Goal: Task Accomplishment & Management: Manage account settings

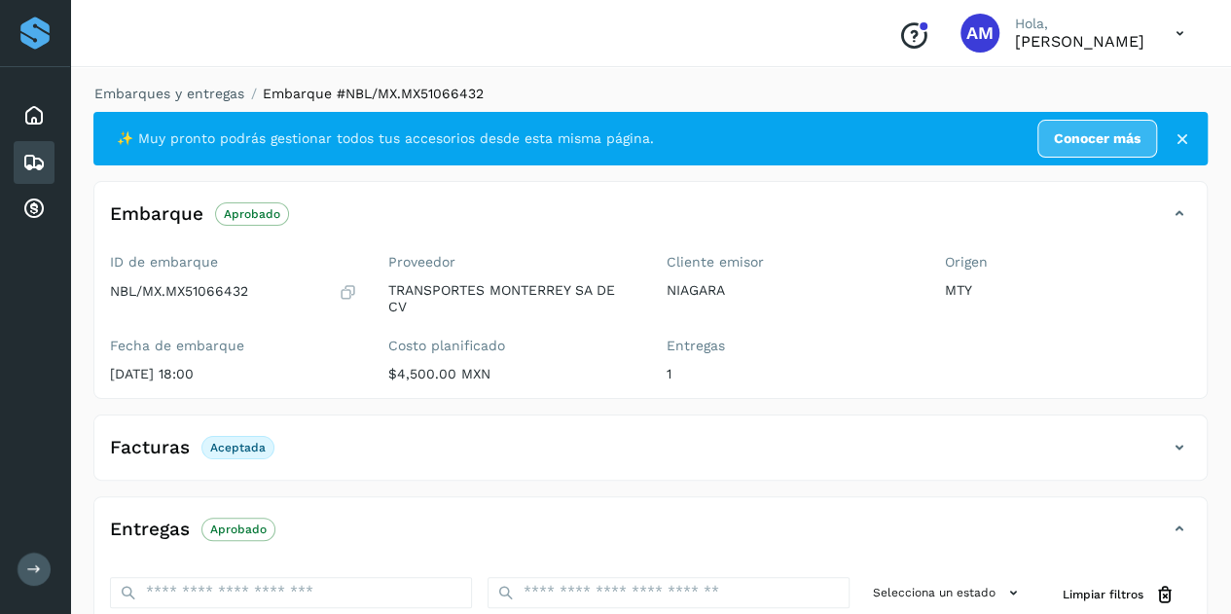
click at [187, 92] on link "Embarques y entregas" at bounding box center [169, 94] width 150 height 16
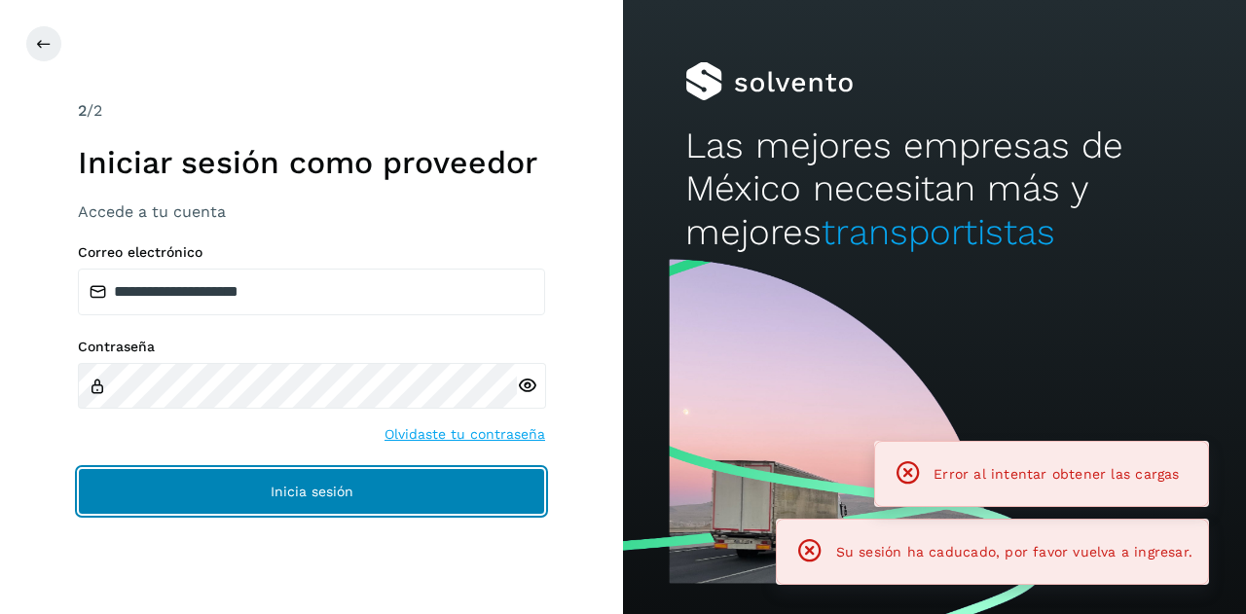
click at [257, 486] on button "Inicia sesión" at bounding box center [311, 491] width 467 height 47
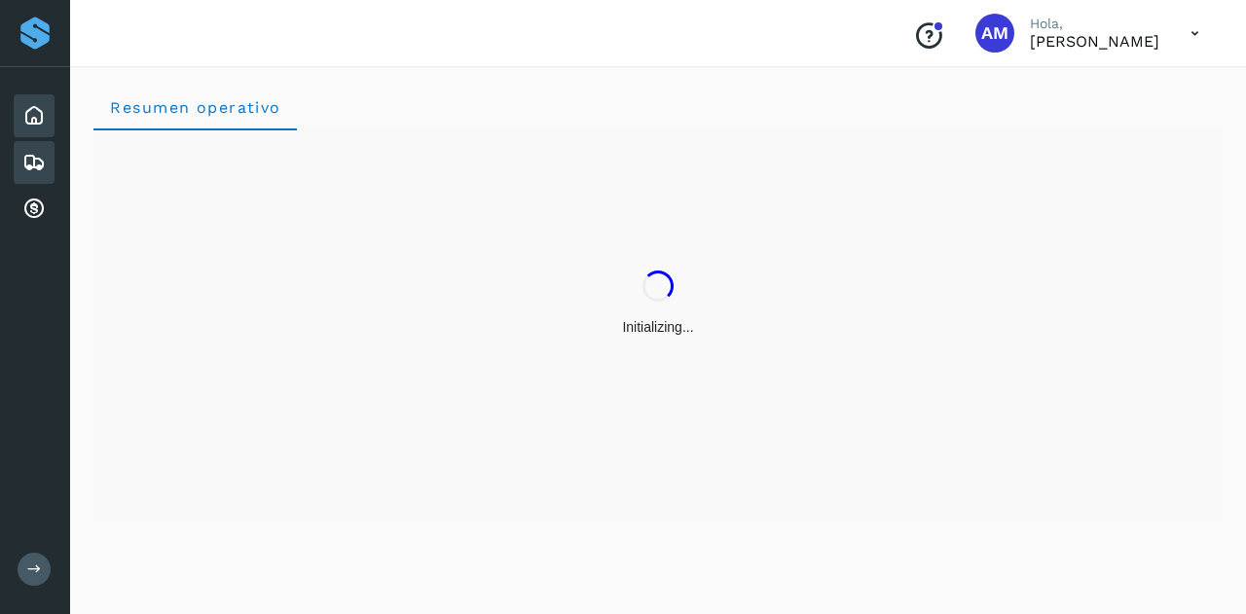
click at [47, 175] on div "Embarques" at bounding box center [34, 162] width 41 height 43
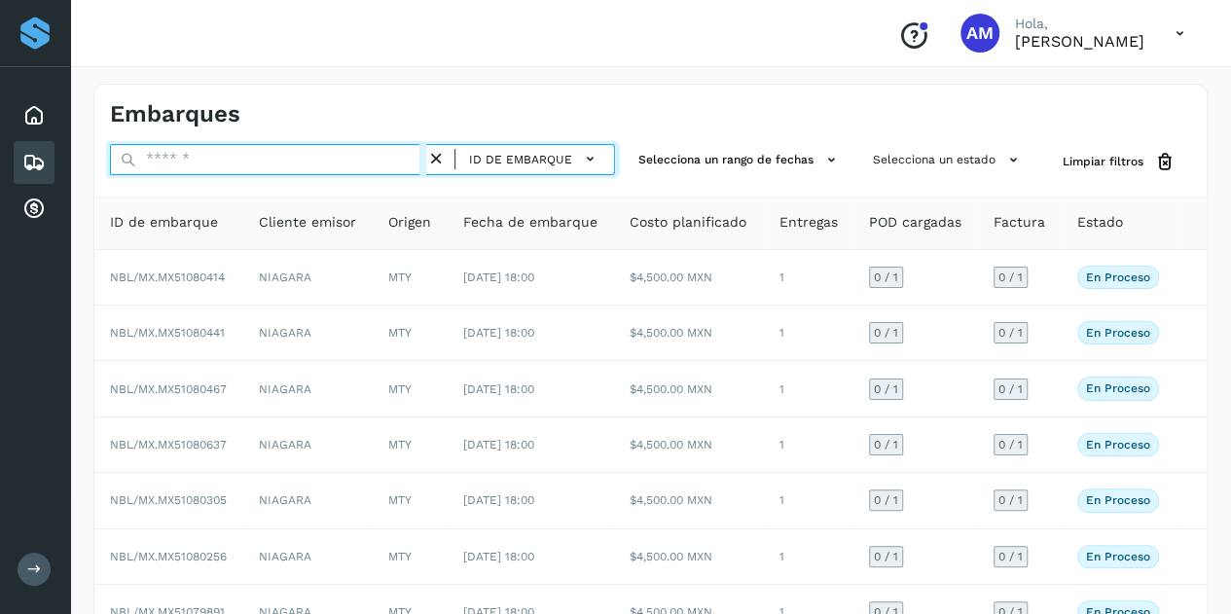
click at [261, 167] on input "text" at bounding box center [268, 159] width 316 height 31
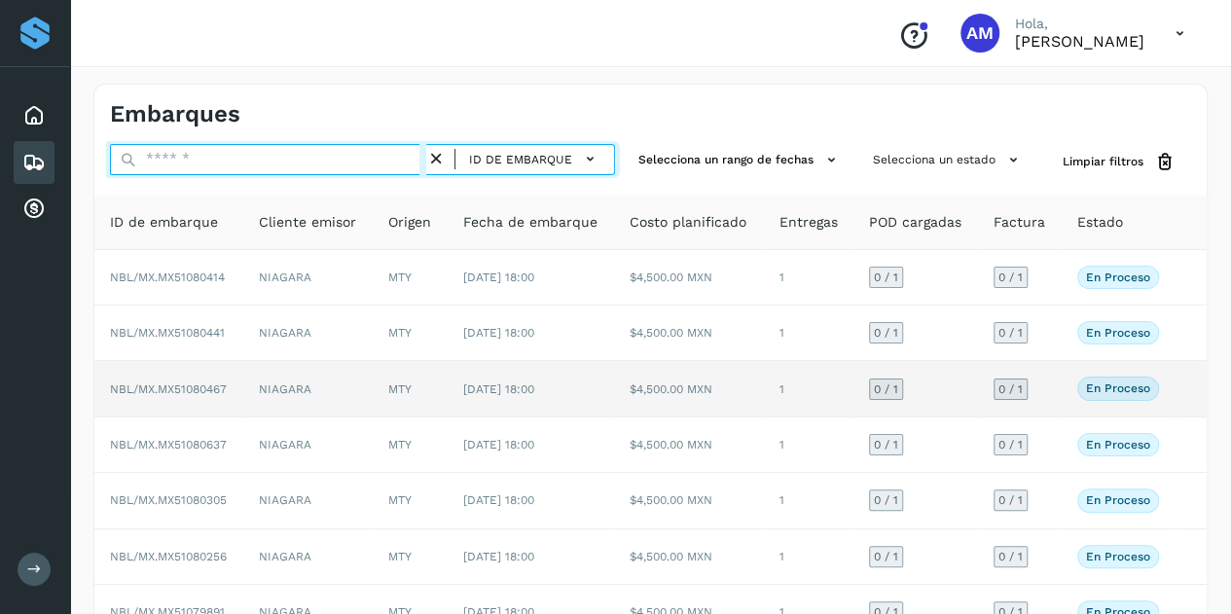
paste input "**********"
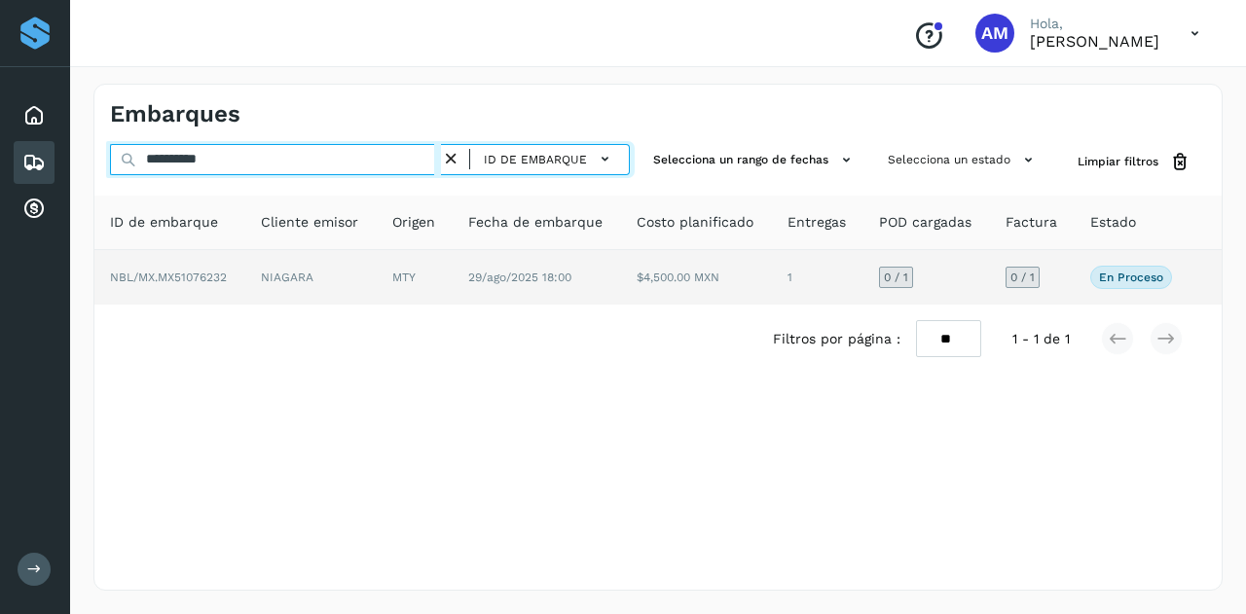
type input "**********"
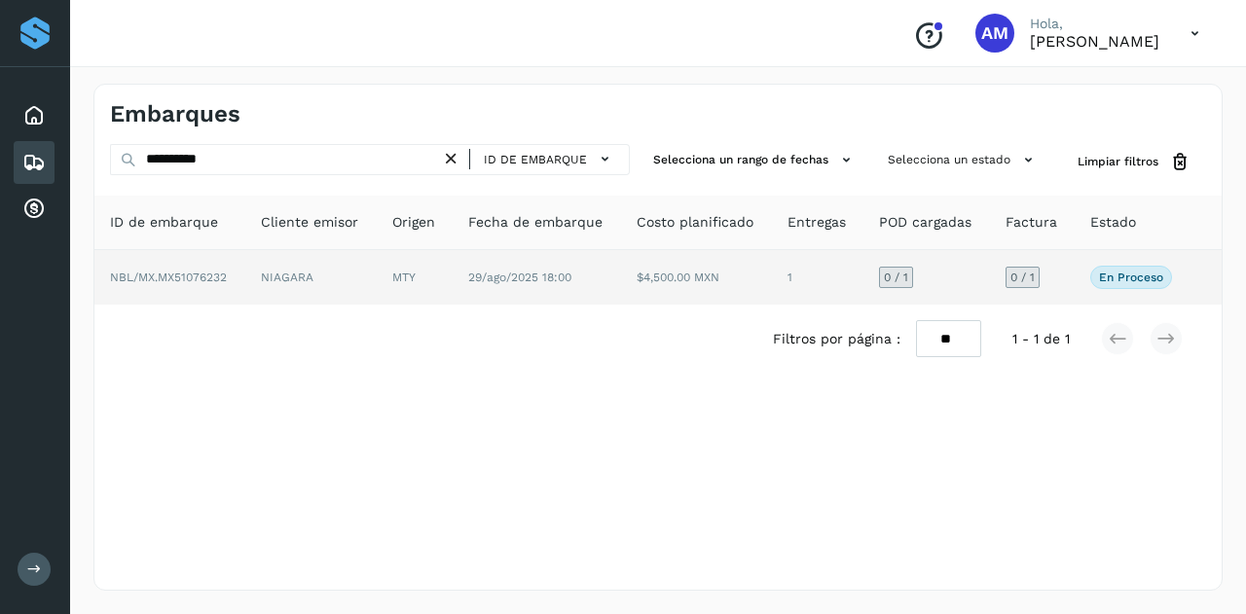
click at [411, 266] on td "MTY" at bounding box center [415, 277] width 76 height 55
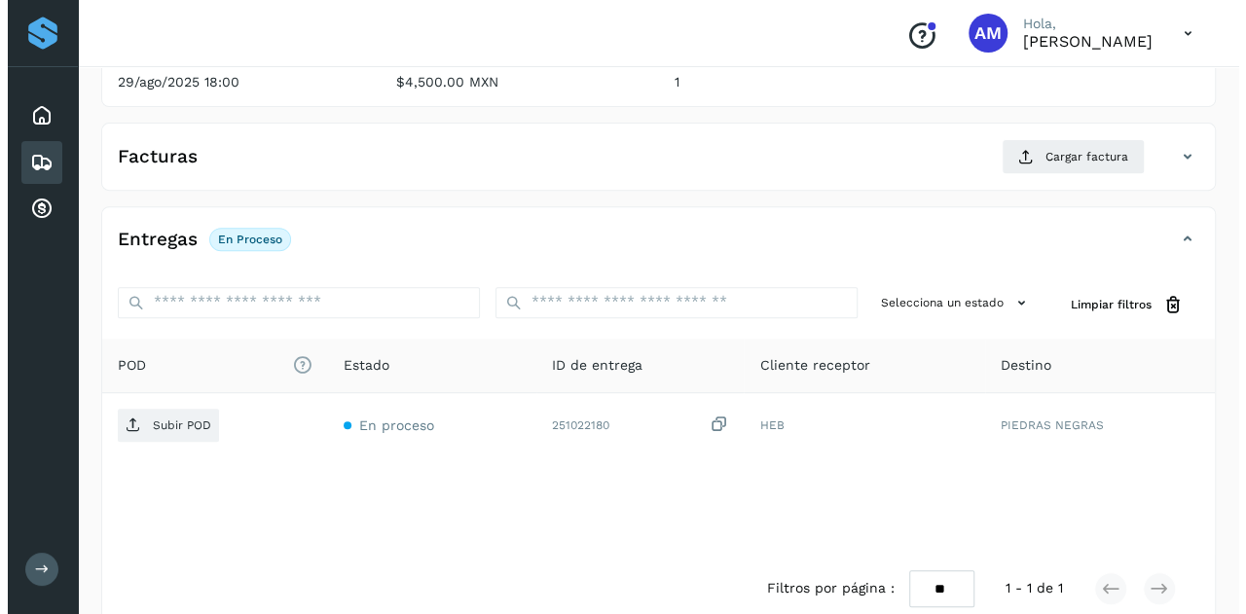
scroll to position [321, 0]
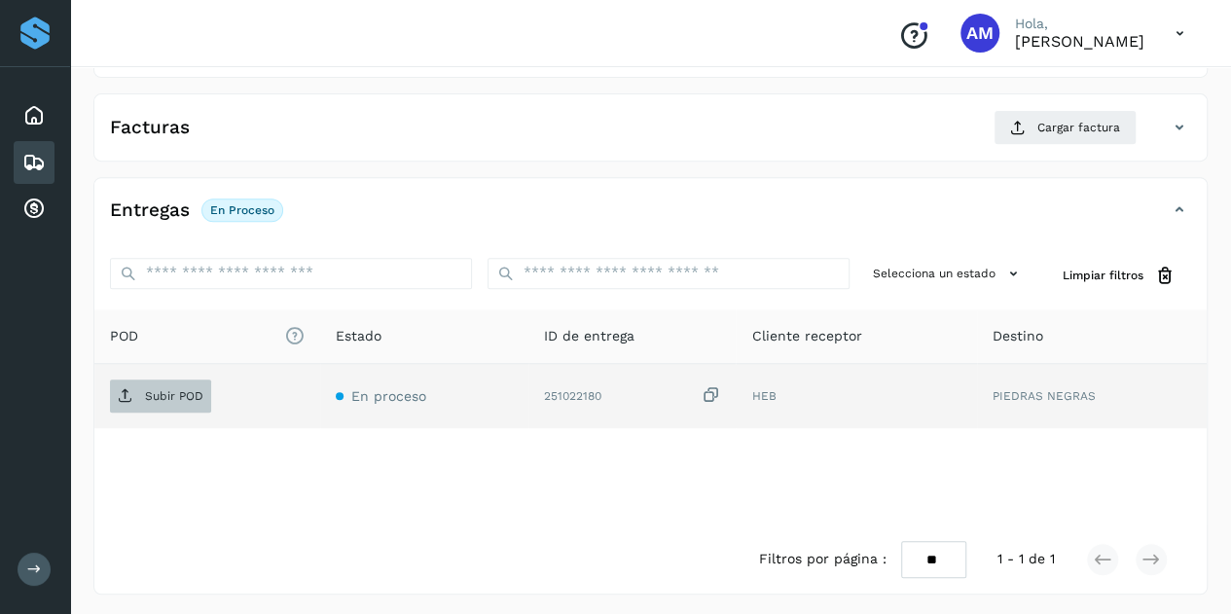
click at [195, 396] on p "Subir POD" at bounding box center [174, 396] width 58 height 14
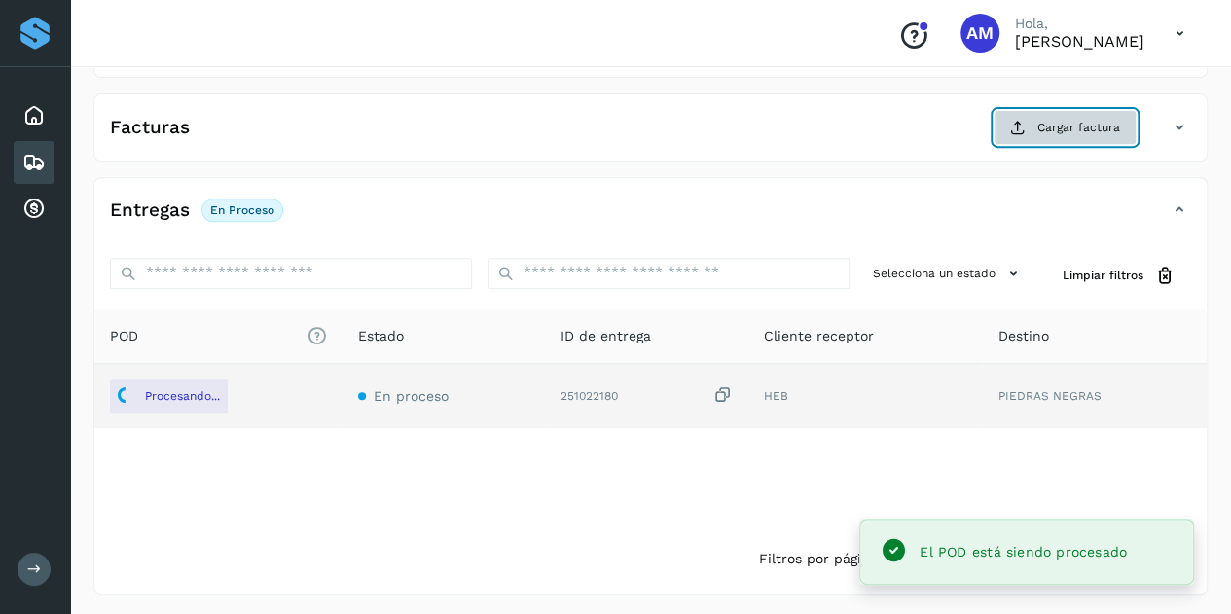
click at [1072, 135] on button "Cargar factura" at bounding box center [1065, 127] width 143 height 35
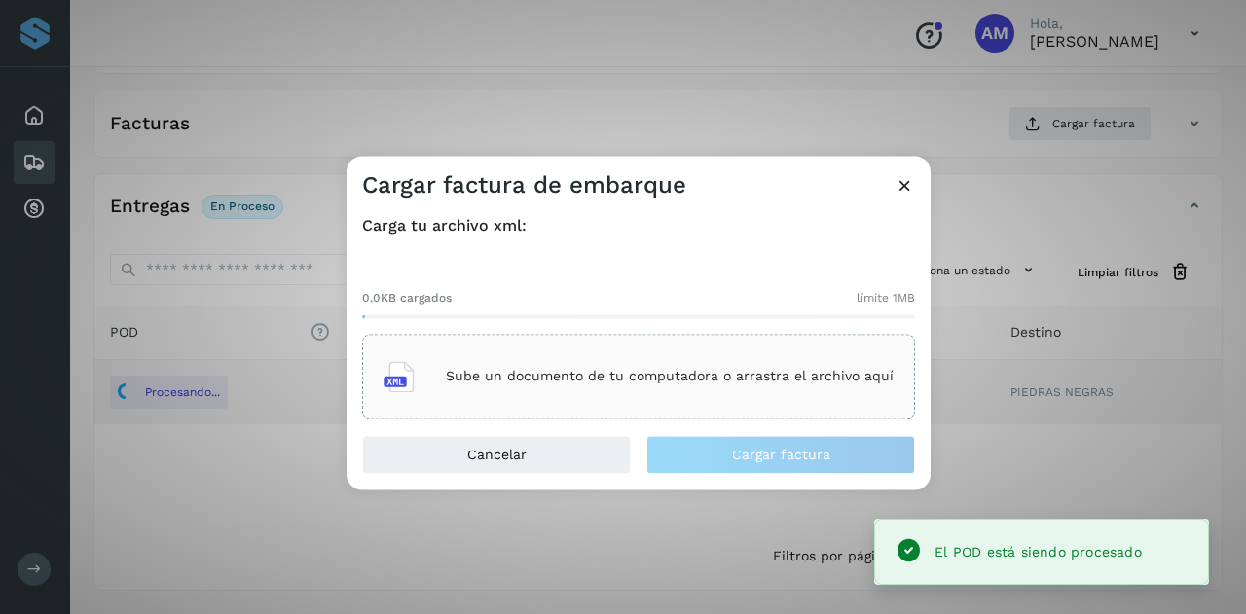
click at [736, 334] on div "0.0KB cargados límite 1MB Sube un documento de tu computadora o arrastra el arc…" at bounding box center [638, 339] width 553 height 162
click at [716, 369] on p "Sube un documento de tu computadora o arrastra el archivo aquí" at bounding box center [670, 377] width 448 height 17
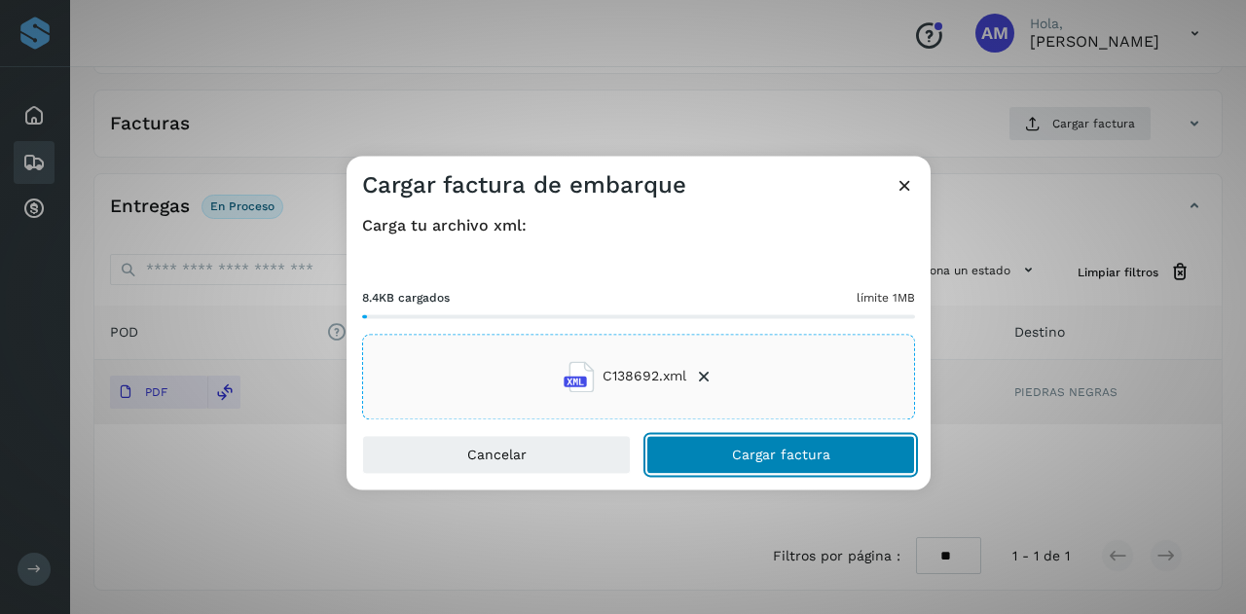
click at [704, 455] on button "Cargar factura" at bounding box center [780, 454] width 269 height 39
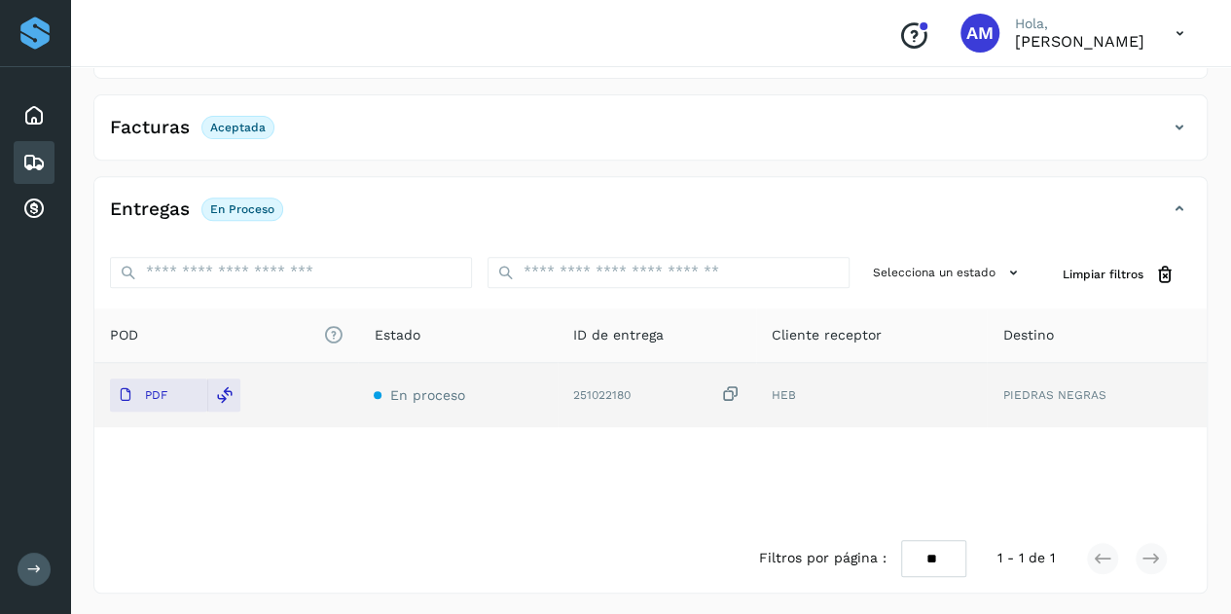
scroll to position [0, 0]
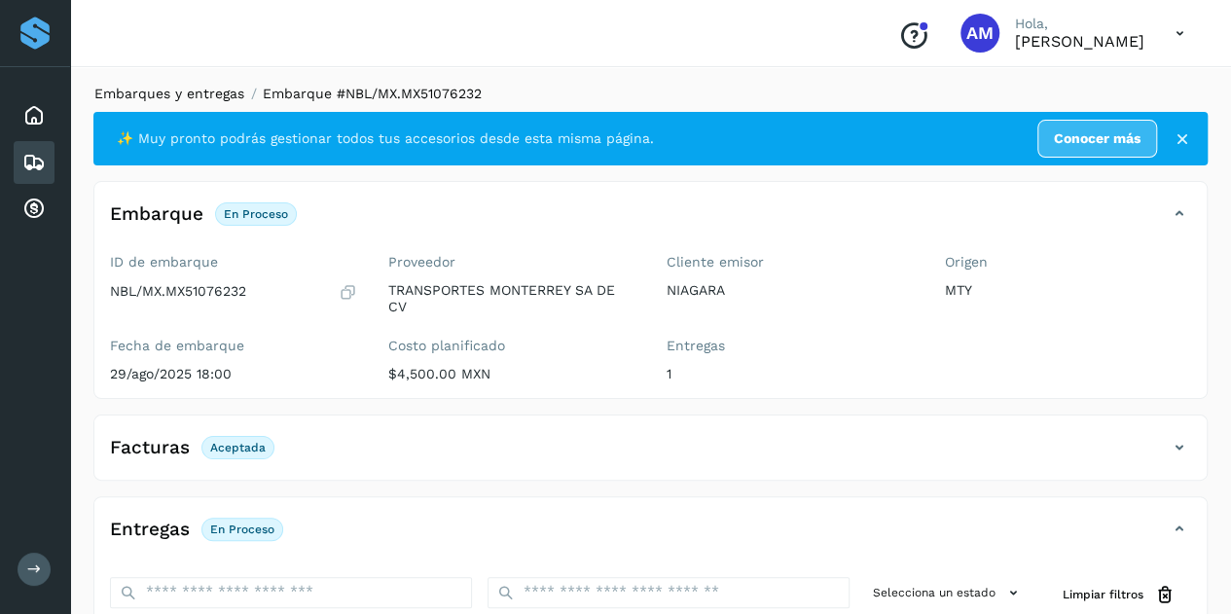
click at [208, 94] on link "Embarques y entregas" at bounding box center [169, 94] width 150 height 16
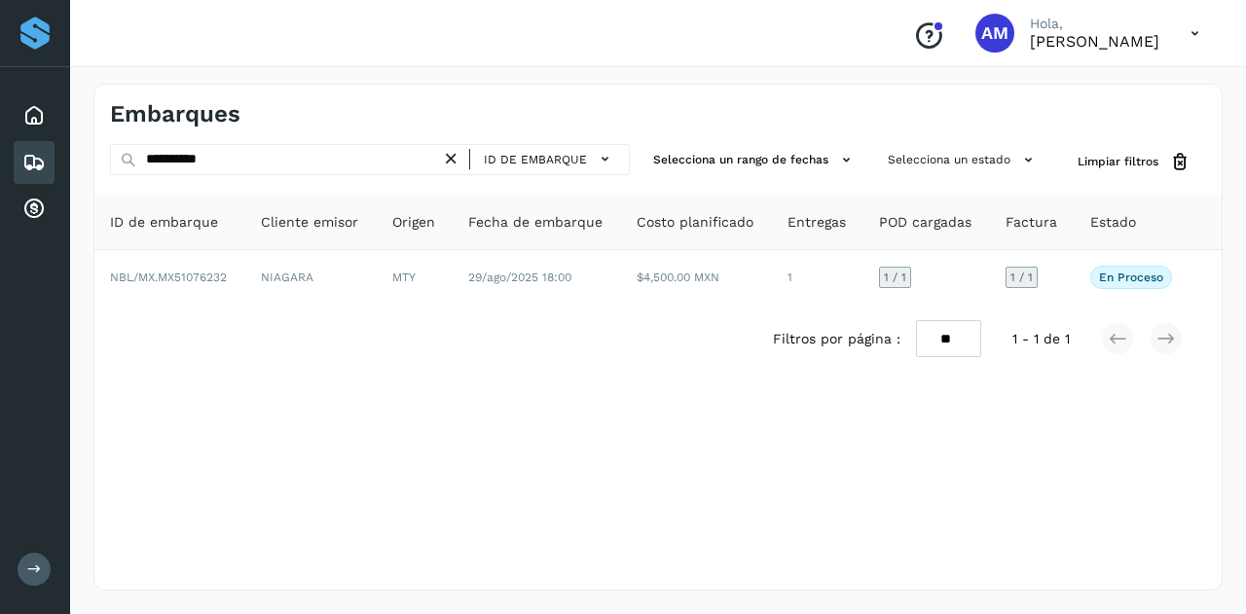
click at [456, 163] on icon at bounding box center [451, 159] width 20 height 20
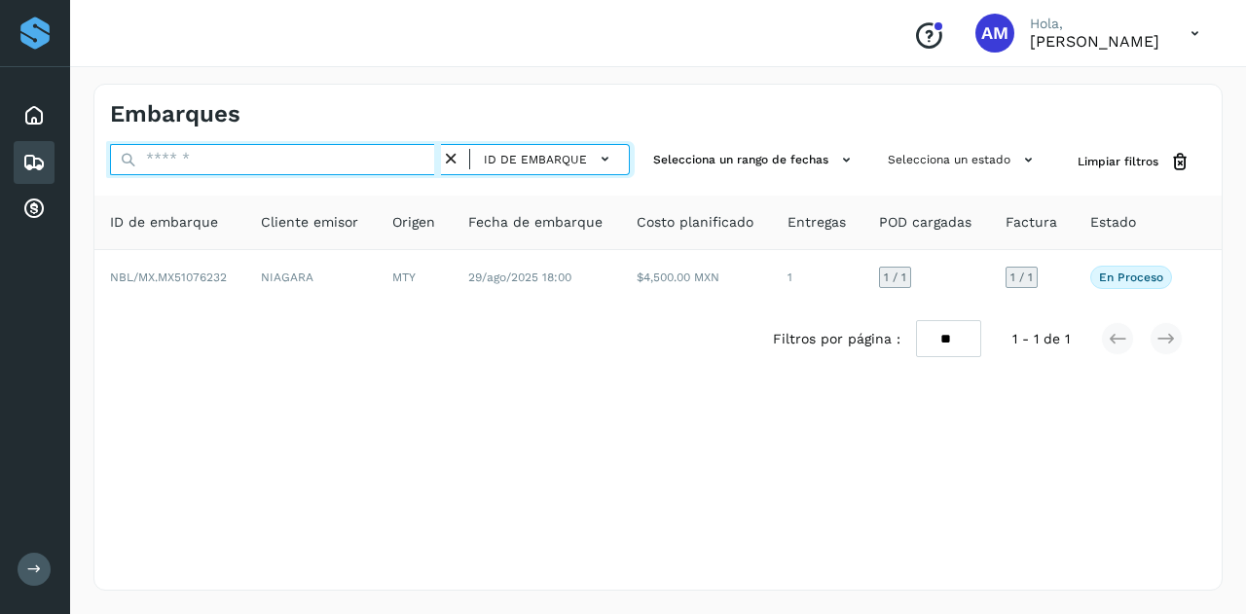
click at [434, 161] on input "text" at bounding box center [275, 159] width 331 height 31
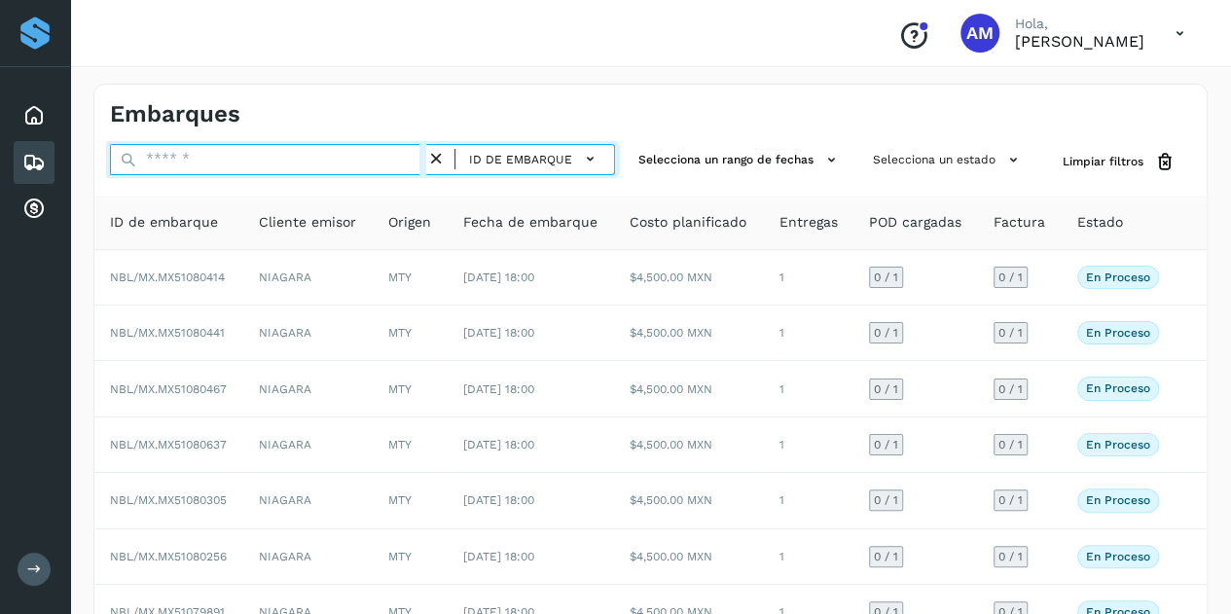
paste input "**********"
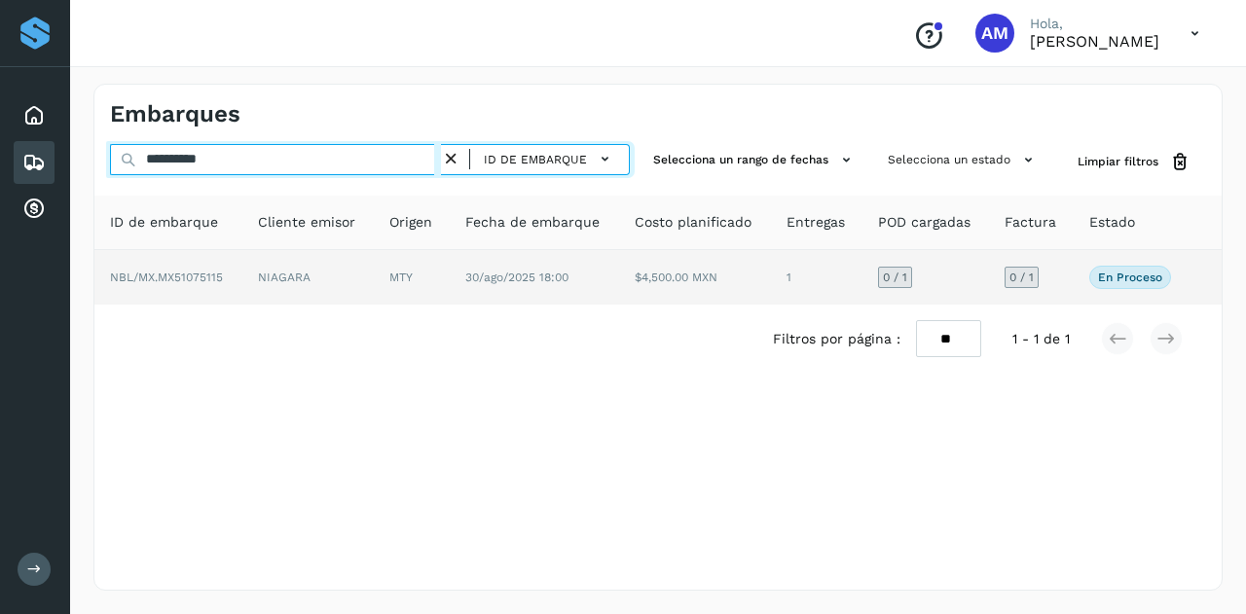
type input "**********"
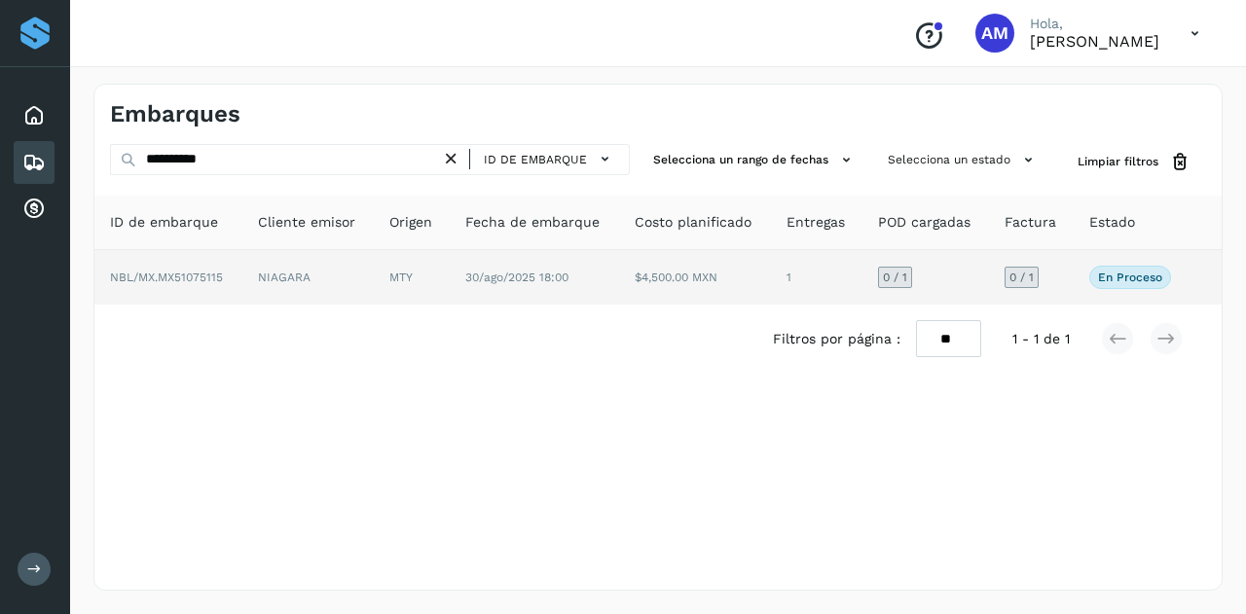
click at [390, 277] on td "MTY" at bounding box center [412, 277] width 76 height 55
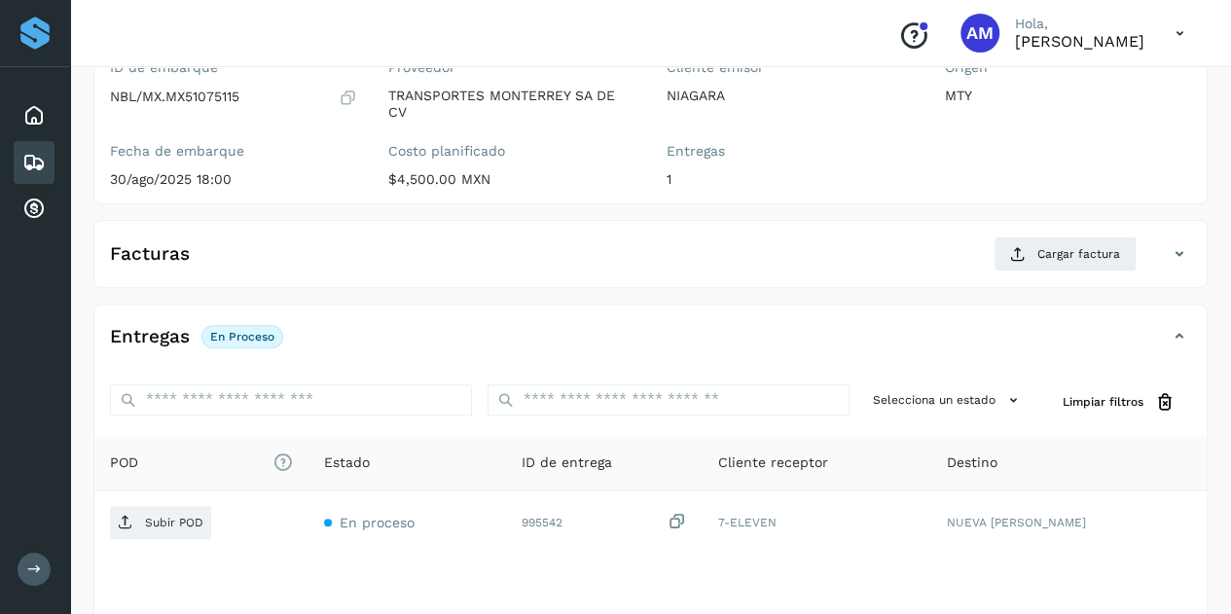
scroll to position [292, 0]
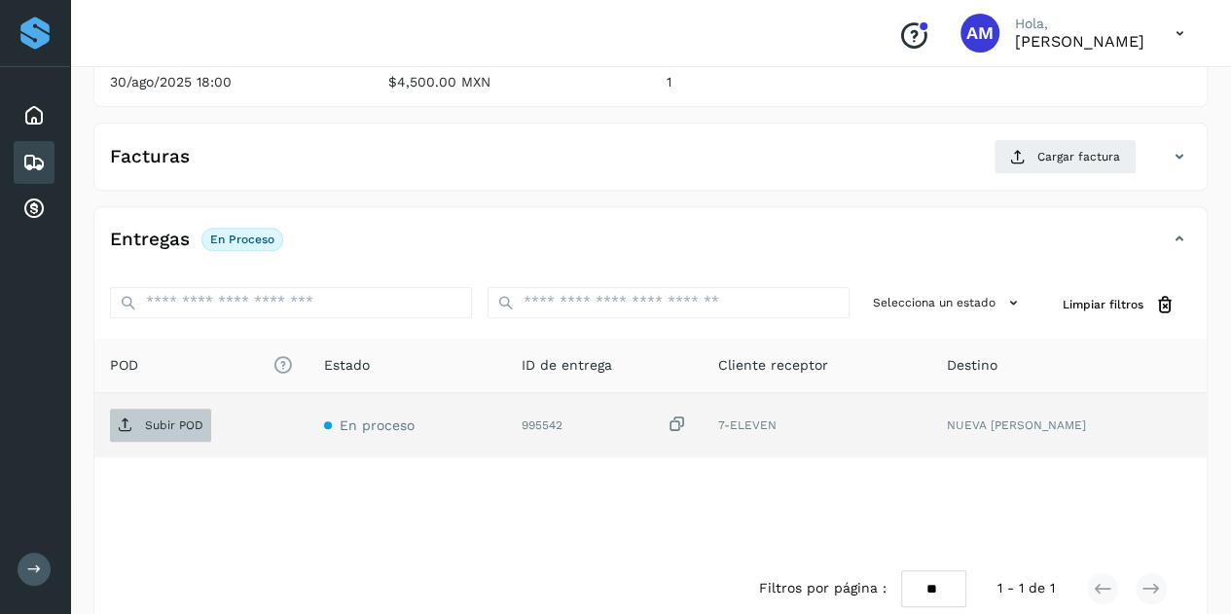
click at [208, 429] on span "Subir POD" at bounding box center [160, 425] width 101 height 31
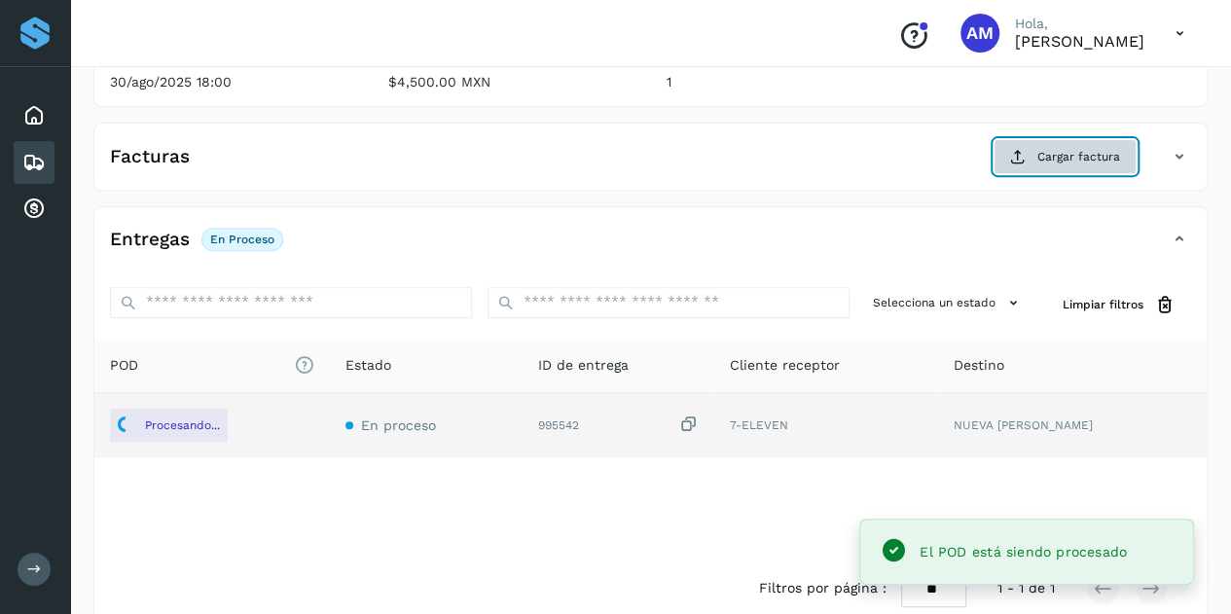
click at [1083, 152] on span "Cargar factura" at bounding box center [1079, 157] width 83 height 18
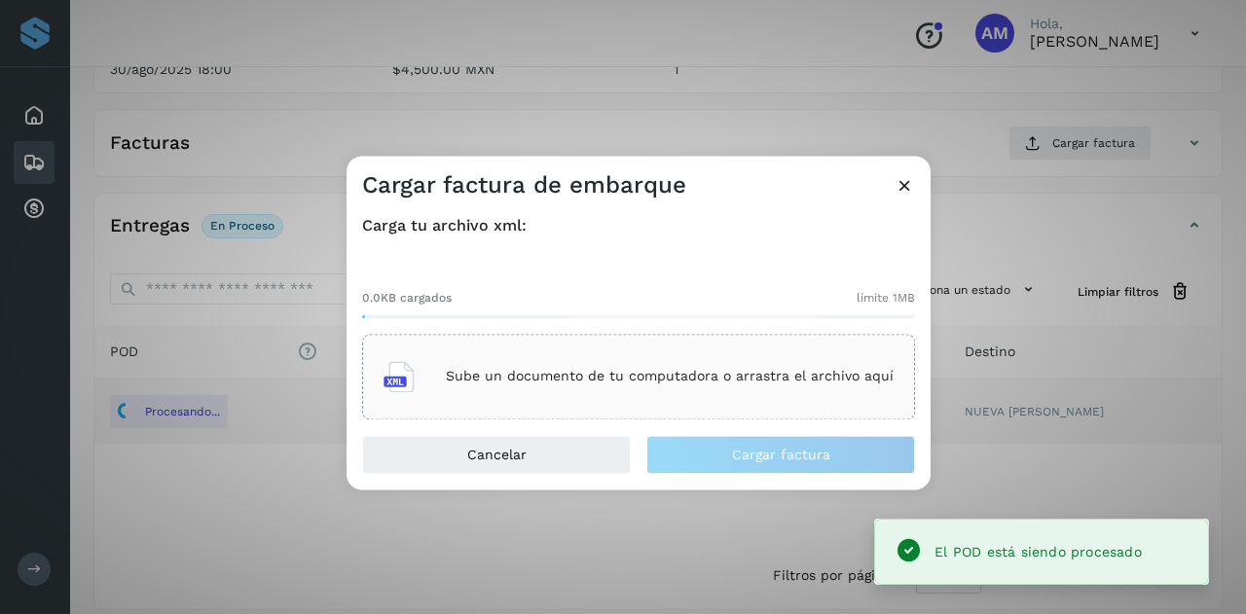
click at [645, 336] on div "Sube un documento de tu computadora o arrastra el archivo aquí" at bounding box center [638, 377] width 553 height 86
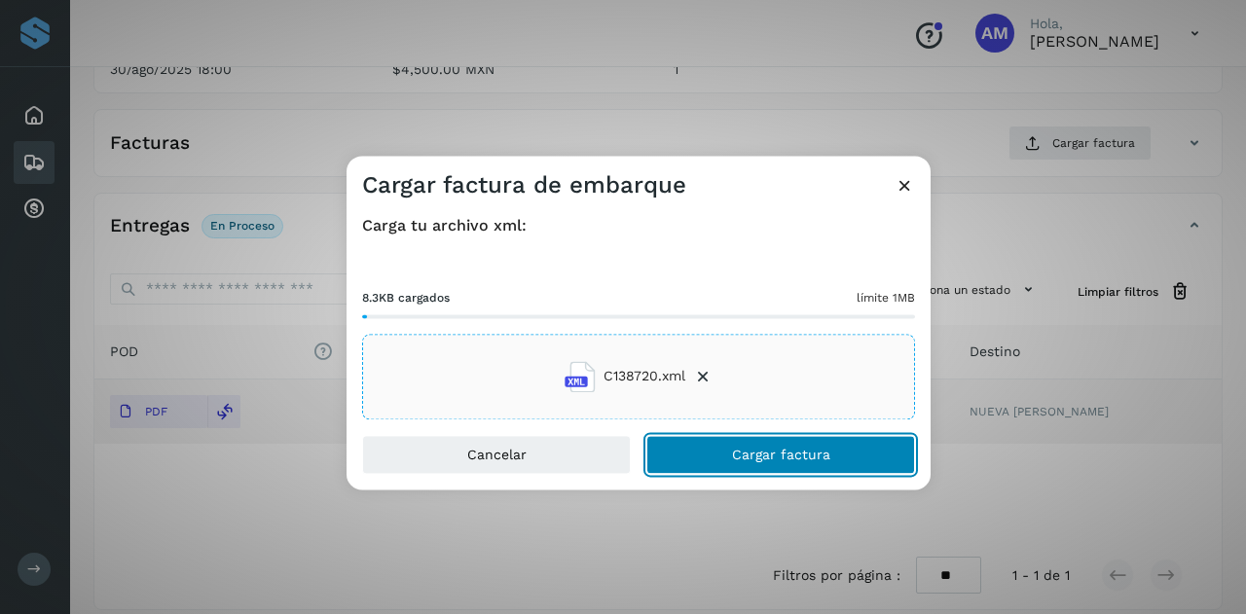
click at [804, 448] on span "Cargar factura" at bounding box center [781, 455] width 98 height 14
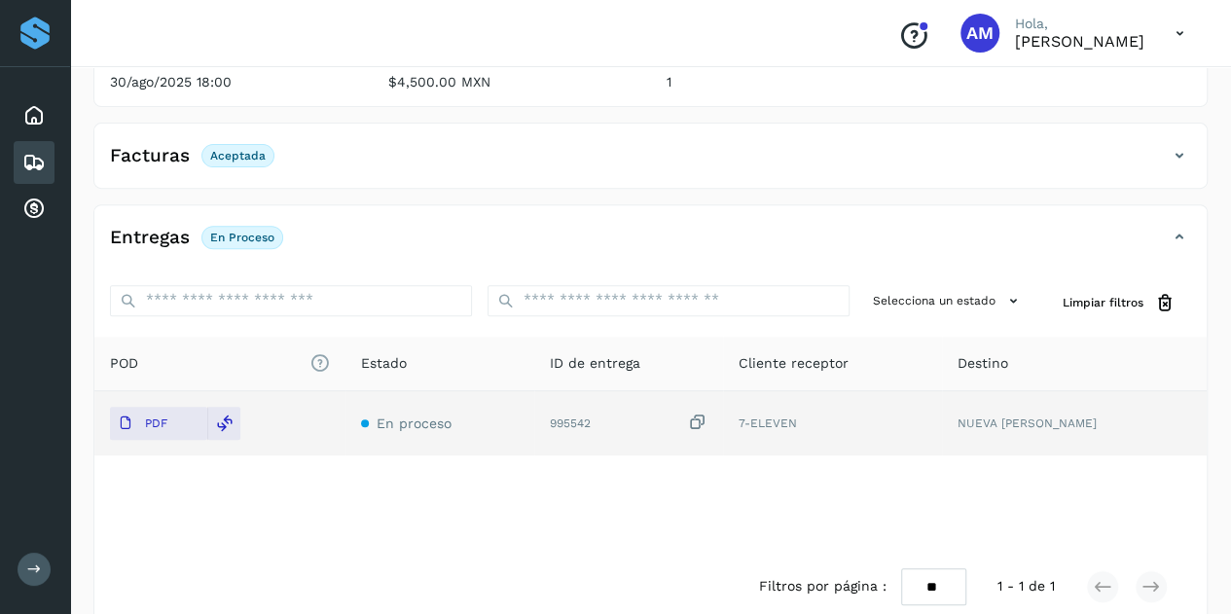
scroll to position [0, 0]
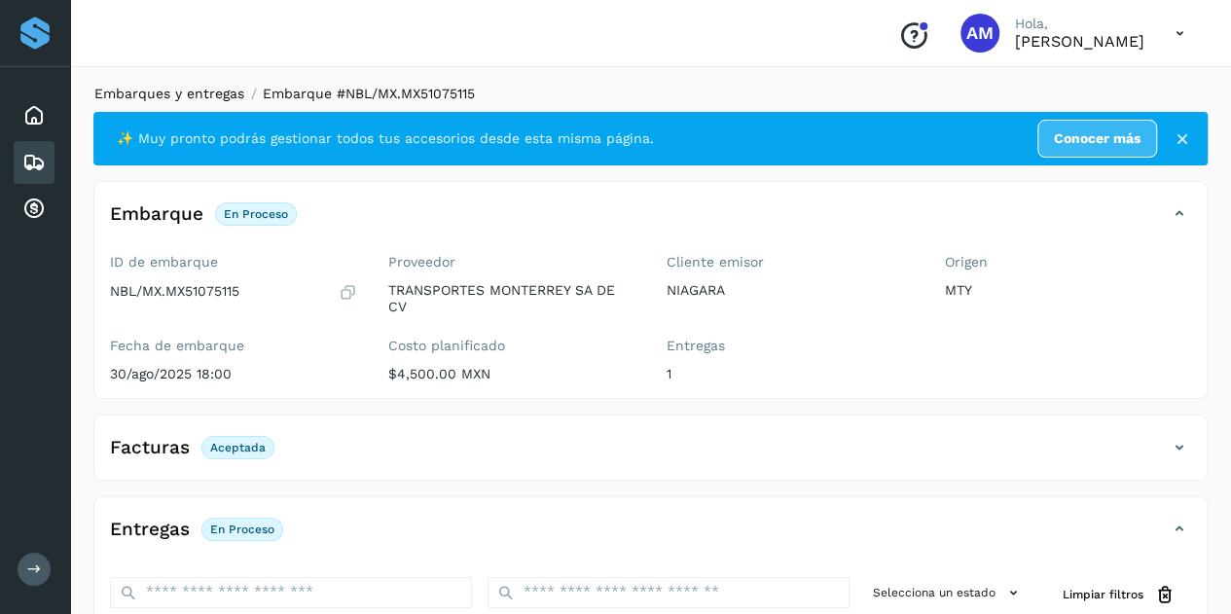
click at [199, 92] on link "Embarques y entregas" at bounding box center [169, 94] width 150 height 16
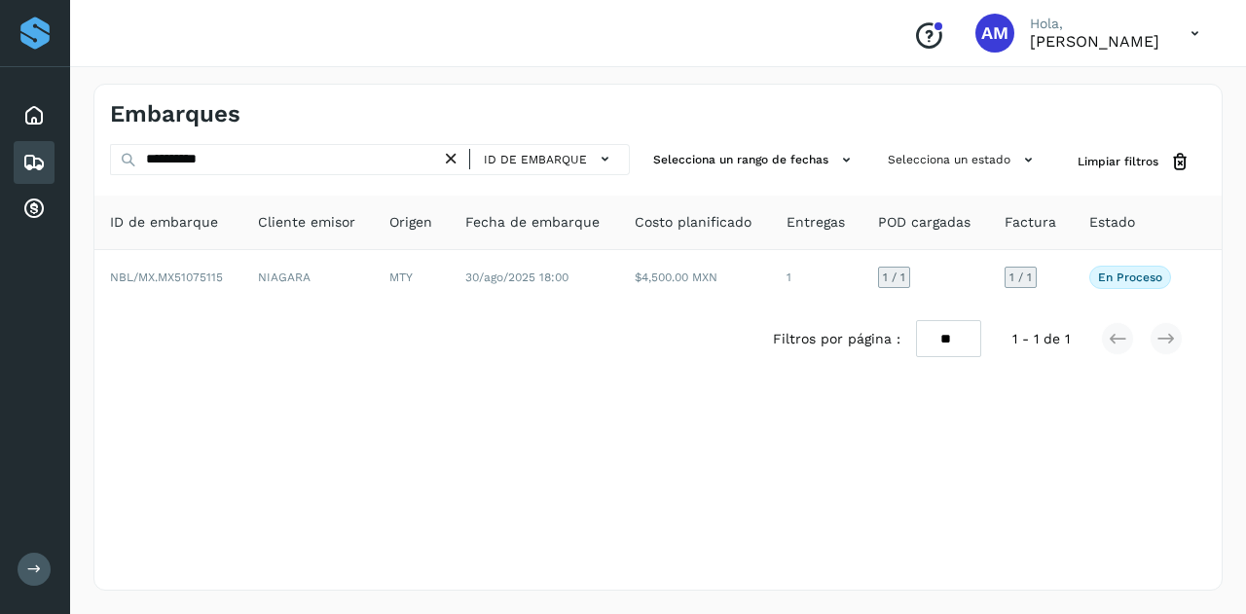
click at [450, 157] on icon at bounding box center [451, 159] width 20 height 20
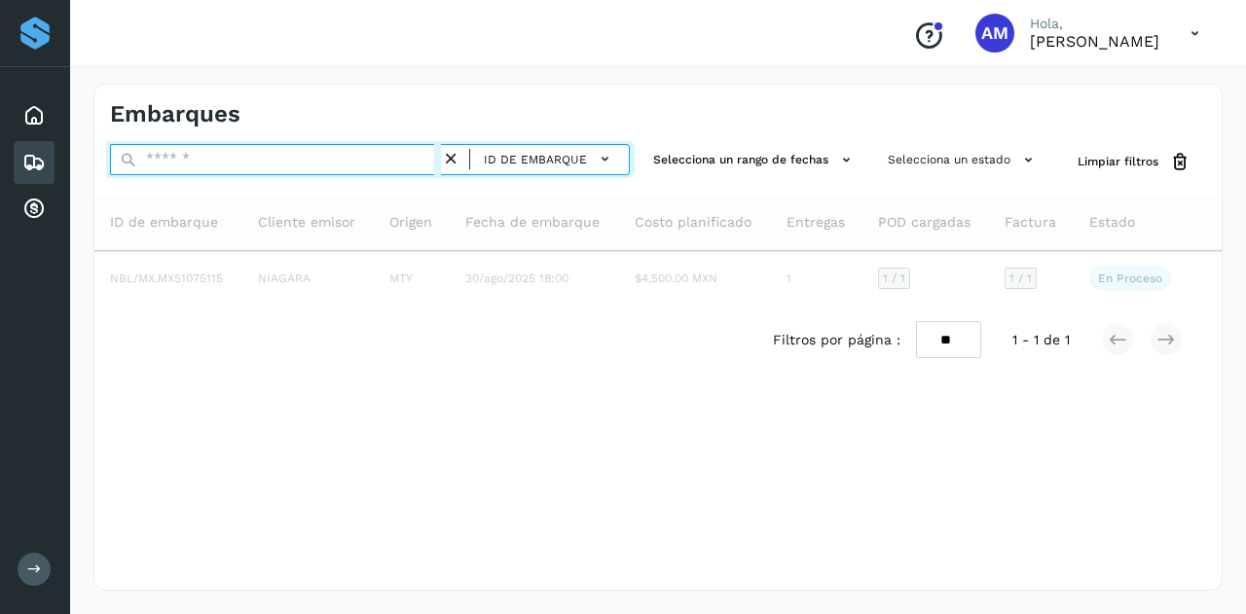
click at [392, 159] on input "text" at bounding box center [275, 159] width 331 height 31
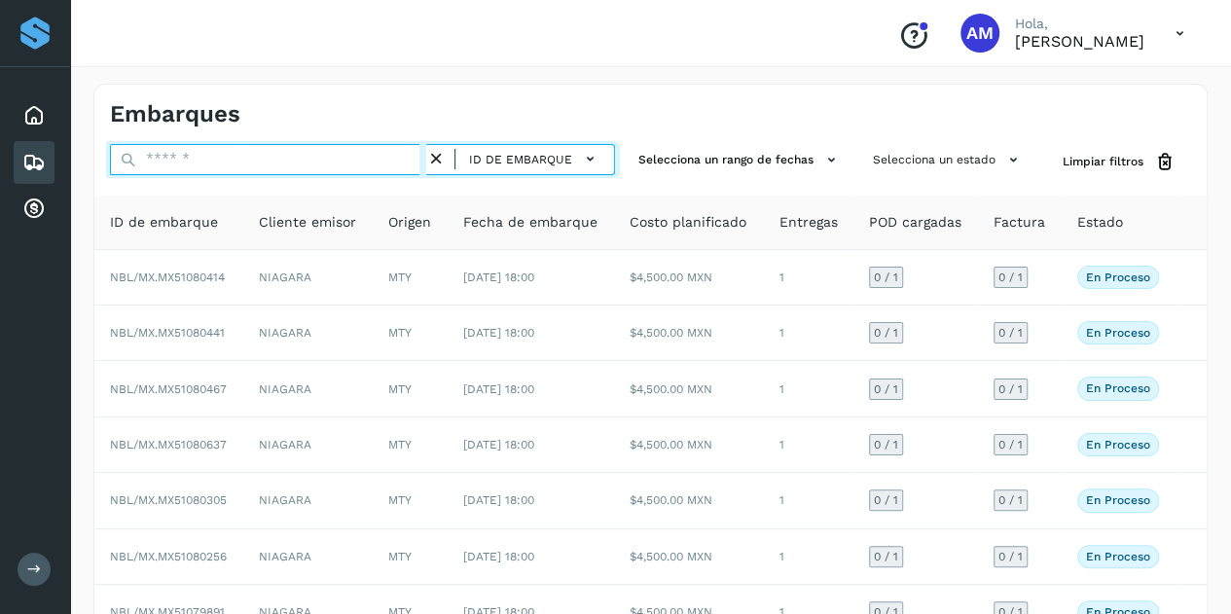
paste input "**********"
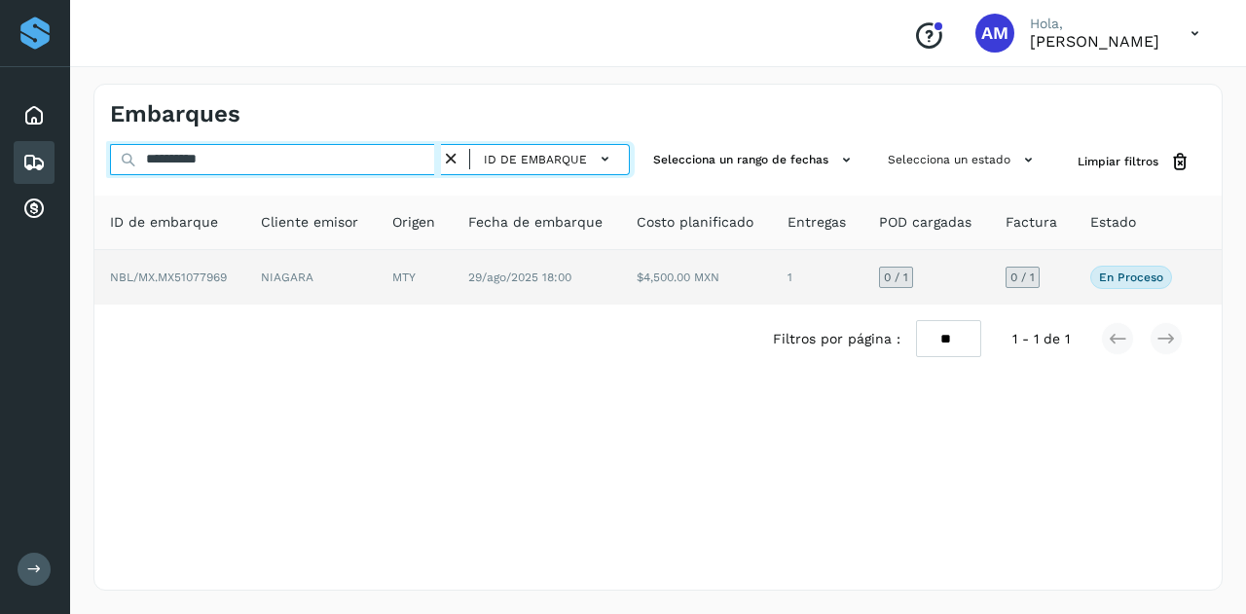
type input "**********"
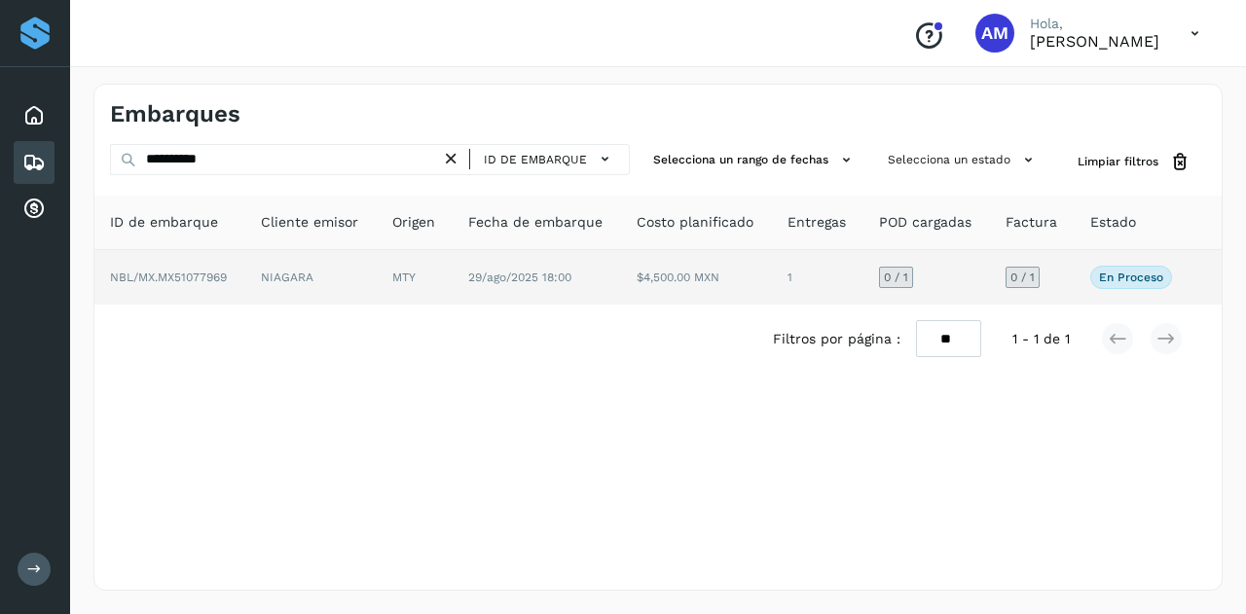
click at [419, 279] on td "MTY" at bounding box center [415, 277] width 76 height 55
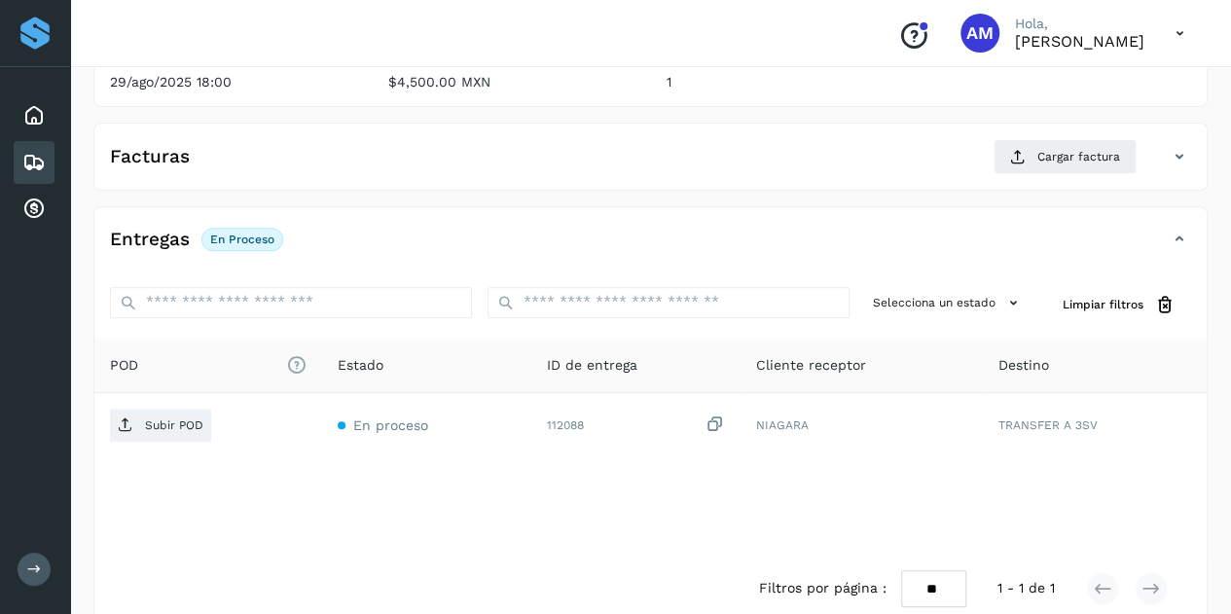
scroll to position [321, 0]
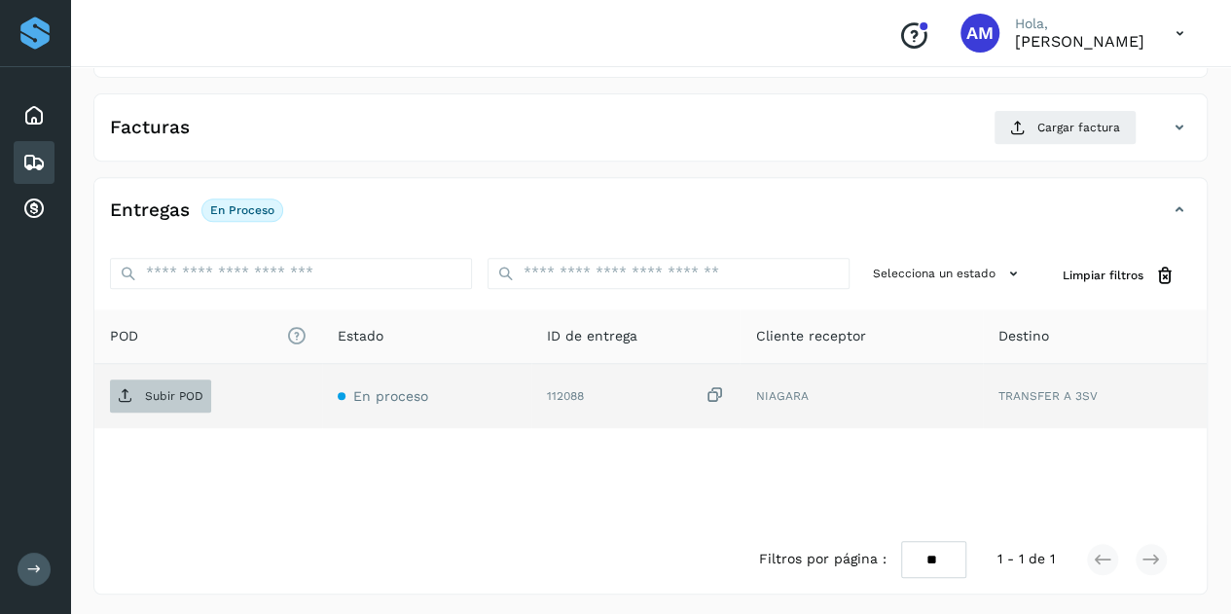
click at [196, 383] on span "Subir POD" at bounding box center [160, 396] width 101 height 31
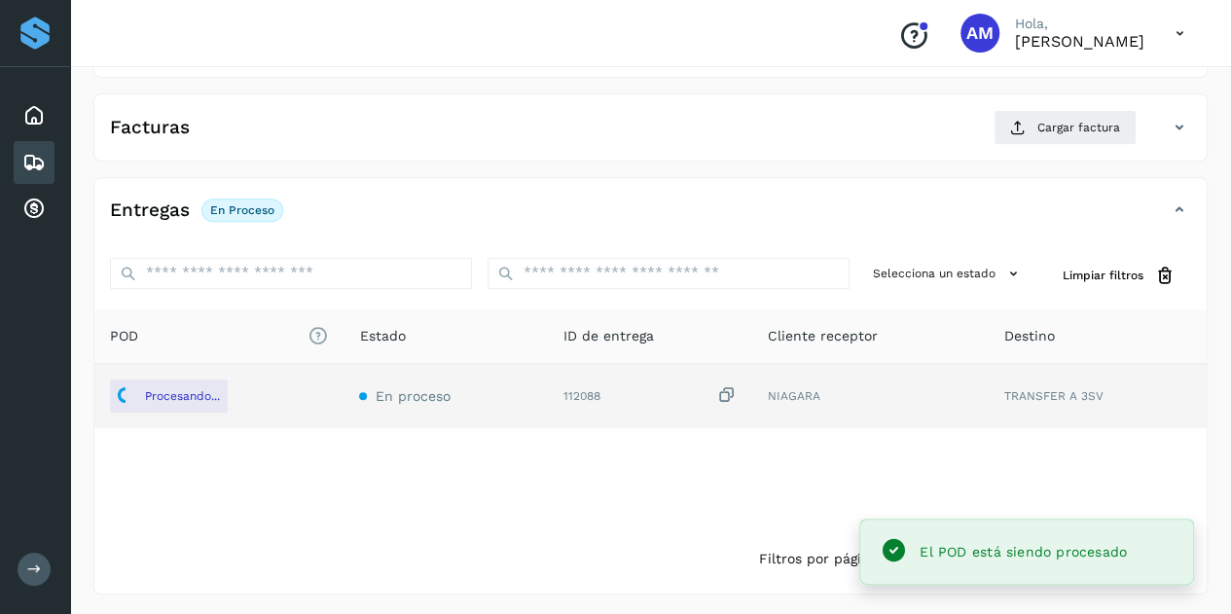
click at [1021, 142] on div "Facturas Cargar factura" at bounding box center [650, 135] width 1112 height 51
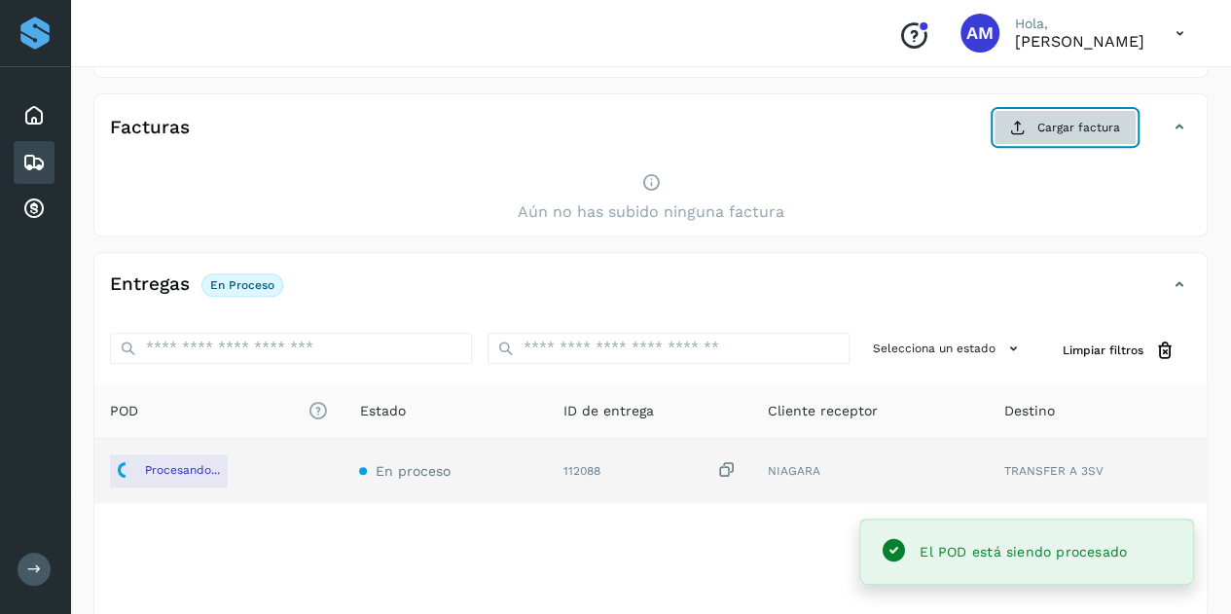
click at [1026, 128] on icon at bounding box center [1018, 128] width 16 height 16
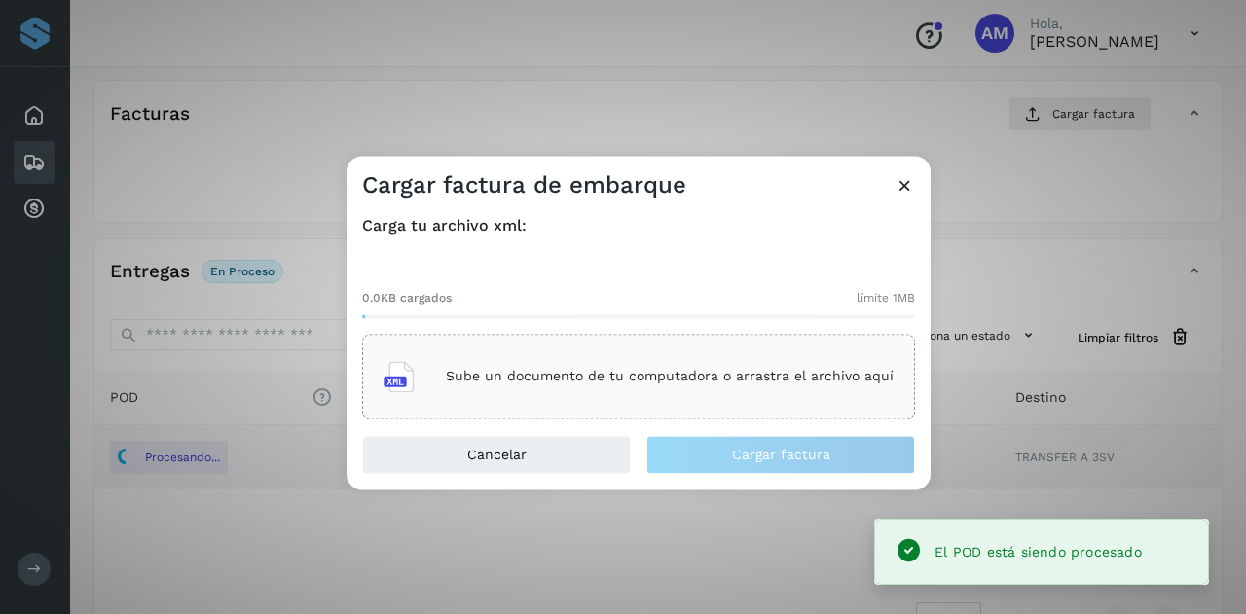
click at [736, 366] on div "Sube un documento de tu computadora o arrastra el archivo aquí" at bounding box center [638, 376] width 510 height 53
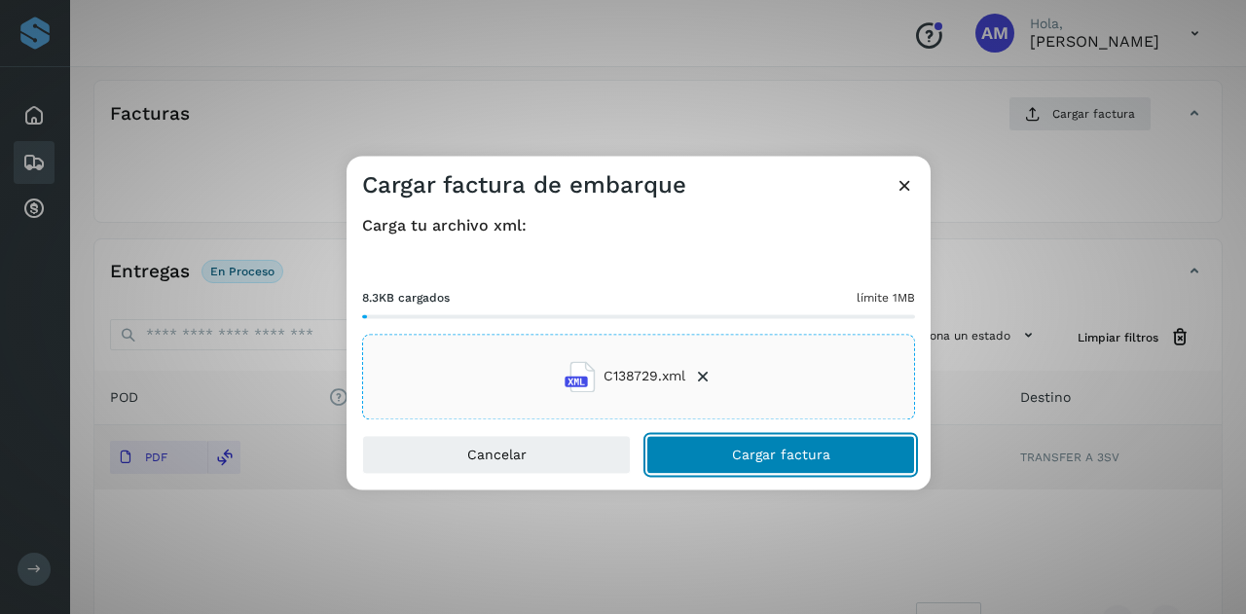
click at [756, 450] on span "Cargar factura" at bounding box center [781, 455] width 98 height 14
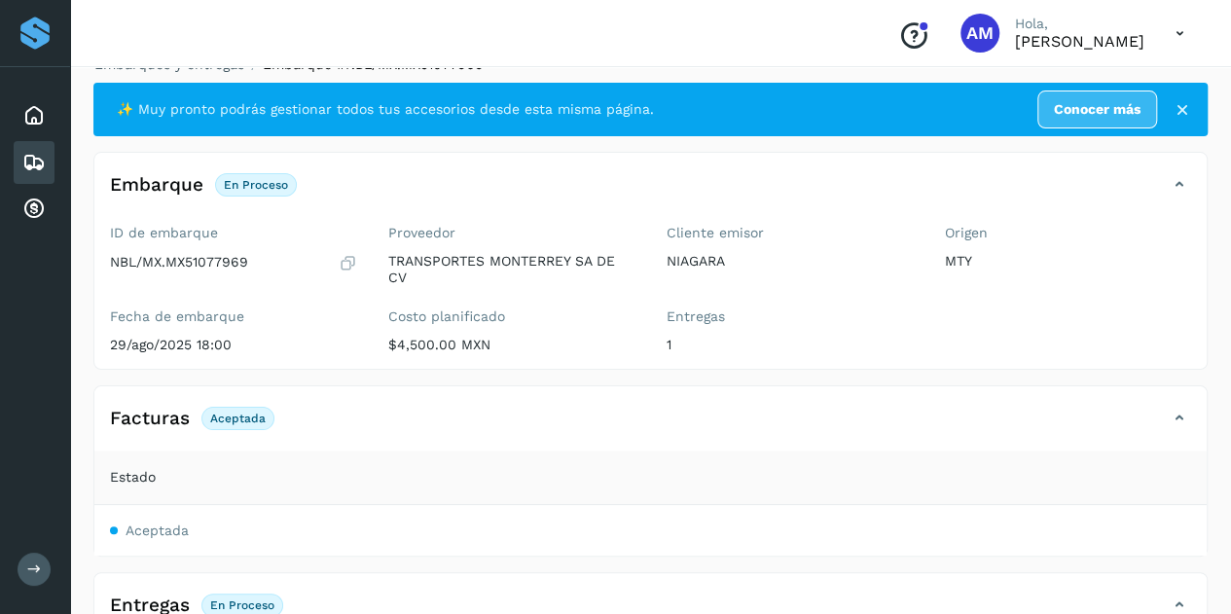
scroll to position [0, 0]
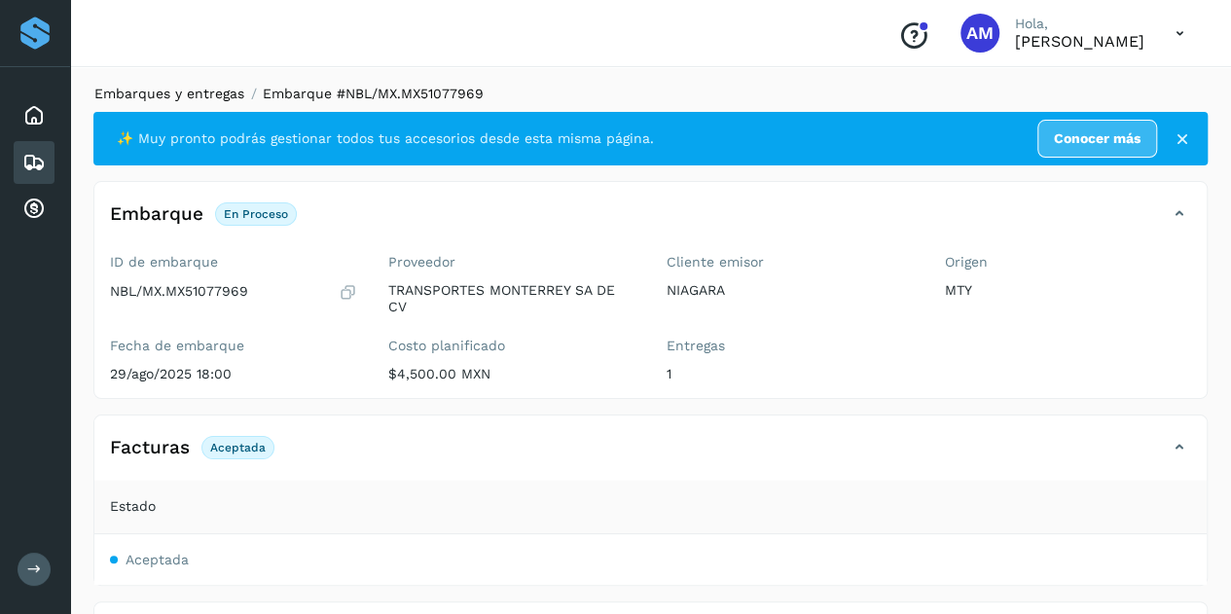
click at [184, 94] on link "Embarques y entregas" at bounding box center [169, 94] width 150 height 16
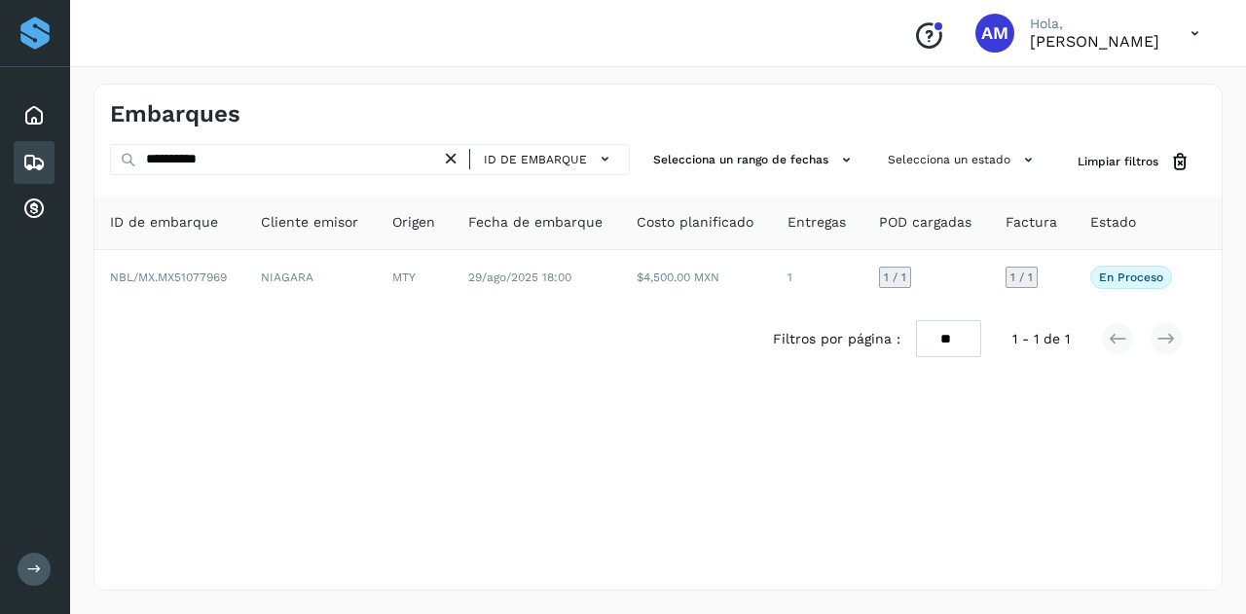
click at [450, 159] on icon at bounding box center [451, 159] width 20 height 20
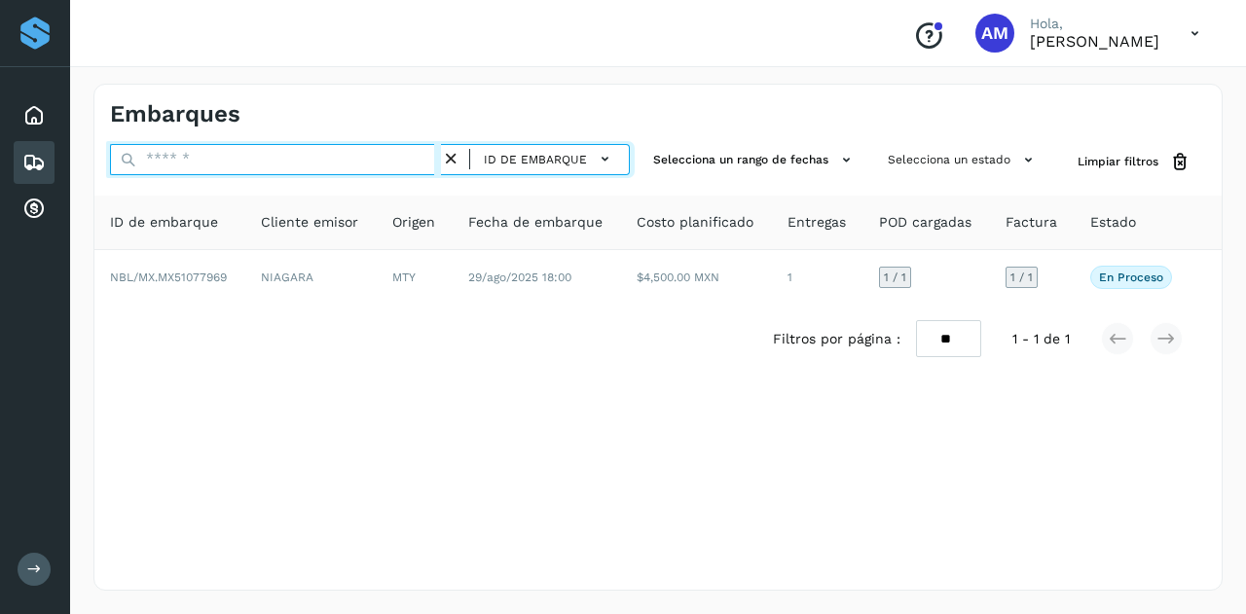
click at [376, 157] on input "text" at bounding box center [275, 159] width 331 height 31
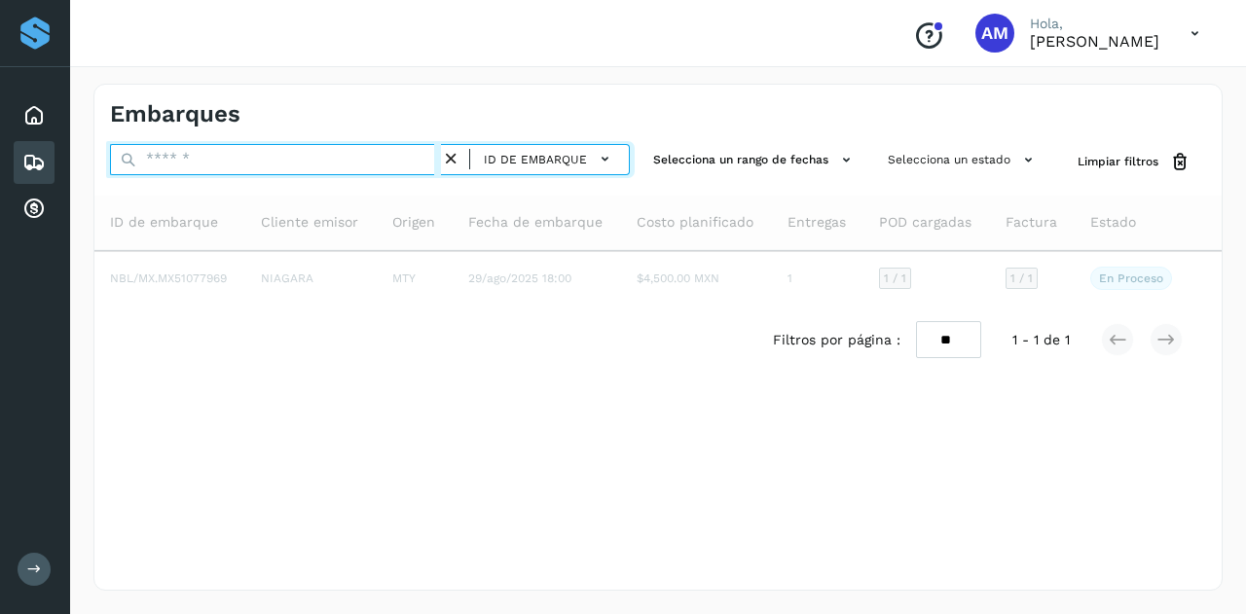
paste input "**********"
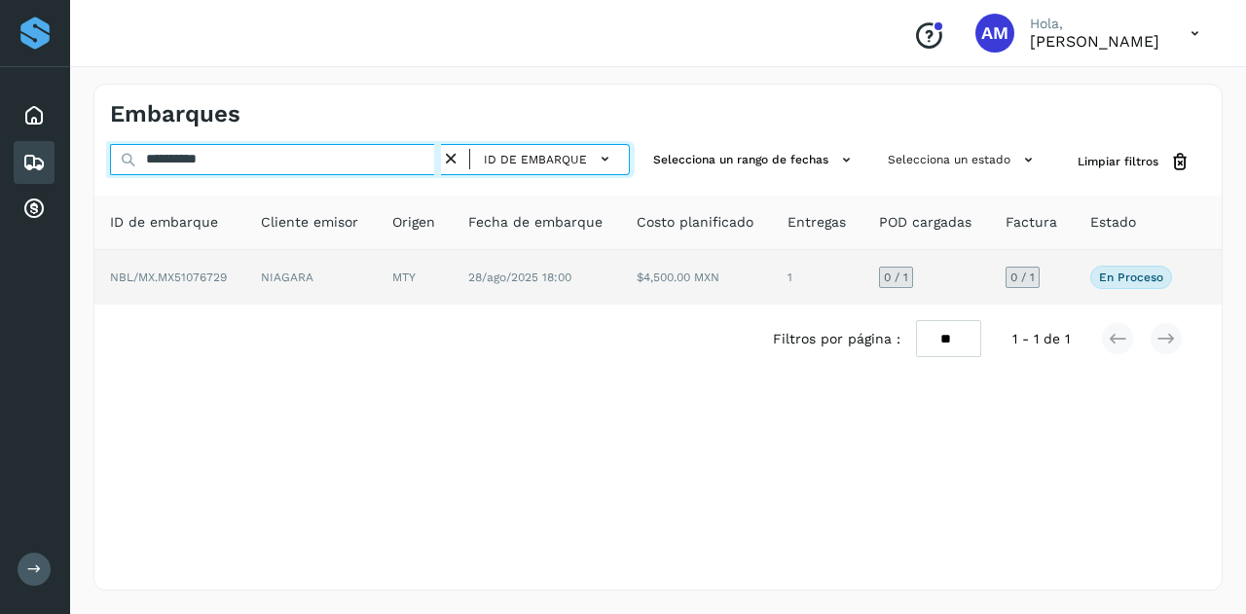
type input "**********"
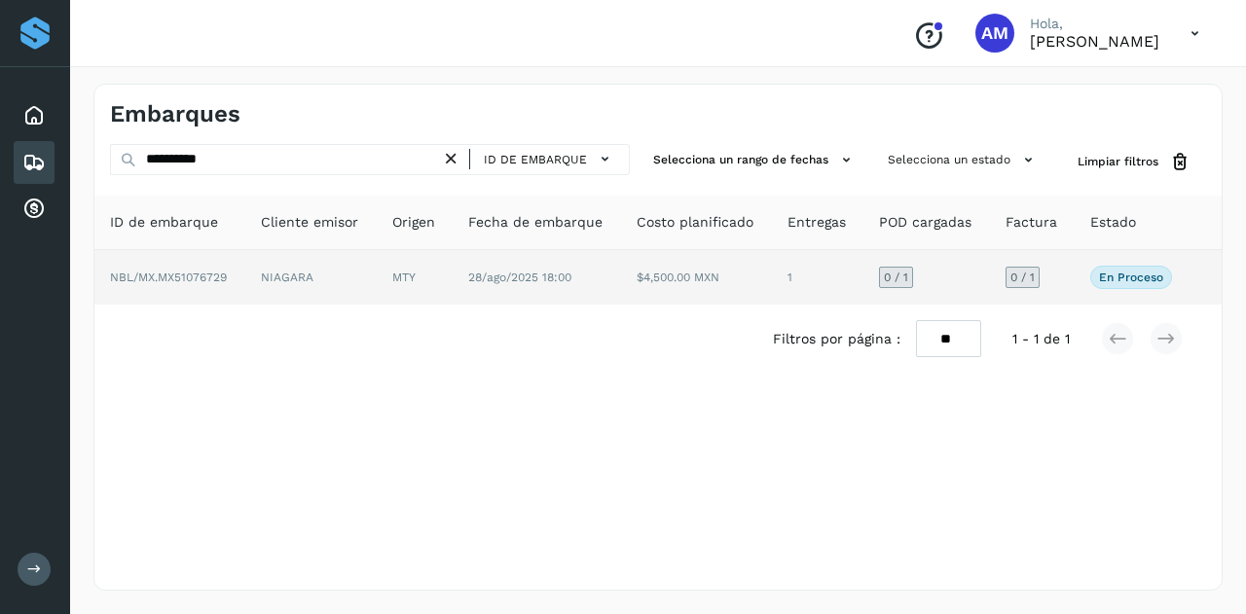
click at [396, 275] on td "MTY" at bounding box center [415, 277] width 76 height 55
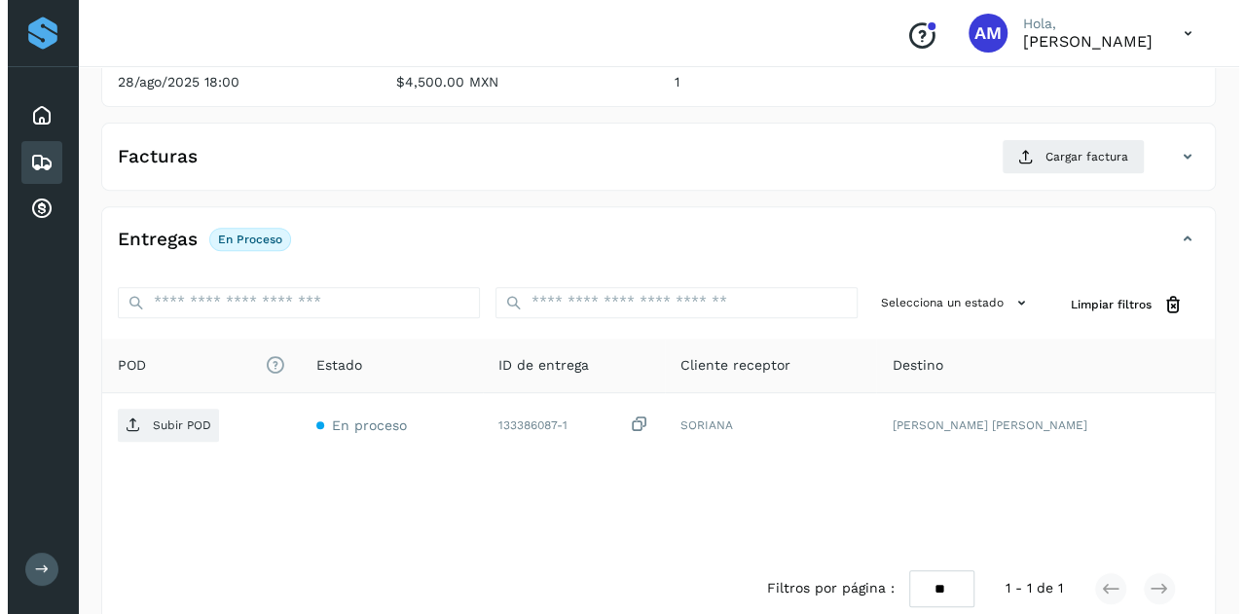
scroll to position [321, 0]
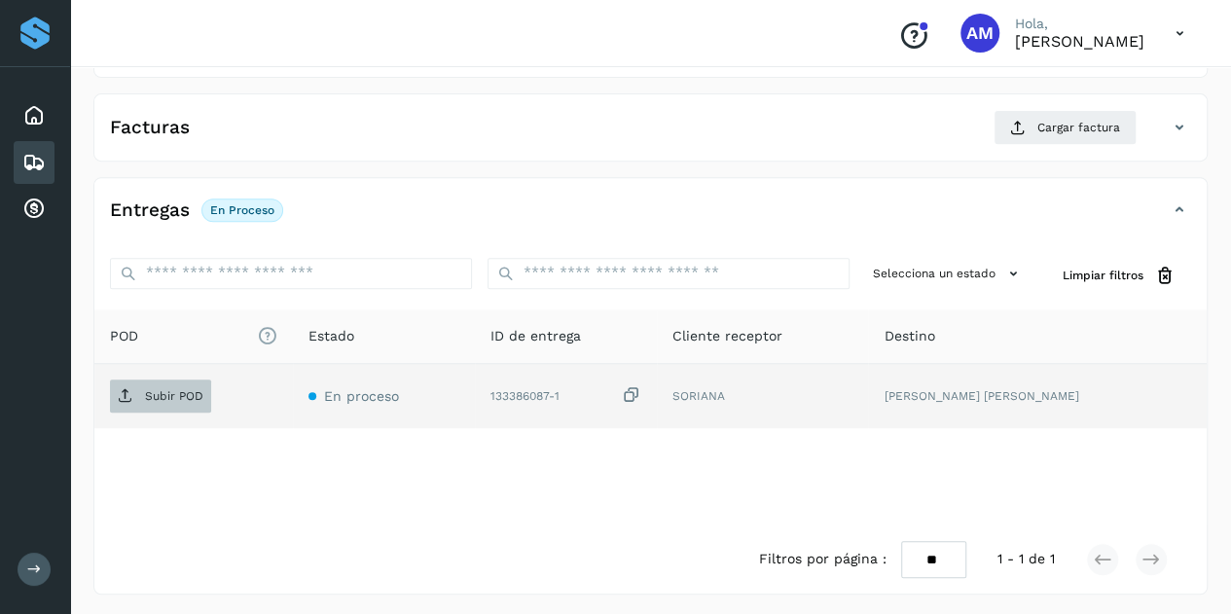
click at [190, 395] on p "Subir POD" at bounding box center [174, 396] width 58 height 14
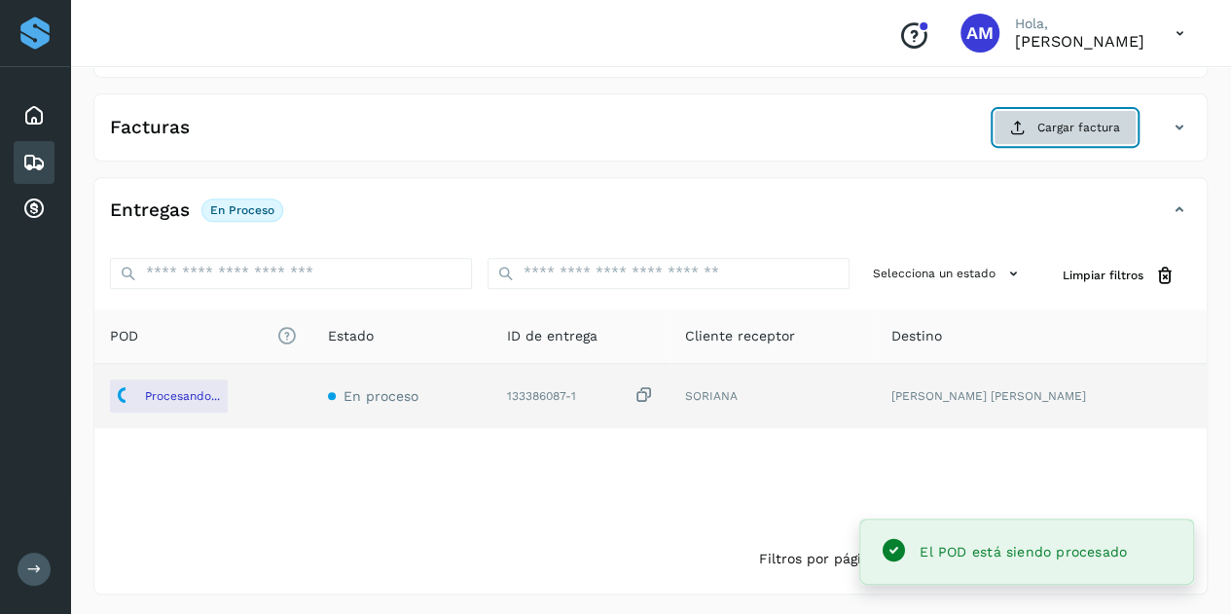
click at [1029, 128] on button "Cargar factura" at bounding box center [1065, 127] width 143 height 35
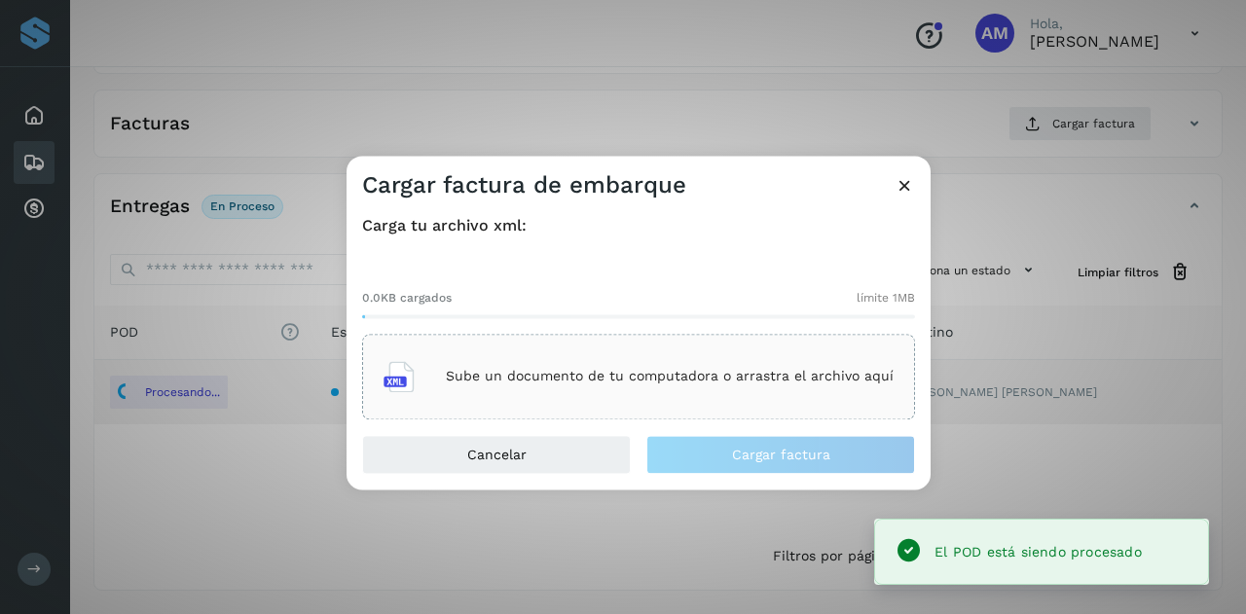
click at [696, 351] on div "Sube un documento de tu computadora o arrastra el archivo aquí" at bounding box center [638, 376] width 510 height 53
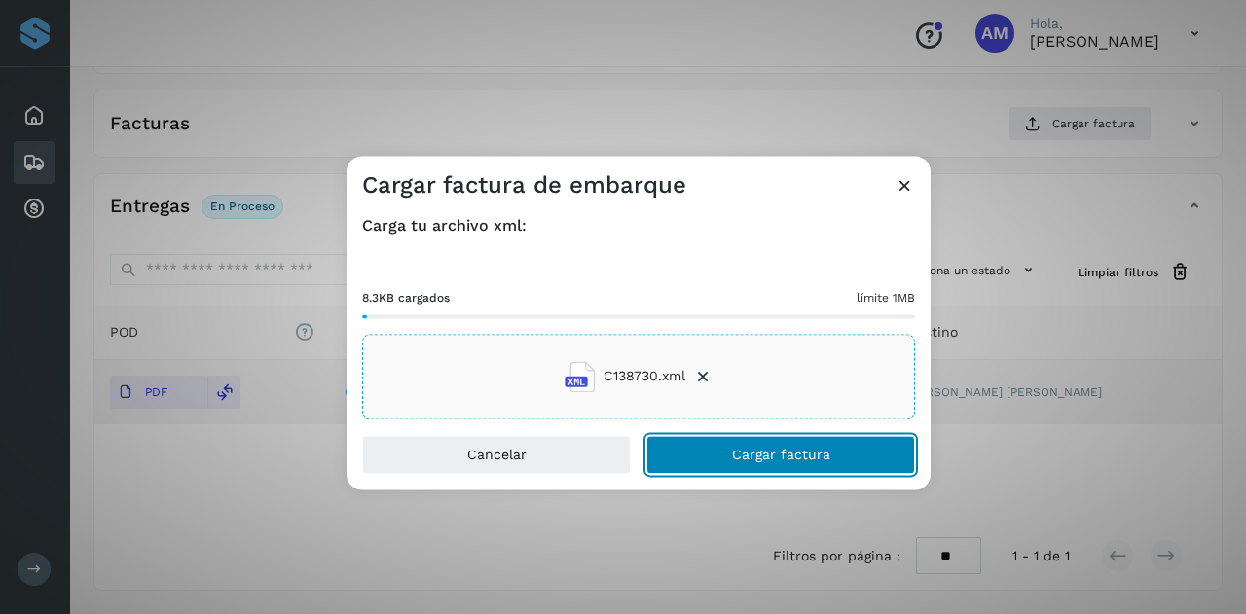
click at [712, 452] on button "Cargar factura" at bounding box center [780, 454] width 269 height 39
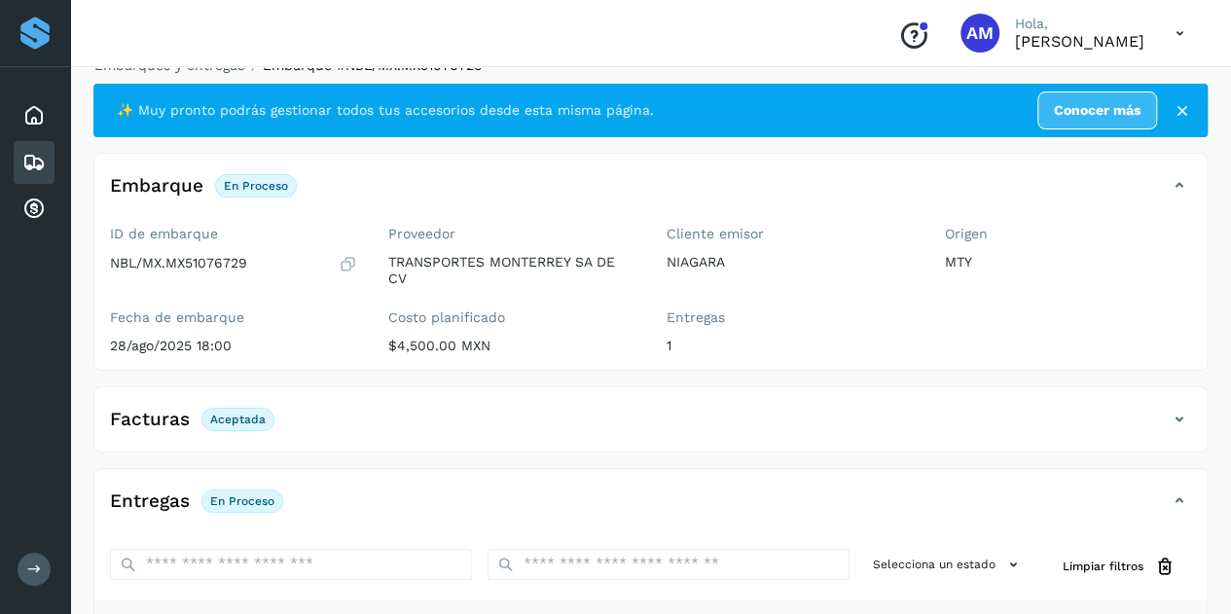
scroll to position [0, 0]
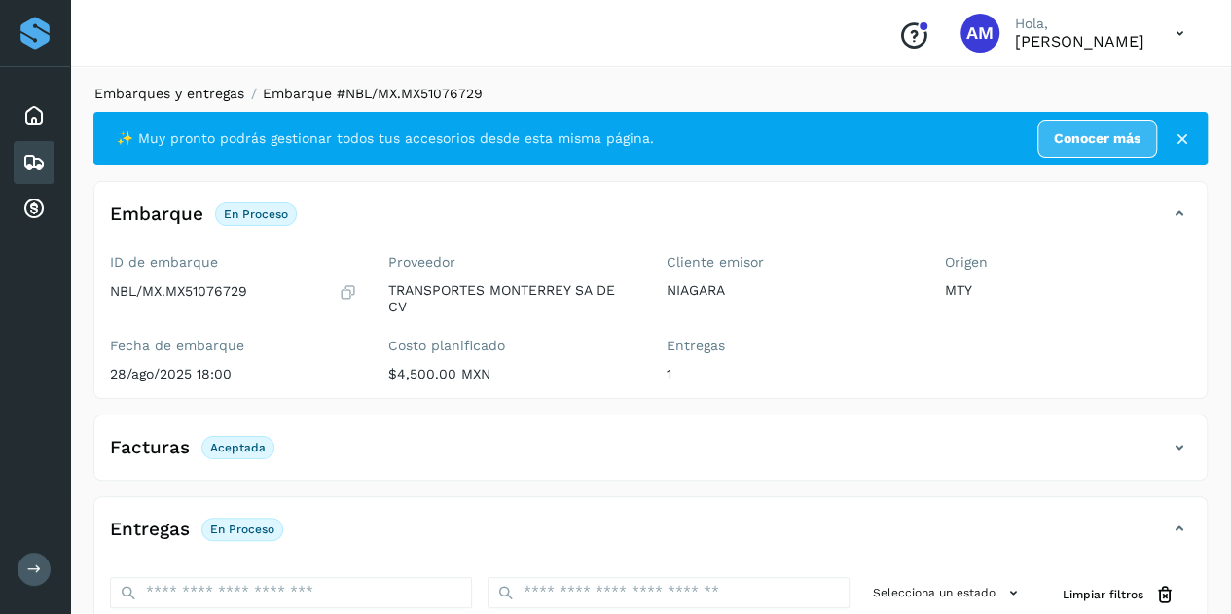
click at [195, 93] on link "Embarques y entregas" at bounding box center [169, 94] width 150 height 16
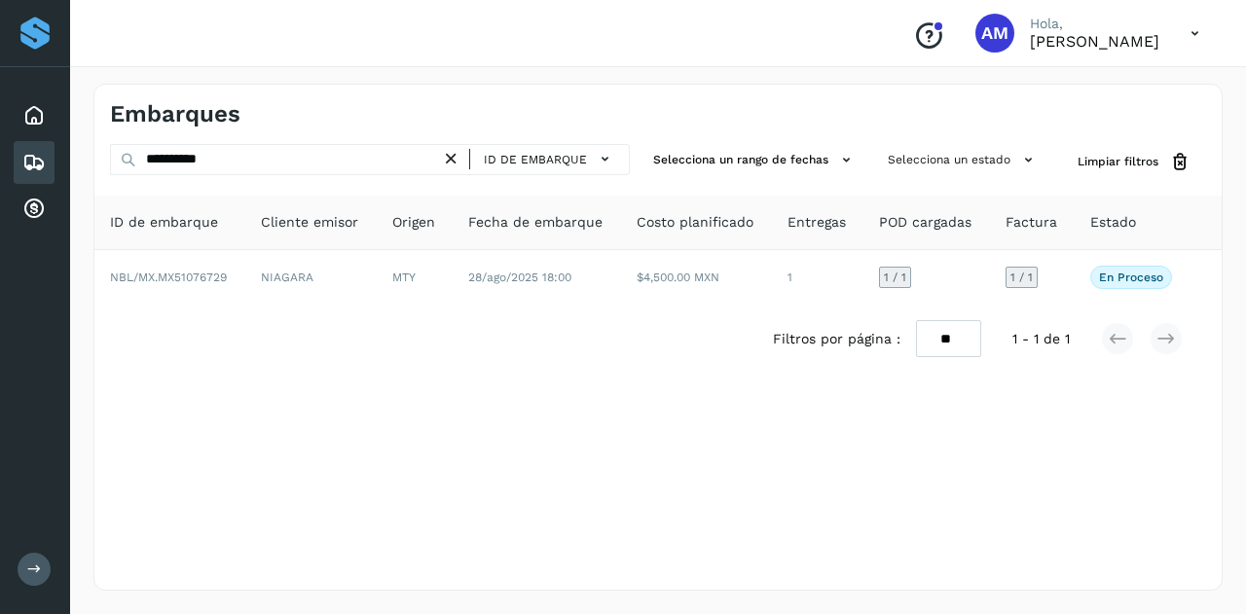
click at [457, 165] on icon at bounding box center [451, 159] width 20 height 20
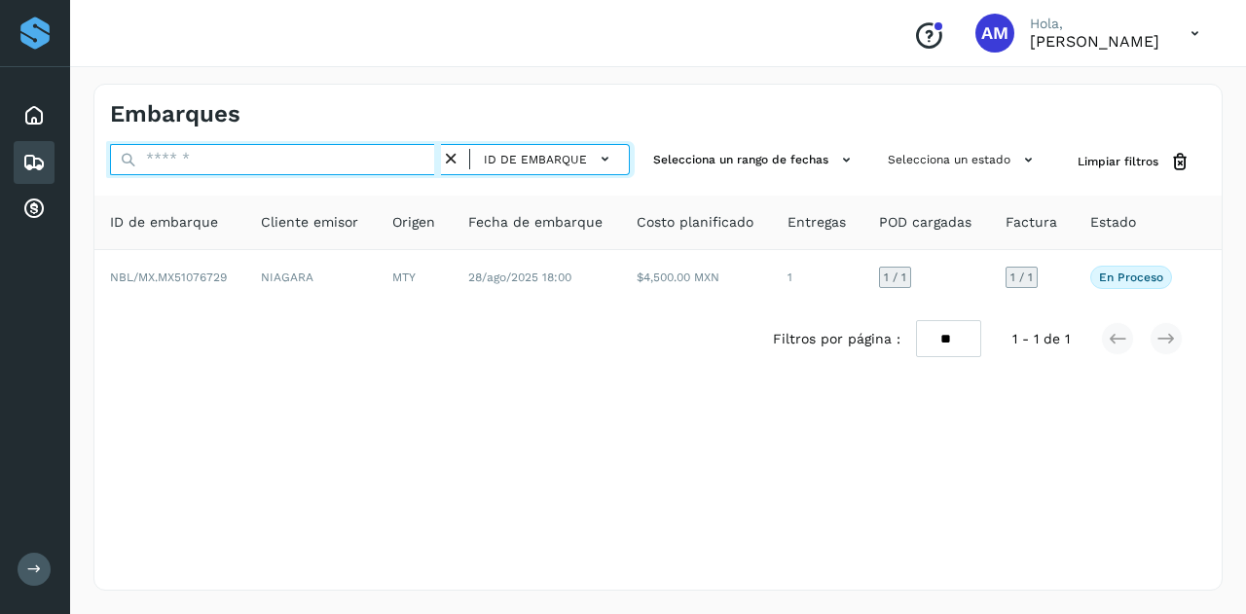
click at [397, 159] on input "text" at bounding box center [275, 159] width 331 height 31
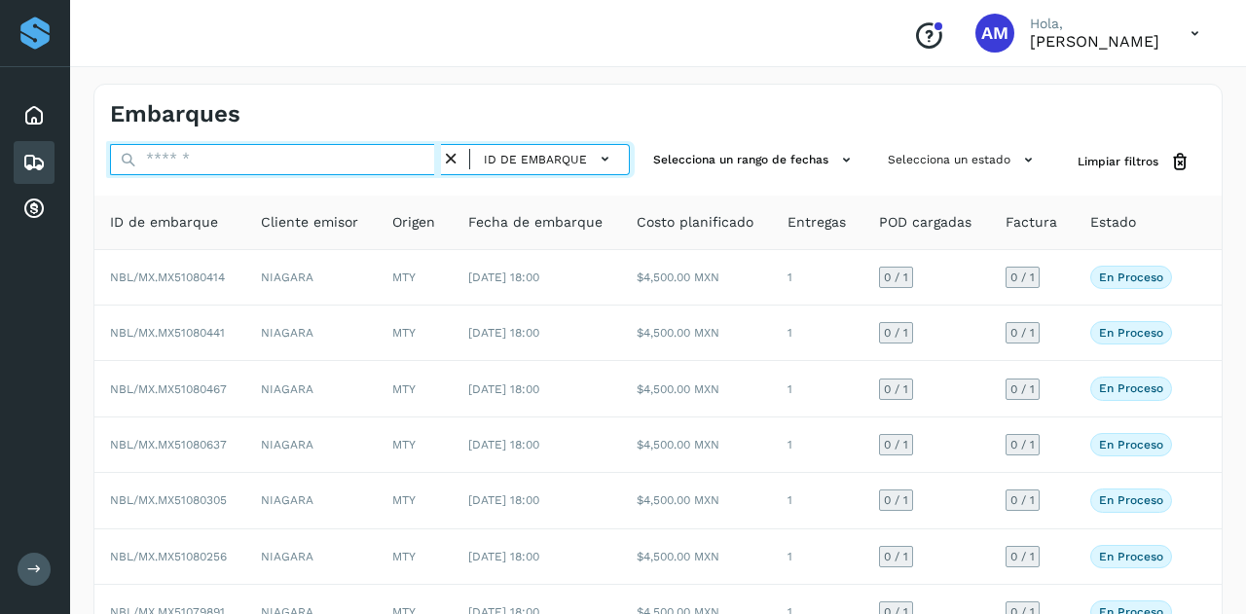
paste input "**********"
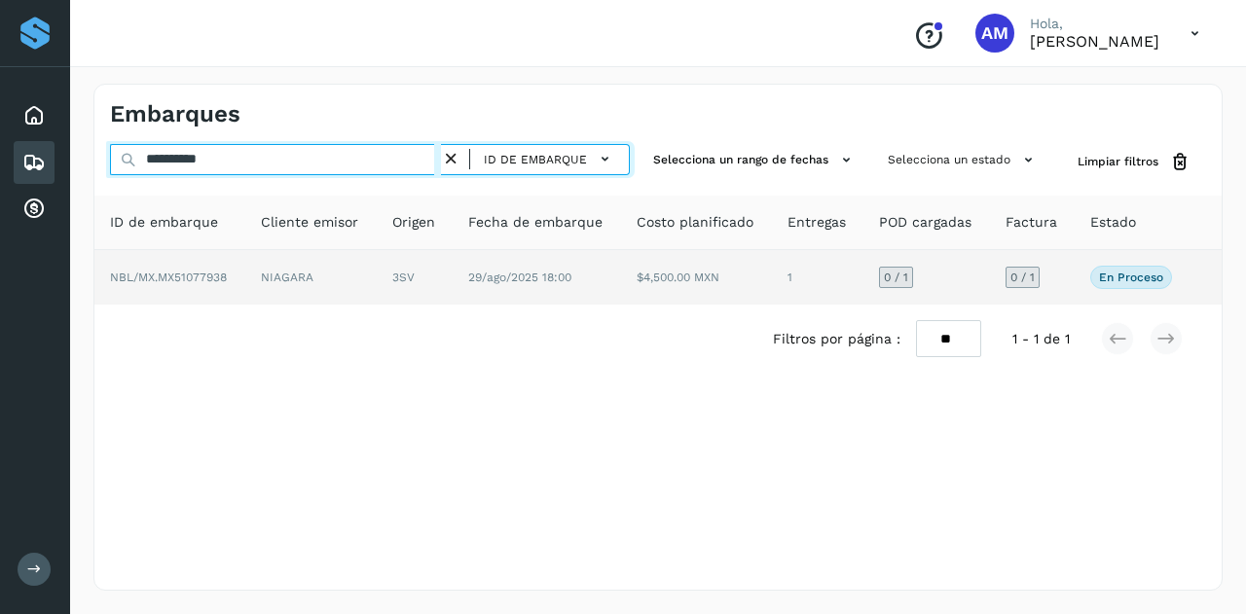
type input "**********"
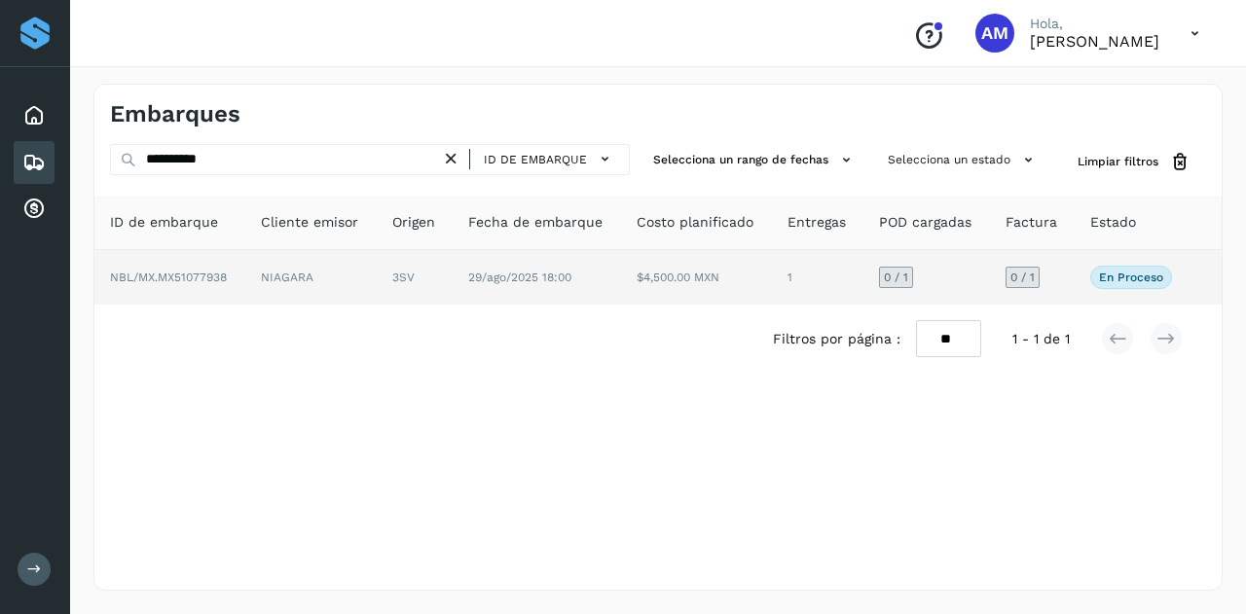
click at [377, 273] on td "NIAGARA" at bounding box center [310, 277] width 131 height 55
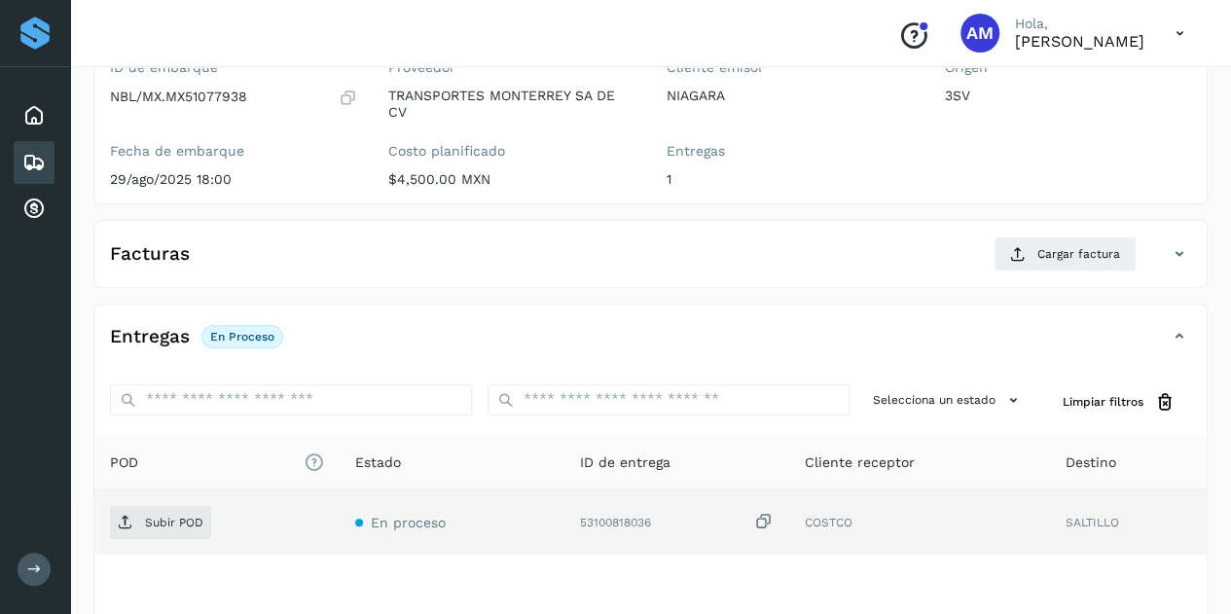
scroll to position [292, 0]
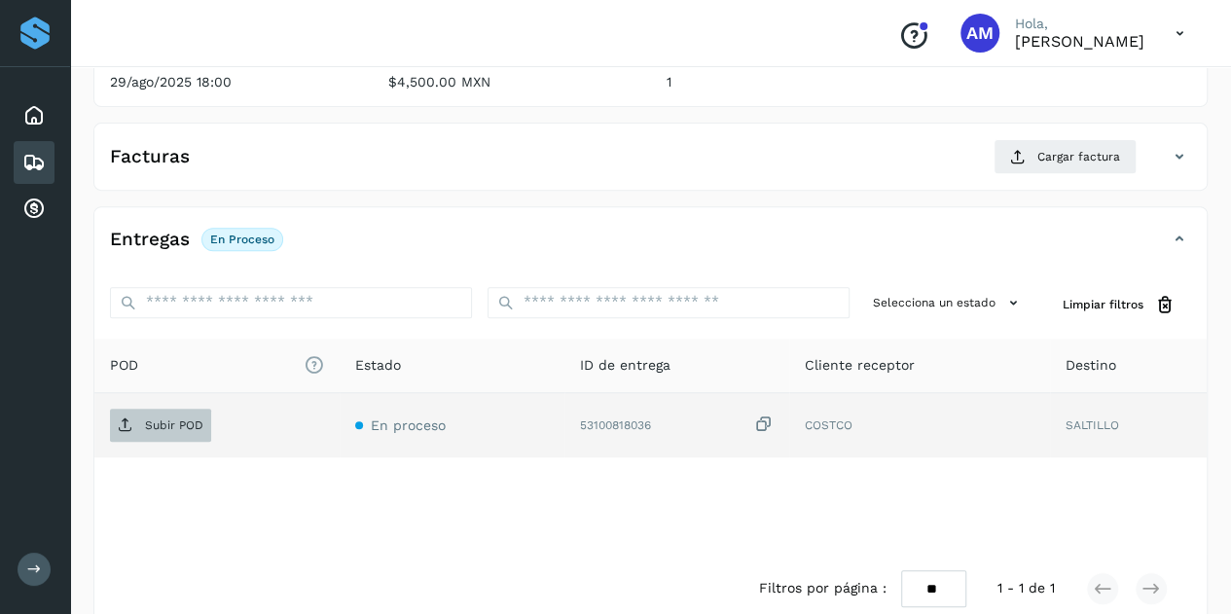
click at [208, 432] on span "Subir POD" at bounding box center [160, 425] width 101 height 31
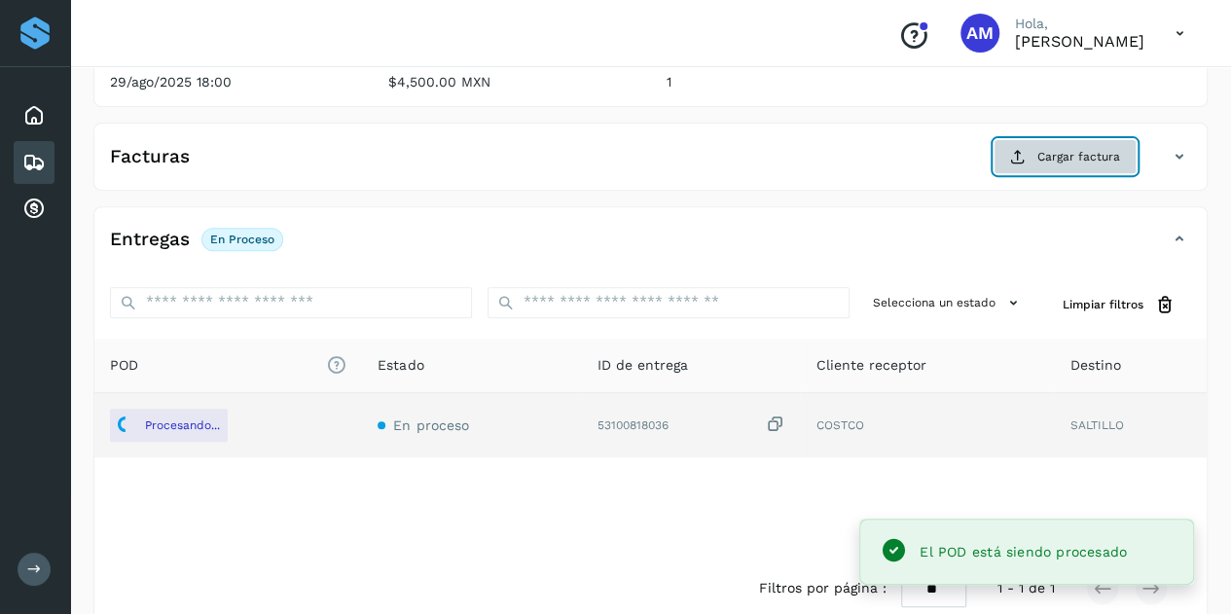
click at [1084, 167] on button "Cargar factura" at bounding box center [1065, 156] width 143 height 35
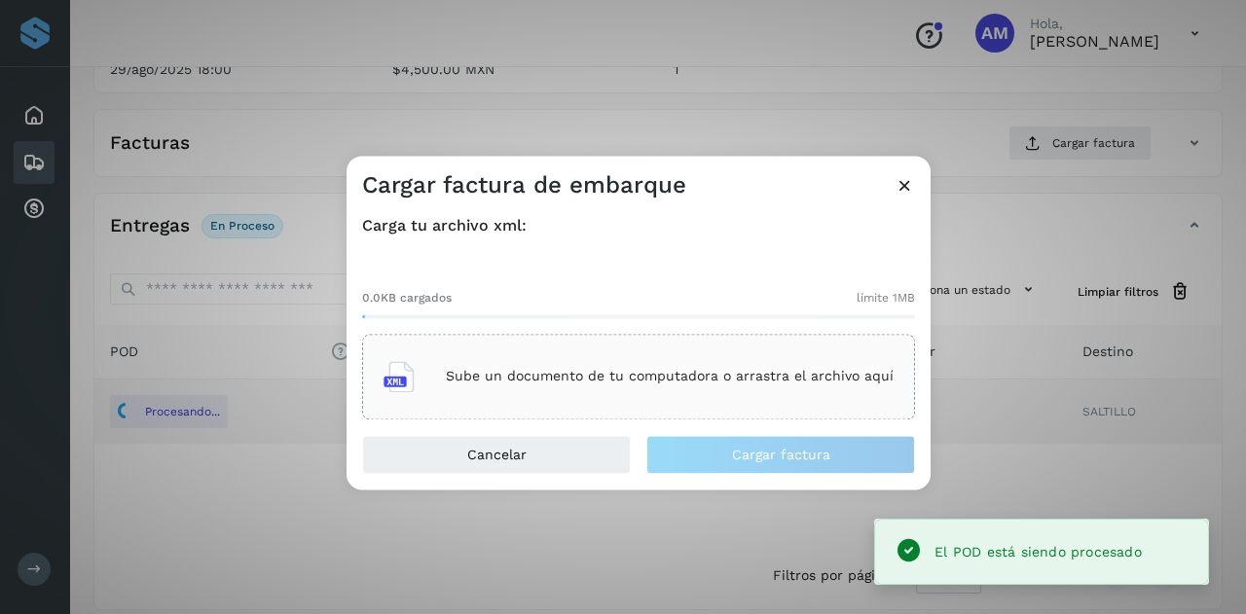
click at [786, 325] on div "0.0KB cargados límite 1MB Sube un documento de tu computadora o arrastra el arc…" at bounding box center [638, 339] width 553 height 162
click at [781, 334] on div "0.0KB cargados límite 1MB Sube un documento de tu computadora o arrastra el arc…" at bounding box center [638, 339] width 553 height 162
click at [750, 379] on p "Sube un documento de tu computadora o arrastra el archivo aquí" at bounding box center [670, 377] width 448 height 17
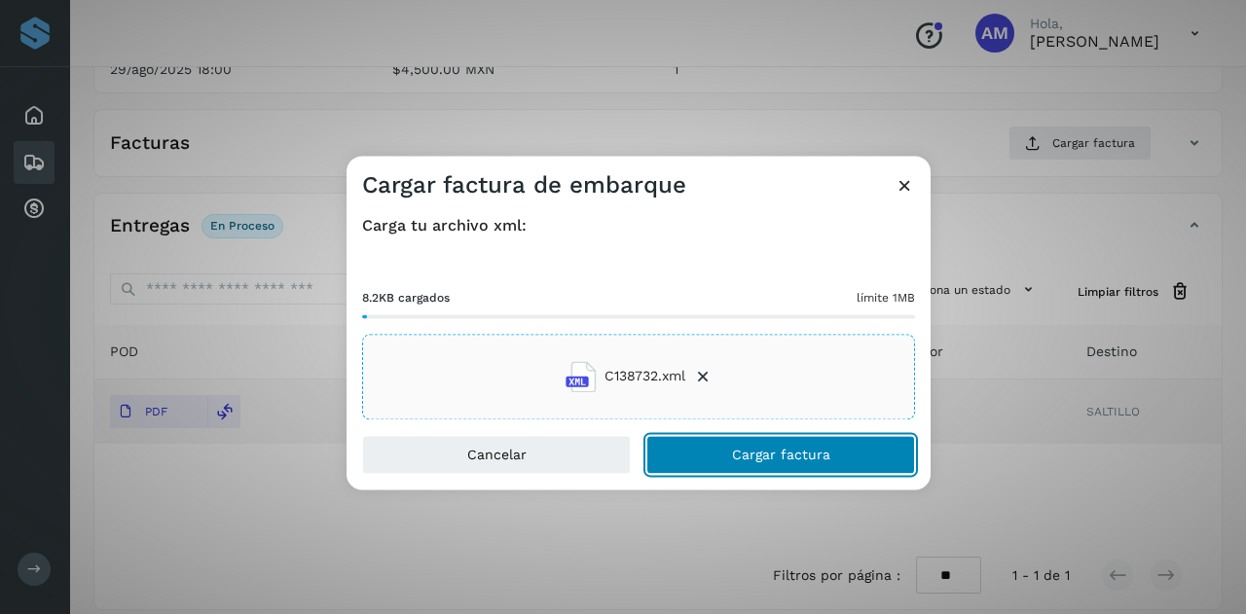
click at [705, 462] on button "Cargar factura" at bounding box center [780, 454] width 269 height 39
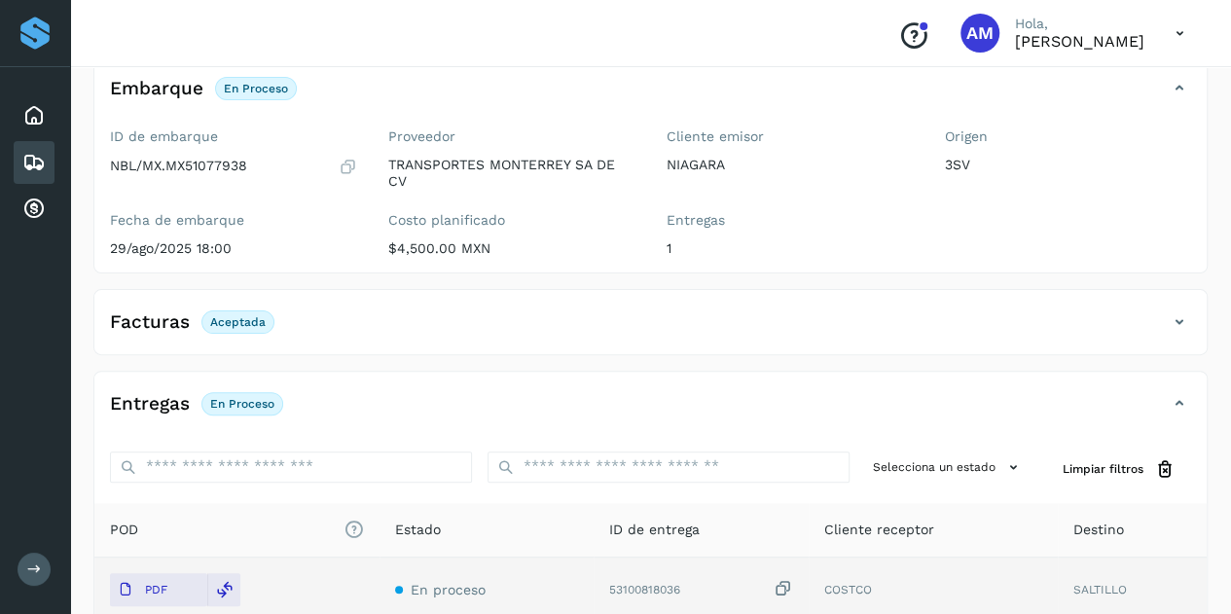
scroll to position [0, 0]
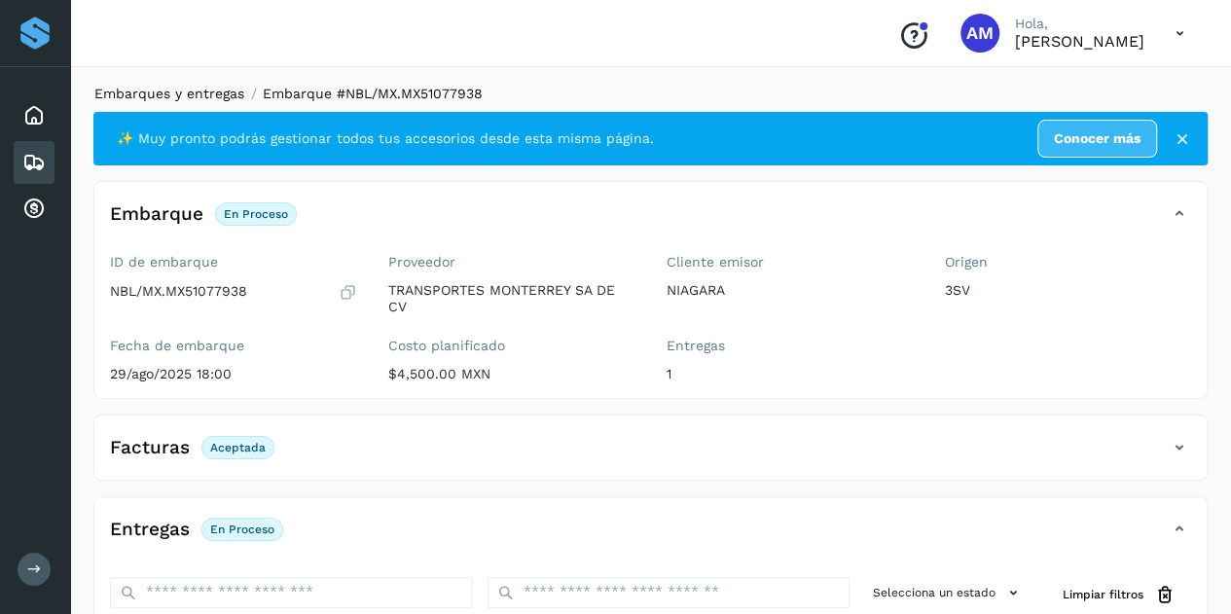
click at [183, 94] on link "Embarques y entregas" at bounding box center [169, 94] width 150 height 16
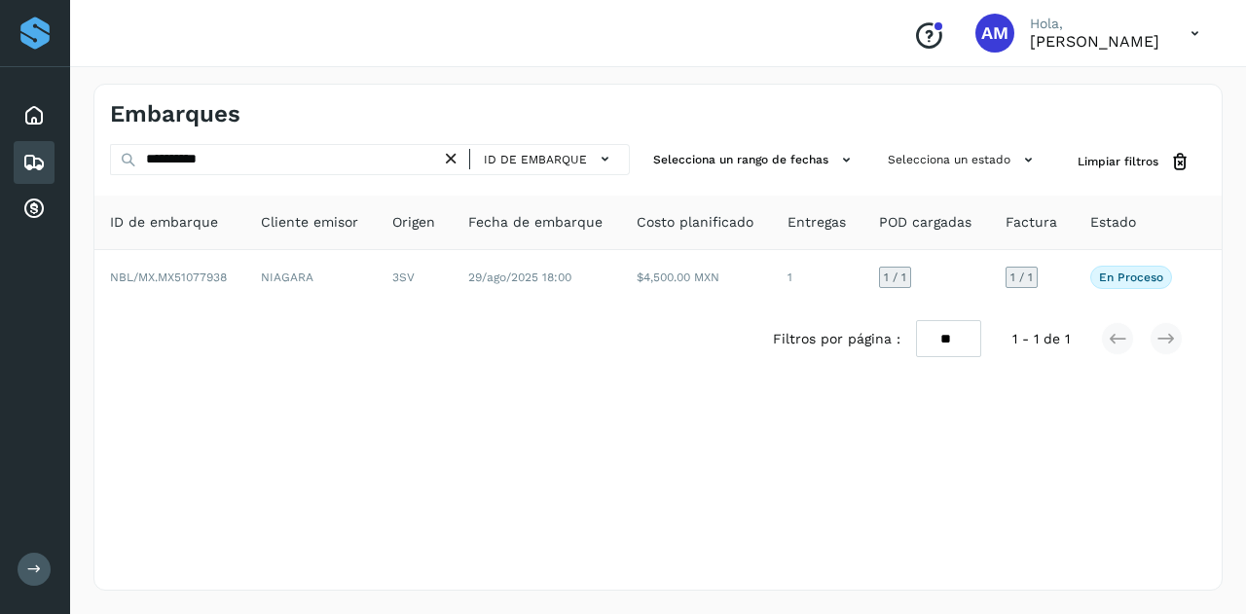
click at [452, 164] on icon at bounding box center [451, 159] width 20 height 20
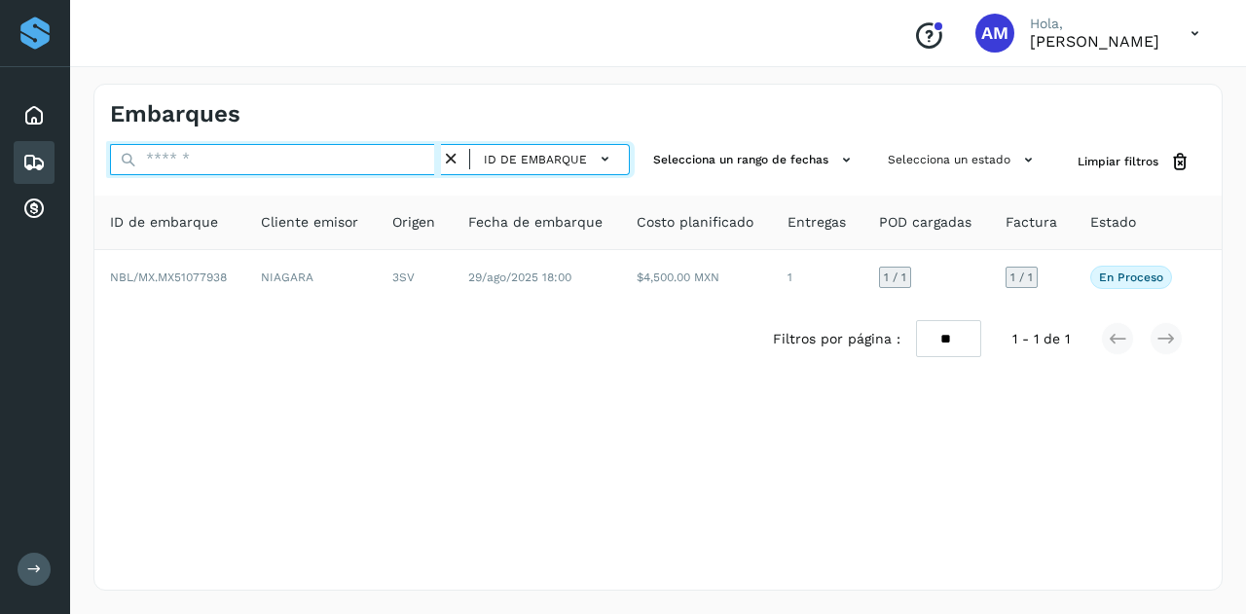
click at [316, 164] on input "text" at bounding box center [275, 159] width 331 height 31
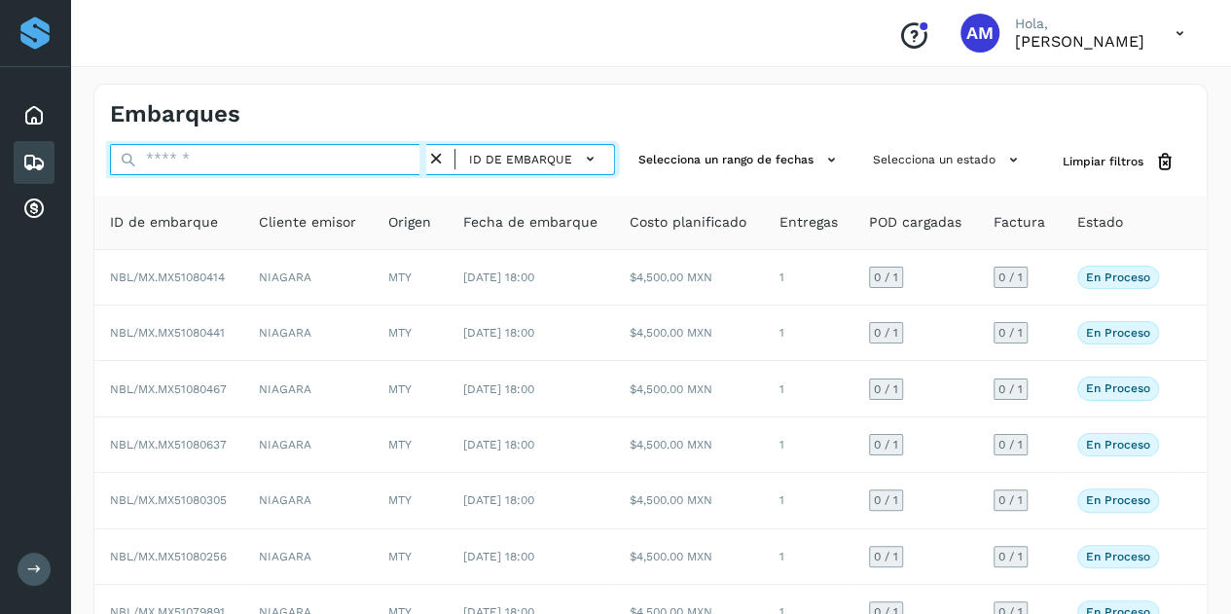
paste input "**********"
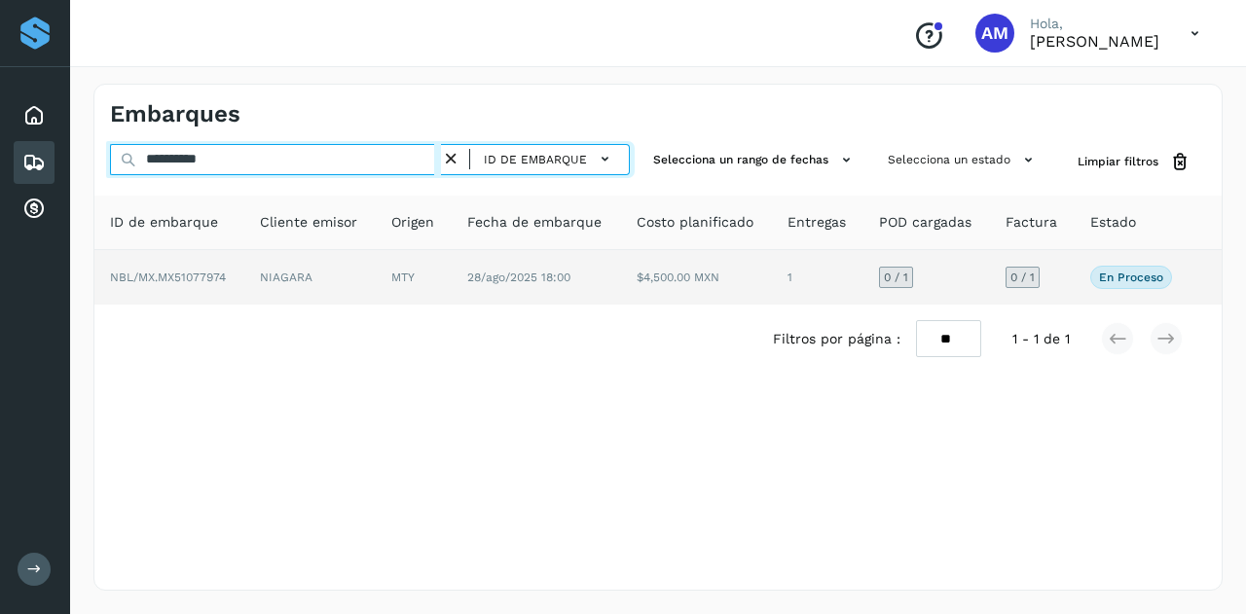
type input "**********"
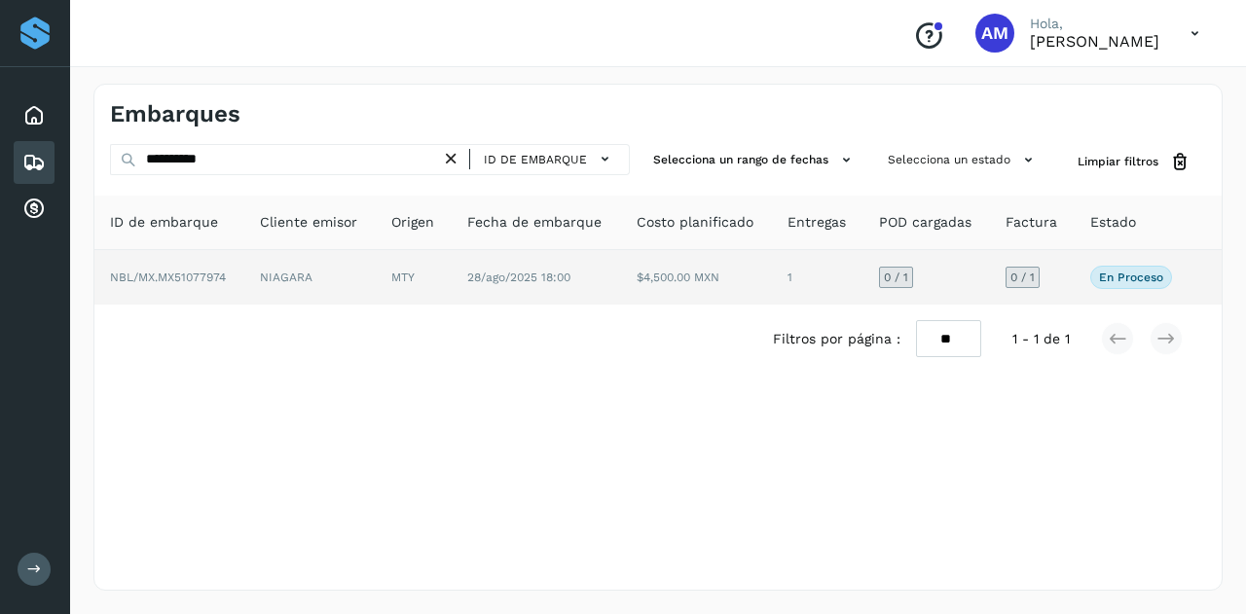
click at [315, 289] on td "NIAGARA" at bounding box center [309, 277] width 131 height 55
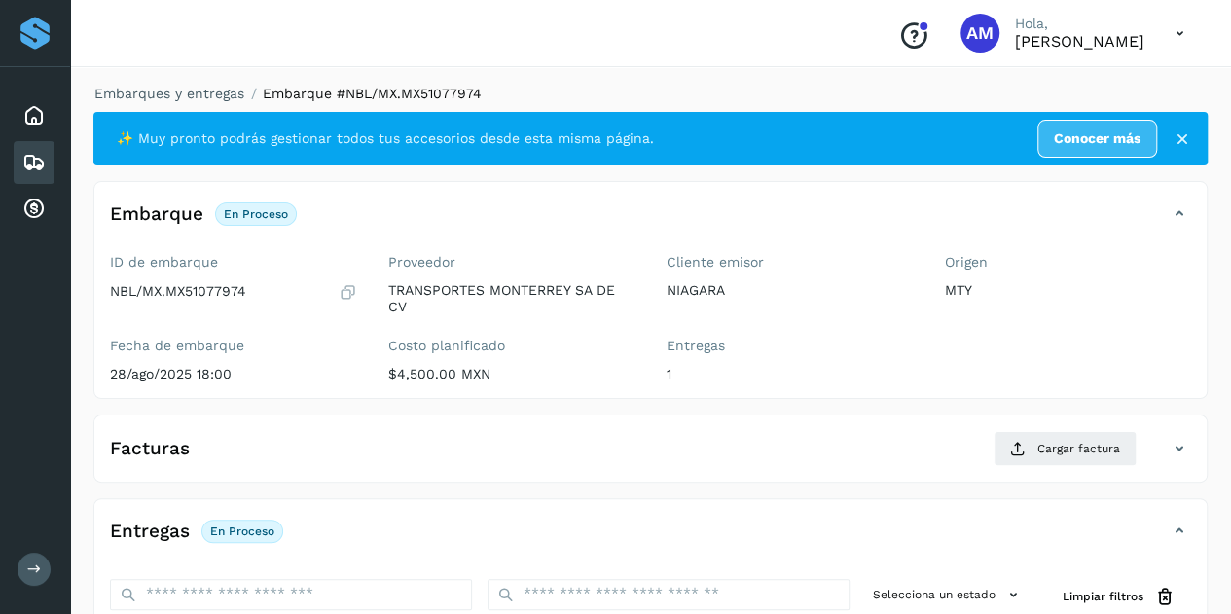
scroll to position [292, 0]
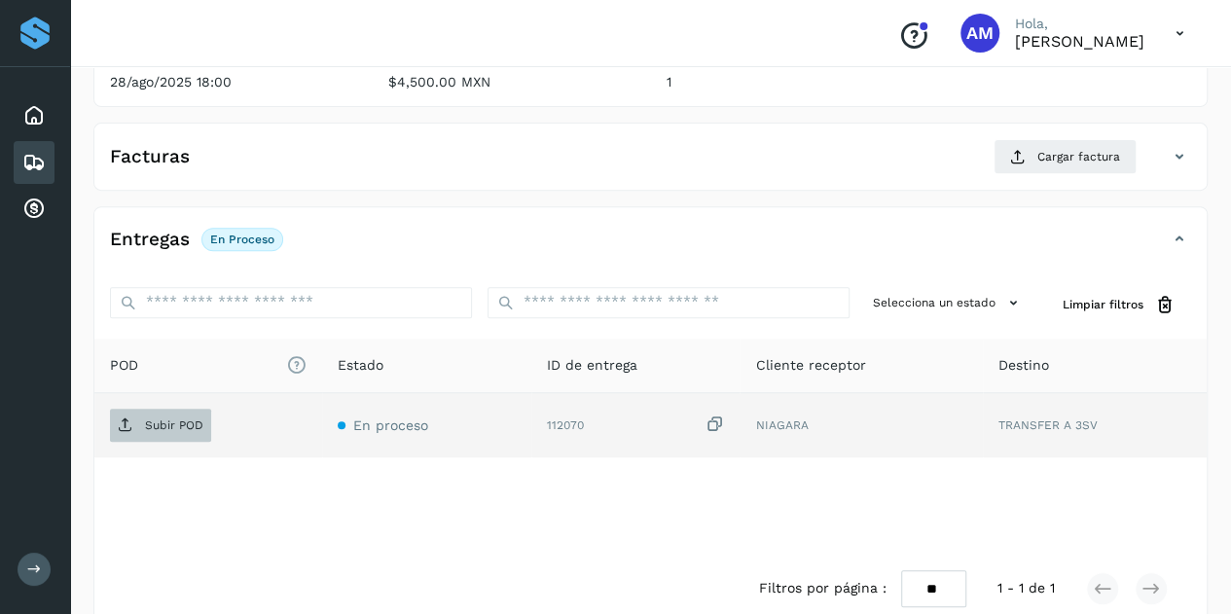
click at [154, 427] on p "Subir POD" at bounding box center [174, 426] width 58 height 14
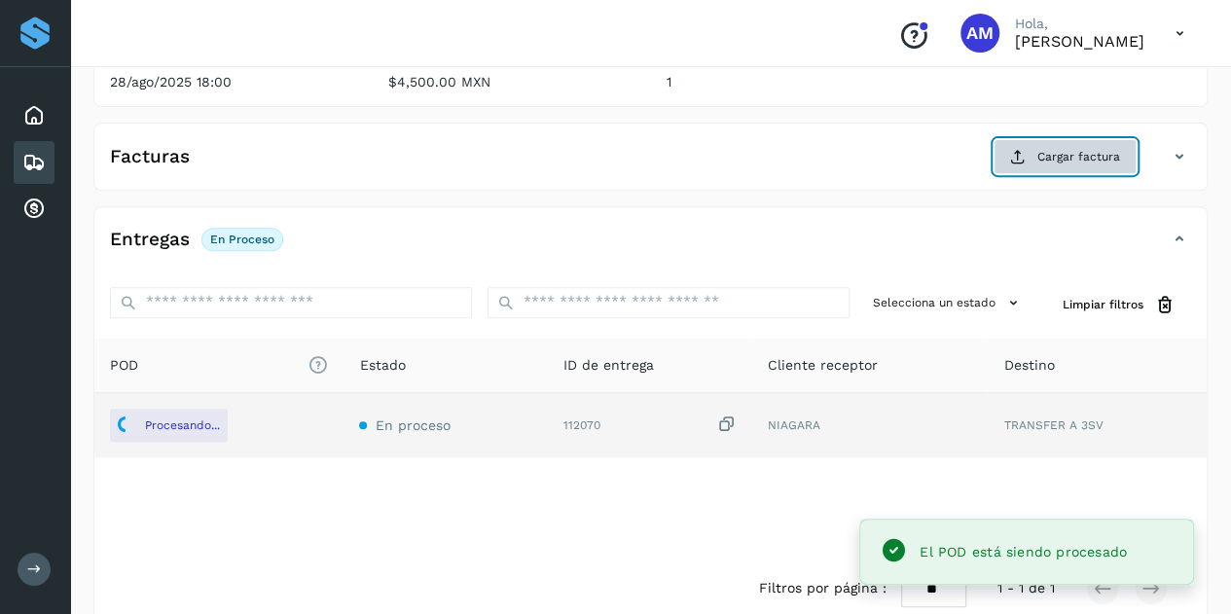
click at [1045, 153] on span "Cargar factura" at bounding box center [1079, 157] width 83 height 18
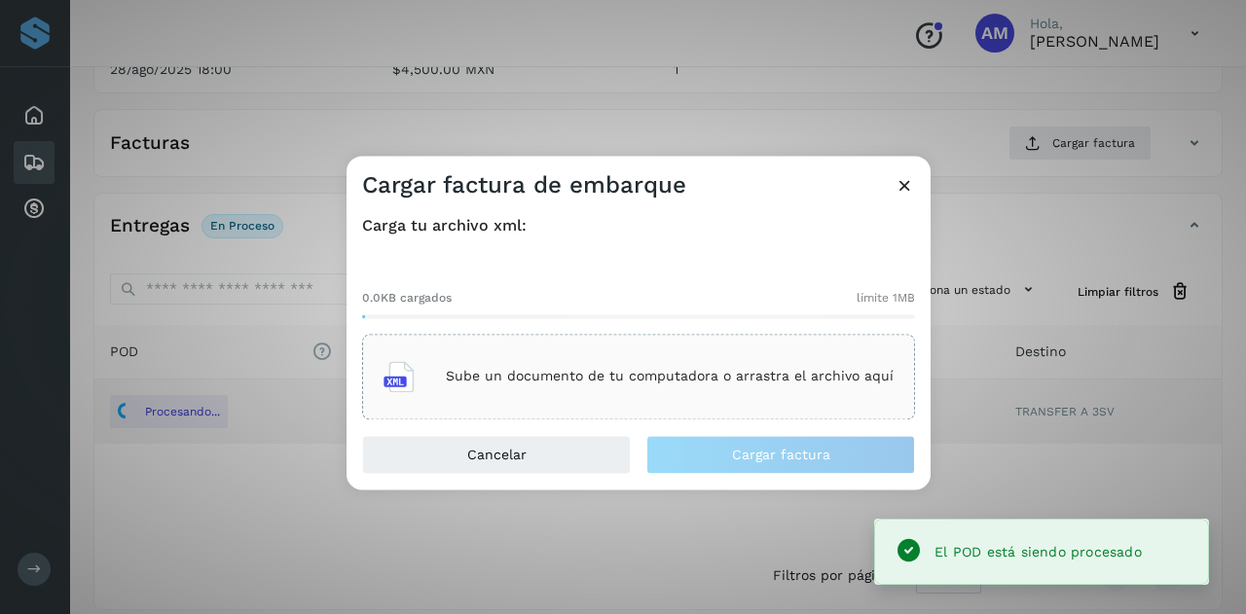
click at [607, 332] on div "0.0KB cargados límite 1MB Sube un documento de tu computadora o arrastra el arc…" at bounding box center [638, 339] width 553 height 162
click at [585, 350] on div "Sube un documento de tu computadora o arrastra el archivo aquí" at bounding box center [638, 376] width 510 height 53
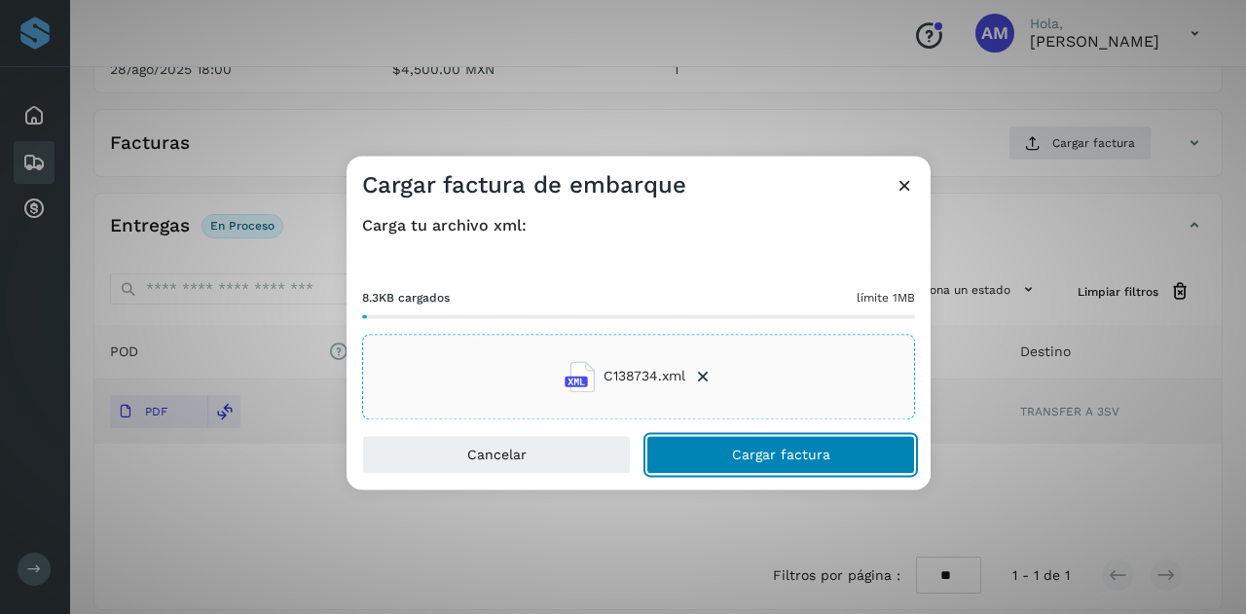
click at [713, 457] on button "Cargar factura" at bounding box center [780, 454] width 269 height 39
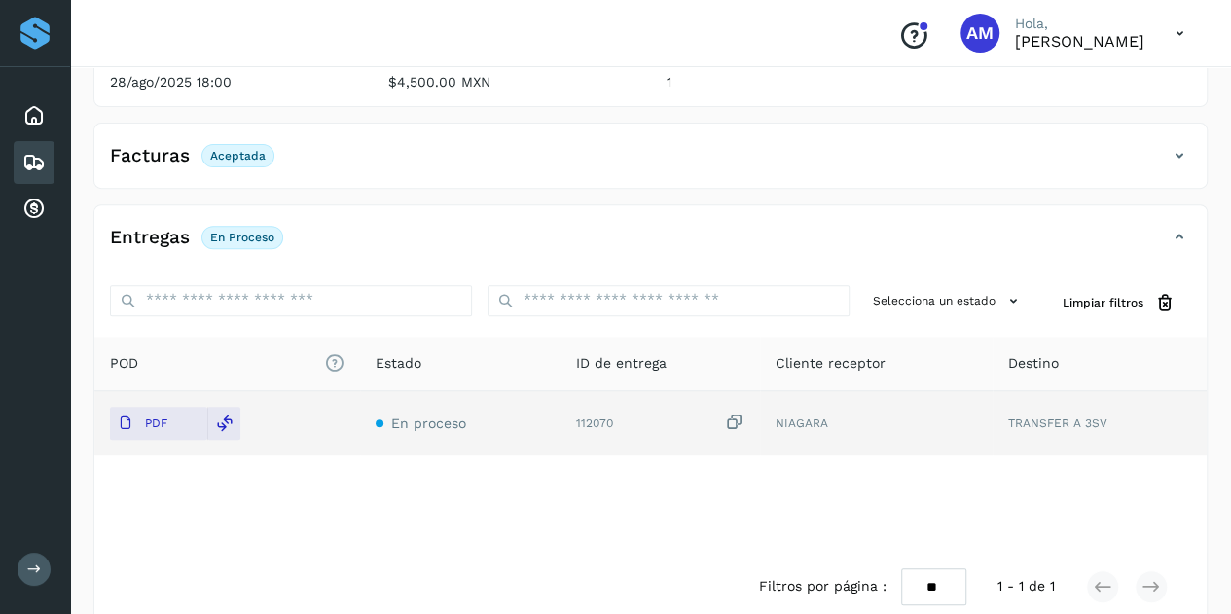
scroll to position [0, 0]
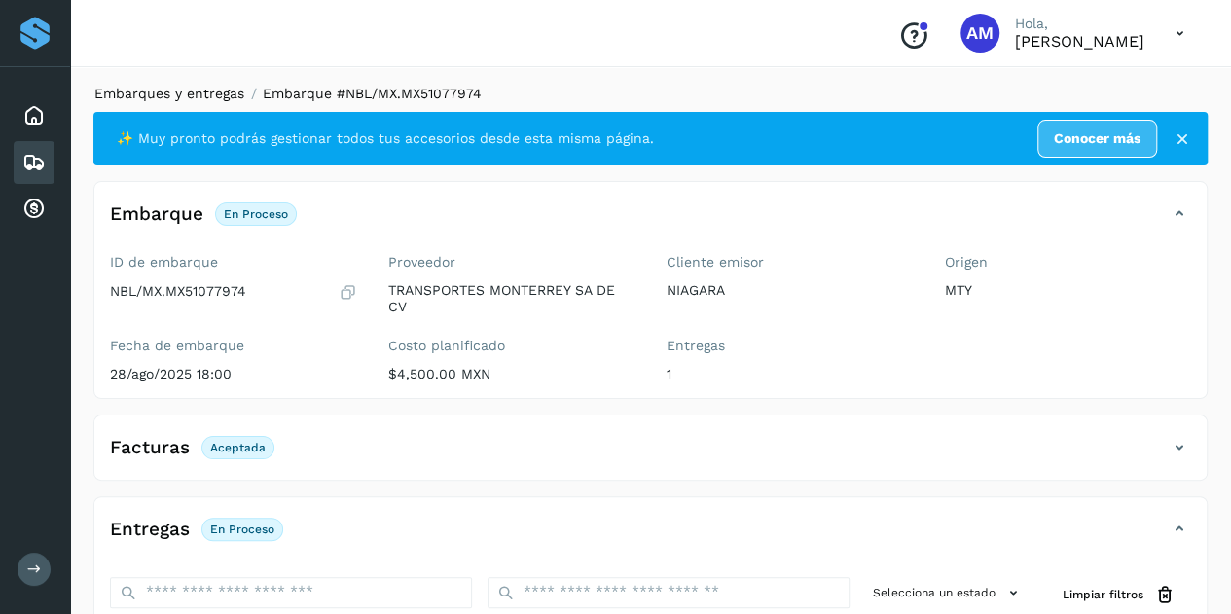
click at [181, 94] on link "Embarques y entregas" at bounding box center [169, 94] width 150 height 16
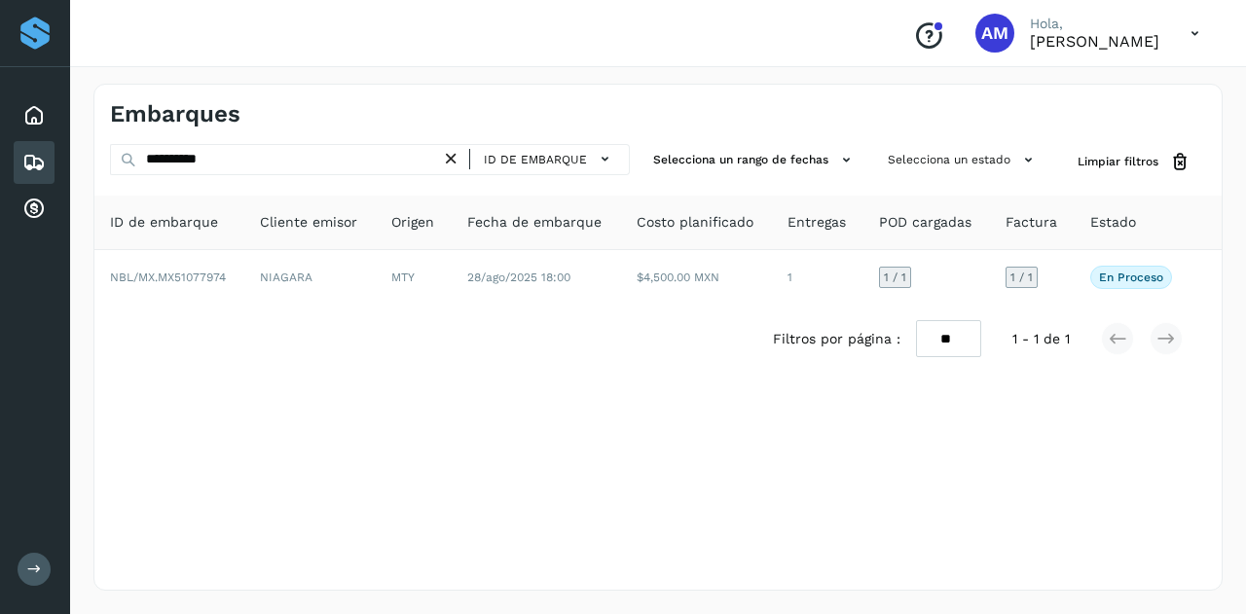
click at [456, 160] on icon at bounding box center [451, 159] width 20 height 20
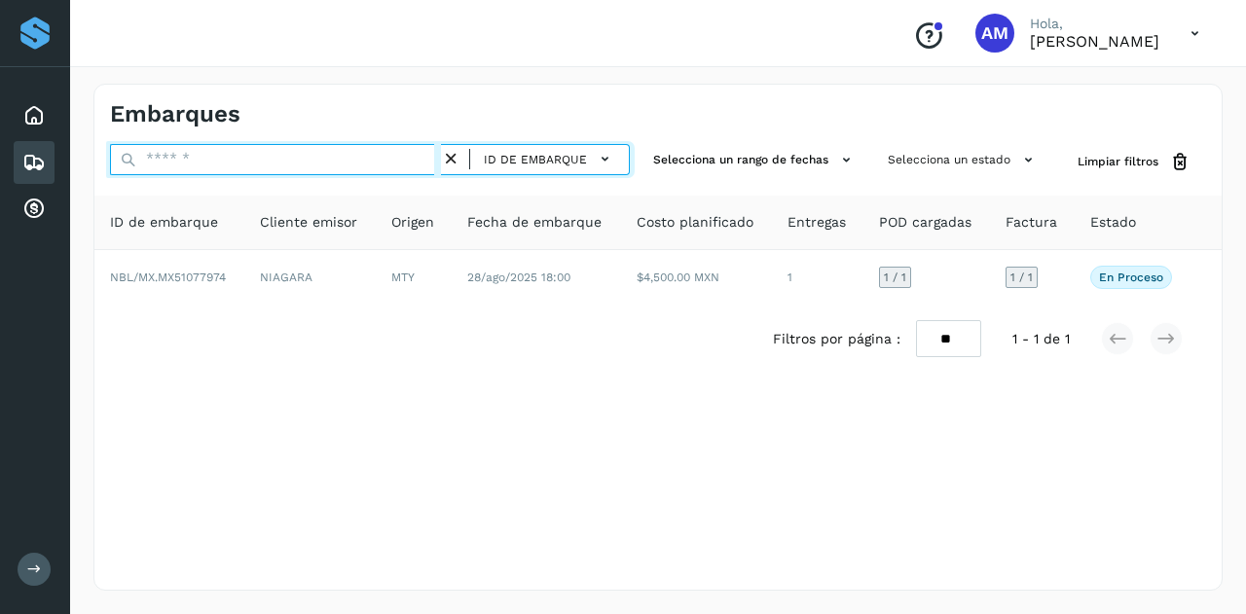
click at [337, 160] on input "text" at bounding box center [275, 159] width 331 height 31
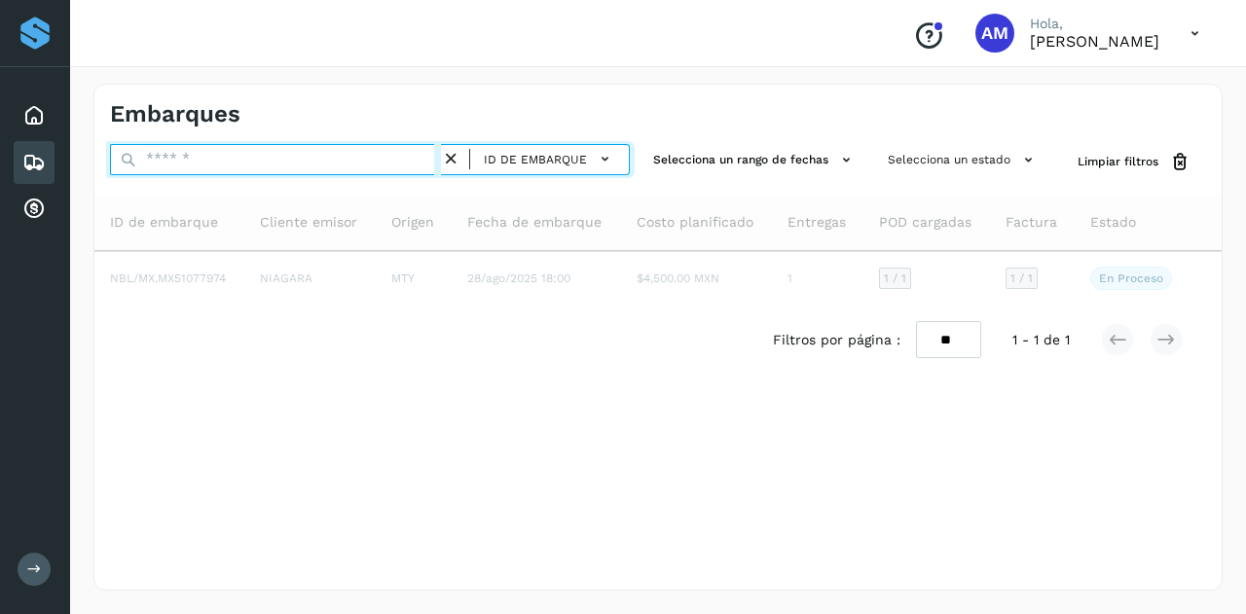
paste input "**********"
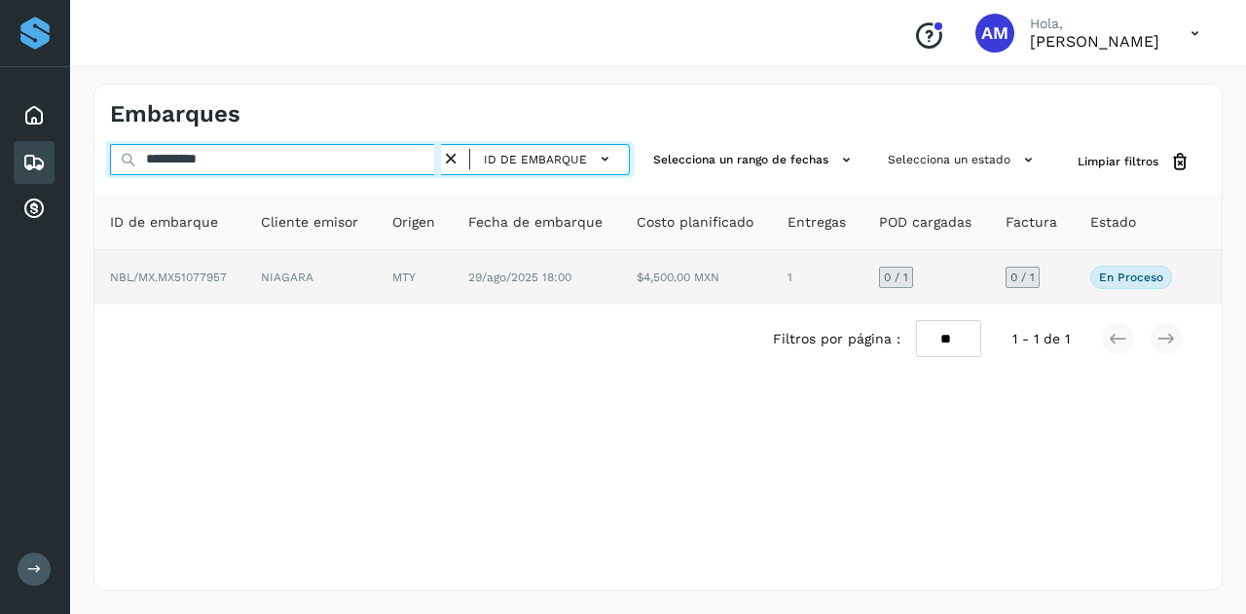
type input "**********"
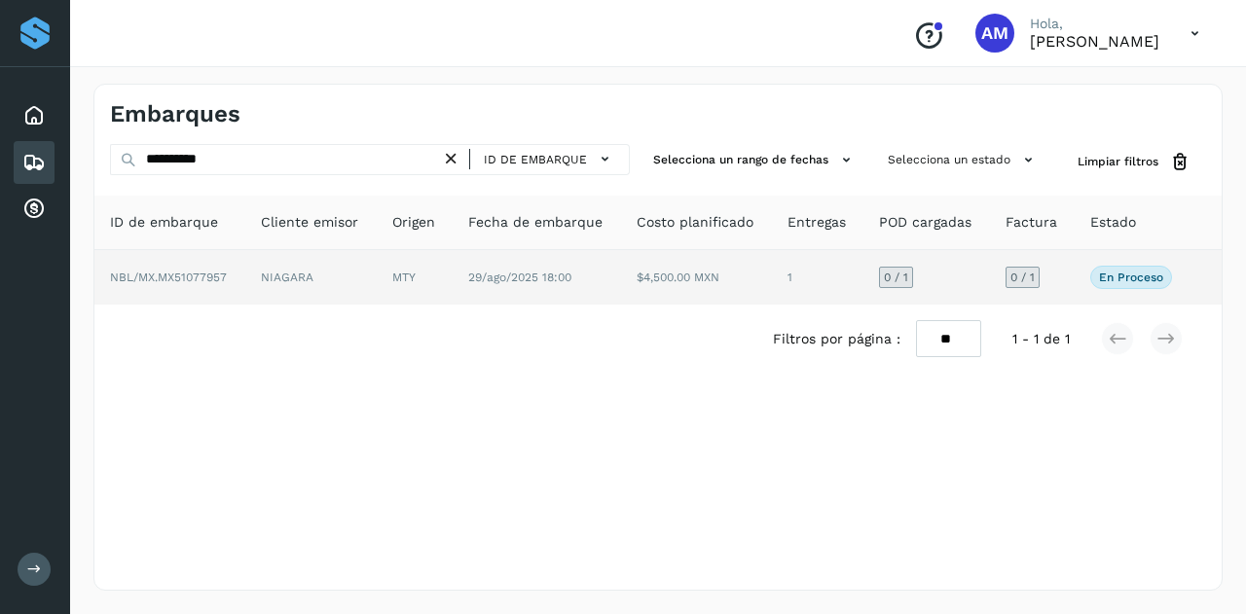
click at [415, 289] on td "MTY" at bounding box center [415, 277] width 76 height 55
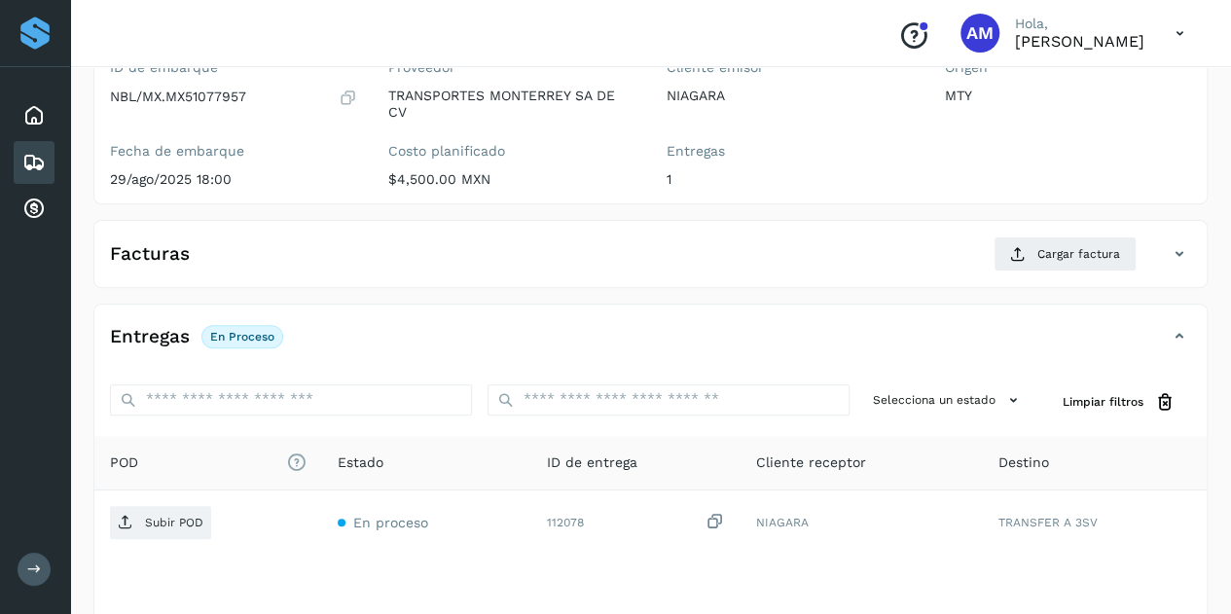
scroll to position [292, 0]
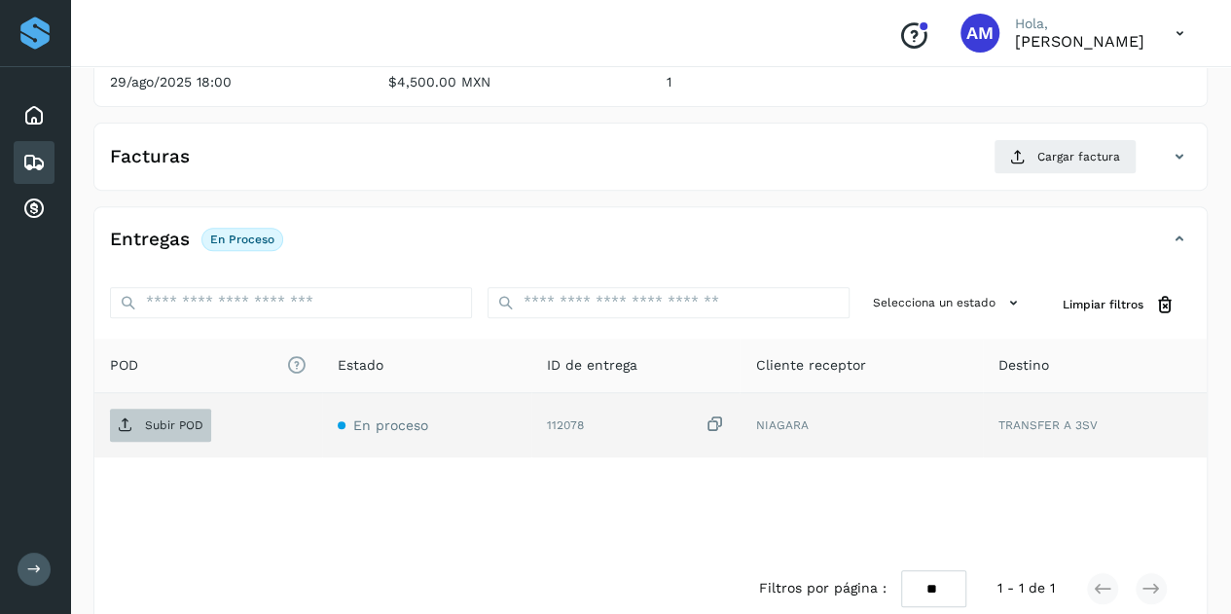
click at [195, 411] on span "Subir POD" at bounding box center [160, 425] width 101 height 31
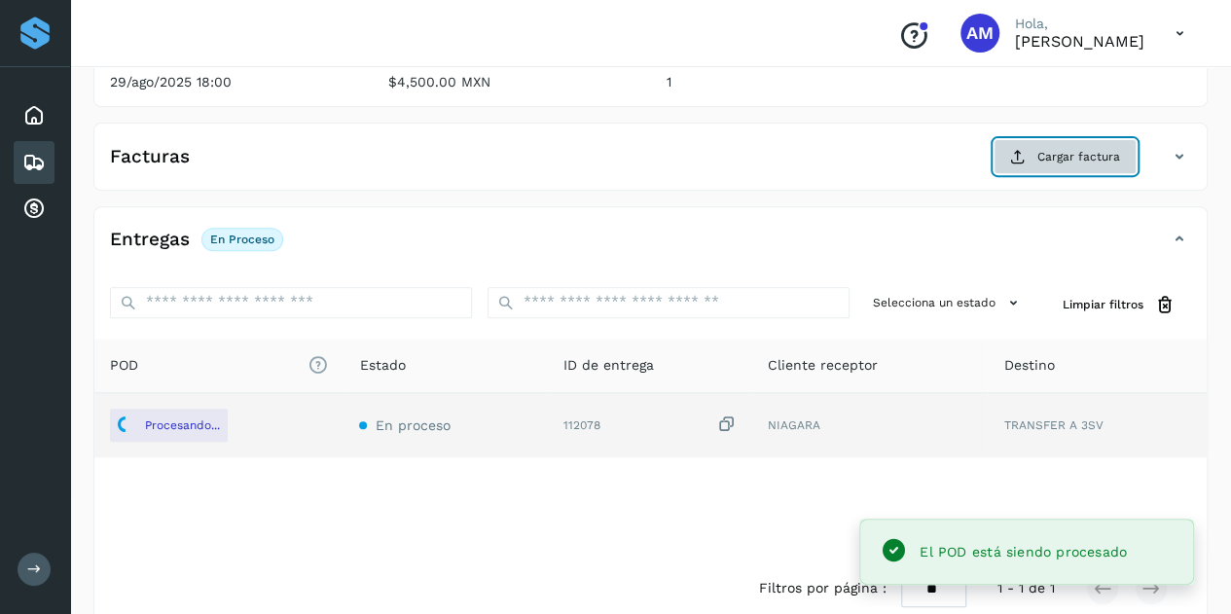
click at [1053, 139] on button "Cargar factura" at bounding box center [1065, 156] width 143 height 35
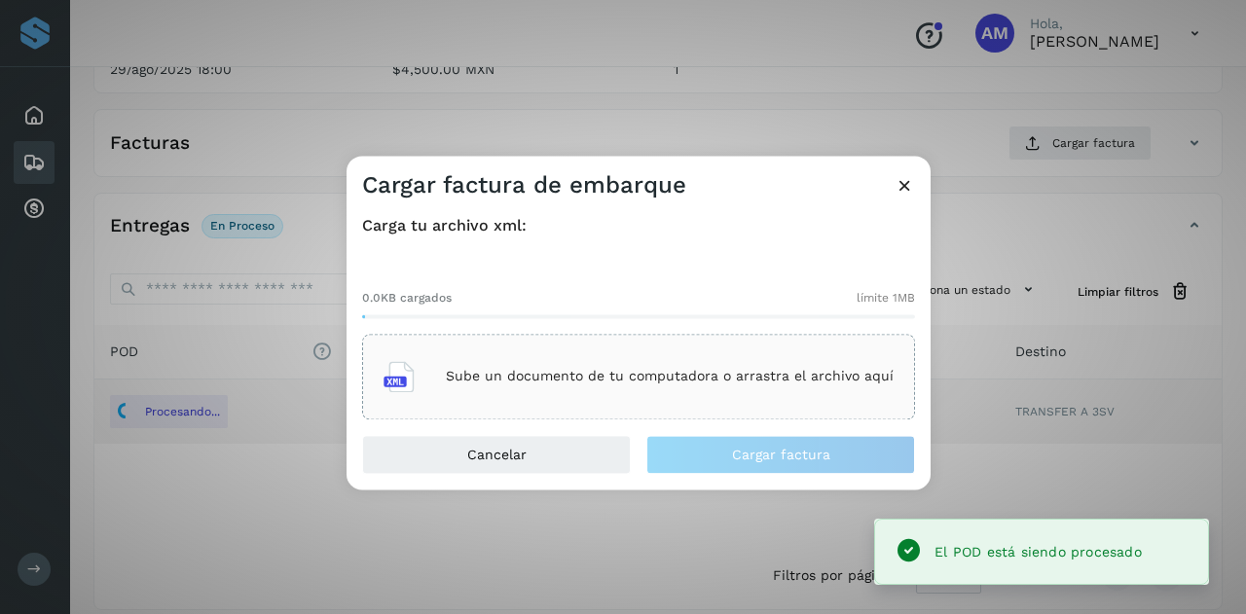
click at [631, 342] on div "Sube un documento de tu computadora o arrastra el archivo aquí" at bounding box center [638, 377] width 553 height 86
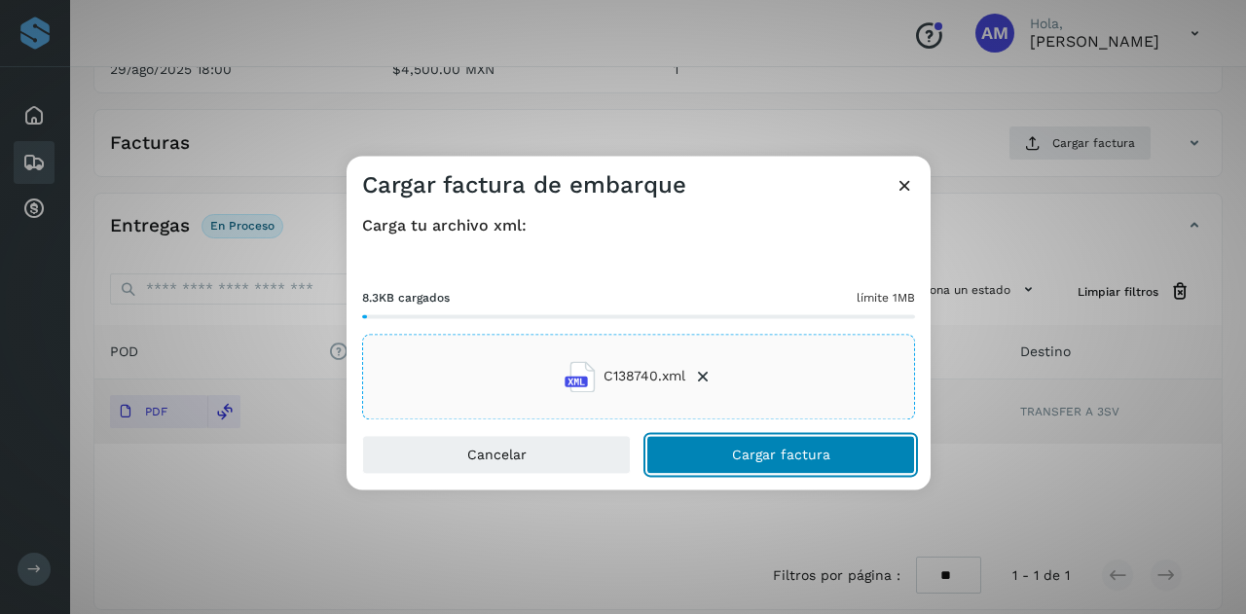
click at [680, 445] on button "Cargar factura" at bounding box center [780, 454] width 269 height 39
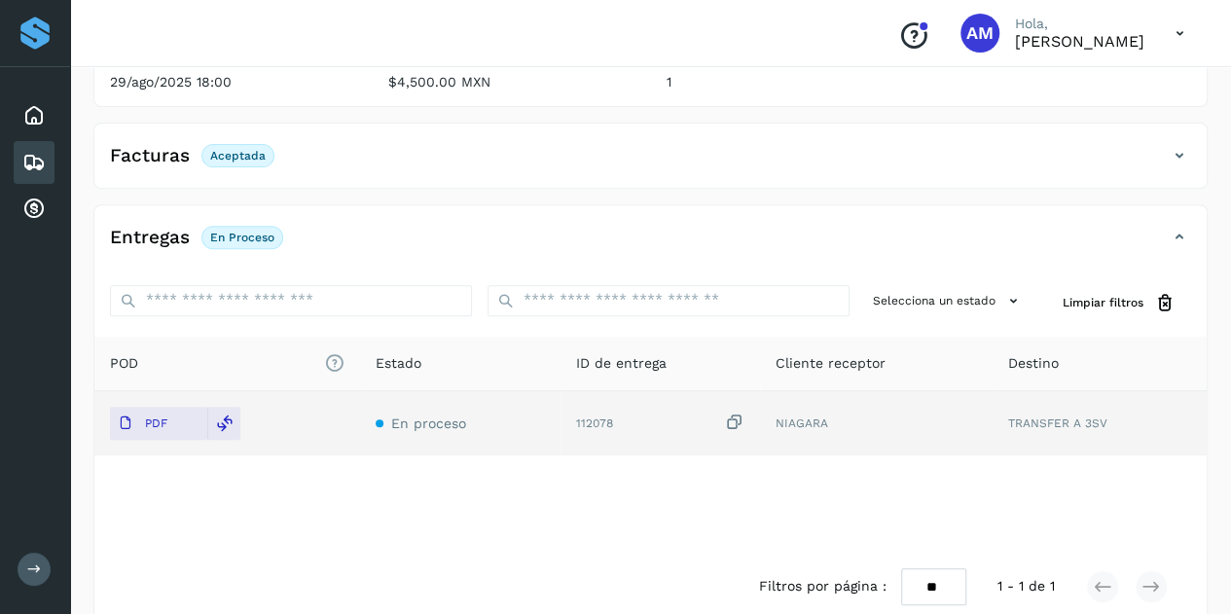
scroll to position [0, 0]
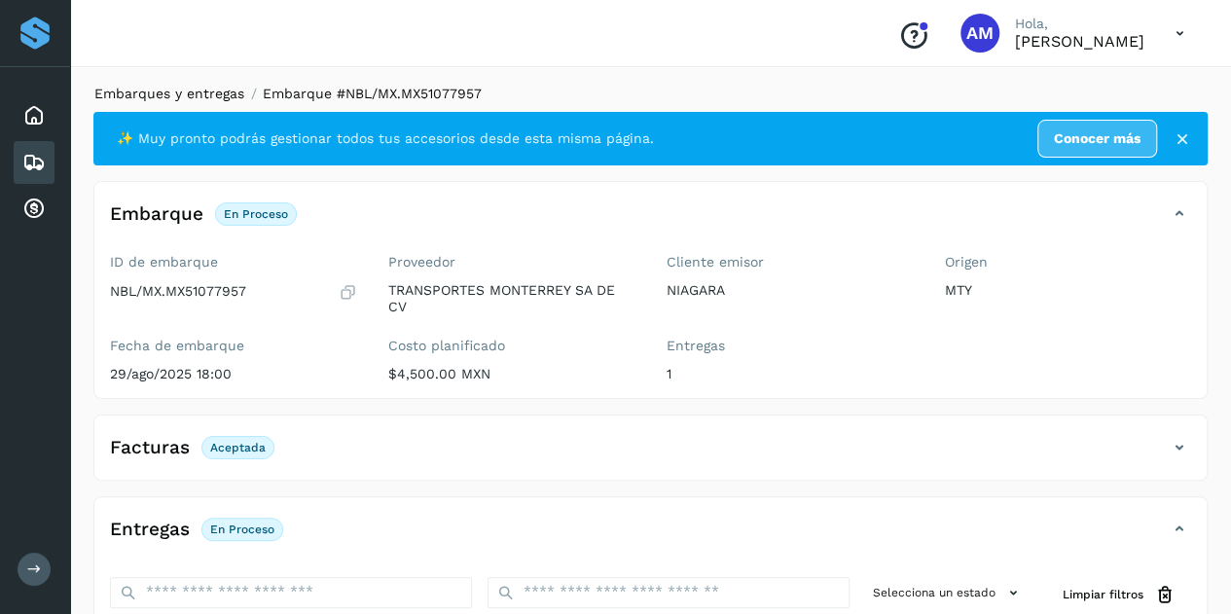
click at [168, 91] on link "Embarques y entregas" at bounding box center [169, 94] width 150 height 16
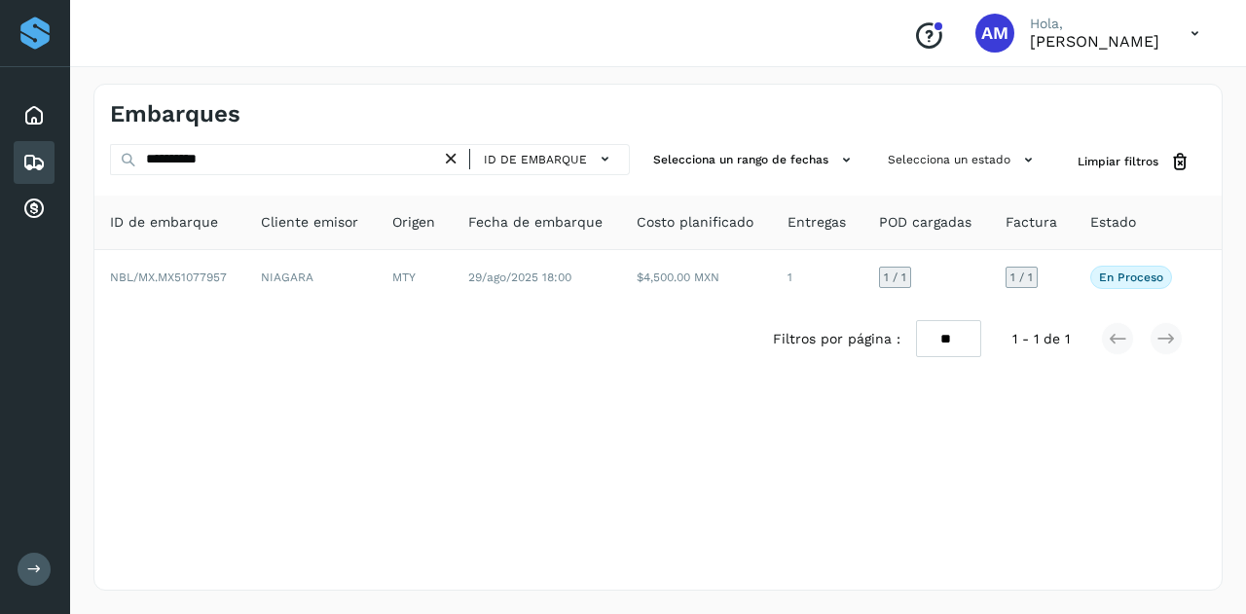
click at [457, 159] on icon at bounding box center [451, 159] width 20 height 20
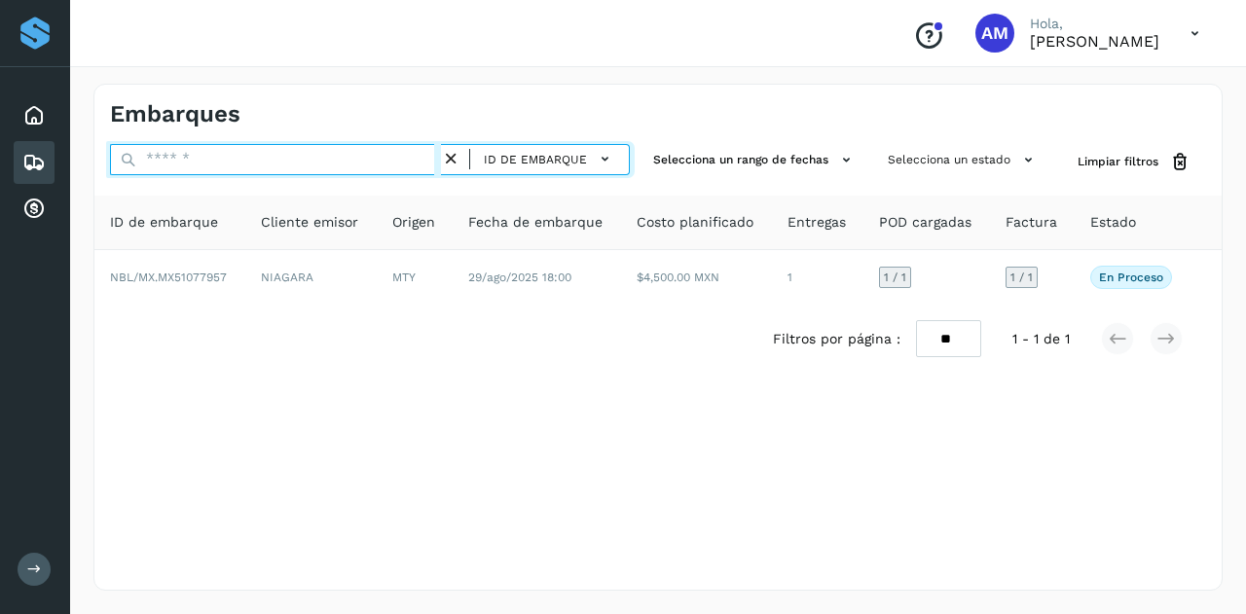
click at [345, 159] on input "text" at bounding box center [275, 159] width 331 height 31
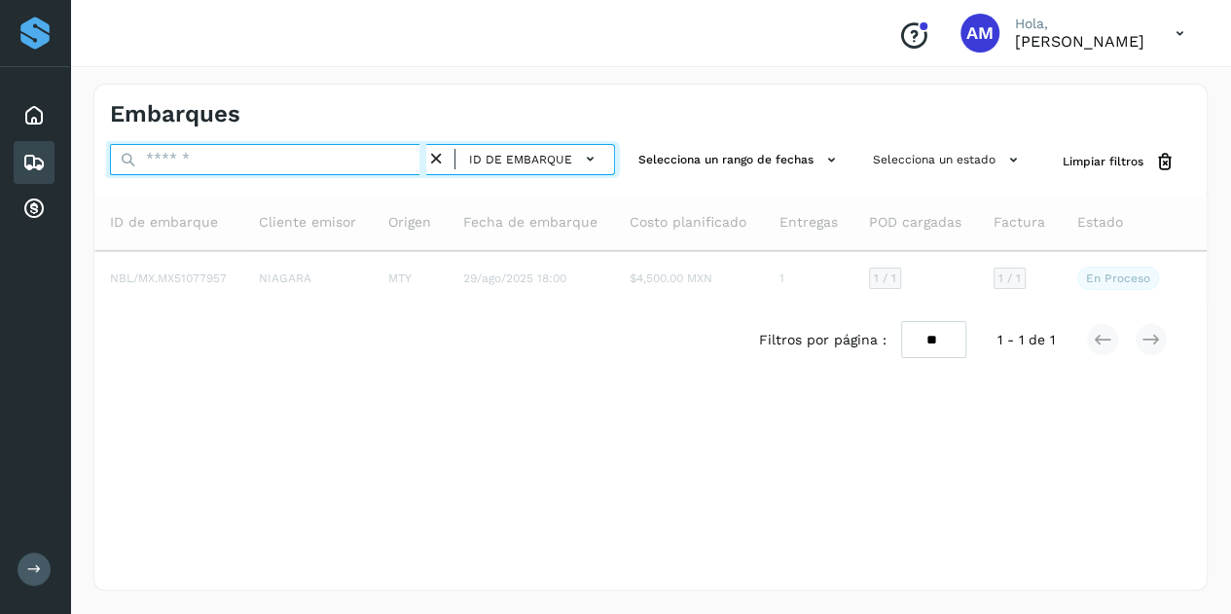
paste input "**********"
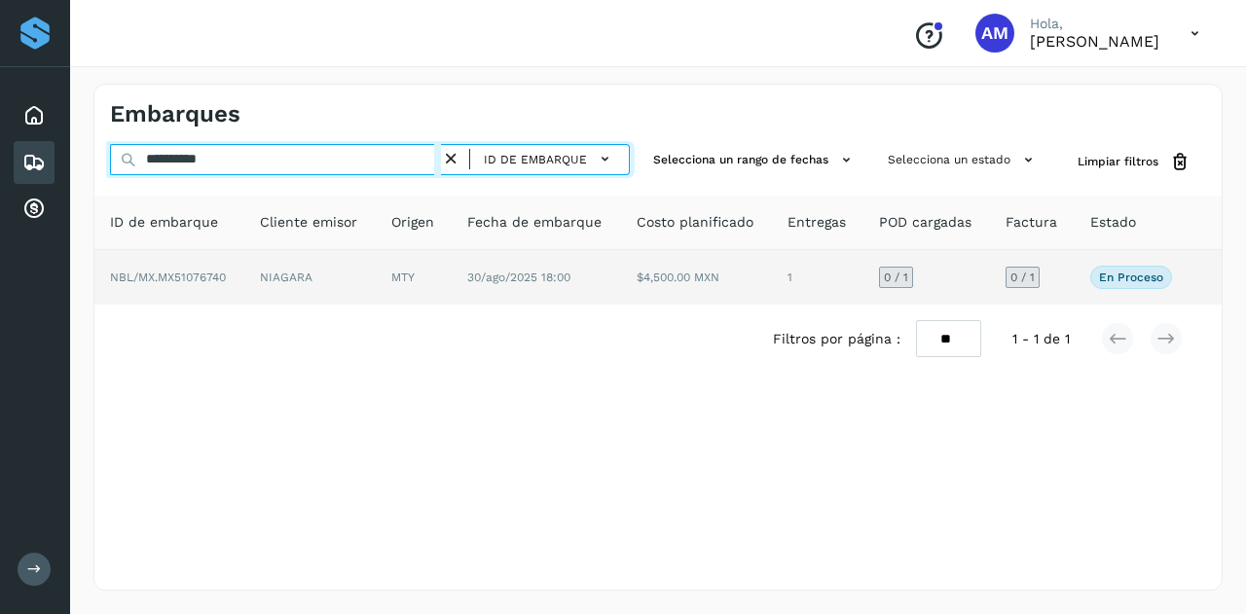
type input "**********"
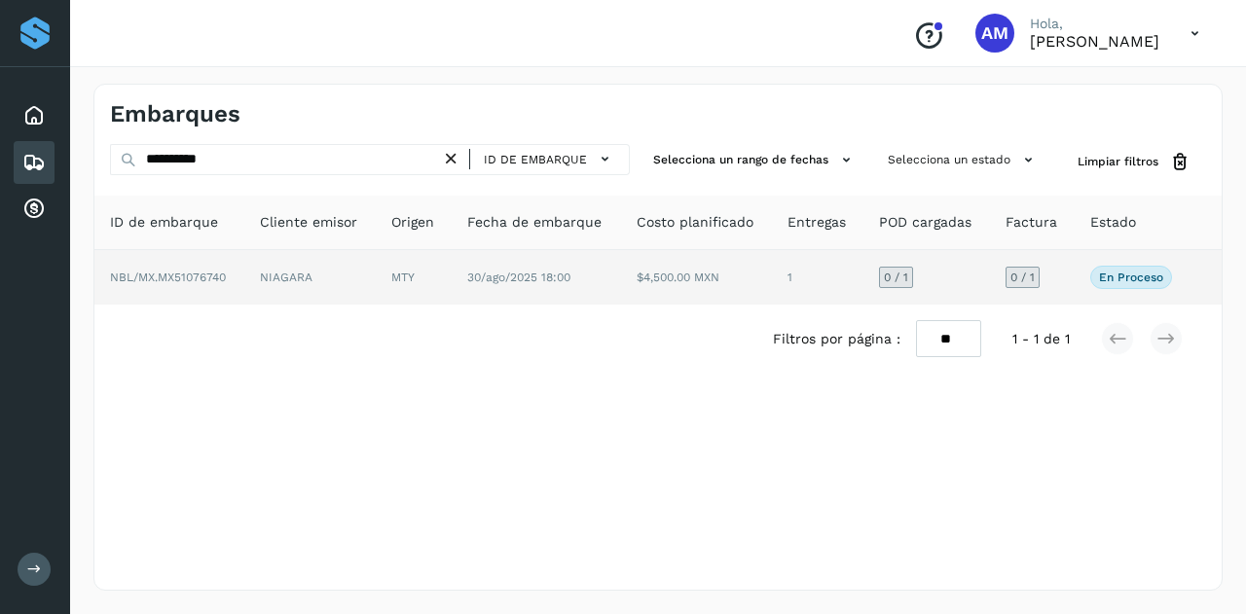
click at [389, 288] on td "MTY" at bounding box center [414, 277] width 76 height 55
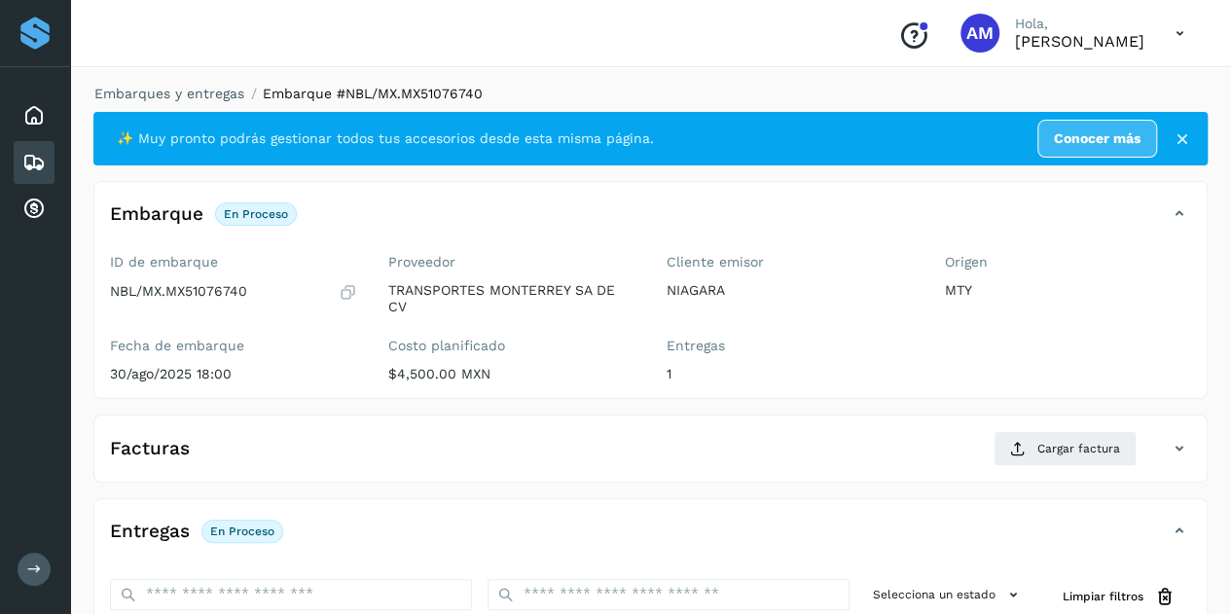
scroll to position [195, 0]
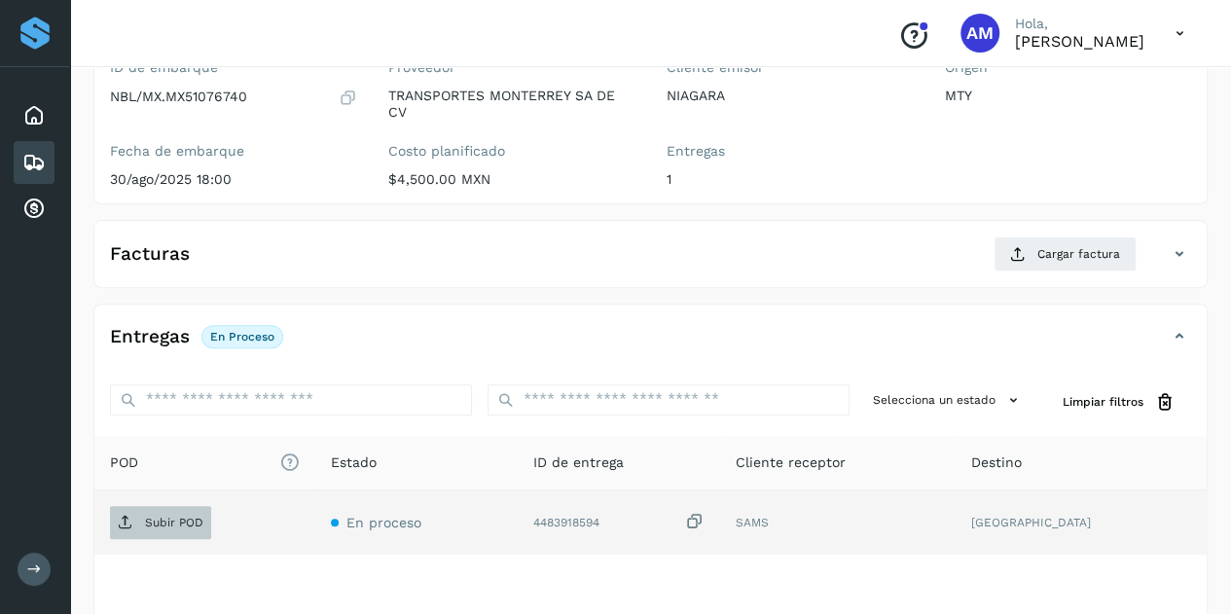
click at [175, 519] on p "Subir POD" at bounding box center [174, 523] width 58 height 14
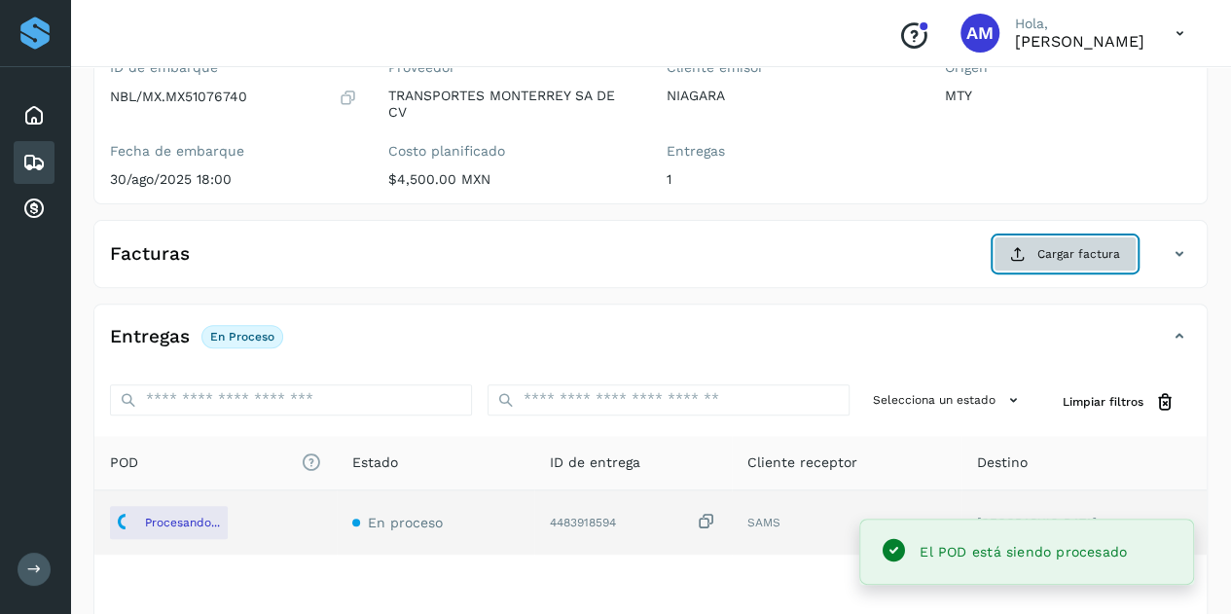
click at [1034, 257] on button "Cargar factura" at bounding box center [1065, 254] width 143 height 35
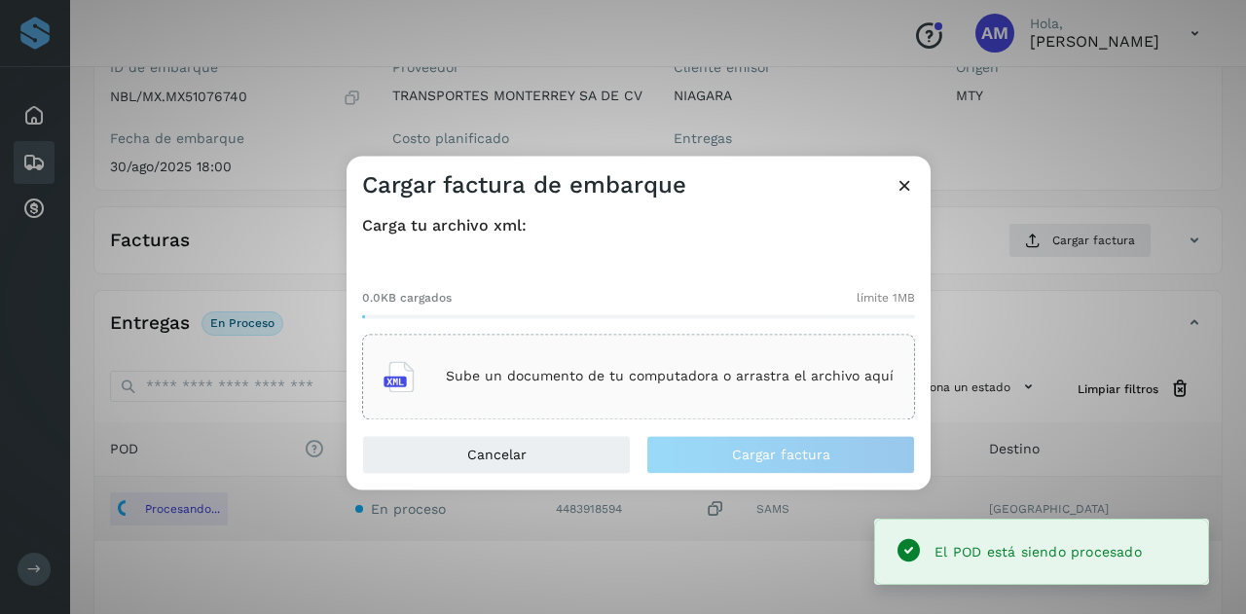
click at [739, 350] on div "Sube un documento de tu computadora o arrastra el archivo aquí" at bounding box center [638, 376] width 510 height 53
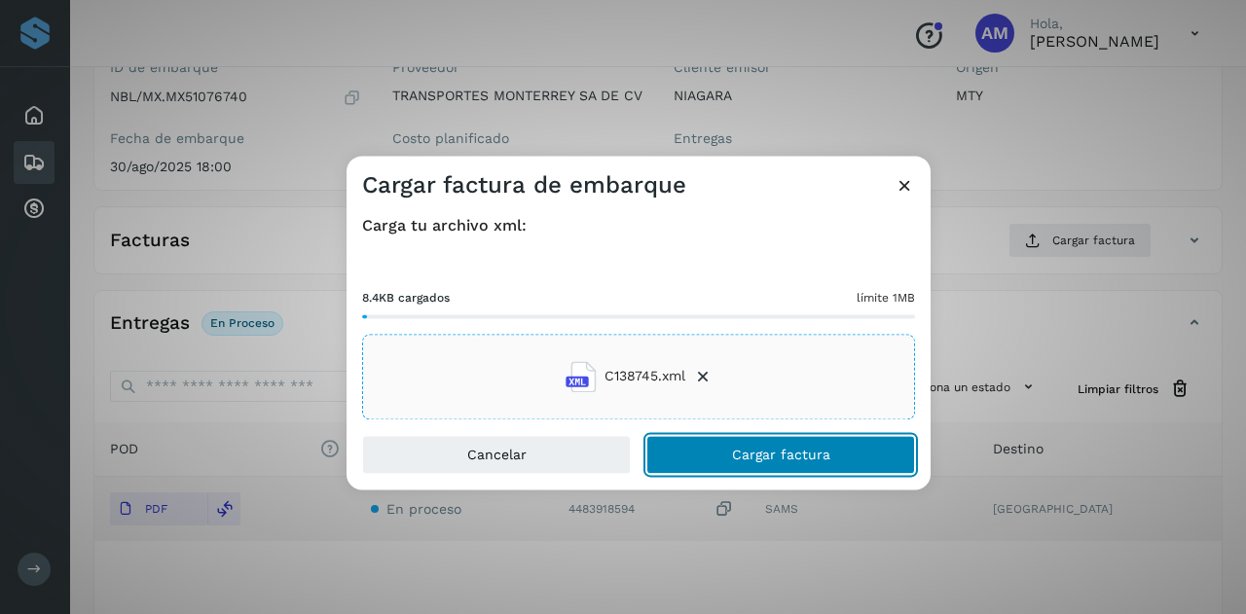
click at [707, 439] on button "Cargar factura" at bounding box center [780, 454] width 269 height 39
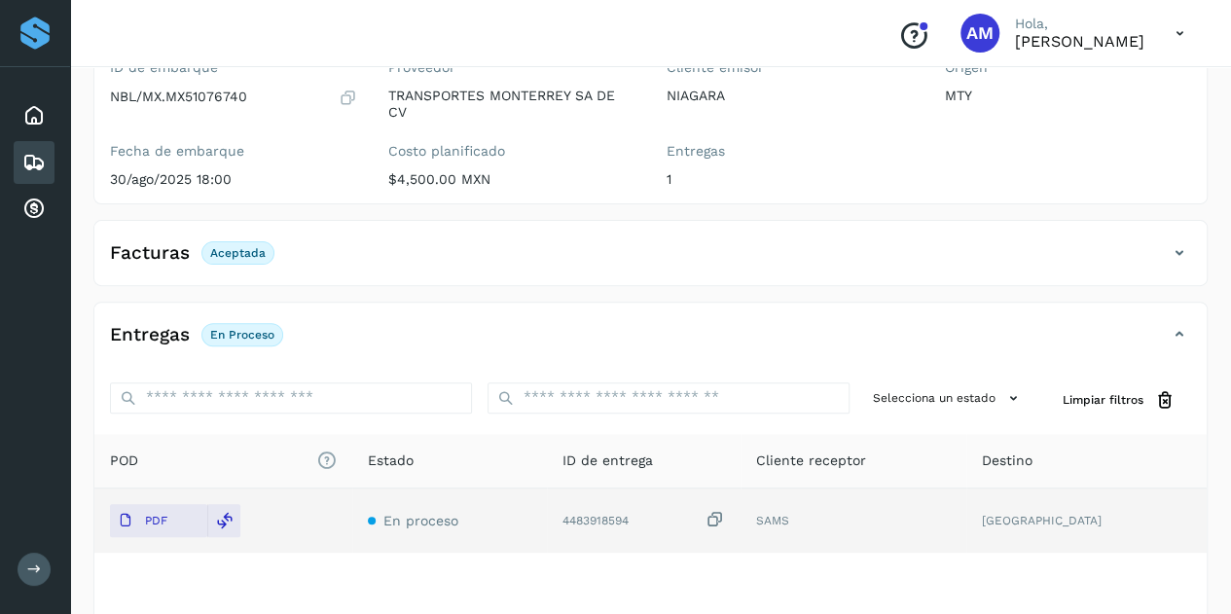
scroll to position [0, 0]
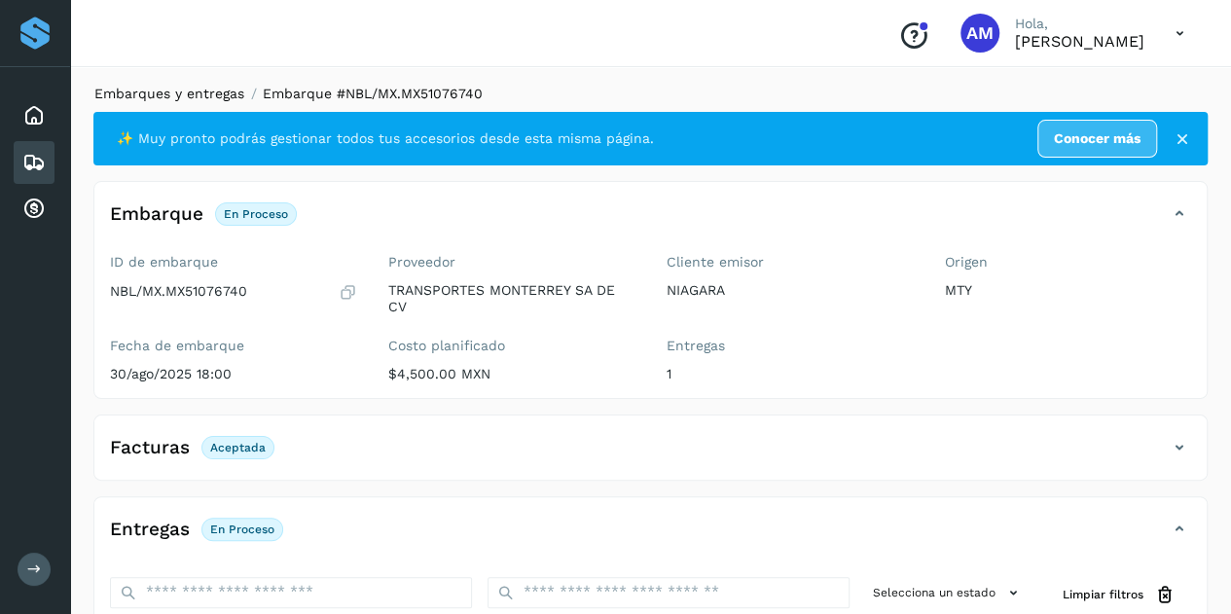
click at [149, 93] on link "Embarques y entregas" at bounding box center [169, 94] width 150 height 16
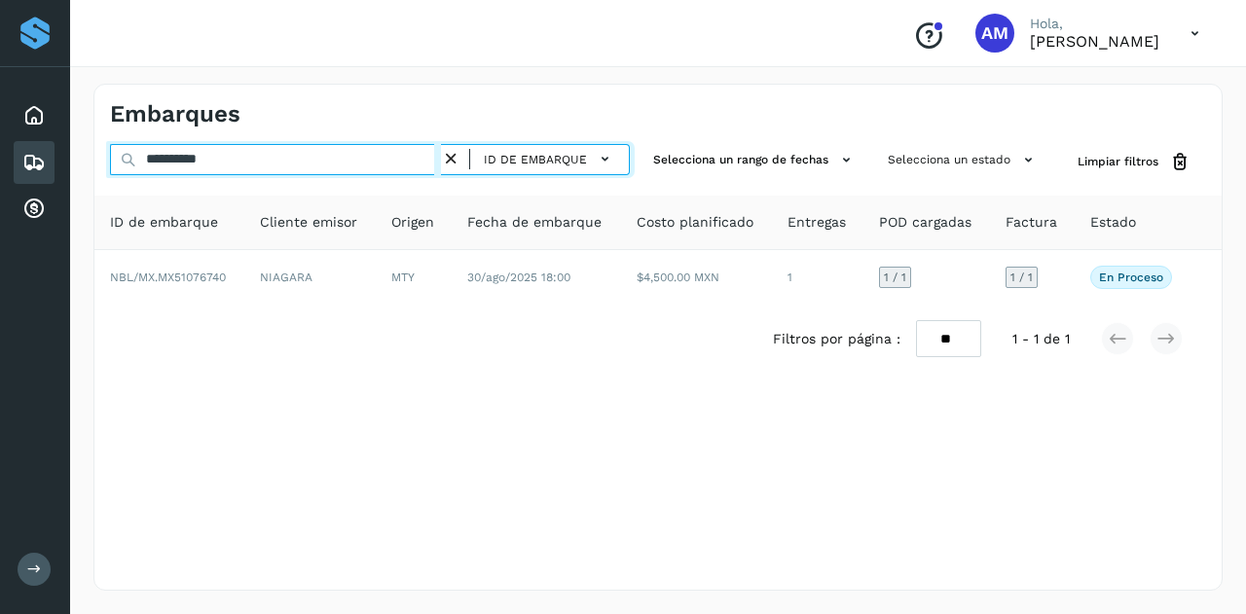
click at [441, 153] on input "**********" at bounding box center [275, 159] width 331 height 31
click at [411, 153] on input "**********" at bounding box center [275, 159] width 331 height 31
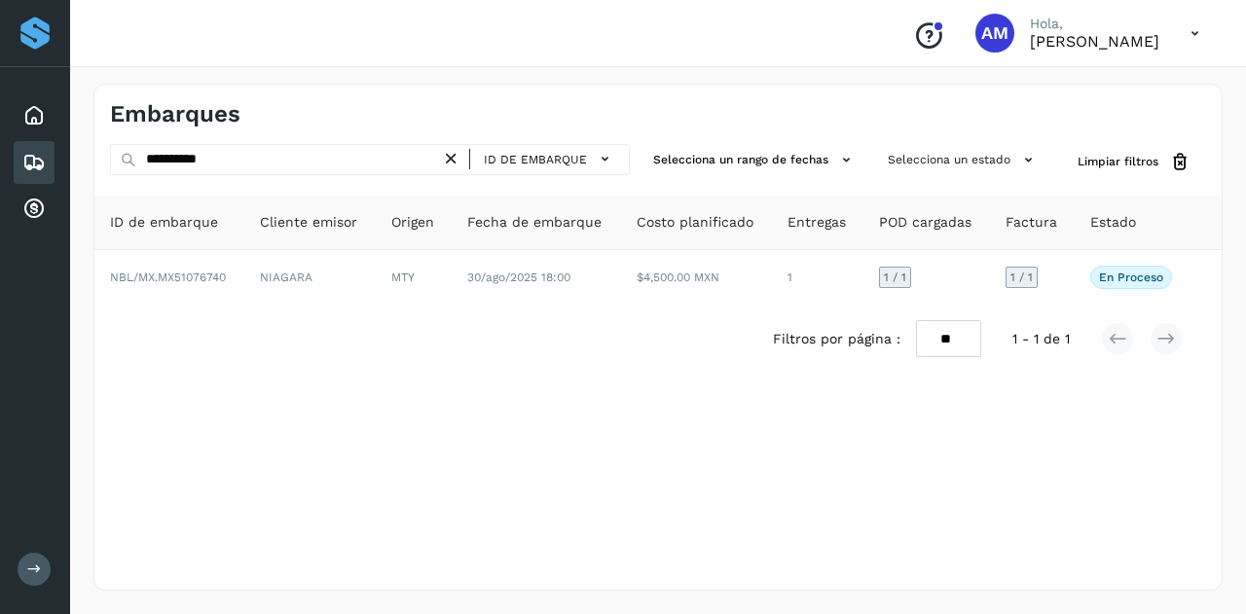
click at [459, 159] on icon at bounding box center [451, 159] width 20 height 20
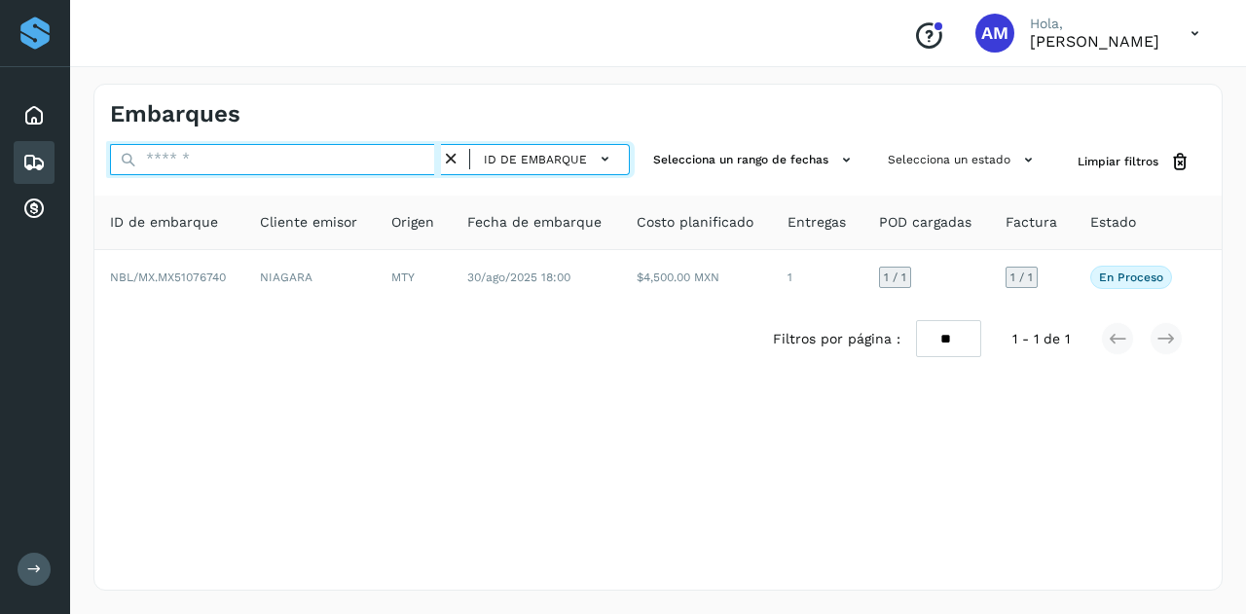
click at [399, 157] on input "text" at bounding box center [275, 159] width 331 height 31
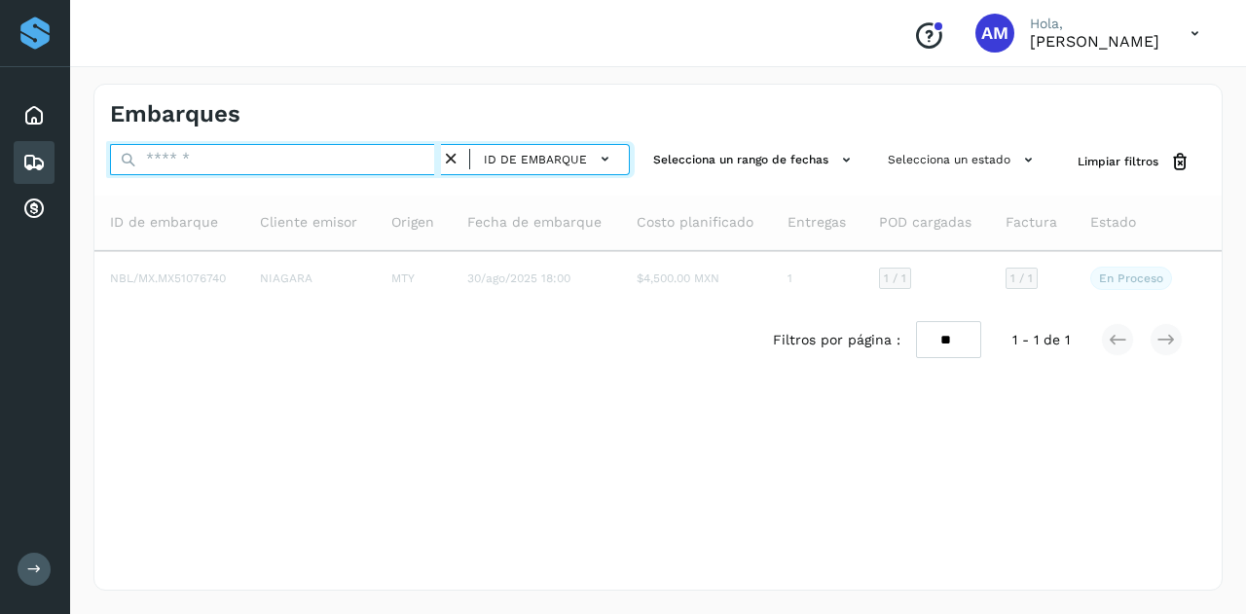
paste input "**********"
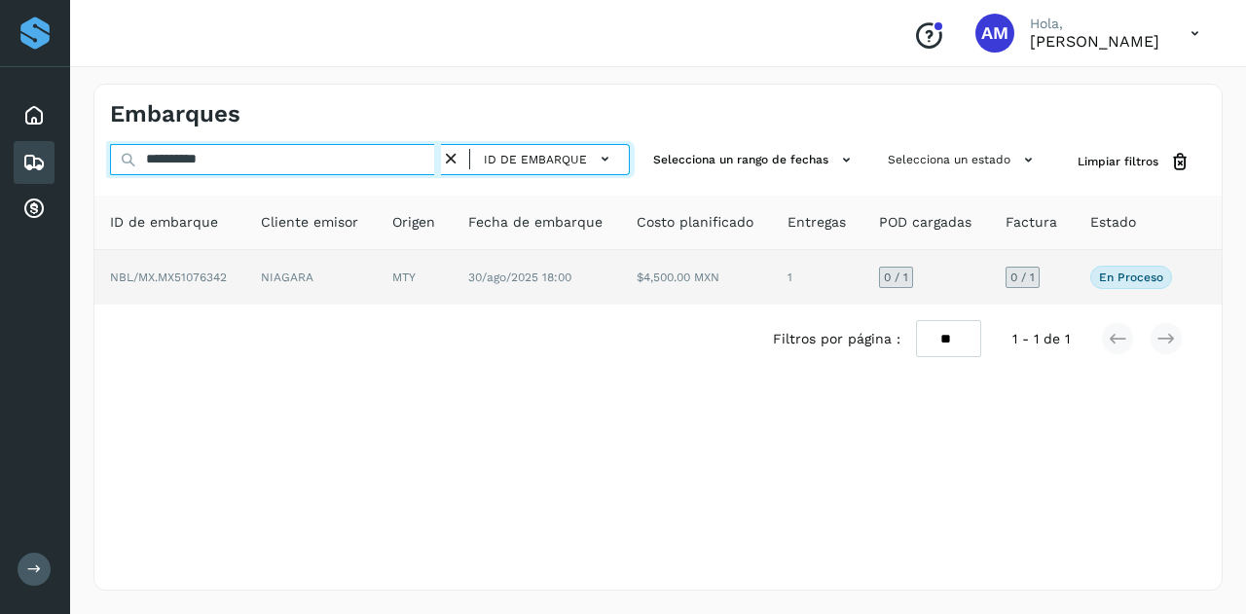
type input "**********"
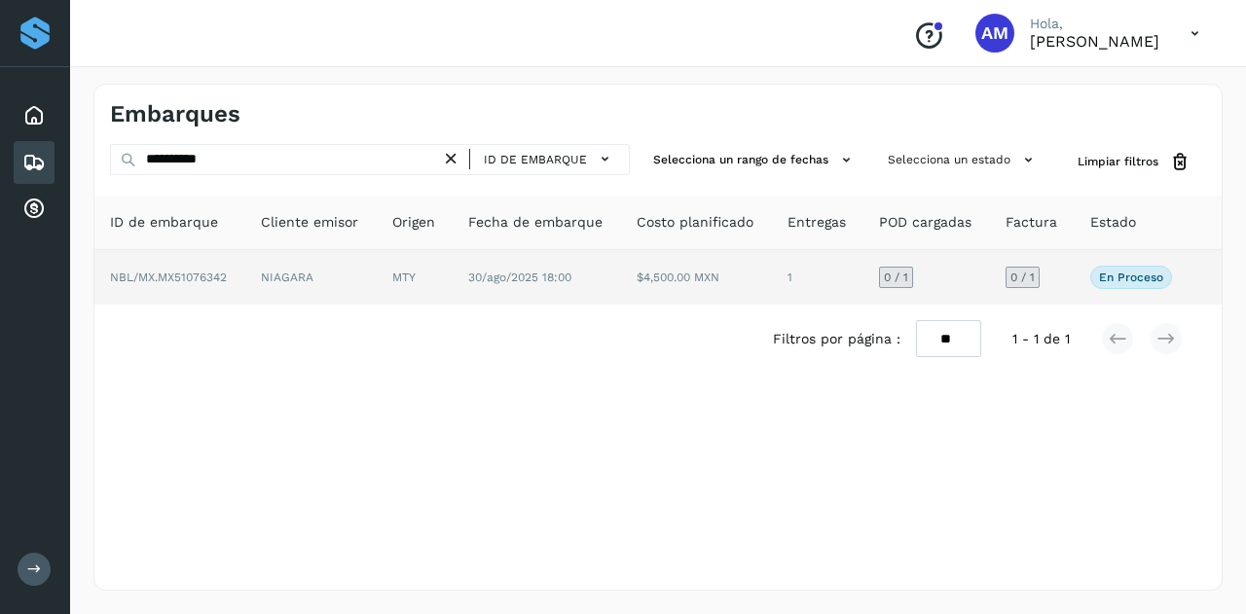
click at [411, 275] on td "MTY" at bounding box center [415, 277] width 76 height 55
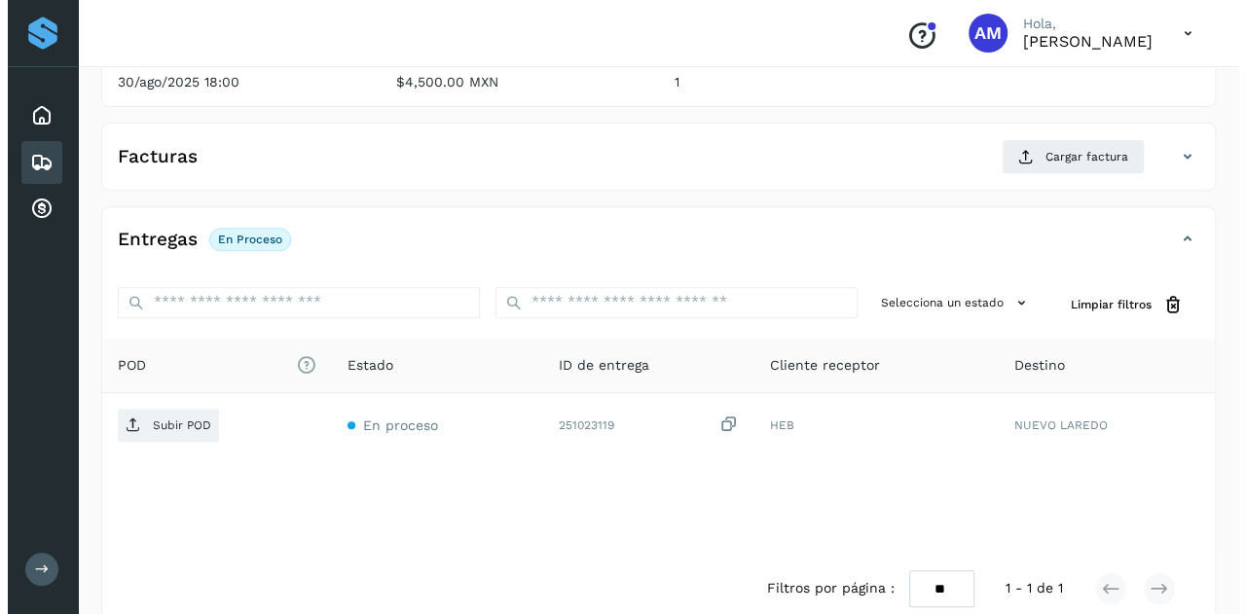
scroll to position [321, 0]
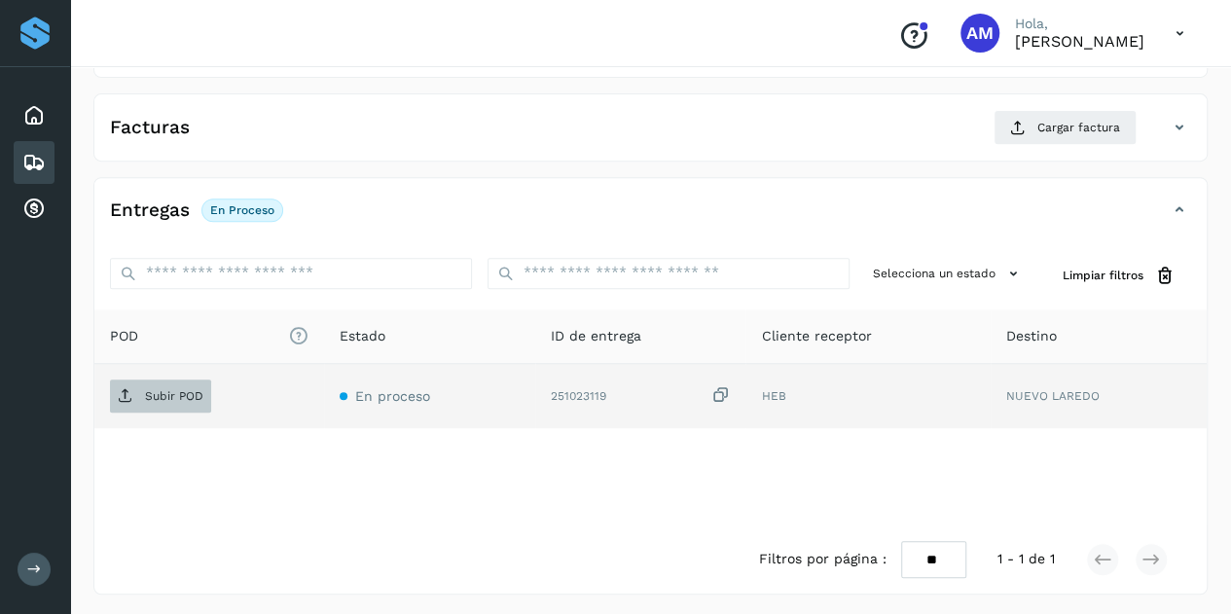
click at [198, 396] on p "Subir POD" at bounding box center [174, 396] width 58 height 14
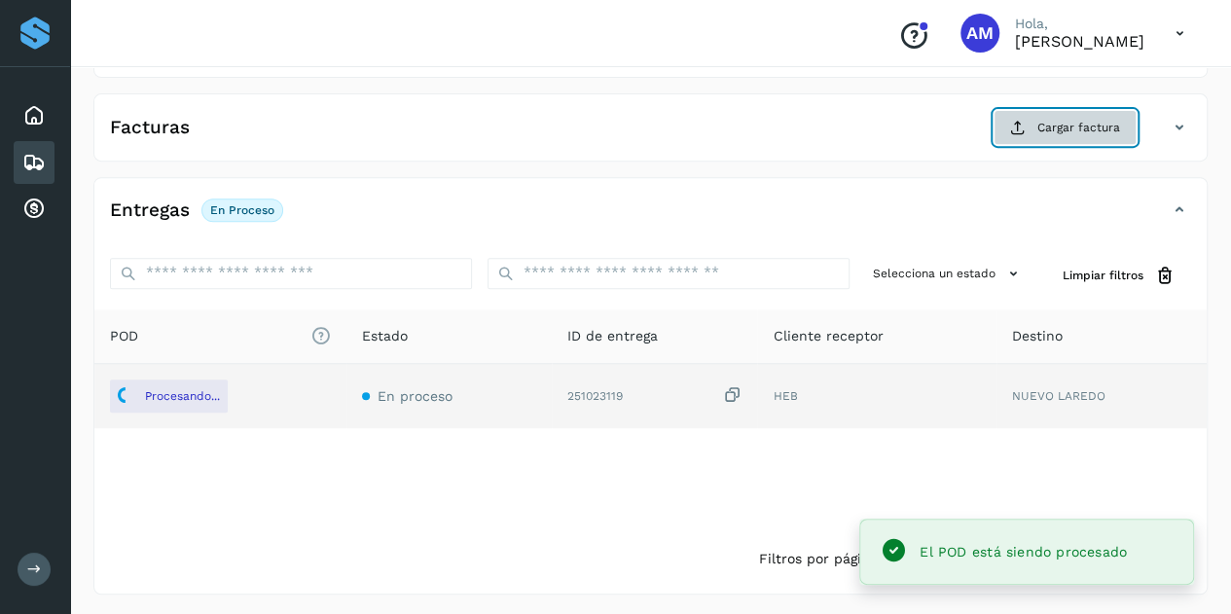
click at [1039, 112] on button "Cargar factura" at bounding box center [1065, 127] width 143 height 35
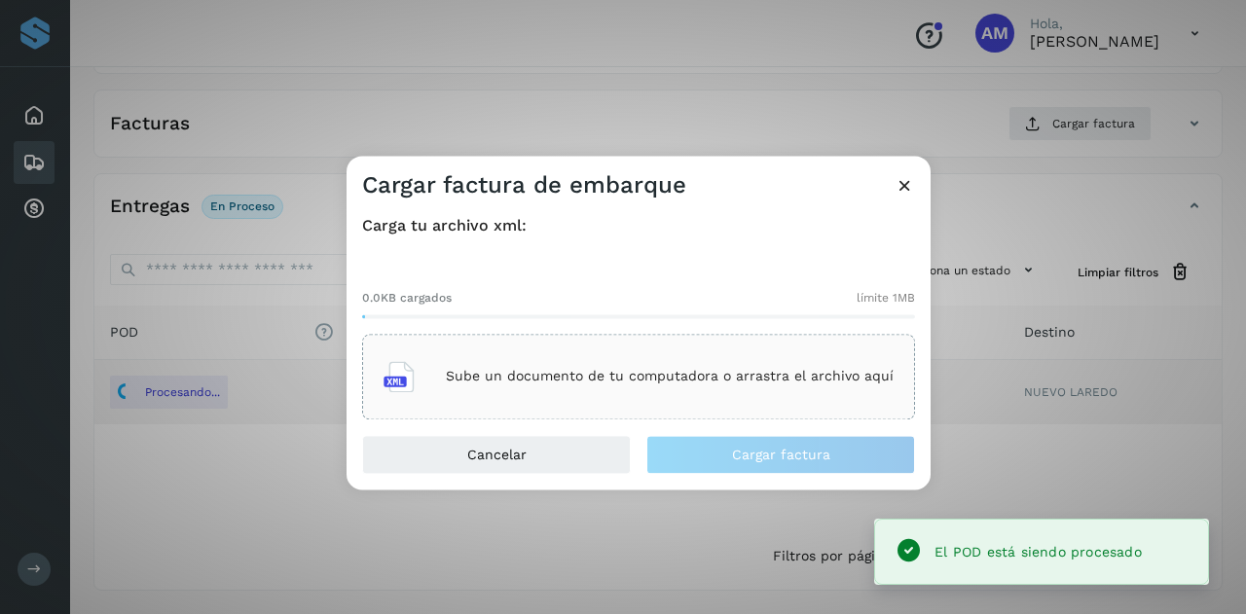
click at [691, 371] on p "Sube un documento de tu computadora o arrastra el archivo aquí" at bounding box center [670, 377] width 448 height 17
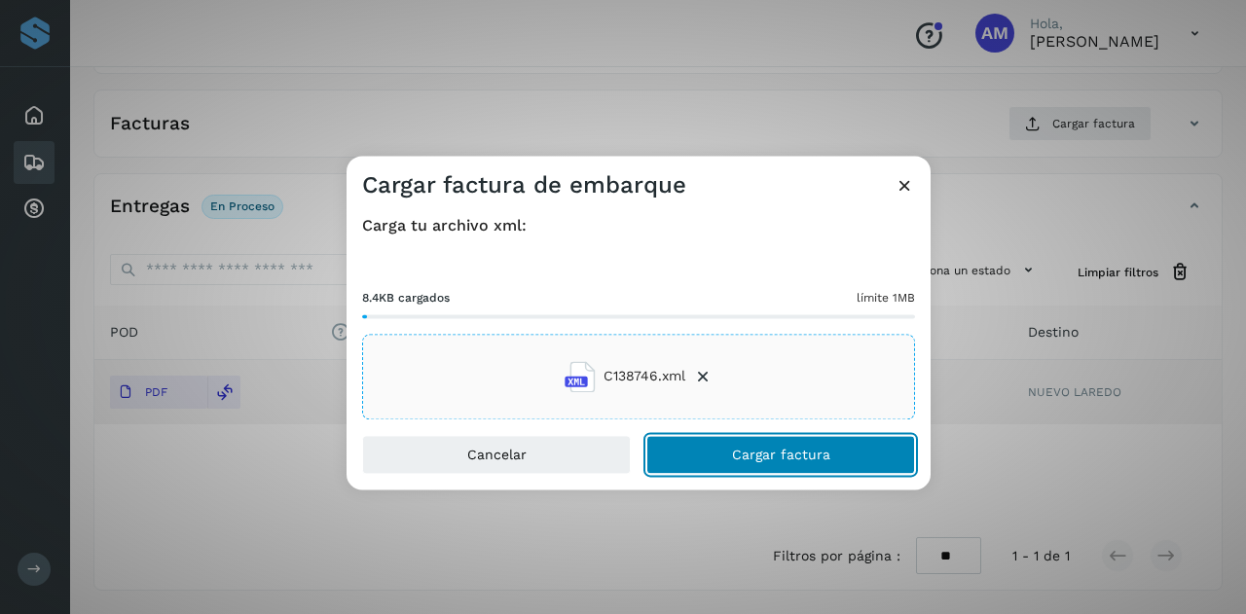
click at [720, 459] on button "Cargar factura" at bounding box center [780, 454] width 269 height 39
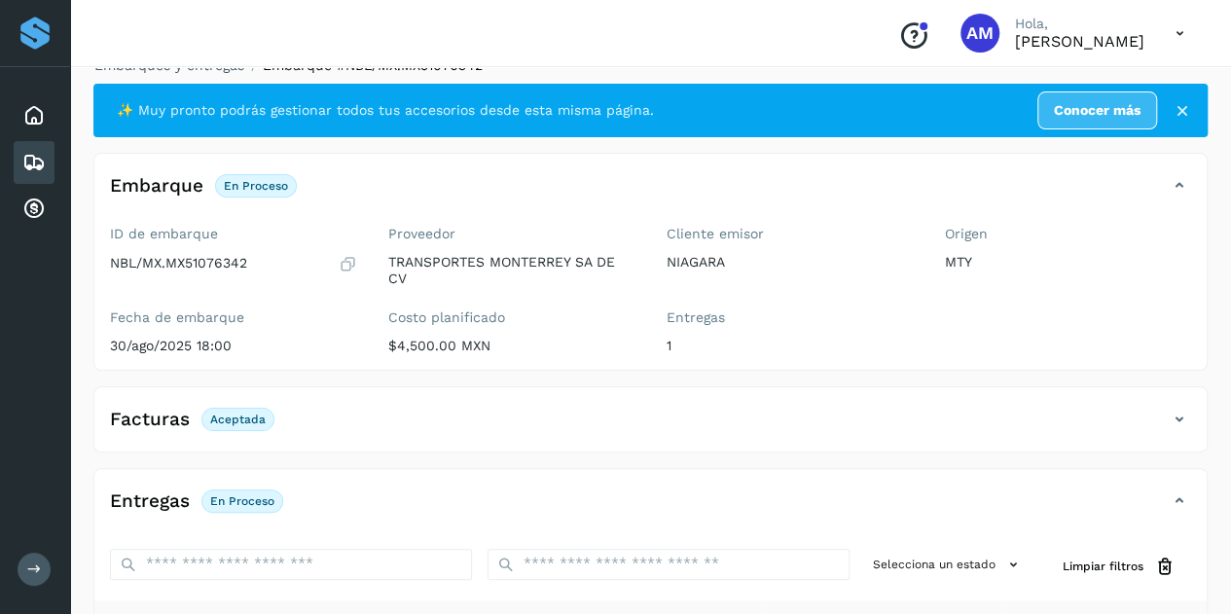
scroll to position [0, 0]
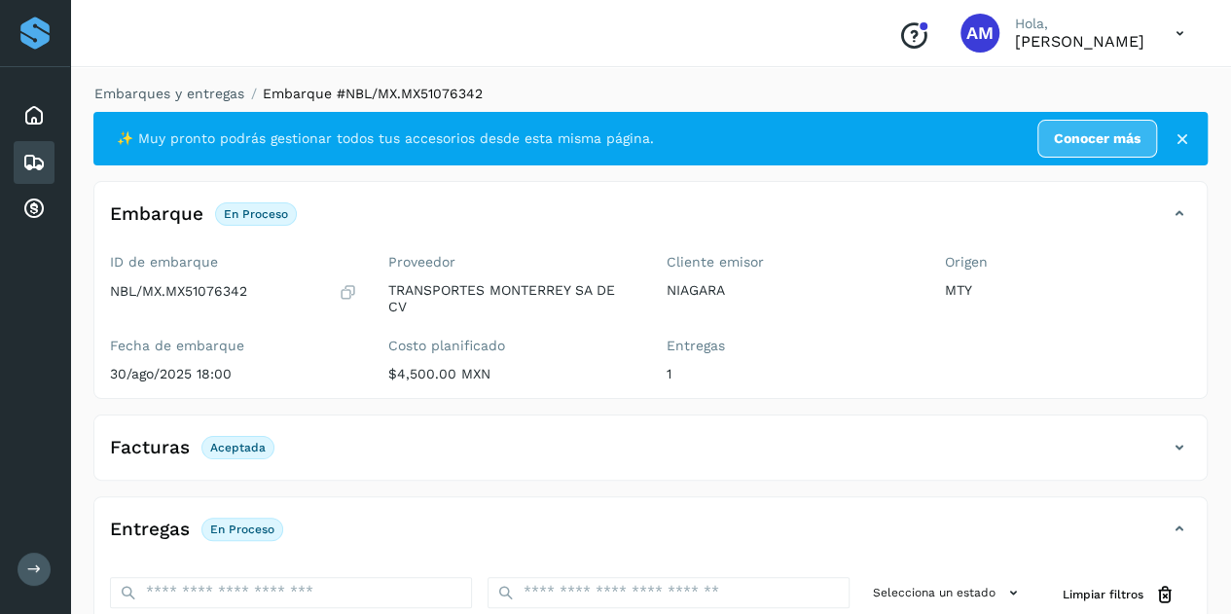
click at [195, 84] on li "Embarques y entregas" at bounding box center [163, 94] width 163 height 20
click at [193, 96] on link "Embarques y entregas" at bounding box center [169, 94] width 150 height 16
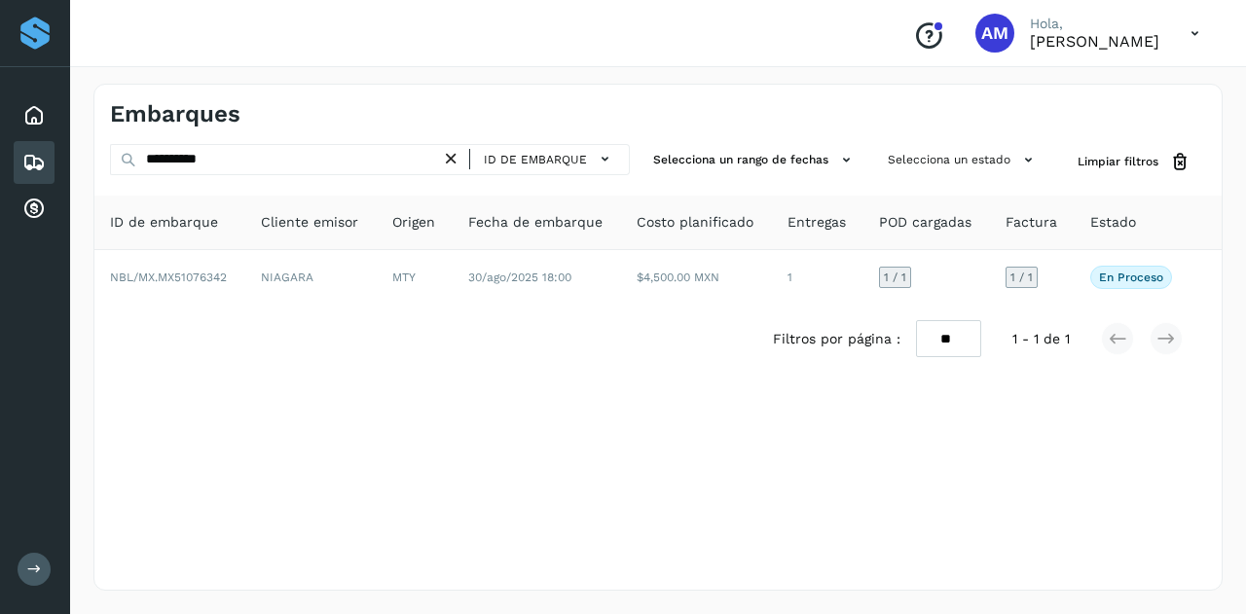
drag, startPoint x: 457, startPoint y: 157, endPoint x: 313, endPoint y: 164, distance: 144.3
click at [457, 155] on icon at bounding box center [451, 159] width 20 height 20
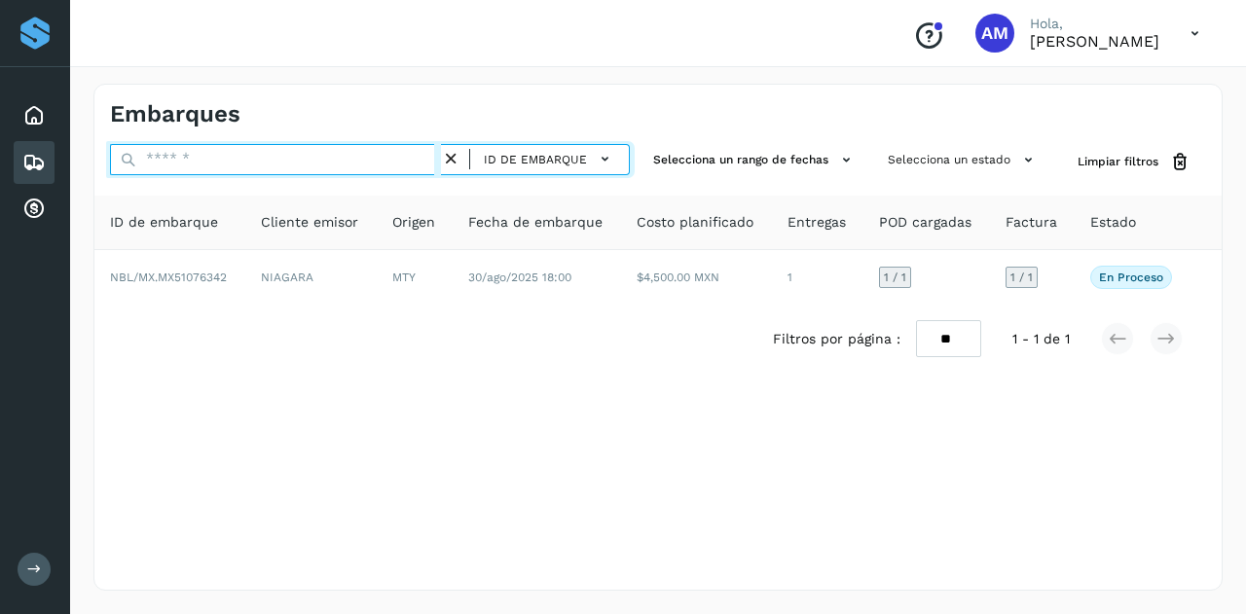
click at [313, 164] on input "text" at bounding box center [275, 159] width 331 height 31
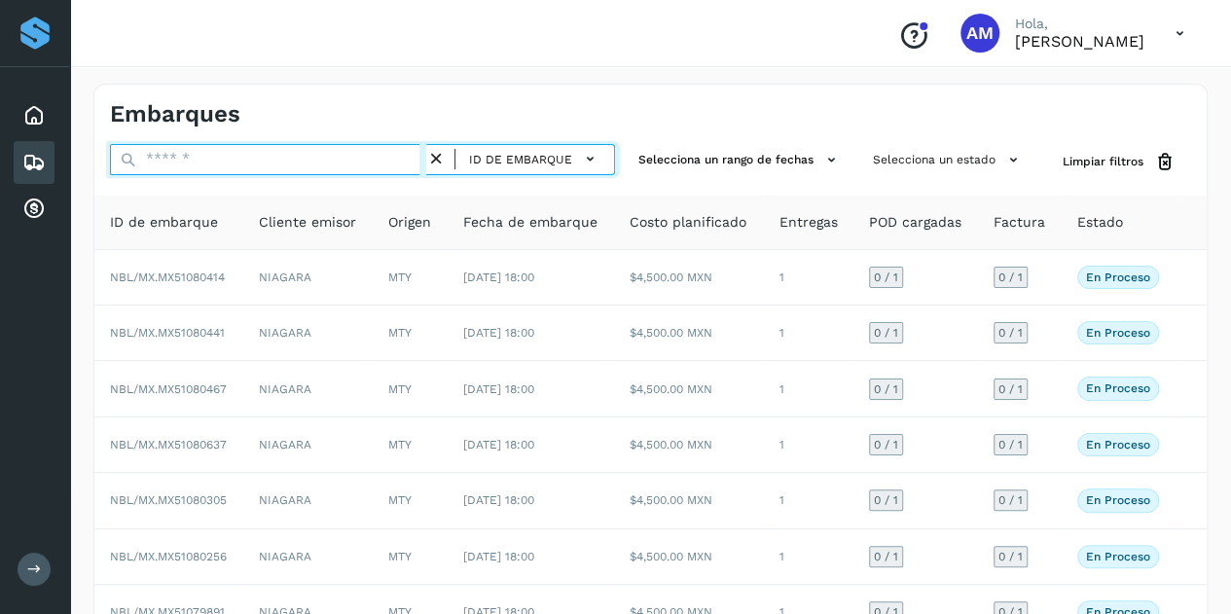
paste input "**********"
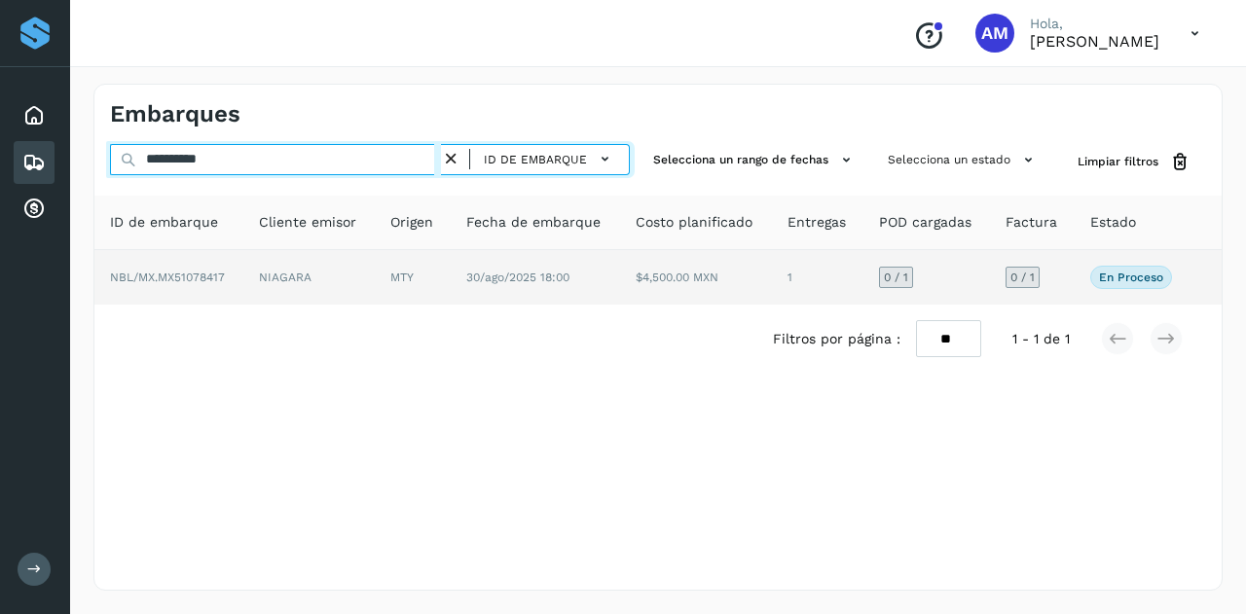
type input "**********"
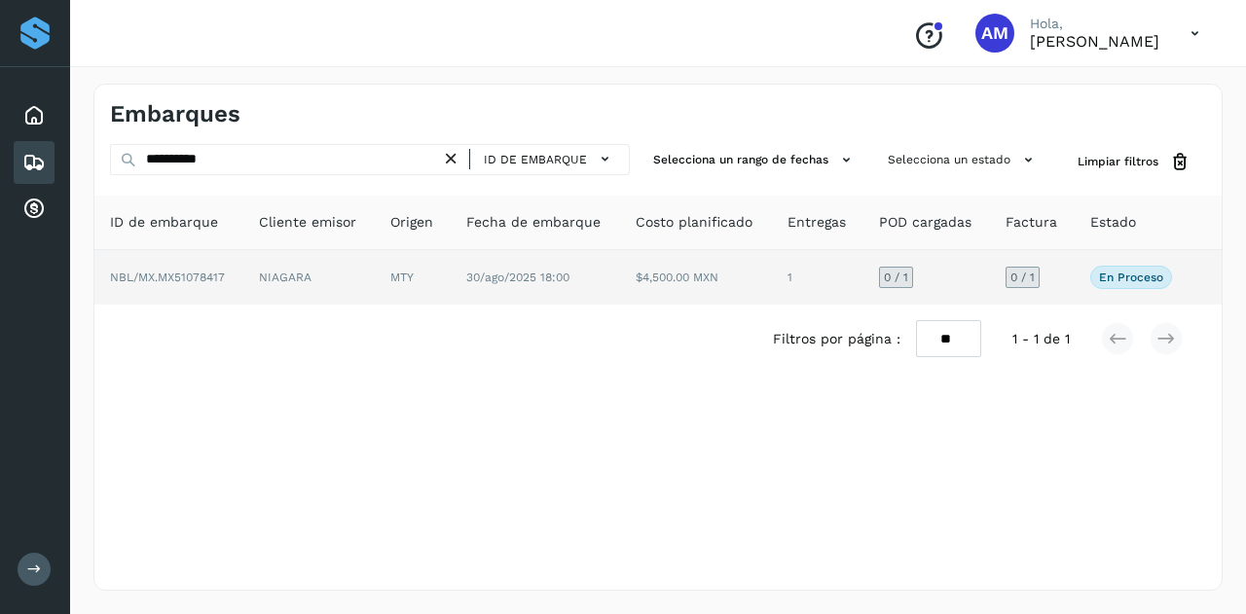
click at [321, 274] on td "NIAGARA" at bounding box center [308, 277] width 131 height 55
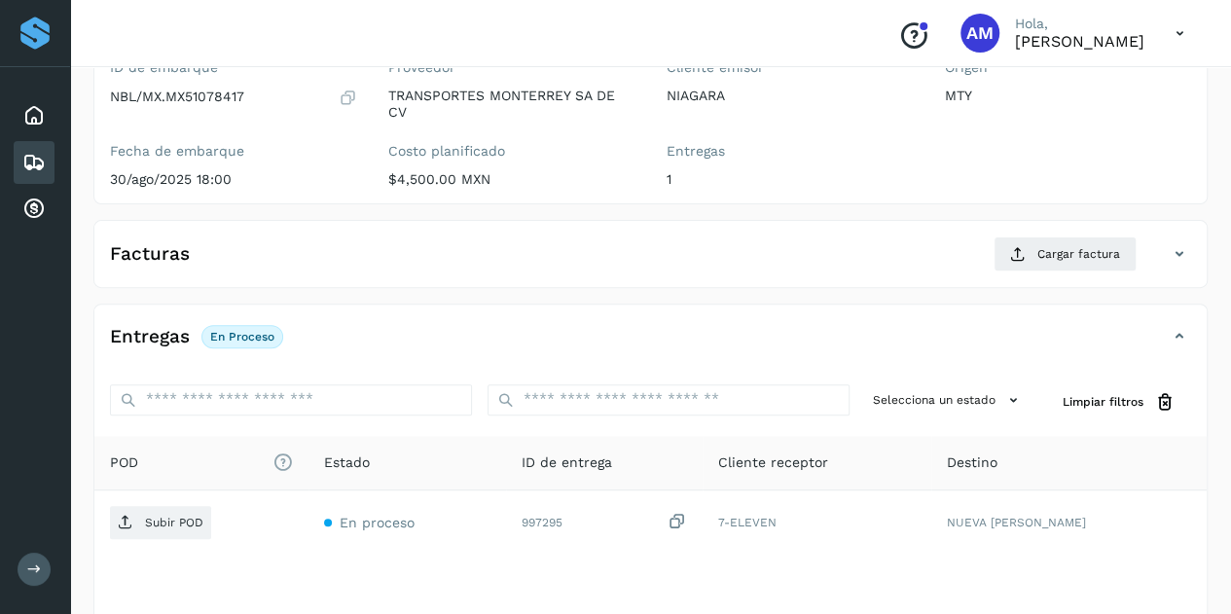
scroll to position [292, 0]
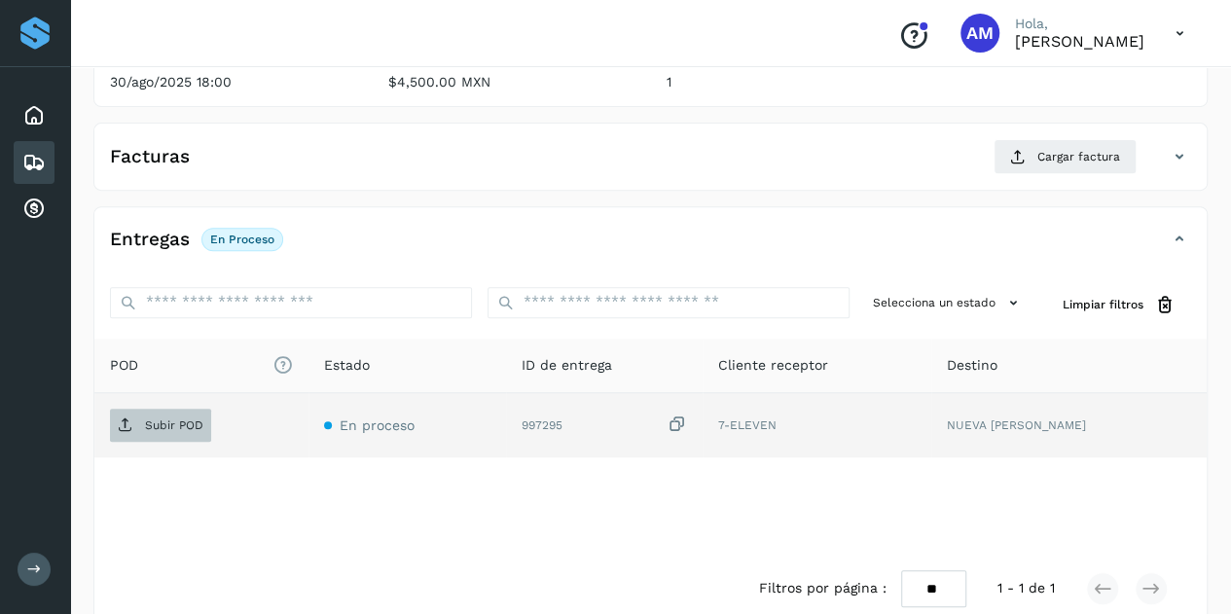
click at [201, 429] on span "Subir POD" at bounding box center [160, 425] width 101 height 31
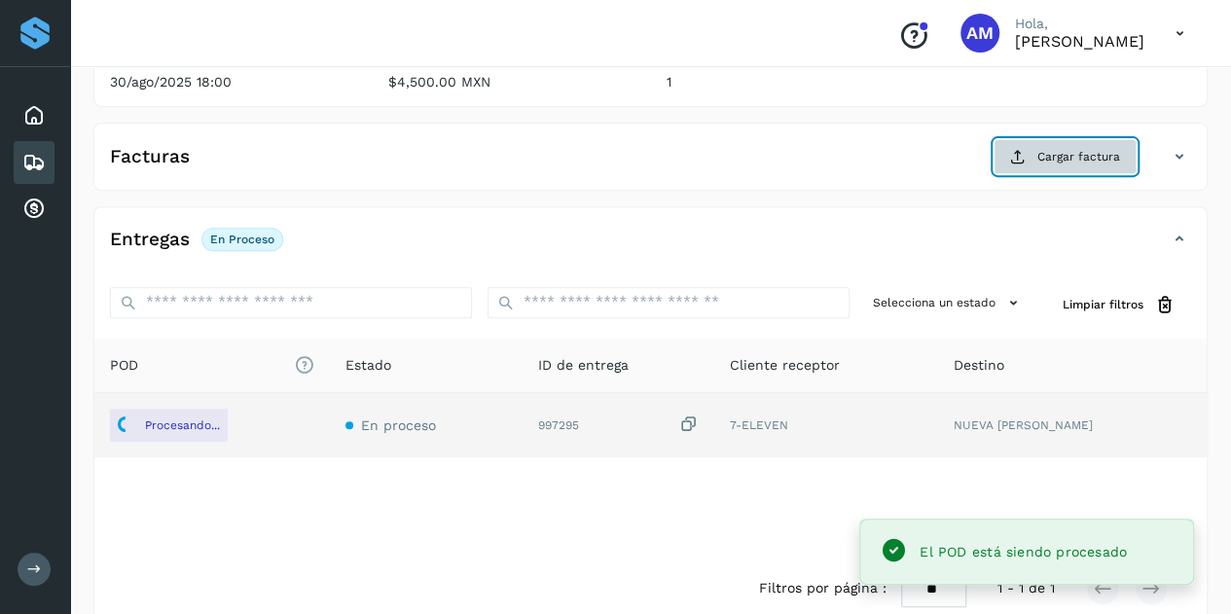
click at [1040, 161] on span "Cargar factura" at bounding box center [1079, 157] width 83 height 18
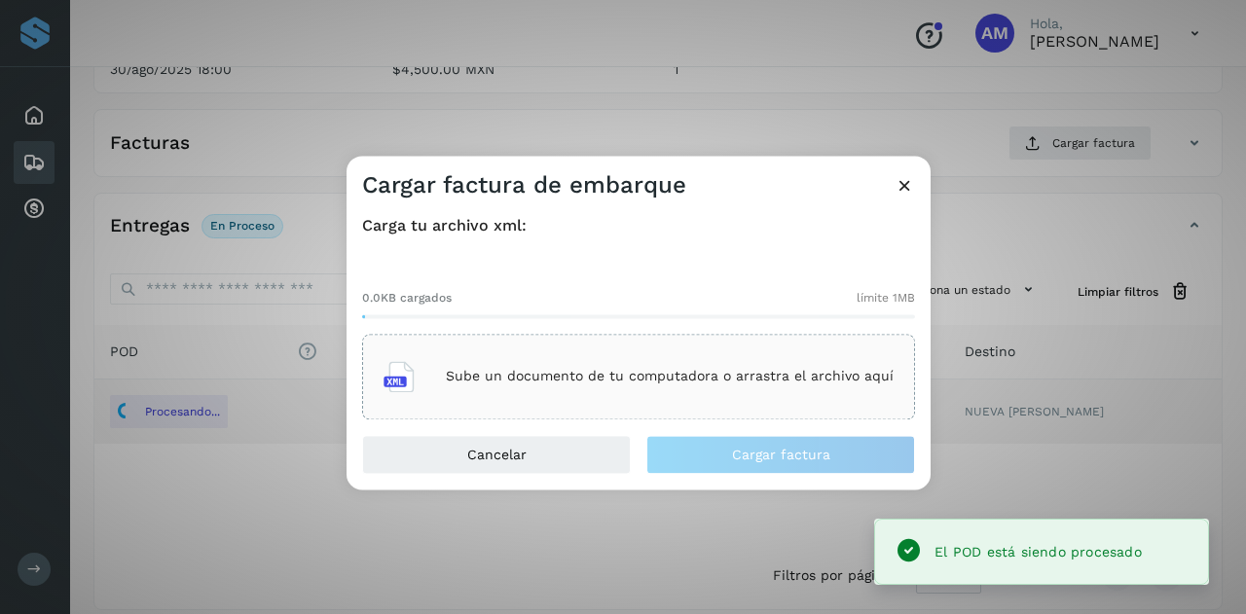
click at [598, 352] on div "Sube un documento de tu computadora o arrastra el archivo aquí" at bounding box center [638, 376] width 510 height 53
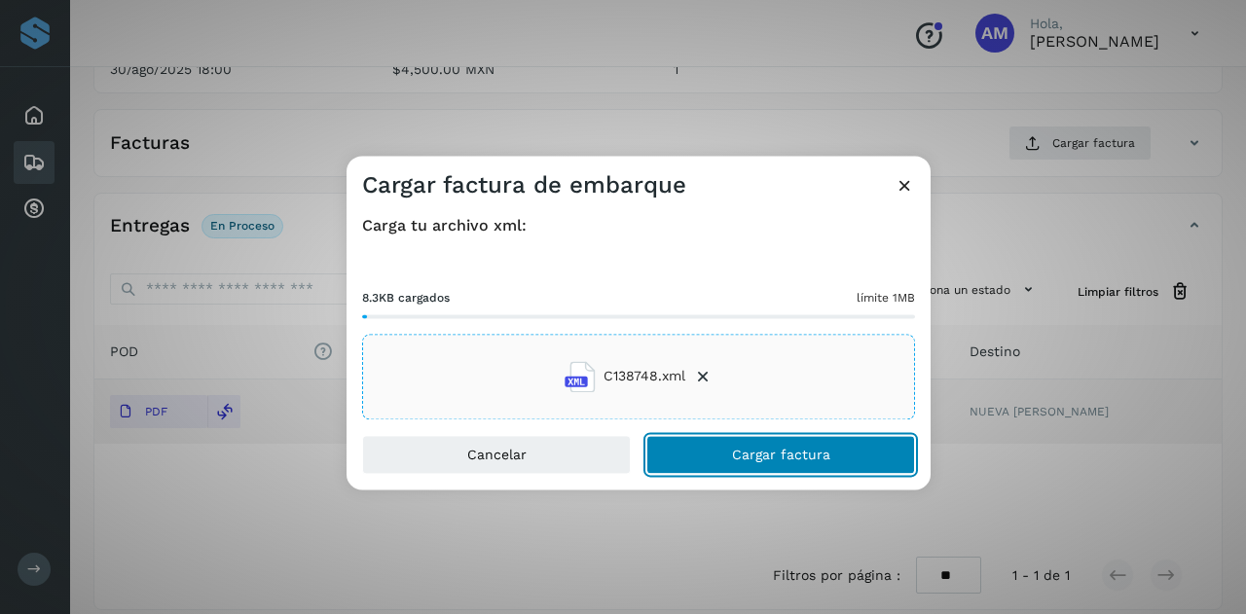
click at [710, 456] on button "Cargar factura" at bounding box center [780, 454] width 269 height 39
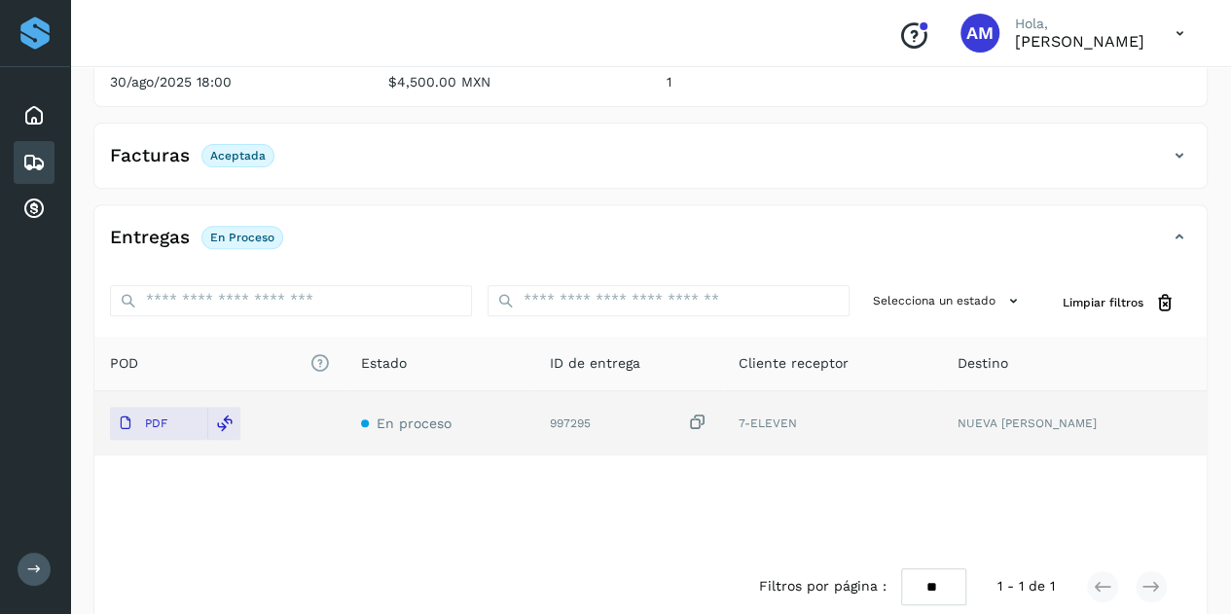
scroll to position [0, 0]
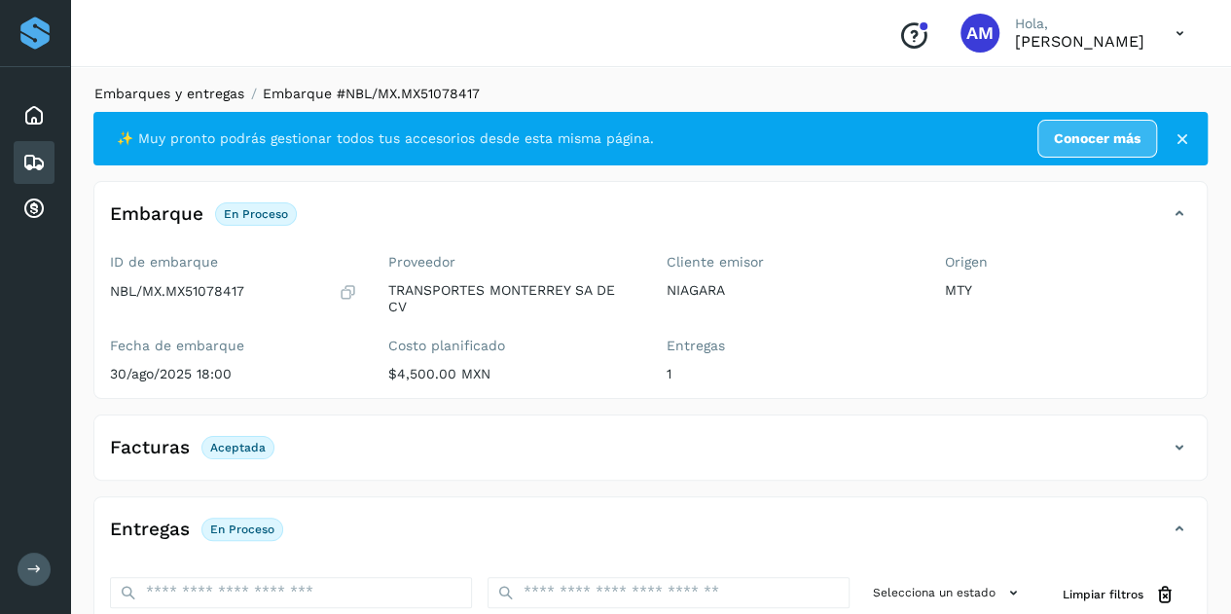
click at [175, 98] on link "Embarques y entregas" at bounding box center [169, 94] width 150 height 16
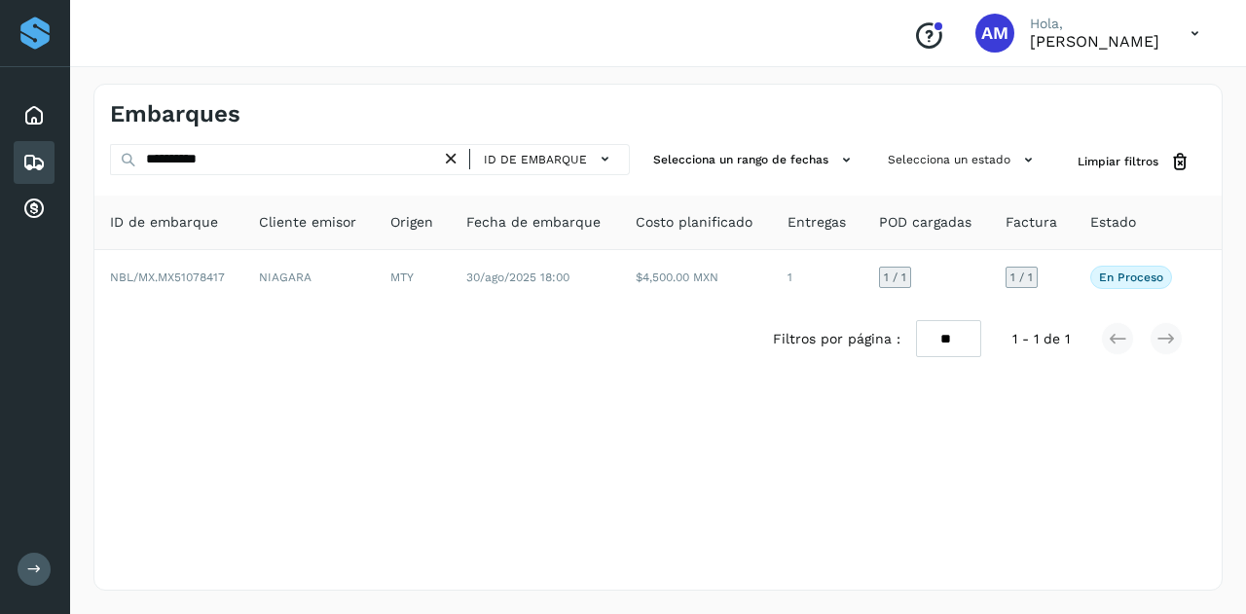
click at [456, 157] on icon at bounding box center [451, 159] width 20 height 20
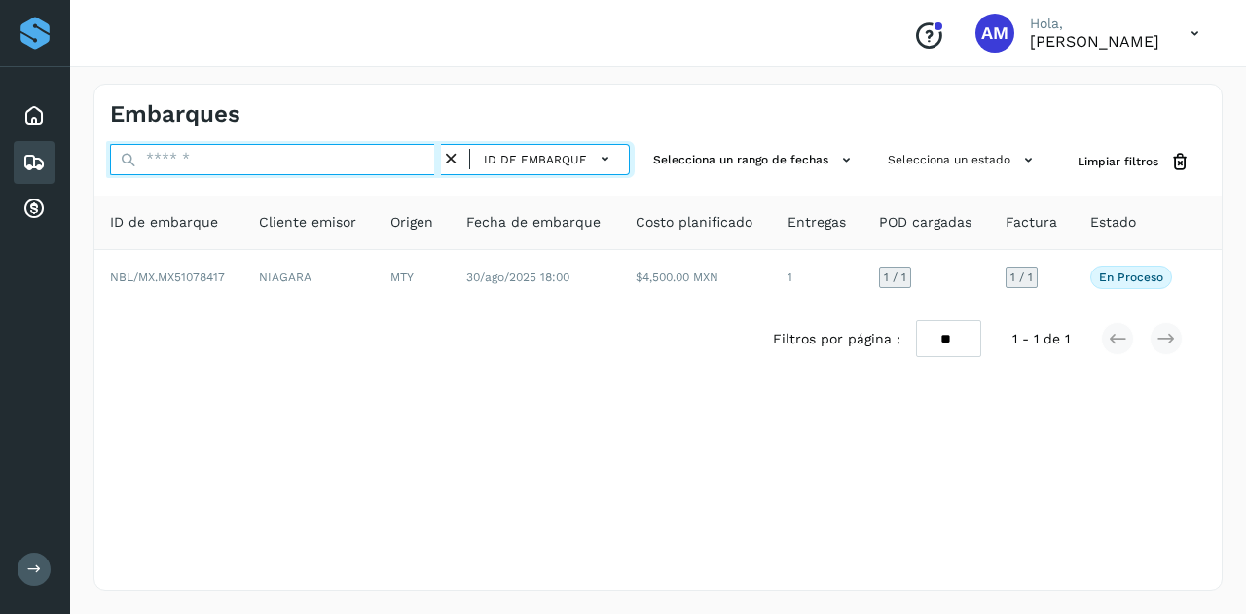
click at [243, 159] on input "text" at bounding box center [275, 159] width 331 height 31
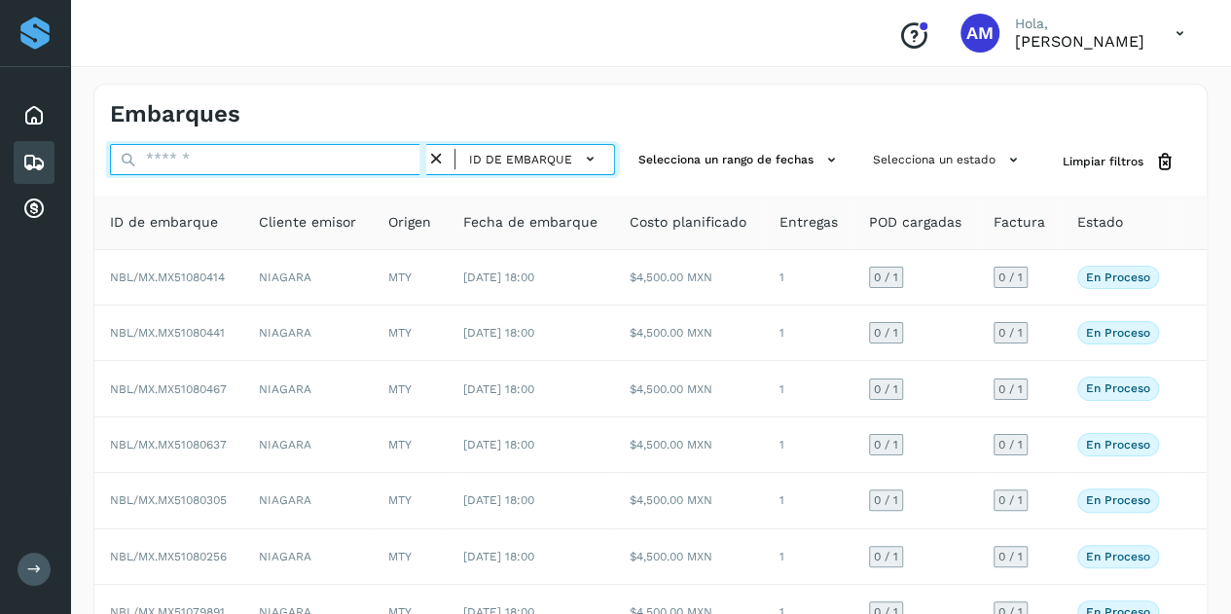
paste input "**********"
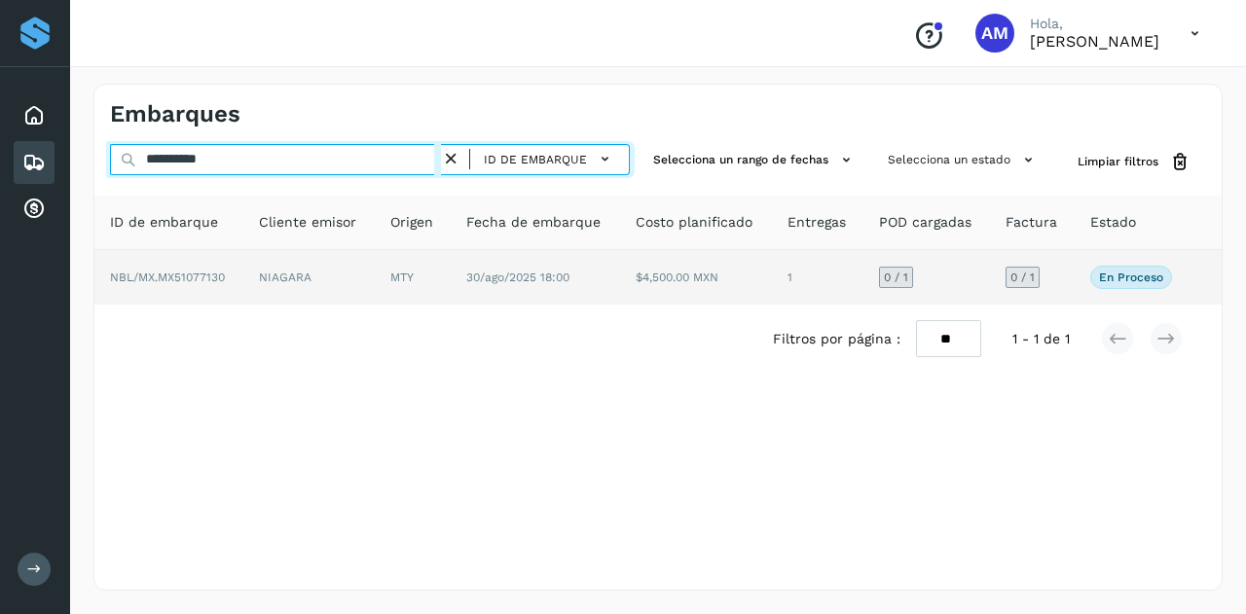
type input "**********"
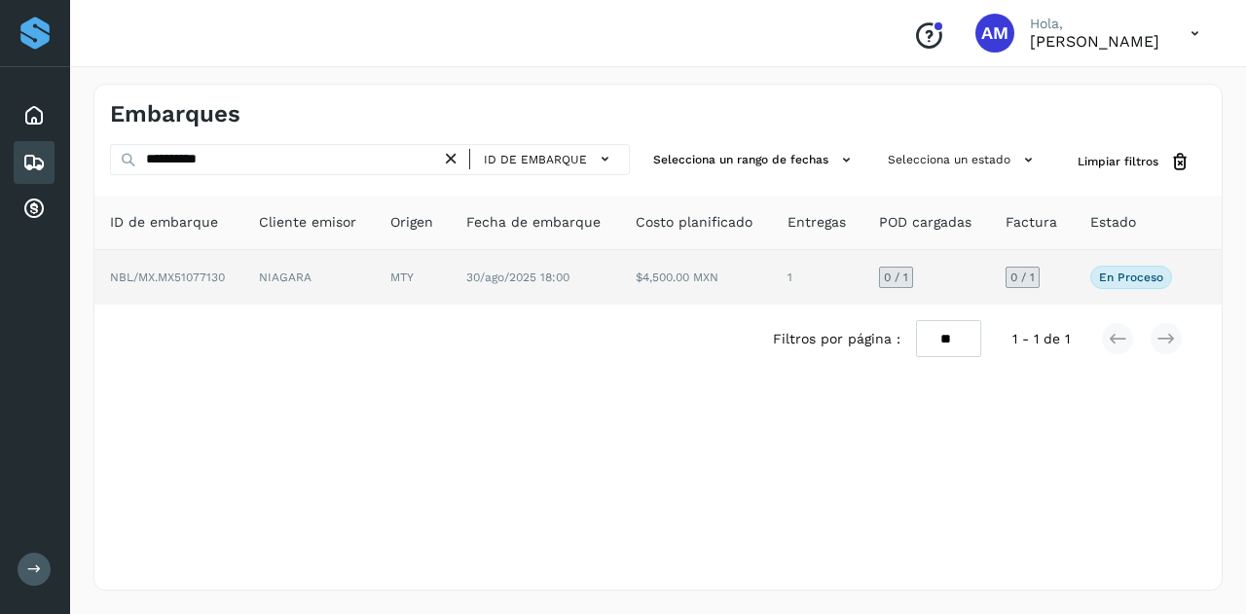
click at [264, 287] on td "NIAGARA" at bounding box center [308, 277] width 131 height 55
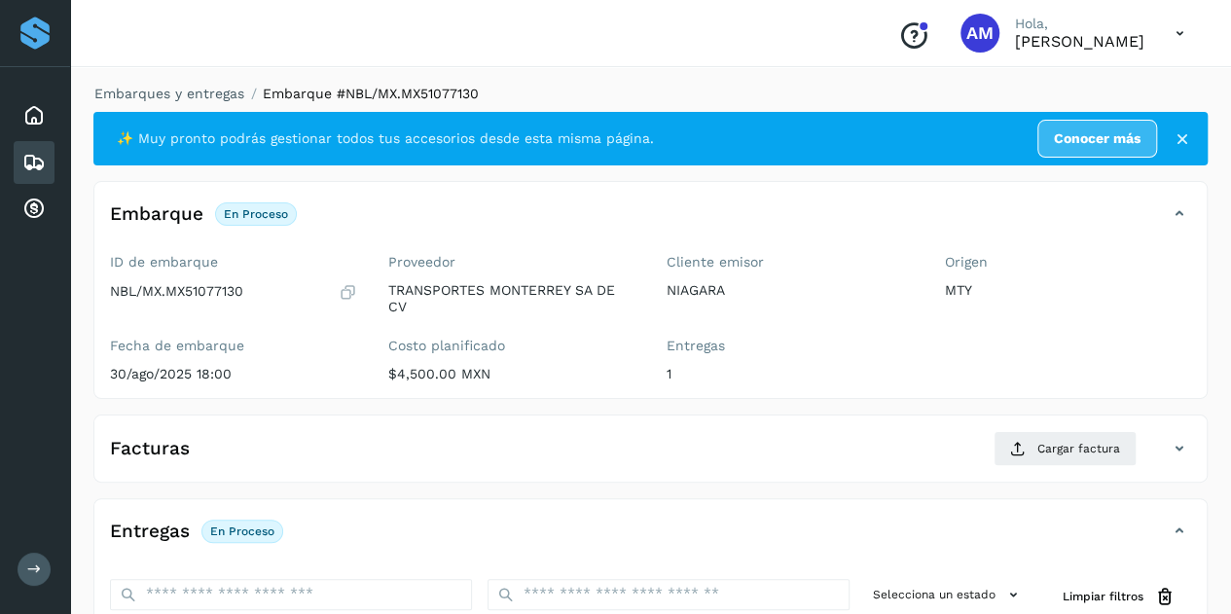
scroll to position [292, 0]
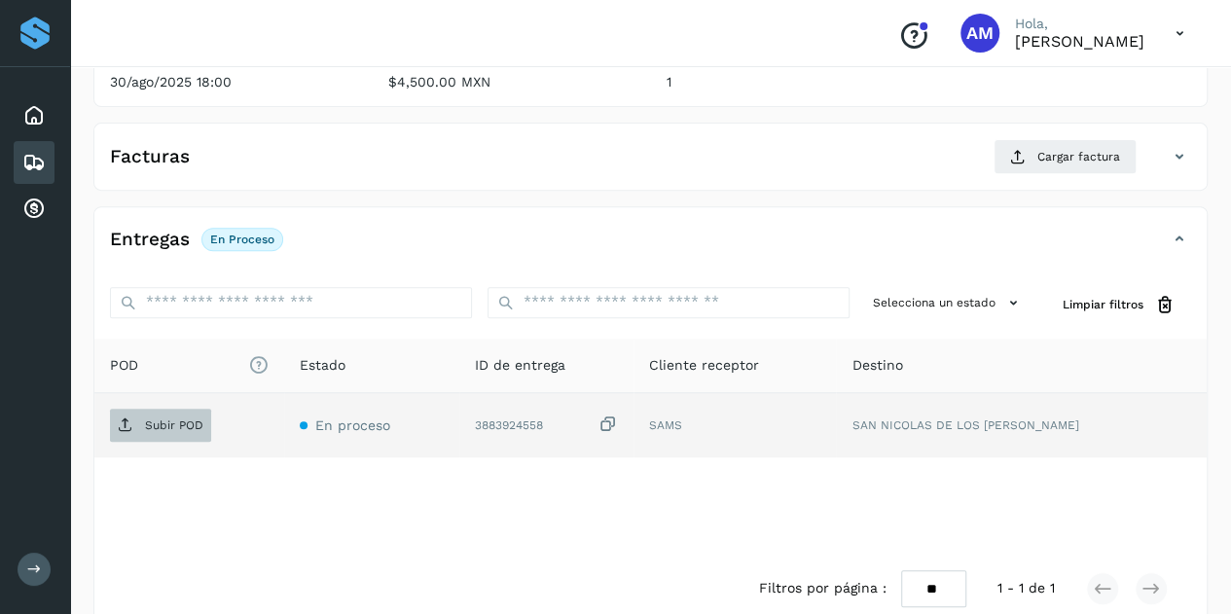
click at [188, 425] on p "Subir POD" at bounding box center [174, 426] width 58 height 14
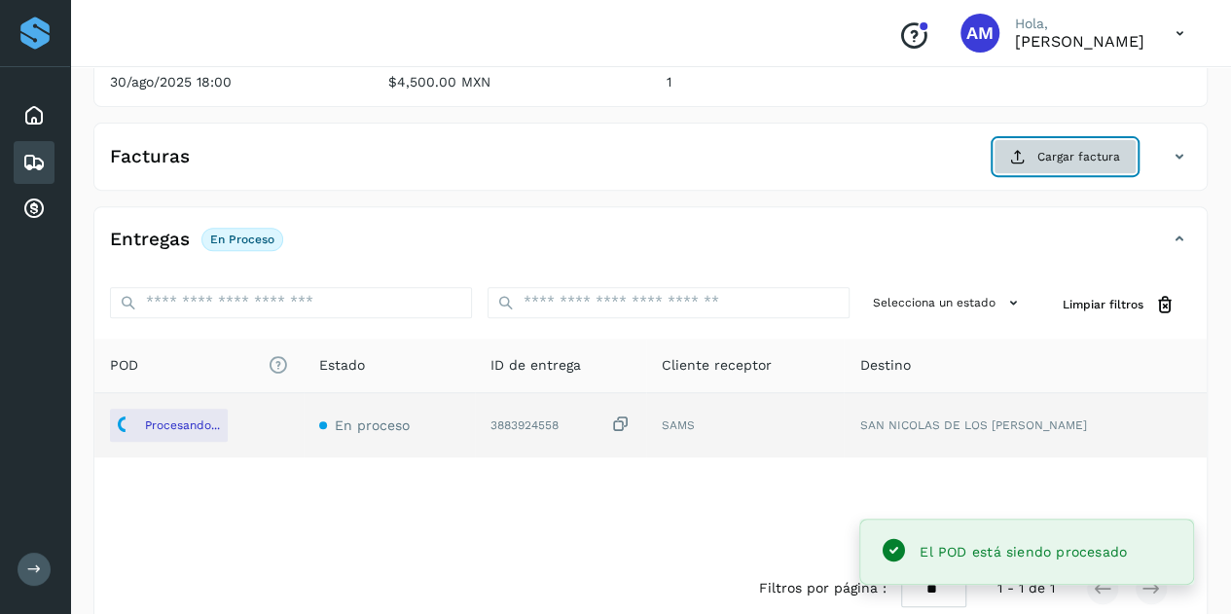
click at [1030, 162] on button "Cargar factura" at bounding box center [1065, 156] width 143 height 35
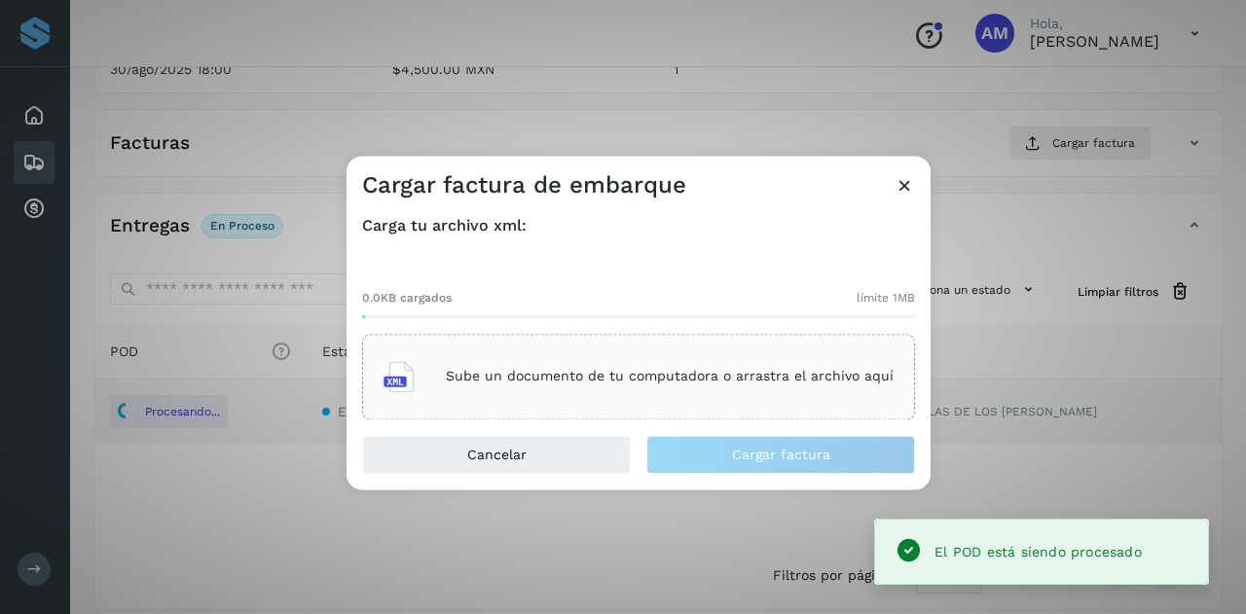
click at [738, 376] on p "Sube un documento de tu computadora o arrastra el archivo aquí" at bounding box center [670, 377] width 448 height 17
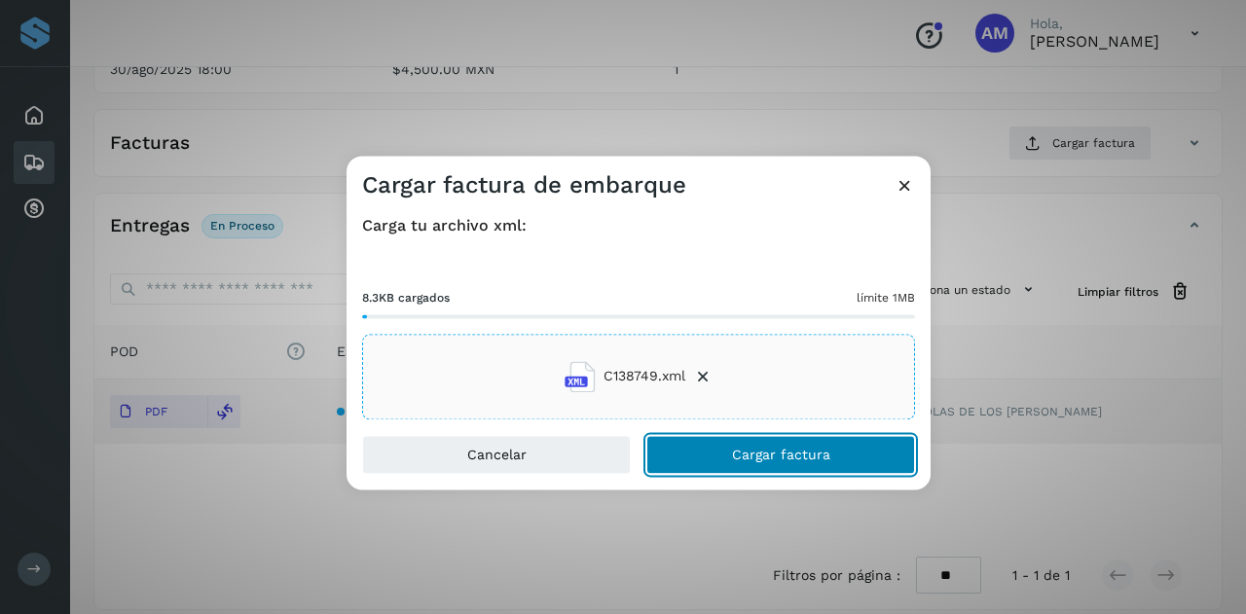
click at [699, 469] on button "Cargar factura" at bounding box center [780, 454] width 269 height 39
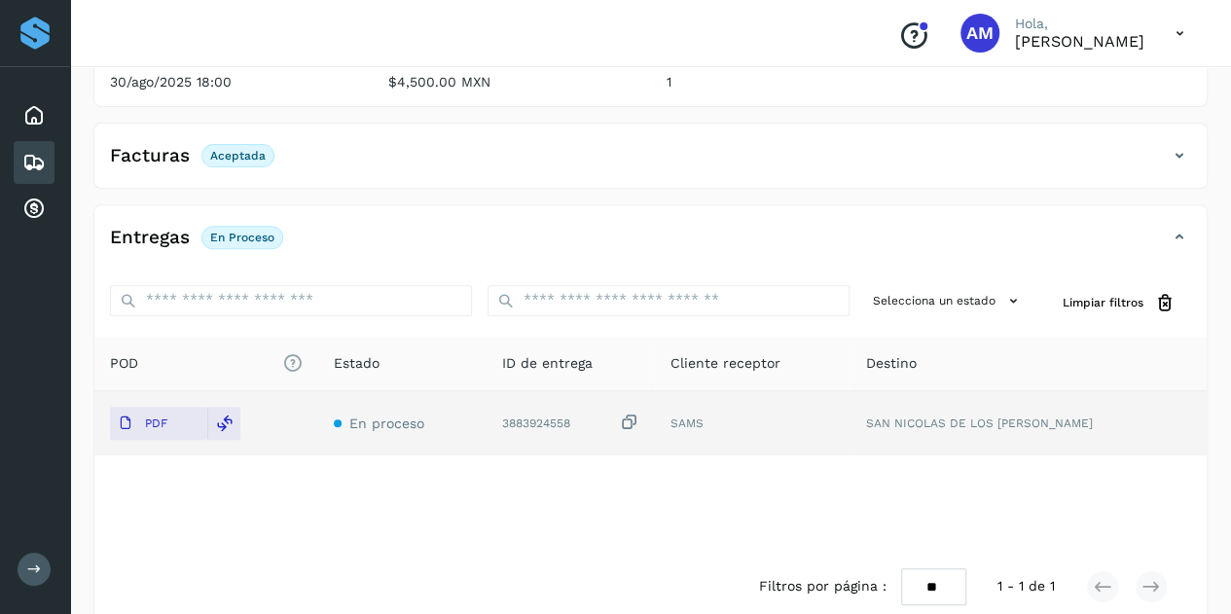
scroll to position [0, 0]
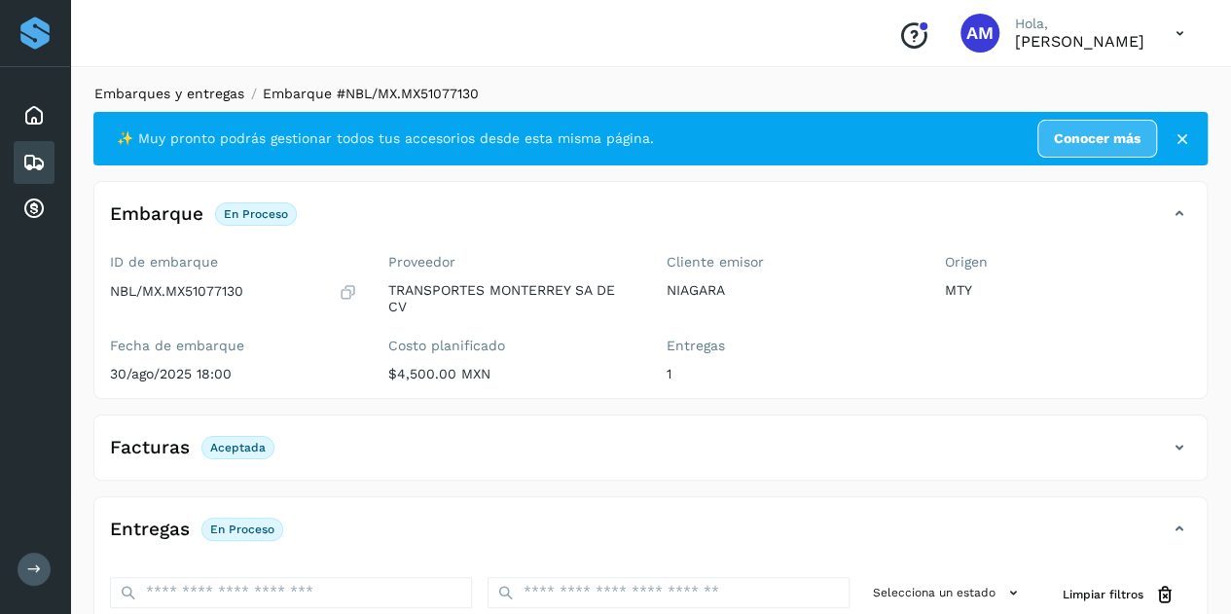
click at [191, 97] on link "Embarques y entregas" at bounding box center [169, 94] width 150 height 16
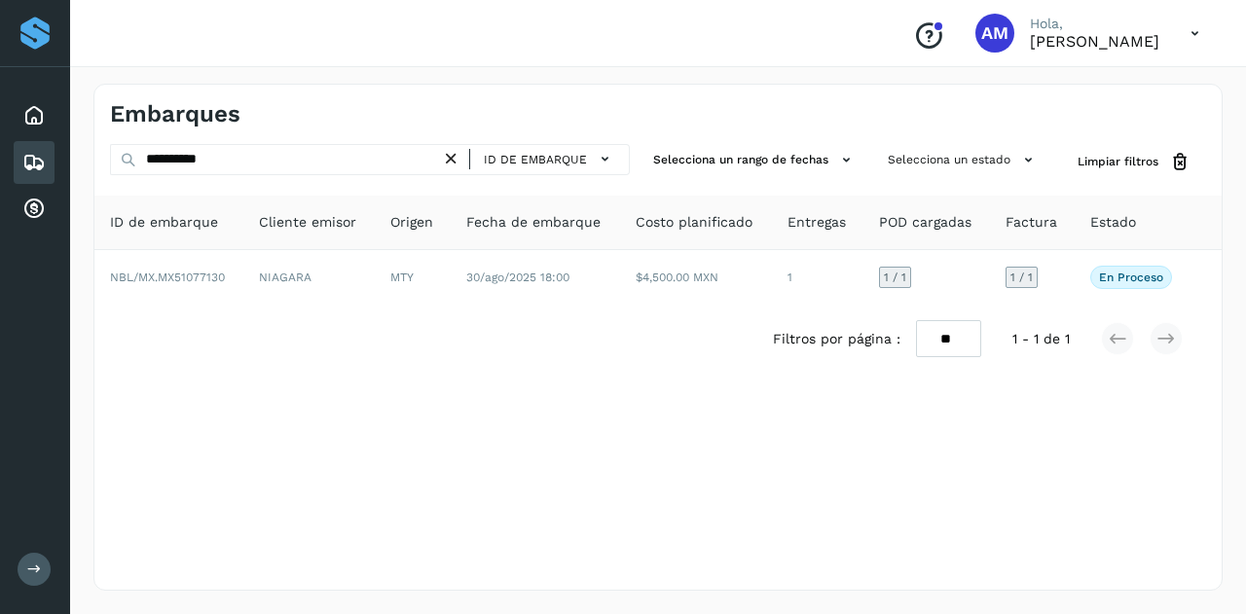
drag, startPoint x: 457, startPoint y: 159, endPoint x: 319, endPoint y: 180, distance: 139.9
click at [456, 159] on icon at bounding box center [451, 159] width 20 height 20
click at [319, 180] on div "ID de embarque Selecciona un rango de fechas Selecciona un estado Limpiar filtr…" at bounding box center [657, 259] width 1127 height 230
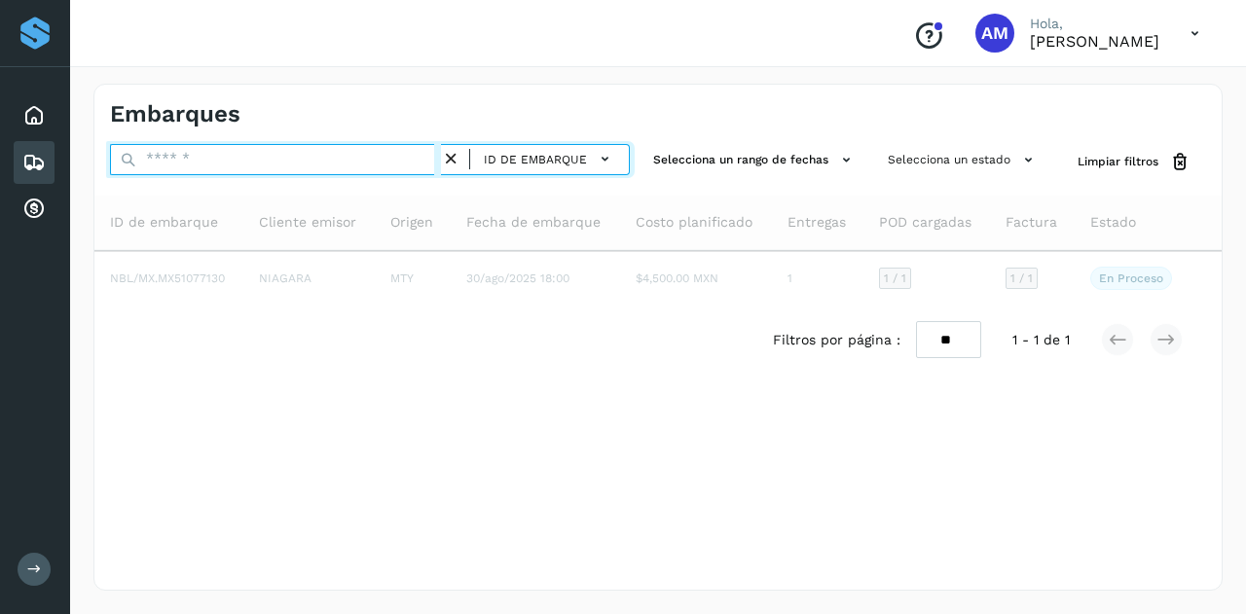
click at [327, 165] on input "text" at bounding box center [275, 159] width 331 height 31
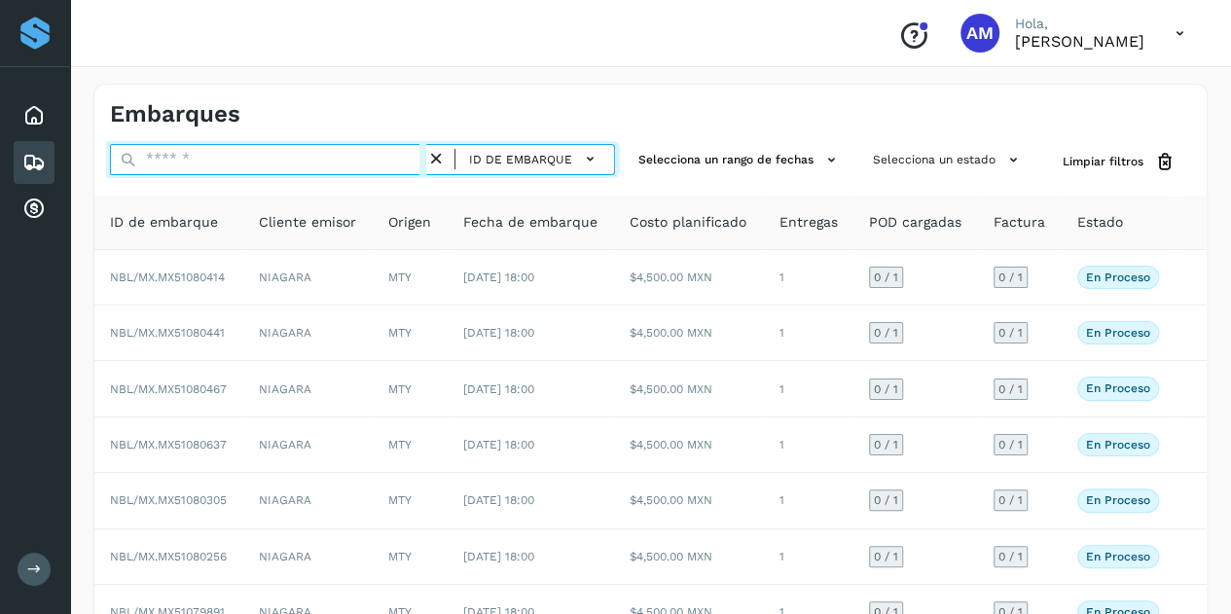
paste input "**********"
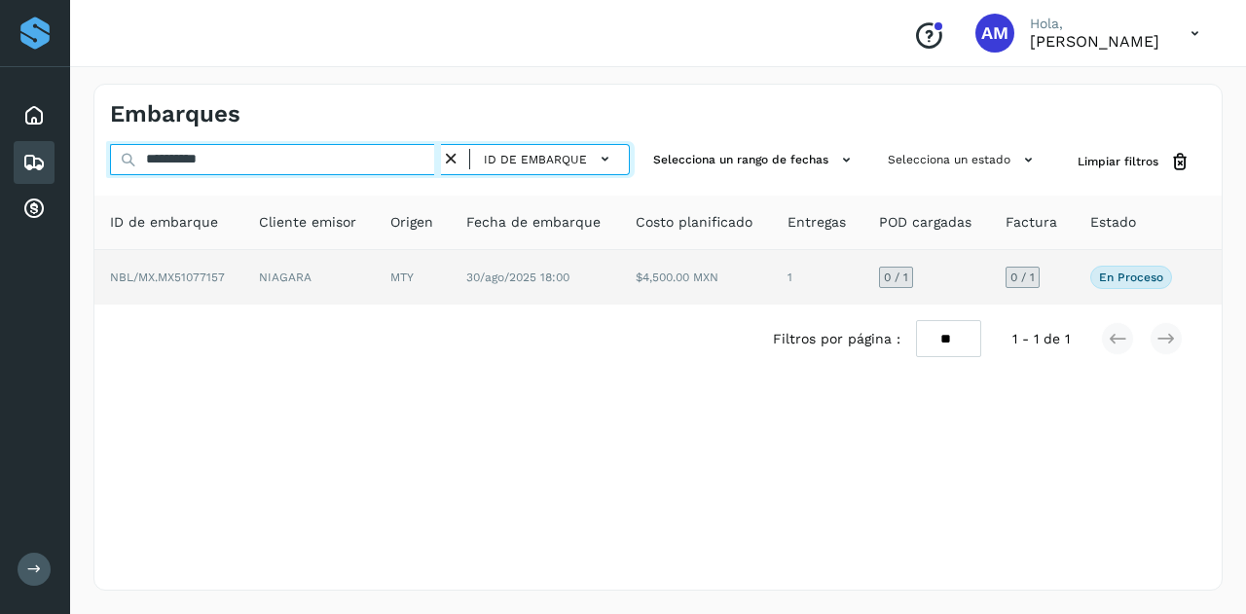
type input "**********"
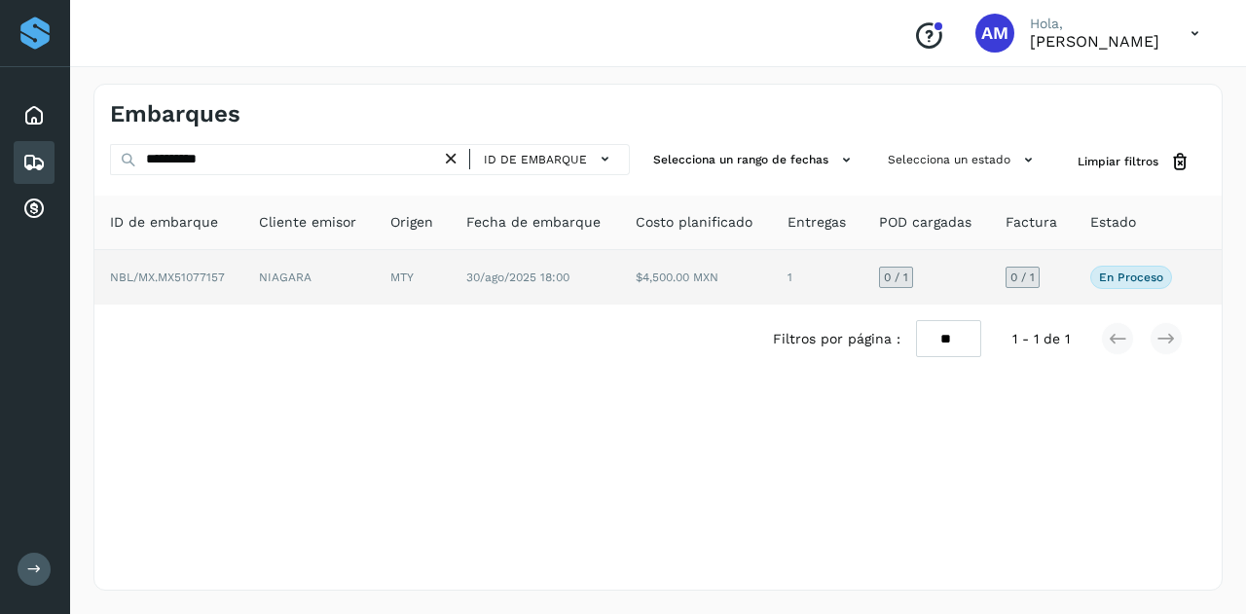
click at [370, 270] on td "NIAGARA" at bounding box center [308, 277] width 131 height 55
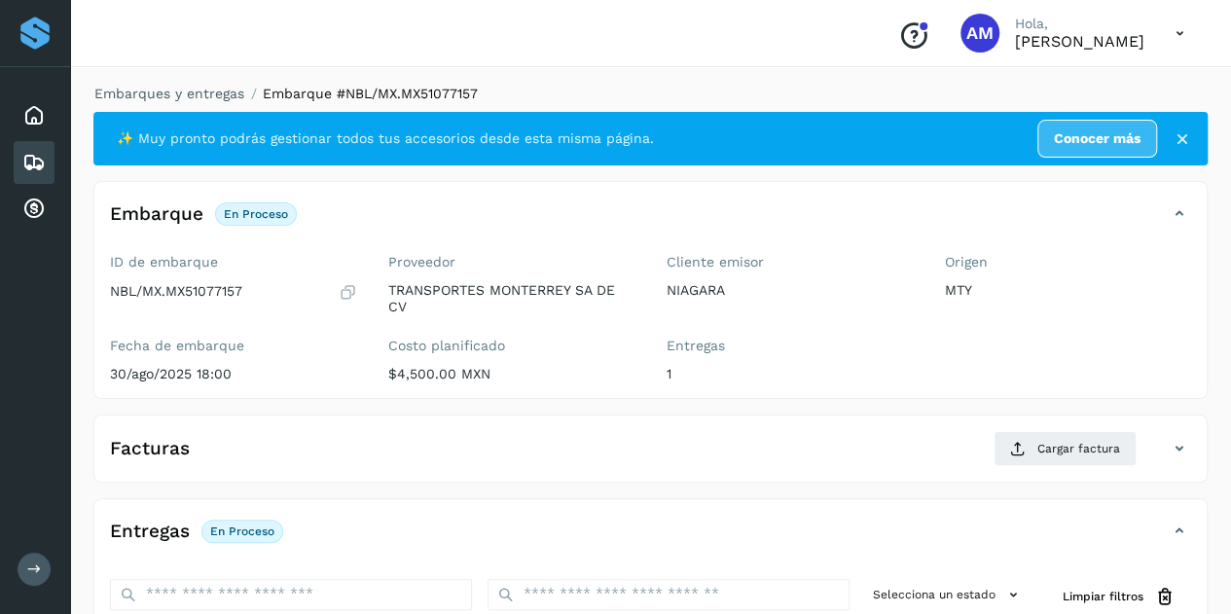
scroll to position [292, 0]
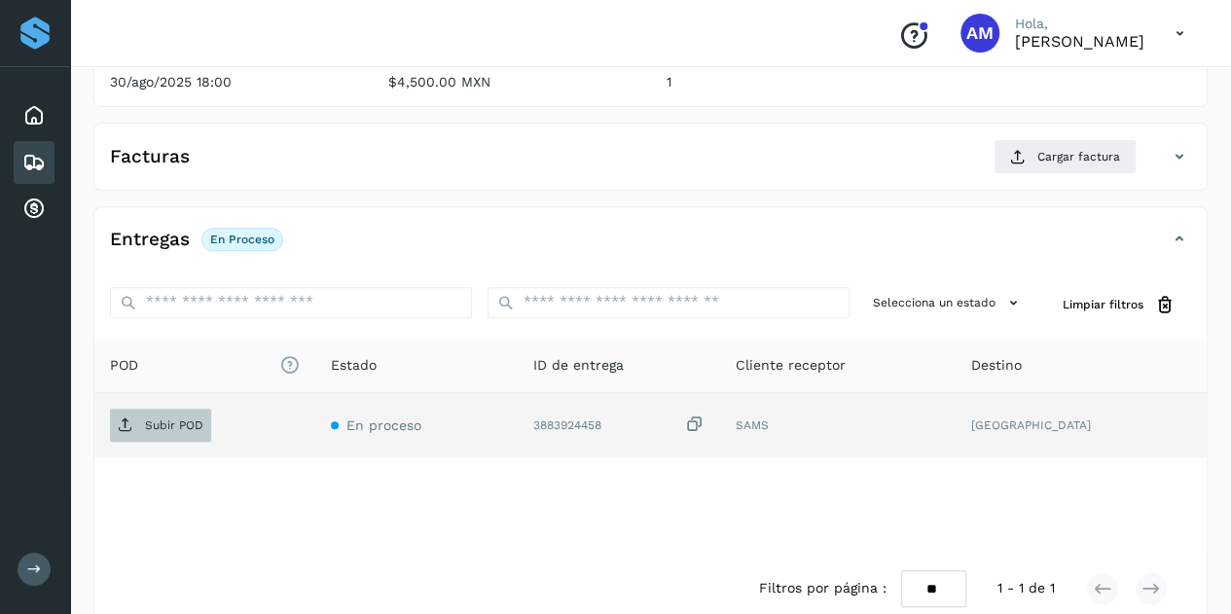
click at [173, 414] on span "Subir POD" at bounding box center [160, 425] width 101 height 31
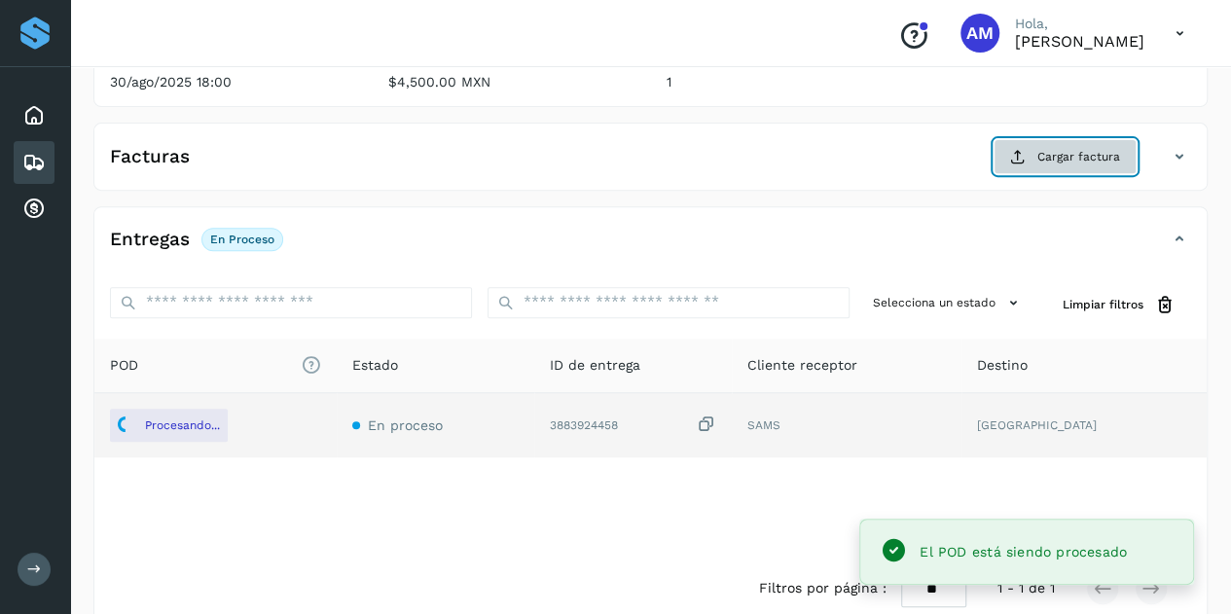
click at [1043, 157] on span "Cargar factura" at bounding box center [1079, 157] width 83 height 18
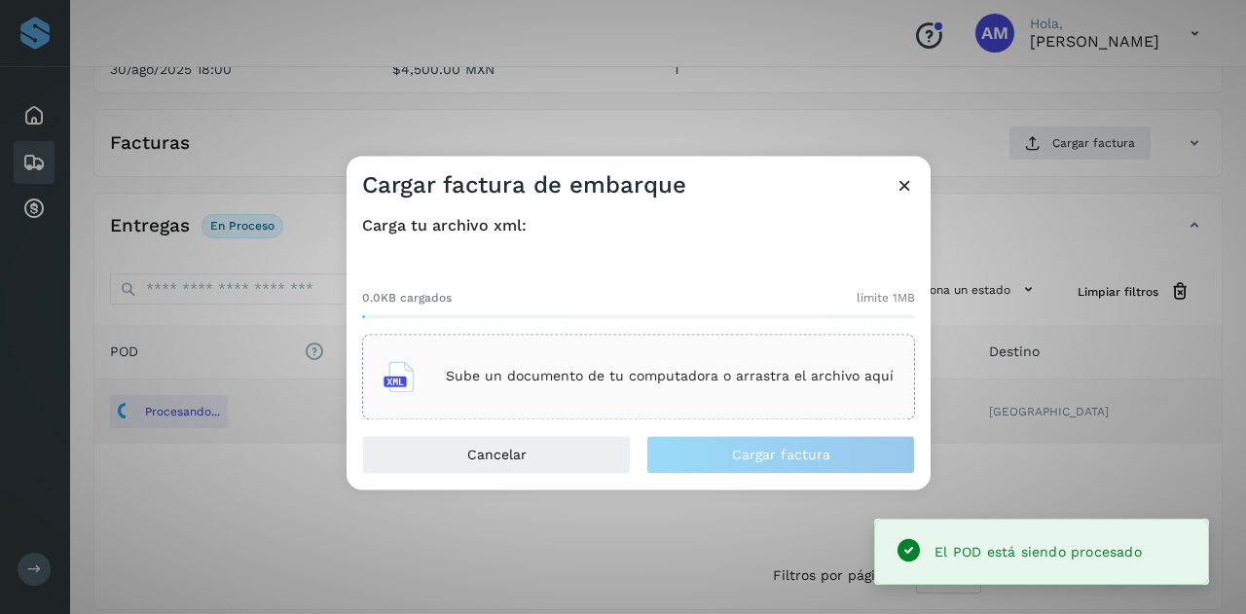
click at [576, 394] on div "Sube un documento de tu computadora o arrastra el archivo aquí" at bounding box center [638, 376] width 510 height 53
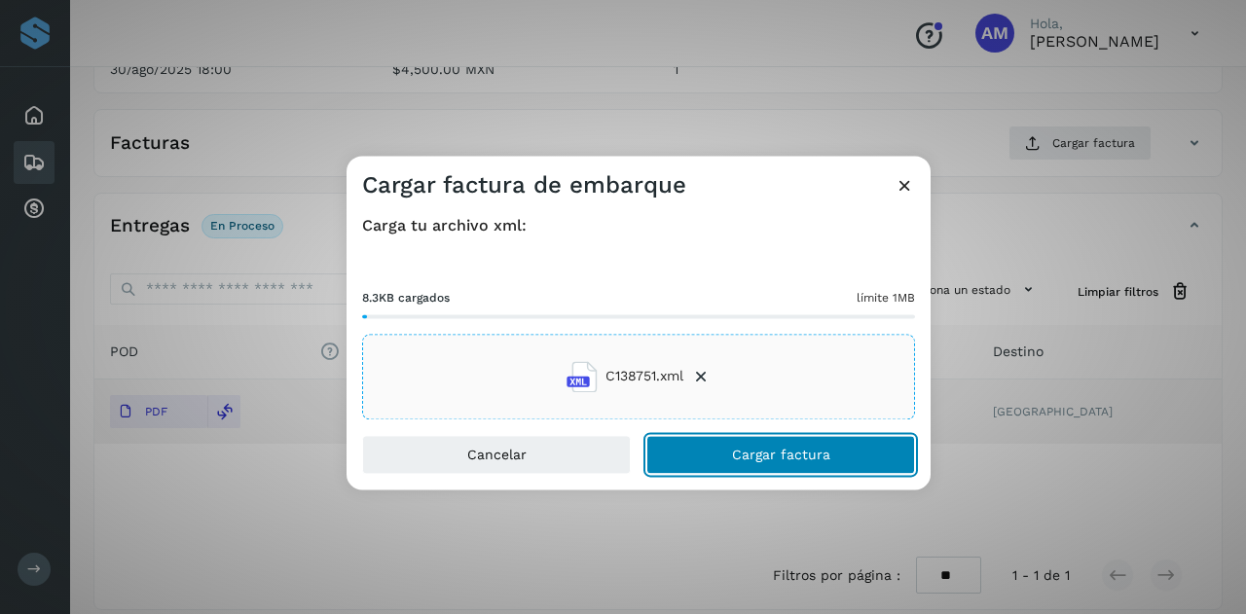
click at [732, 445] on button "Cargar factura" at bounding box center [780, 454] width 269 height 39
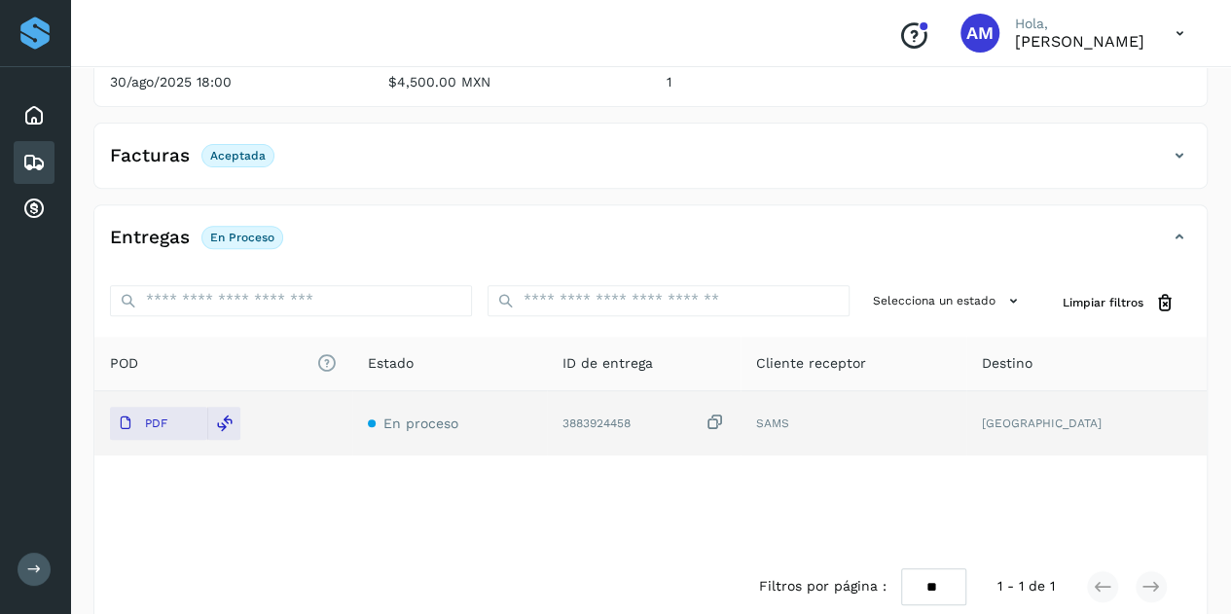
scroll to position [0, 0]
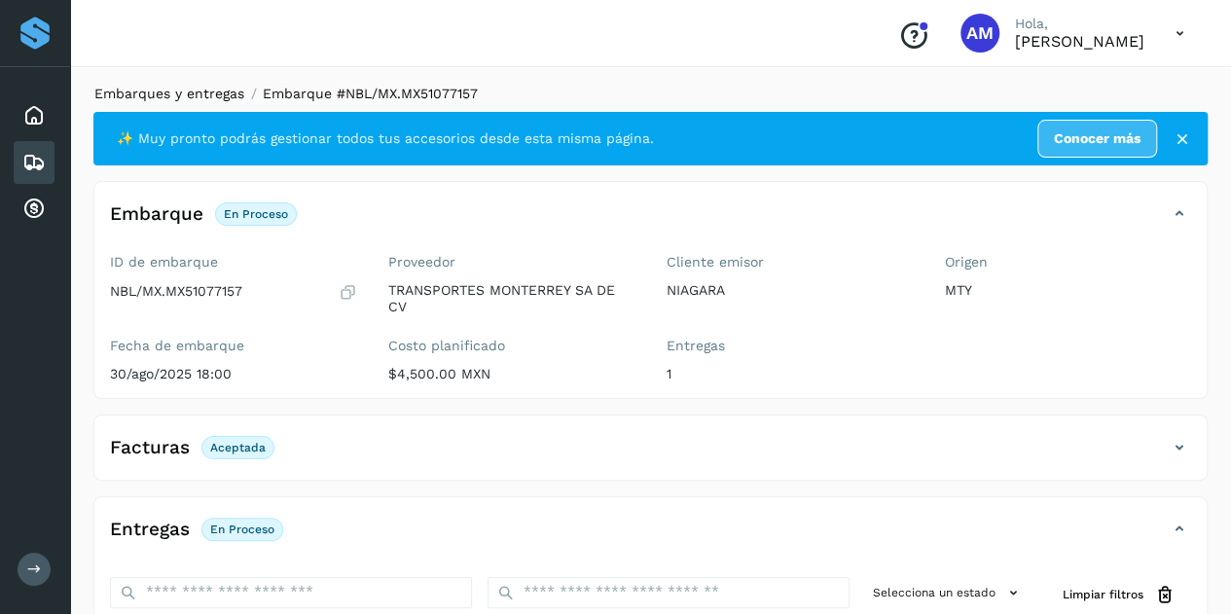
click at [210, 96] on link "Embarques y entregas" at bounding box center [169, 94] width 150 height 16
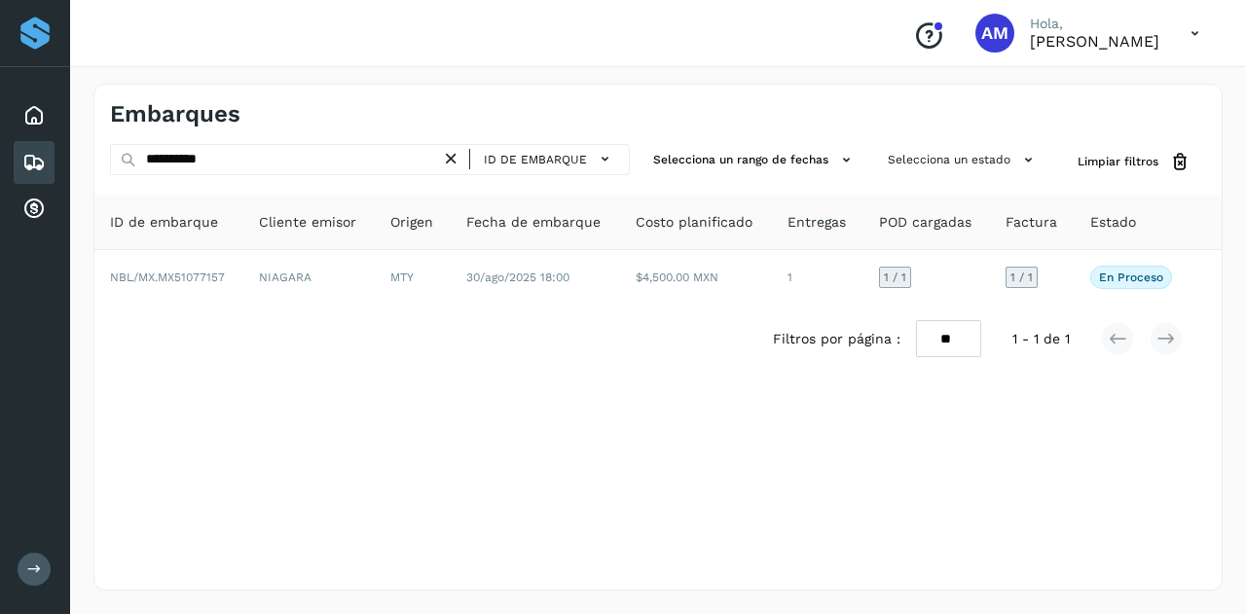
click at [459, 162] on icon at bounding box center [451, 159] width 20 height 20
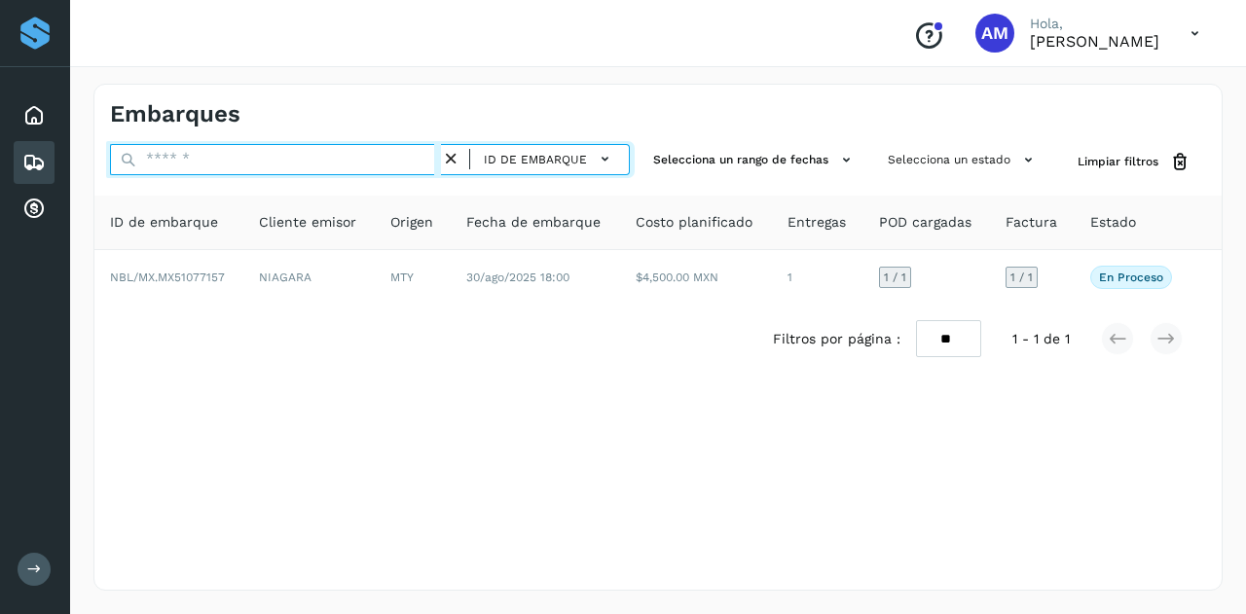
click at [365, 162] on input "text" at bounding box center [275, 159] width 331 height 31
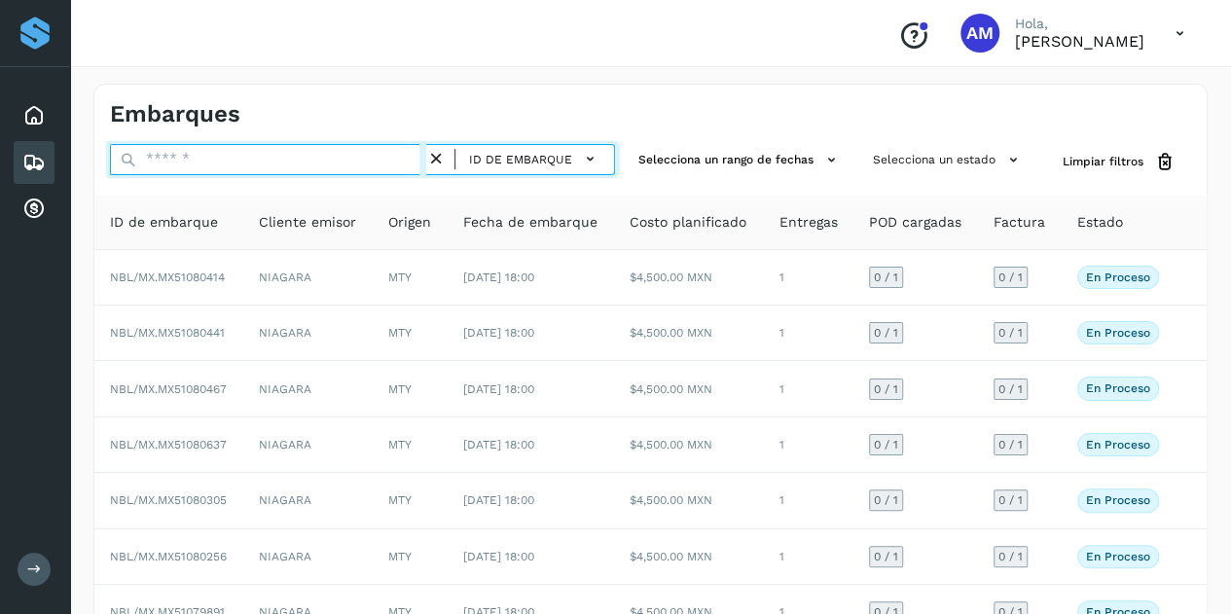
paste input "**********"
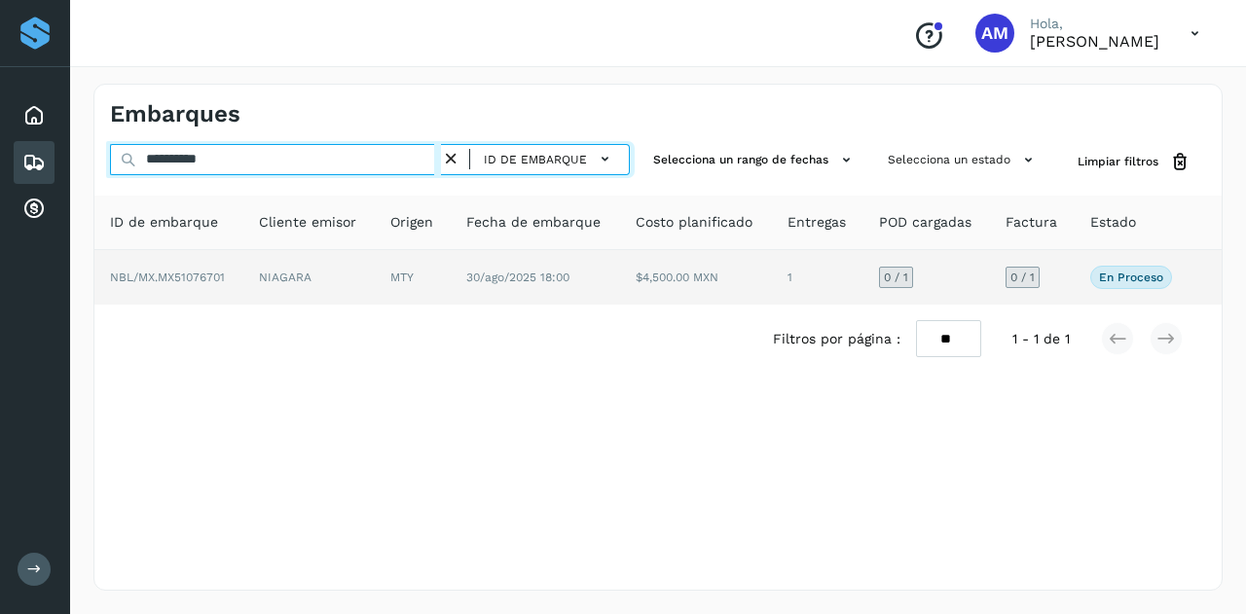
type input "**********"
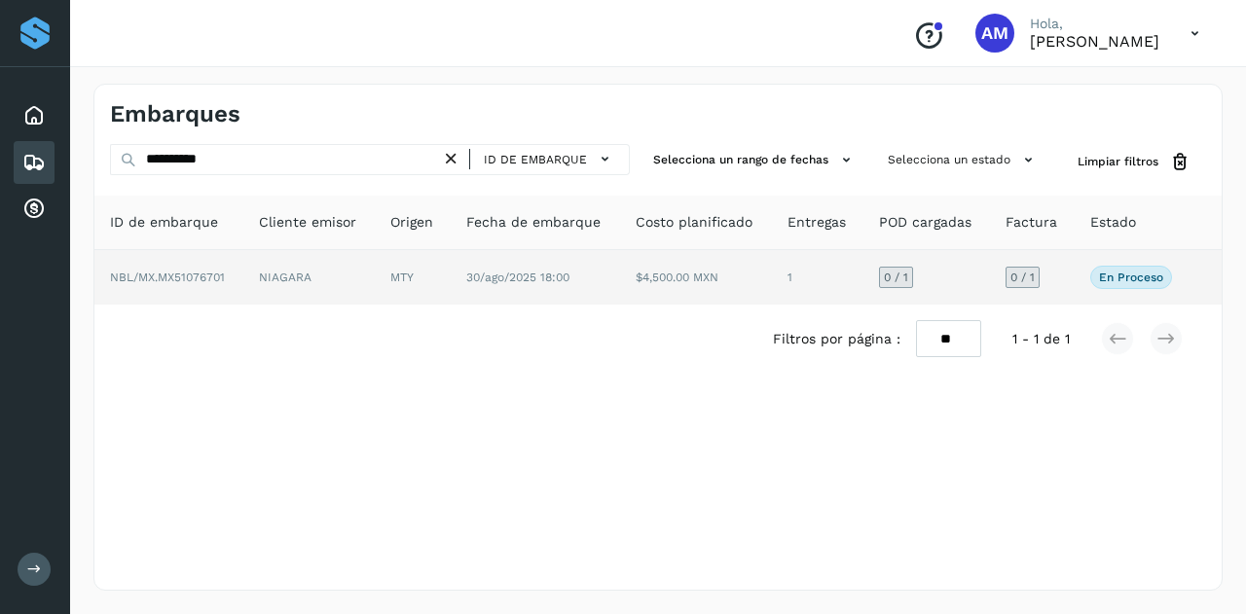
click at [358, 274] on td "NIAGARA" at bounding box center [308, 277] width 131 height 55
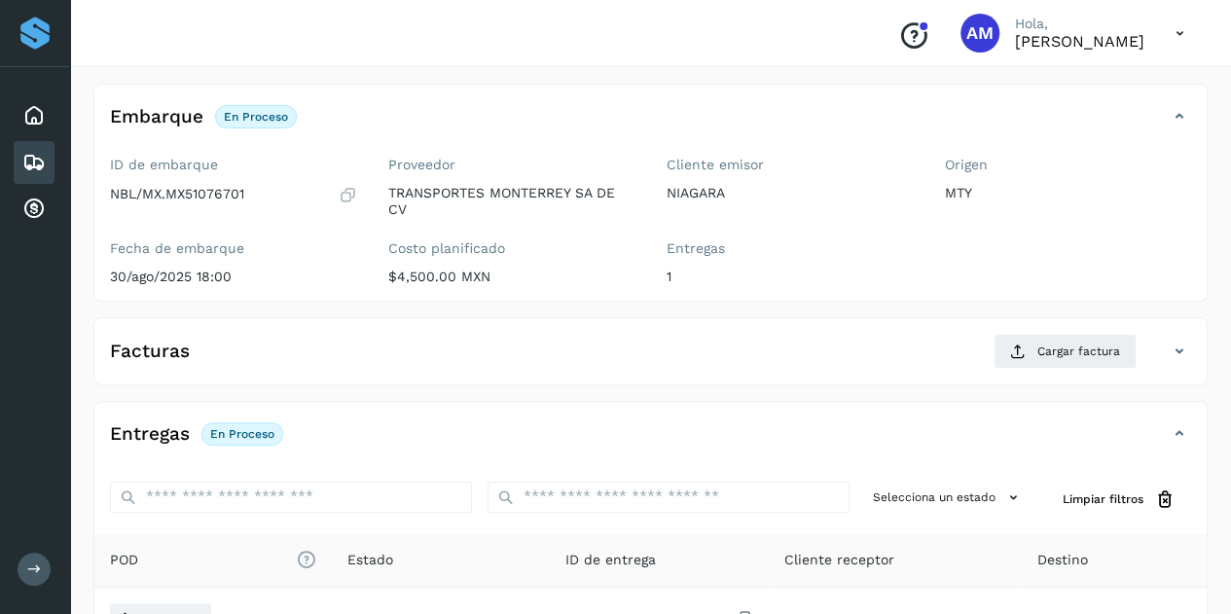
scroll to position [292, 0]
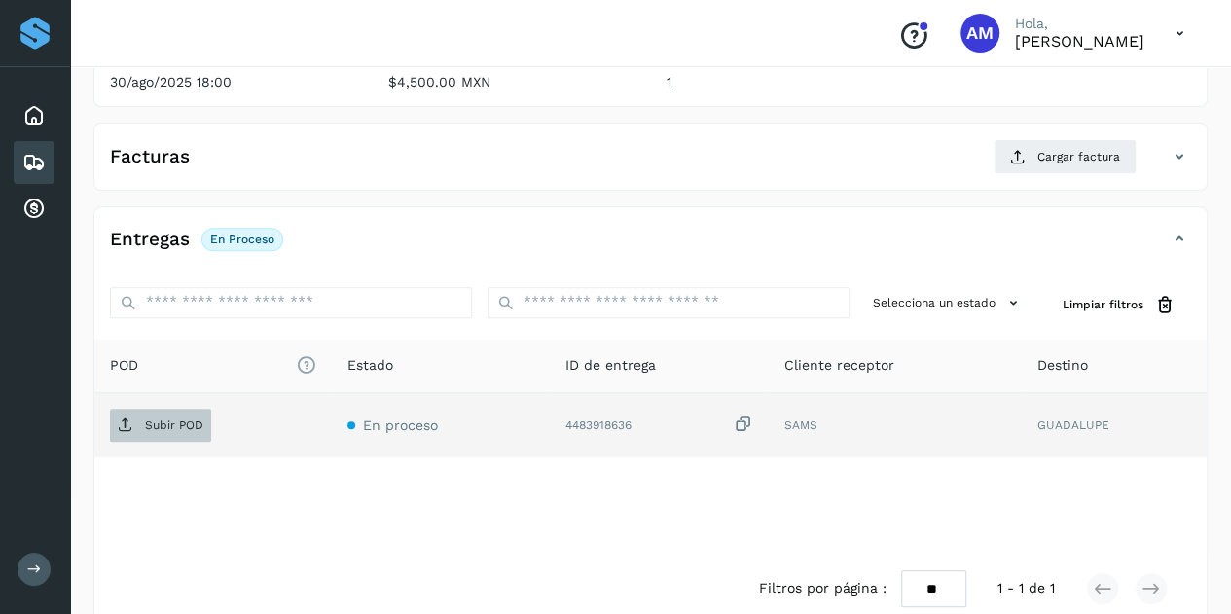
click at [193, 431] on span "Subir POD" at bounding box center [160, 425] width 101 height 31
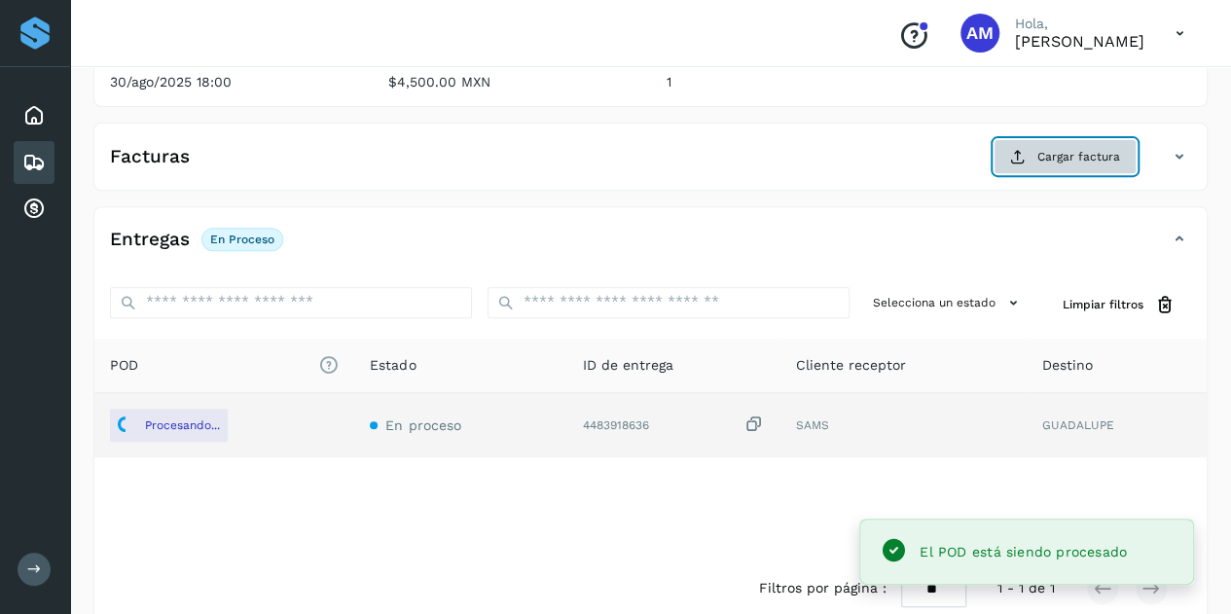
click at [1047, 159] on span "Cargar factura" at bounding box center [1079, 157] width 83 height 18
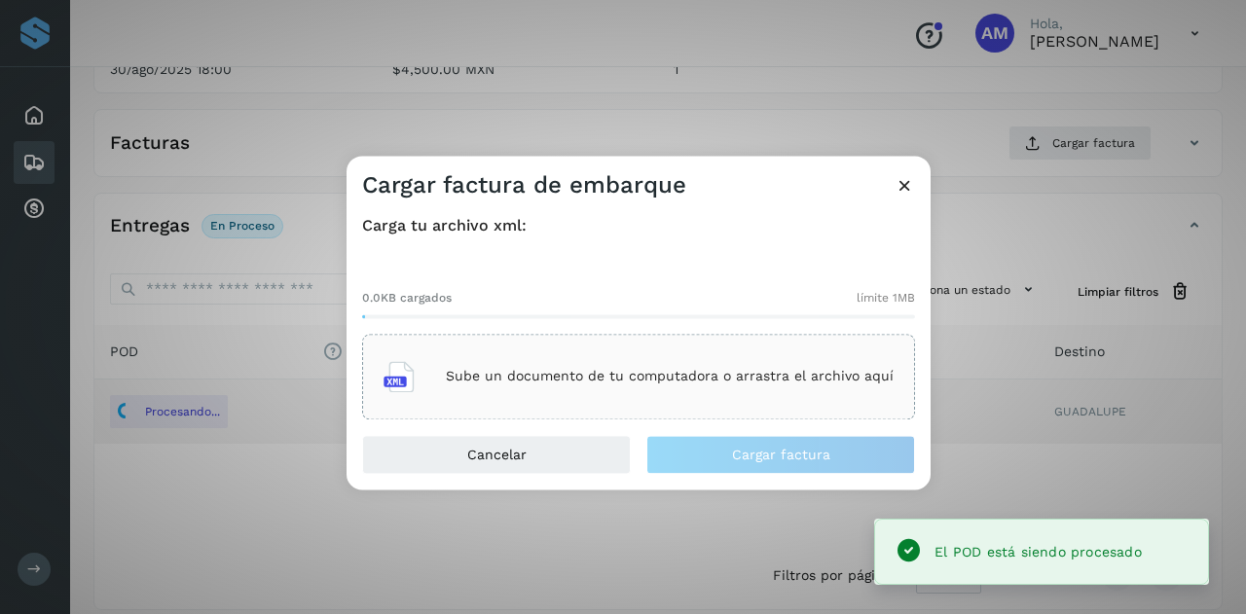
click at [661, 396] on div "Sube un documento de tu computadora o arrastra el archivo aquí" at bounding box center [638, 376] width 510 height 53
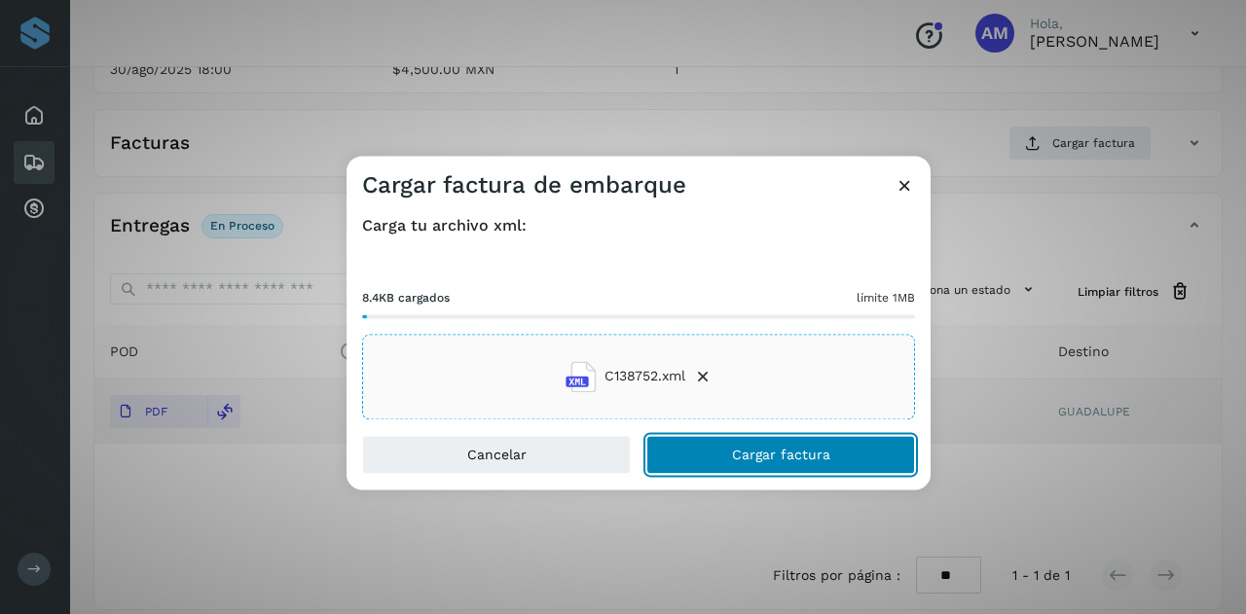
click at [688, 451] on button "Cargar factura" at bounding box center [780, 454] width 269 height 39
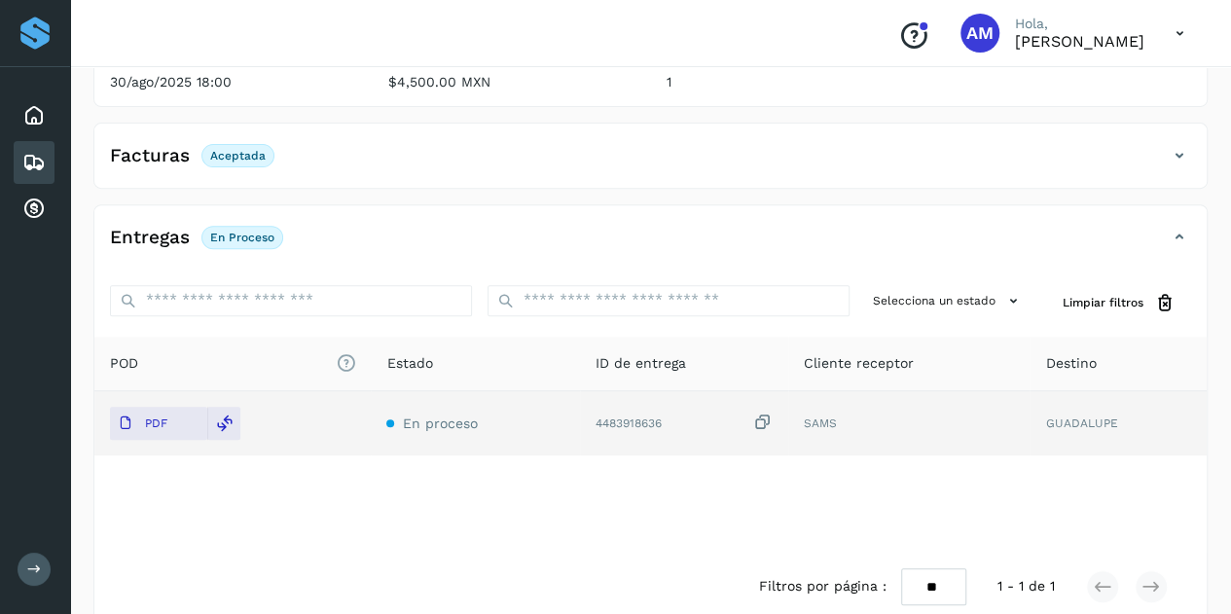
scroll to position [0, 0]
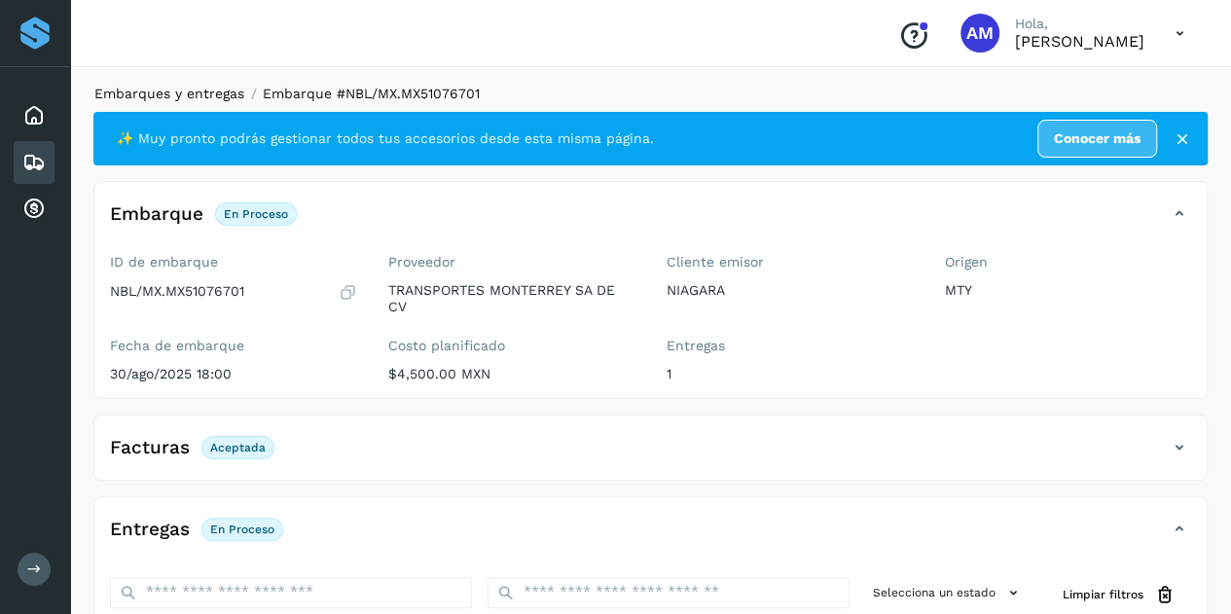
click at [216, 99] on link "Embarques y entregas" at bounding box center [169, 94] width 150 height 16
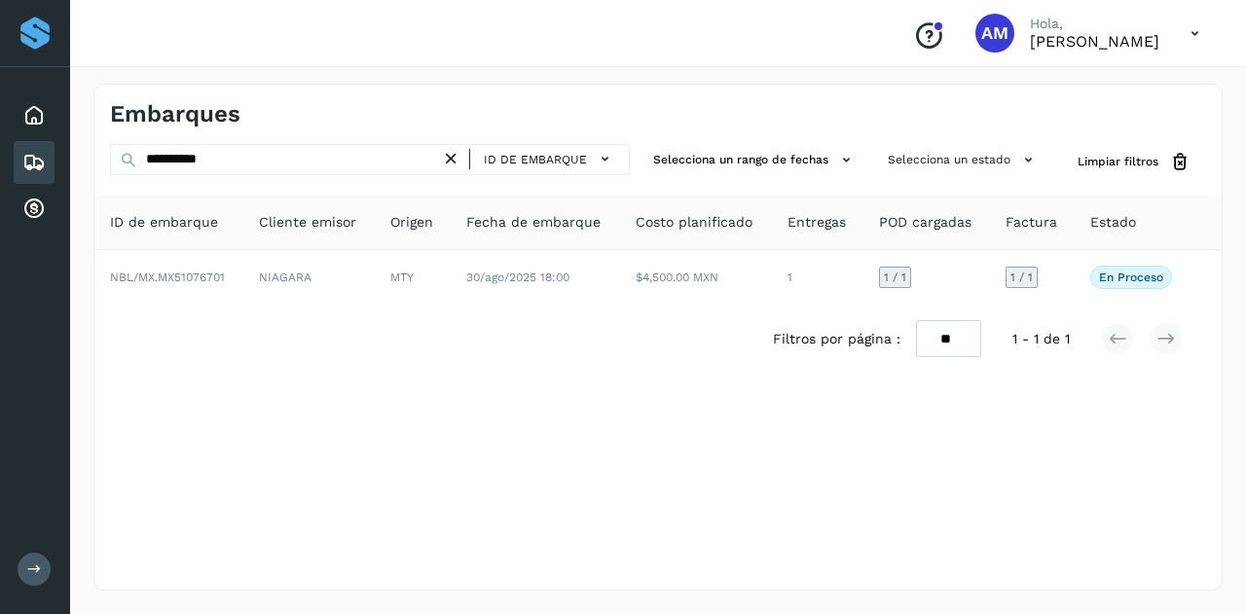
click at [452, 152] on icon at bounding box center [451, 159] width 20 height 20
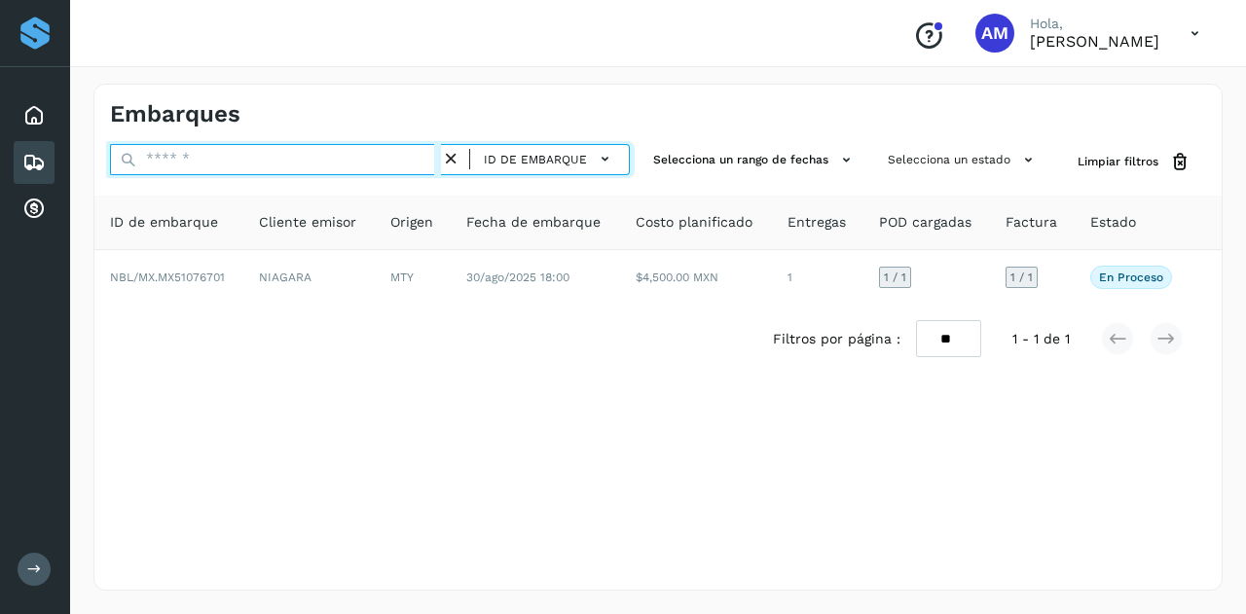
click at [392, 155] on input "text" at bounding box center [275, 159] width 331 height 31
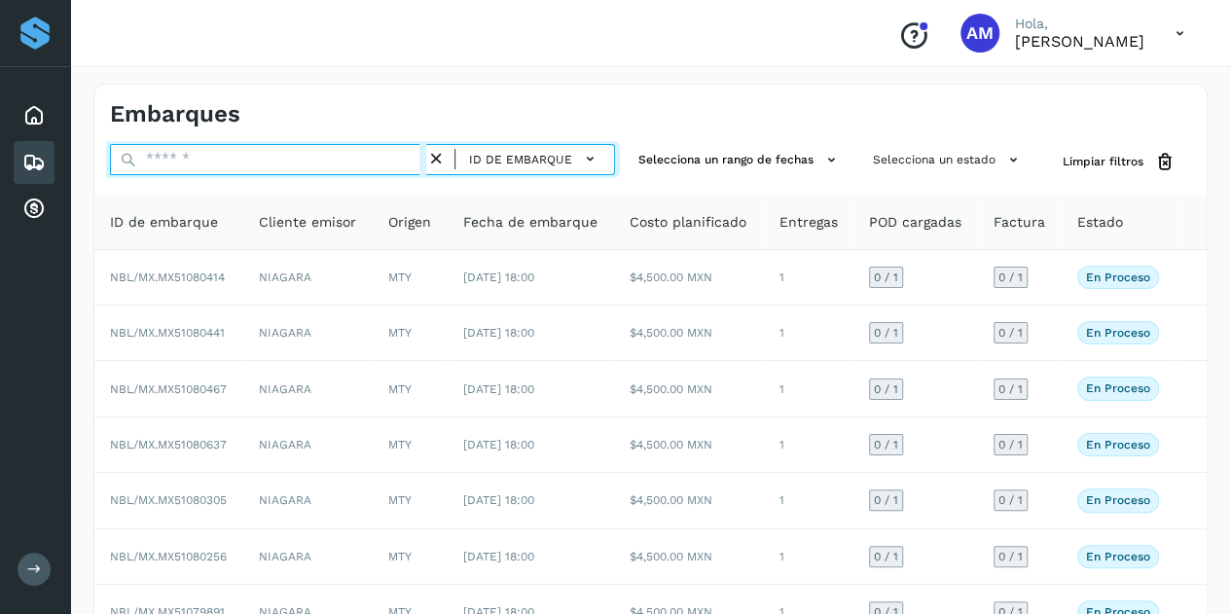
paste input "**********"
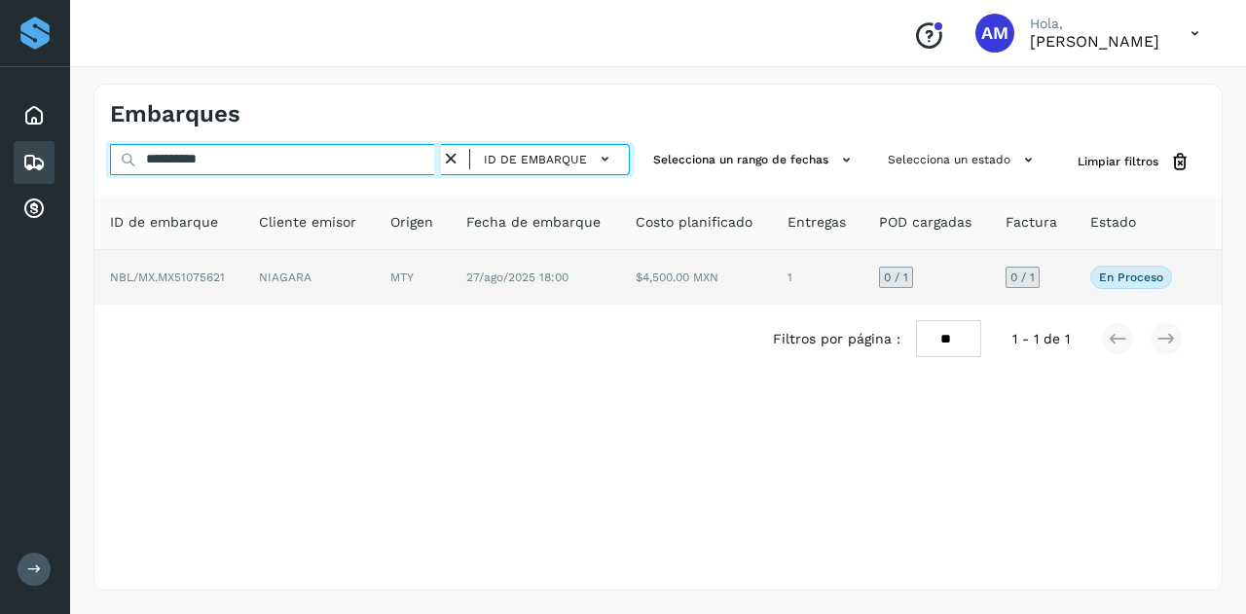
type input "**********"
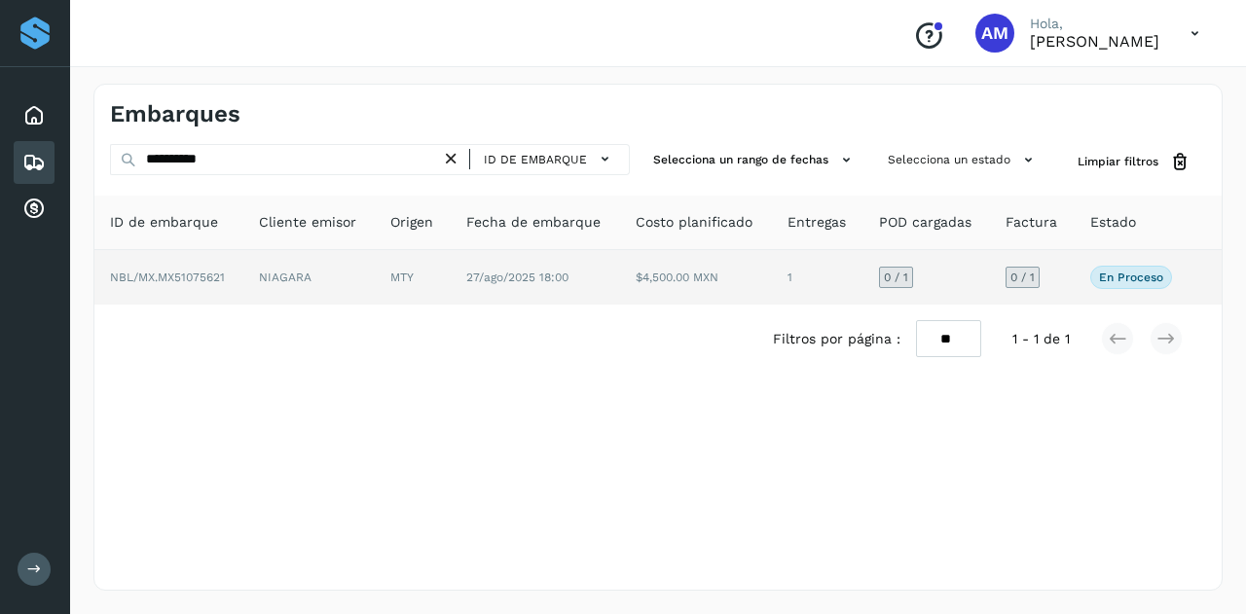
click at [376, 270] on td "MTY" at bounding box center [413, 277] width 76 height 55
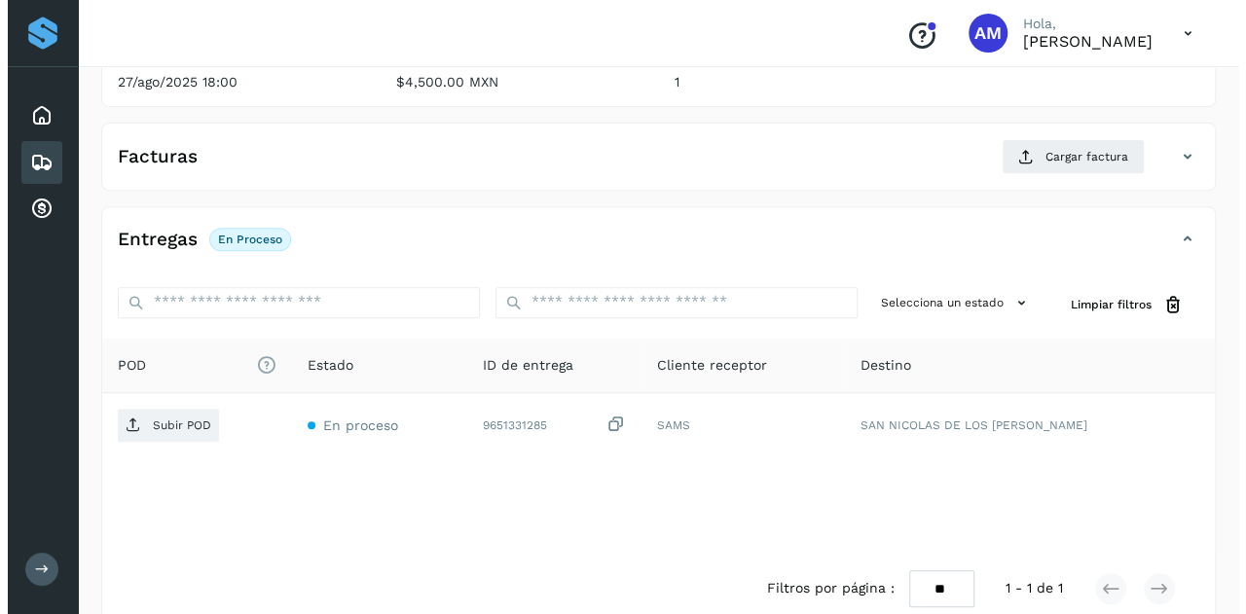
scroll to position [321, 0]
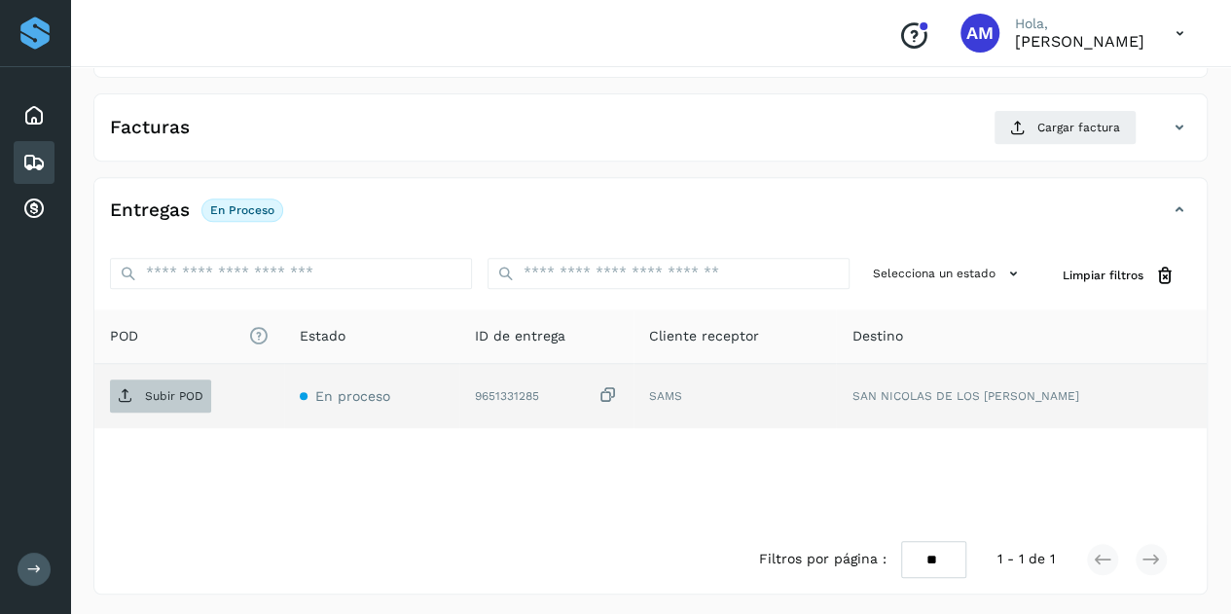
click at [162, 396] on p "Subir POD" at bounding box center [174, 396] width 58 height 14
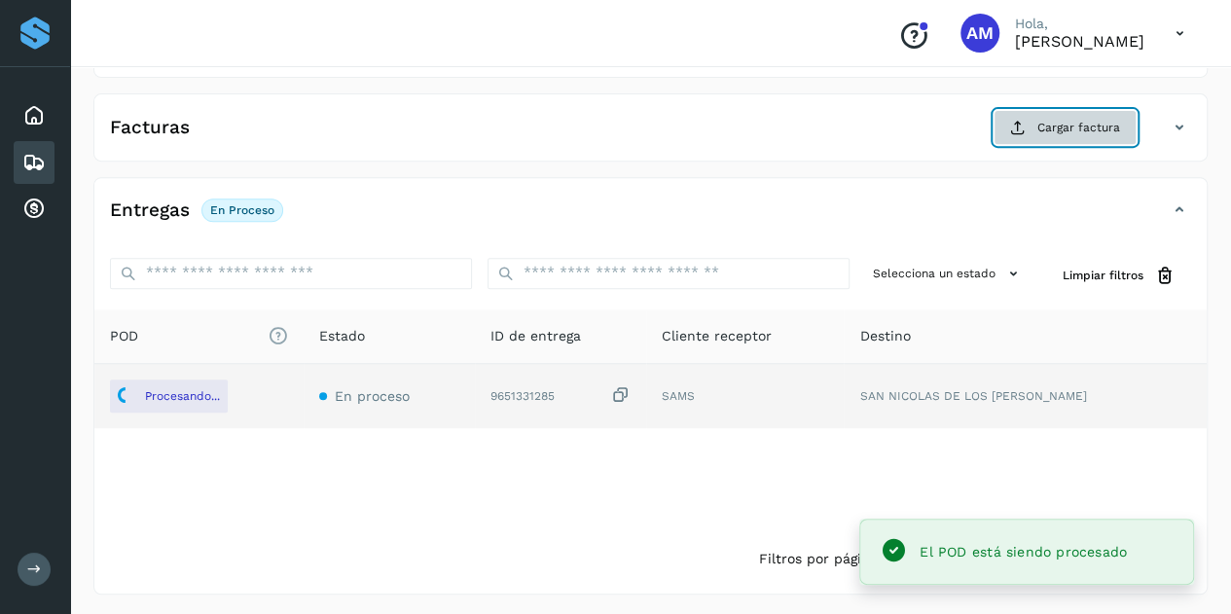
click at [1032, 124] on button "Cargar factura" at bounding box center [1065, 127] width 143 height 35
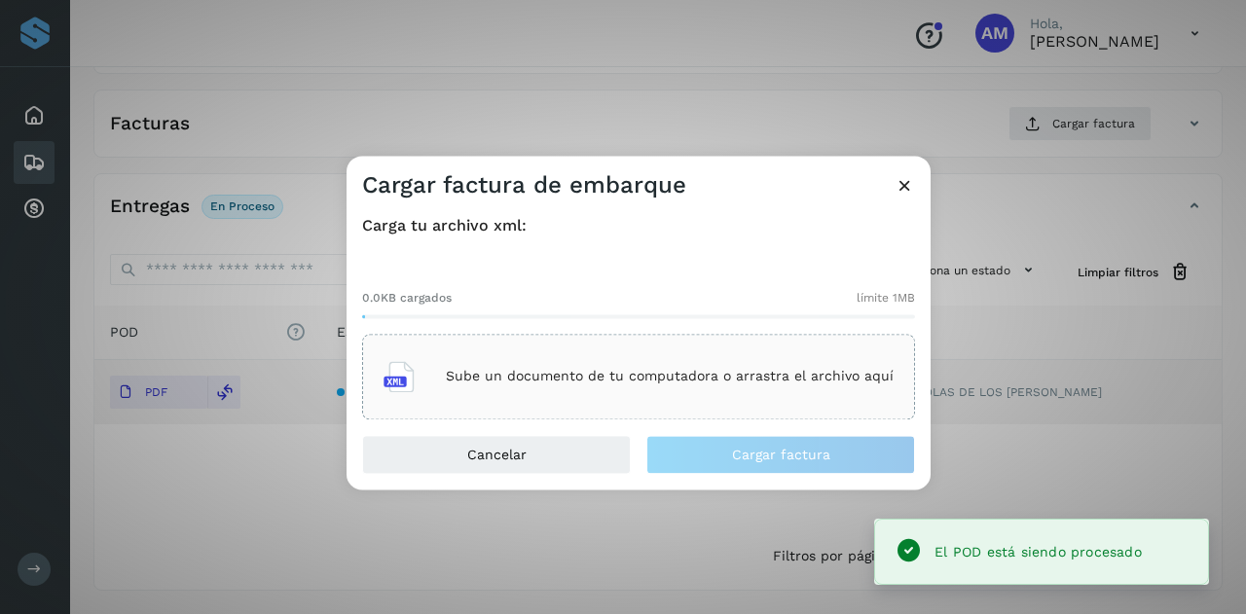
click at [716, 359] on div "Sube un documento de tu computadora o arrastra el archivo aquí" at bounding box center [638, 376] width 510 height 53
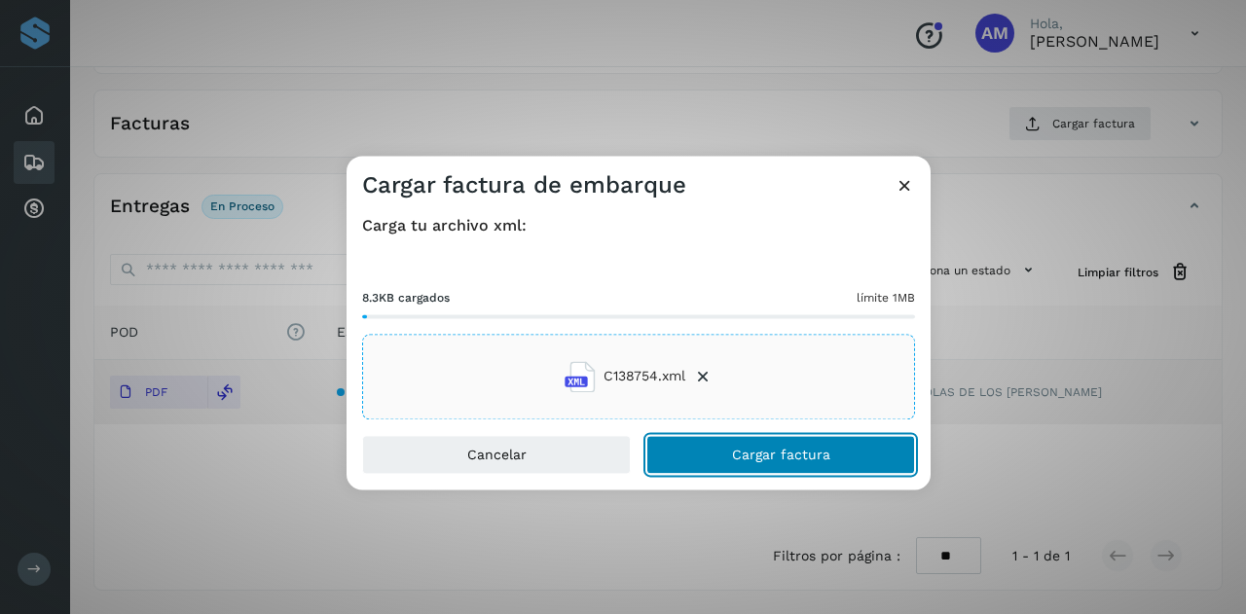
click at [732, 464] on button "Cargar factura" at bounding box center [780, 454] width 269 height 39
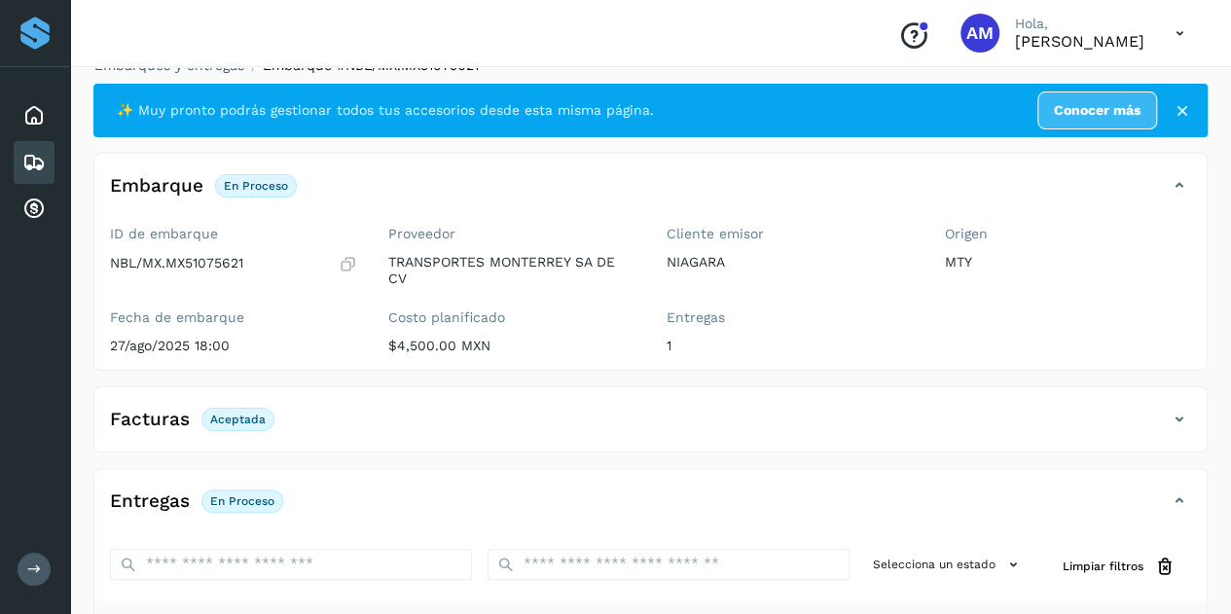
scroll to position [0, 0]
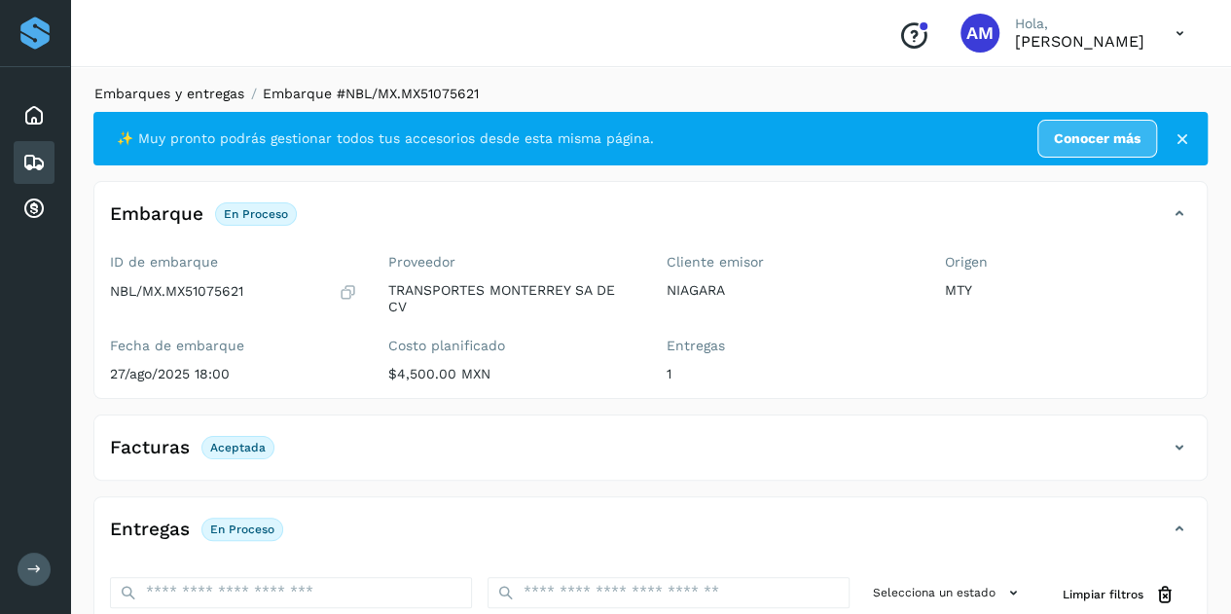
click at [203, 92] on link "Embarques y entregas" at bounding box center [169, 94] width 150 height 16
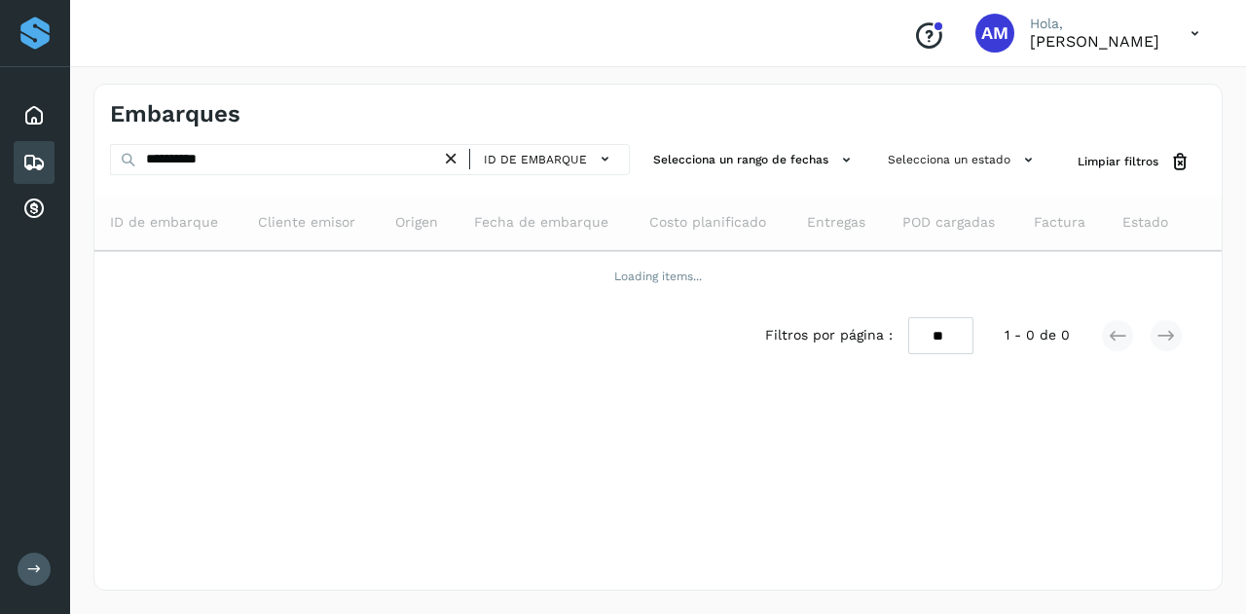
click at [452, 156] on icon at bounding box center [451, 159] width 20 height 20
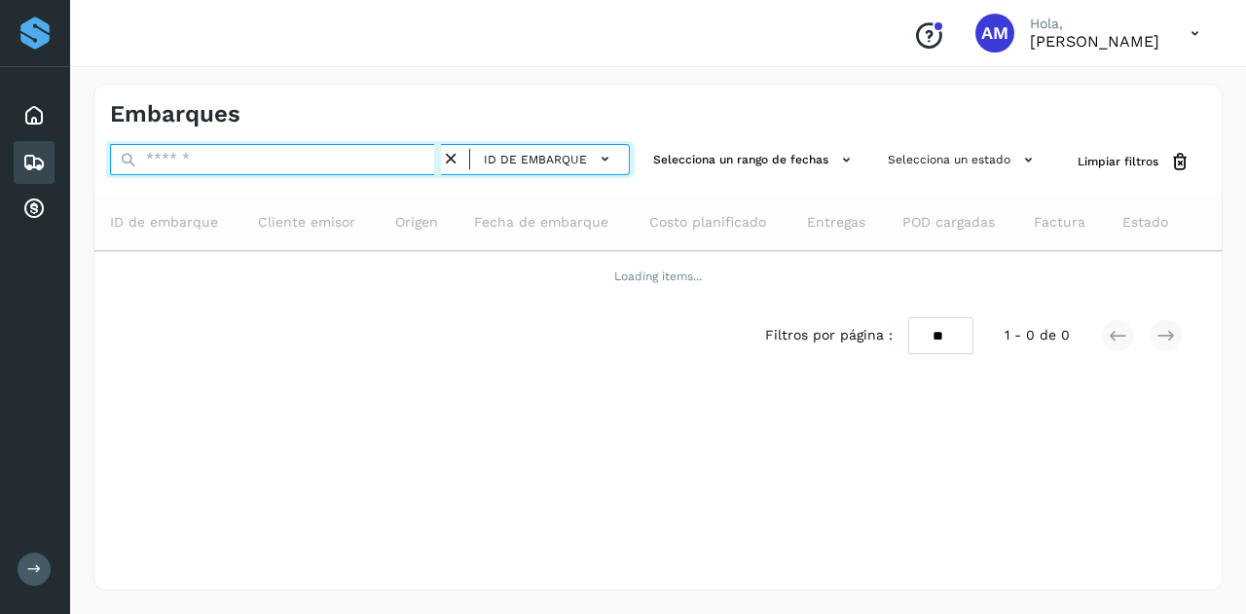
click at [413, 154] on input "text" at bounding box center [275, 159] width 331 height 31
paste input "**********"
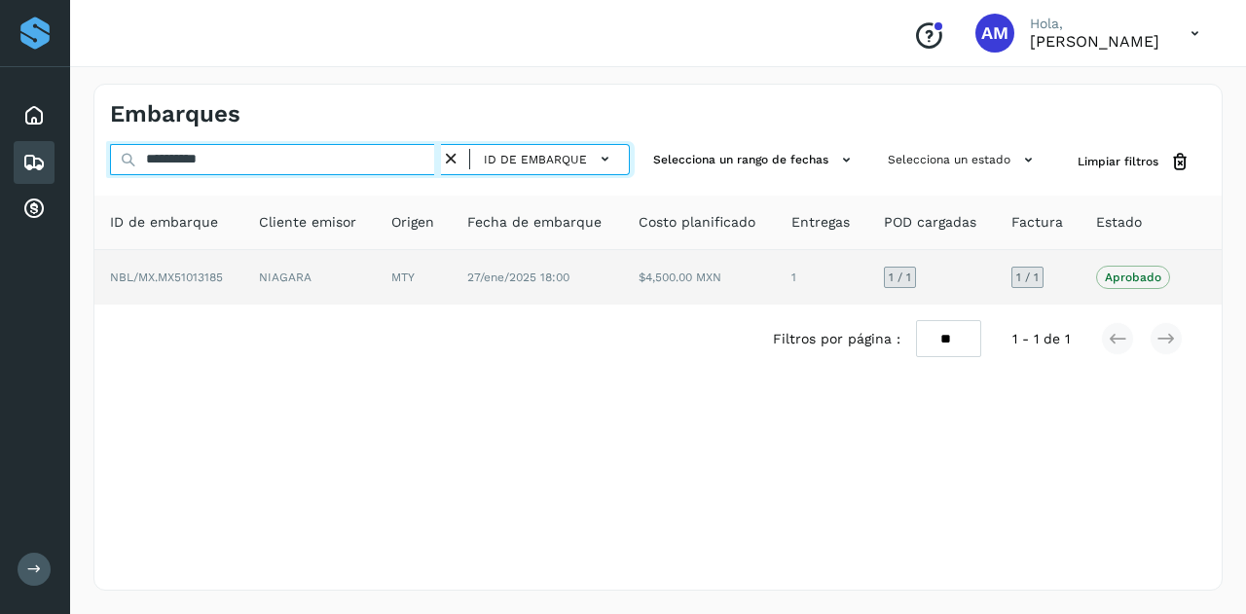
type input "**********"
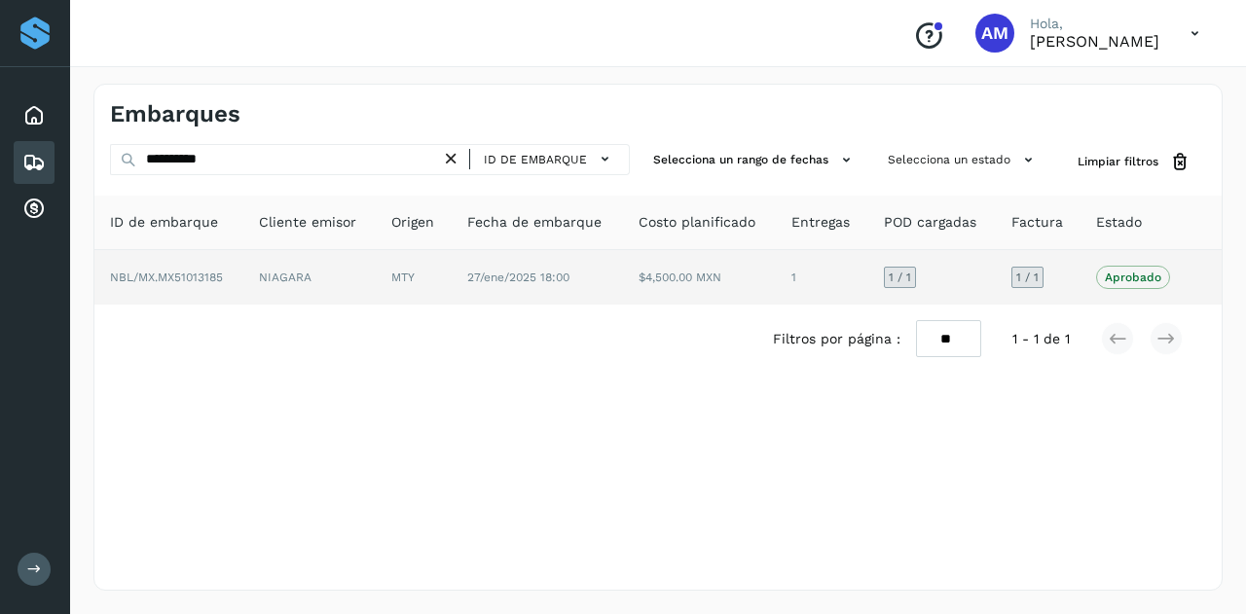
click at [409, 286] on td "MTY" at bounding box center [414, 277] width 76 height 55
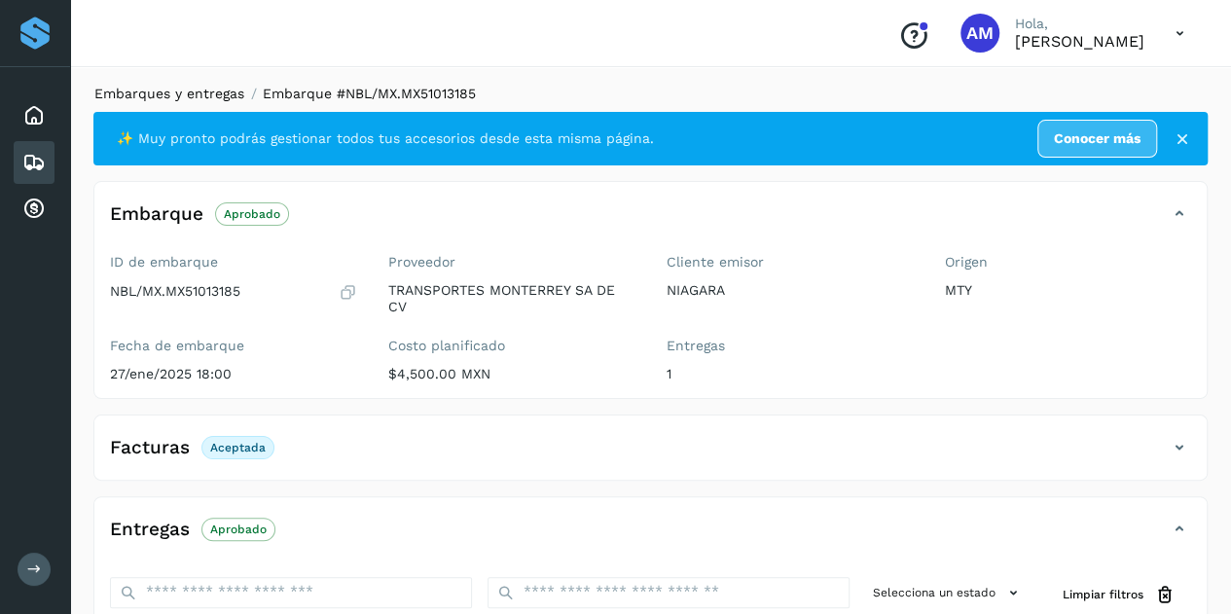
click at [225, 97] on link "Embarques y entregas" at bounding box center [169, 94] width 150 height 16
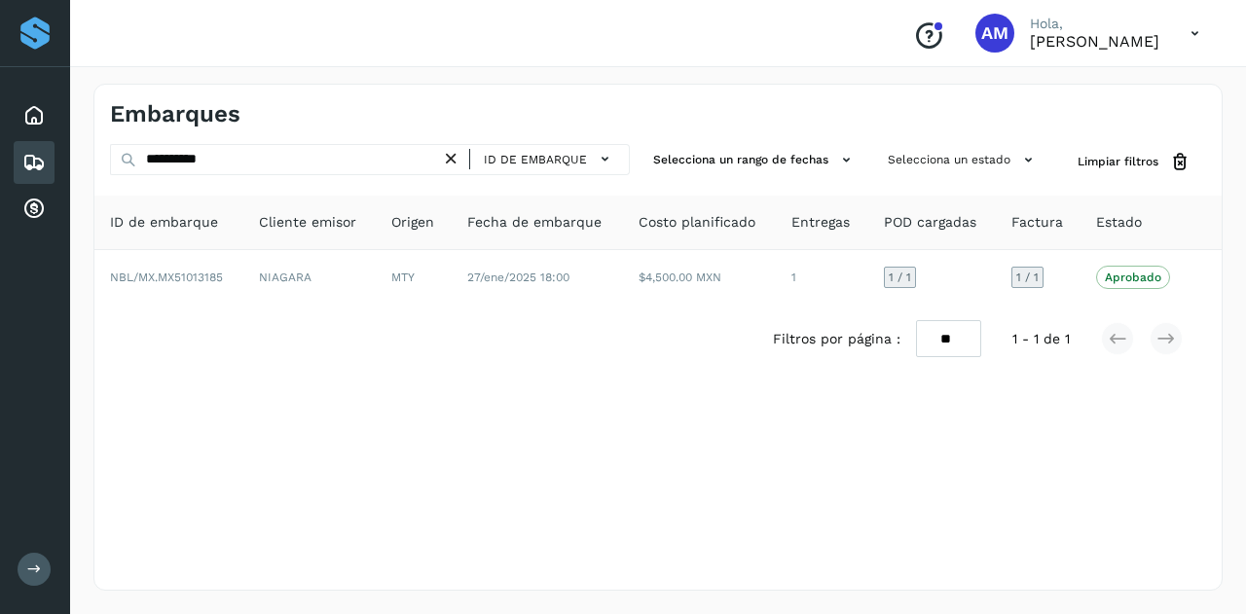
click at [452, 164] on icon at bounding box center [451, 159] width 20 height 20
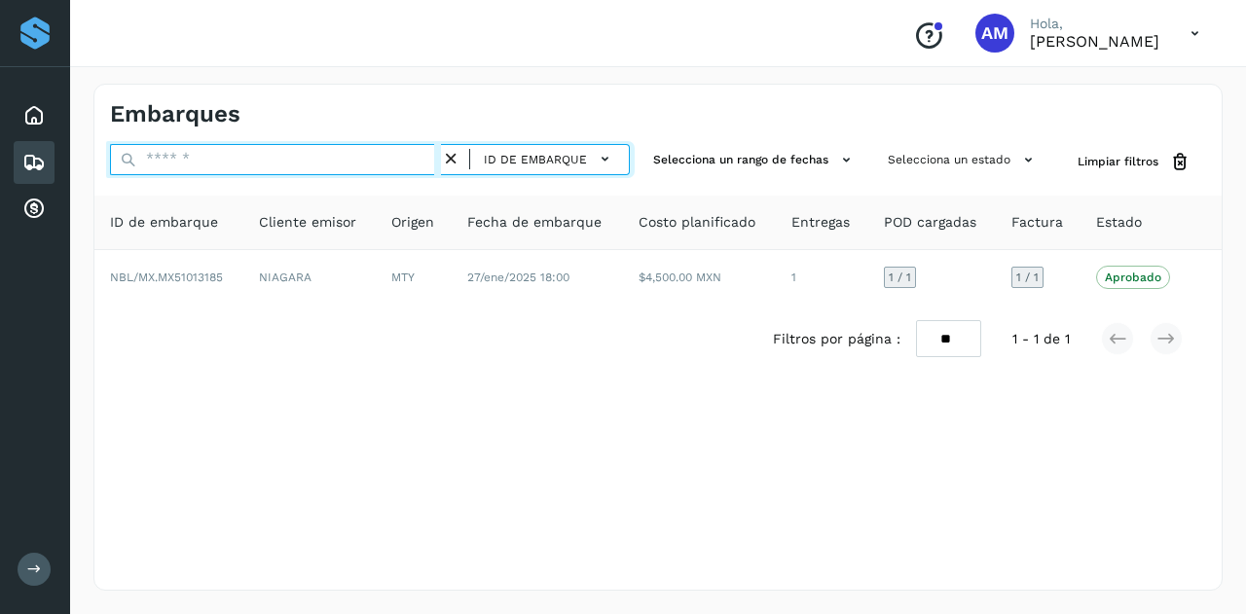
click at [387, 163] on input "text" at bounding box center [275, 159] width 331 height 31
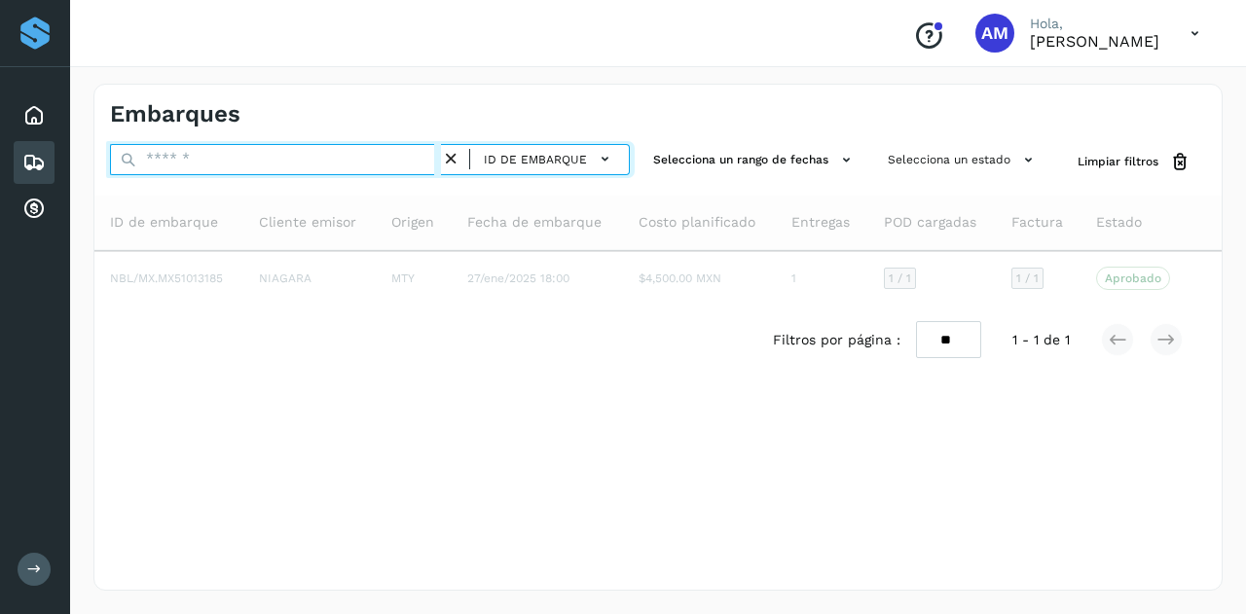
paste input "**********"
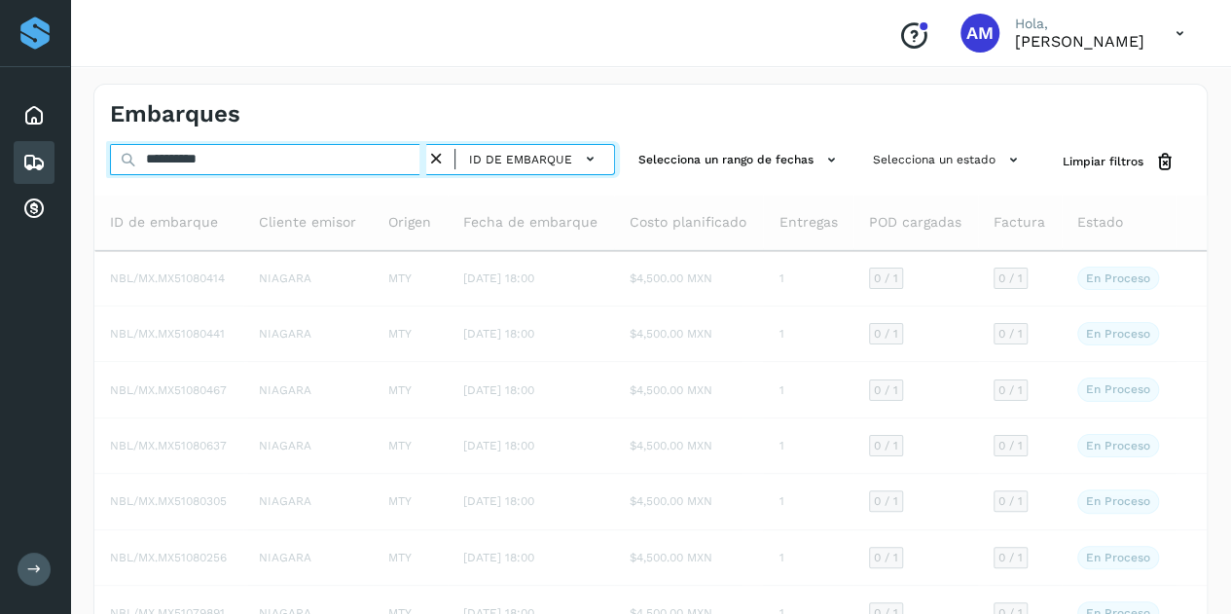
type input "**********"
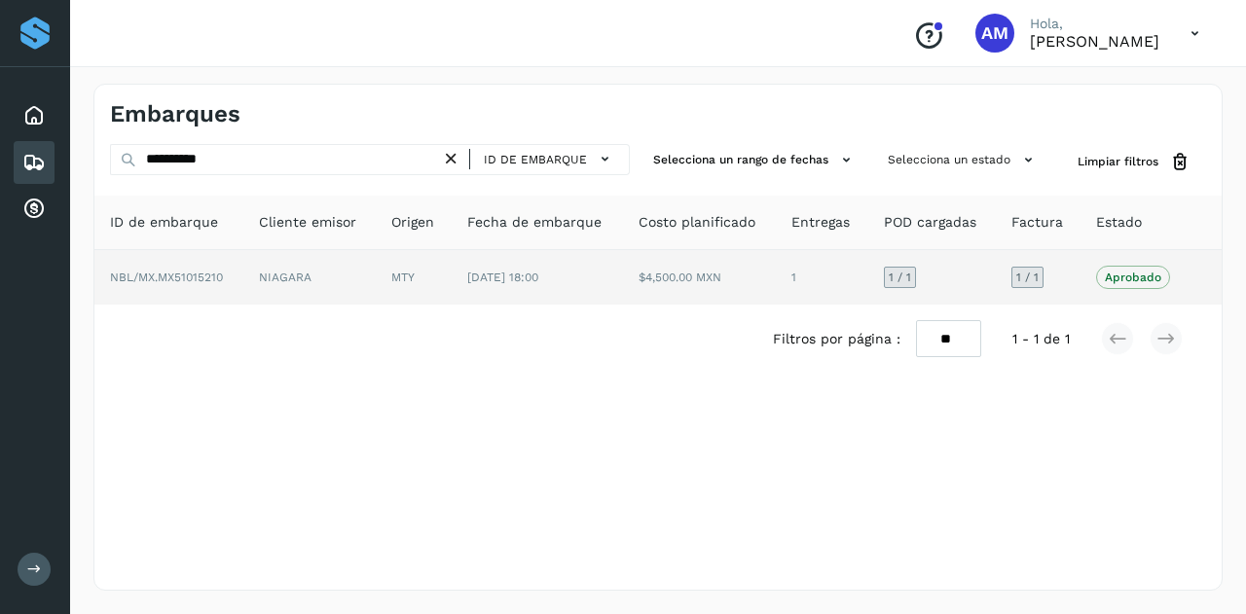
click at [420, 287] on td "MTY" at bounding box center [414, 277] width 76 height 55
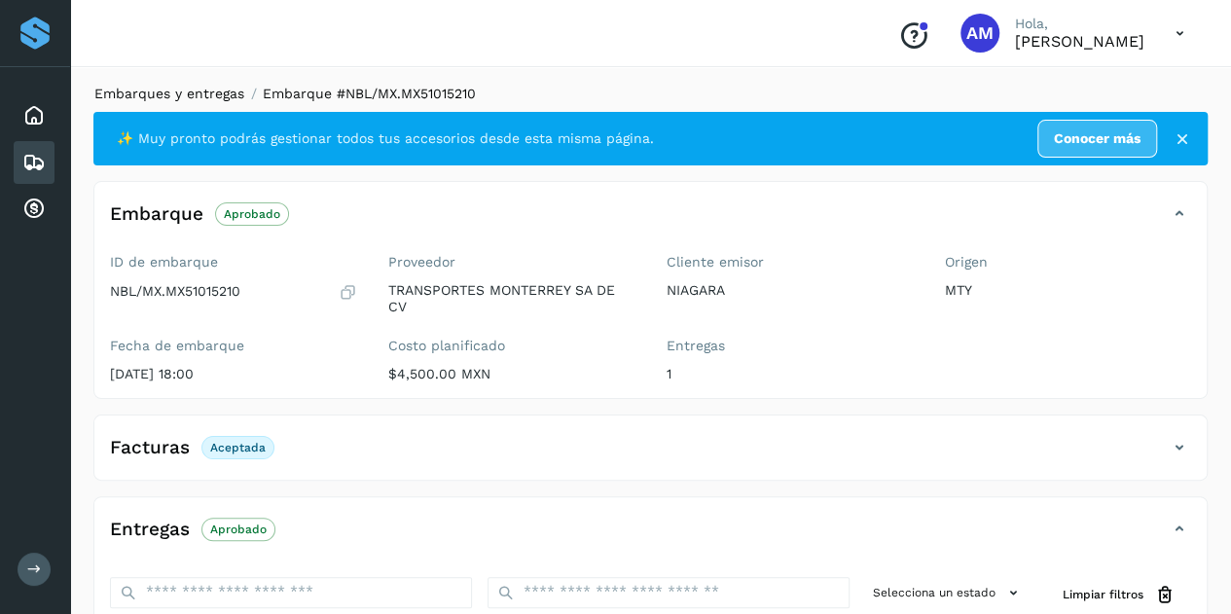
click at [154, 87] on link "Embarques y entregas" at bounding box center [169, 94] width 150 height 16
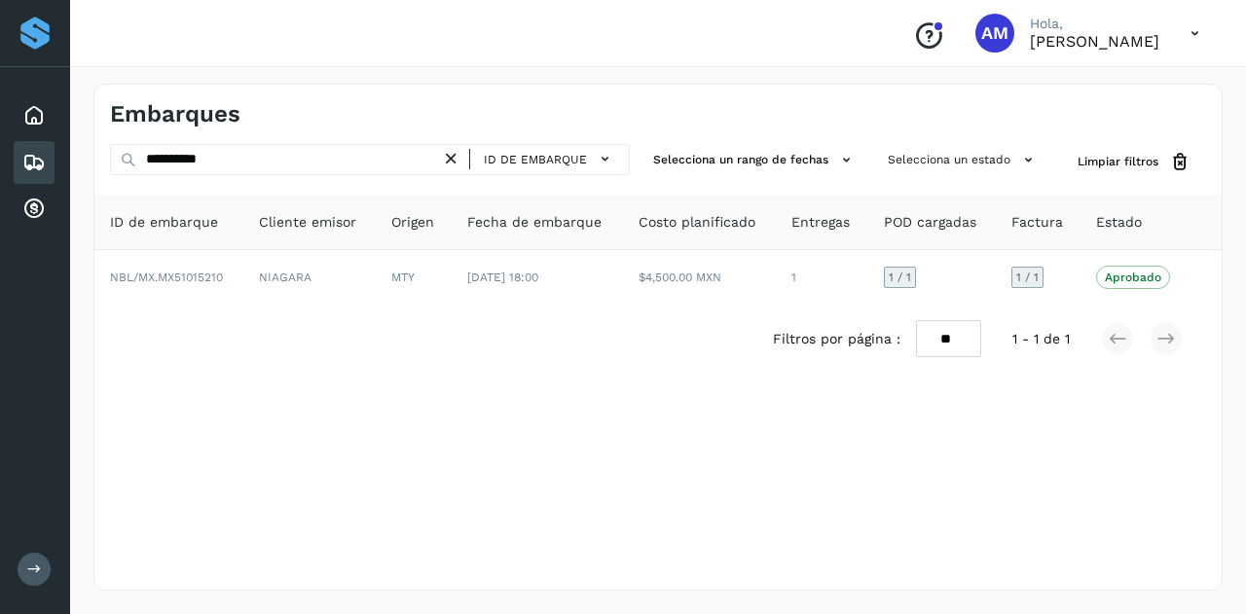
click at [461, 161] on icon at bounding box center [451, 159] width 20 height 20
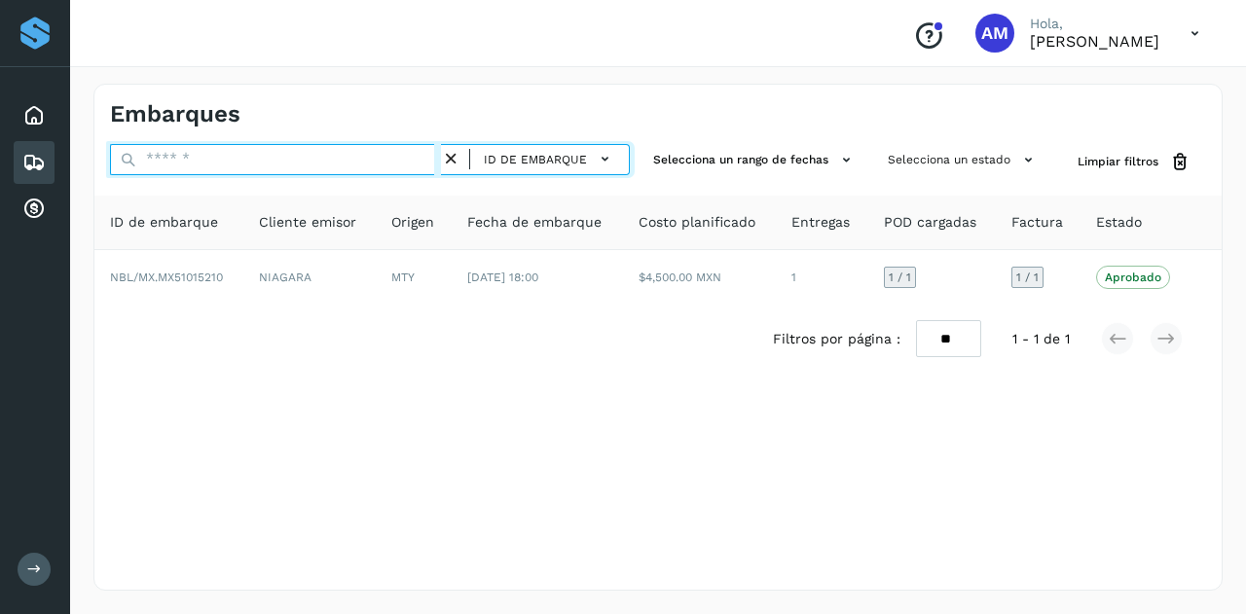
click at [405, 161] on input "text" at bounding box center [275, 159] width 331 height 31
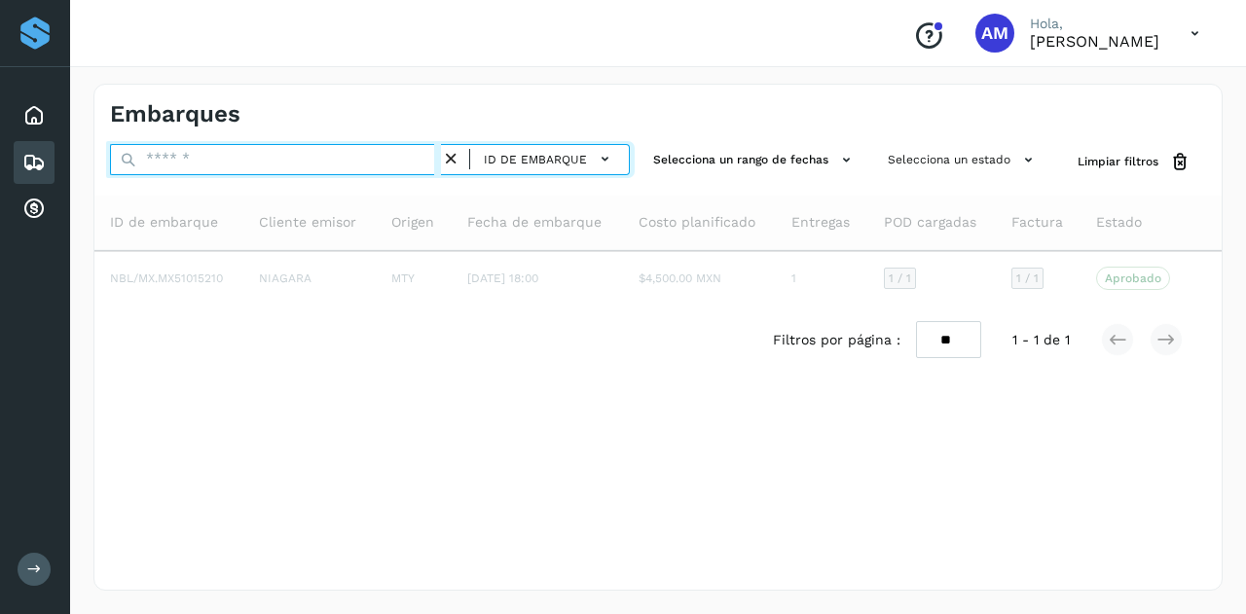
paste input "**********"
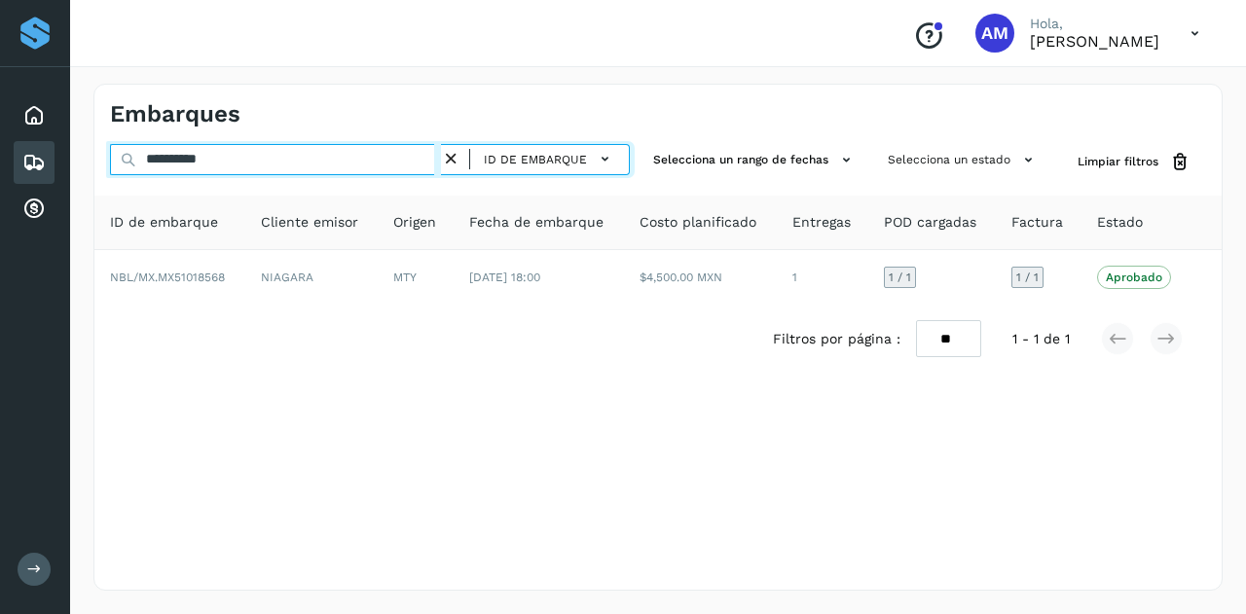
type input "**********"
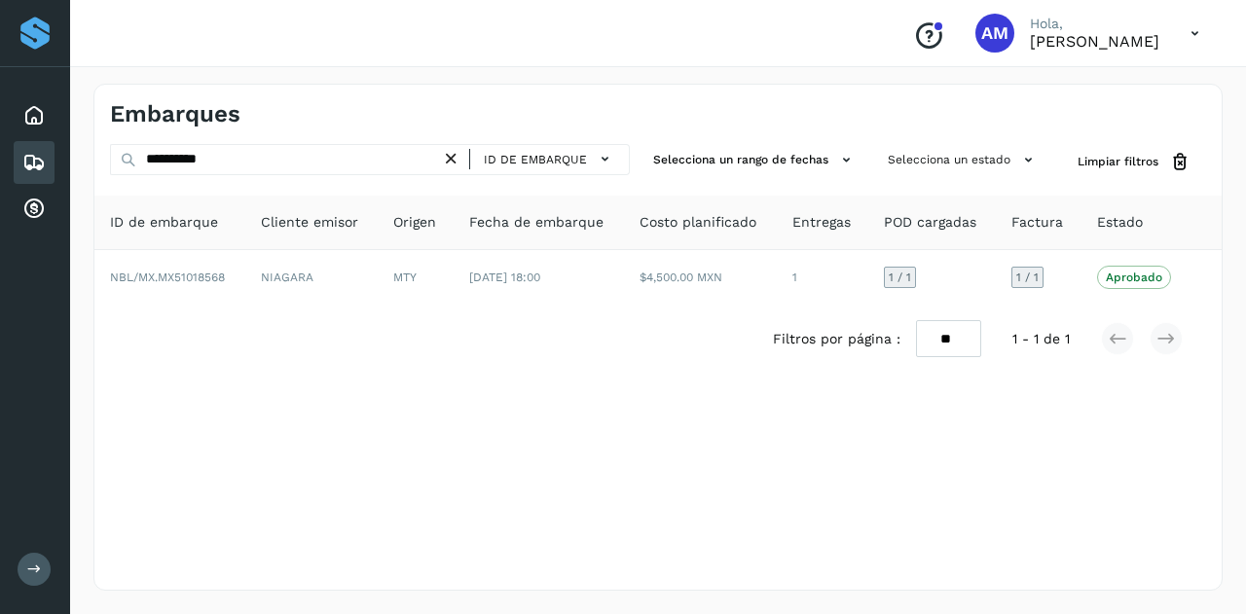
click at [454, 158] on icon at bounding box center [451, 159] width 20 height 20
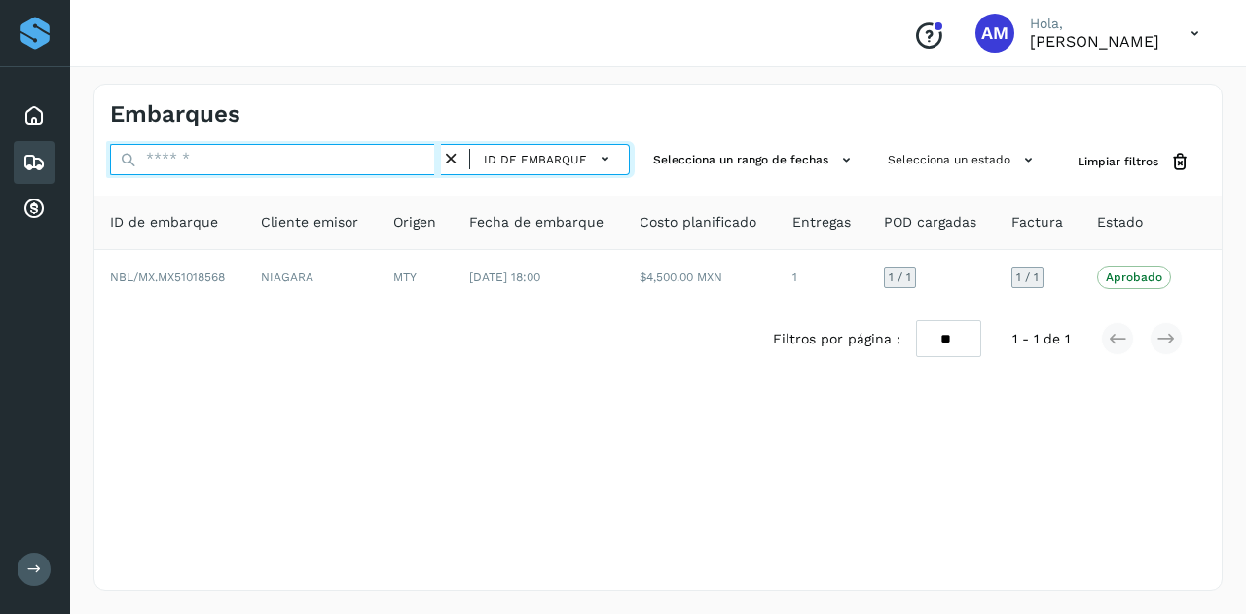
click at [404, 157] on input "text" at bounding box center [275, 159] width 331 height 31
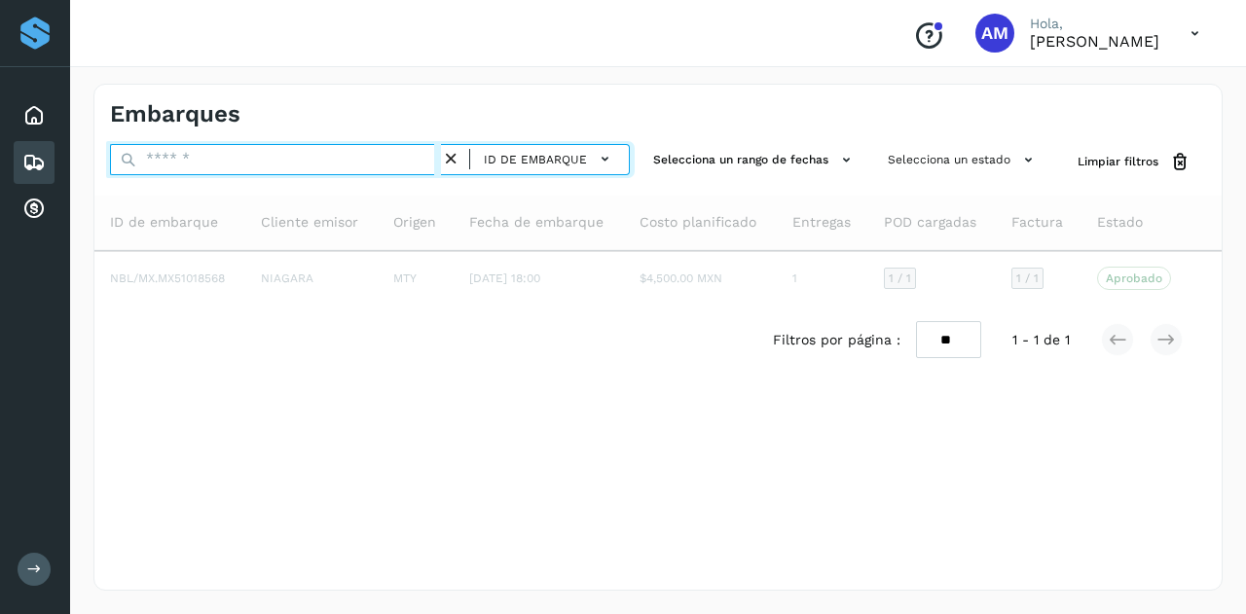
type input "*"
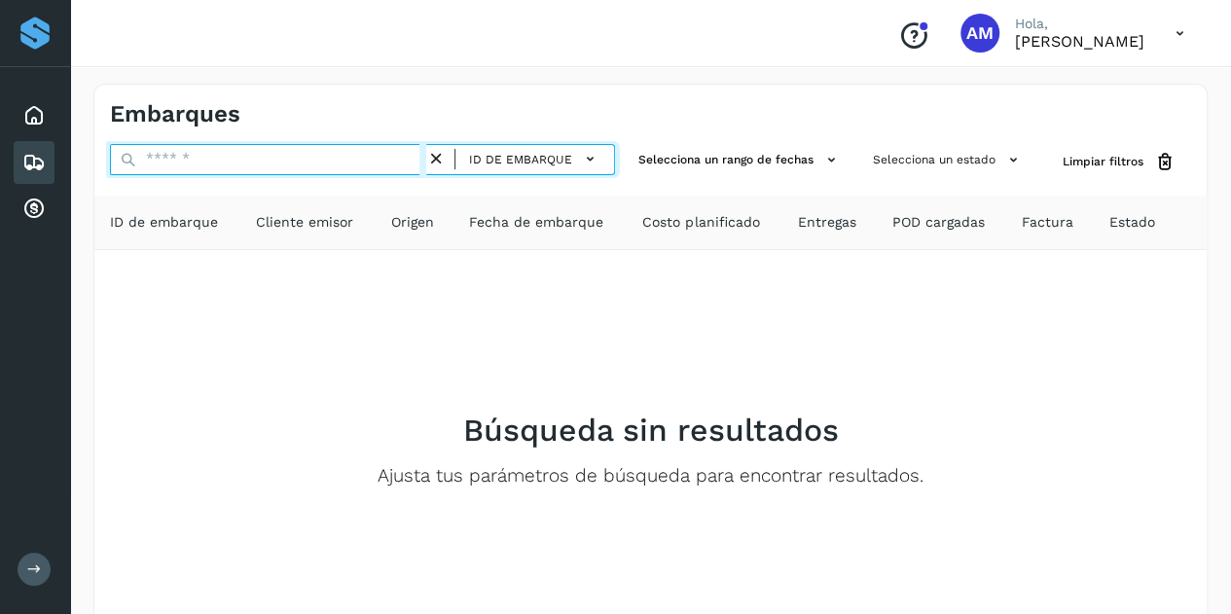
paste input "**********"
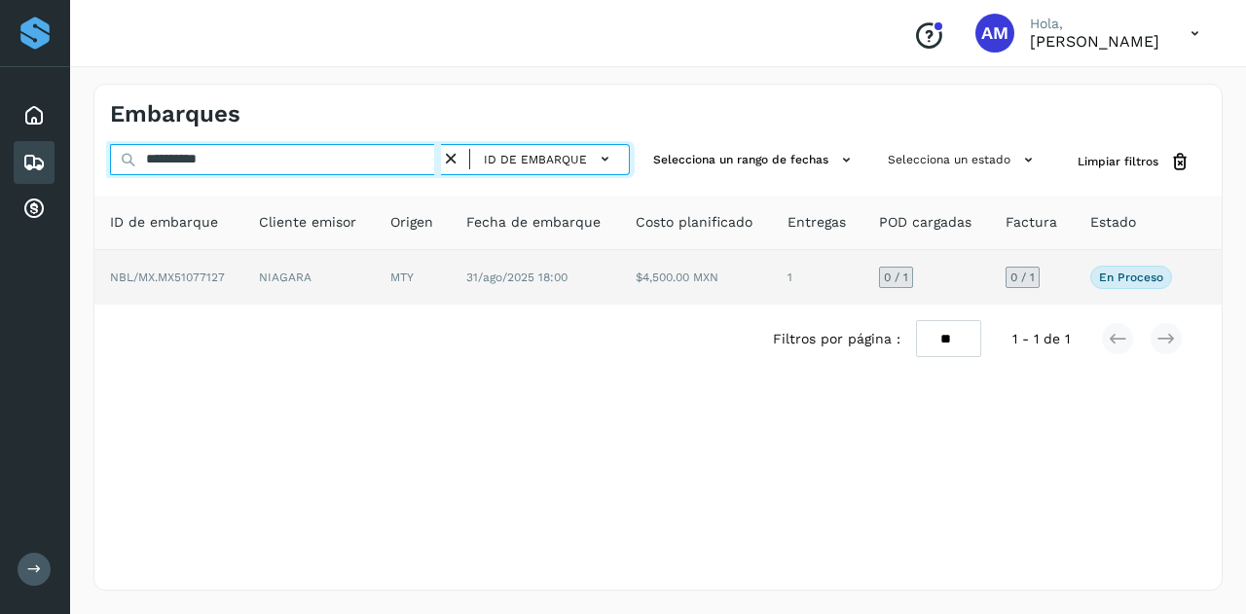
type input "**********"
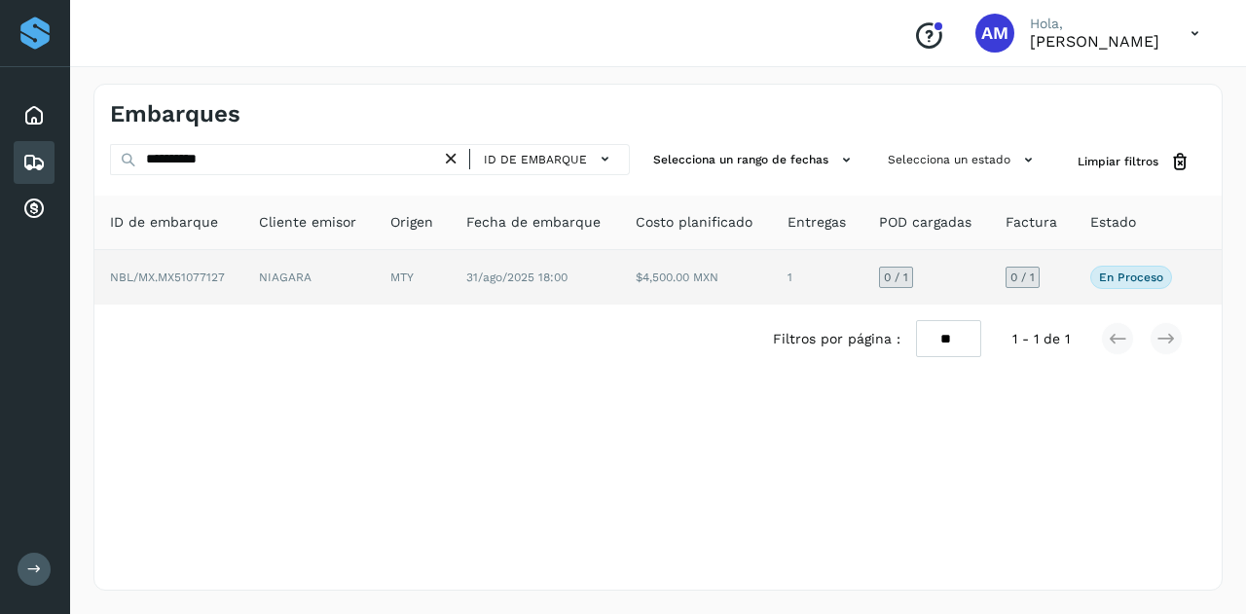
click at [339, 279] on td "NIAGARA" at bounding box center [308, 277] width 131 height 55
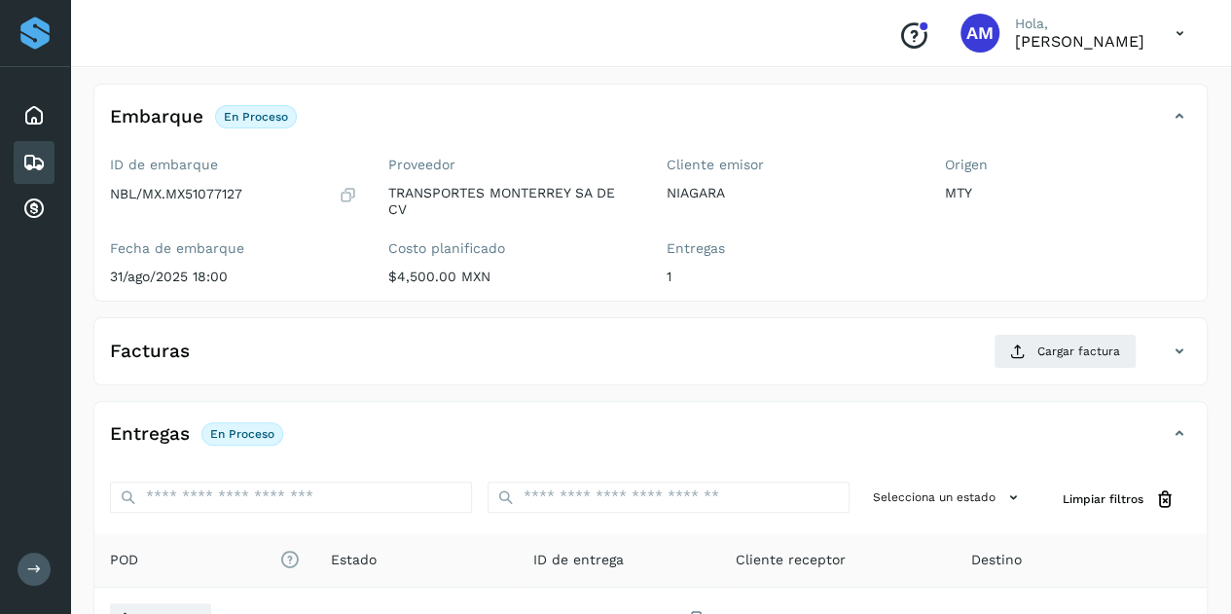
scroll to position [195, 0]
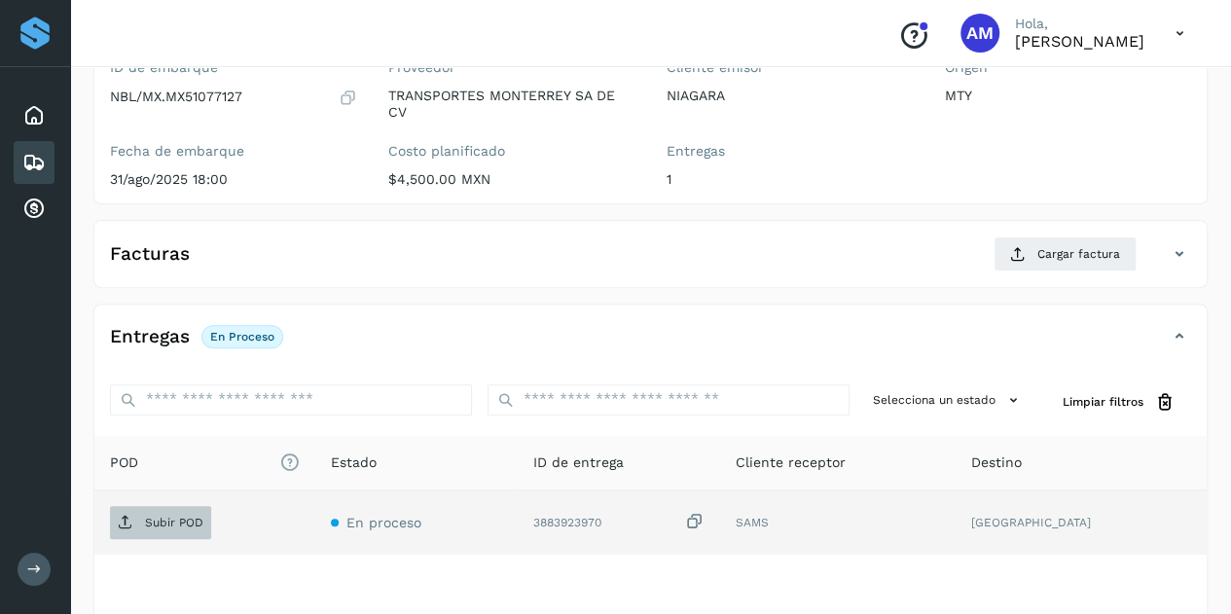
click at [144, 507] on span "Subir POD" at bounding box center [160, 522] width 101 height 31
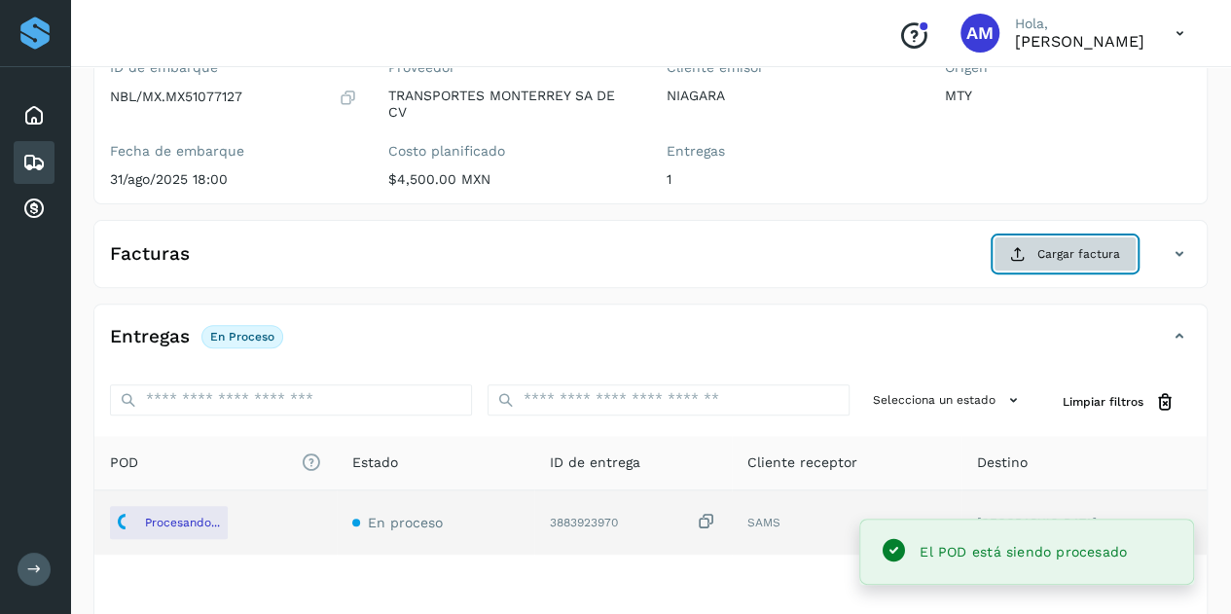
click at [1053, 246] on span "Cargar factura" at bounding box center [1079, 254] width 83 height 18
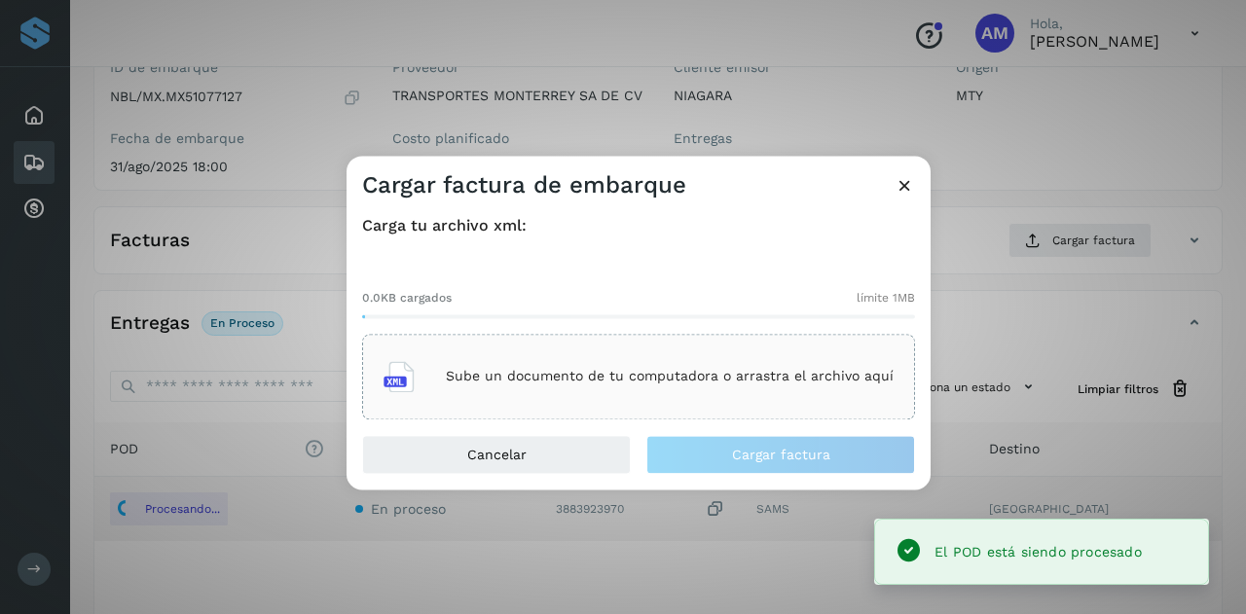
click at [727, 387] on div "Sube un documento de tu computadora o arrastra el archivo aquí" at bounding box center [638, 376] width 510 height 53
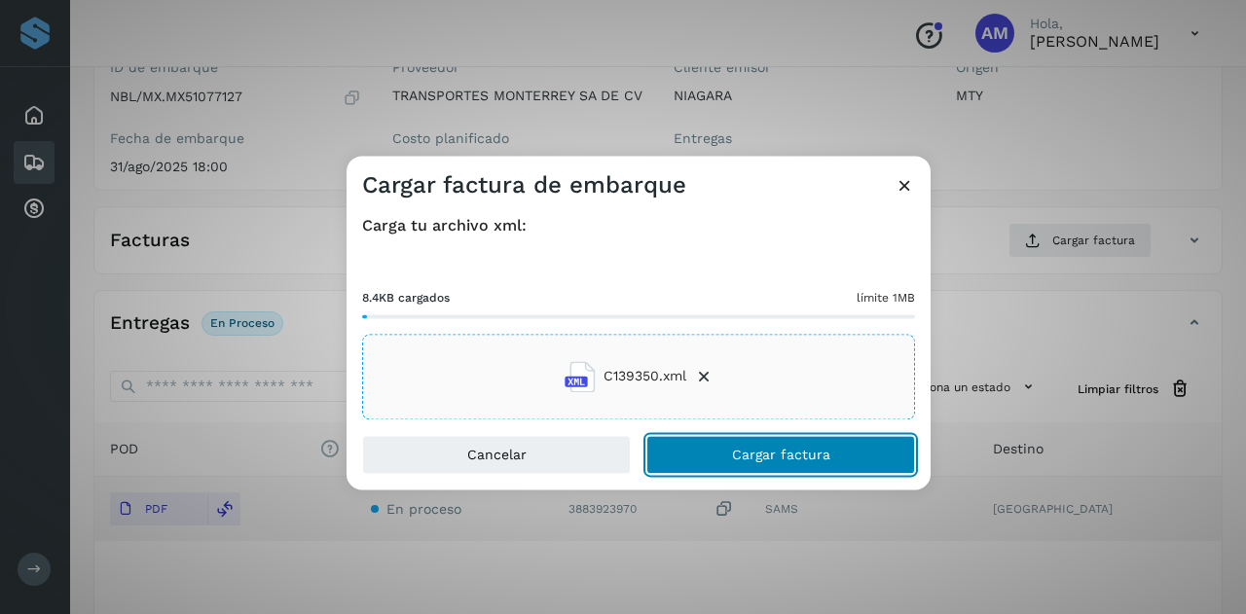
click at [711, 459] on button "Cargar factura" at bounding box center [780, 454] width 269 height 39
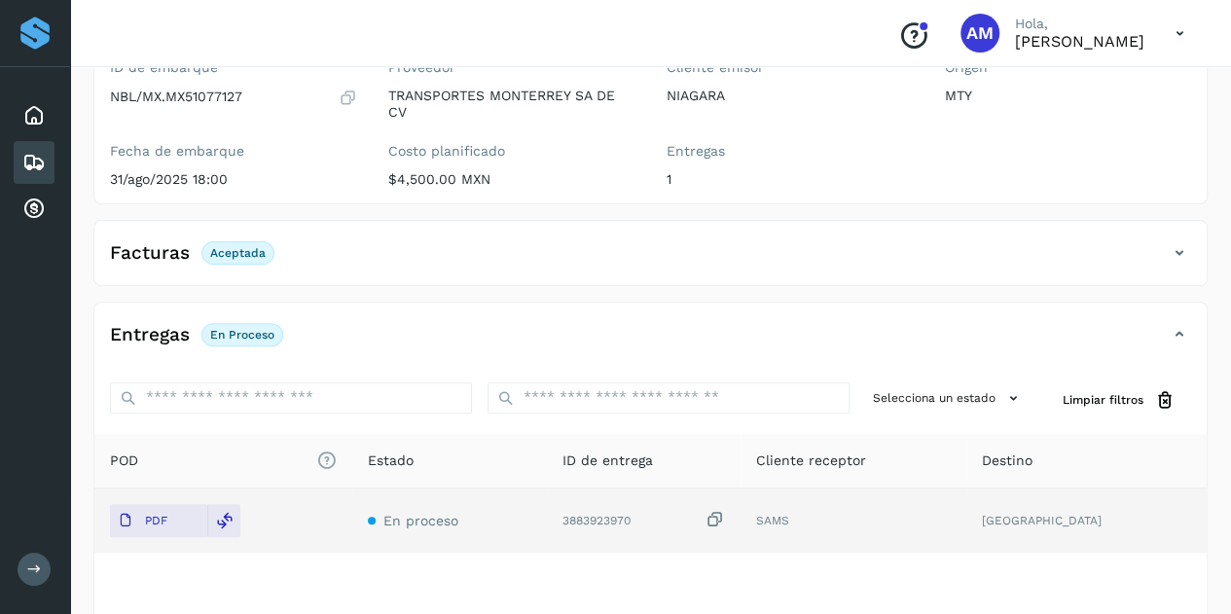
scroll to position [0, 0]
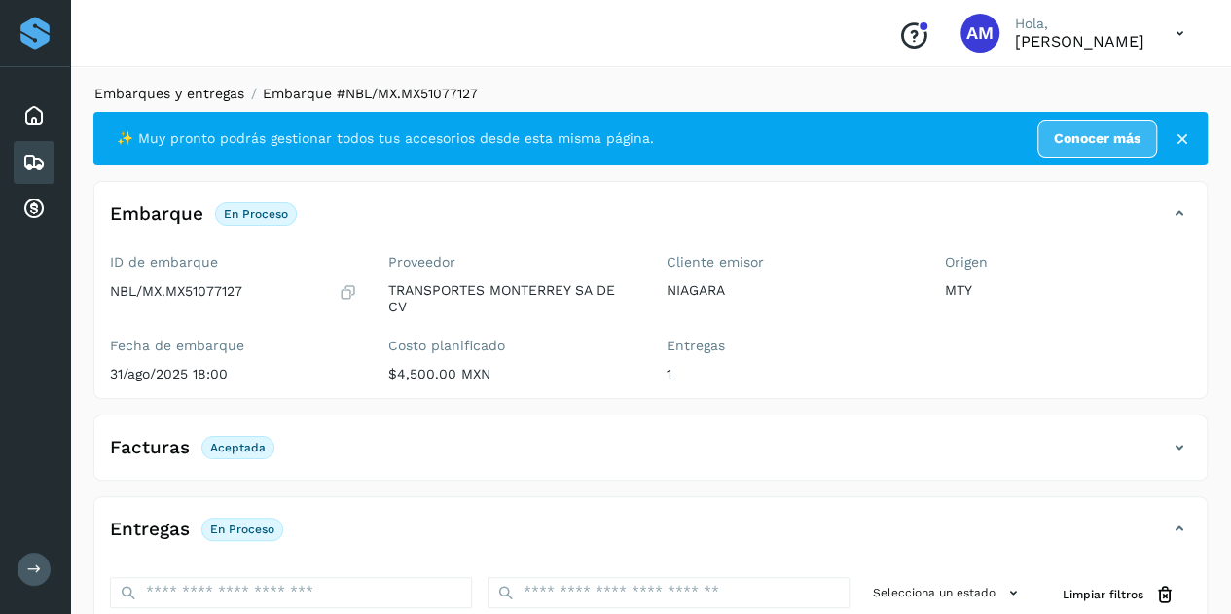
click at [194, 92] on link "Embarques y entregas" at bounding box center [169, 94] width 150 height 16
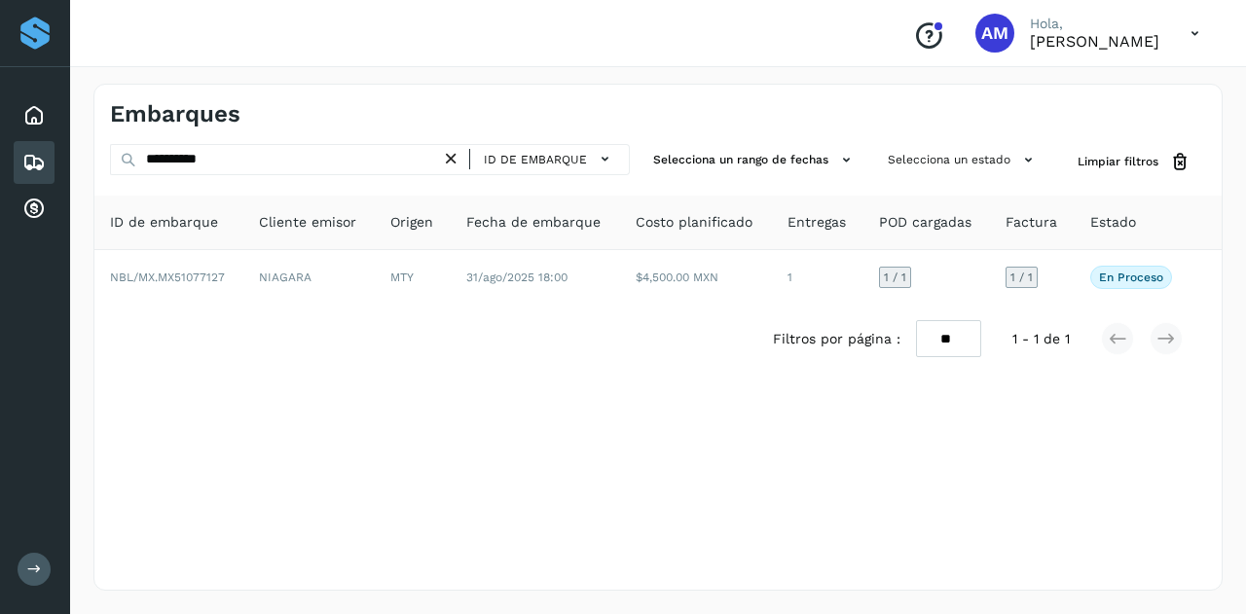
drag, startPoint x: 454, startPoint y: 160, endPoint x: 422, endPoint y: 160, distance: 31.1
click at [452, 160] on icon at bounding box center [451, 159] width 20 height 20
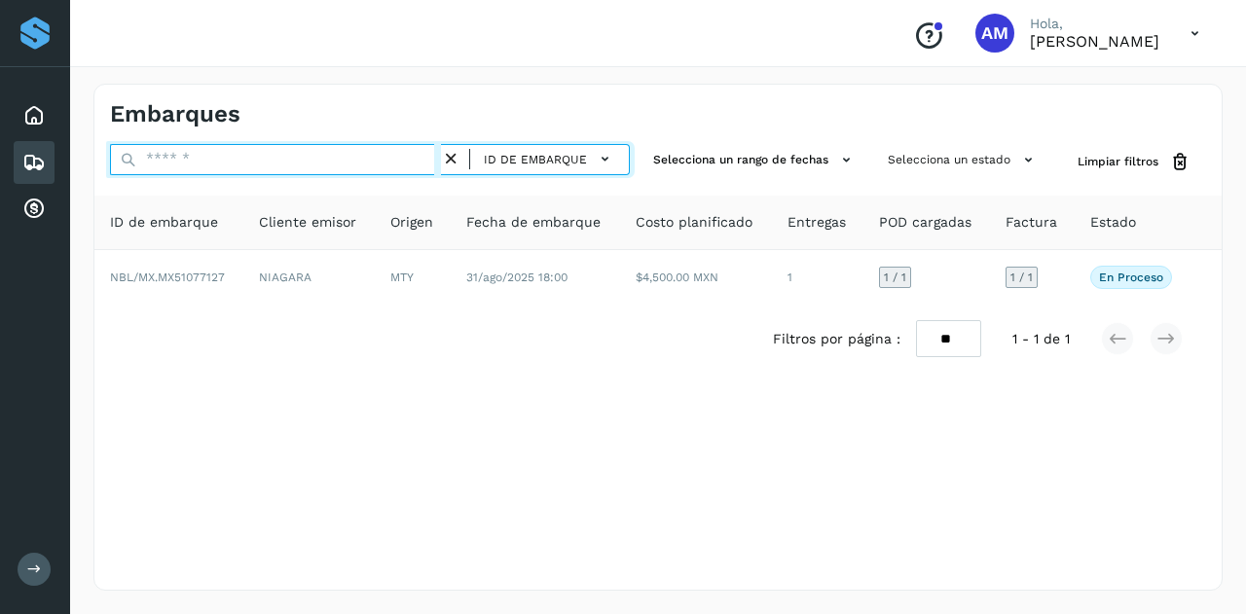
click at [422, 160] on input "text" at bounding box center [275, 159] width 331 height 31
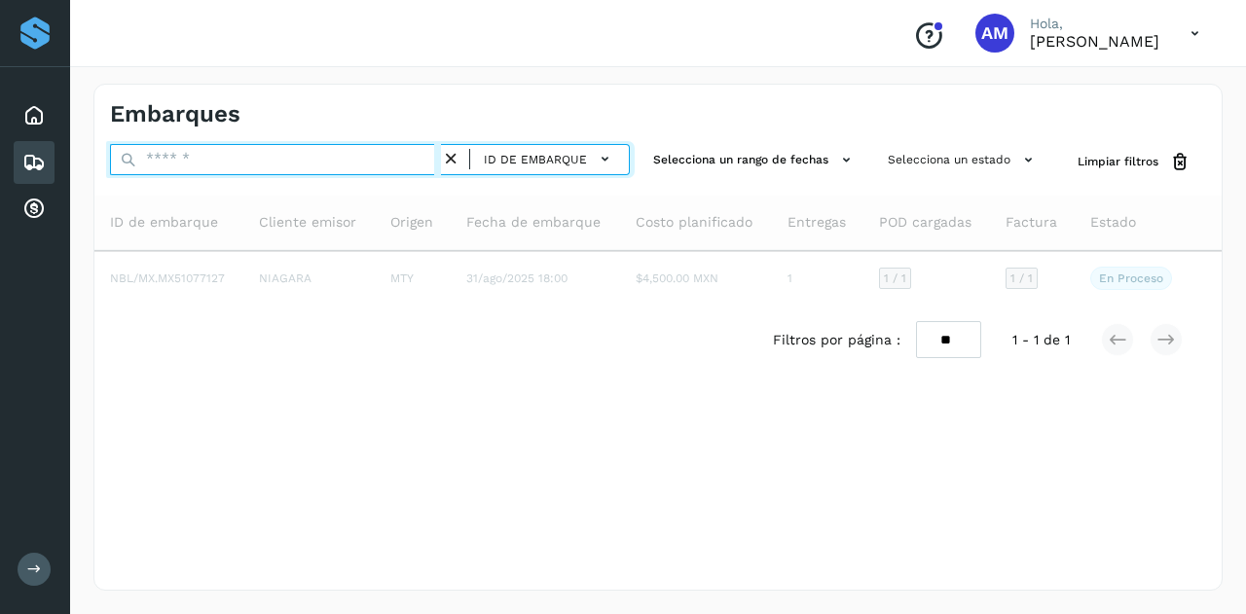
paste input "**********"
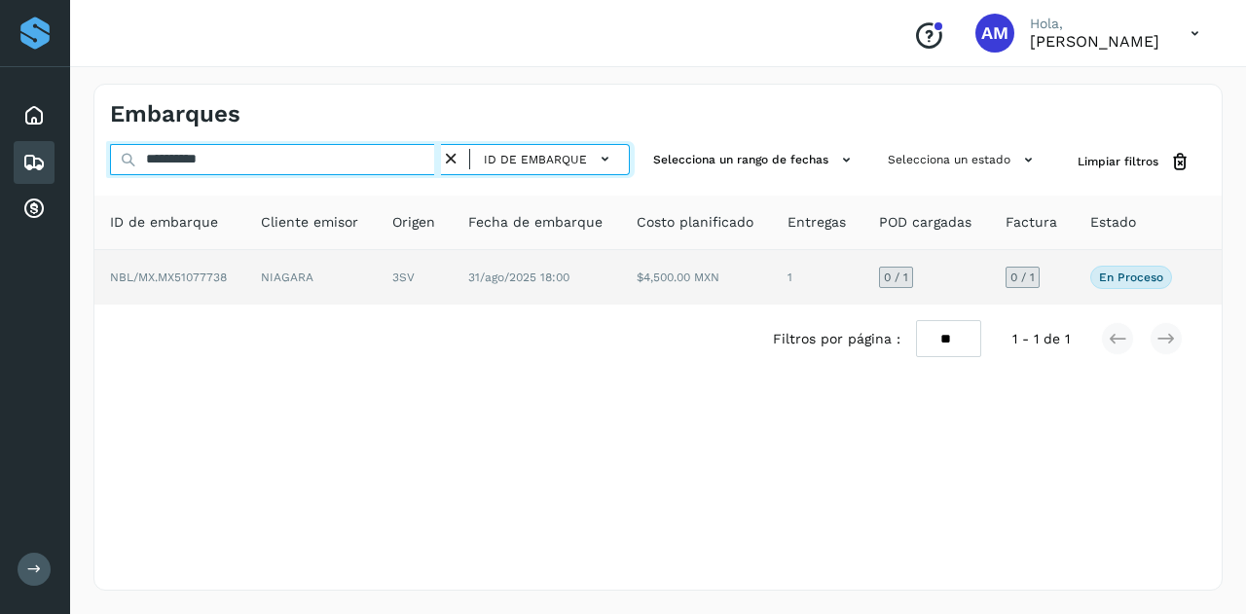
type input "**********"
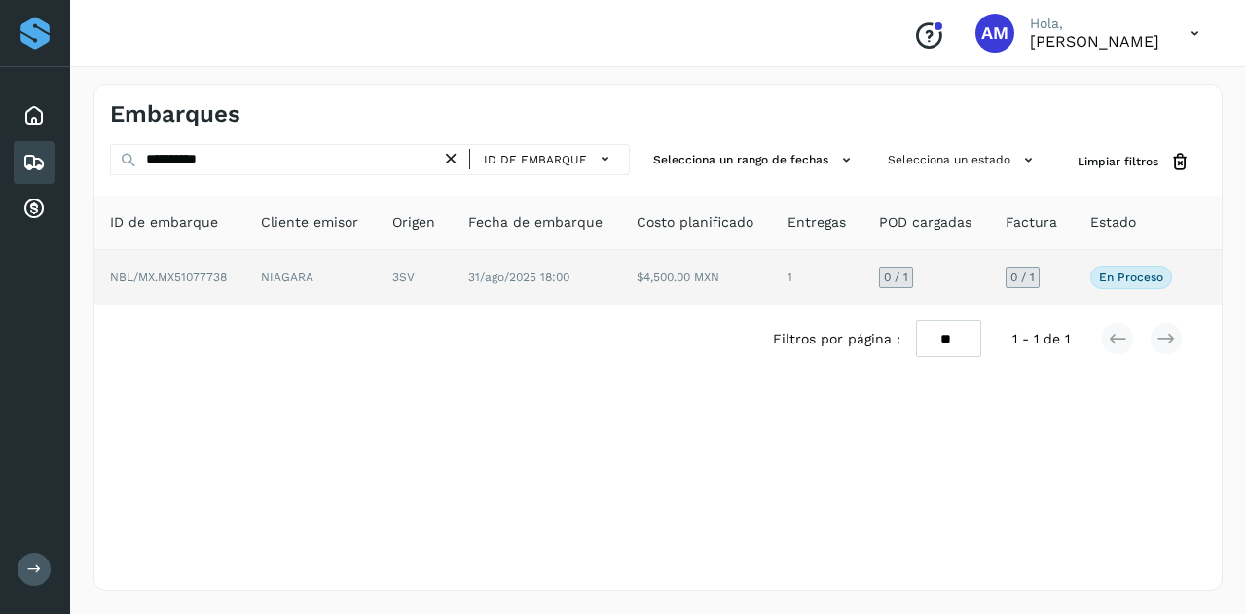
click at [395, 281] on td "3SV" at bounding box center [415, 277] width 76 height 55
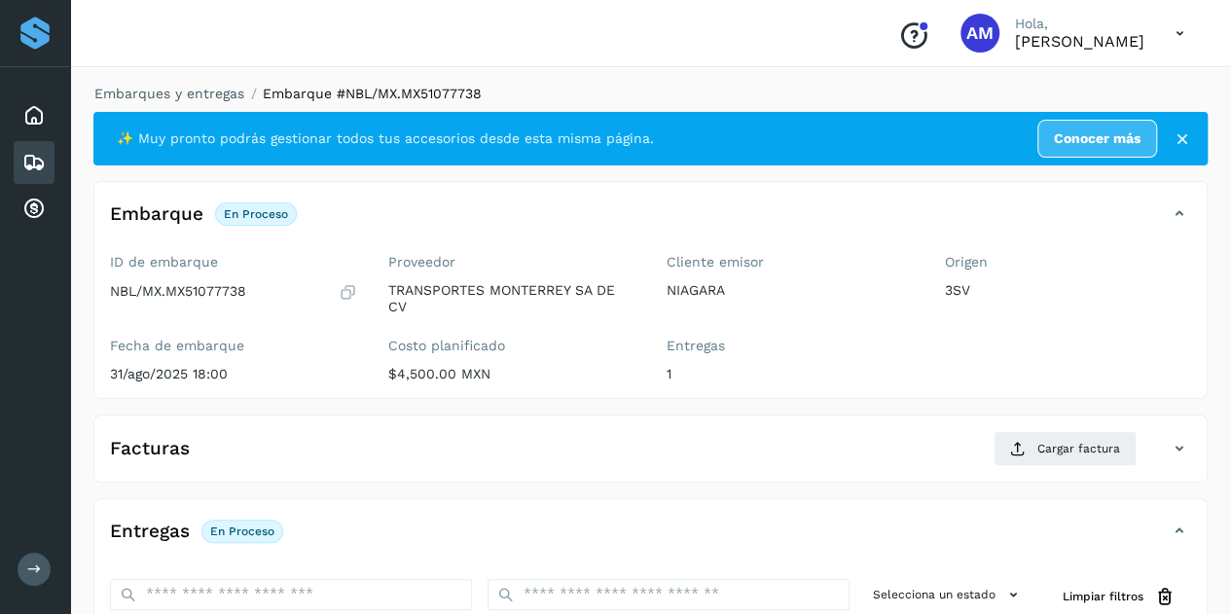
scroll to position [195, 0]
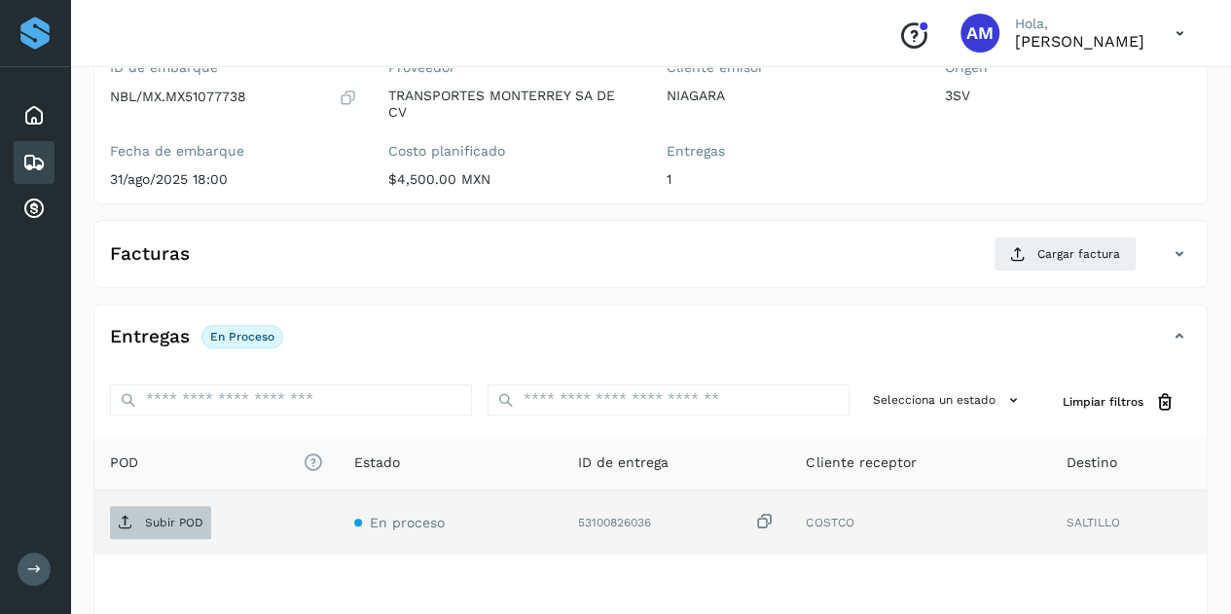
click at [195, 520] on p "Subir POD" at bounding box center [174, 523] width 58 height 14
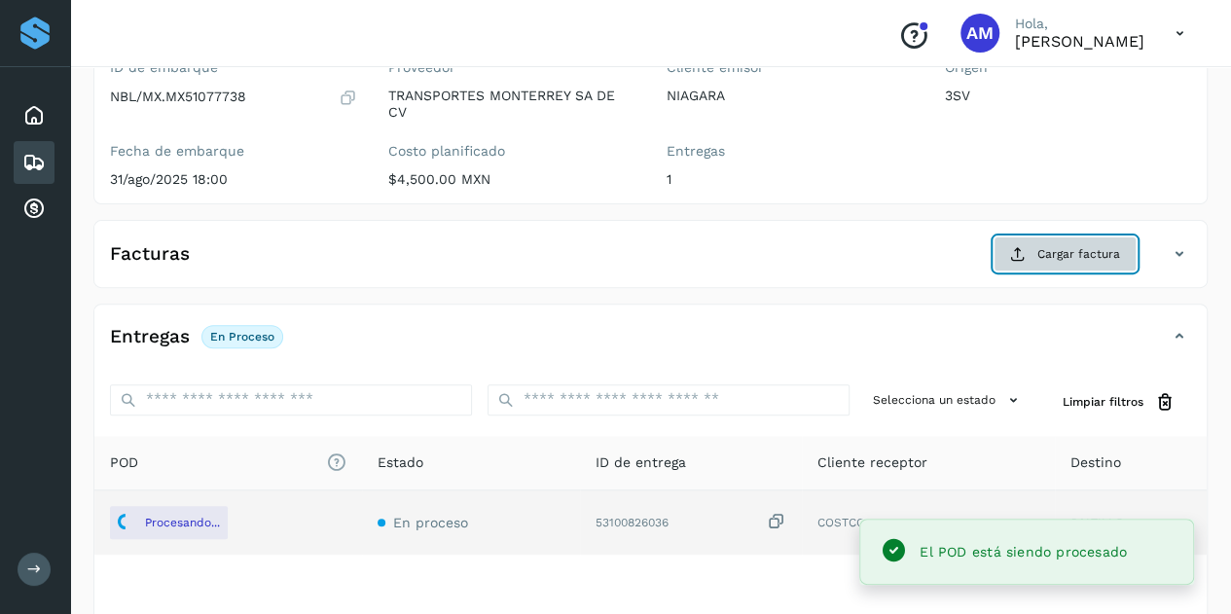
click at [1055, 264] on button "Cargar factura" at bounding box center [1065, 254] width 143 height 35
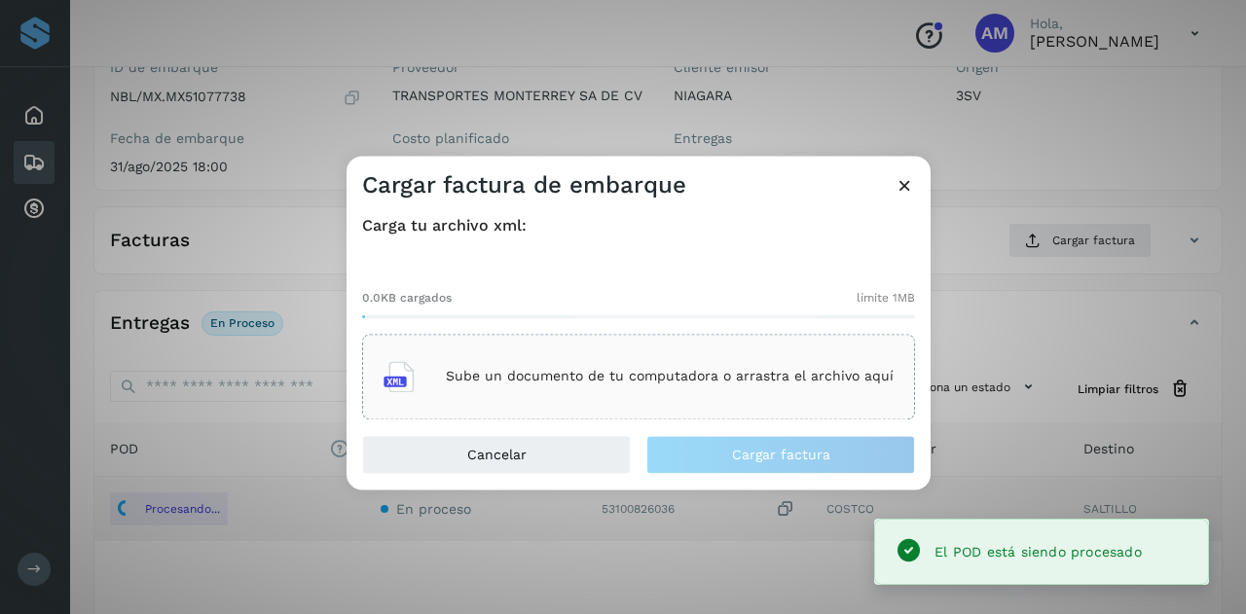
click at [688, 398] on div "Sube un documento de tu computadora o arrastra el archivo aquí" at bounding box center [638, 376] width 510 height 53
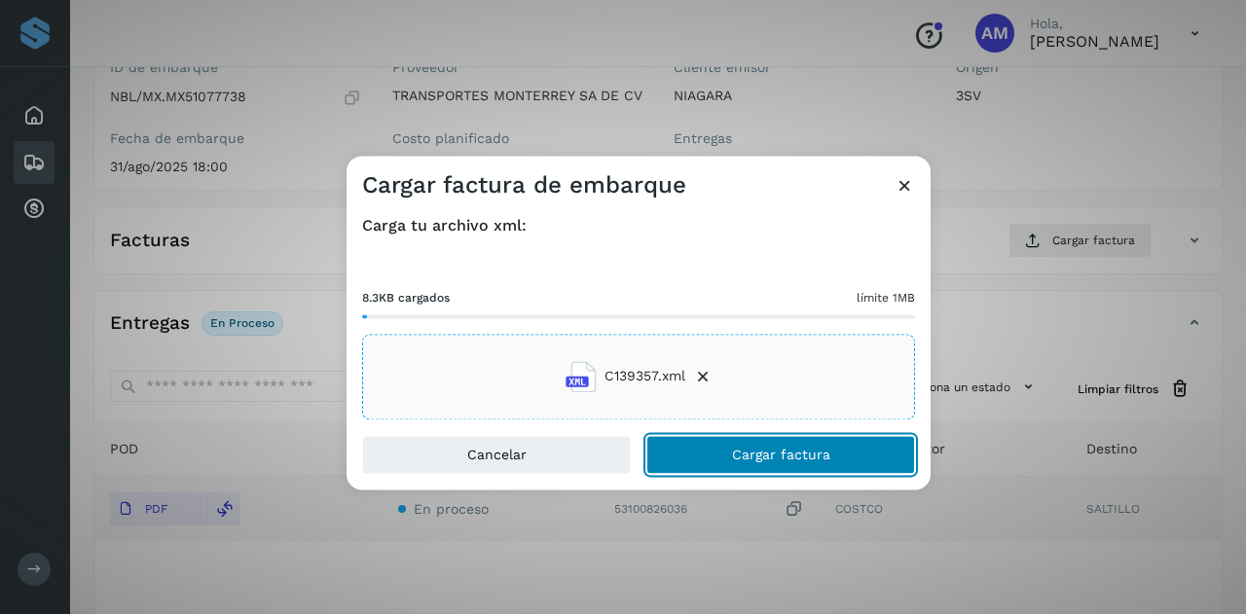
click at [692, 453] on button "Cargar factura" at bounding box center [780, 454] width 269 height 39
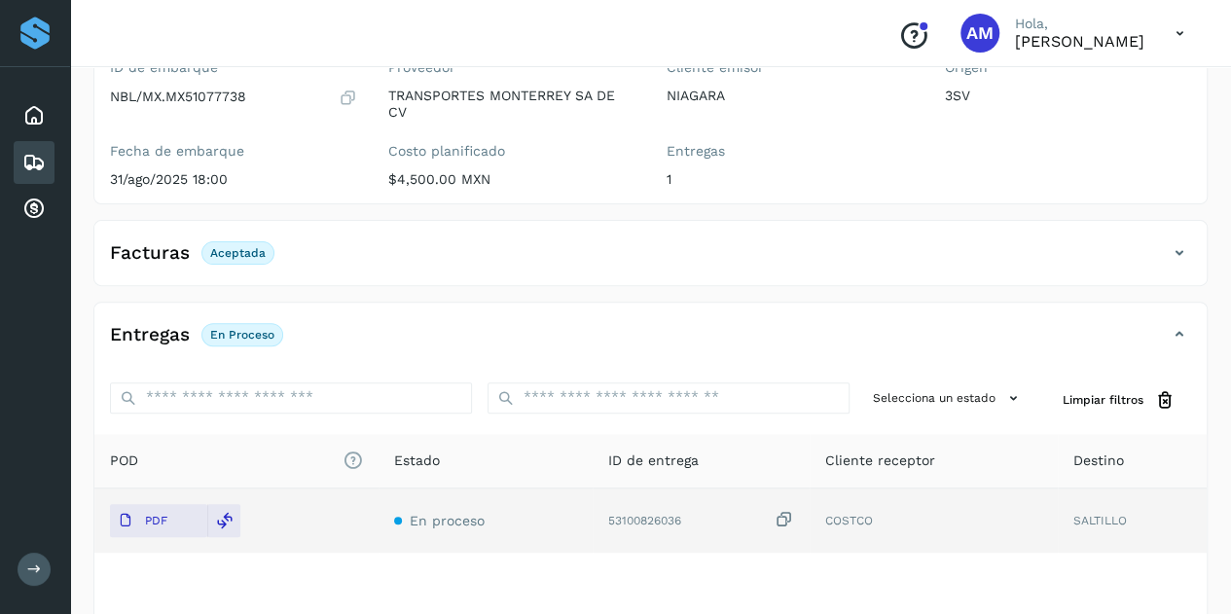
scroll to position [0, 0]
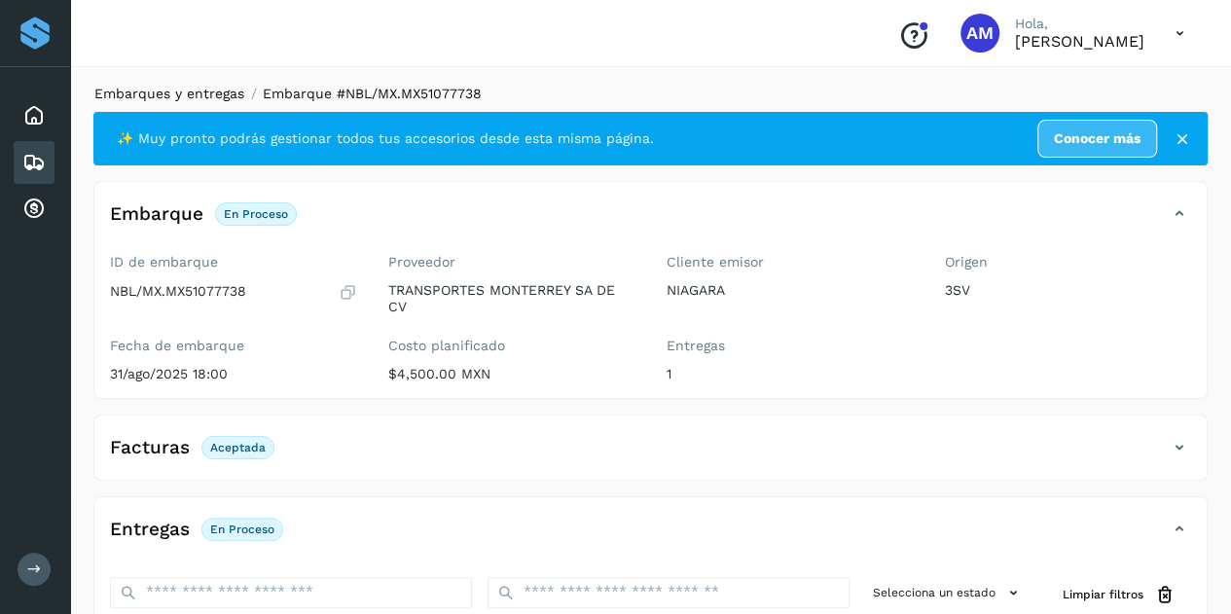
click at [173, 96] on link "Embarques y entregas" at bounding box center [169, 94] width 150 height 16
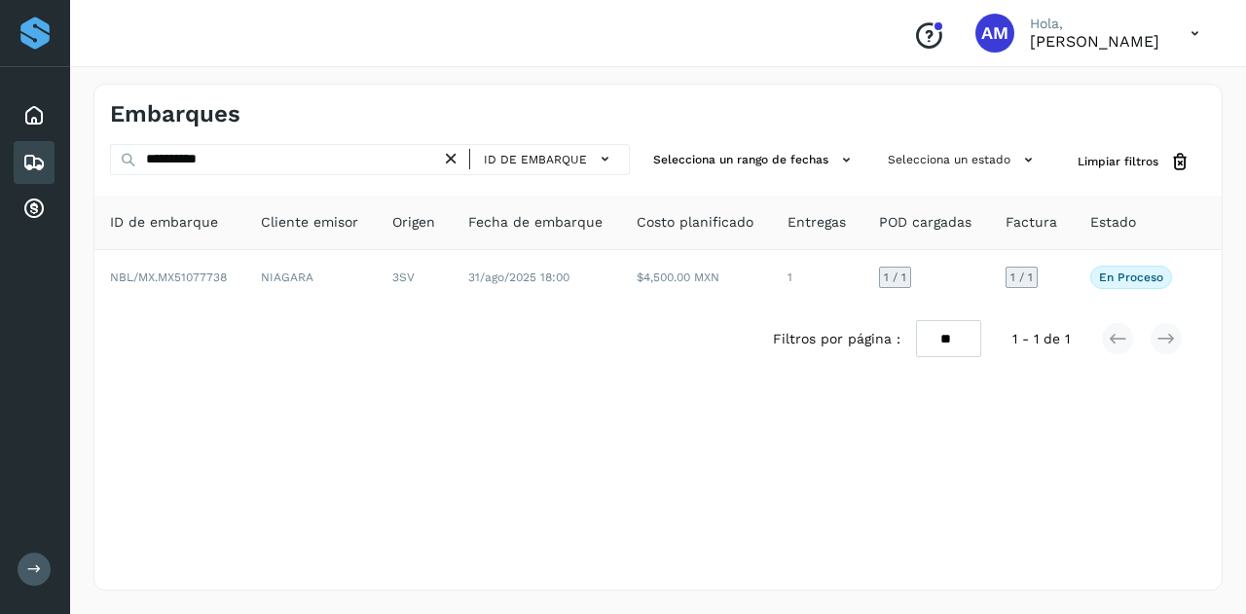
click at [459, 149] on icon at bounding box center [451, 159] width 20 height 20
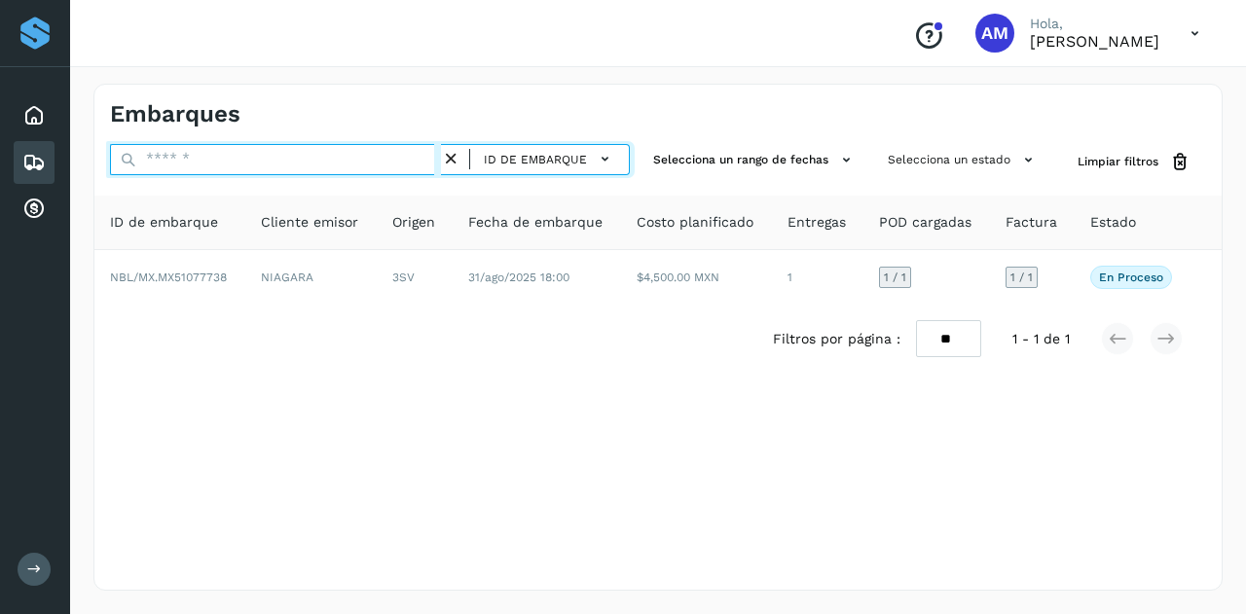
click at [356, 150] on input "text" at bounding box center [275, 159] width 331 height 31
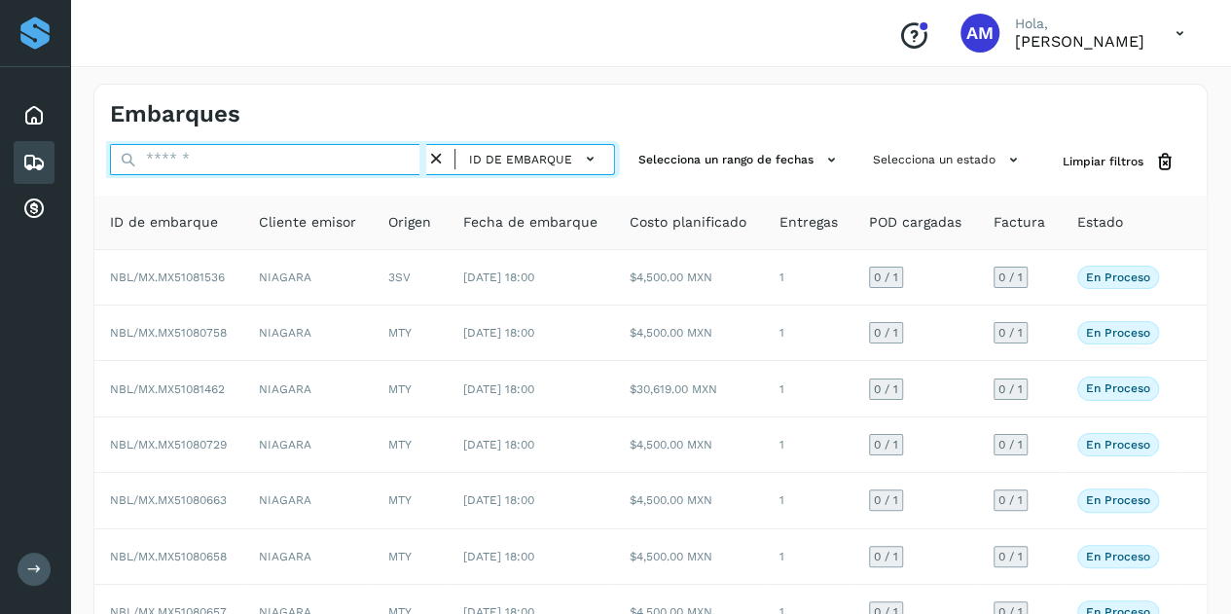
paste input "**********"
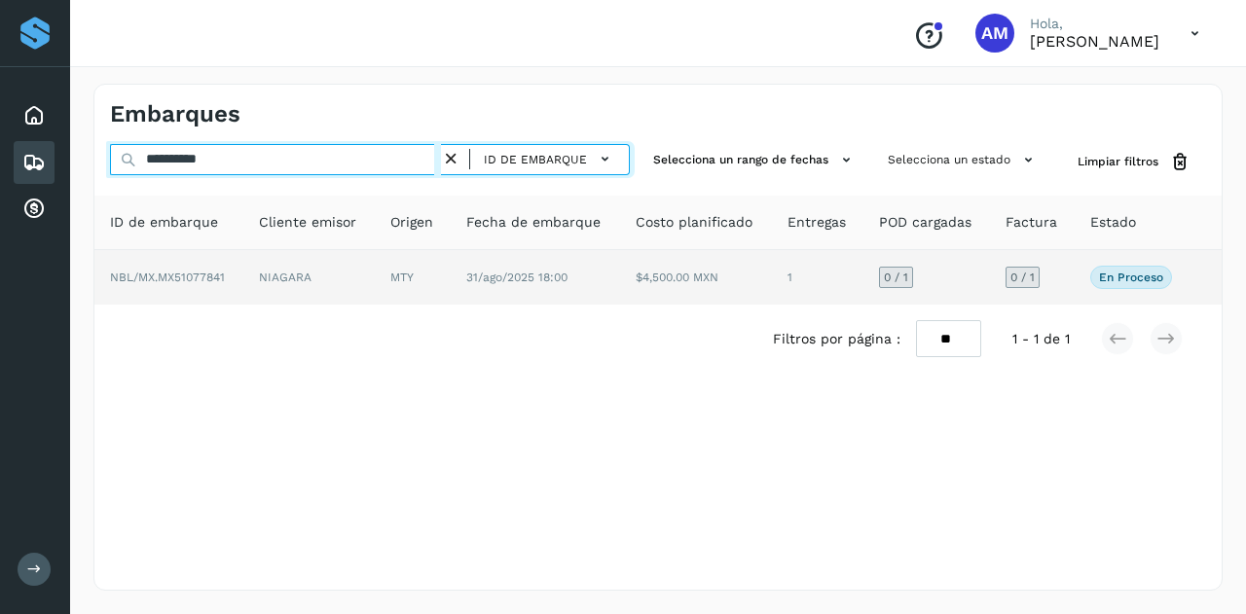
type input "**********"
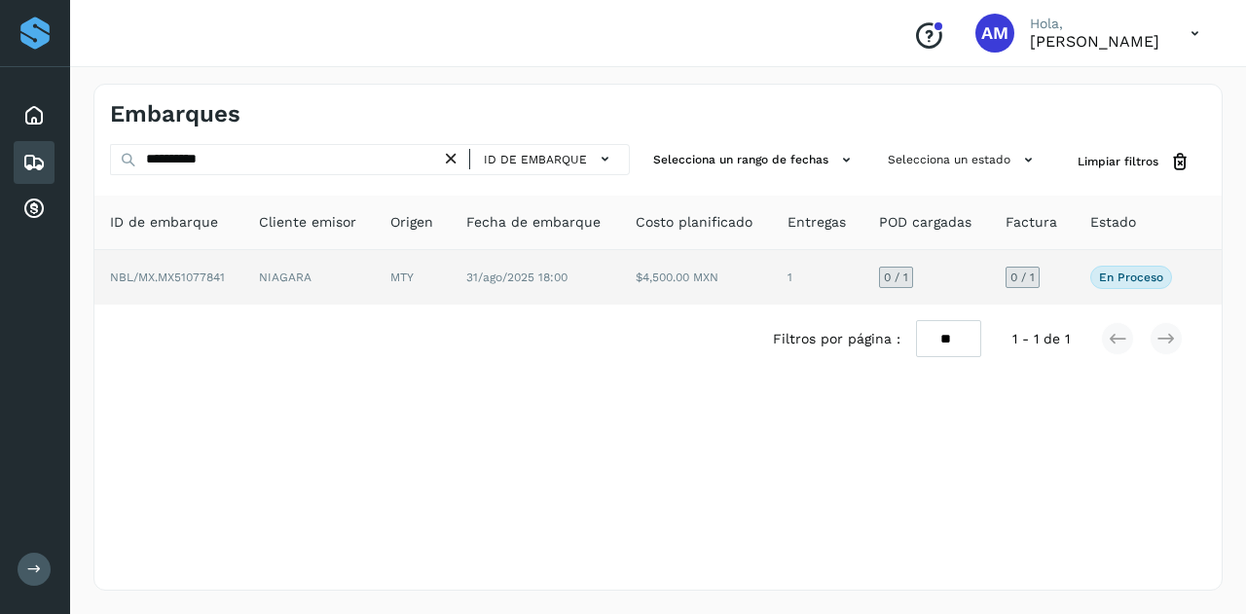
click at [343, 260] on td "NIAGARA" at bounding box center [308, 277] width 131 height 55
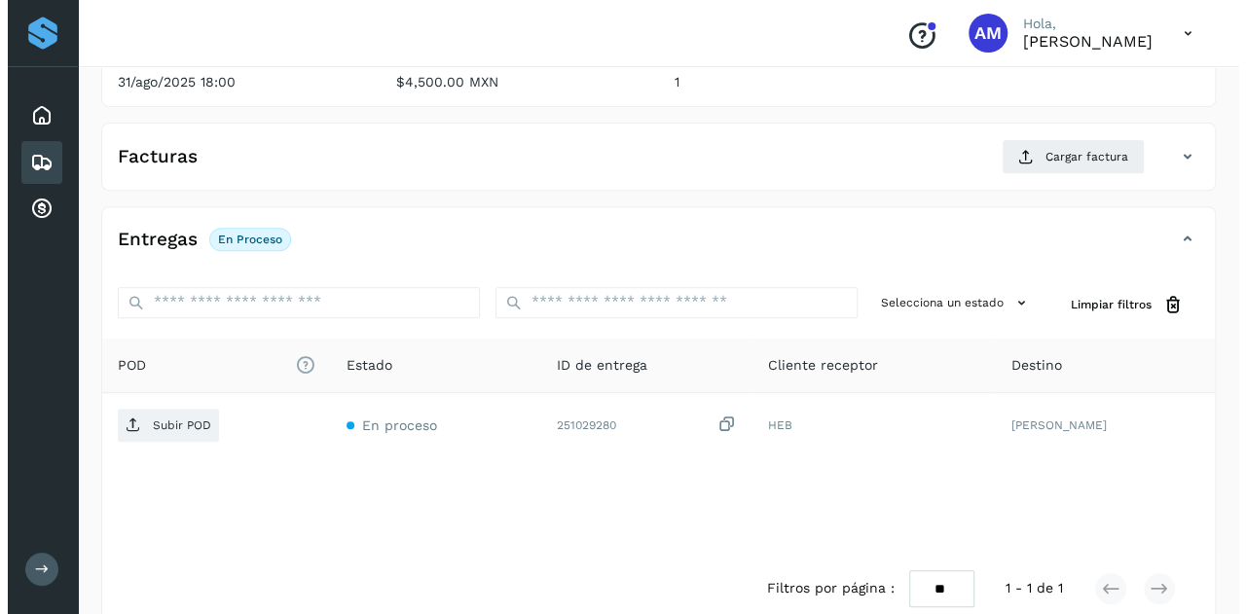
scroll to position [321, 0]
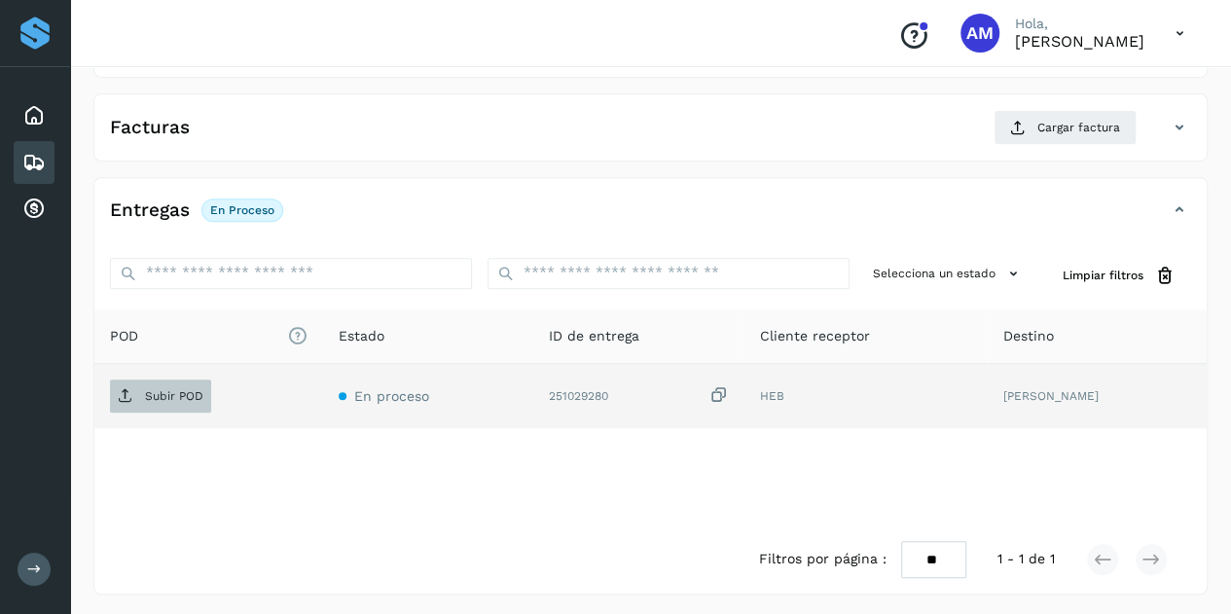
click at [201, 394] on p "Subir POD" at bounding box center [174, 396] width 58 height 14
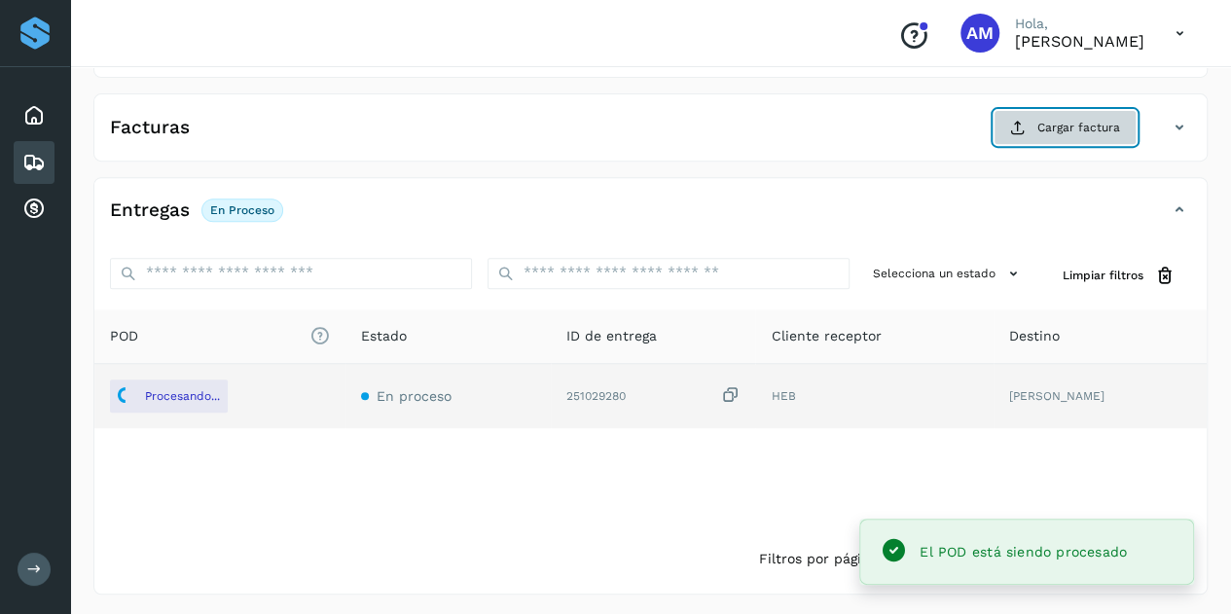
click at [1061, 126] on span "Cargar factura" at bounding box center [1079, 128] width 83 height 18
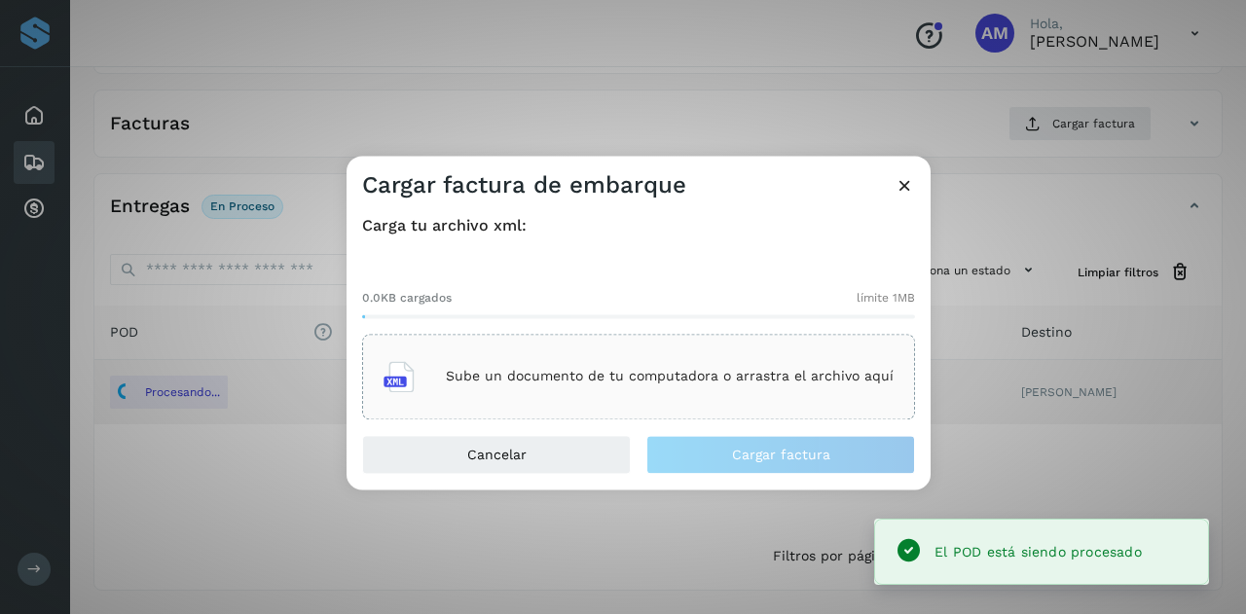
click at [726, 383] on p "Sube un documento de tu computadora o arrastra el archivo aquí" at bounding box center [670, 377] width 448 height 17
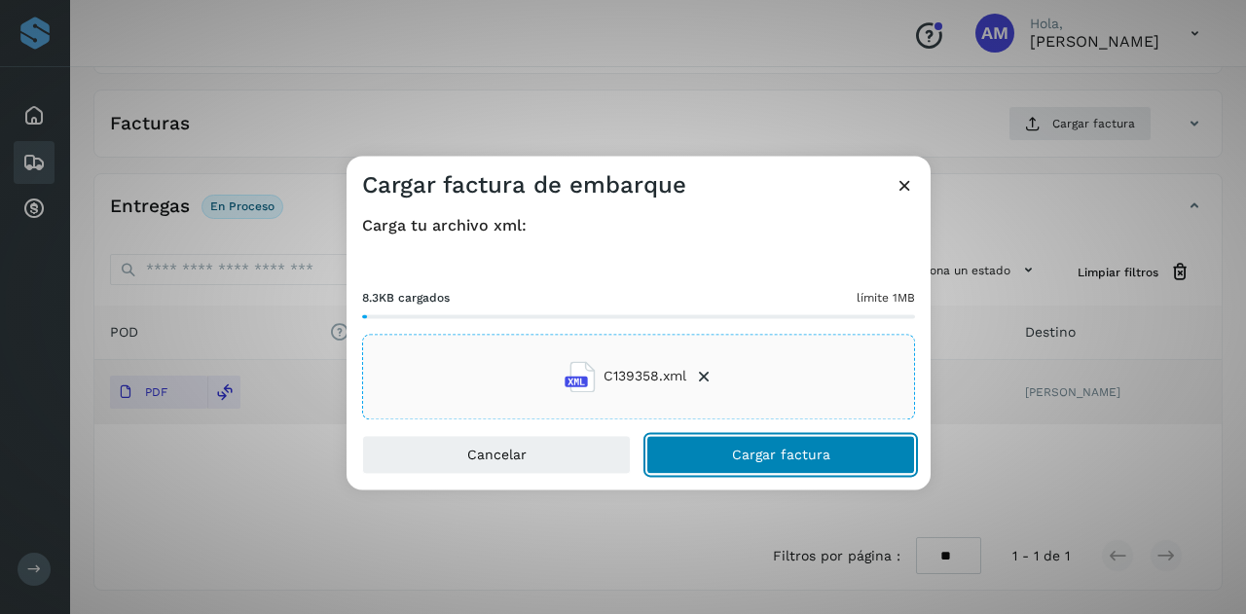
click at [736, 443] on button "Cargar factura" at bounding box center [780, 454] width 269 height 39
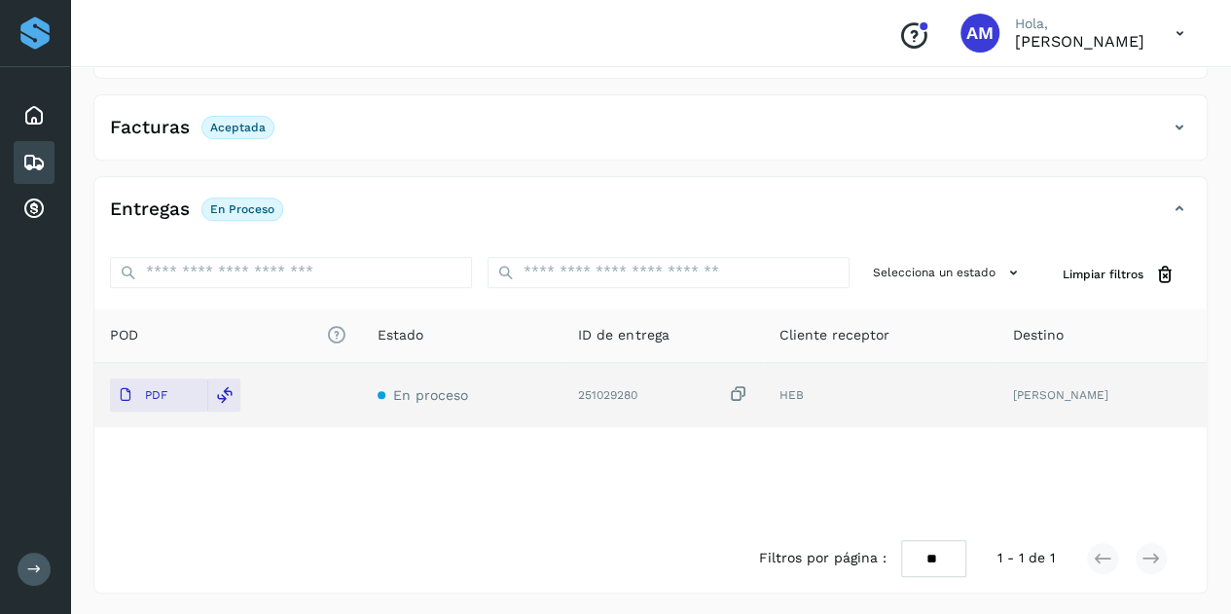
scroll to position [0, 0]
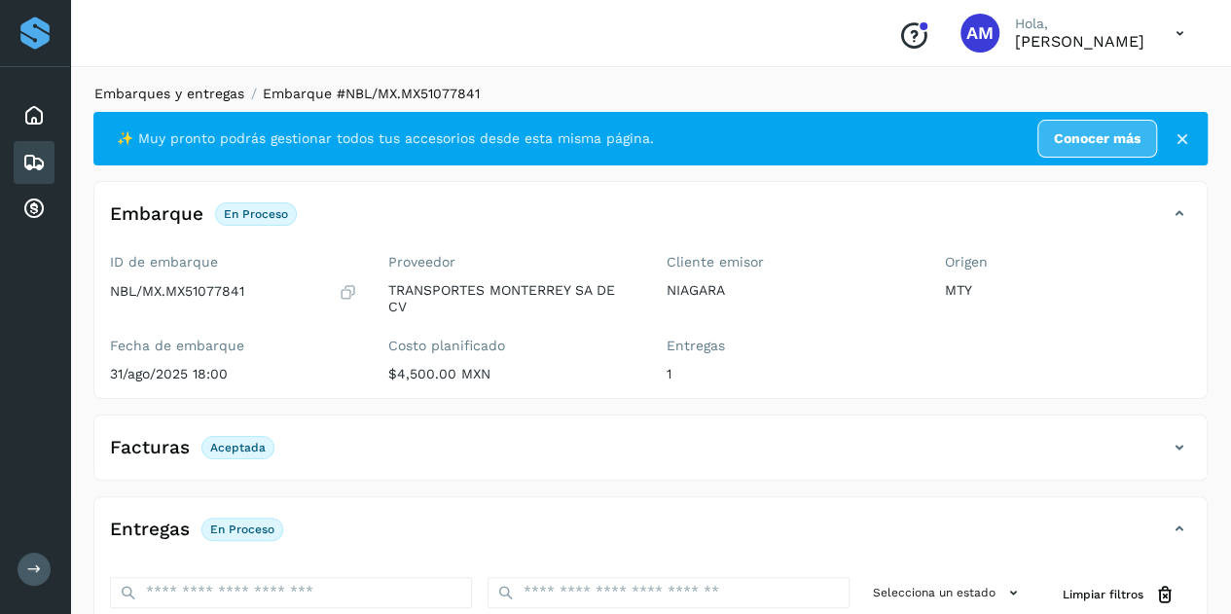
click at [175, 92] on link "Embarques y entregas" at bounding box center [169, 94] width 150 height 16
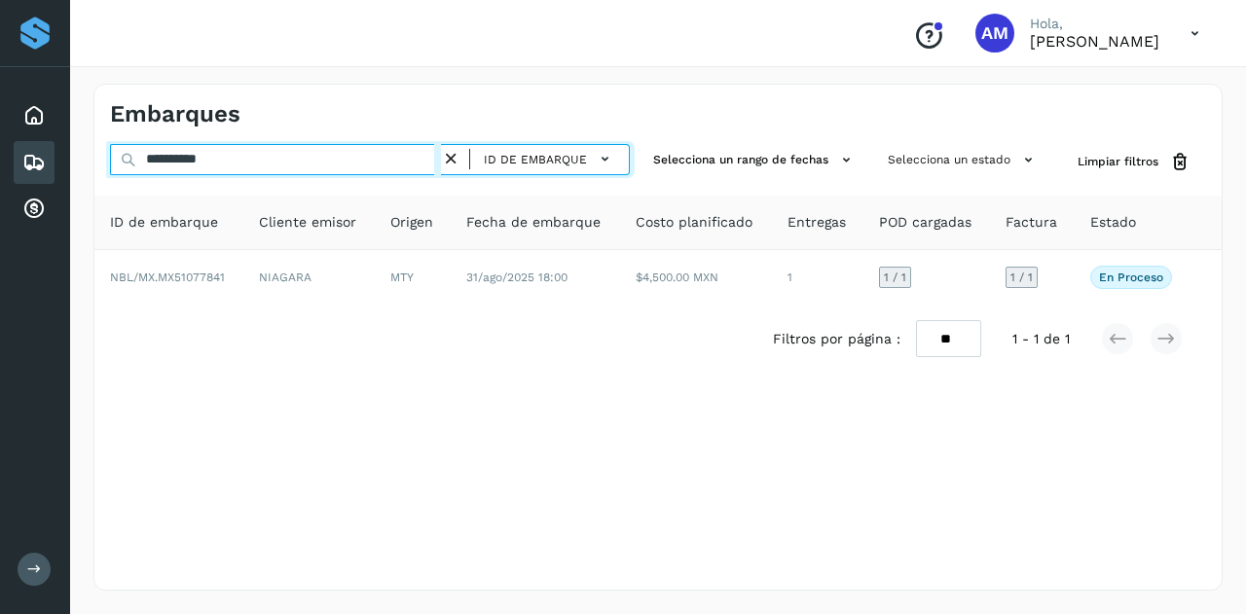
click at [441, 156] on input "**********" at bounding box center [275, 159] width 331 height 31
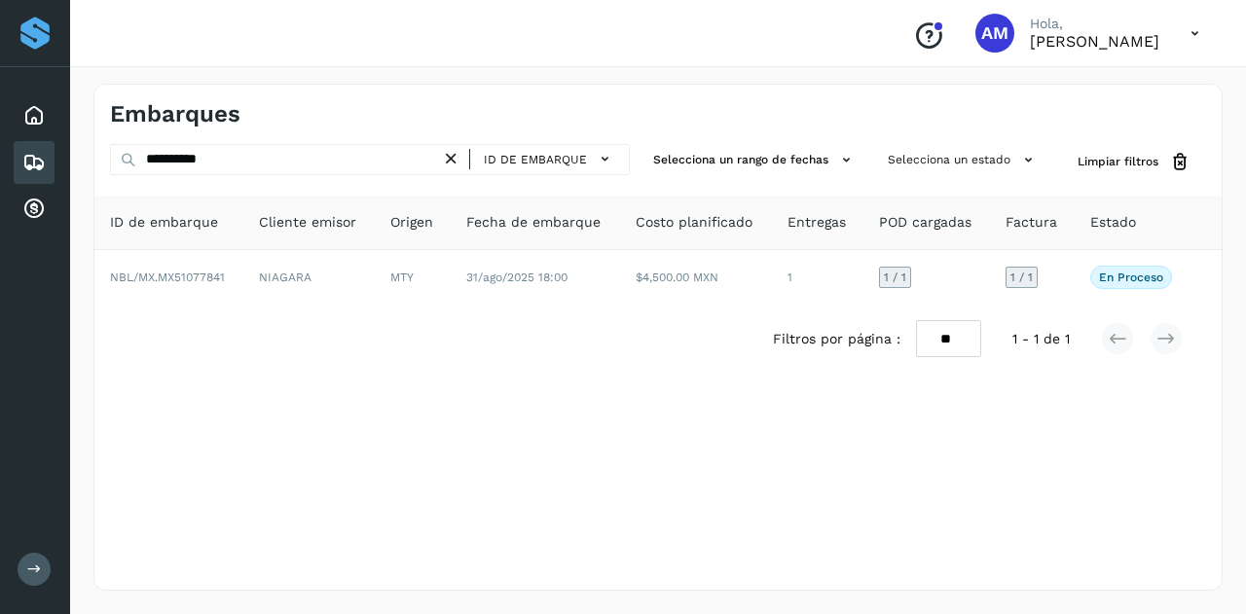
click at [454, 162] on icon at bounding box center [451, 159] width 20 height 20
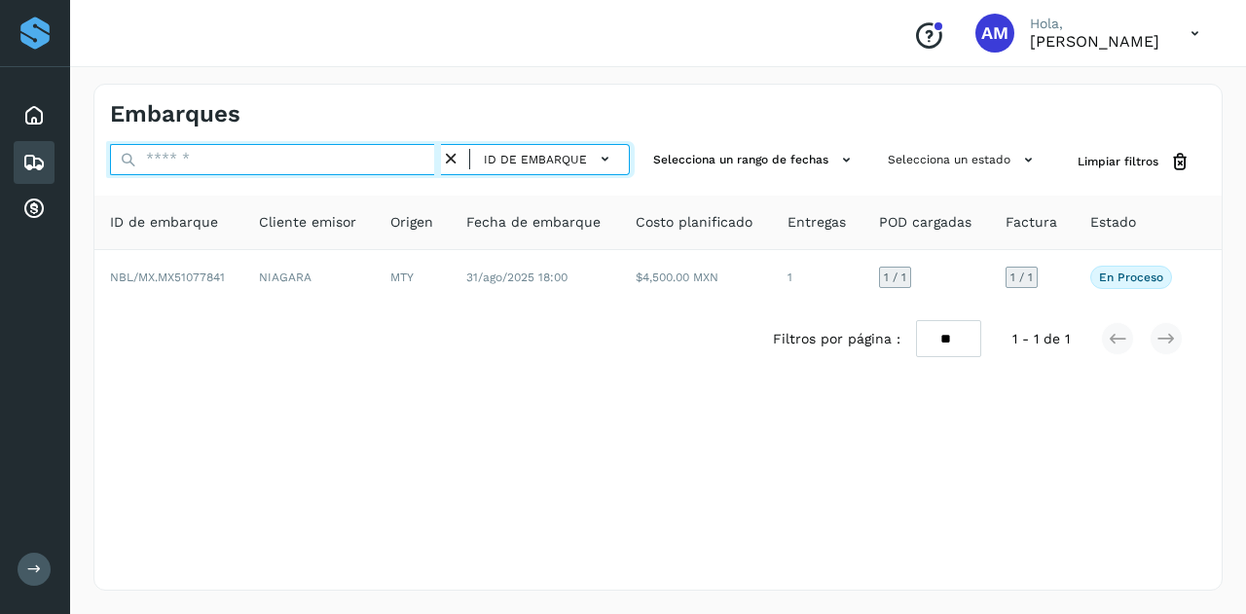
click at [385, 162] on input "text" at bounding box center [275, 159] width 331 height 31
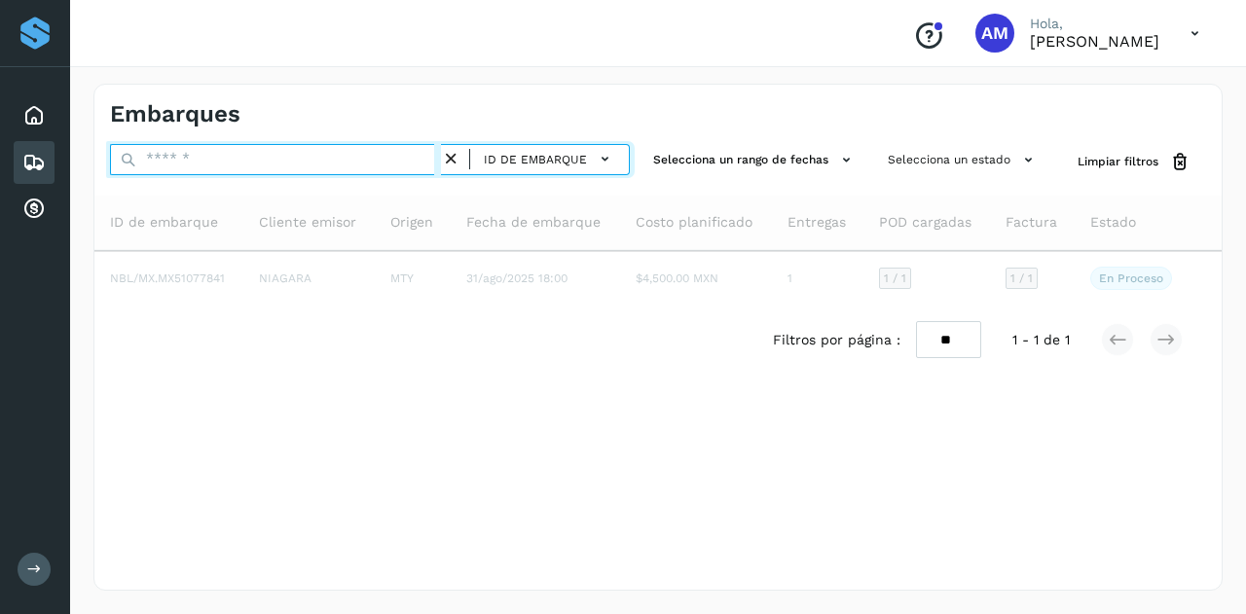
paste input "**********"
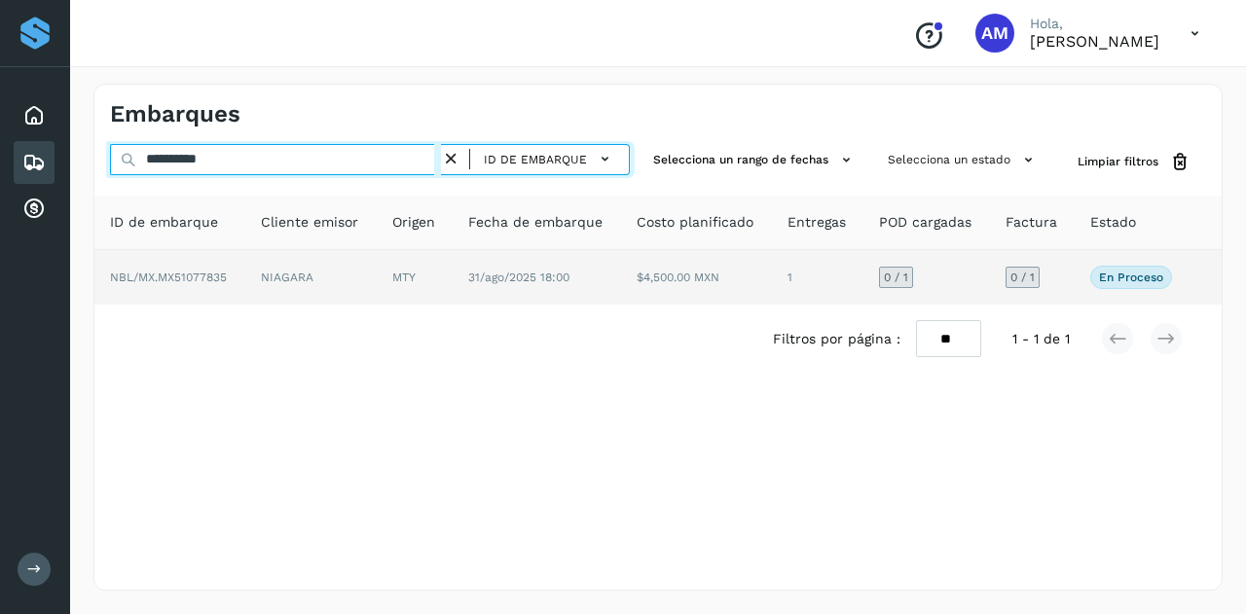
type input "**********"
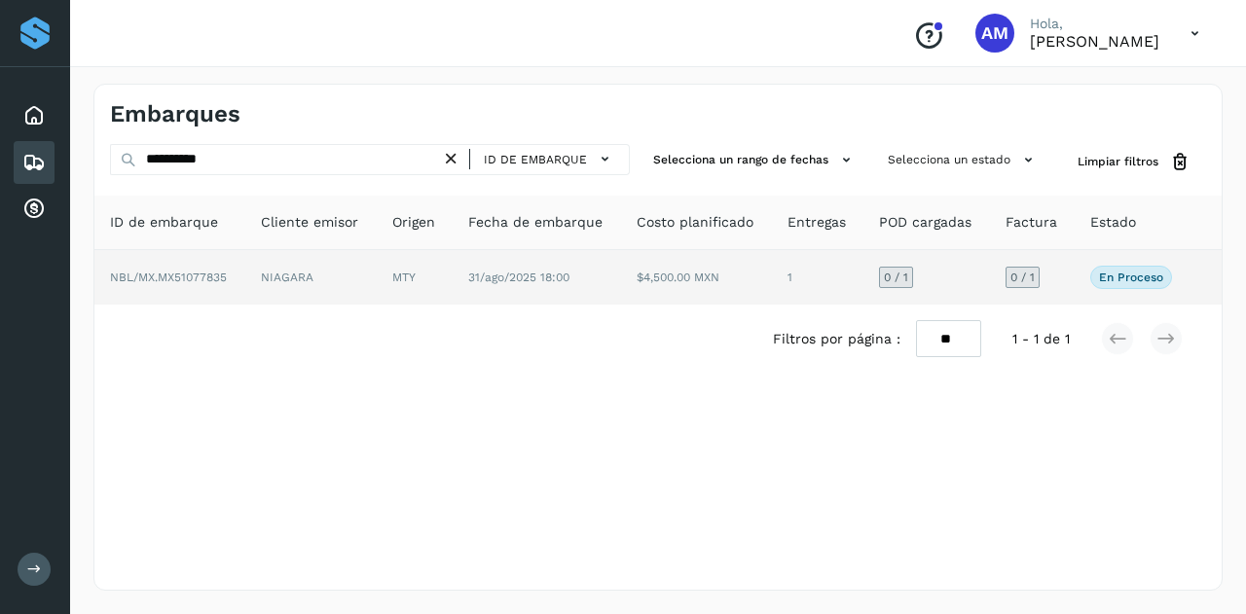
click at [417, 266] on td "MTY" at bounding box center [415, 277] width 76 height 55
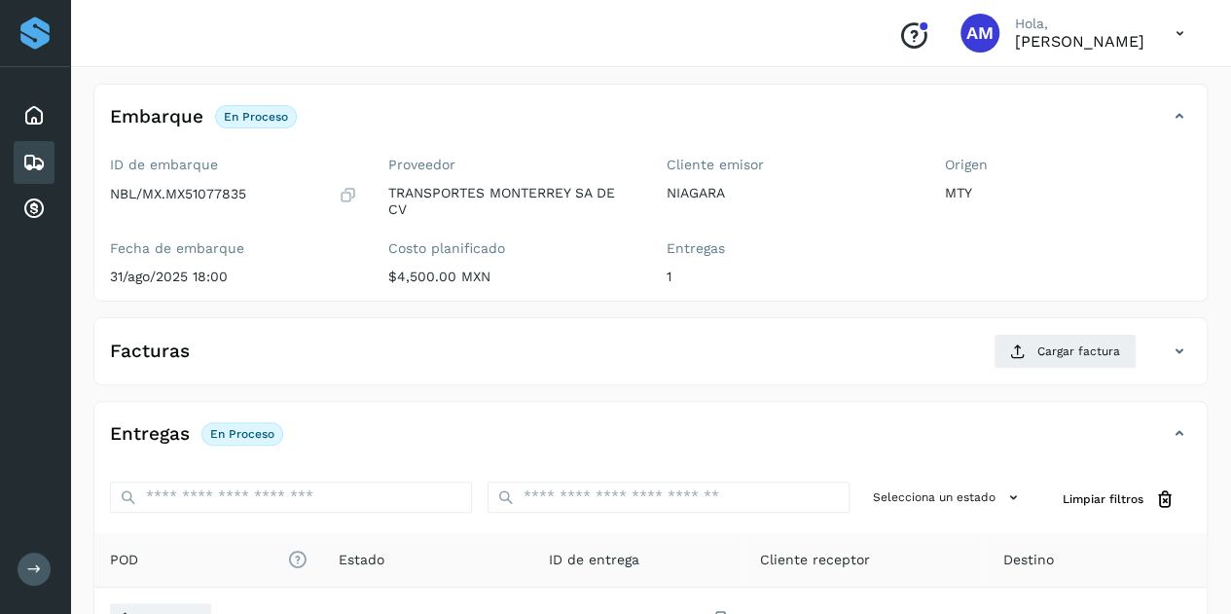
scroll to position [195, 0]
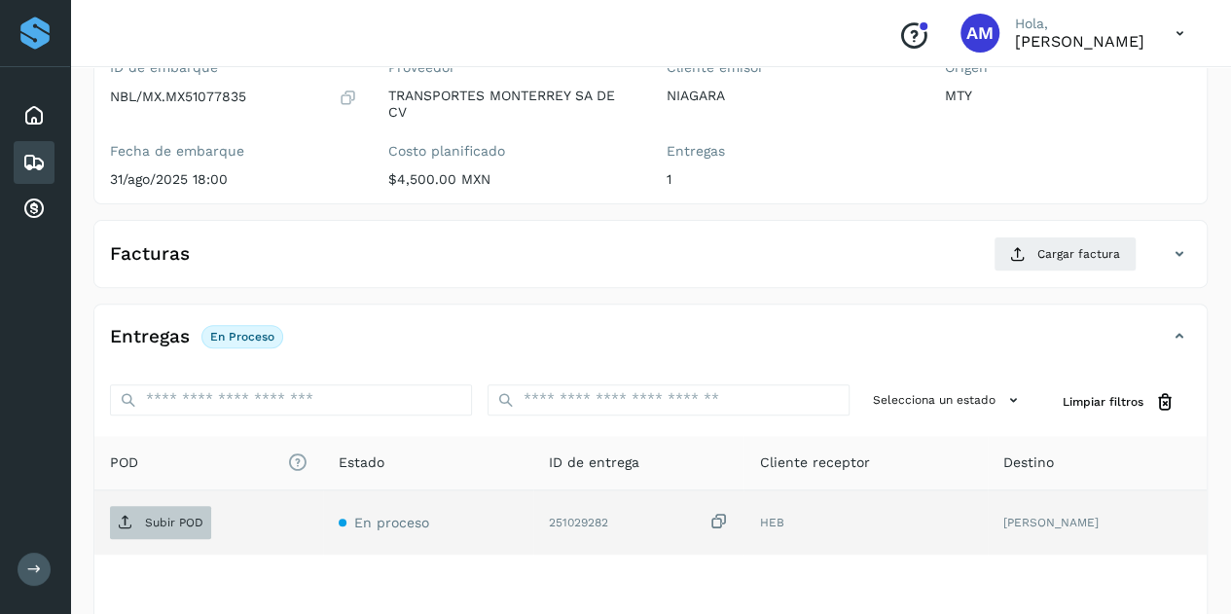
click at [201, 526] on p "Subir POD" at bounding box center [174, 523] width 58 height 14
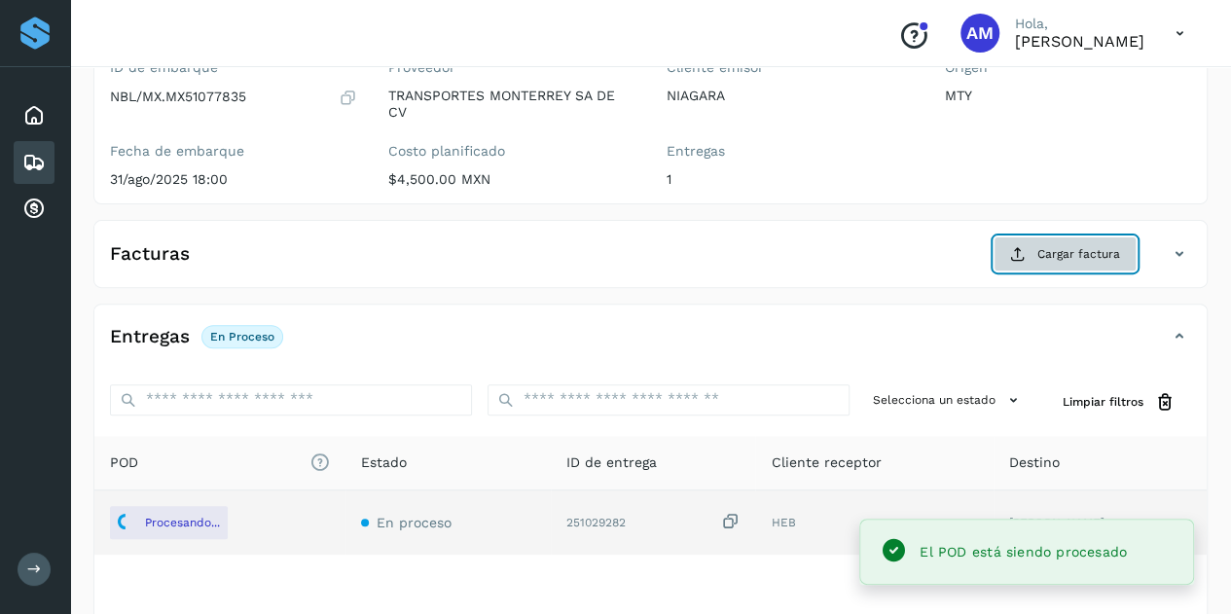
click at [1068, 253] on span "Cargar factura" at bounding box center [1079, 254] width 83 height 18
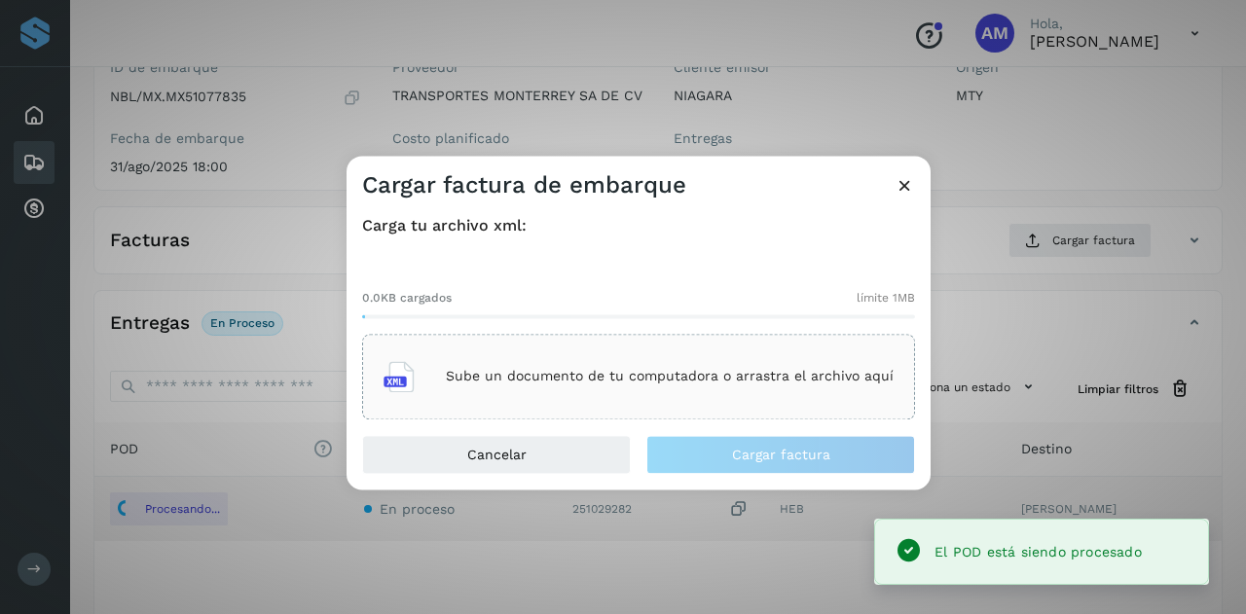
click at [742, 379] on p "Sube un documento de tu computadora o arrastra el archivo aquí" at bounding box center [670, 377] width 448 height 17
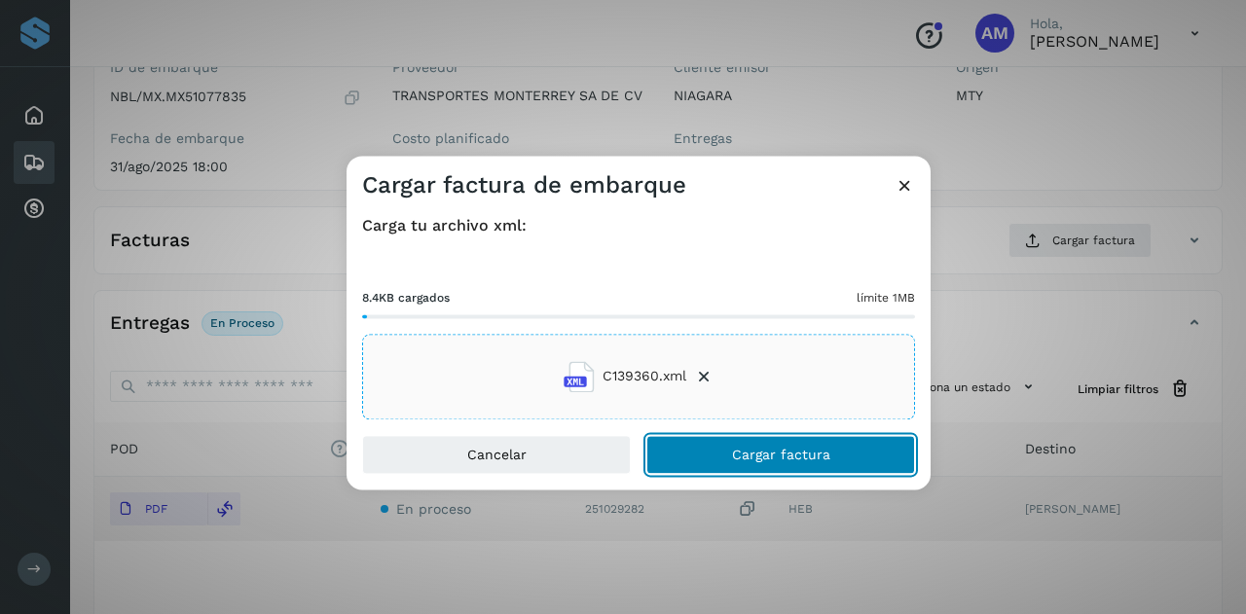
click at [789, 448] on span "Cargar factura" at bounding box center [781, 455] width 98 height 14
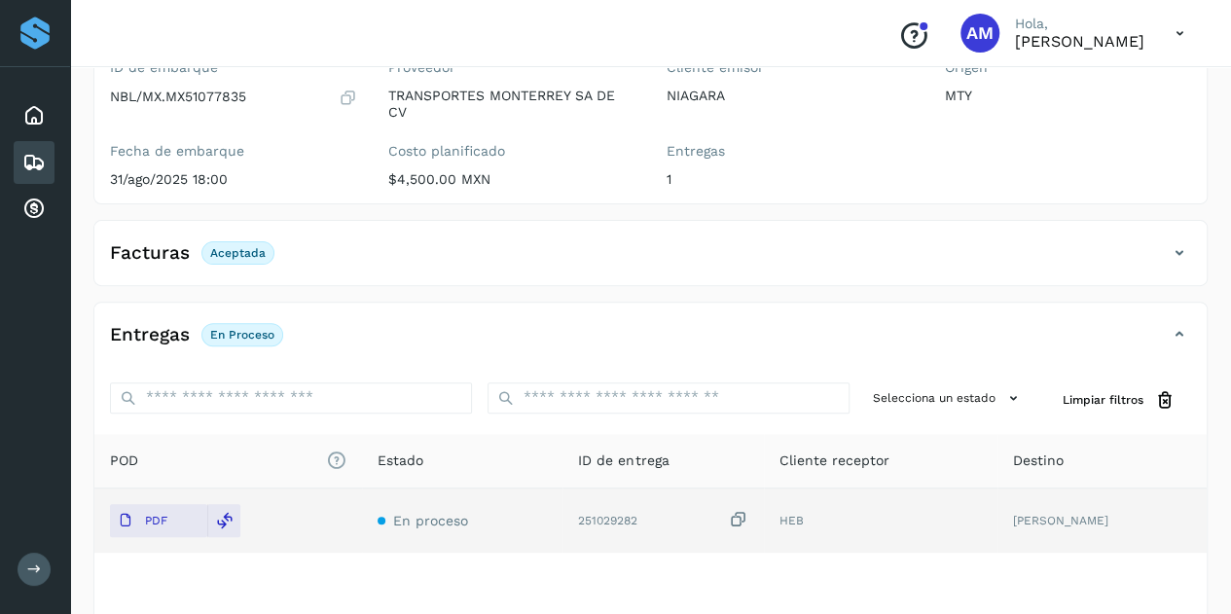
click at [831, 328] on div "Entregas En proceso" at bounding box center [631, 334] width 1074 height 33
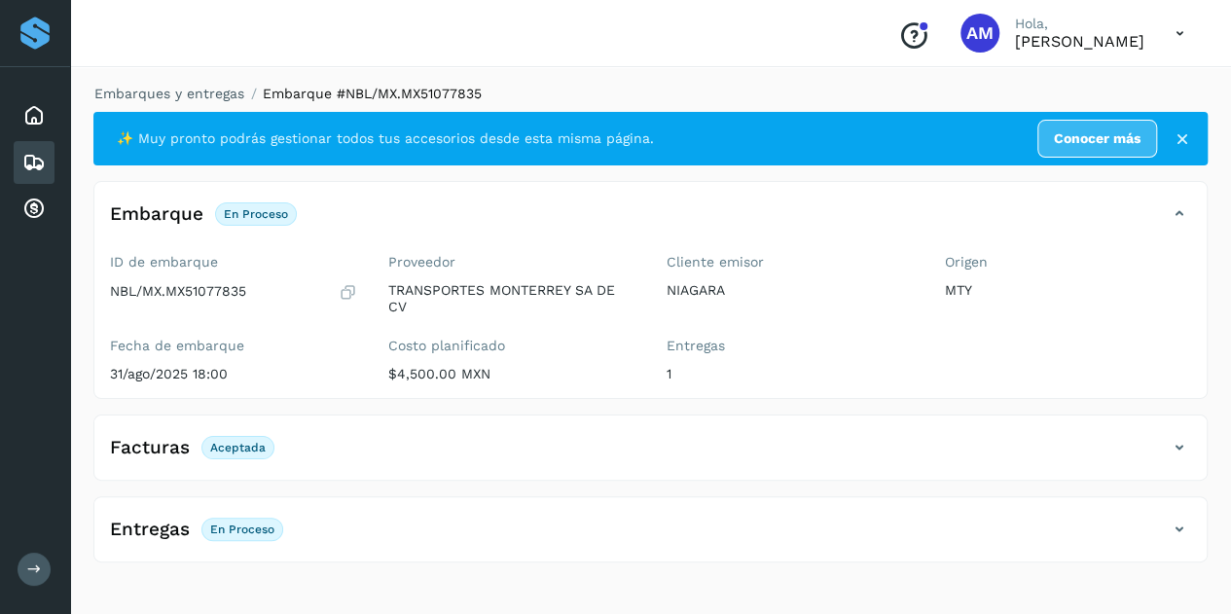
scroll to position [0, 0]
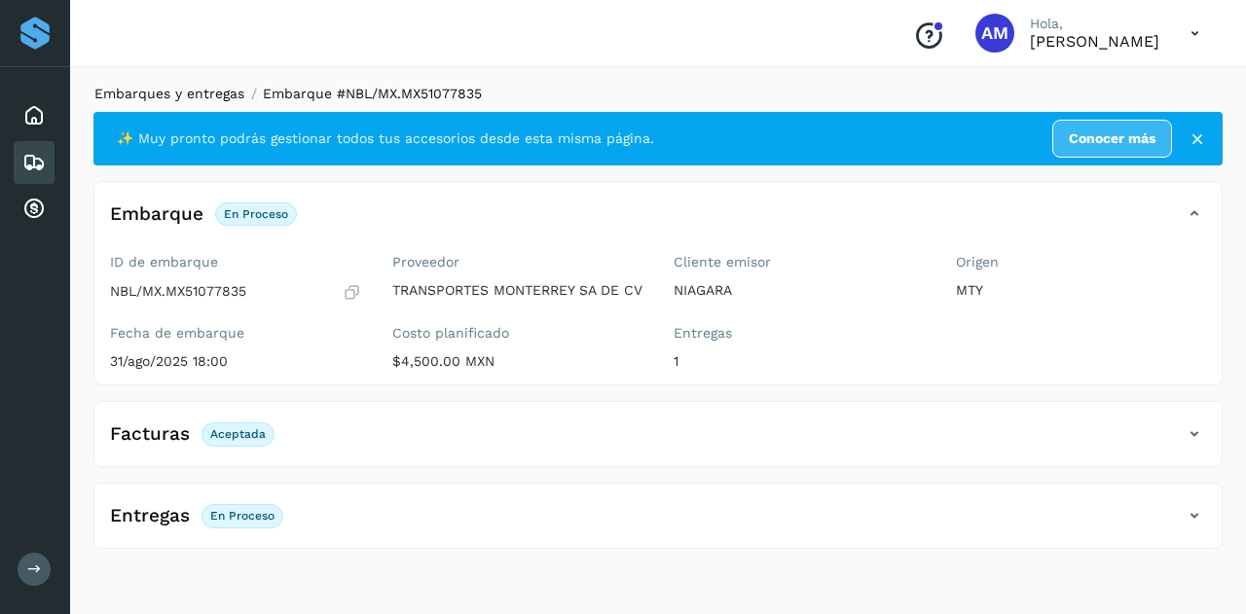
click at [189, 92] on link "Embarques y entregas" at bounding box center [169, 94] width 150 height 16
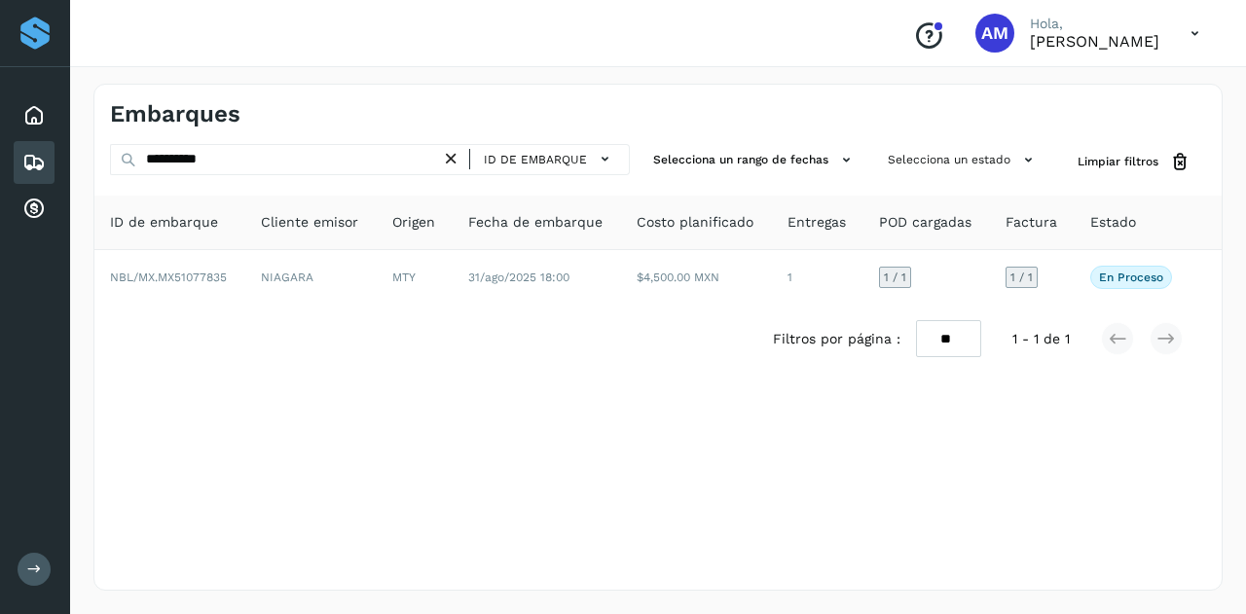
click at [457, 156] on icon at bounding box center [451, 159] width 20 height 20
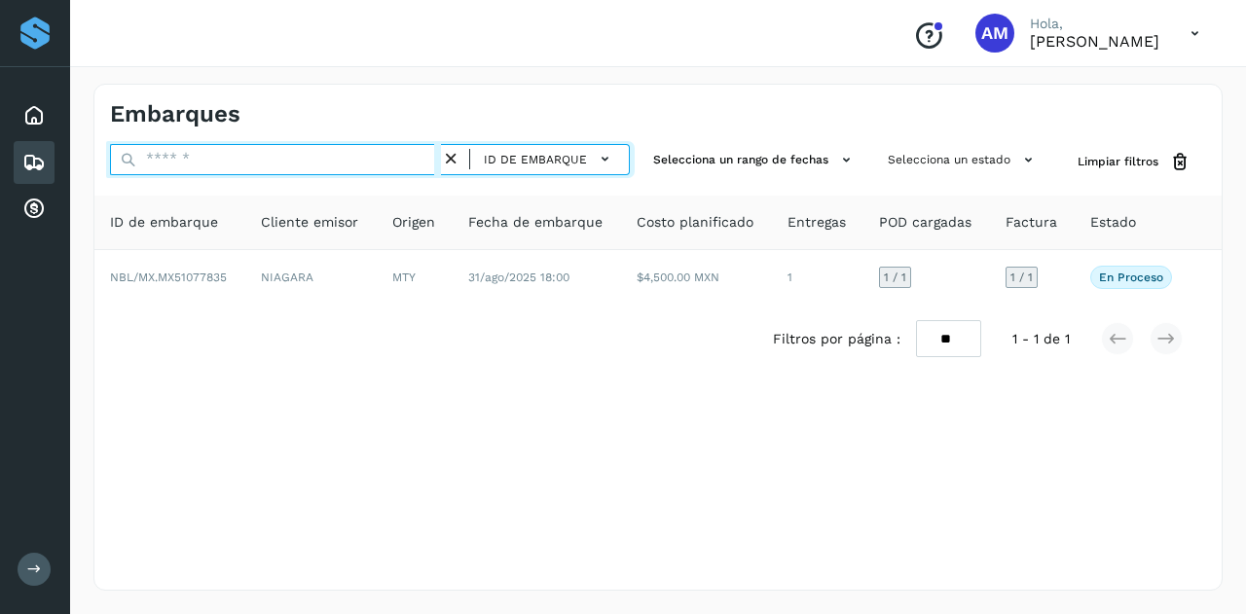
click at [421, 151] on input "text" at bounding box center [275, 159] width 331 height 31
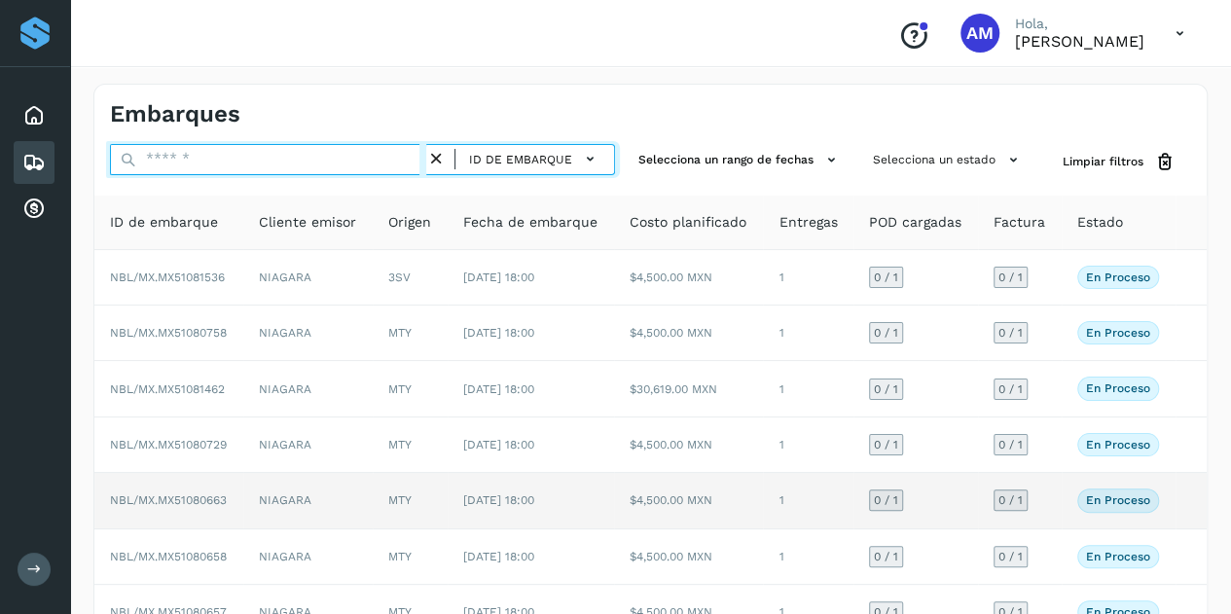
paste input "**********"
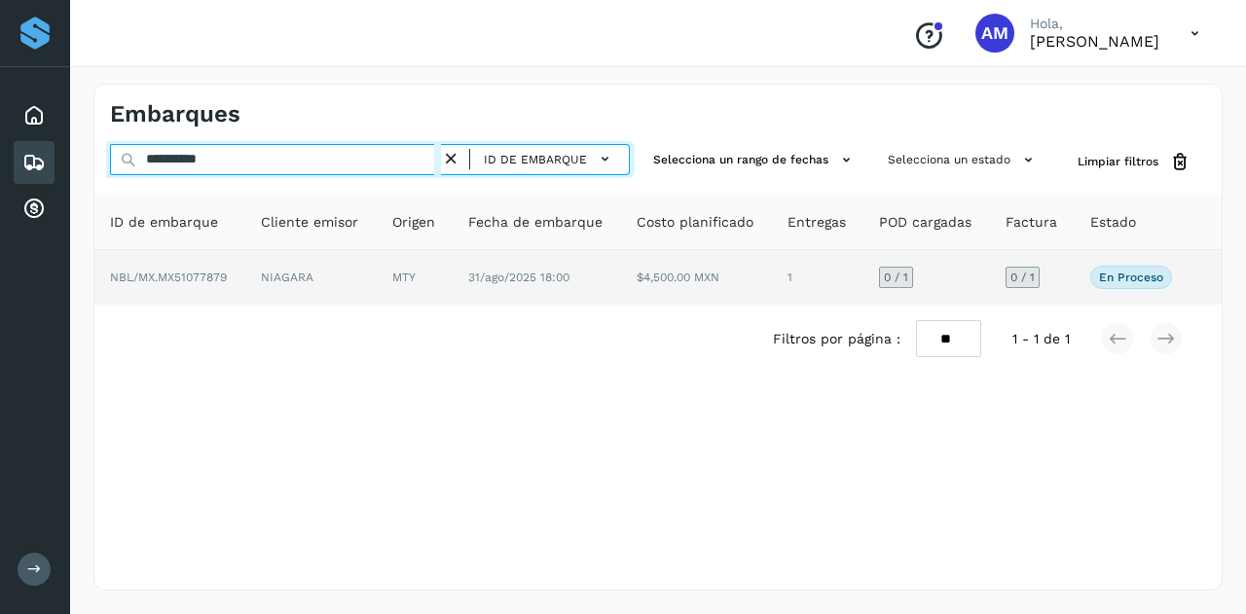
type input "**********"
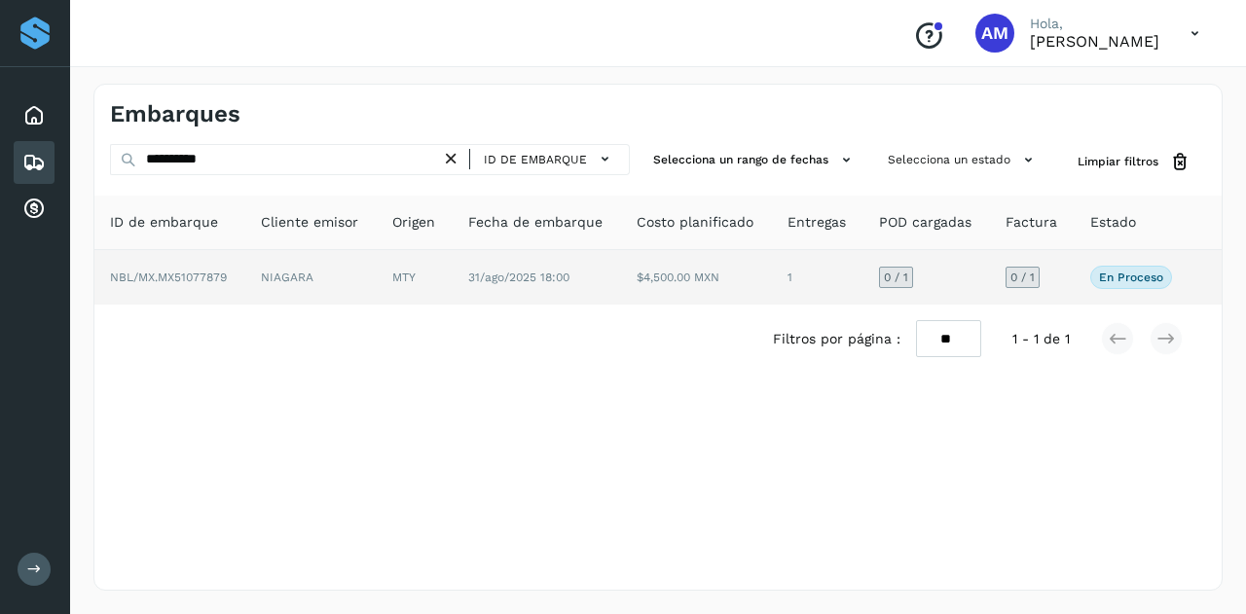
click at [376, 279] on td "NIAGARA" at bounding box center [310, 277] width 131 height 55
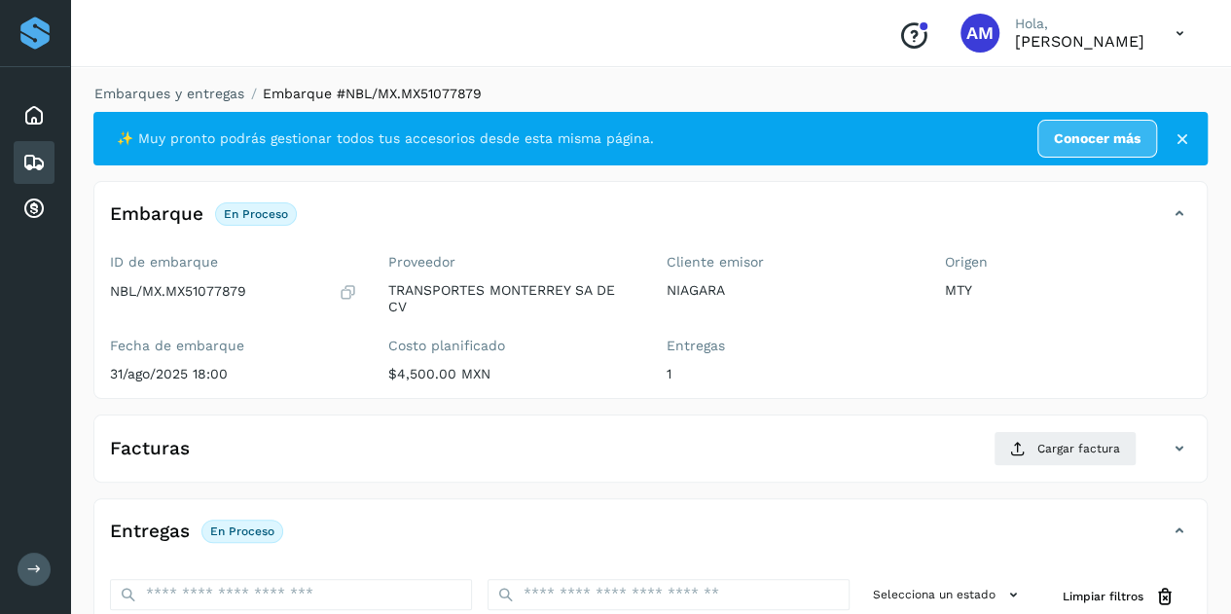
scroll to position [292, 0]
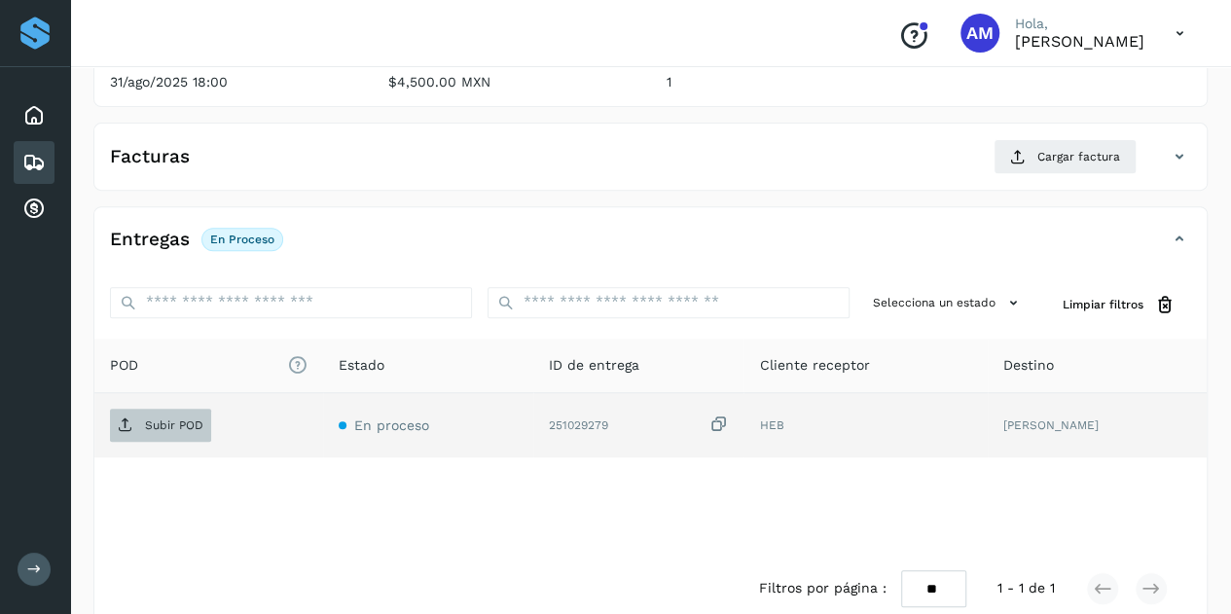
click at [181, 423] on p "Subir POD" at bounding box center [174, 426] width 58 height 14
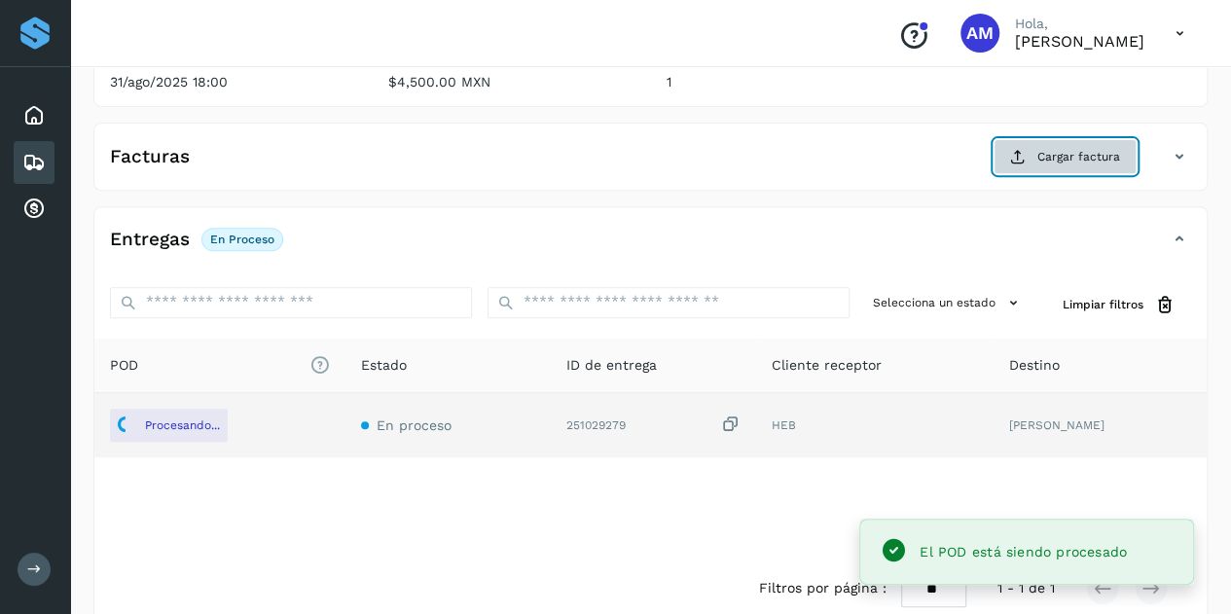
click at [1042, 153] on span "Cargar factura" at bounding box center [1079, 157] width 83 height 18
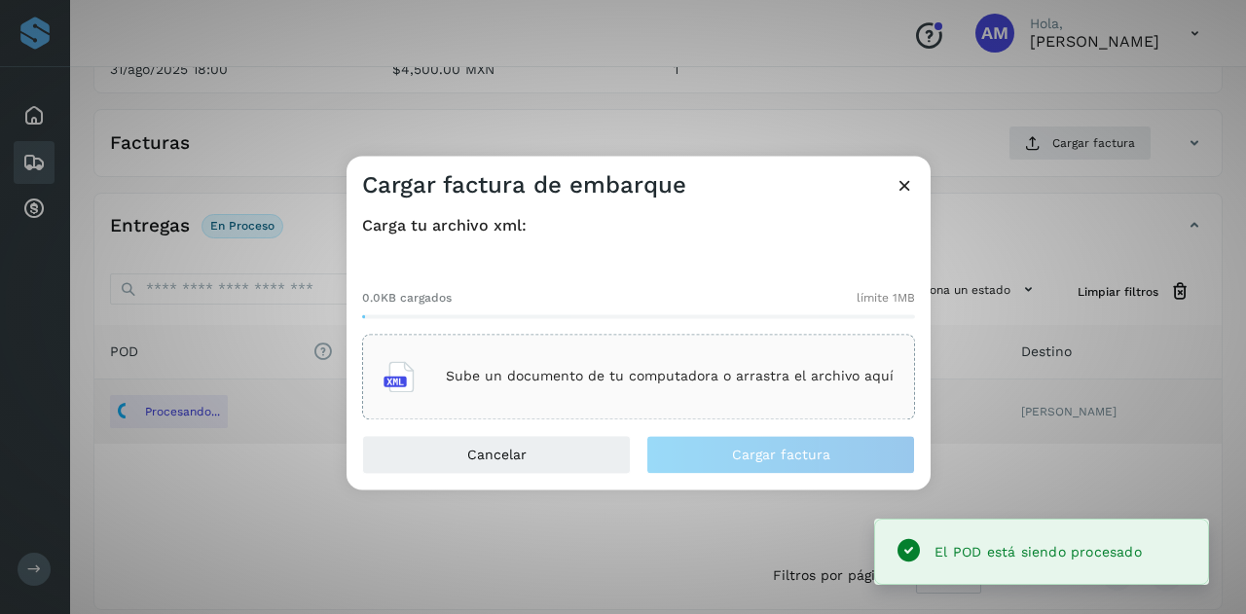
click at [646, 366] on div "Sube un documento de tu computadora o arrastra el archivo aquí" at bounding box center [638, 376] width 510 height 53
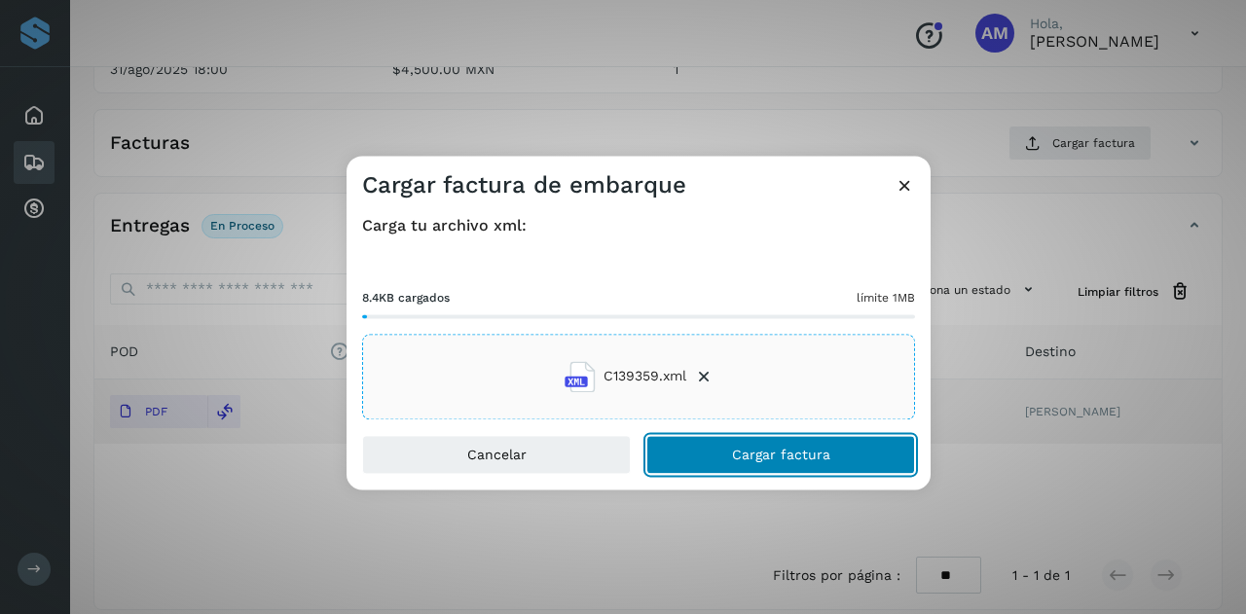
click at [686, 452] on button "Cargar factura" at bounding box center [780, 454] width 269 height 39
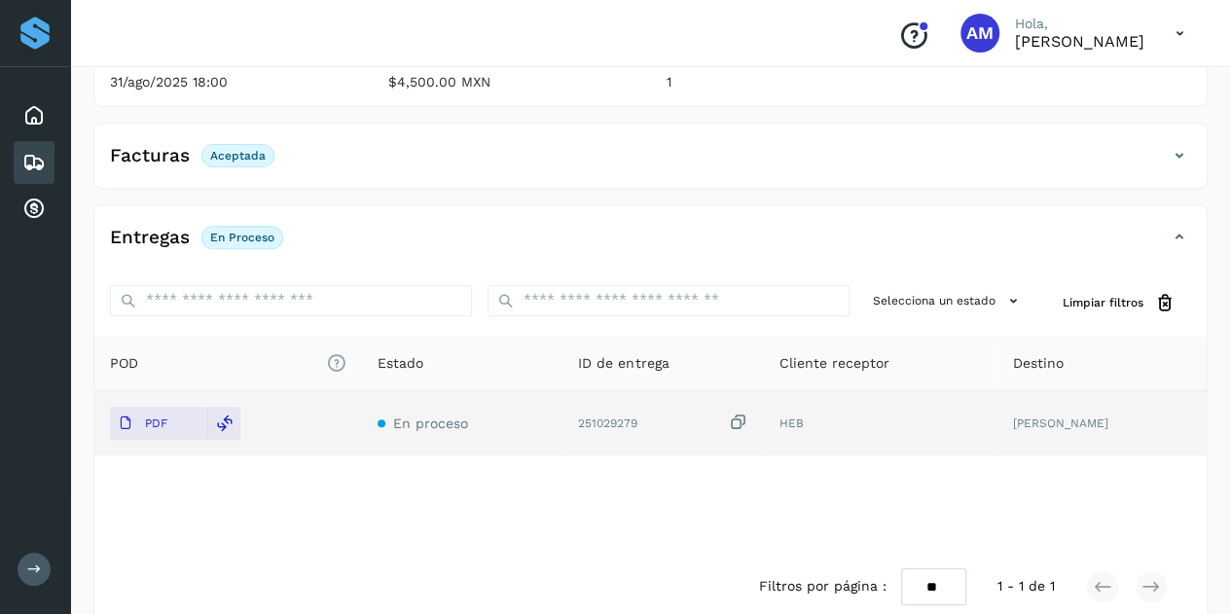
scroll to position [0, 0]
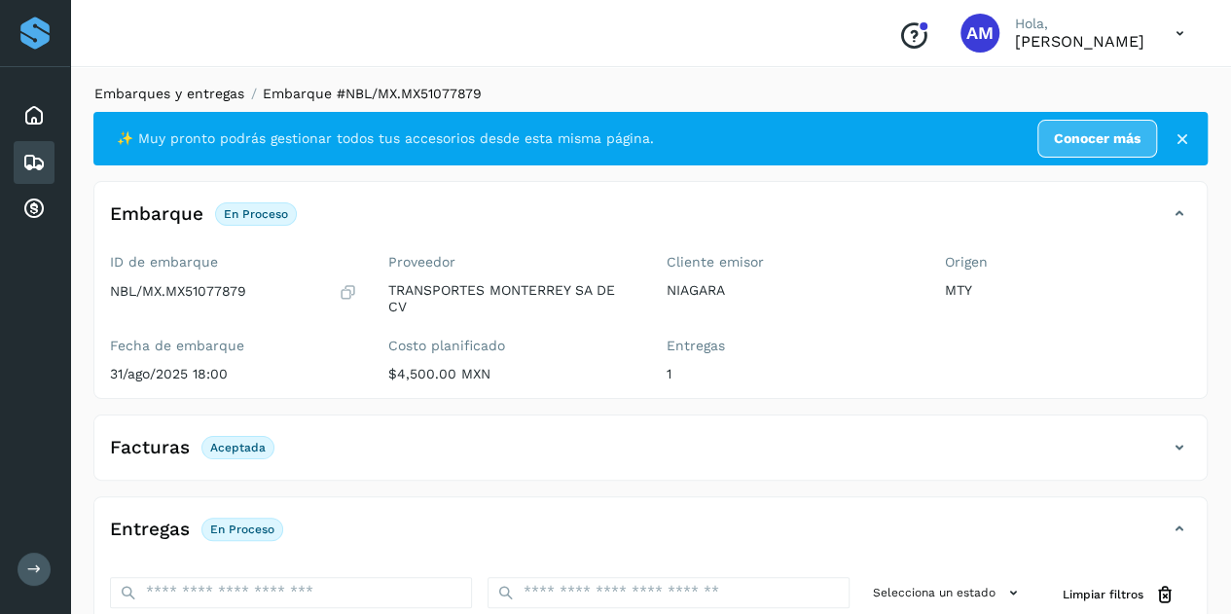
click at [143, 92] on link "Embarques y entregas" at bounding box center [169, 94] width 150 height 16
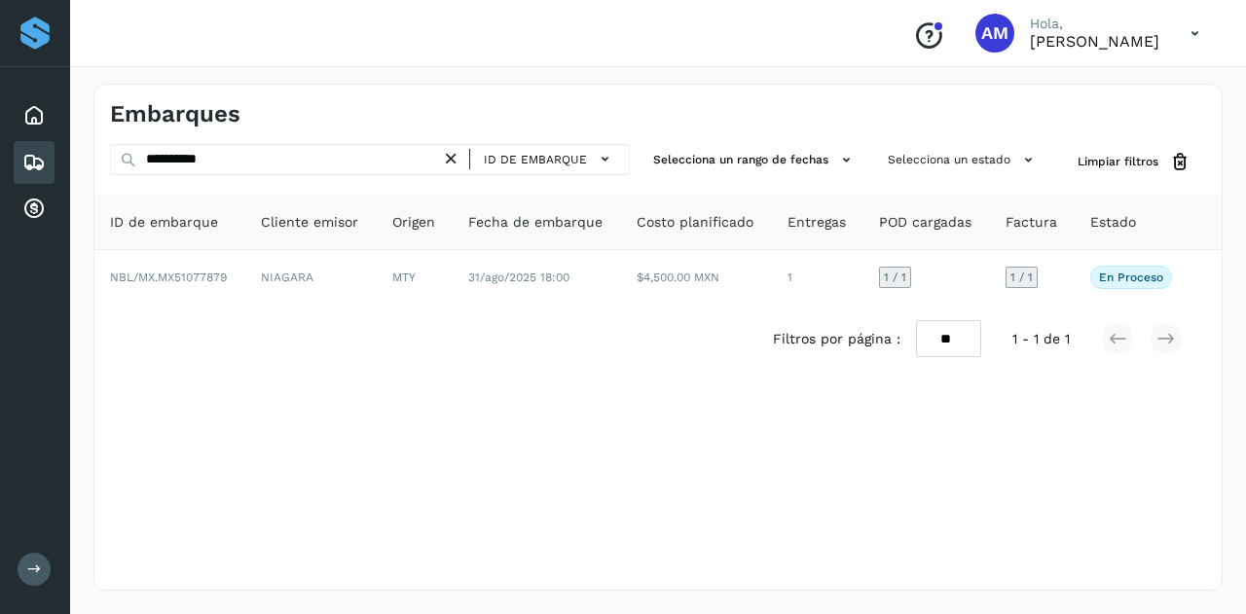
click at [454, 161] on icon at bounding box center [451, 159] width 20 height 20
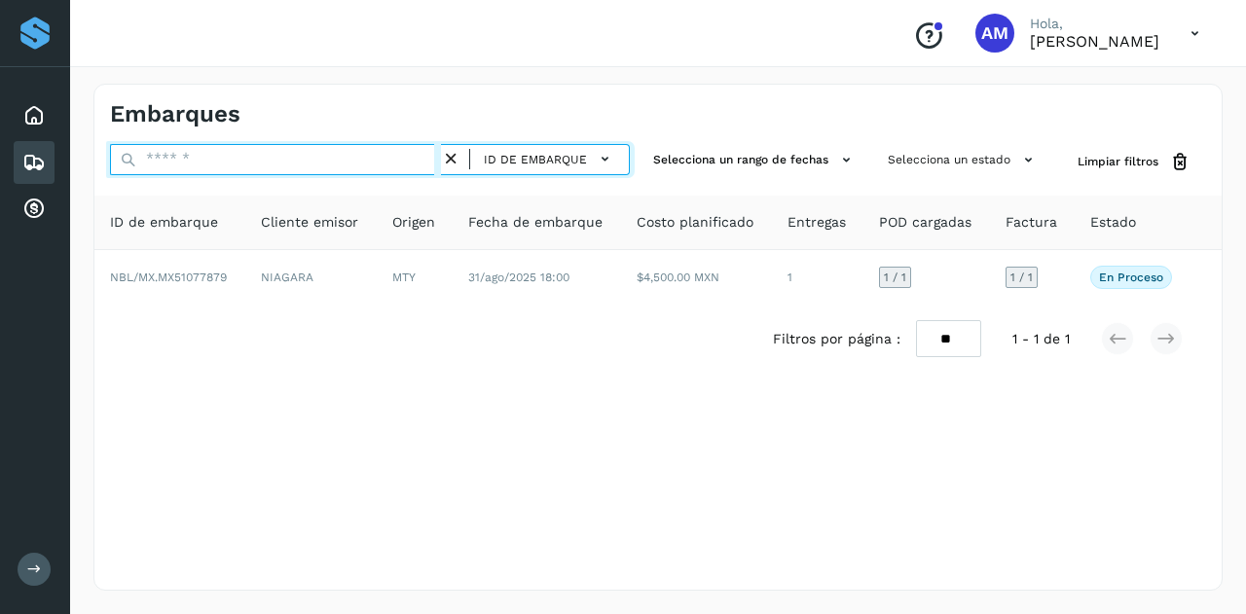
click at [365, 163] on input "text" at bounding box center [275, 159] width 331 height 31
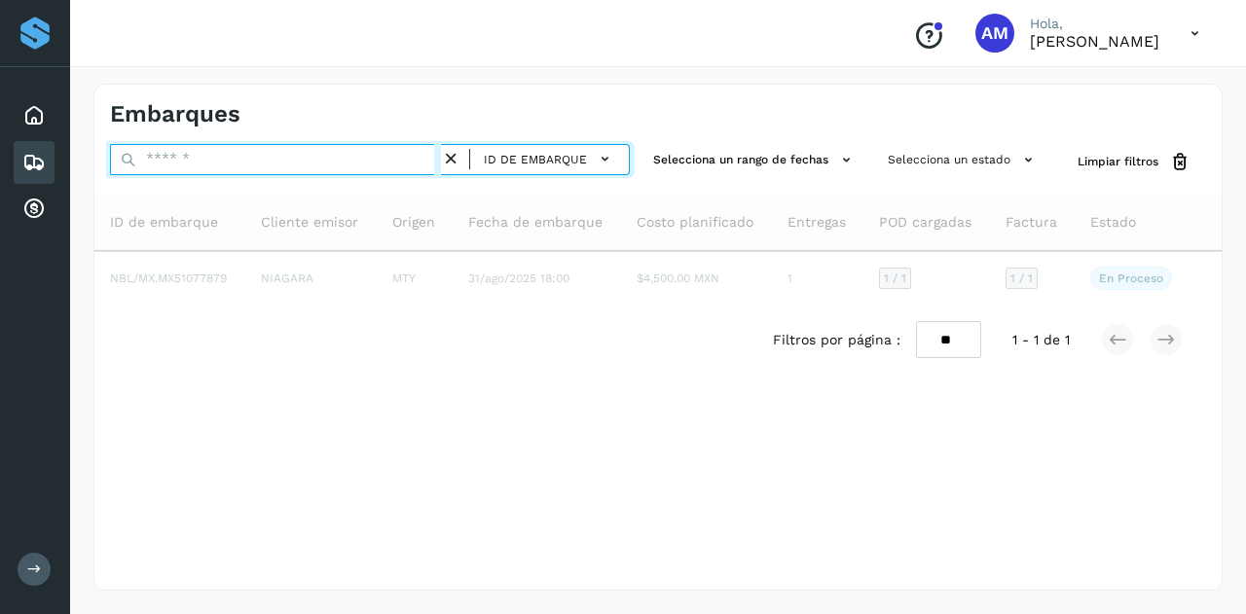
paste input "**********"
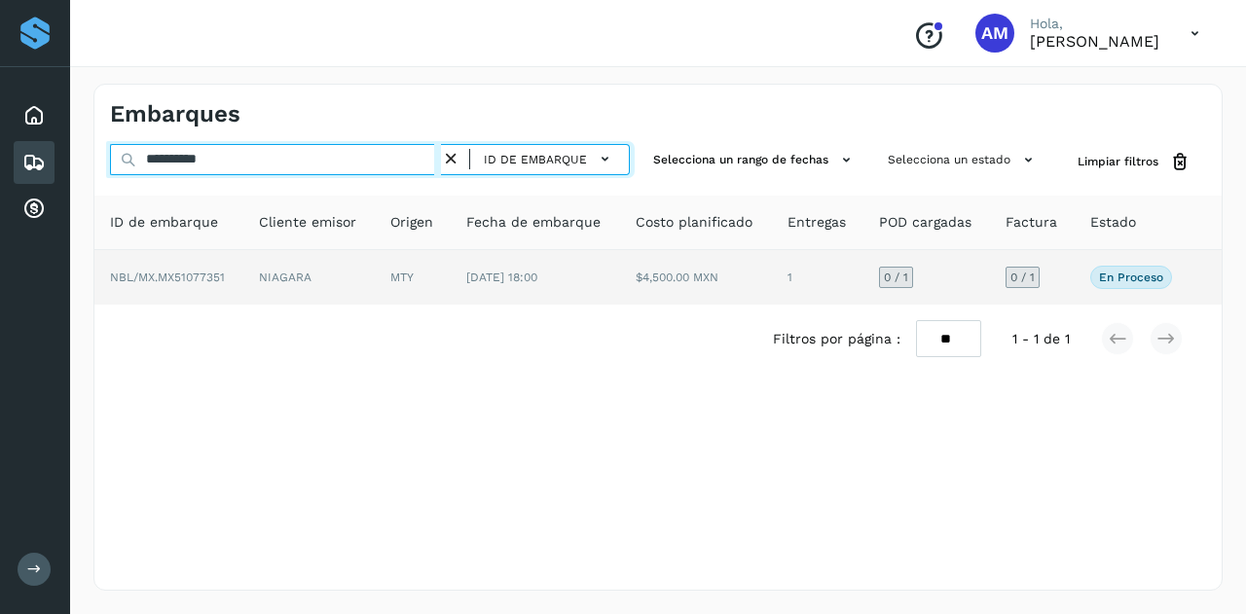
type input "**********"
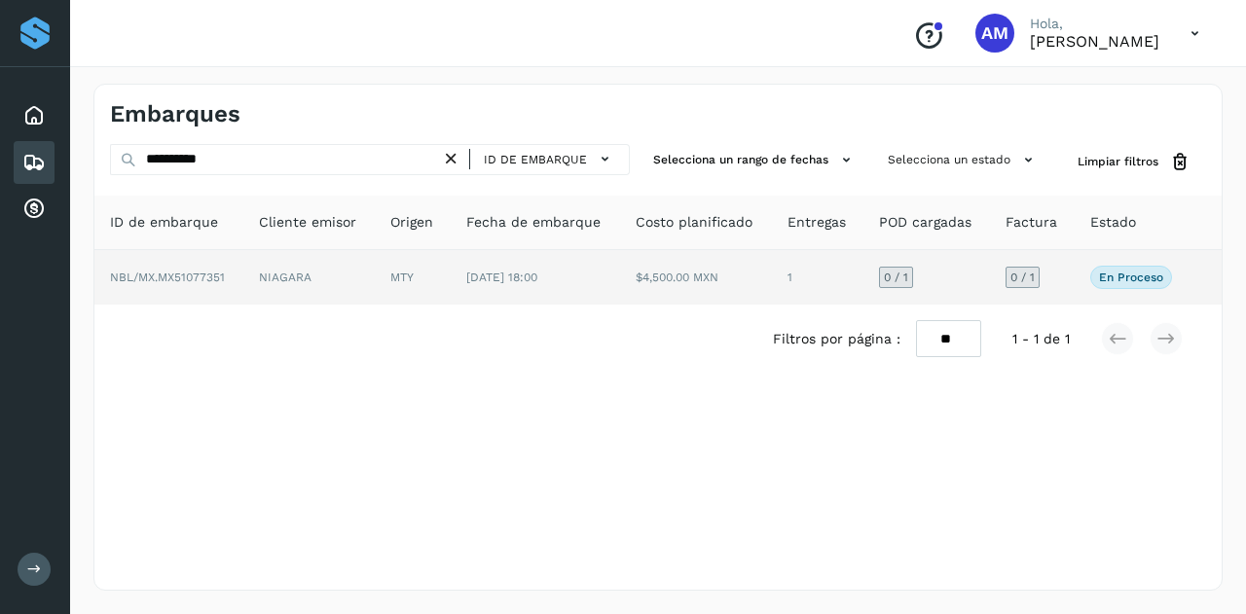
click at [367, 285] on td "NIAGARA" at bounding box center [308, 277] width 131 height 55
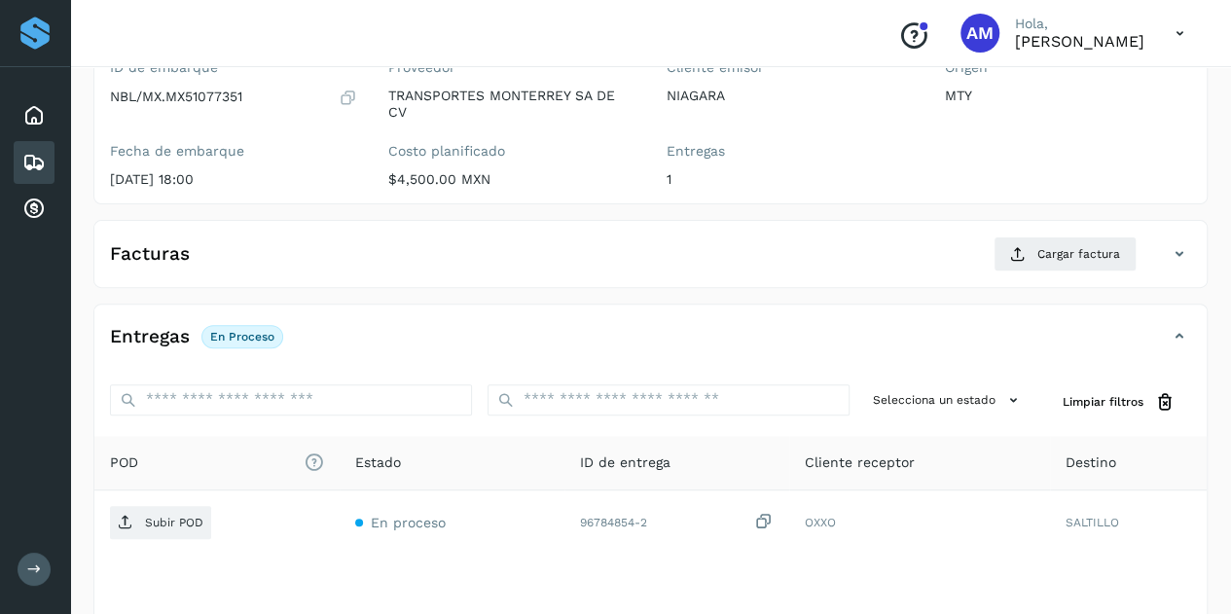
scroll to position [292, 0]
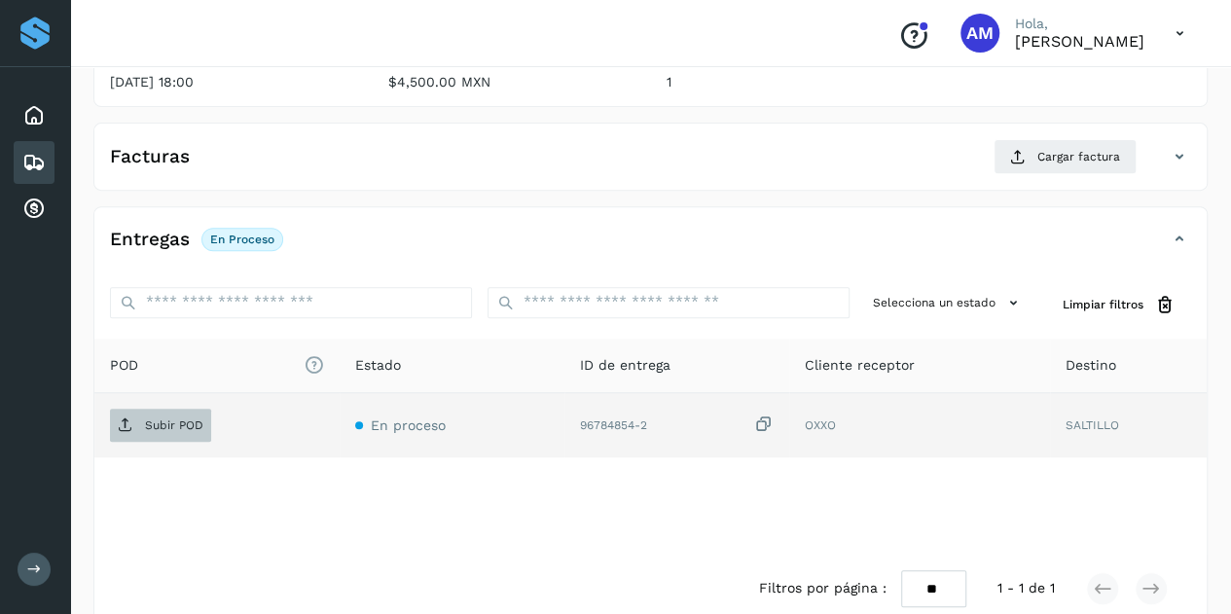
click at [206, 423] on span "Subir POD" at bounding box center [160, 425] width 101 height 31
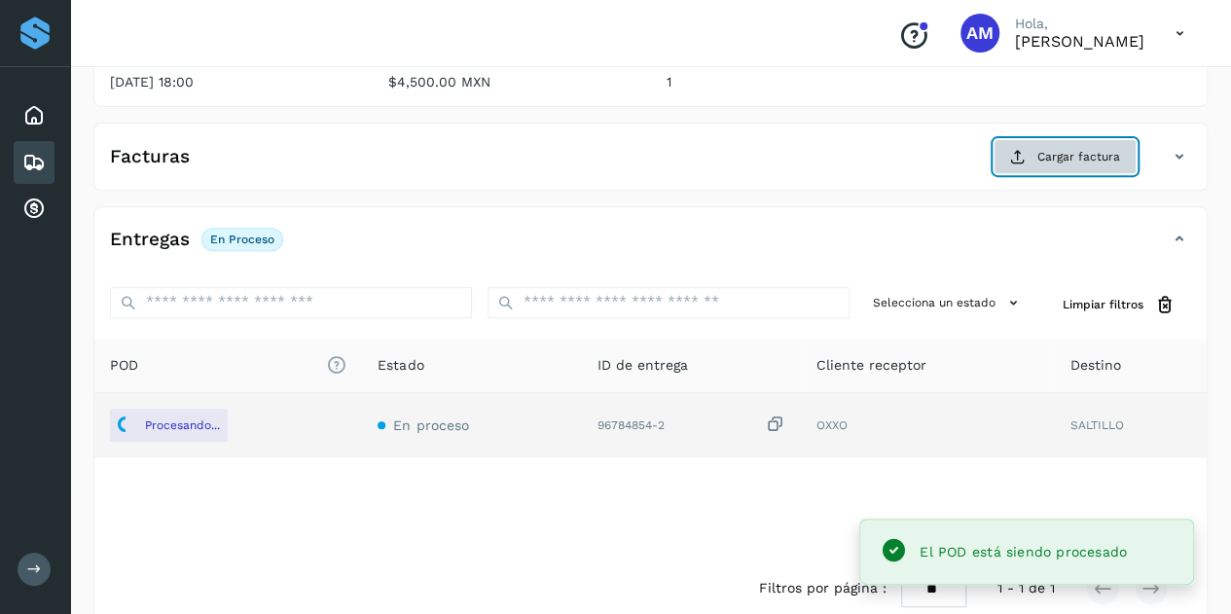
click at [1053, 160] on span "Cargar factura" at bounding box center [1079, 157] width 83 height 18
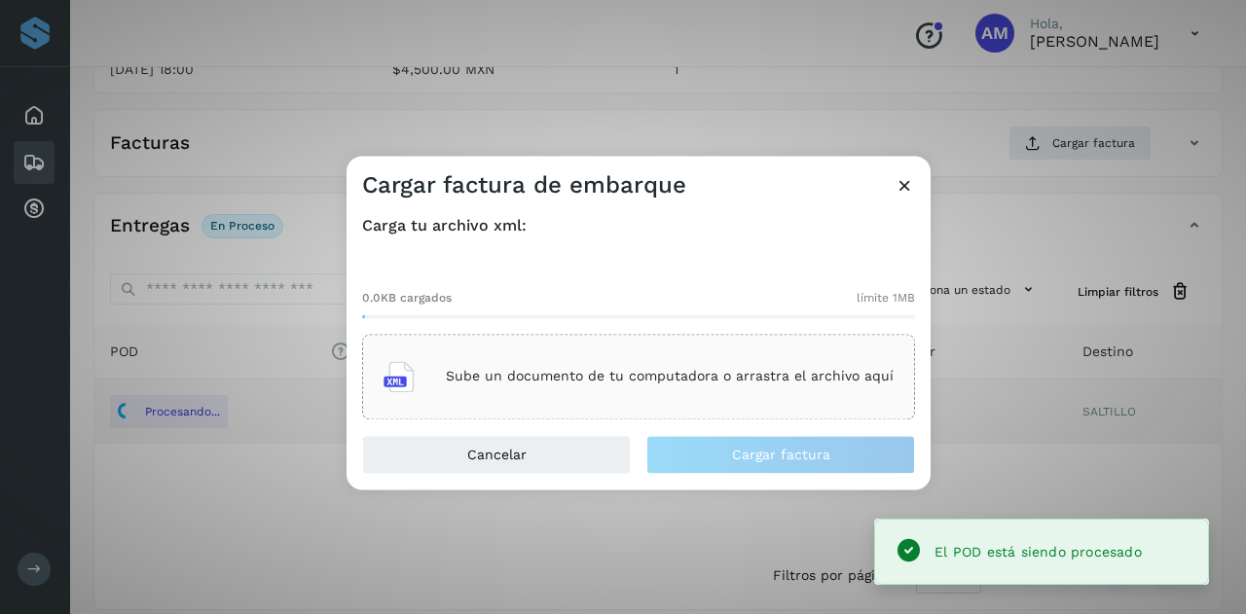
click at [683, 363] on div "Sube un documento de tu computadora o arrastra el archivo aquí" at bounding box center [638, 376] width 510 height 53
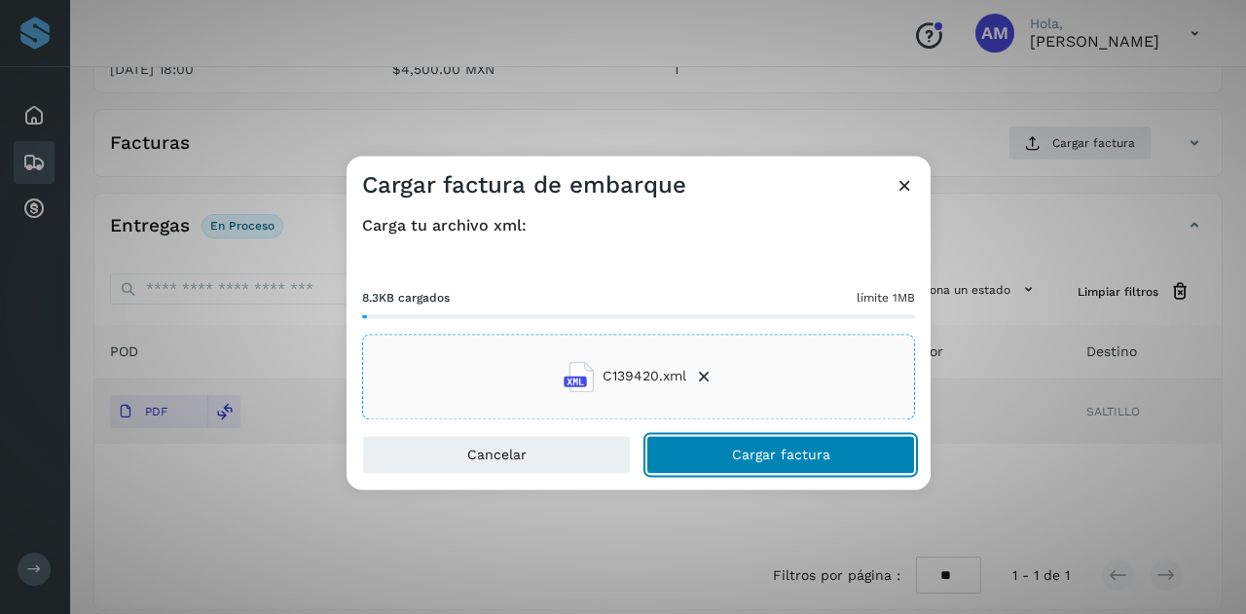
click at [712, 446] on button "Cargar factura" at bounding box center [780, 454] width 269 height 39
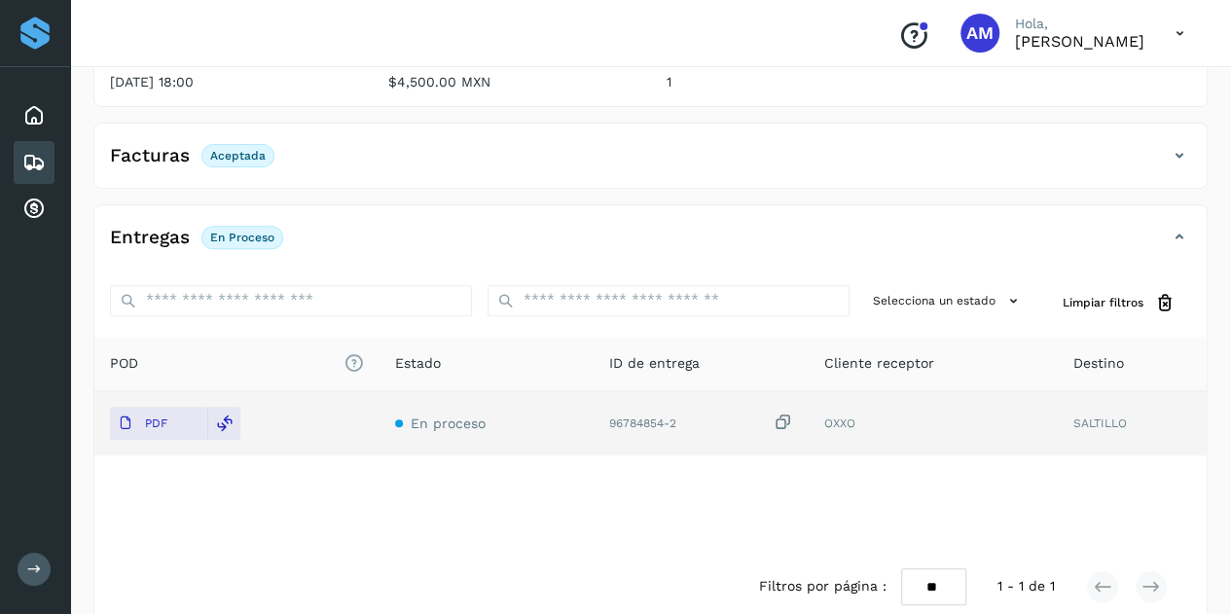
scroll to position [0, 0]
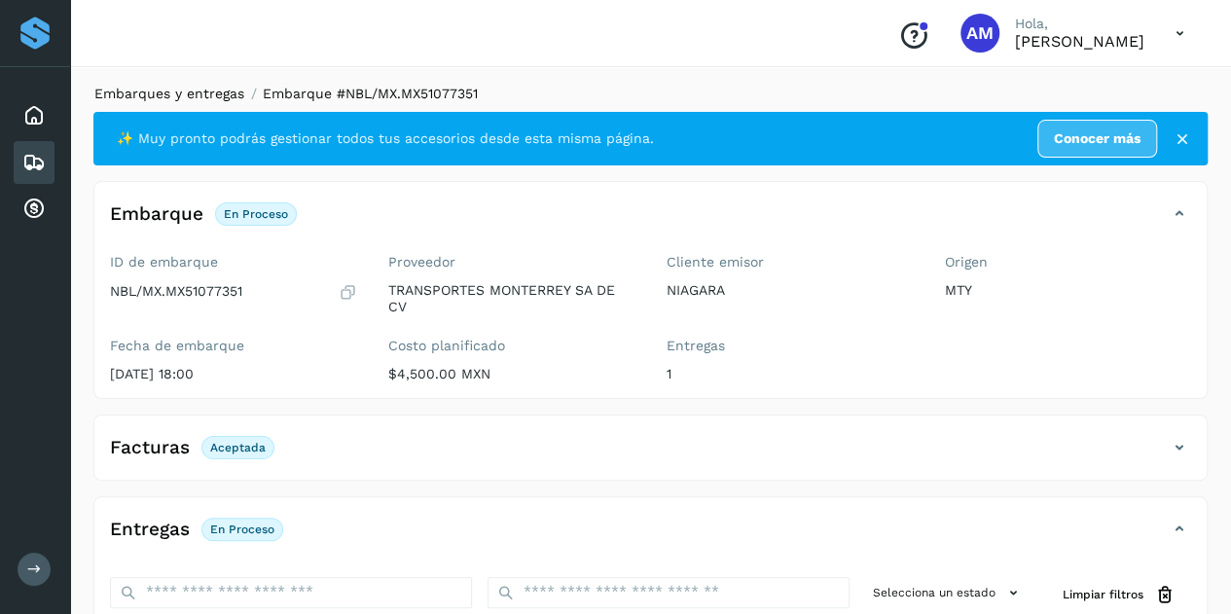
click at [208, 91] on link "Embarques y entregas" at bounding box center [169, 94] width 150 height 16
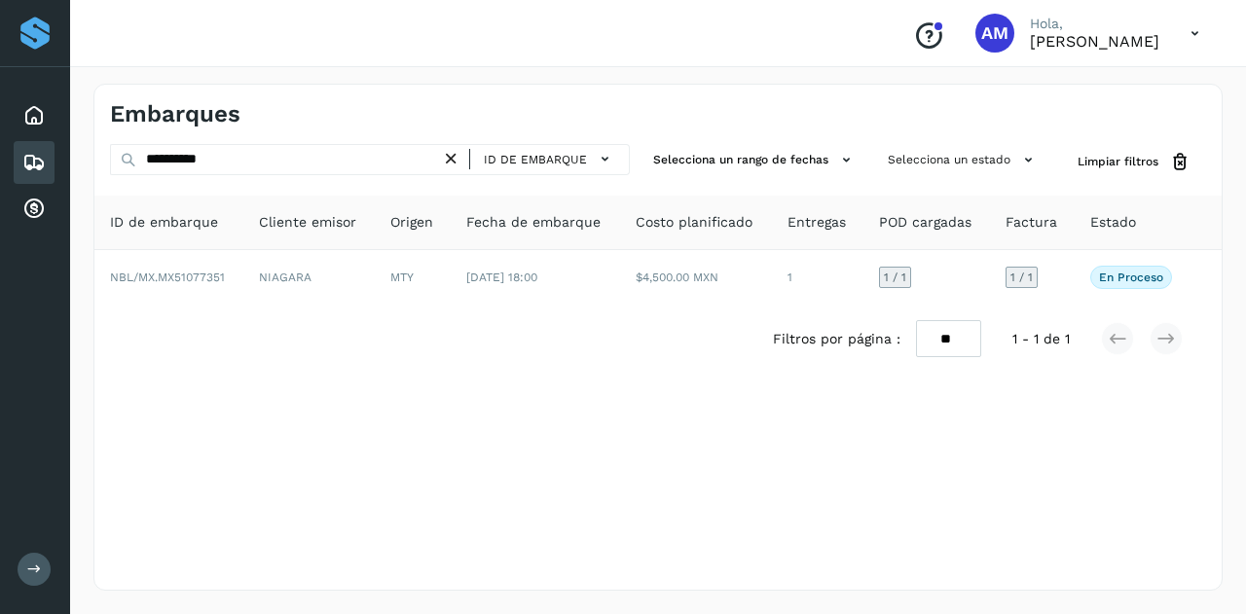
click at [457, 156] on icon at bounding box center [451, 159] width 20 height 20
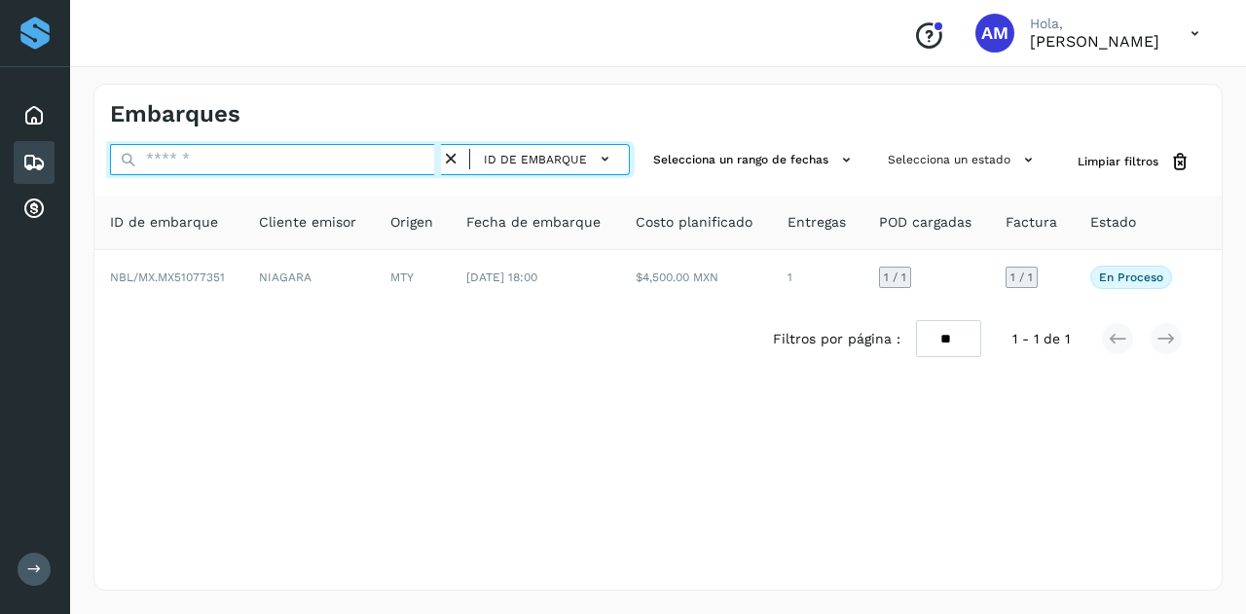
click at [383, 156] on input "text" at bounding box center [275, 159] width 331 height 31
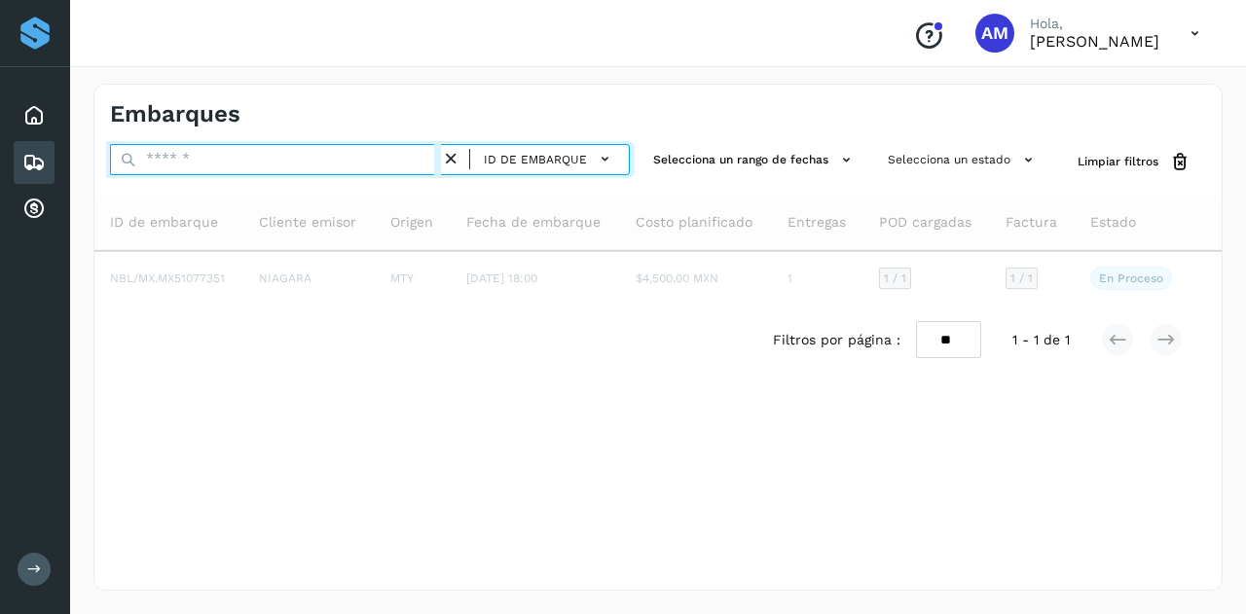
paste input "**********"
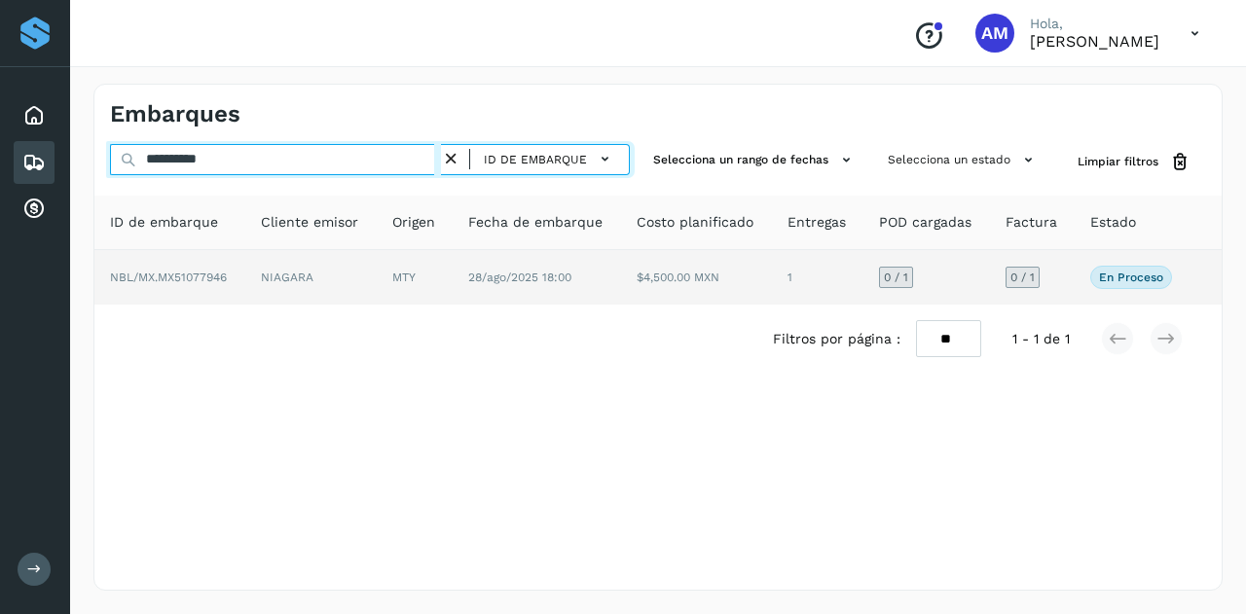
type input "**********"
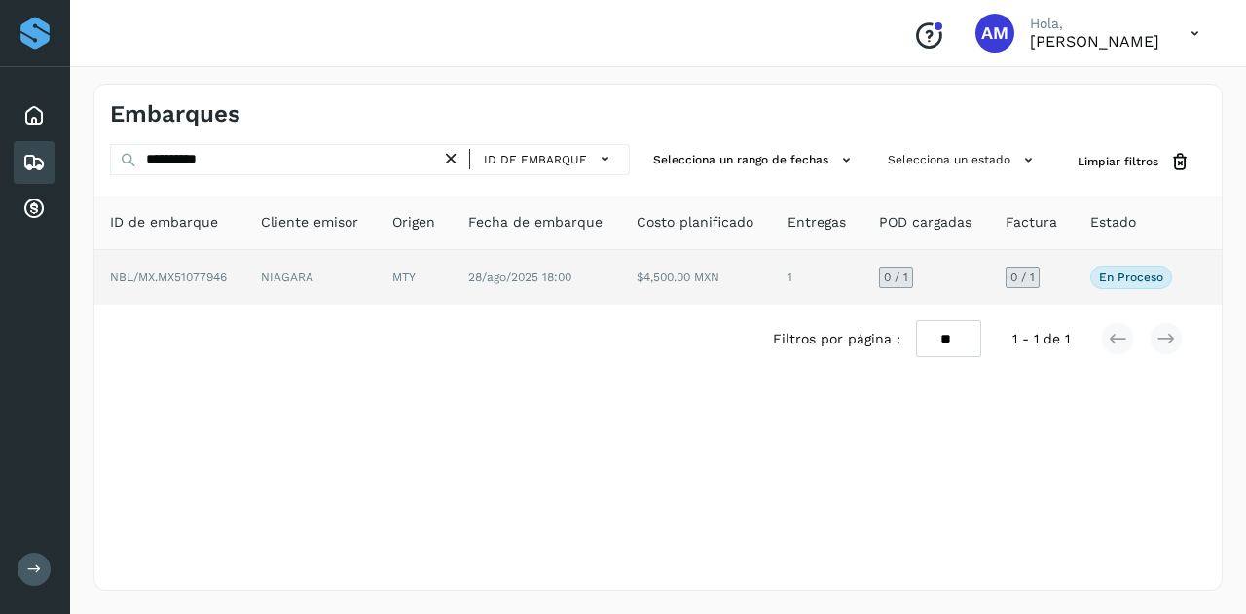
click at [216, 283] on span "NBL/MX.MX51077946" at bounding box center [168, 278] width 117 height 14
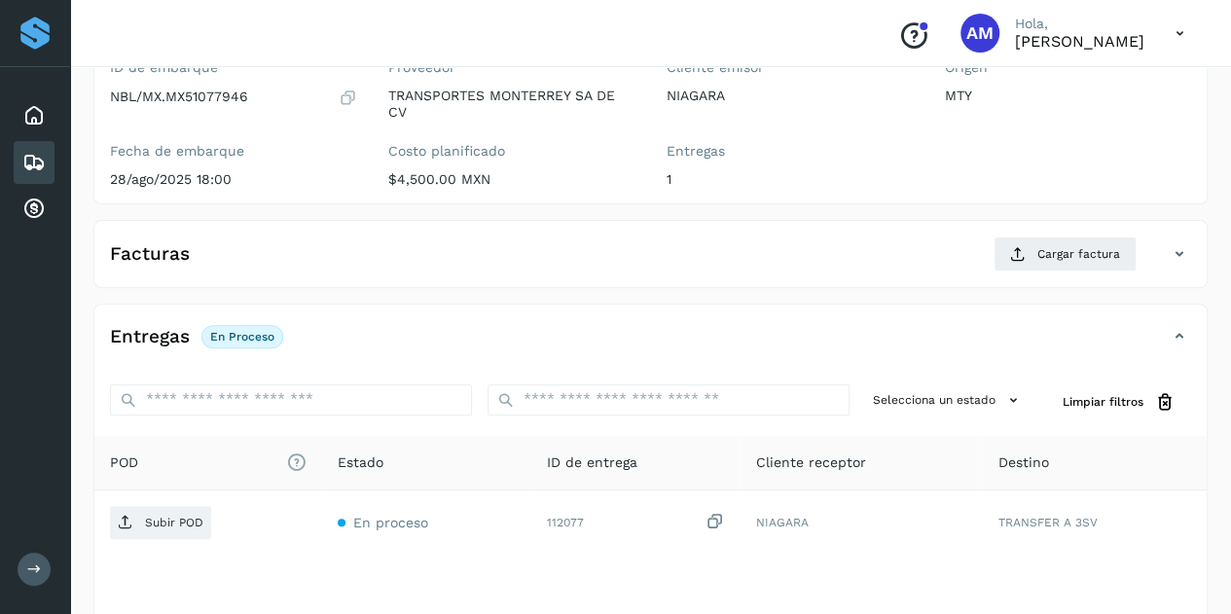
scroll to position [292, 0]
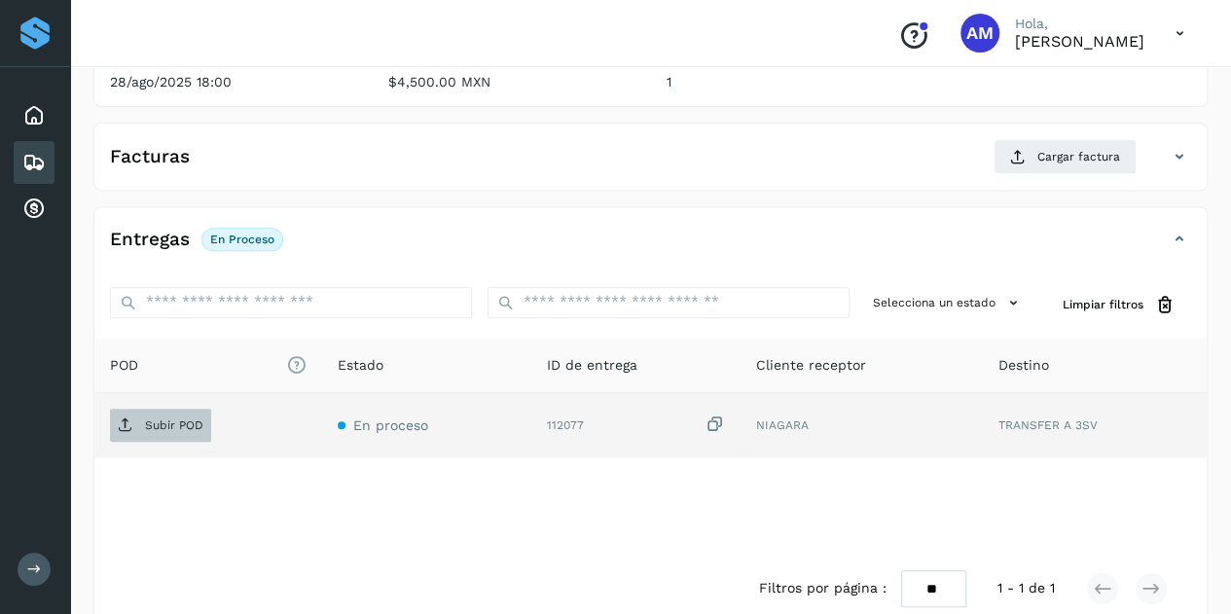
click at [191, 419] on p "Subir POD" at bounding box center [174, 426] width 58 height 14
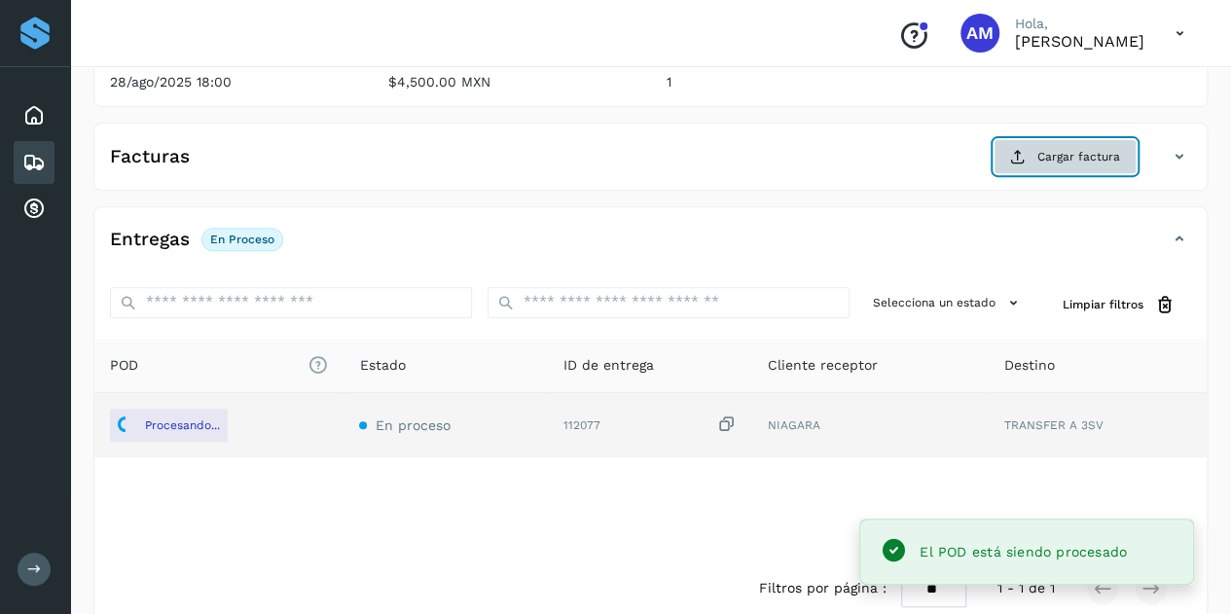
click at [1047, 157] on span "Cargar factura" at bounding box center [1079, 157] width 83 height 18
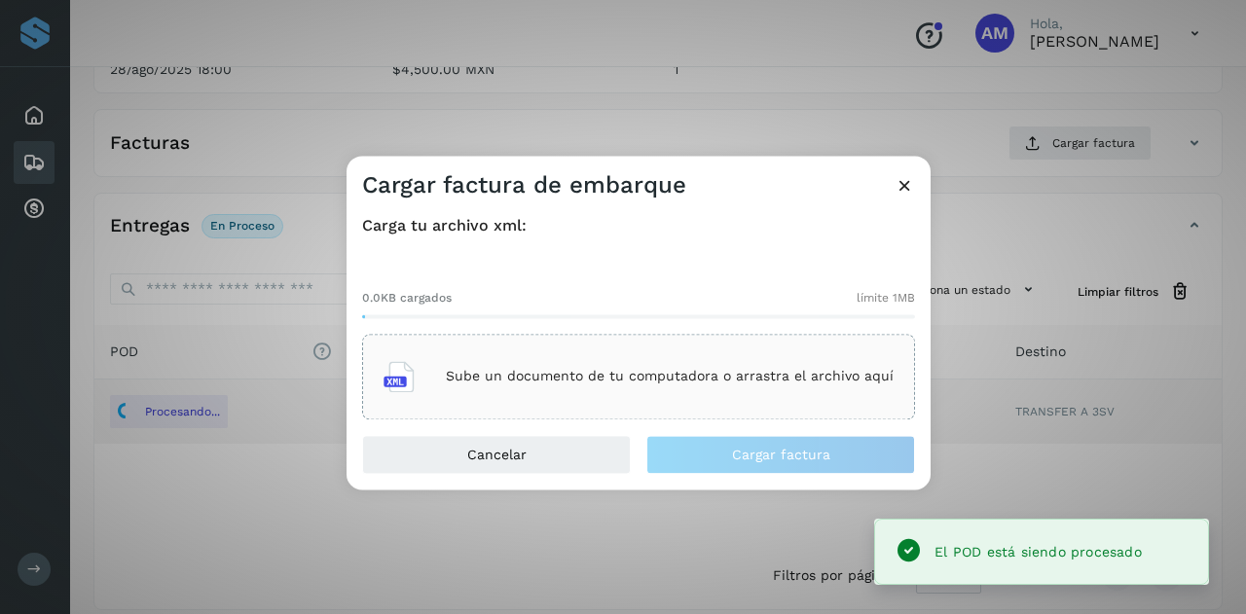
click at [557, 334] on div "0.0KB cargados límite 1MB Sube un documento de tu computadora o arrastra el arc…" at bounding box center [638, 339] width 553 height 162
click at [549, 357] on div "Sube un documento de tu computadora o arrastra el archivo aquí" at bounding box center [638, 376] width 510 height 53
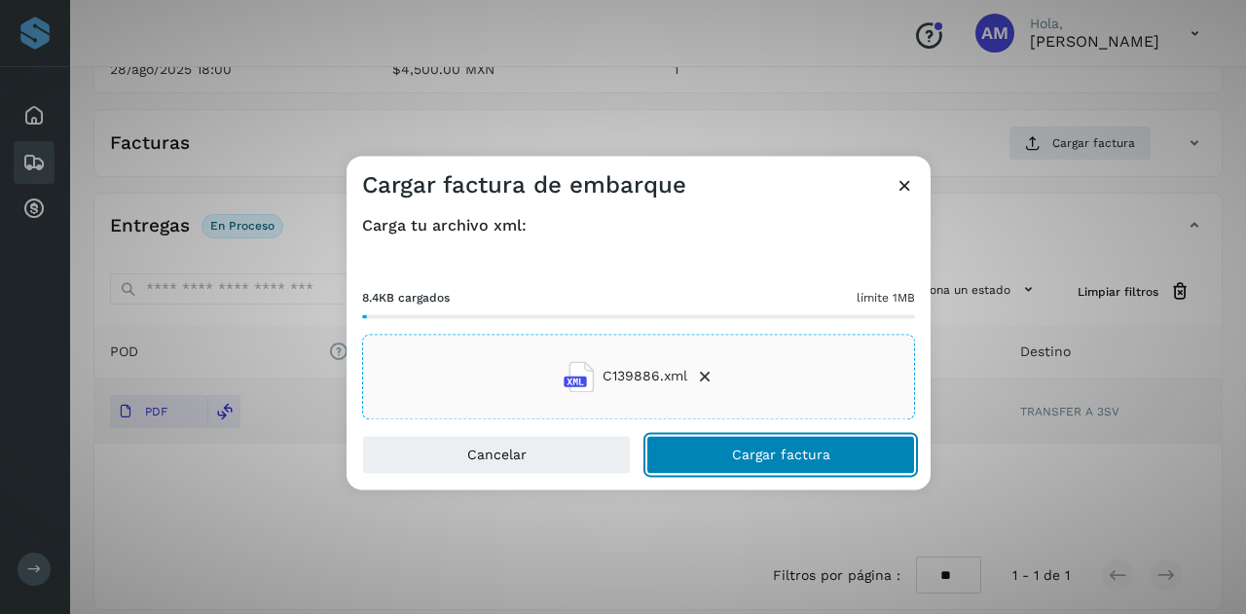
click at [691, 455] on button "Cargar factura" at bounding box center [780, 454] width 269 height 39
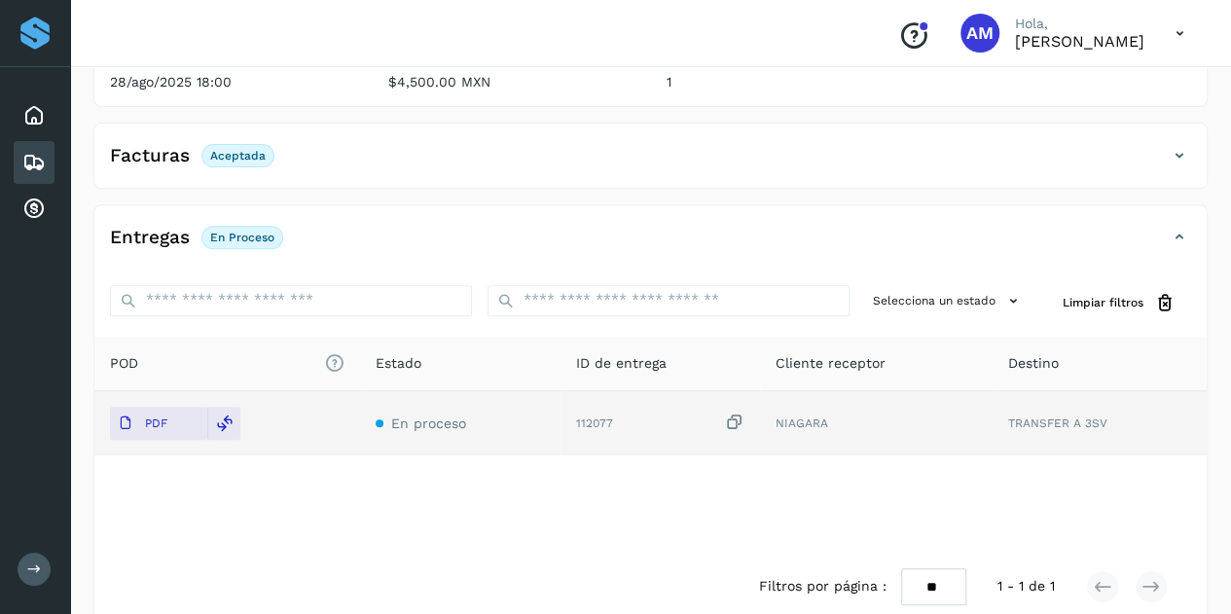
scroll to position [0, 0]
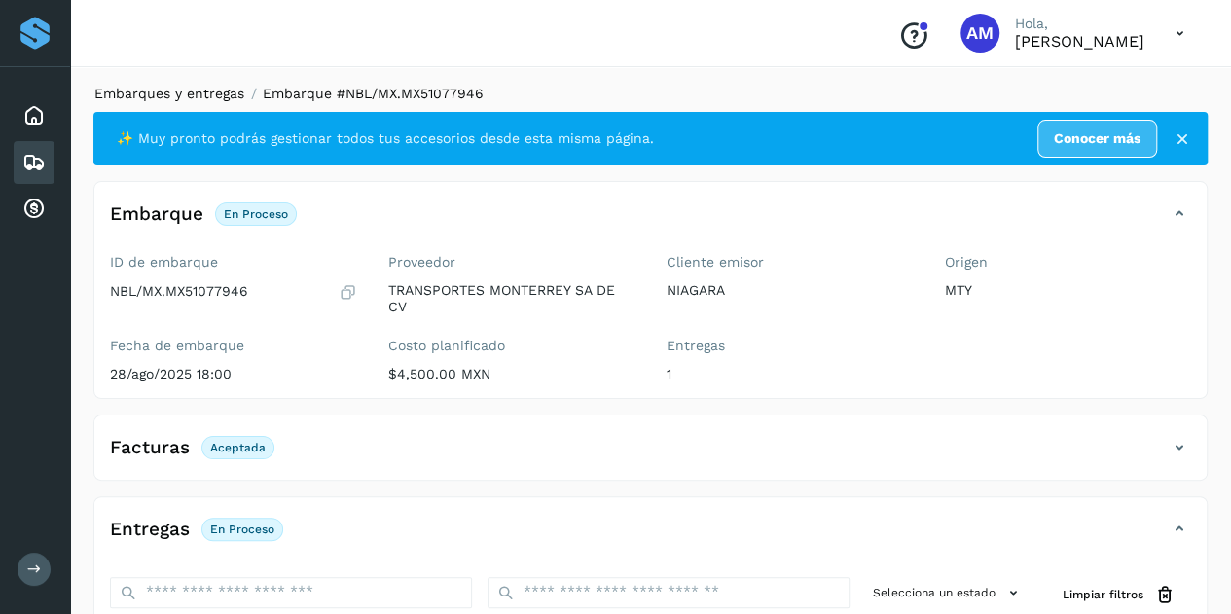
click at [170, 97] on link "Embarques y entregas" at bounding box center [169, 94] width 150 height 16
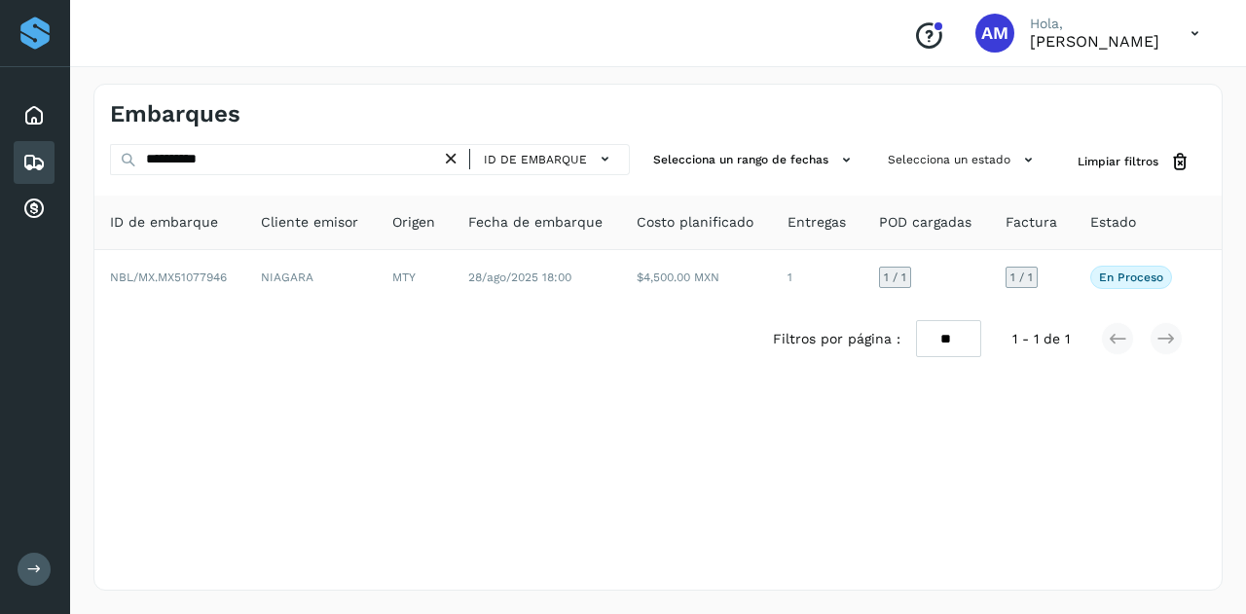
click at [456, 161] on icon at bounding box center [451, 159] width 20 height 20
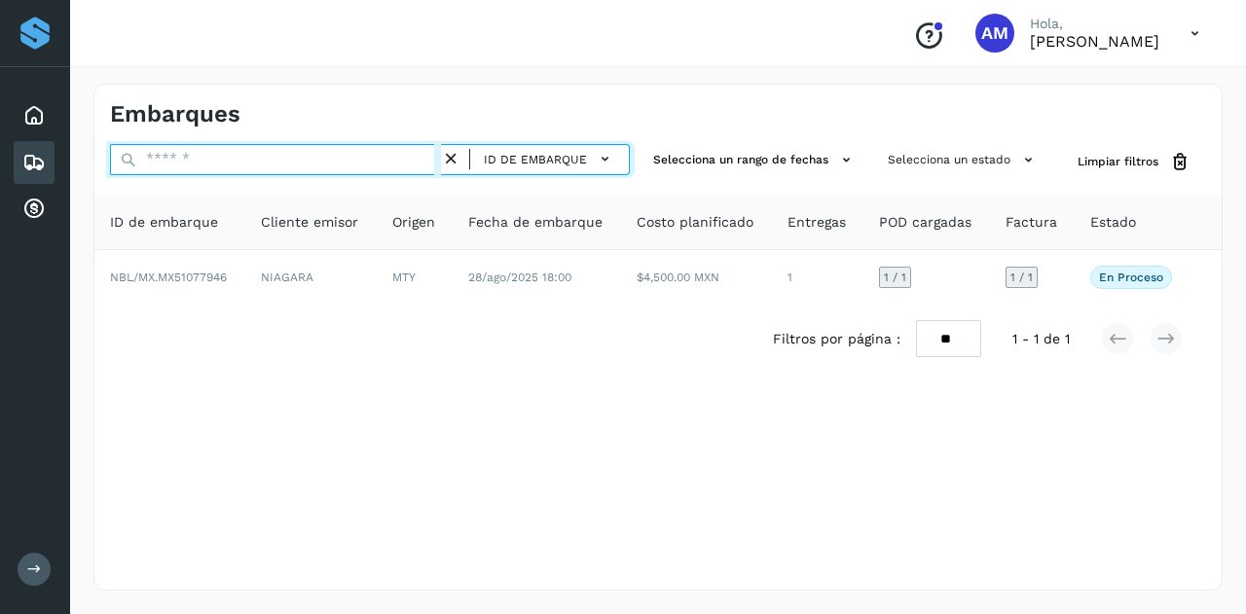
click at [420, 161] on input "text" at bounding box center [275, 159] width 331 height 31
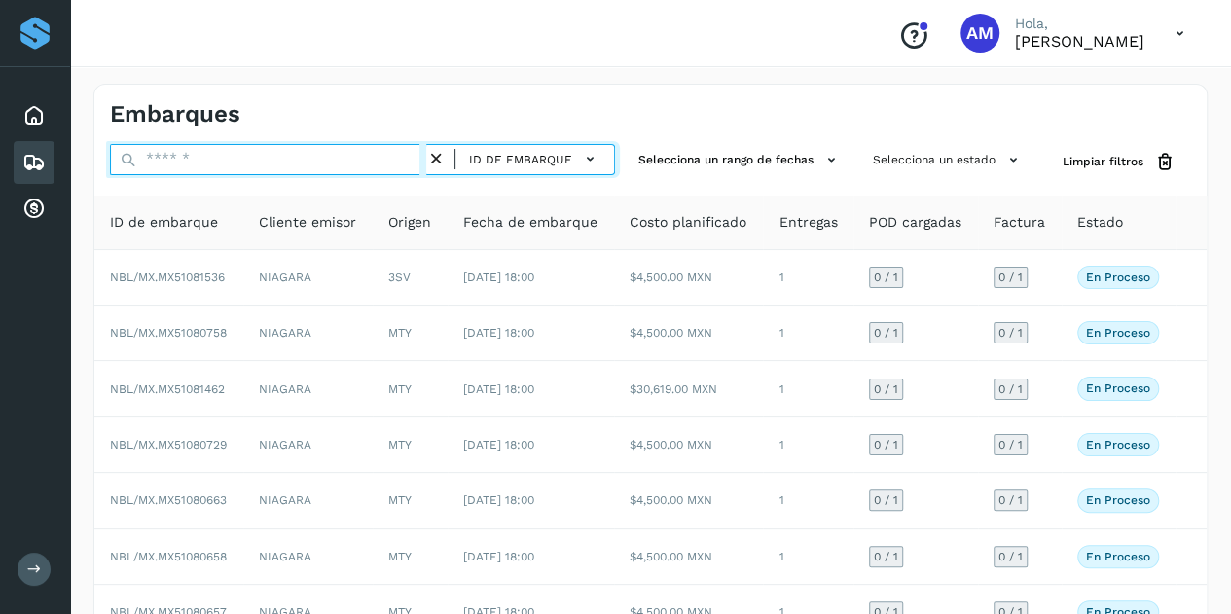
paste input "**********"
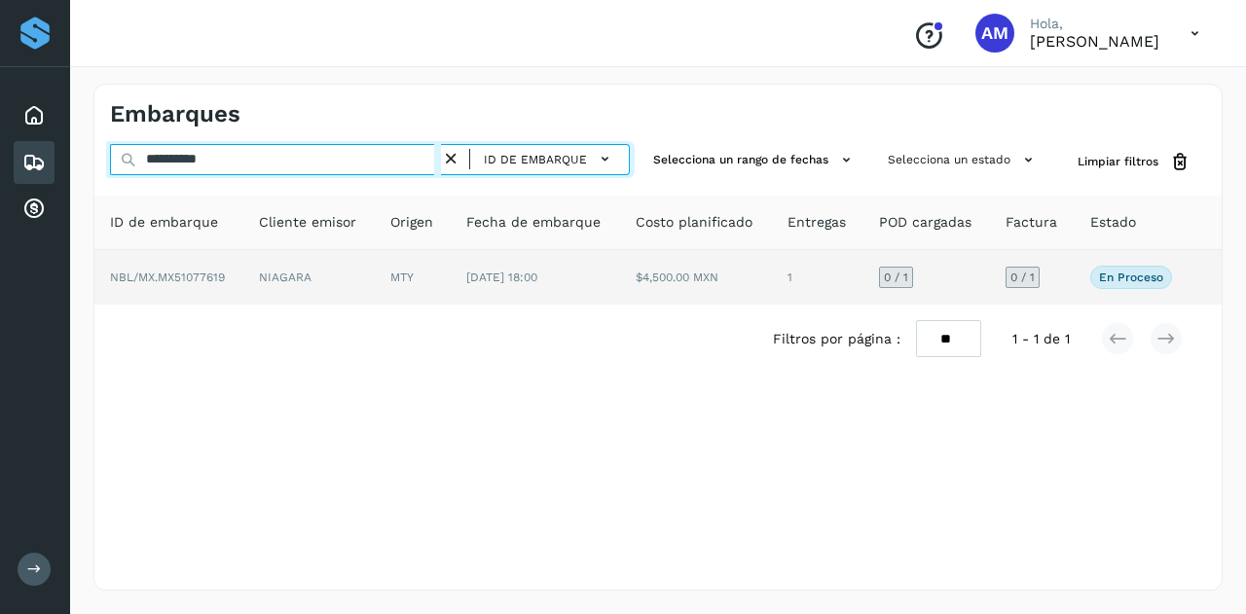
type input "**********"
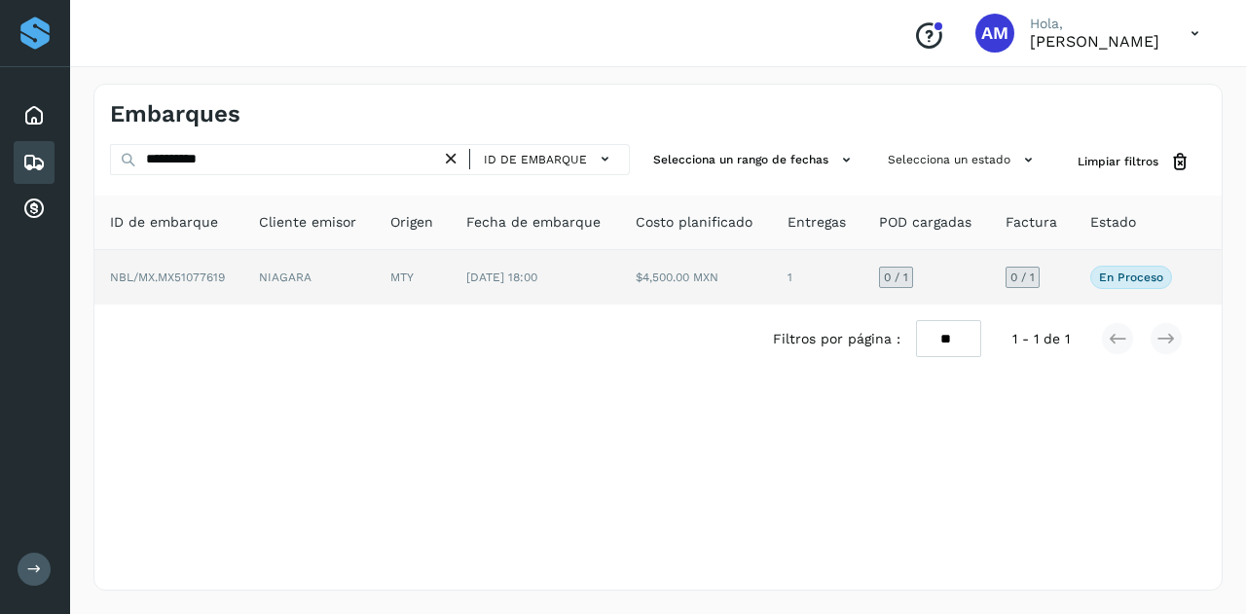
click at [417, 262] on td "MTY" at bounding box center [413, 277] width 76 height 55
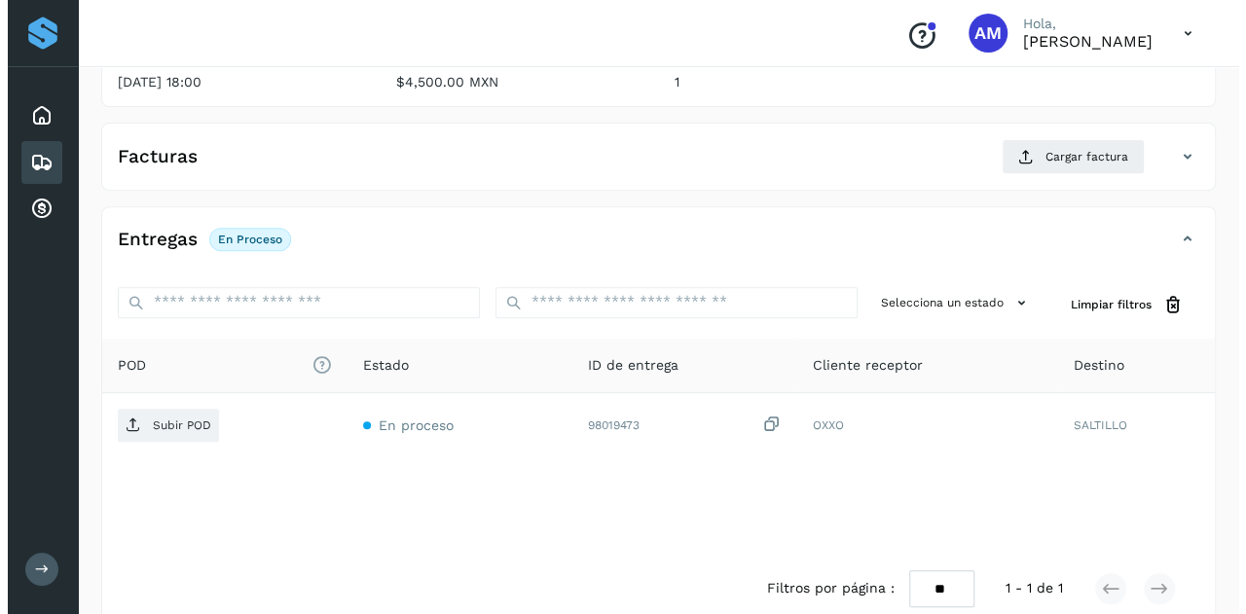
scroll to position [321, 0]
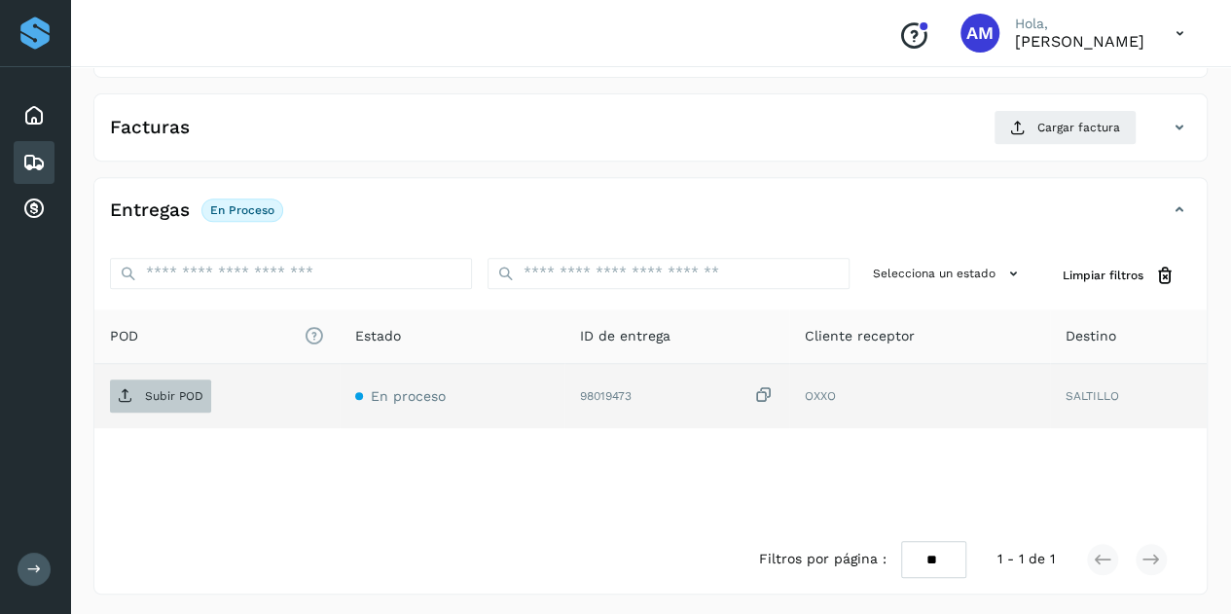
click at [165, 394] on p "Subir POD" at bounding box center [174, 396] width 58 height 14
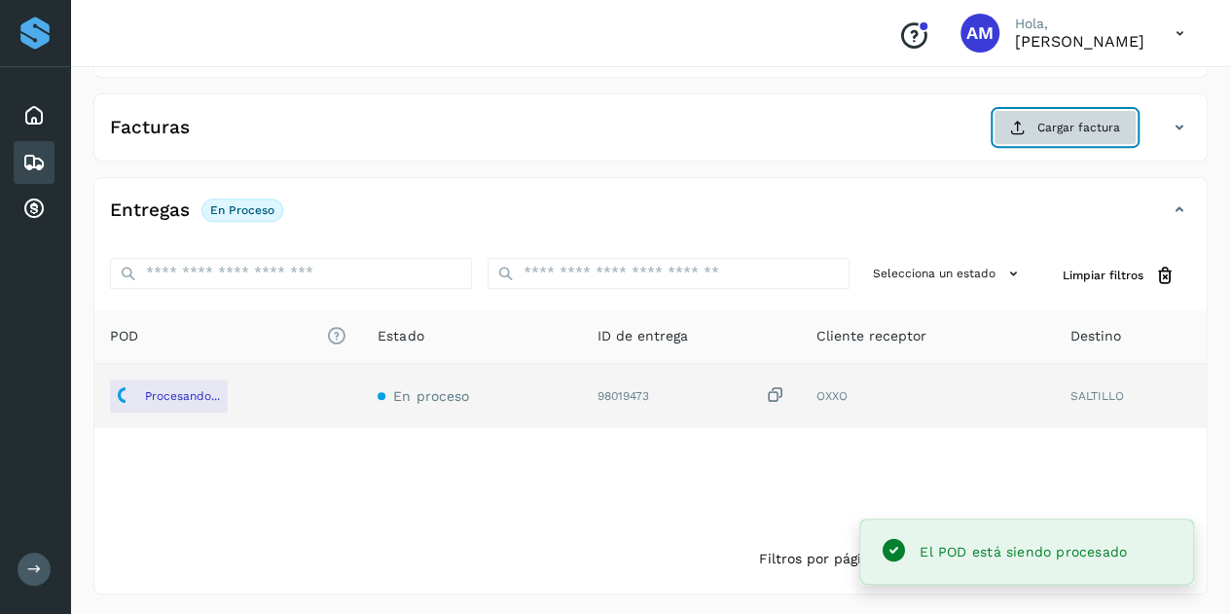
click at [1088, 126] on span "Cargar factura" at bounding box center [1079, 128] width 83 height 18
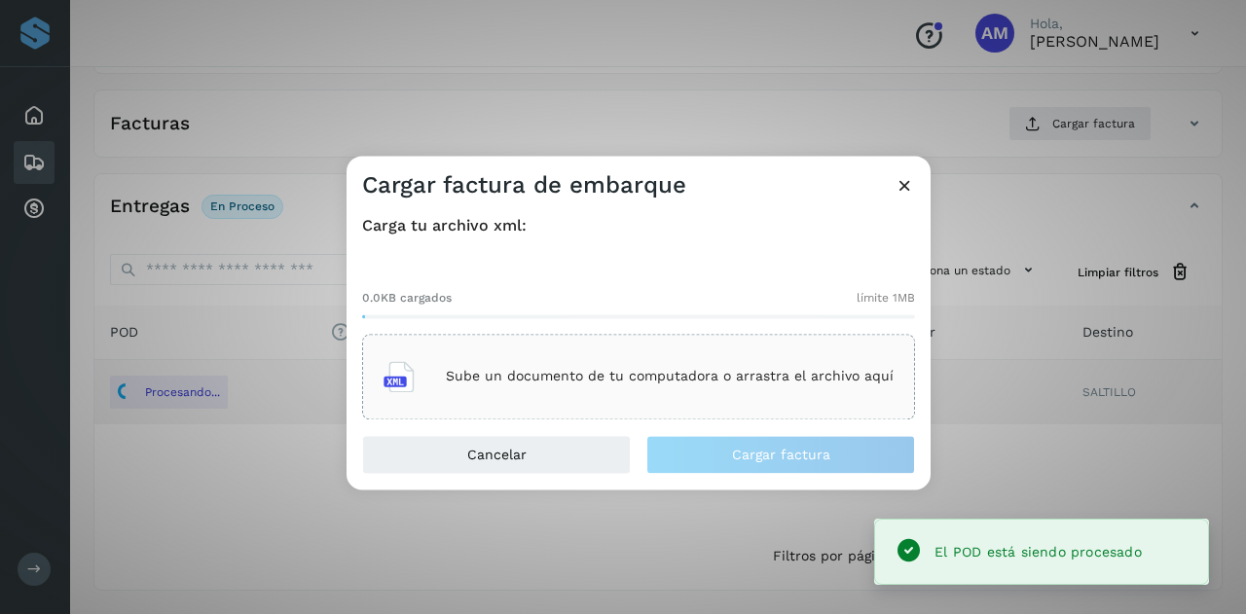
click at [526, 363] on div "Sube un documento de tu computadora o arrastra el archivo aquí" at bounding box center [638, 376] width 510 height 53
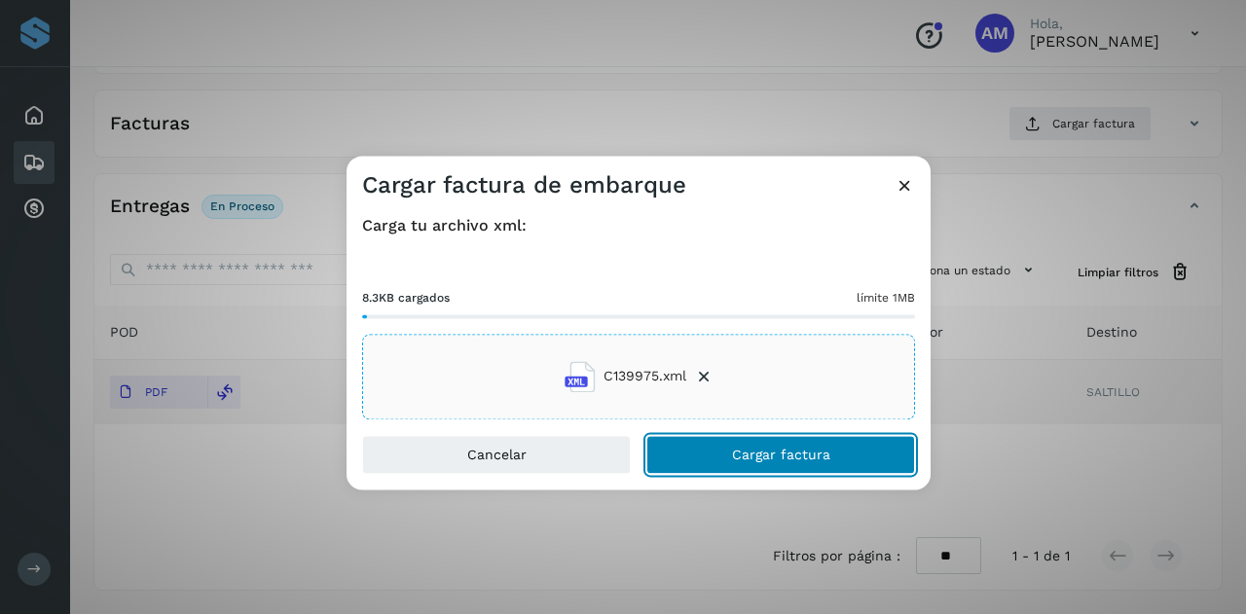
click at [695, 453] on button "Cargar factura" at bounding box center [780, 454] width 269 height 39
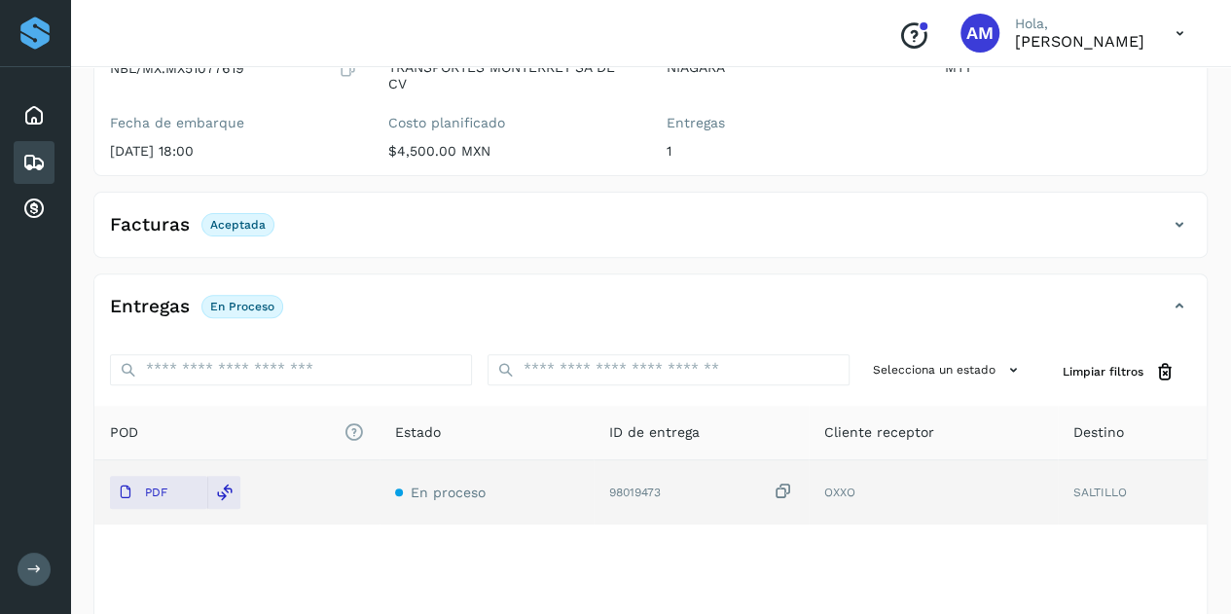
scroll to position [0, 0]
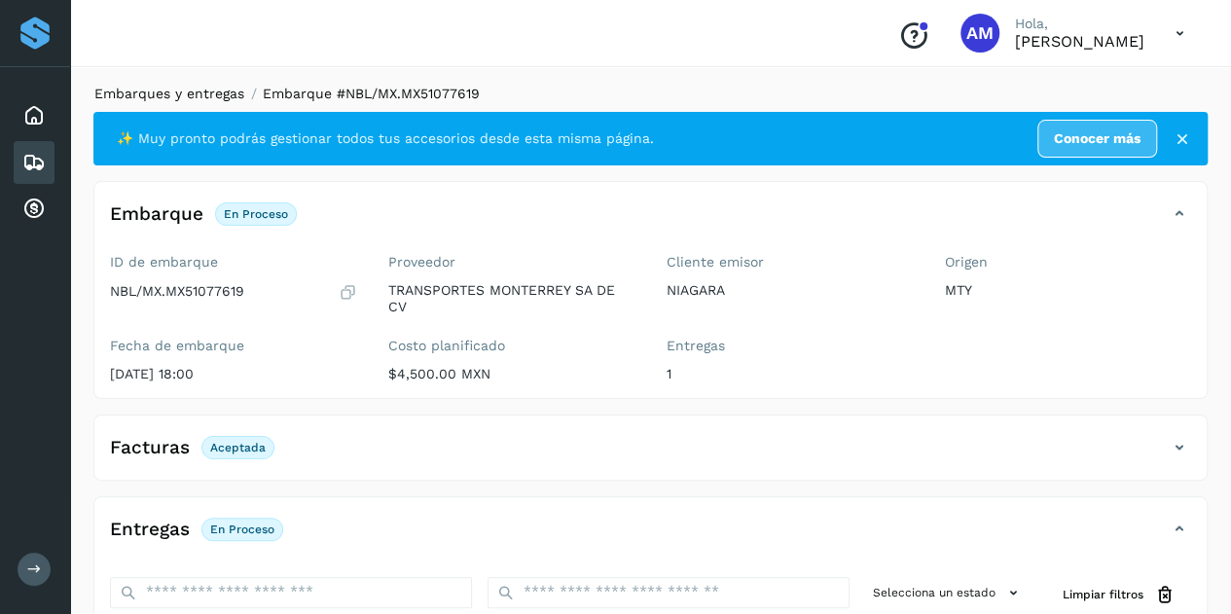
click at [221, 87] on link "Embarques y entregas" at bounding box center [169, 94] width 150 height 16
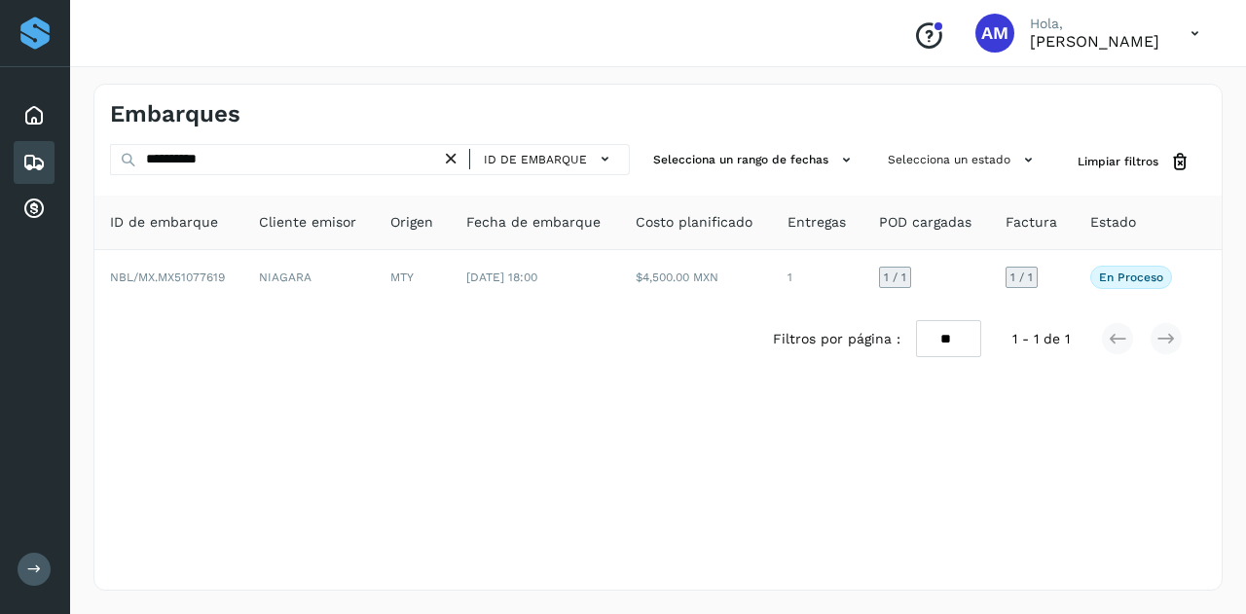
click at [457, 156] on icon at bounding box center [451, 159] width 20 height 20
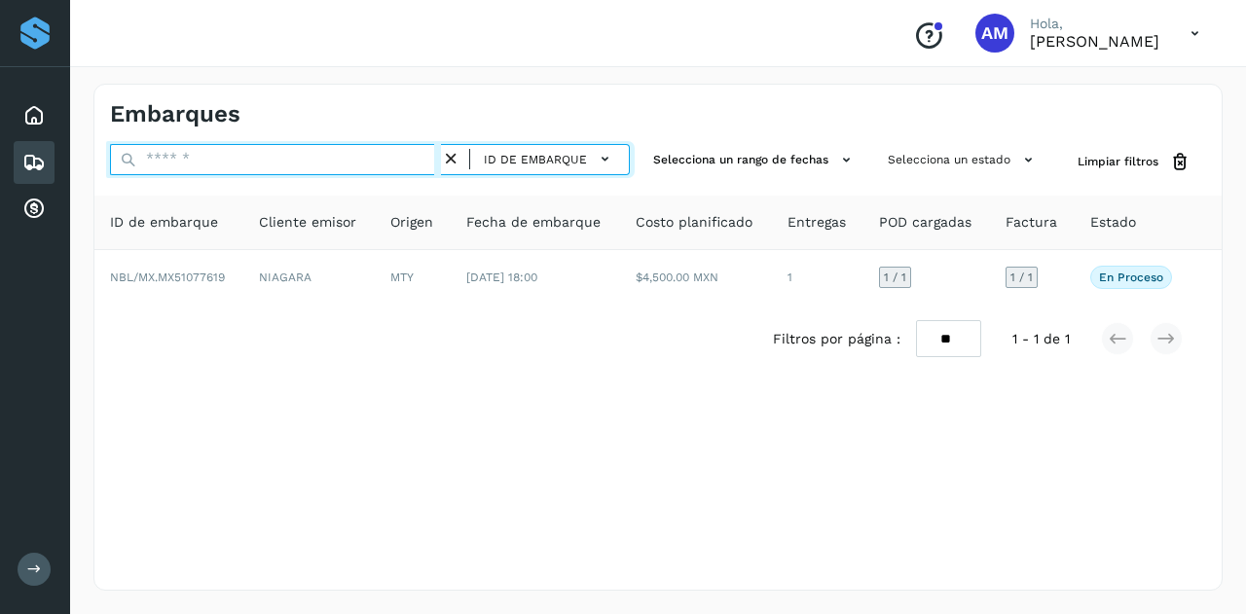
click at [321, 158] on input "text" at bounding box center [275, 159] width 331 height 31
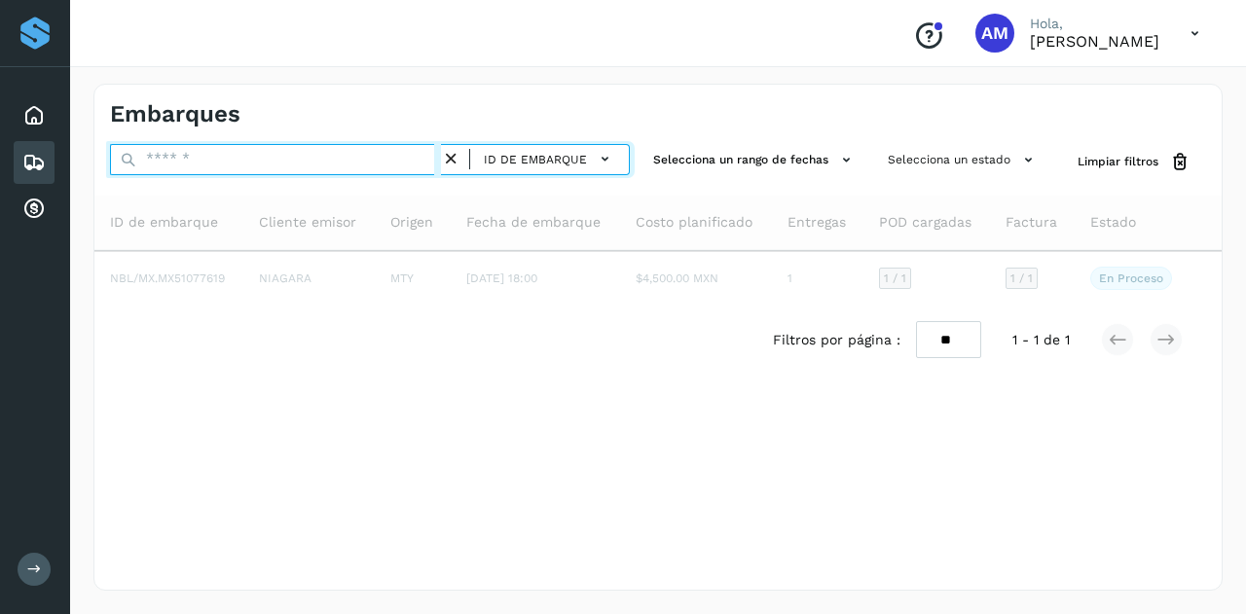
paste input "**********"
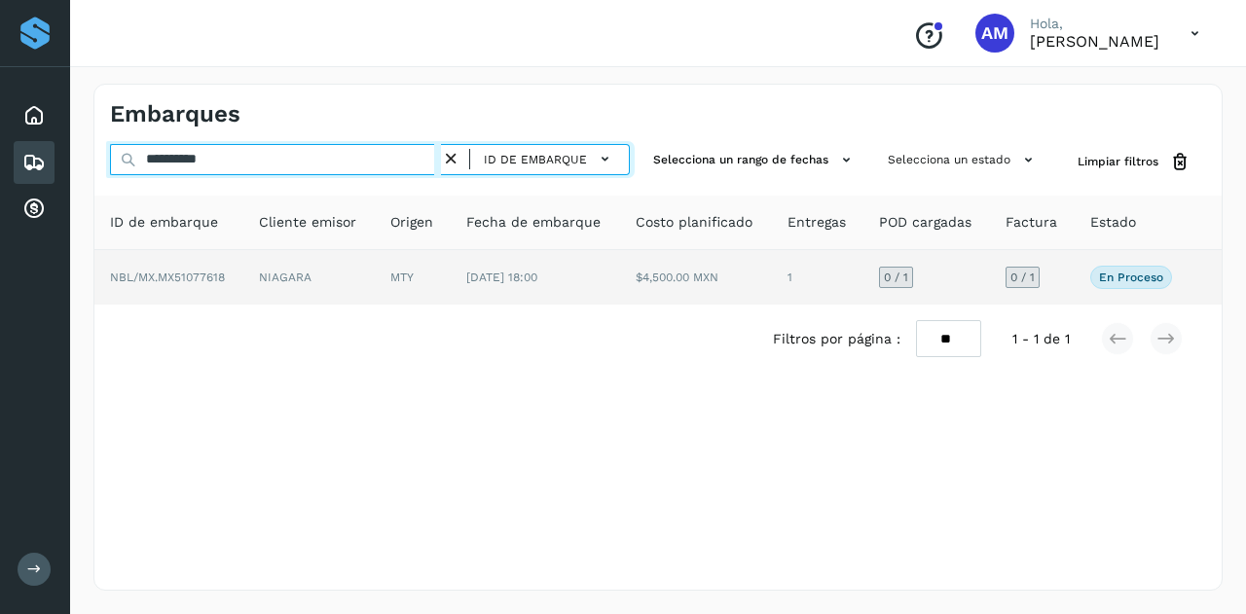
type input "**********"
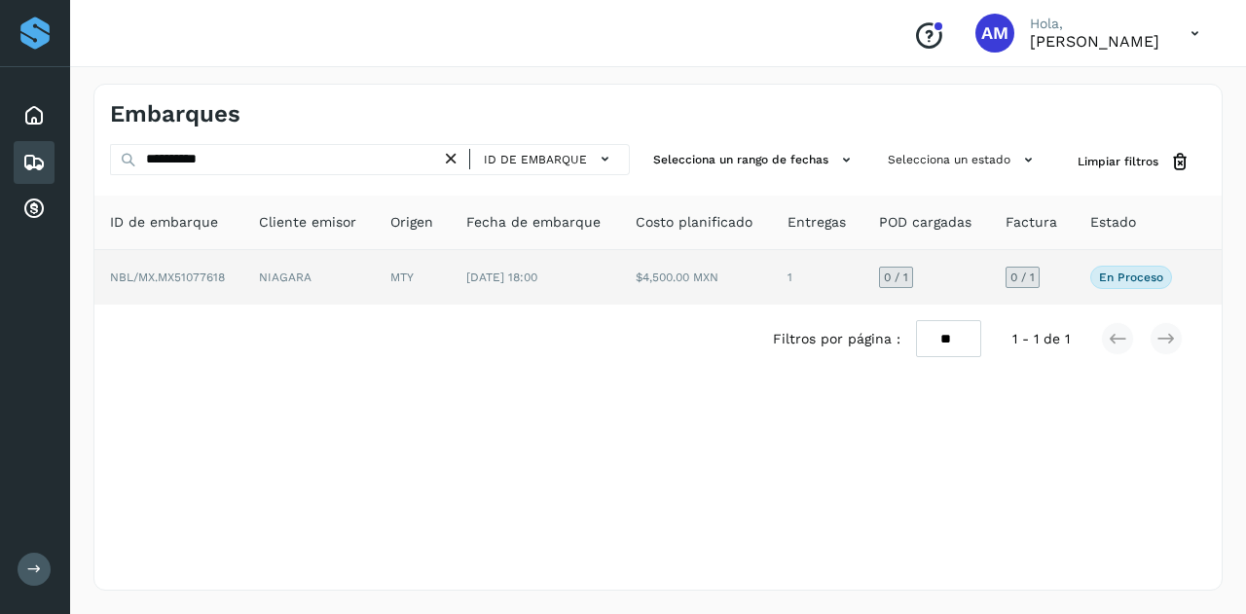
click at [354, 280] on td "NIAGARA" at bounding box center [308, 277] width 131 height 55
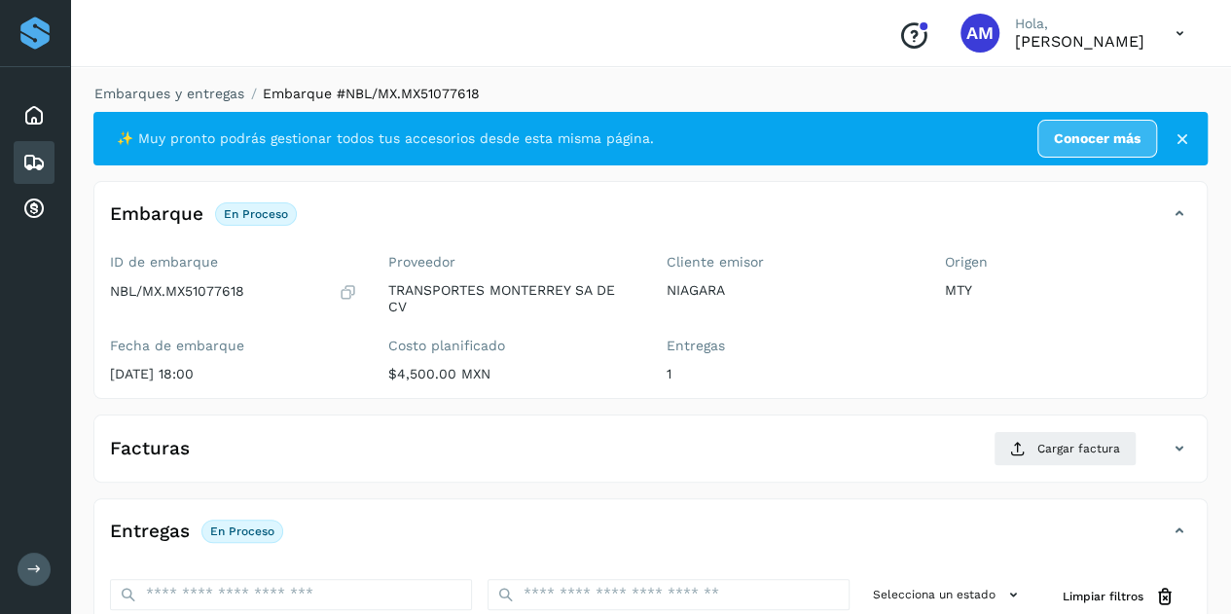
scroll to position [195, 0]
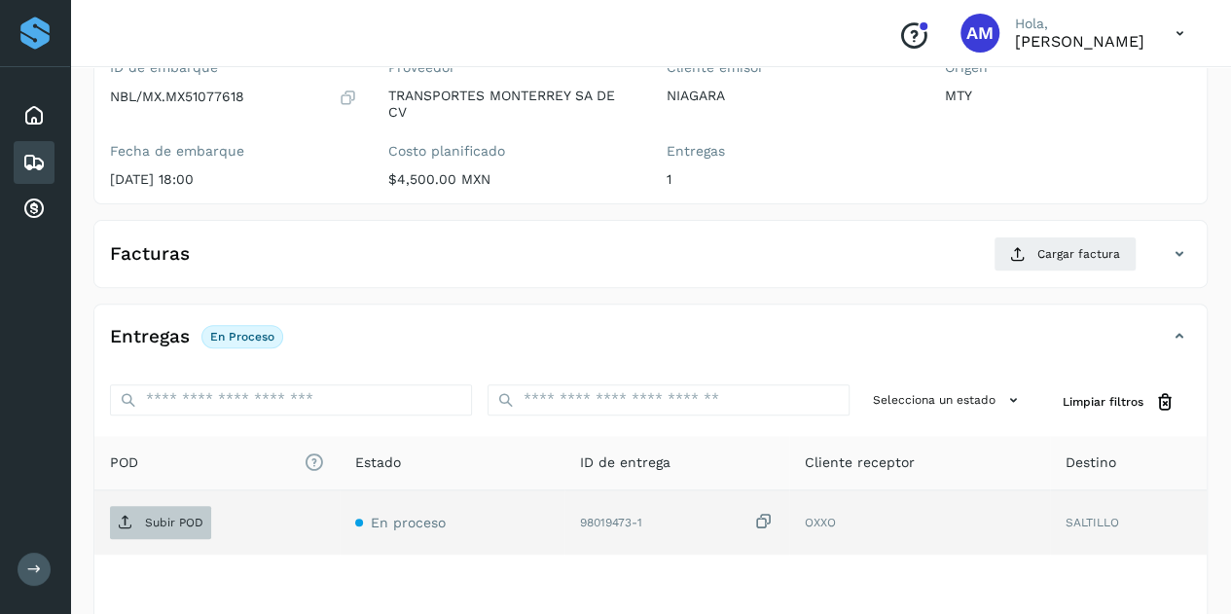
click at [174, 510] on span "Subir POD" at bounding box center [160, 522] width 101 height 31
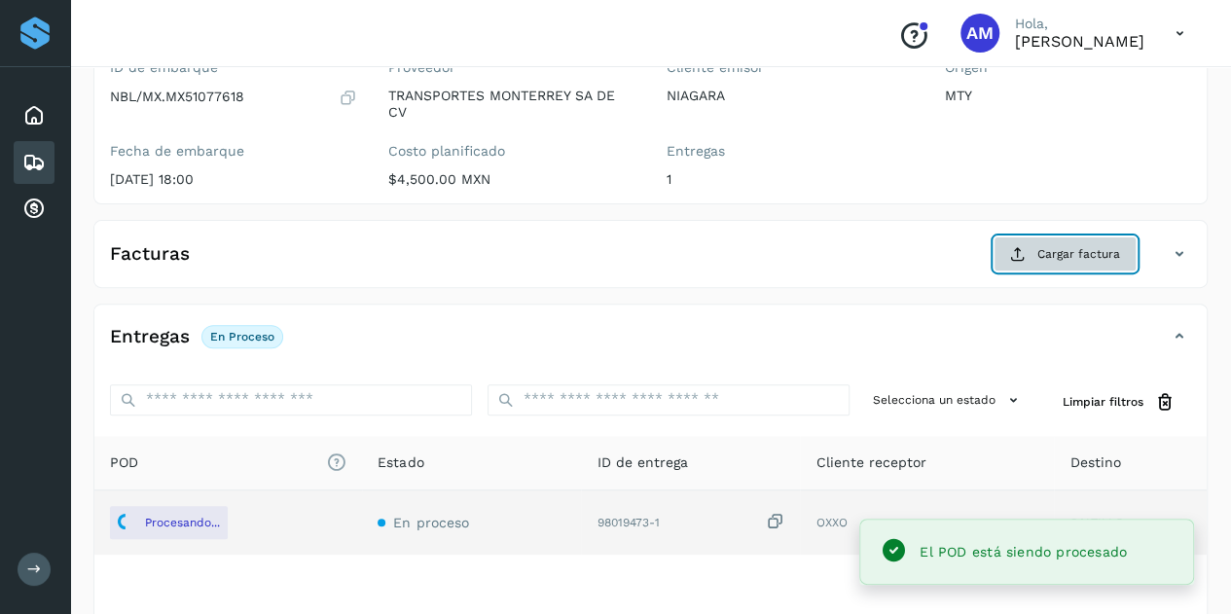
click at [1042, 251] on span "Cargar factura" at bounding box center [1079, 254] width 83 height 18
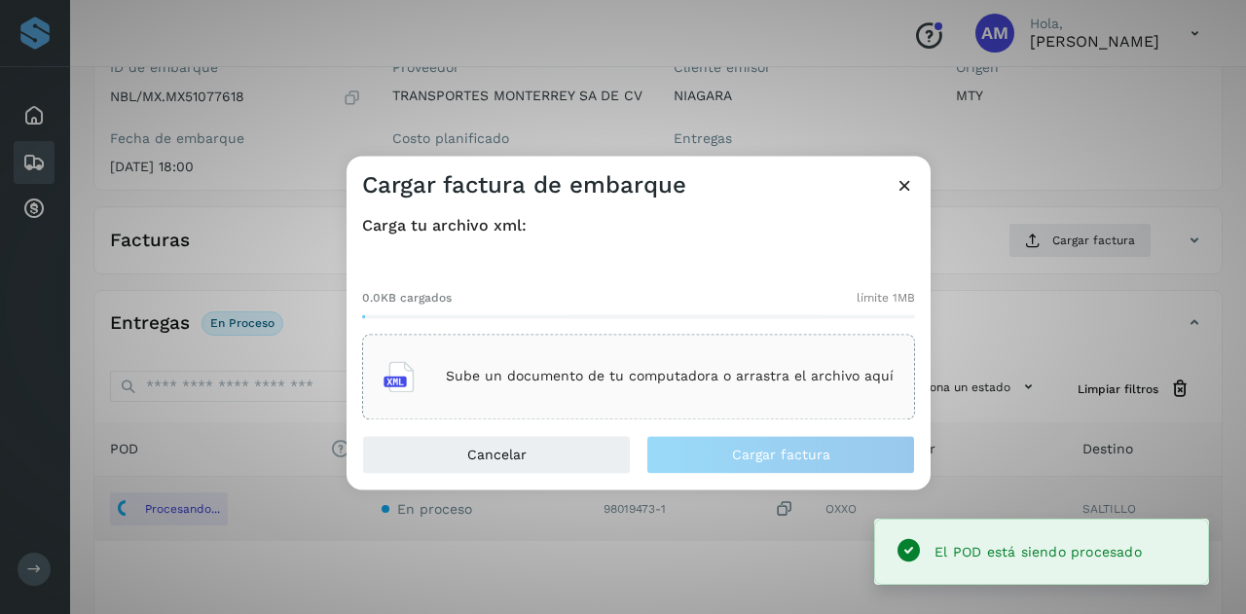
click at [650, 392] on div "Sube un documento de tu computadora o arrastra el archivo aquí" at bounding box center [638, 376] width 510 height 53
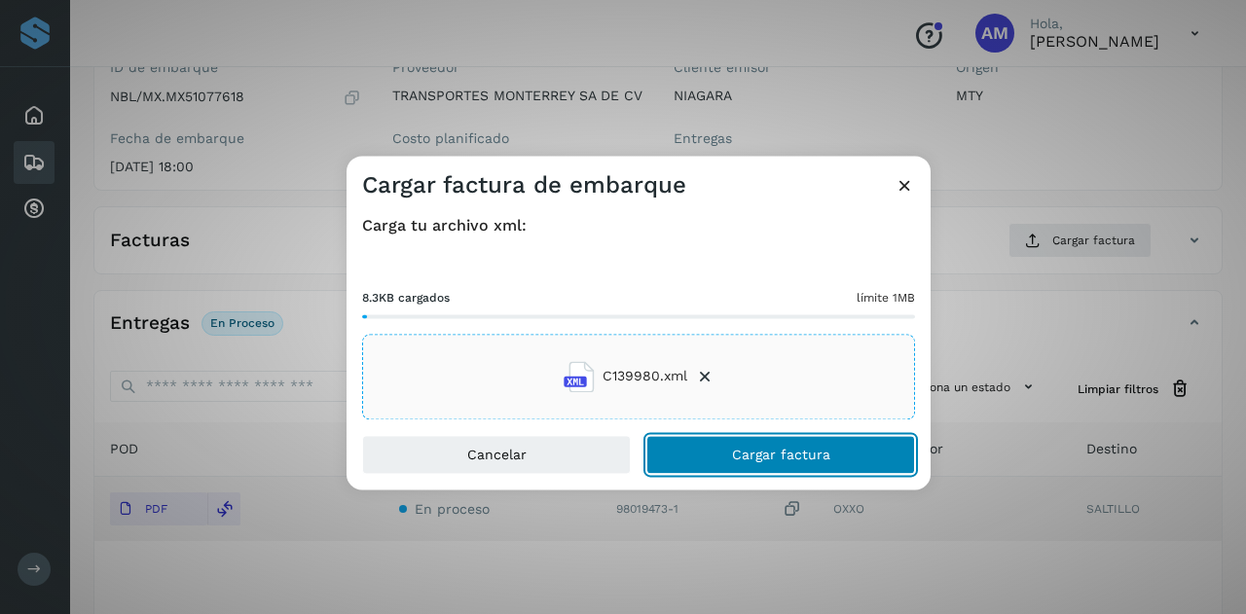
click at [751, 456] on span "Cargar factura" at bounding box center [781, 455] width 98 height 14
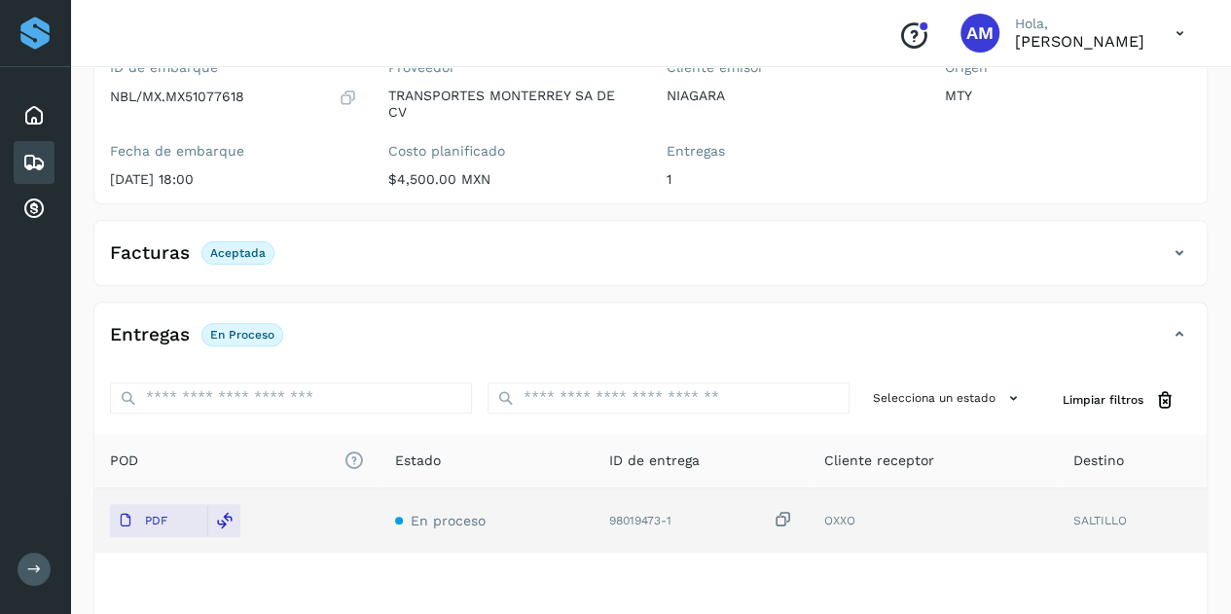
scroll to position [0, 0]
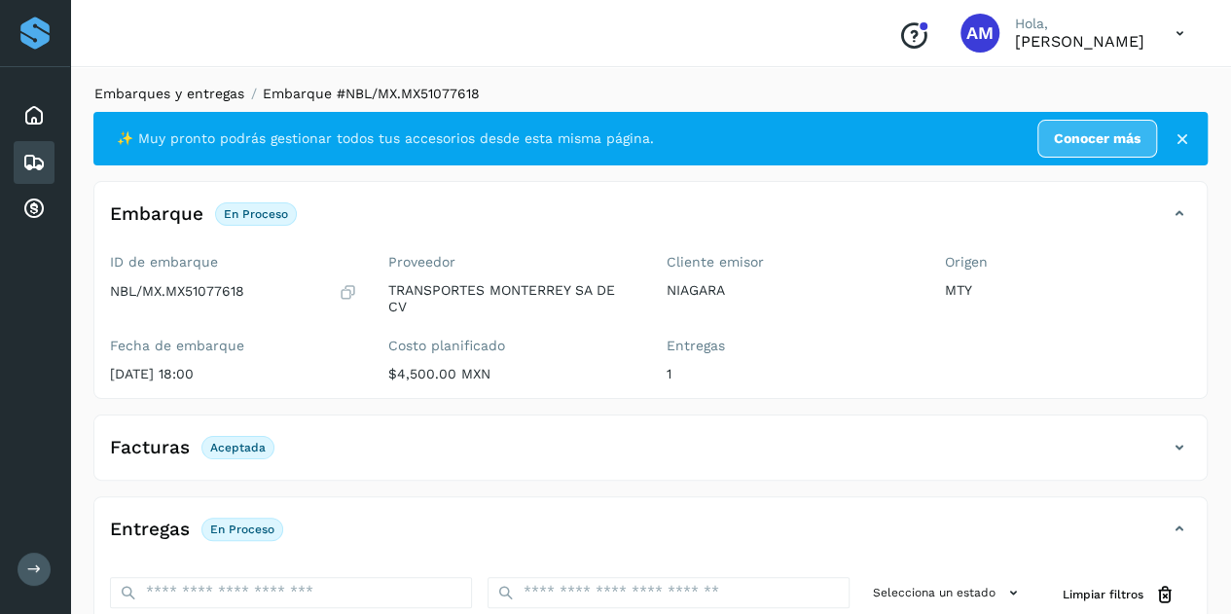
click at [201, 89] on link "Embarques y entregas" at bounding box center [169, 94] width 150 height 16
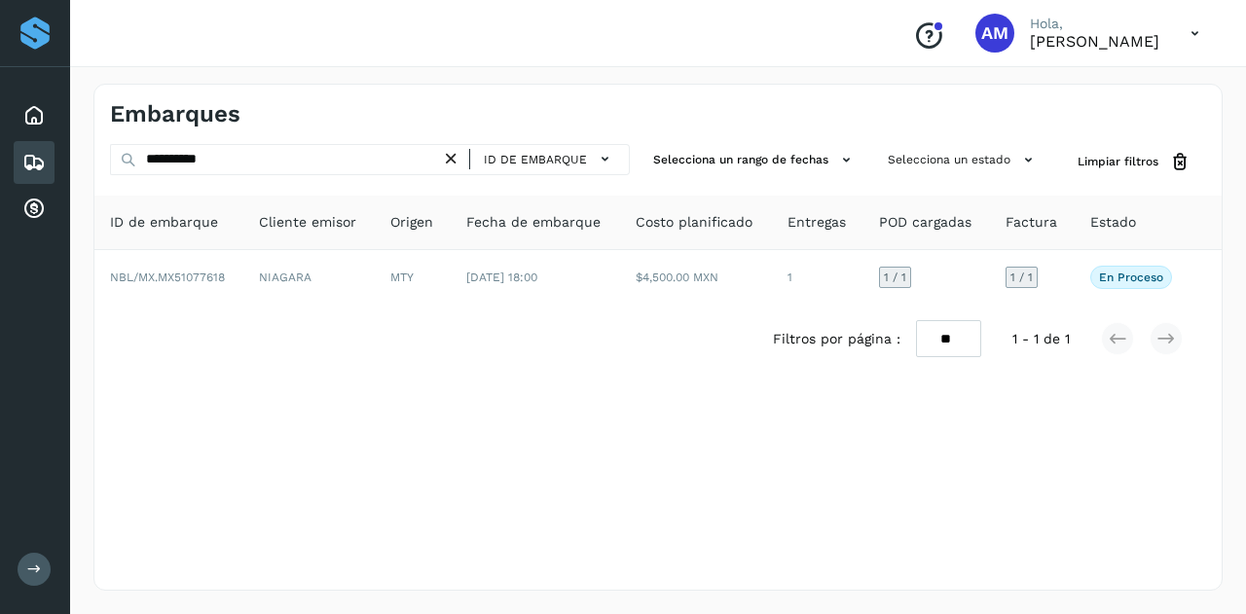
drag, startPoint x: 454, startPoint y: 156, endPoint x: 358, endPoint y: 161, distance: 95.5
click at [453, 156] on icon at bounding box center [451, 159] width 20 height 20
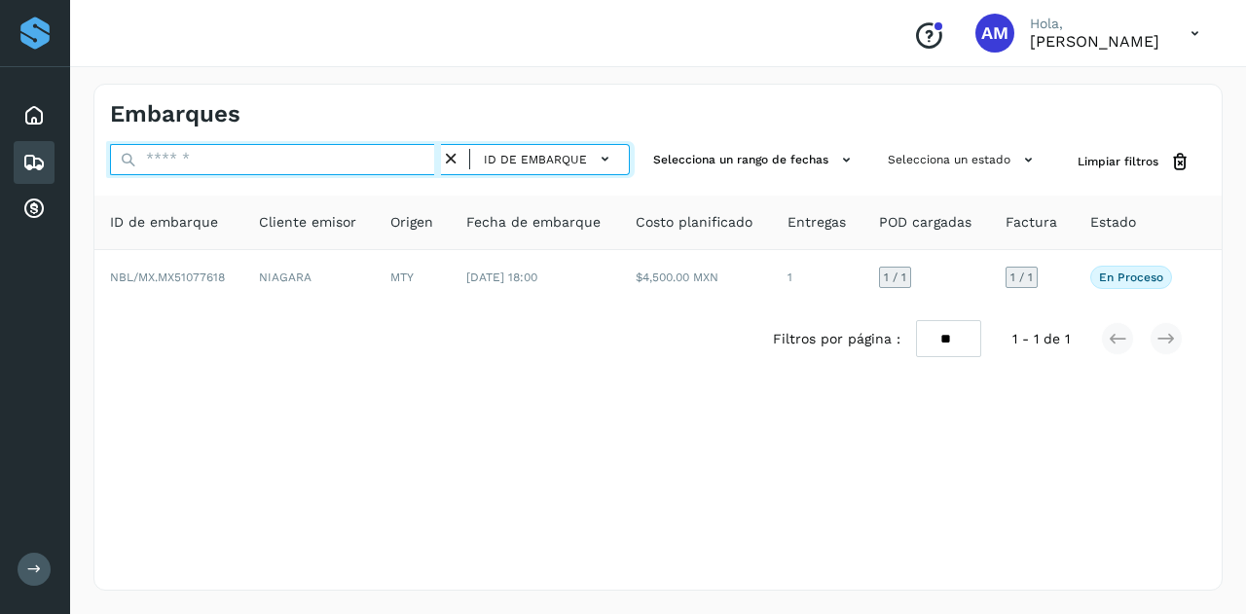
click at [358, 161] on input "text" at bounding box center [275, 159] width 331 height 31
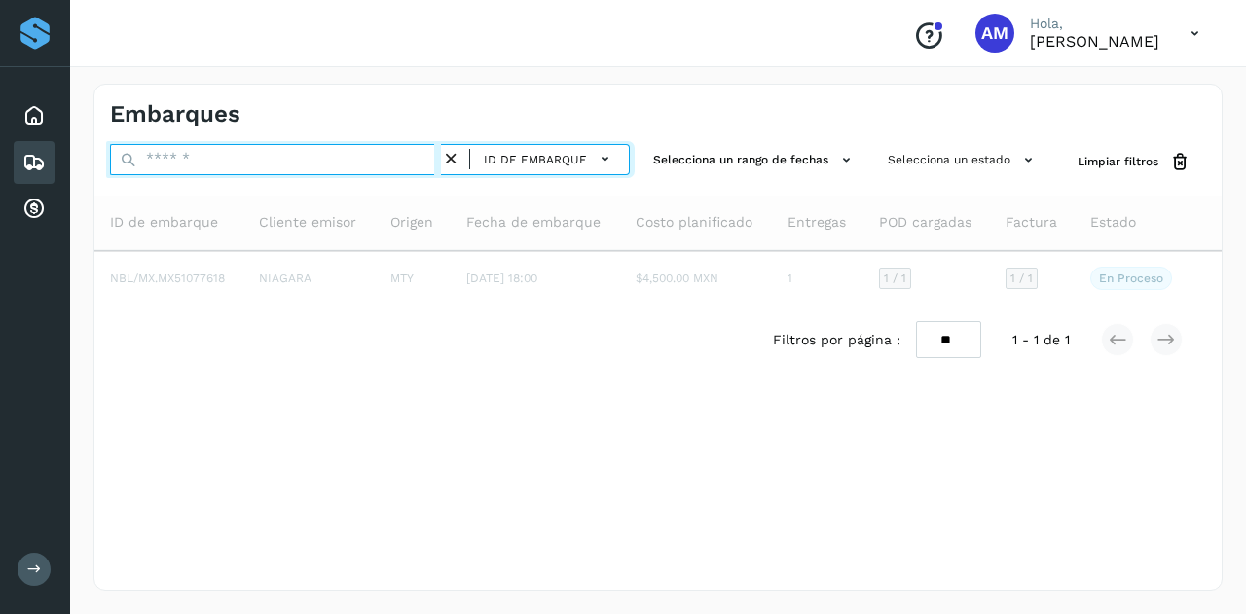
paste input "**********"
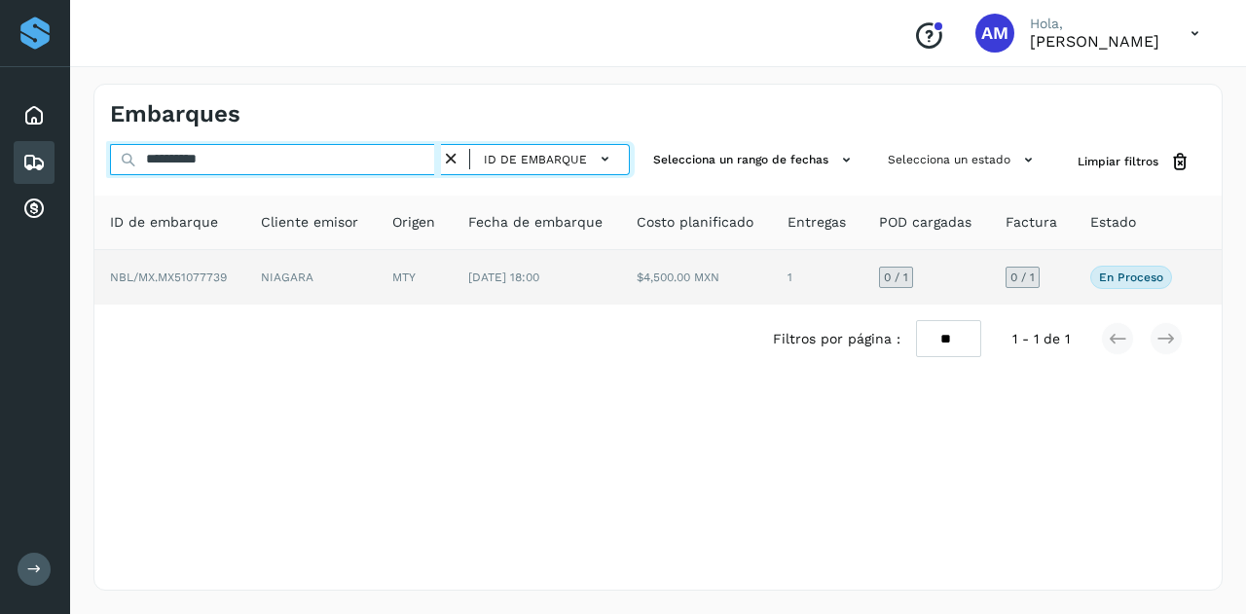
type input "**********"
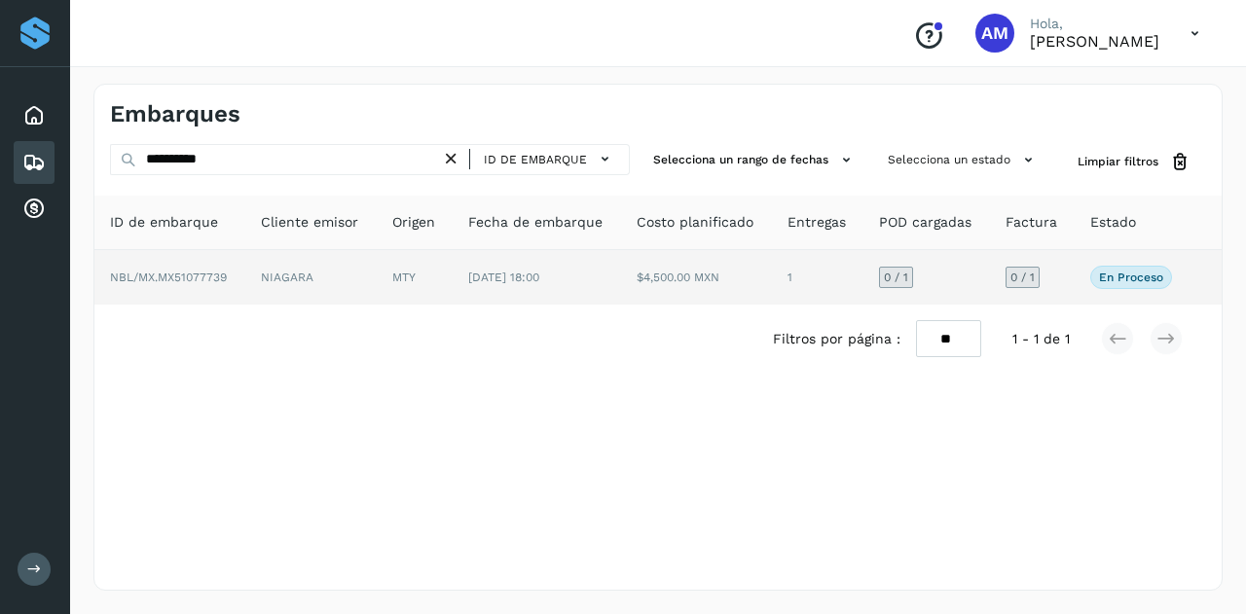
click at [348, 268] on td "NIAGARA" at bounding box center [310, 277] width 131 height 55
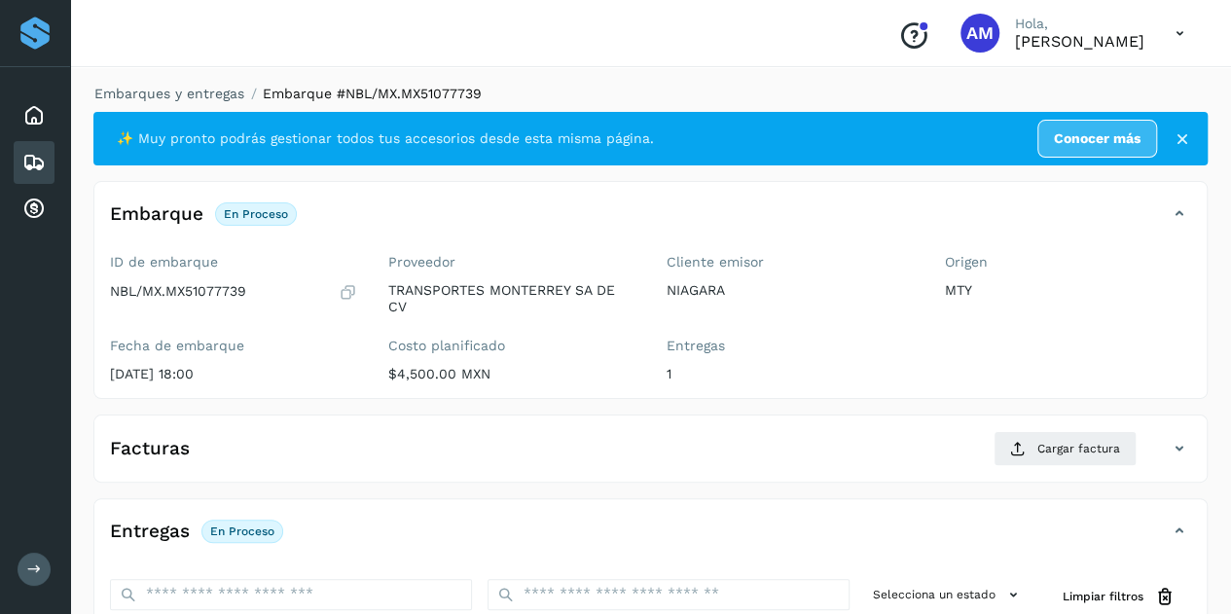
scroll to position [292, 0]
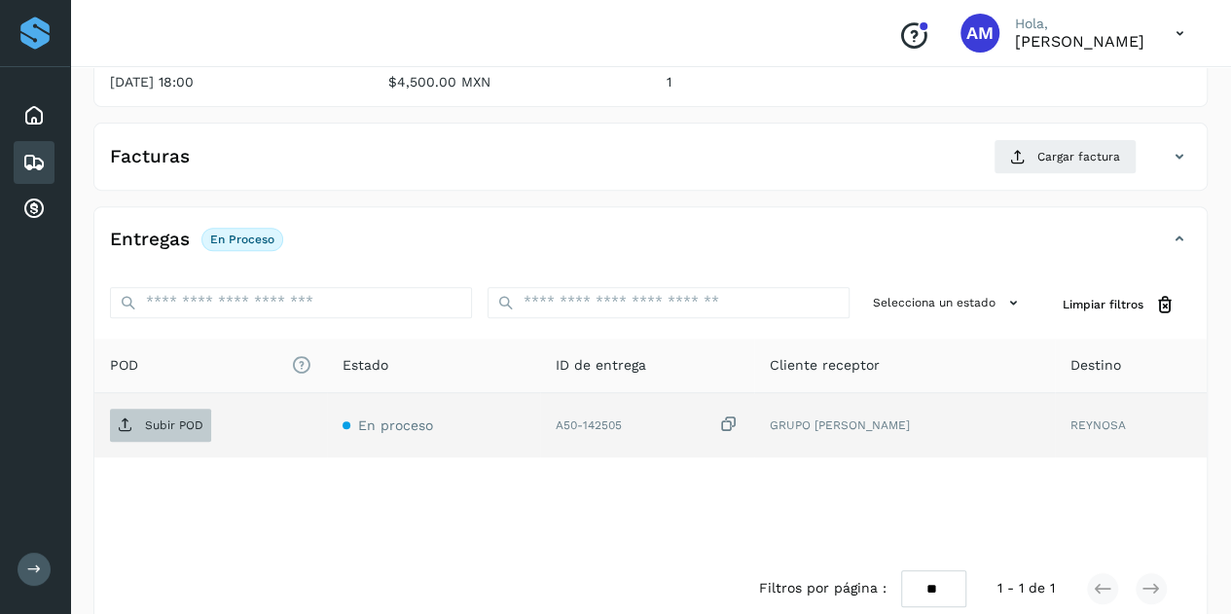
click at [185, 419] on p "Subir POD" at bounding box center [174, 426] width 58 height 14
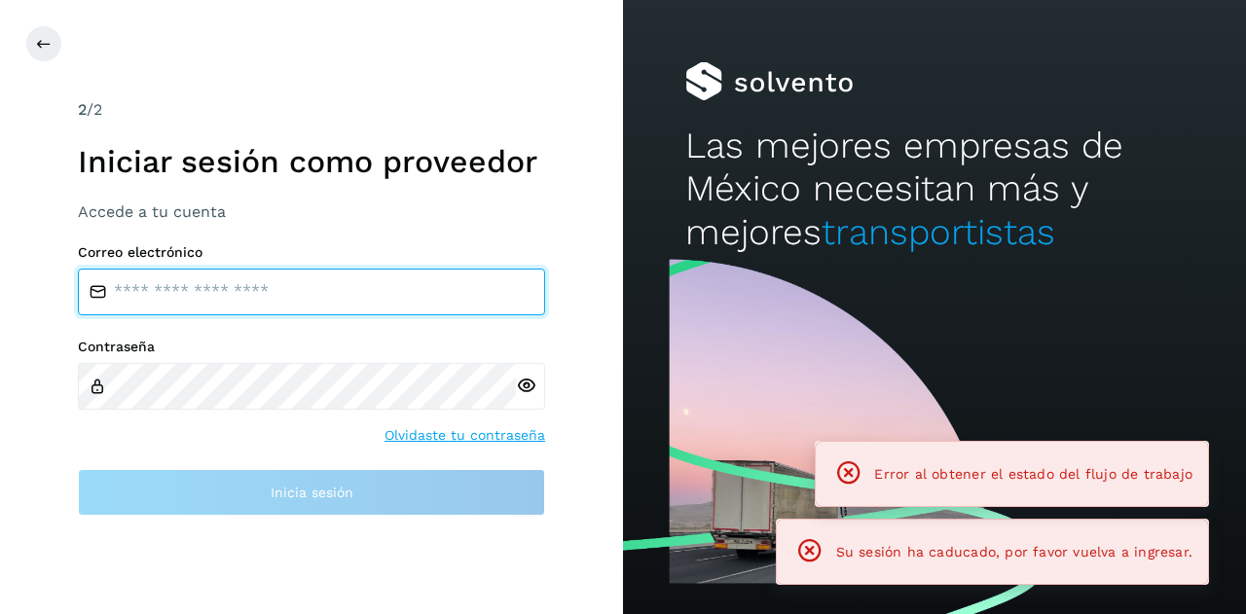
type input "**********"
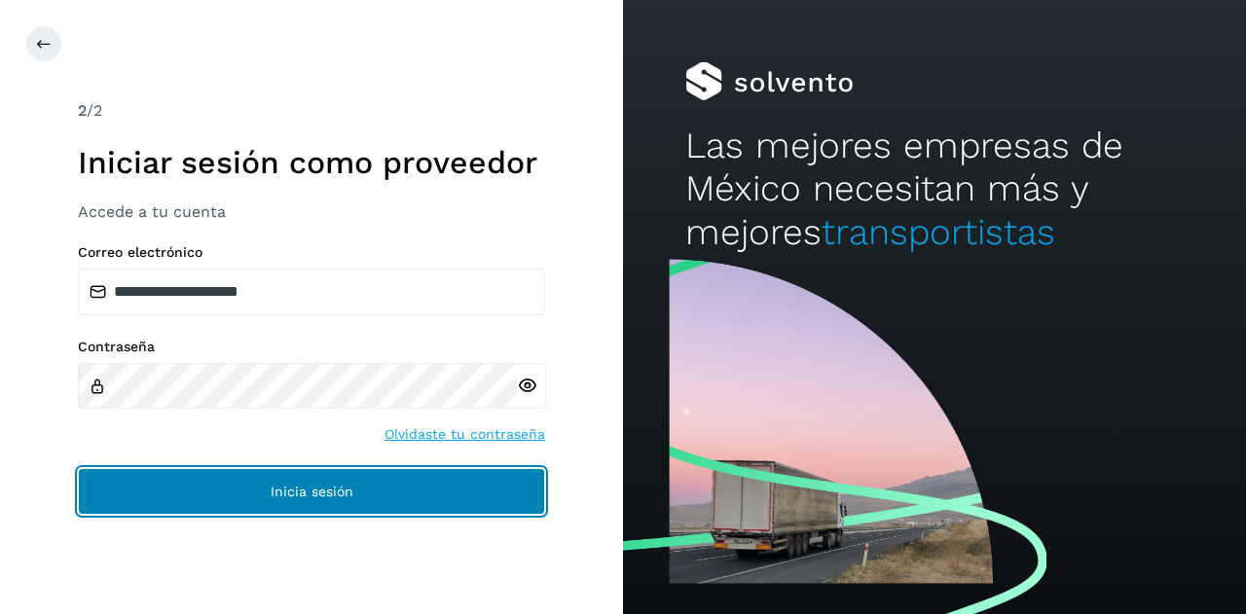
click at [315, 487] on span "Inicia sesión" at bounding box center [312, 492] width 83 height 14
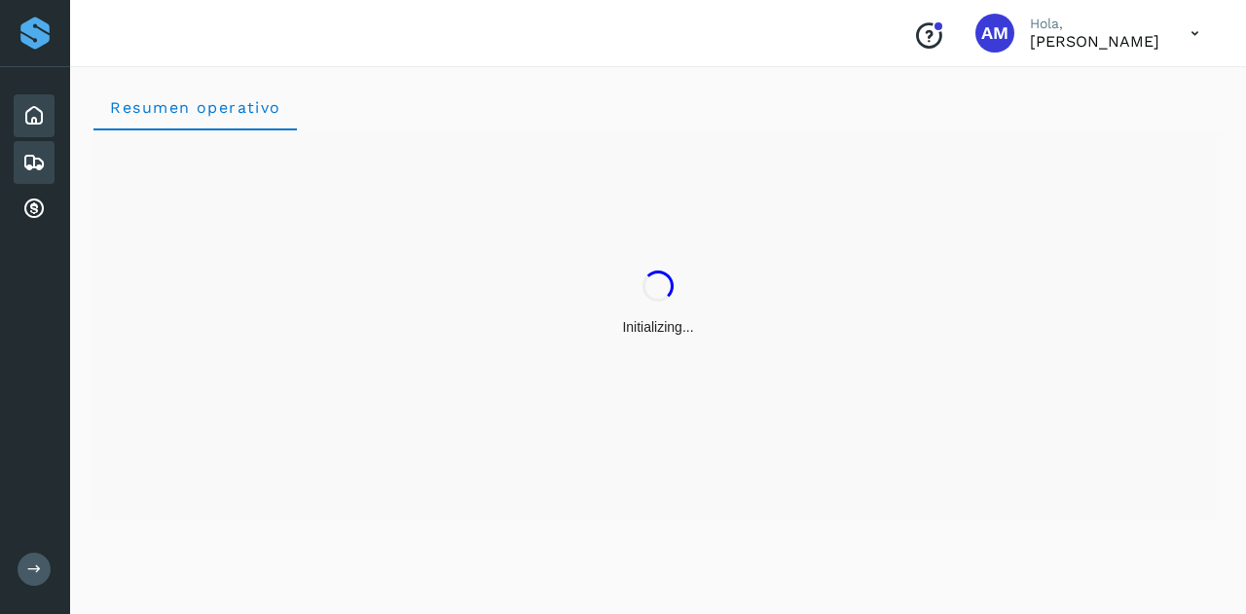
click at [38, 161] on icon at bounding box center [33, 162] width 23 height 23
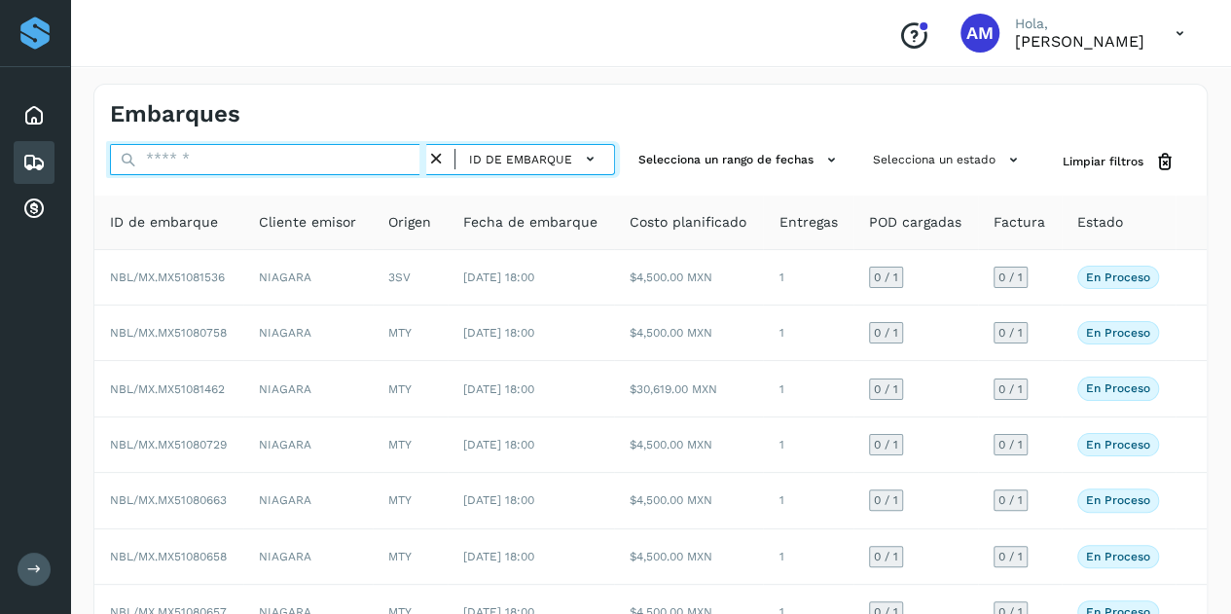
click at [170, 160] on input "text" at bounding box center [268, 159] width 316 height 31
paste input "**********"
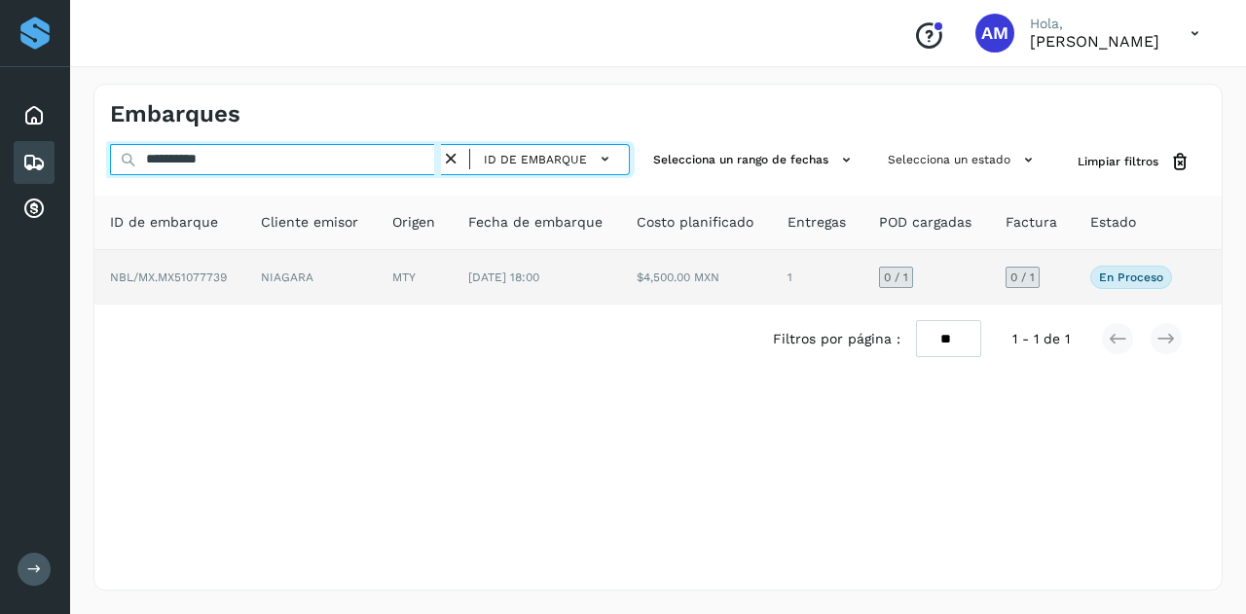
type input "**********"
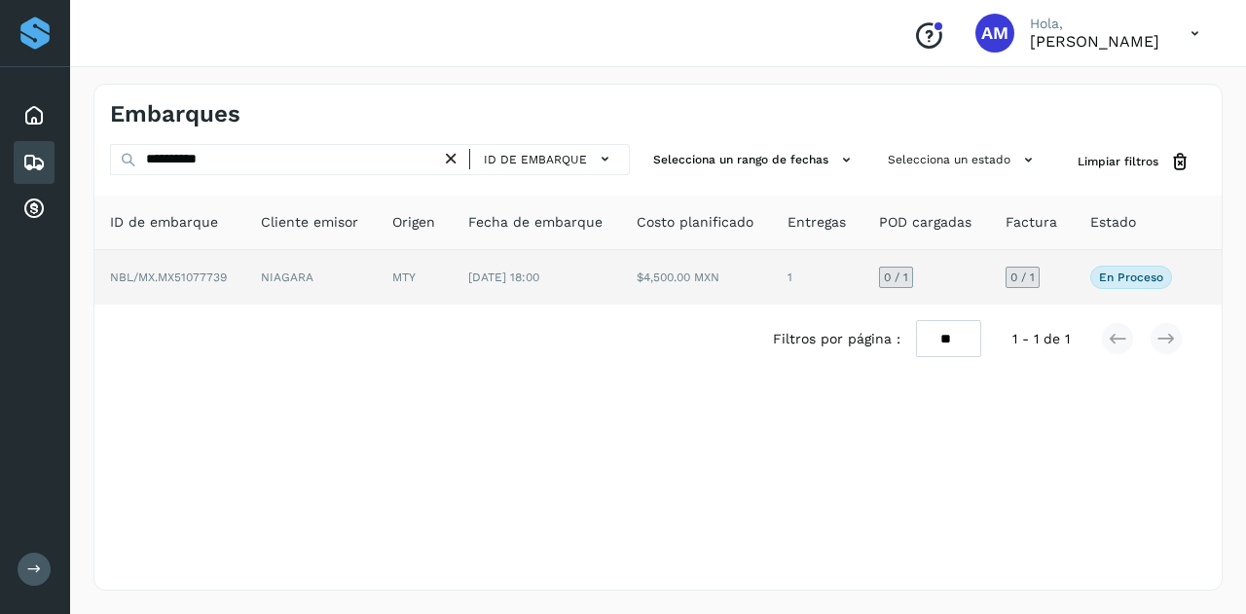
click at [263, 278] on td "NIAGARA" at bounding box center [310, 277] width 131 height 55
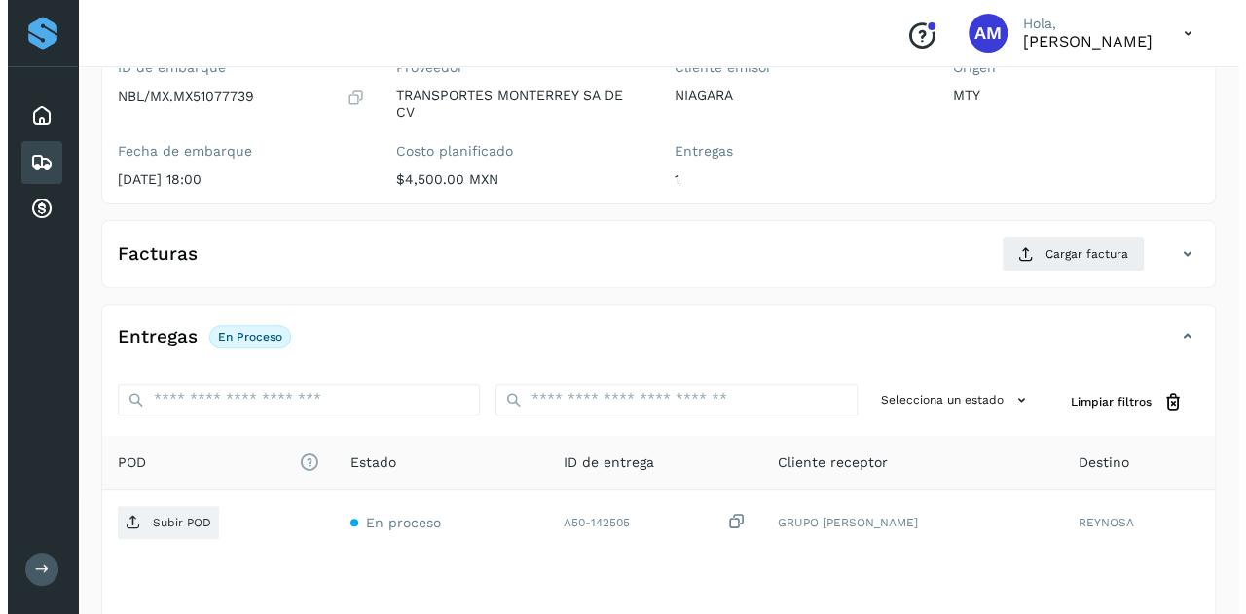
scroll to position [321, 0]
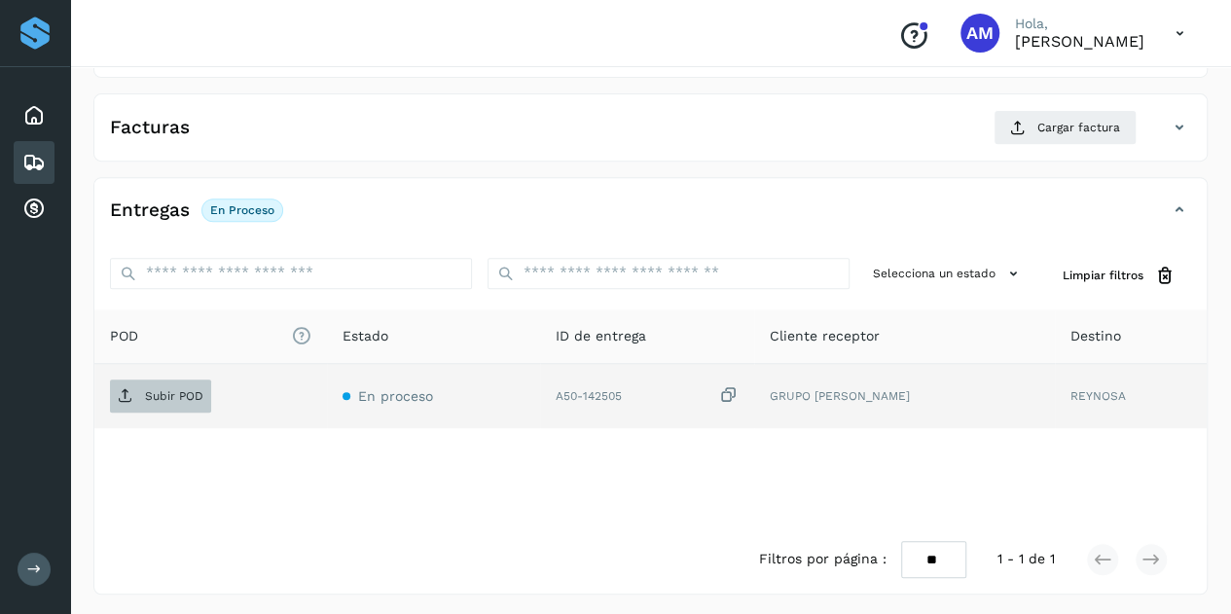
click at [197, 381] on span "Subir POD" at bounding box center [160, 396] width 101 height 31
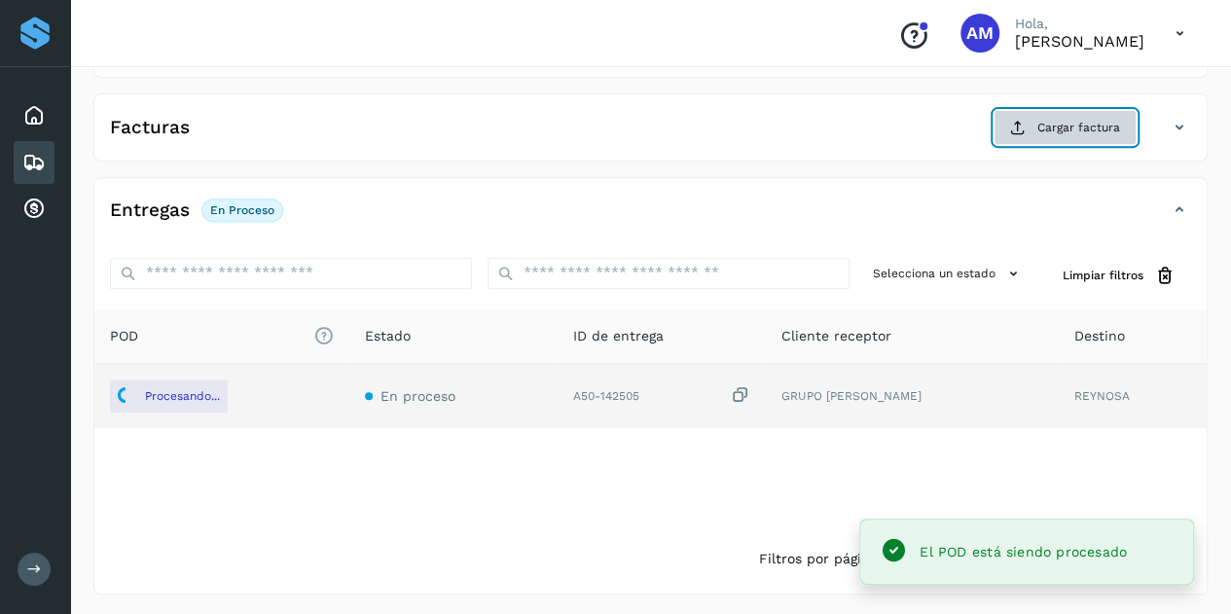
click at [1053, 126] on span "Cargar factura" at bounding box center [1079, 128] width 83 height 18
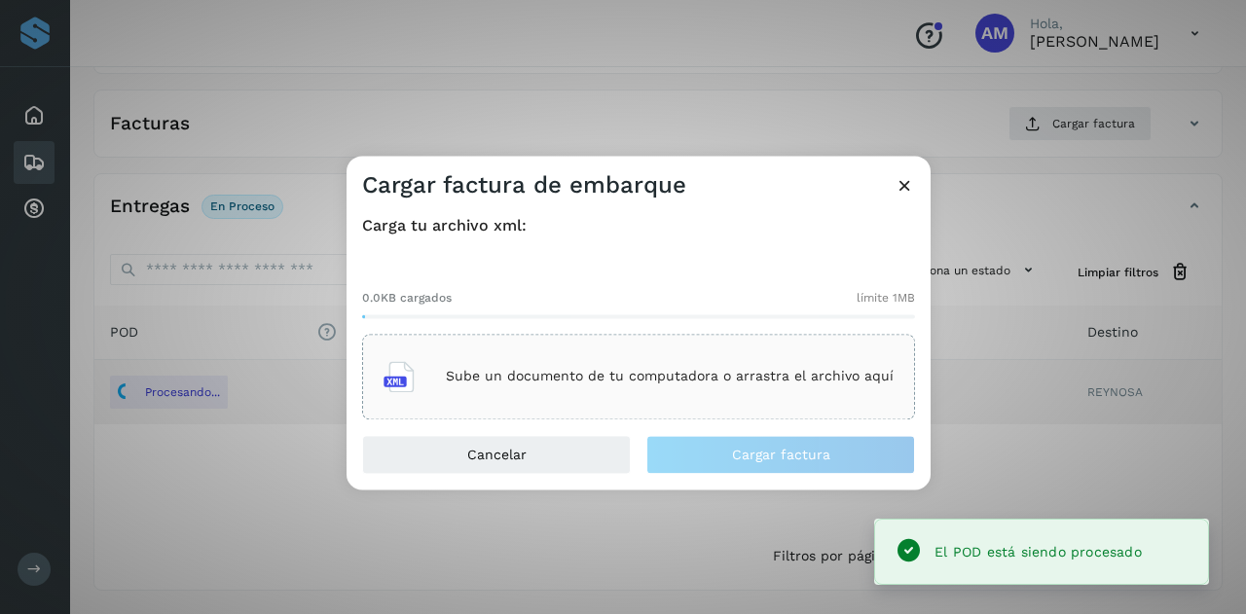
click at [693, 360] on div "Sube un documento de tu computadora o arrastra el archivo aquí" at bounding box center [638, 376] width 510 height 53
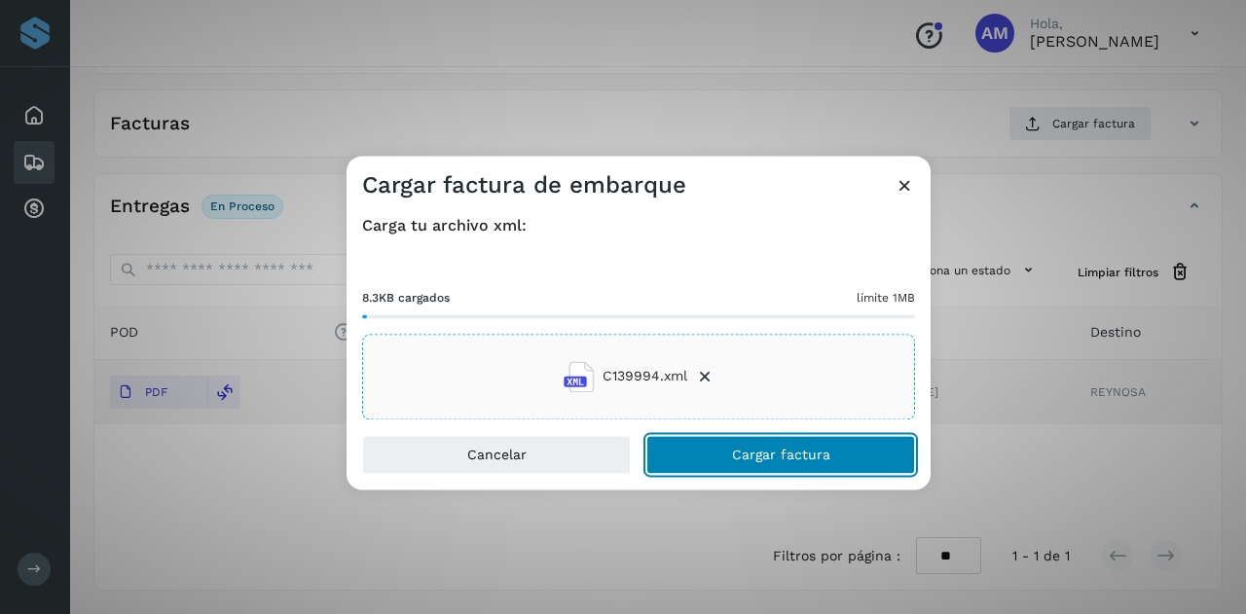
click at [810, 451] on span "Cargar factura" at bounding box center [781, 455] width 98 height 14
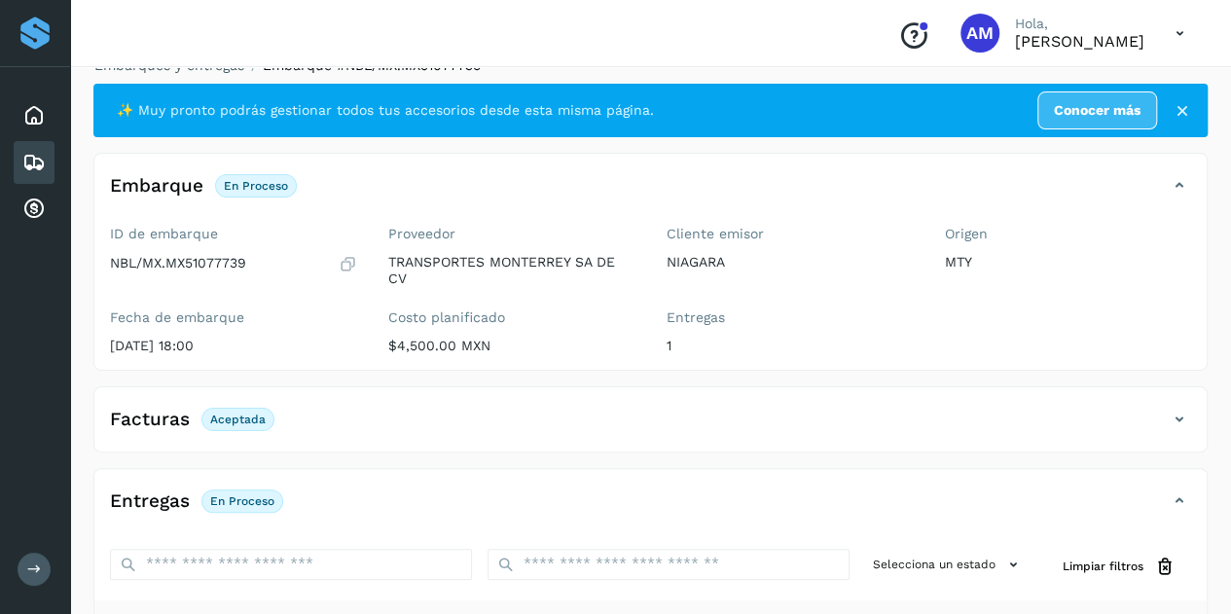
scroll to position [0, 0]
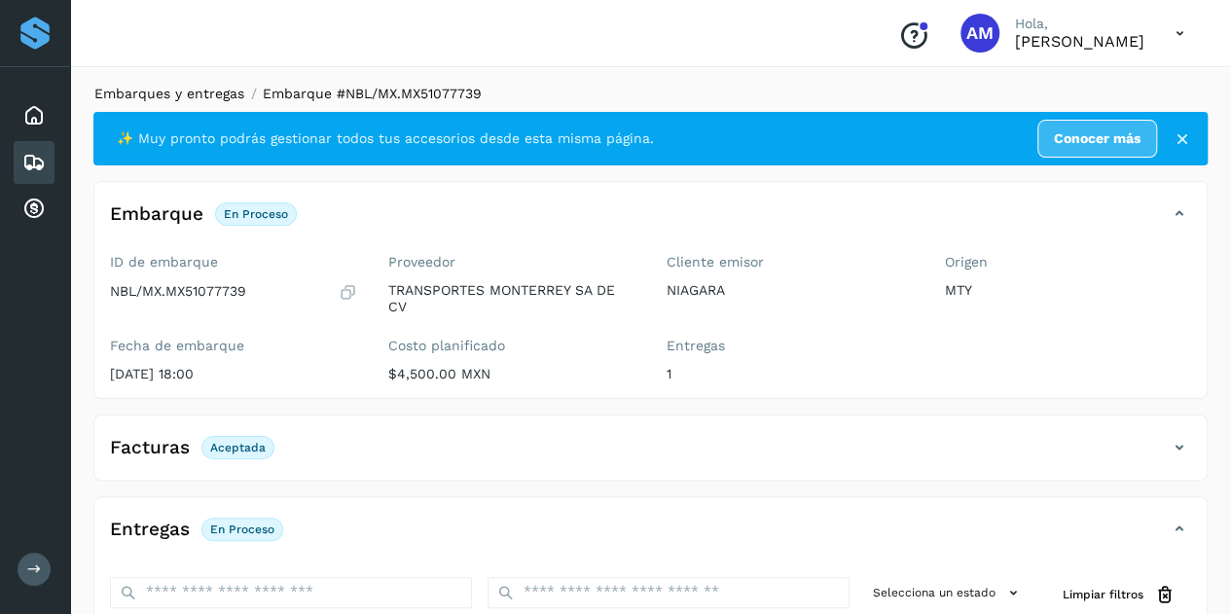
click at [146, 98] on link "Embarques y entregas" at bounding box center [169, 94] width 150 height 16
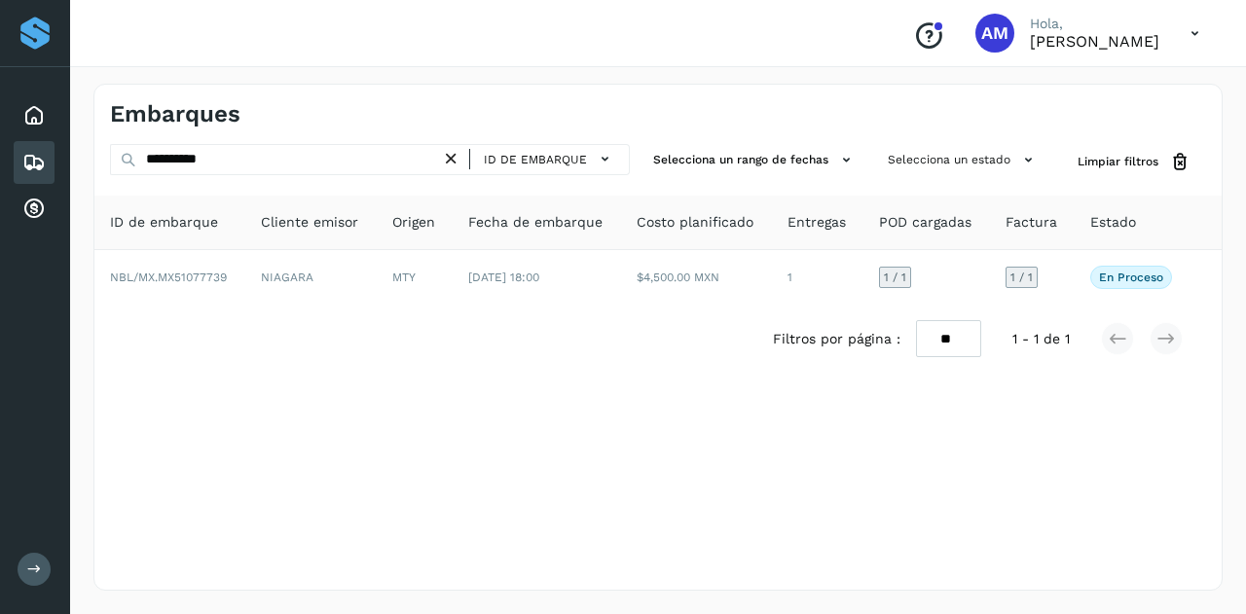
click at [461, 155] on icon at bounding box center [451, 159] width 20 height 20
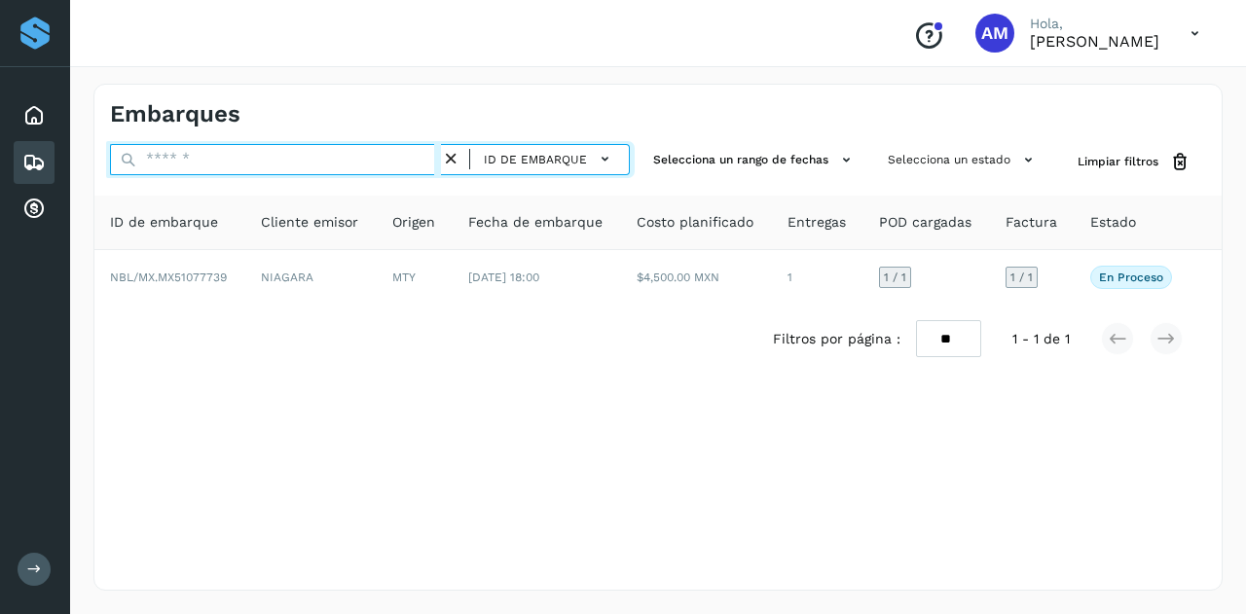
click at [337, 165] on input "text" at bounding box center [275, 159] width 331 height 31
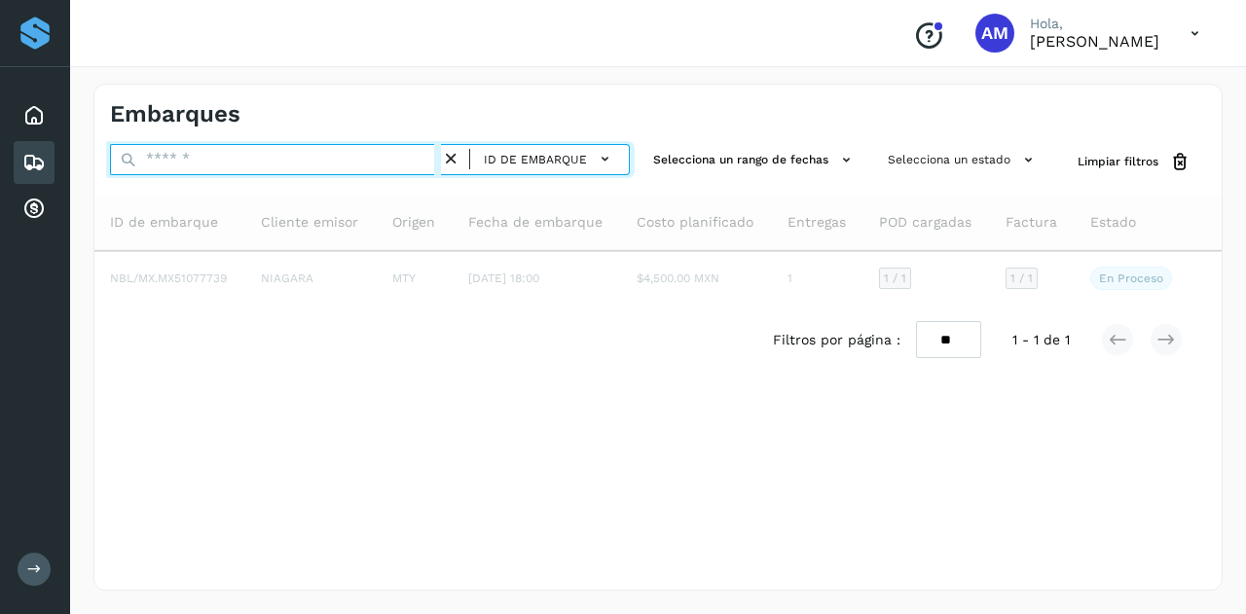
type input "*"
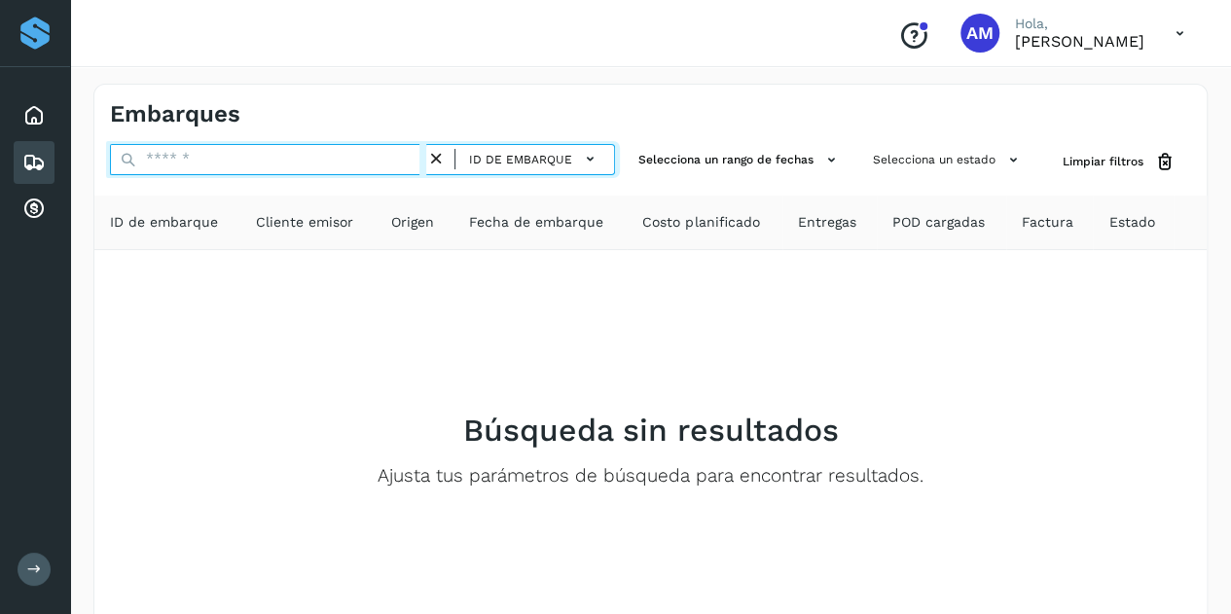
paste input "**********"
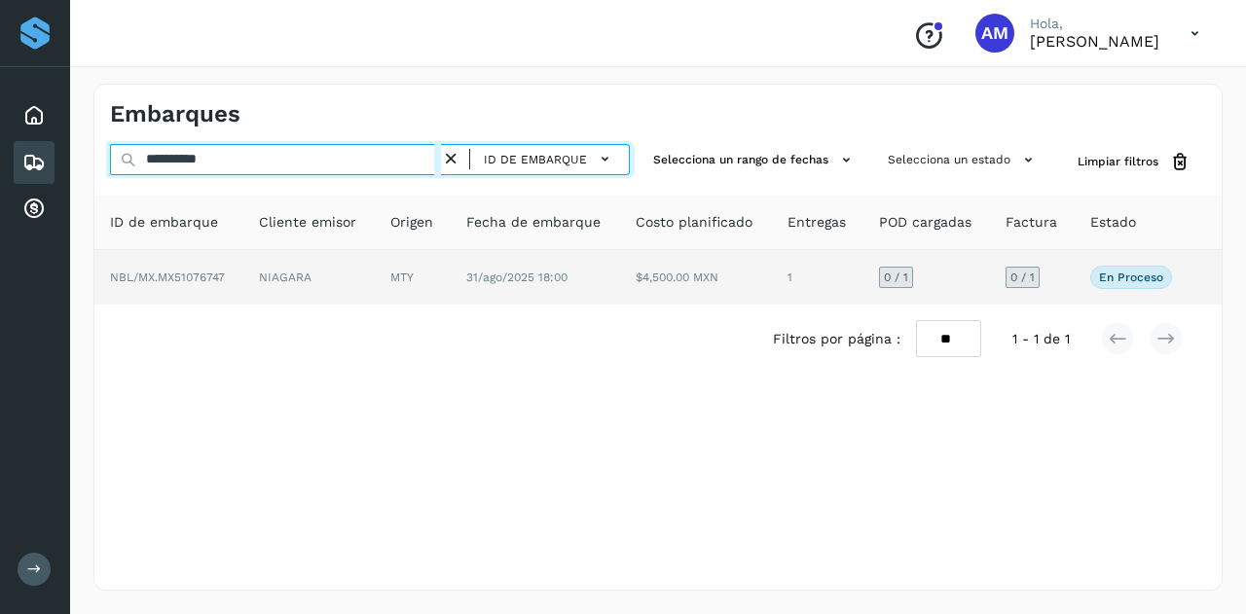
type input "**********"
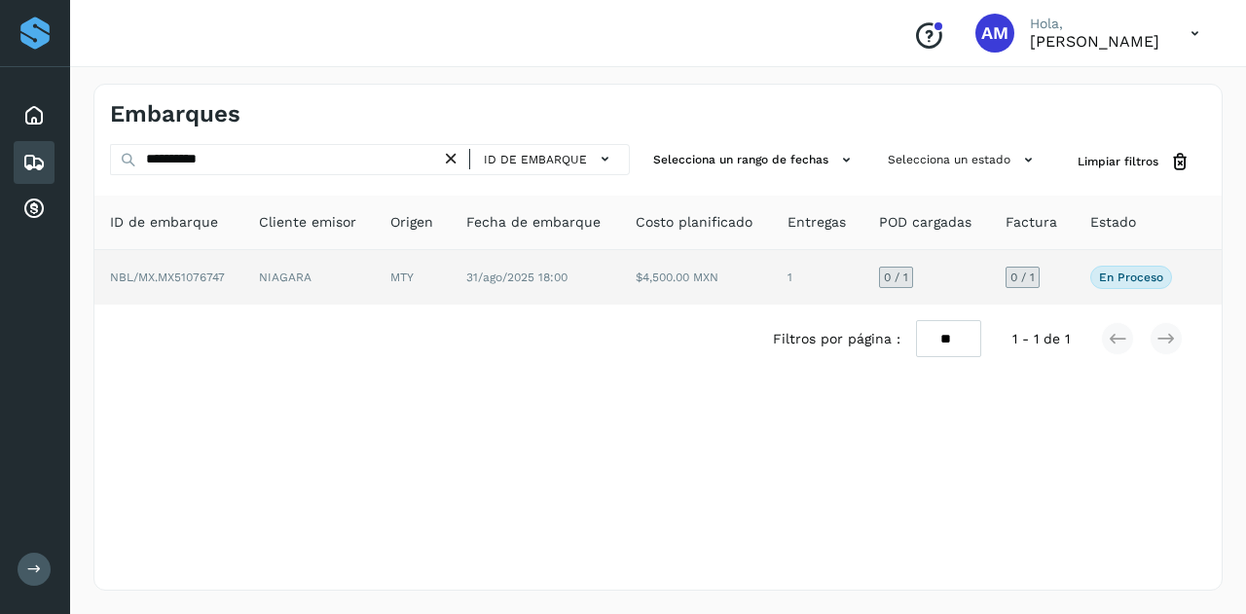
click at [358, 270] on td "NIAGARA" at bounding box center [308, 277] width 131 height 55
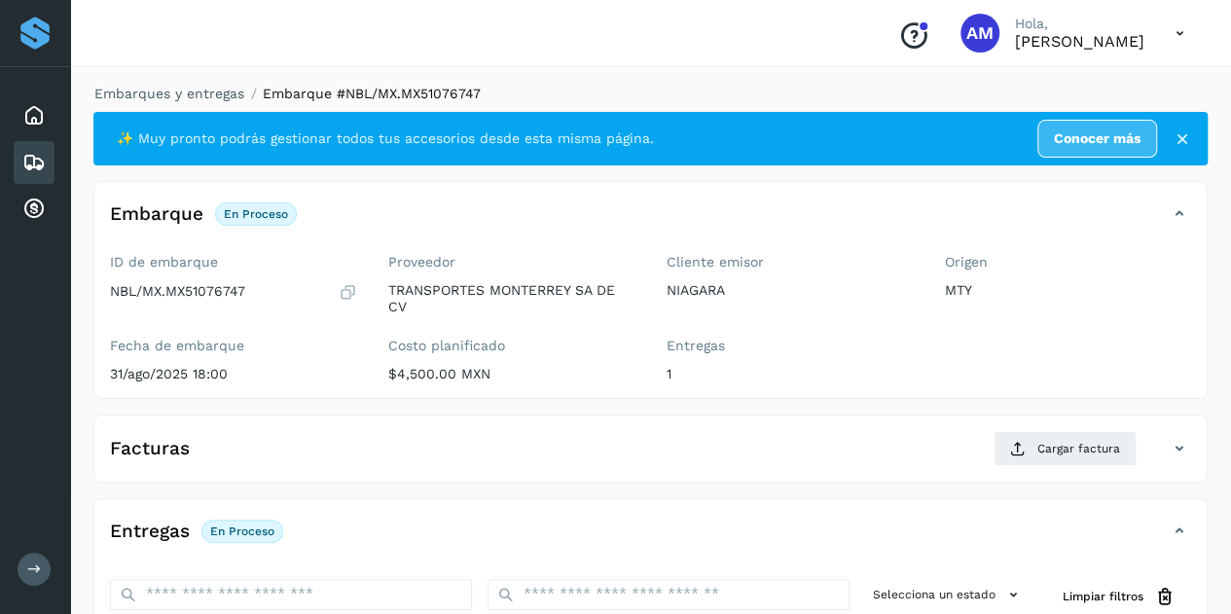
scroll to position [292, 0]
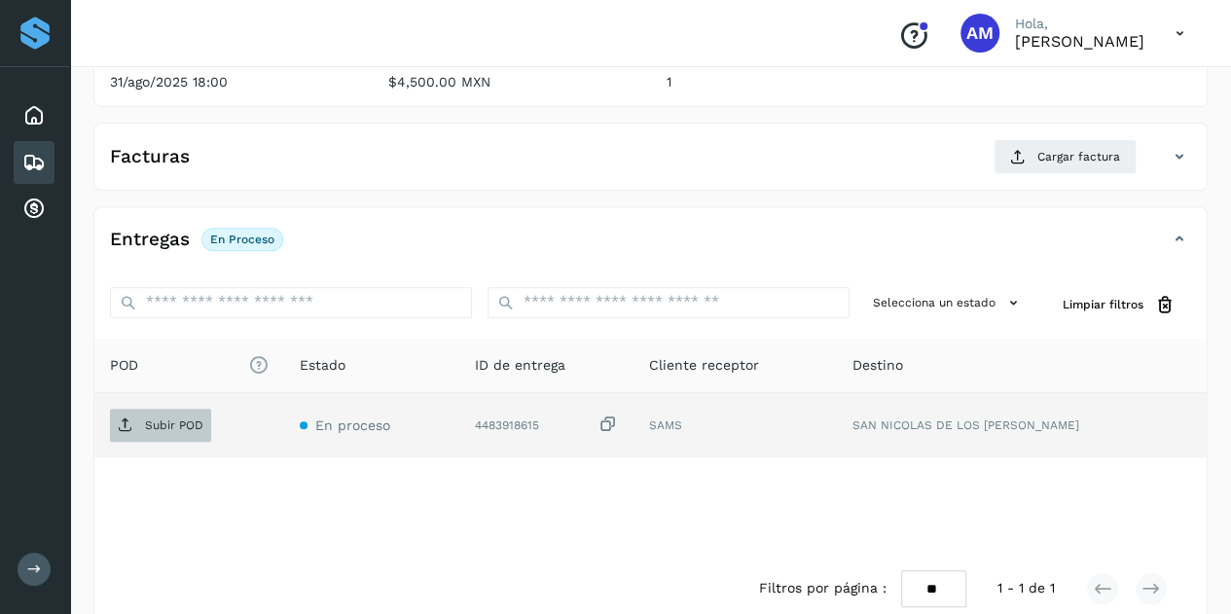
click at [187, 419] on p "Subir POD" at bounding box center [174, 426] width 58 height 14
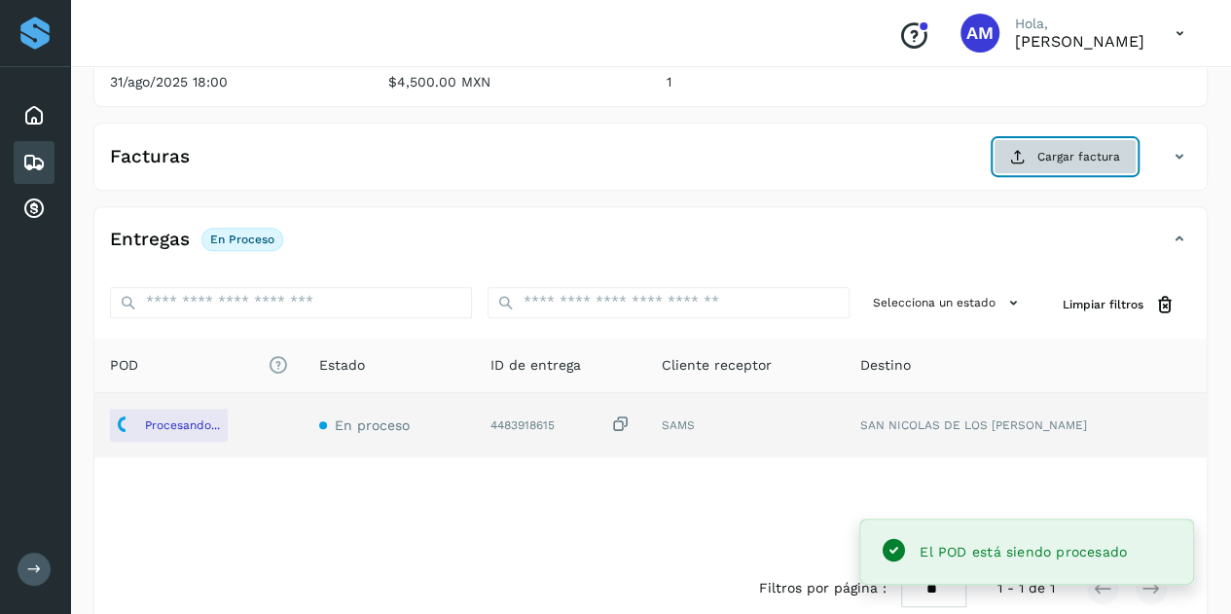
click at [1067, 154] on span "Cargar factura" at bounding box center [1079, 157] width 83 height 18
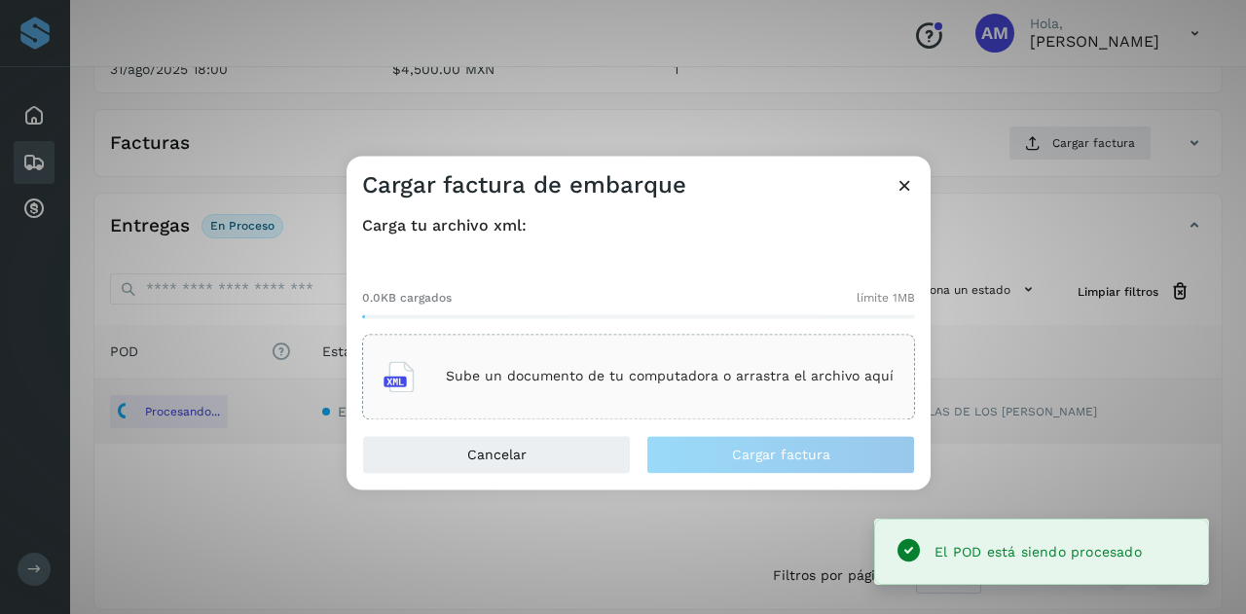
click at [640, 353] on div "Sube un documento de tu computadora o arrastra el archivo aquí" at bounding box center [638, 376] width 510 height 53
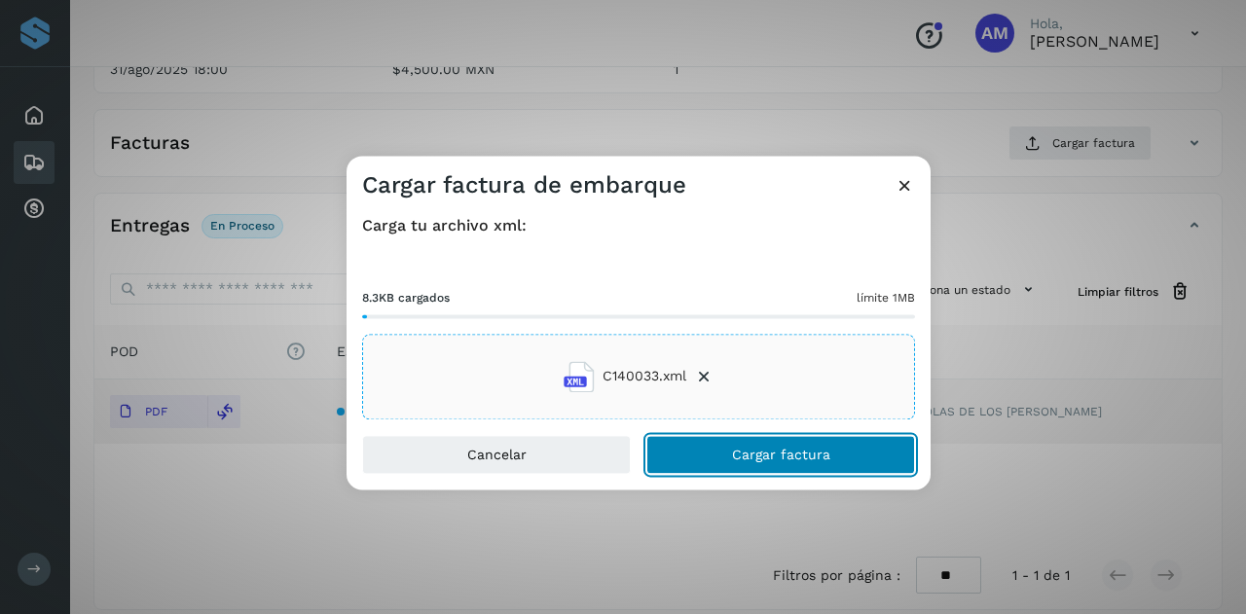
click at [777, 455] on span "Cargar factura" at bounding box center [781, 455] width 98 height 14
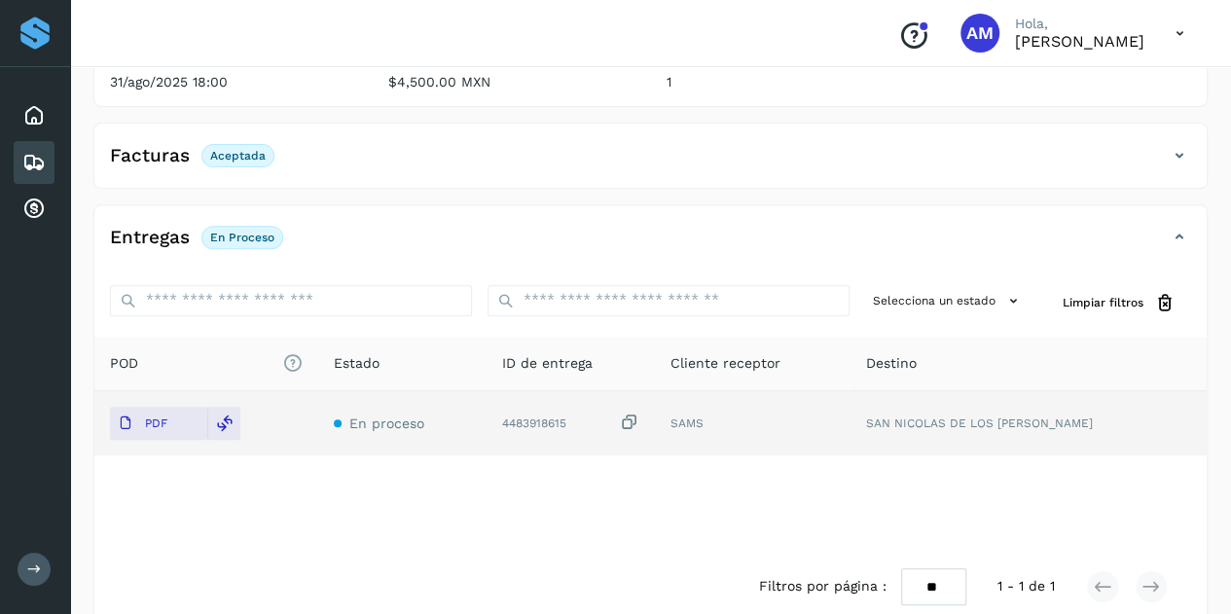
drag, startPoint x: 720, startPoint y: 232, endPoint x: 624, endPoint y: 223, distance: 96.8
click at [720, 232] on div "Entregas En proceso" at bounding box center [631, 237] width 1074 height 33
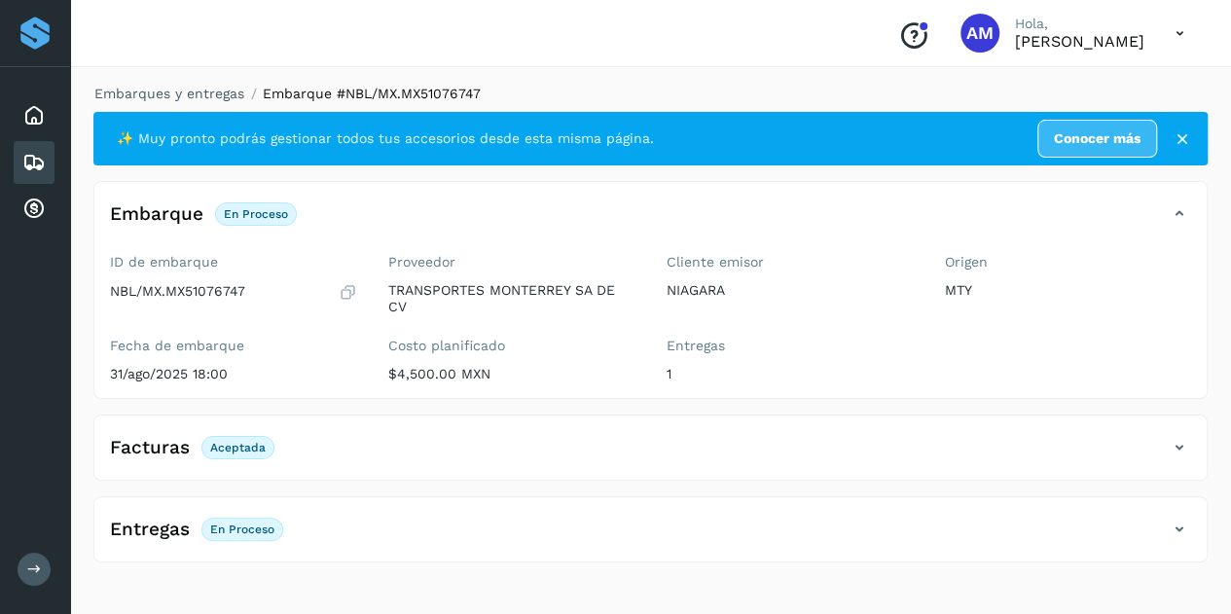
scroll to position [0, 0]
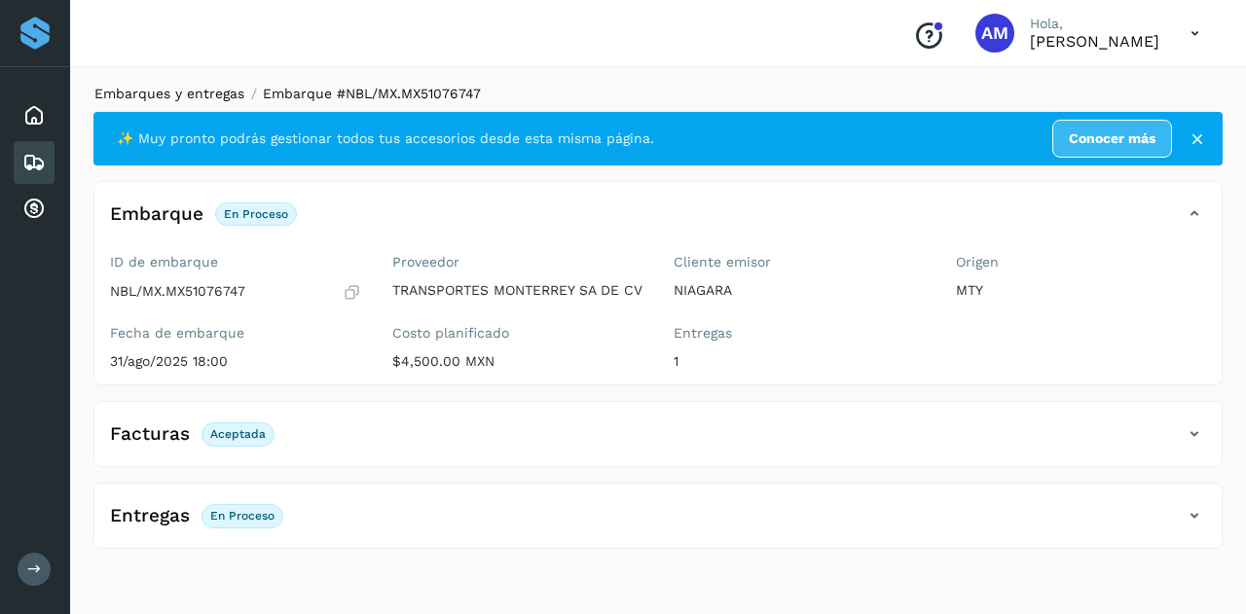
click at [177, 97] on link "Embarques y entregas" at bounding box center [169, 94] width 150 height 16
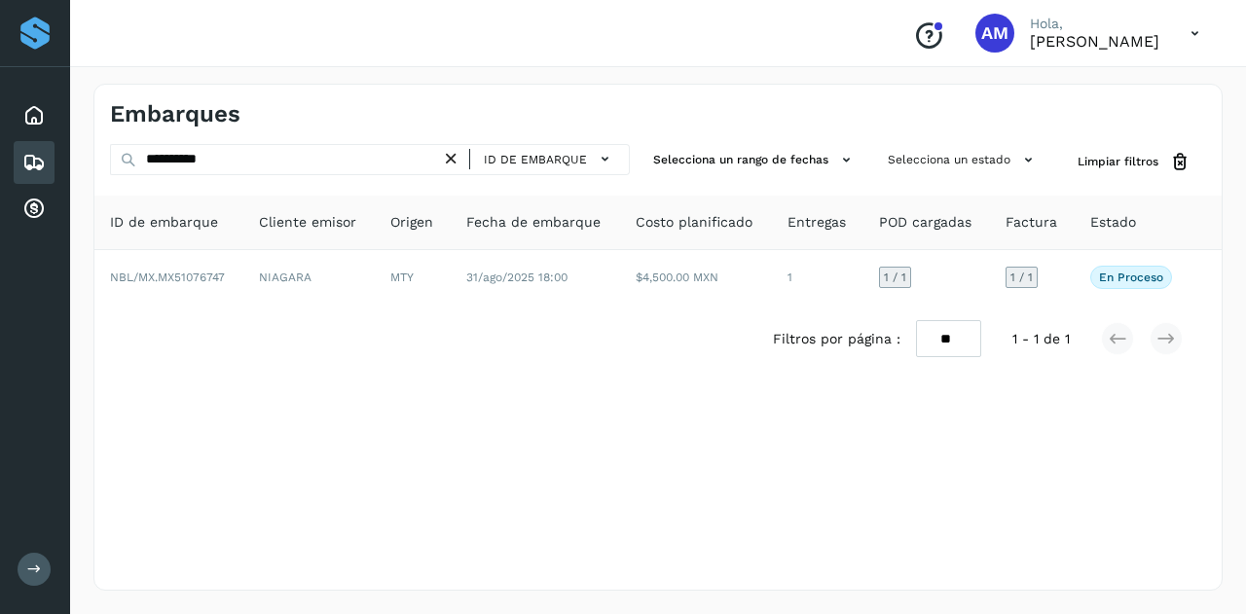
click at [461, 157] on icon at bounding box center [451, 159] width 20 height 20
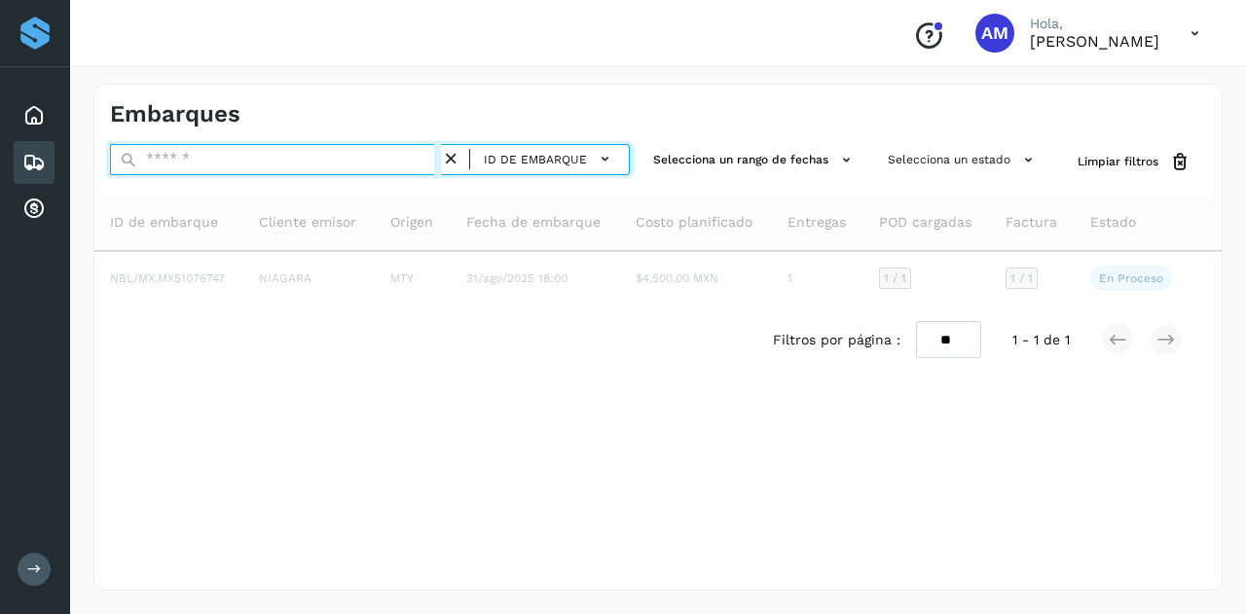
click at [356, 156] on input "text" at bounding box center [275, 159] width 331 height 31
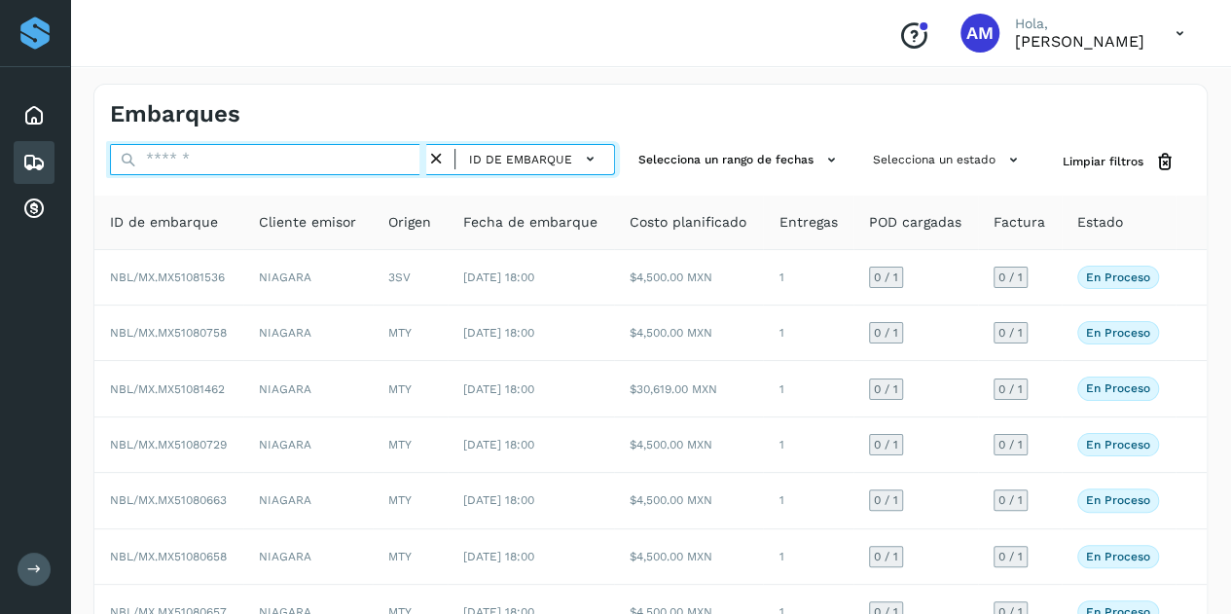
paste input "**********"
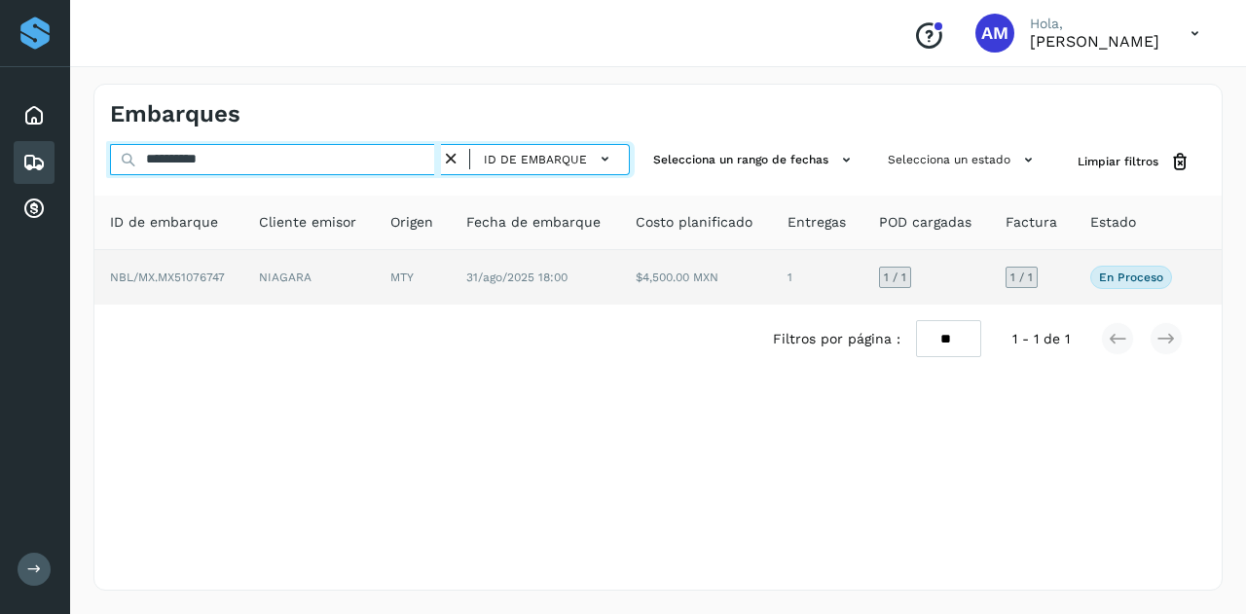
type input "**********"
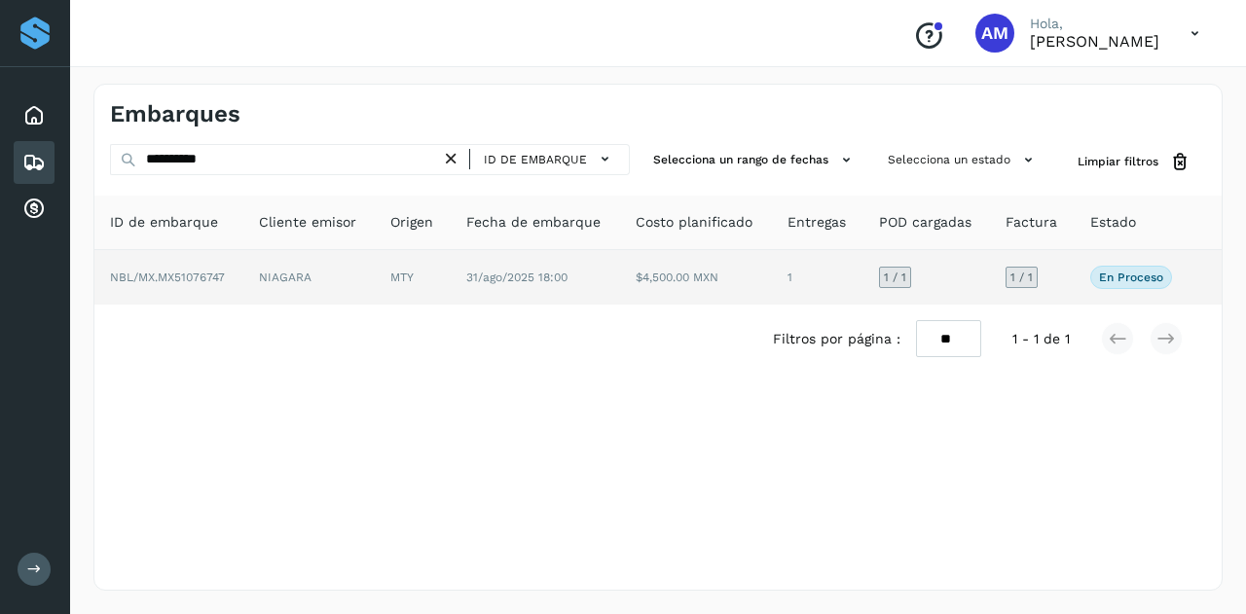
click at [341, 282] on td "NIAGARA" at bounding box center [308, 277] width 131 height 55
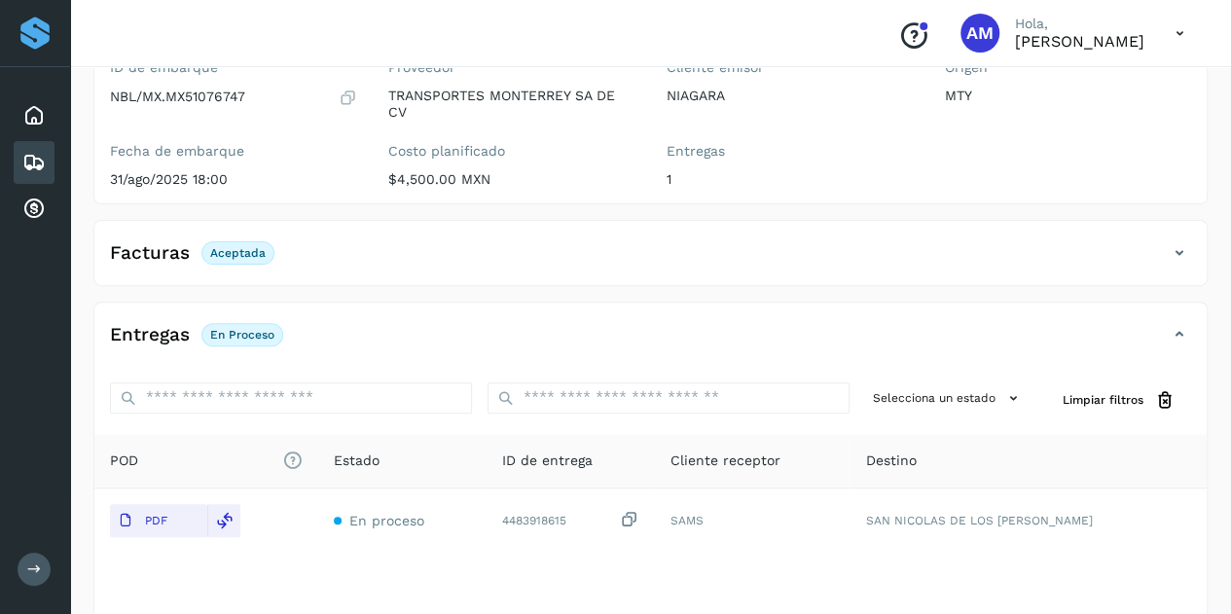
scroll to position [292, 0]
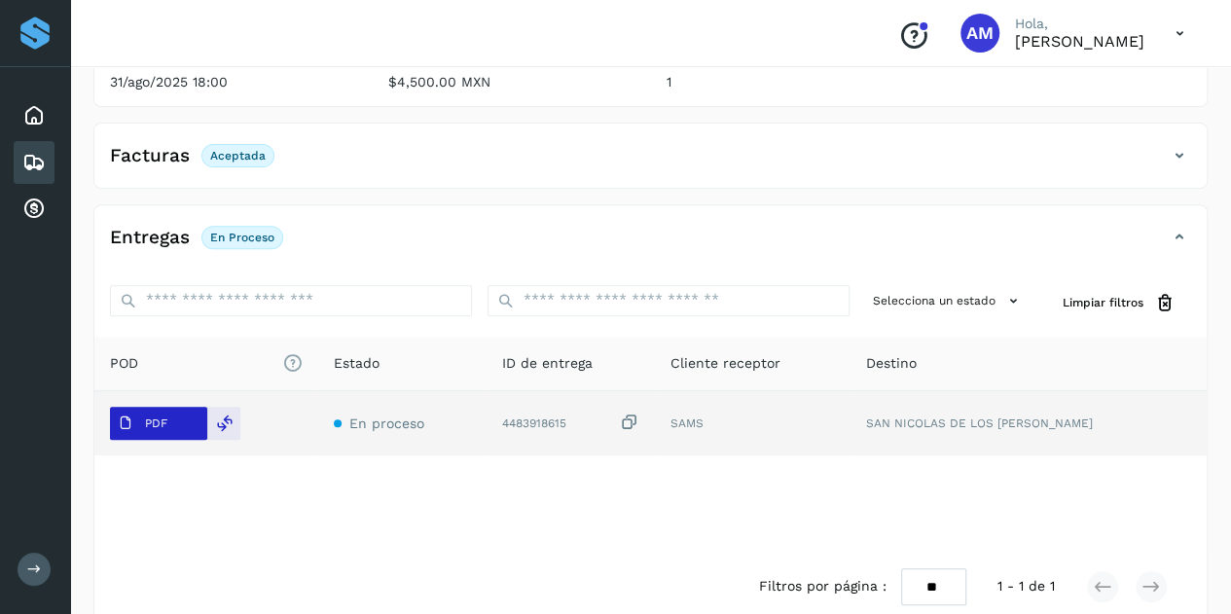
click at [160, 417] on p "PDF" at bounding box center [156, 424] width 22 height 14
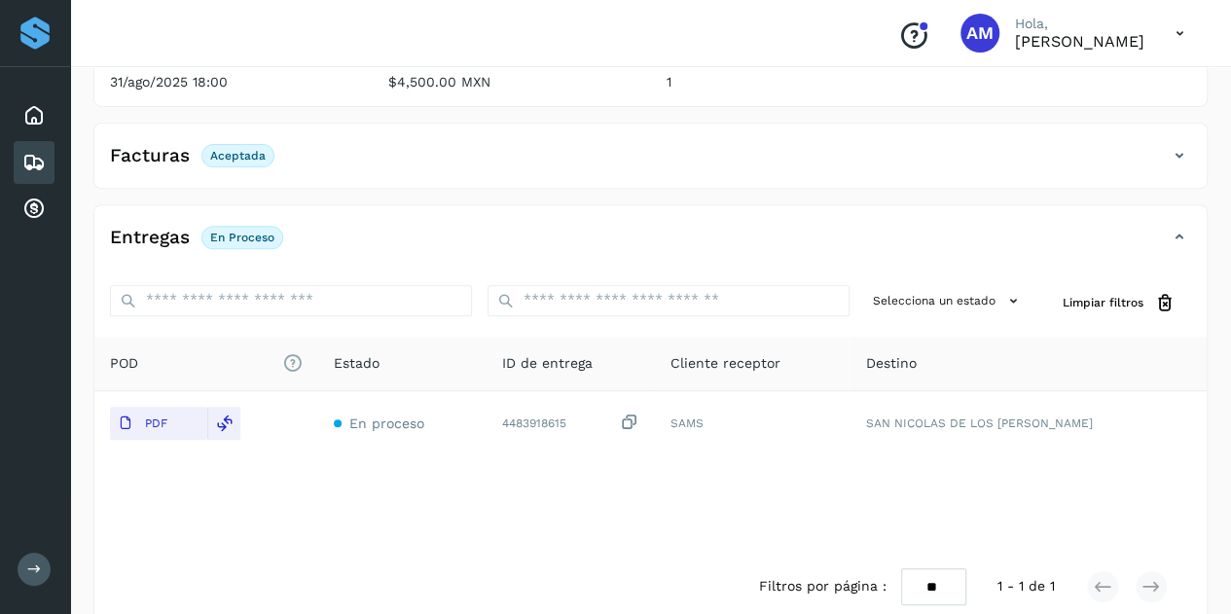
scroll to position [0, 0]
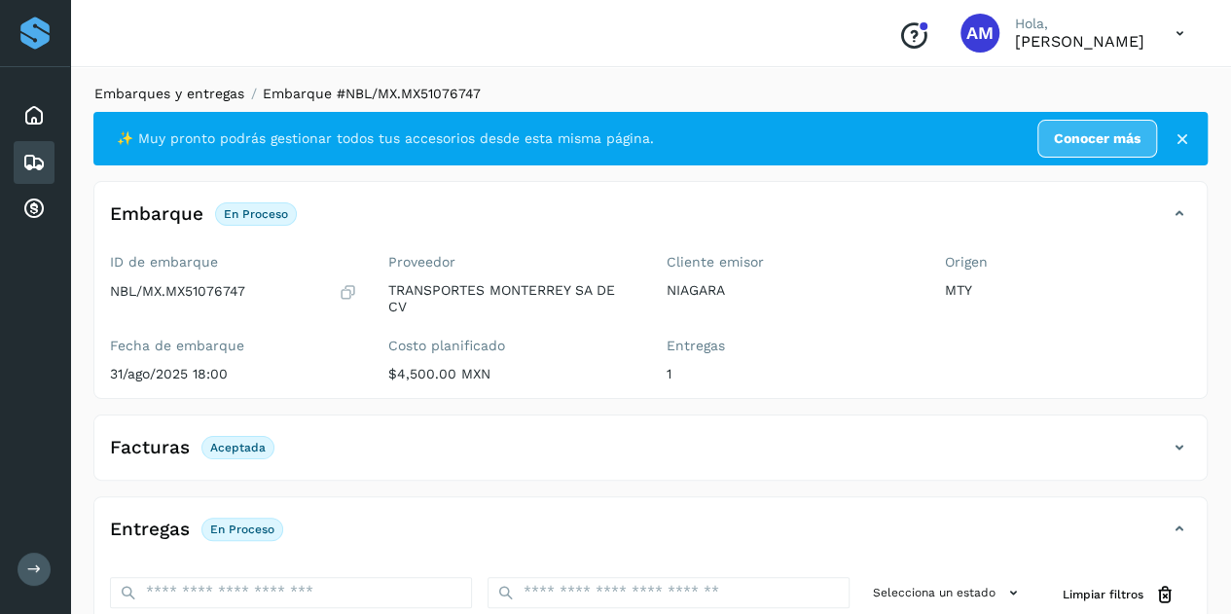
click at [226, 92] on link "Embarques y entregas" at bounding box center [169, 94] width 150 height 16
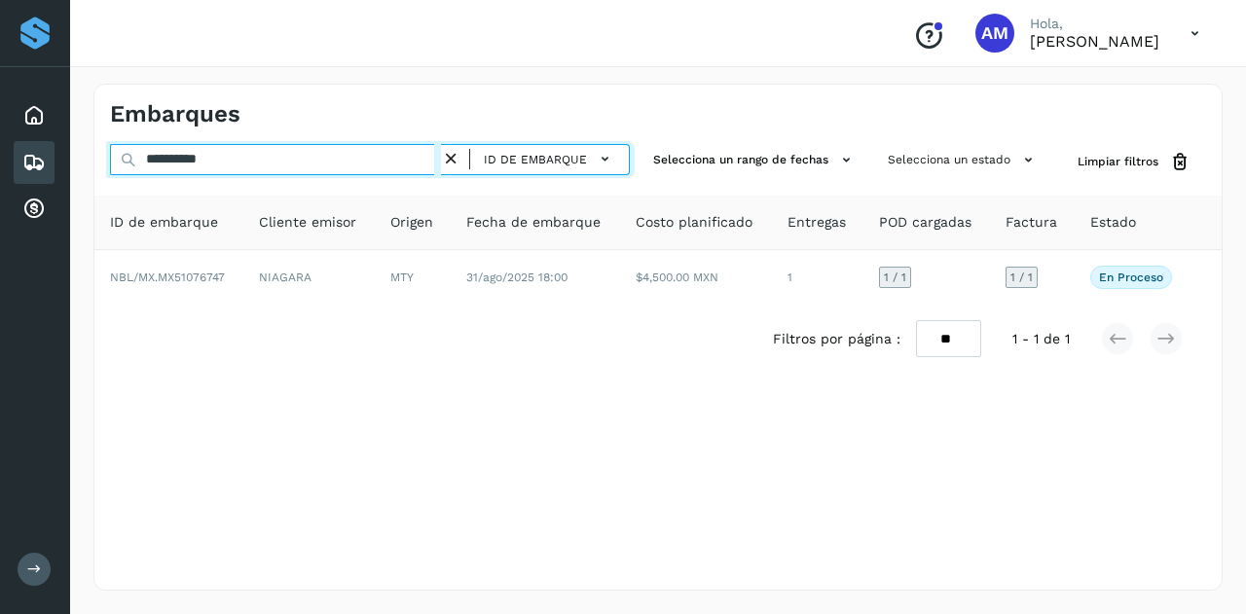
click at [441, 168] on input "**********" at bounding box center [275, 159] width 331 height 31
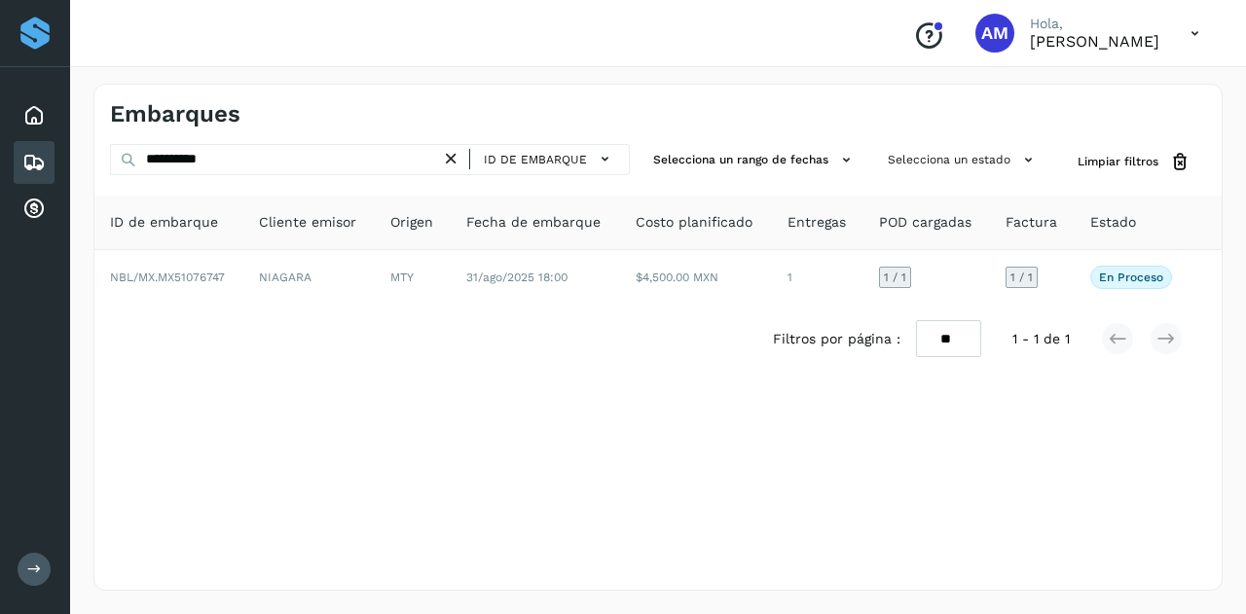
drag, startPoint x: 457, startPoint y: 162, endPoint x: 376, endPoint y: 157, distance: 81.9
click at [452, 162] on icon at bounding box center [451, 159] width 20 height 20
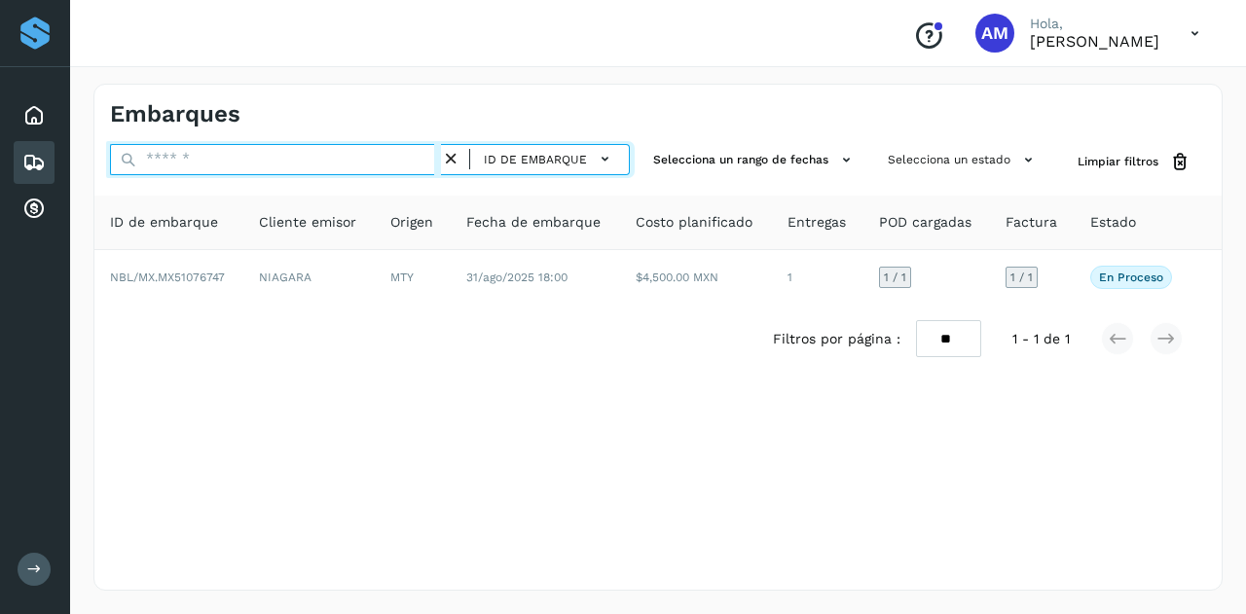
click at [376, 157] on input "text" at bounding box center [275, 159] width 331 height 31
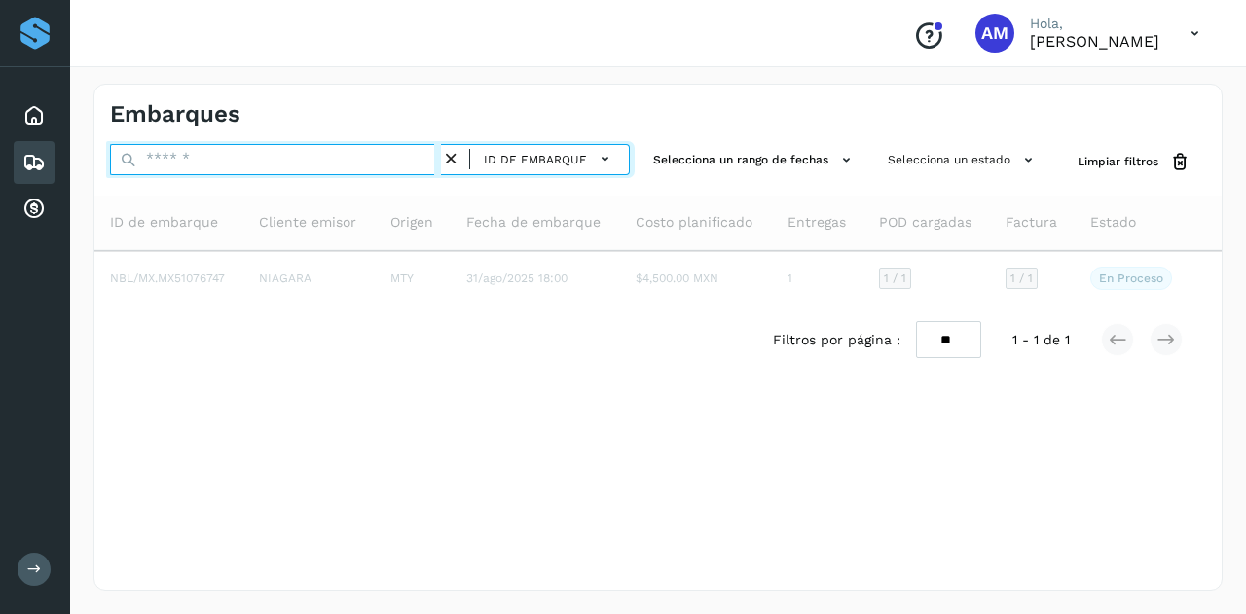
paste input "**********"
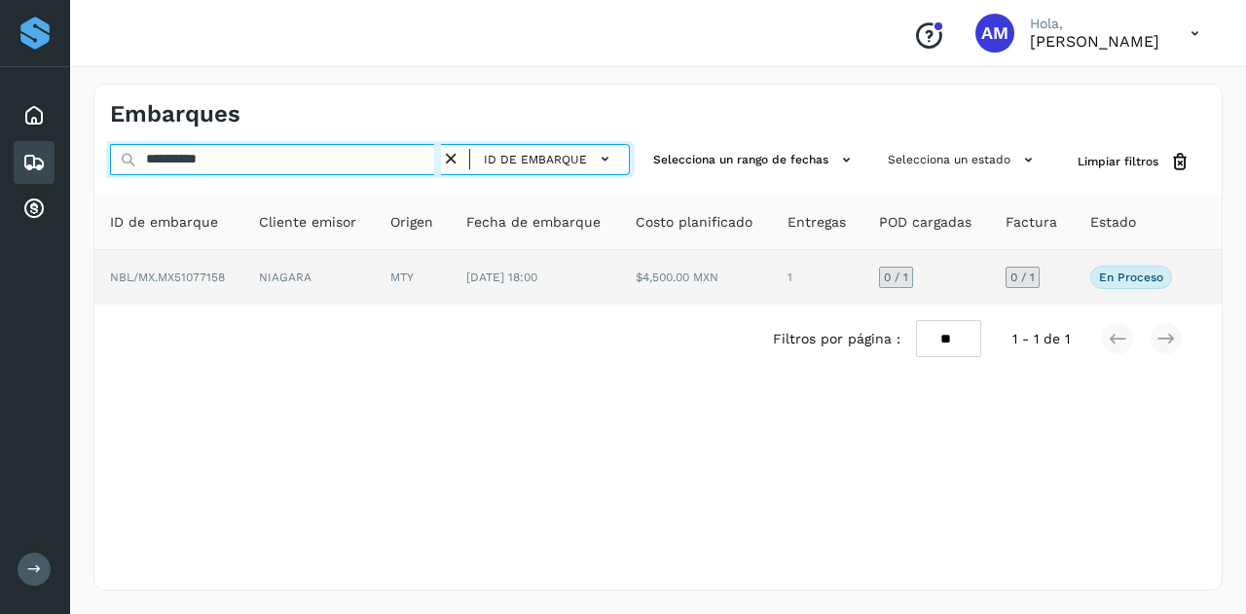
type input "**********"
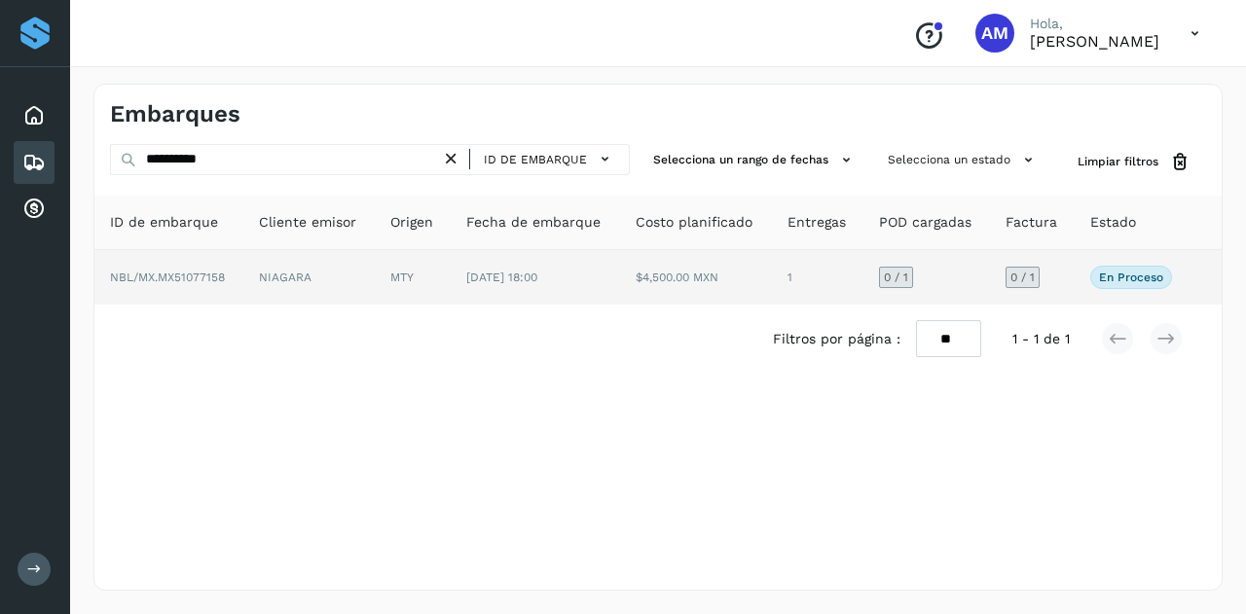
click at [370, 291] on td "NIAGARA" at bounding box center [308, 277] width 131 height 55
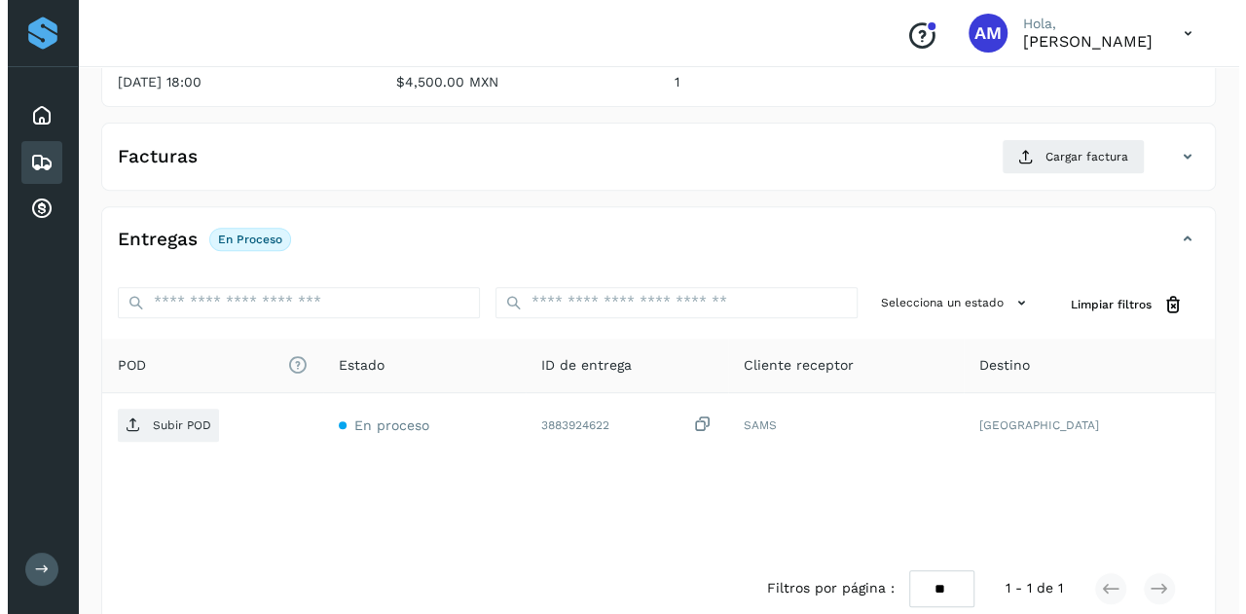
scroll to position [321, 0]
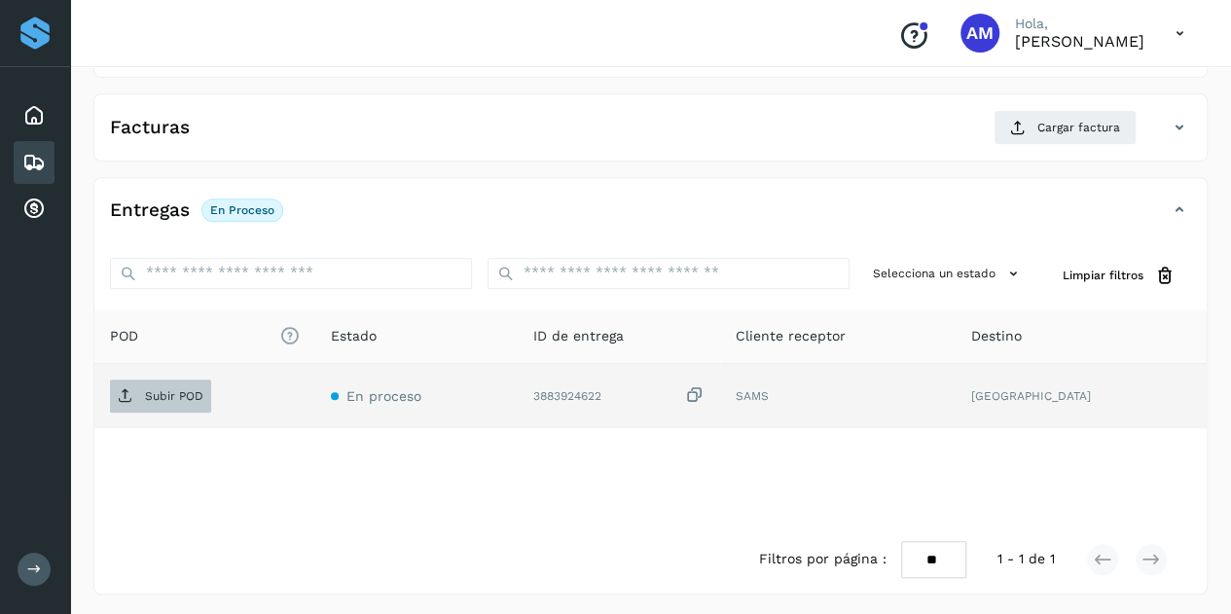
click at [189, 396] on p "Subir POD" at bounding box center [174, 396] width 58 height 14
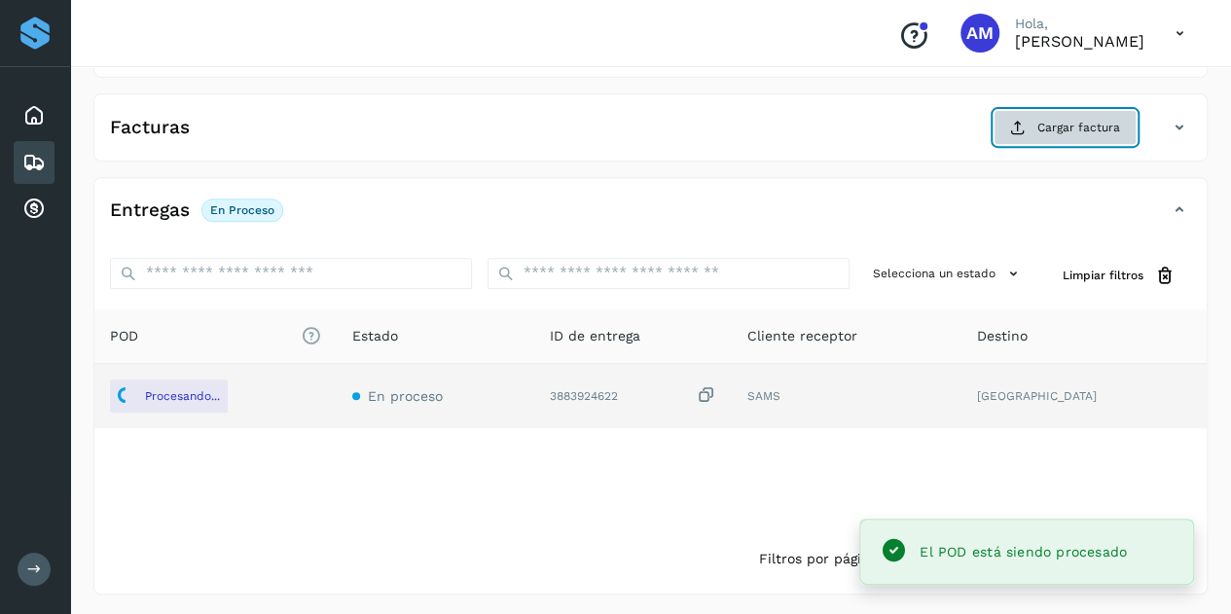
click at [1043, 124] on span "Cargar factura" at bounding box center [1079, 128] width 83 height 18
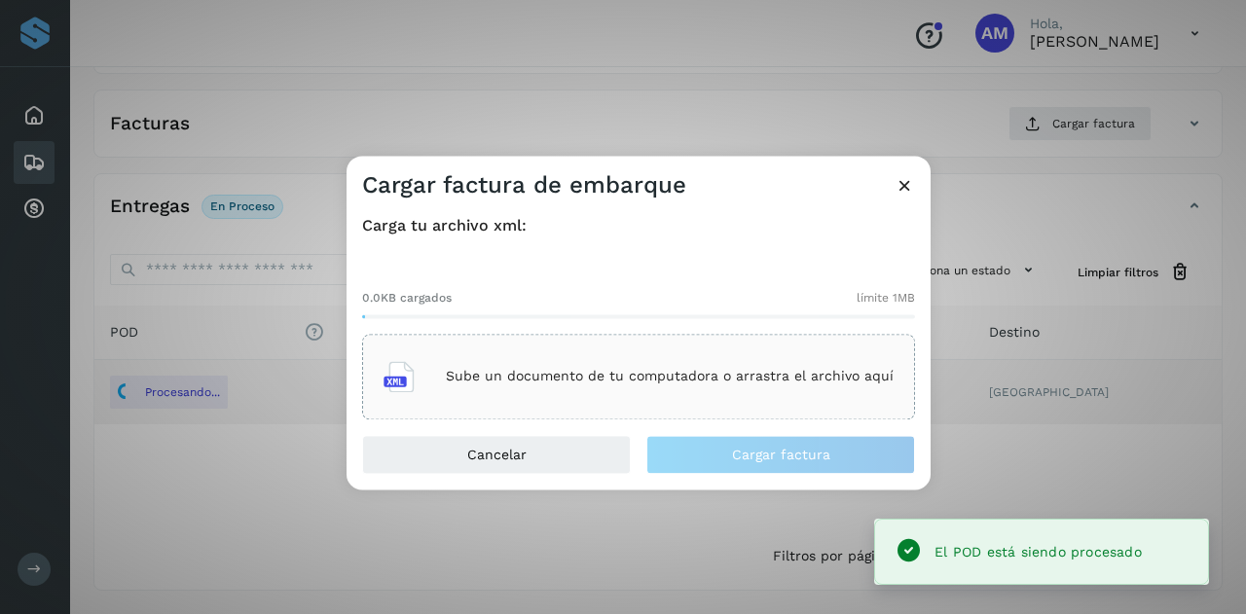
click at [603, 356] on div "Sube un documento de tu computadora o arrastra el archivo aquí" at bounding box center [638, 376] width 510 height 53
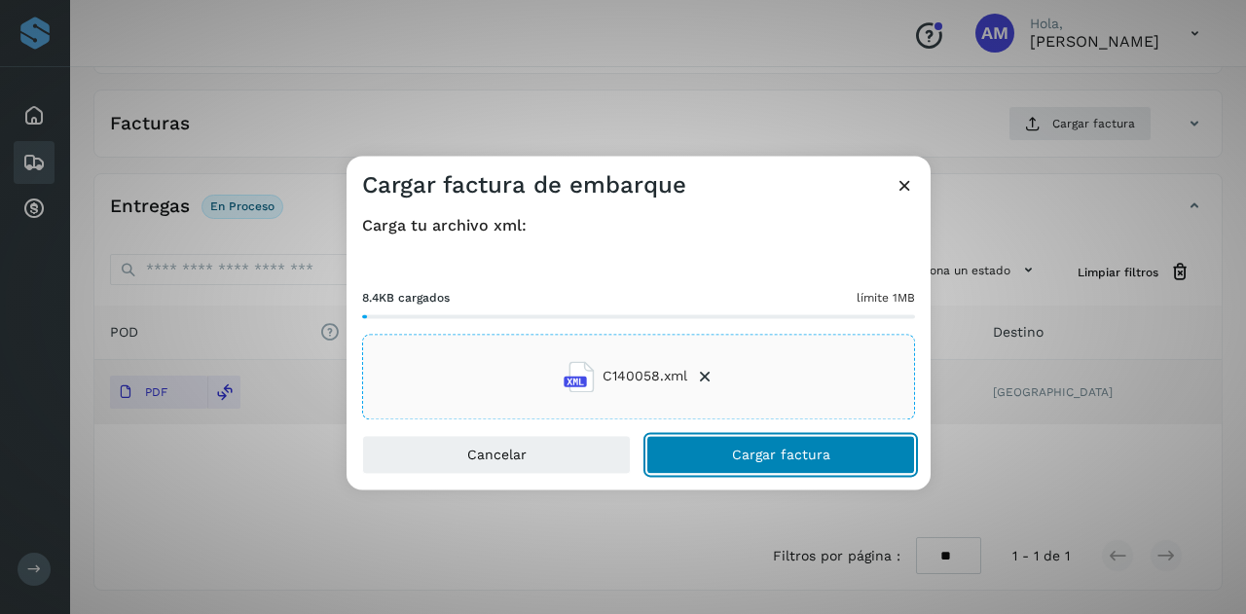
click at [730, 468] on button "Cargar factura" at bounding box center [780, 454] width 269 height 39
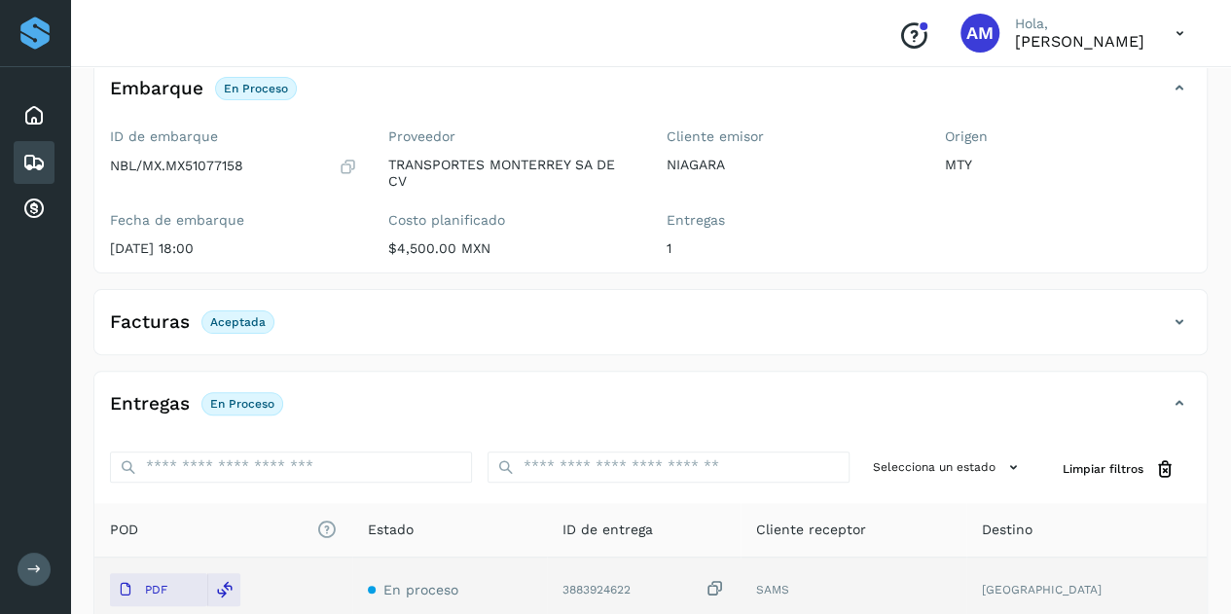
scroll to position [0, 0]
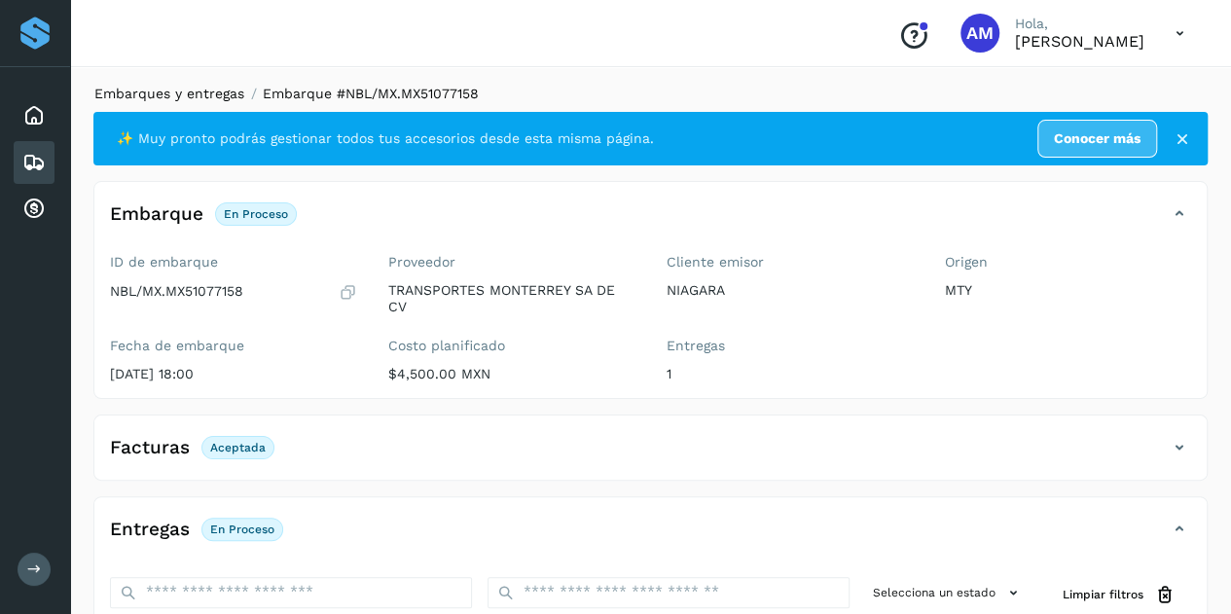
click at [185, 96] on link "Embarques y entregas" at bounding box center [169, 94] width 150 height 16
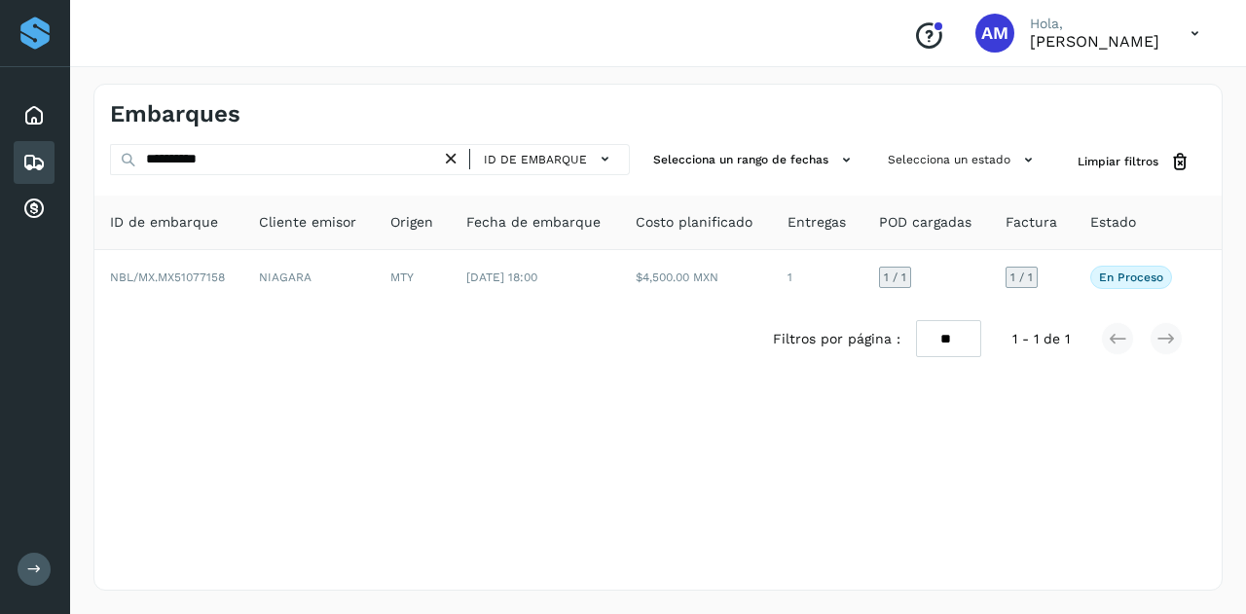
click at [456, 162] on icon at bounding box center [451, 159] width 20 height 20
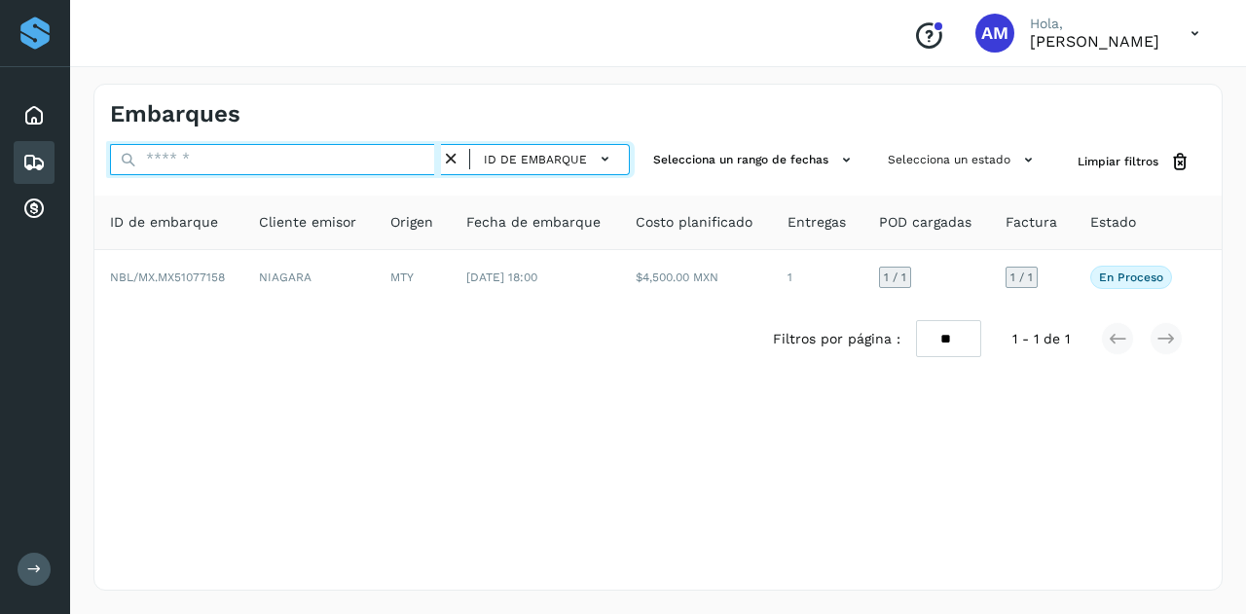
click at [414, 162] on input "text" at bounding box center [275, 159] width 331 height 31
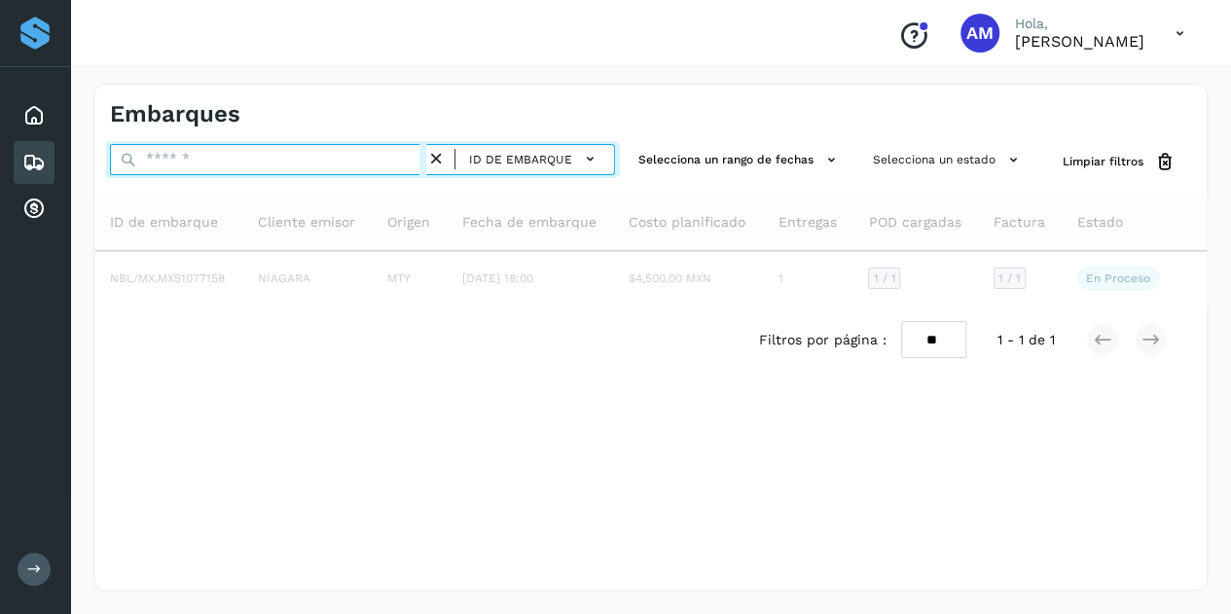
paste input "**********"
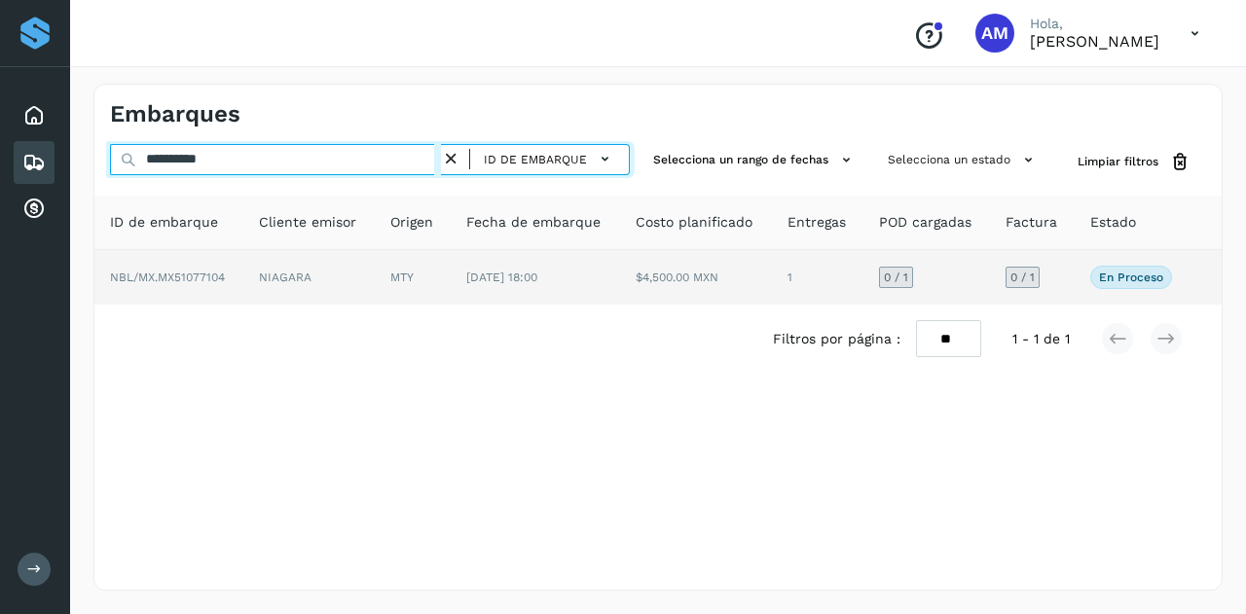
type input "**********"
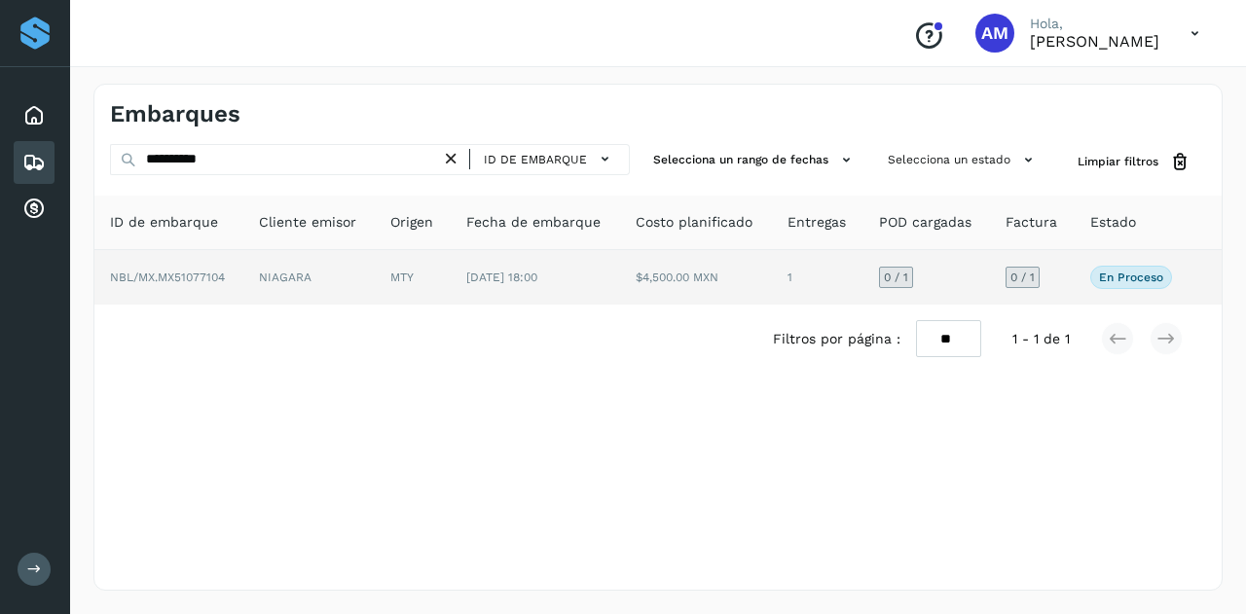
click at [300, 283] on td "NIAGARA" at bounding box center [308, 277] width 131 height 55
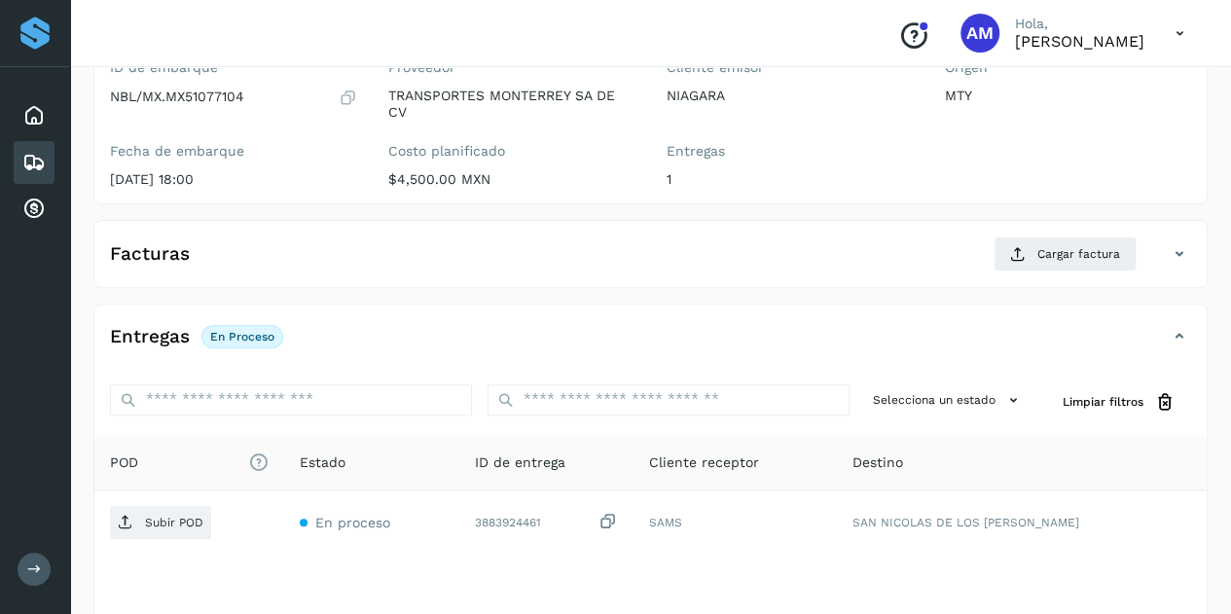
scroll to position [292, 0]
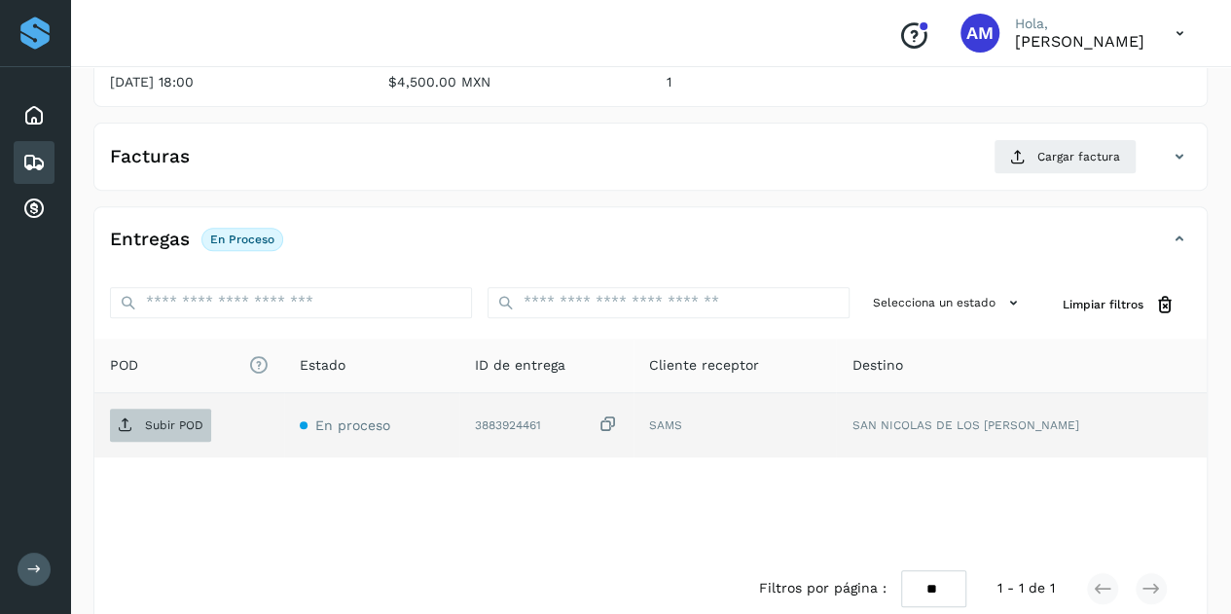
click at [167, 419] on p "Subir POD" at bounding box center [174, 426] width 58 height 14
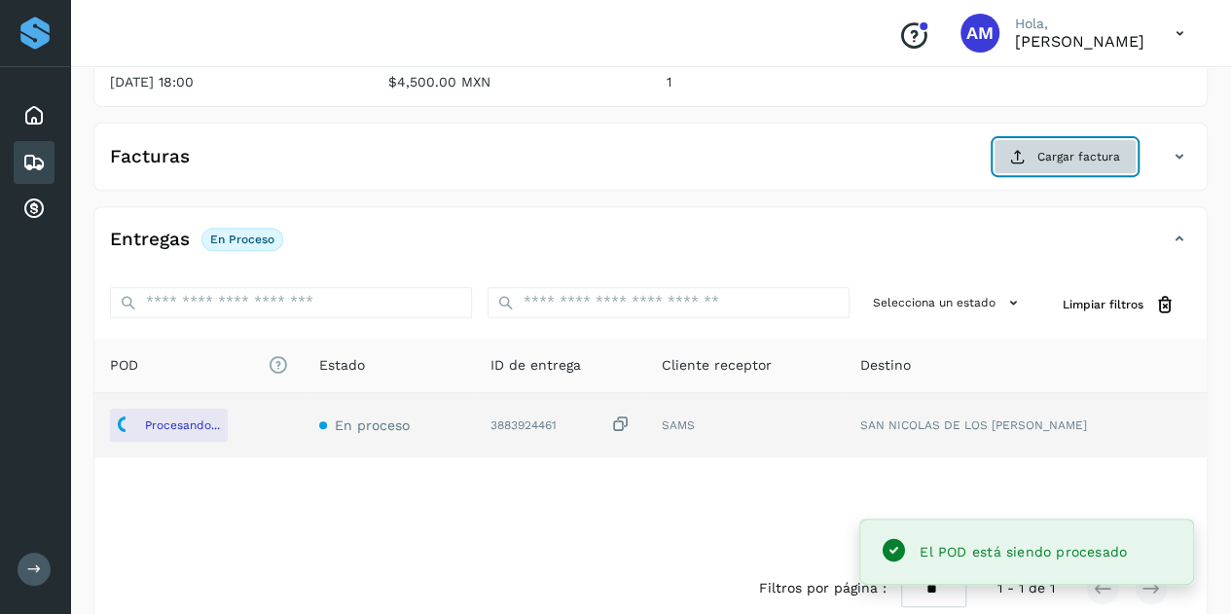
click at [1079, 148] on span "Cargar factura" at bounding box center [1079, 157] width 83 height 18
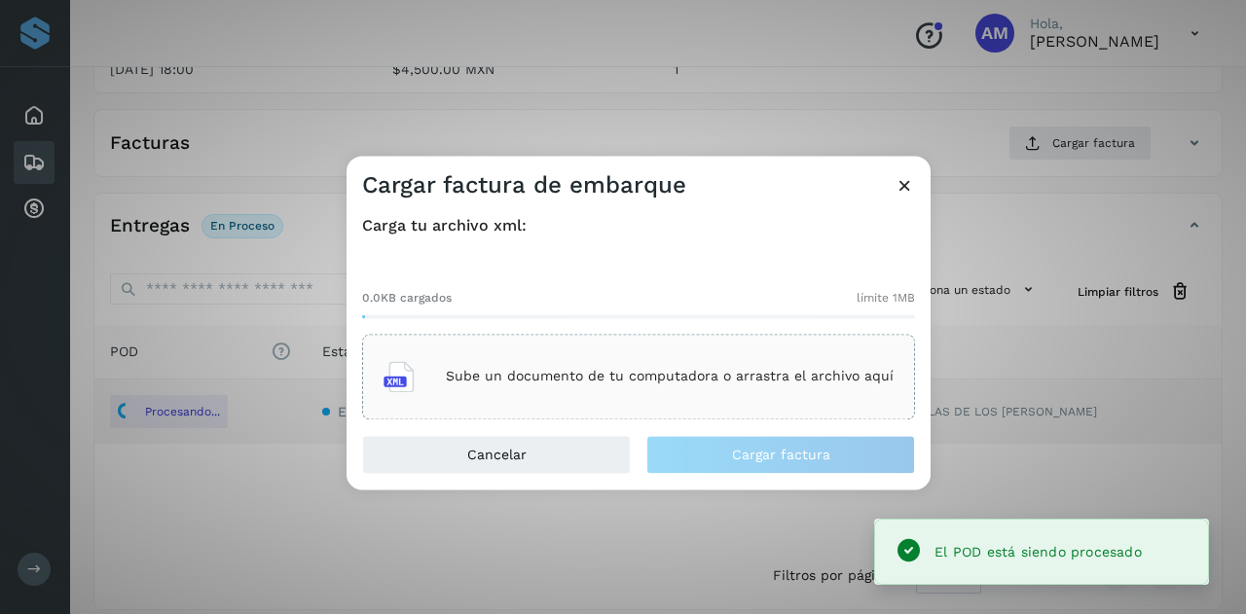
click at [581, 351] on div "Sube un documento de tu computadora o arrastra el archivo aquí" at bounding box center [638, 376] width 510 height 53
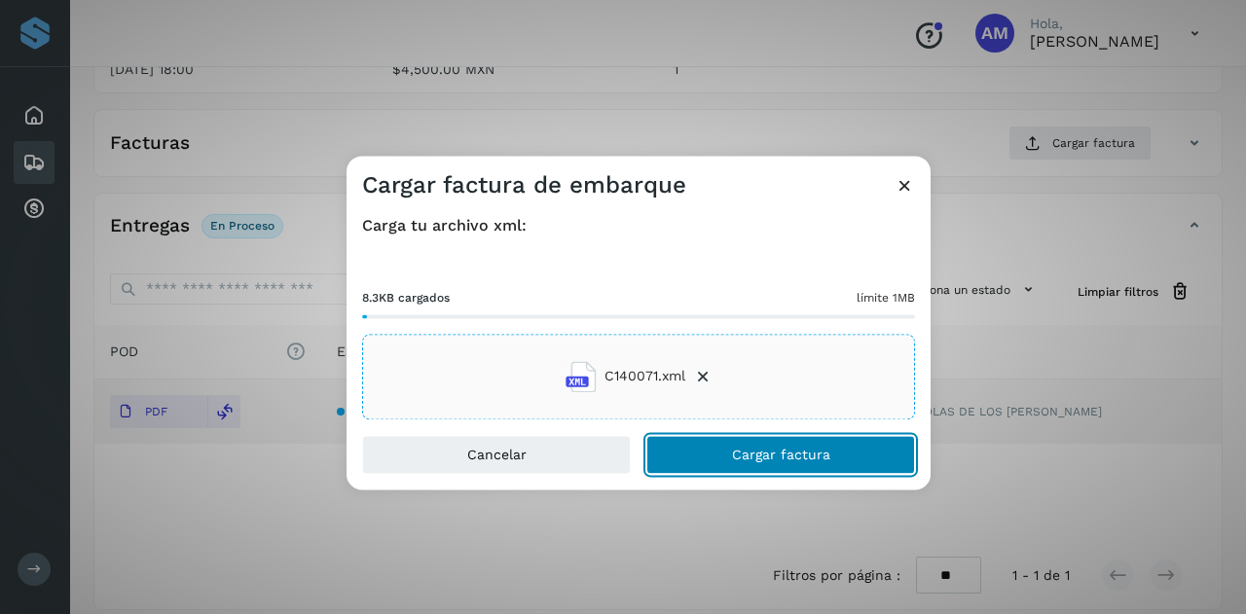
click at [718, 464] on button "Cargar factura" at bounding box center [780, 454] width 269 height 39
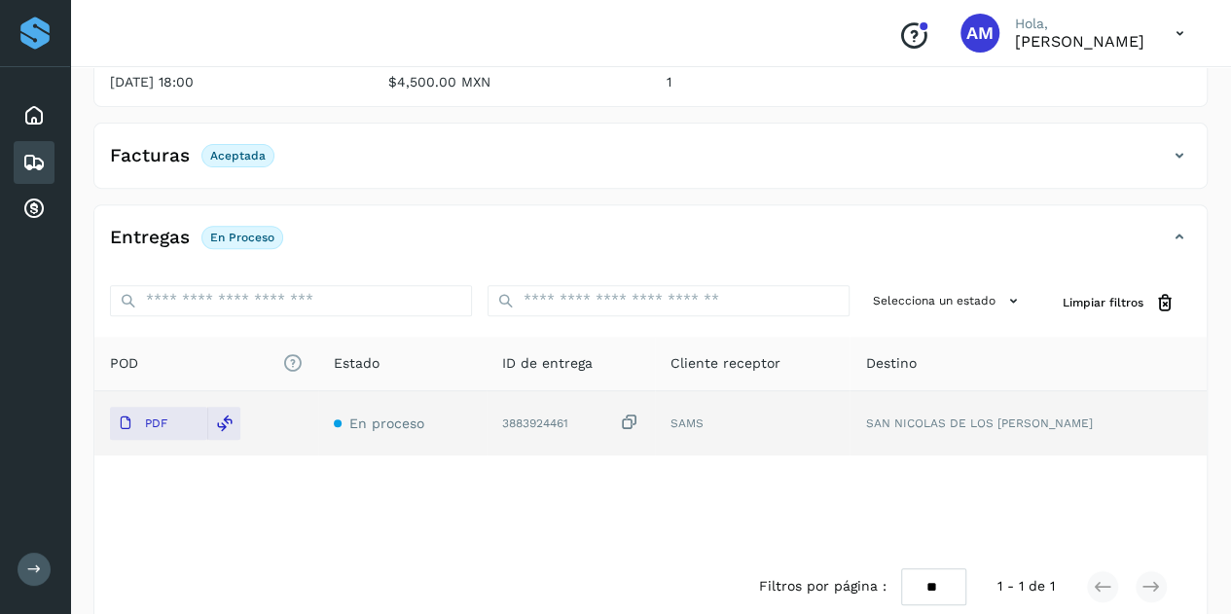
scroll to position [0, 0]
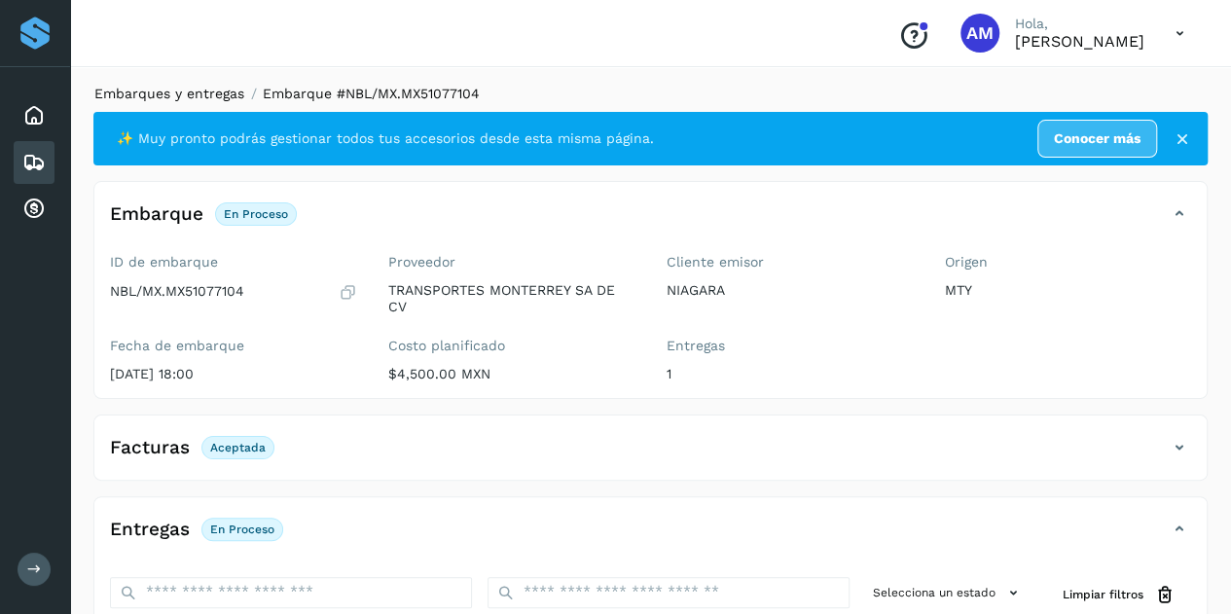
click at [171, 92] on link "Embarques y entregas" at bounding box center [169, 94] width 150 height 16
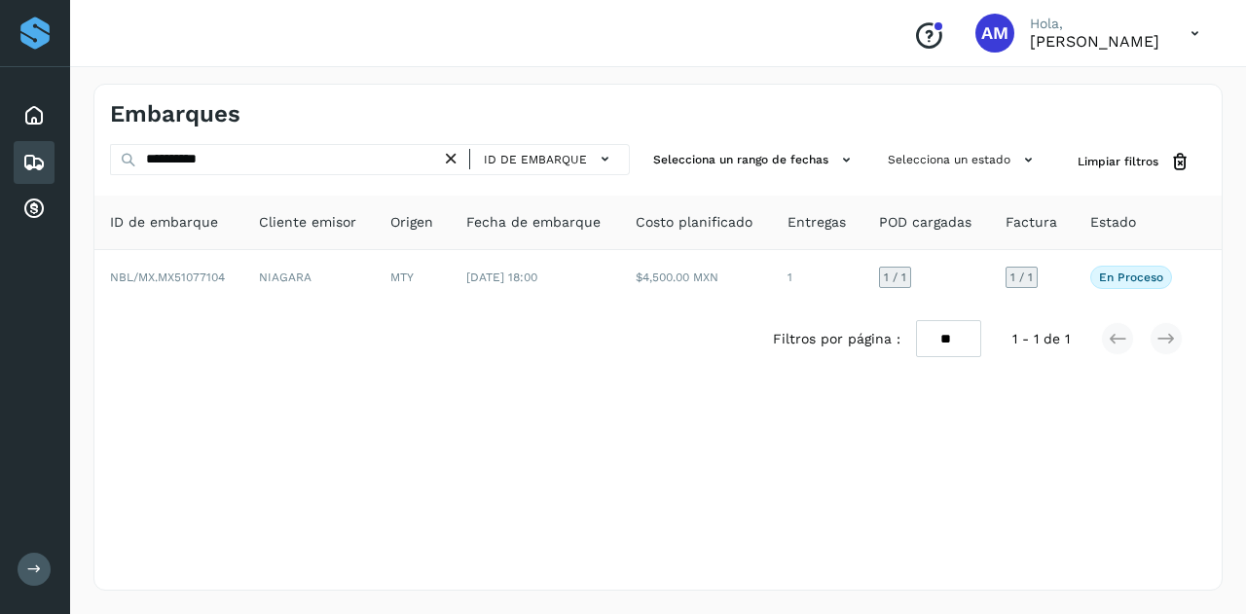
drag, startPoint x: 454, startPoint y: 152, endPoint x: 302, endPoint y: 161, distance: 152.1
click at [452, 152] on icon at bounding box center [451, 159] width 20 height 20
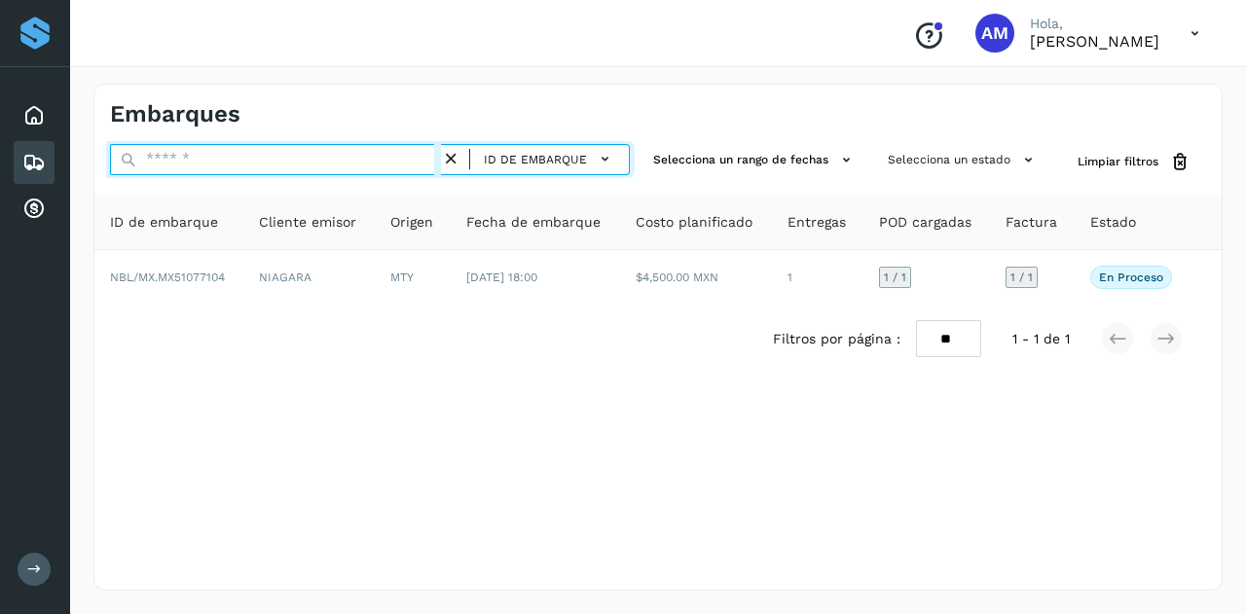
click at [302, 161] on input "text" at bounding box center [275, 159] width 331 height 31
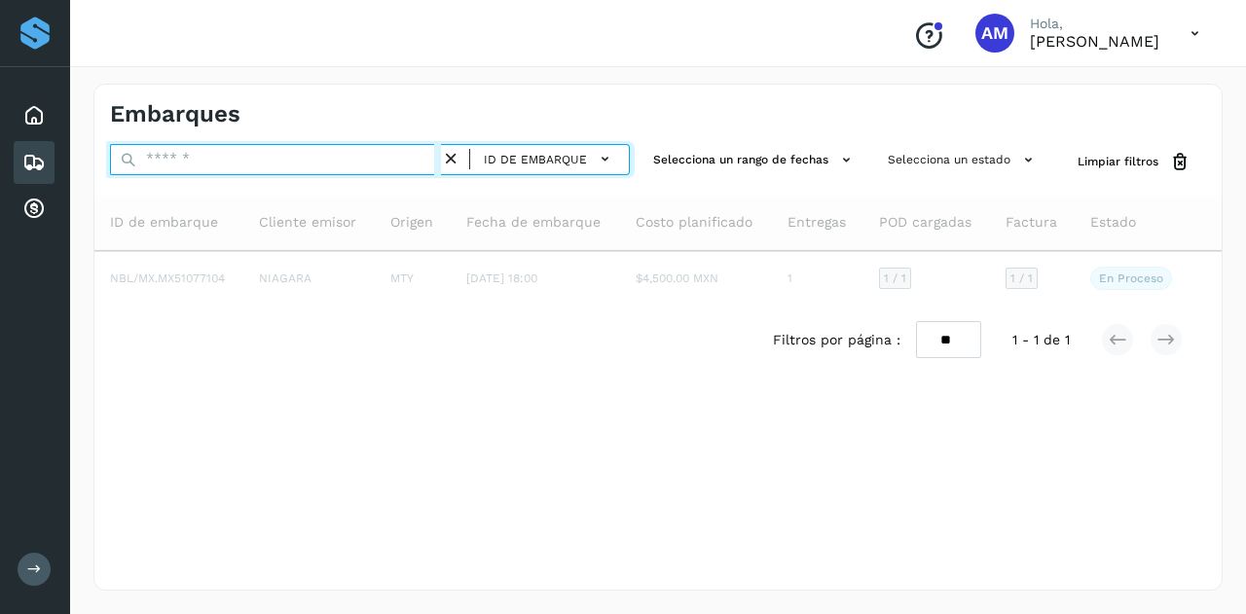
paste input "**********"
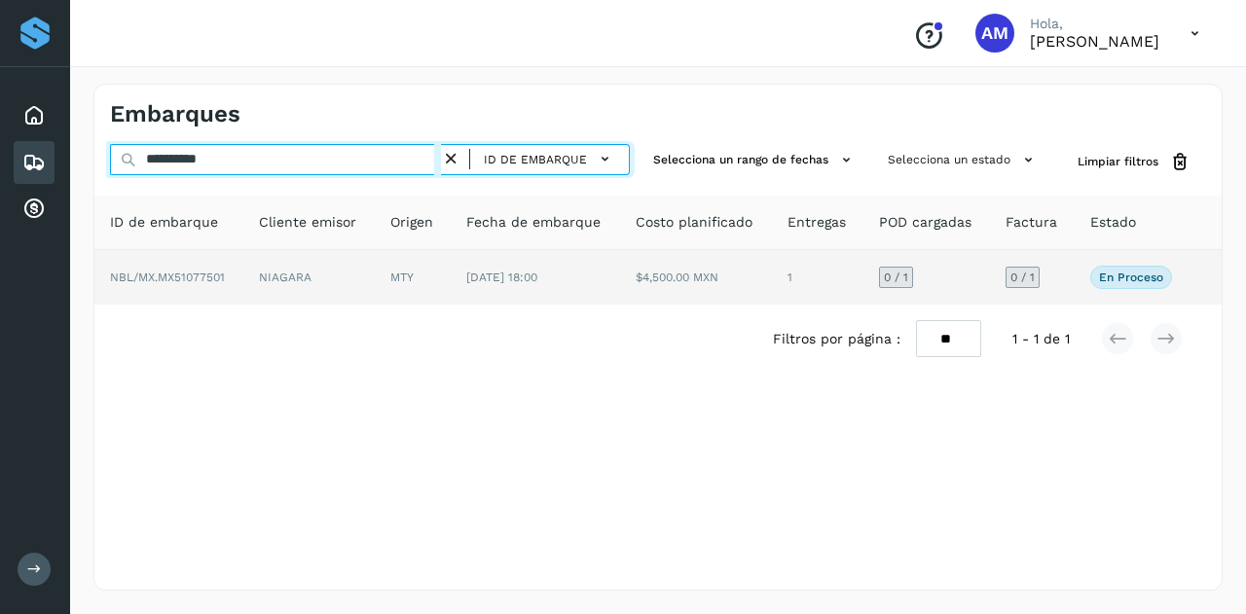
type input "**********"
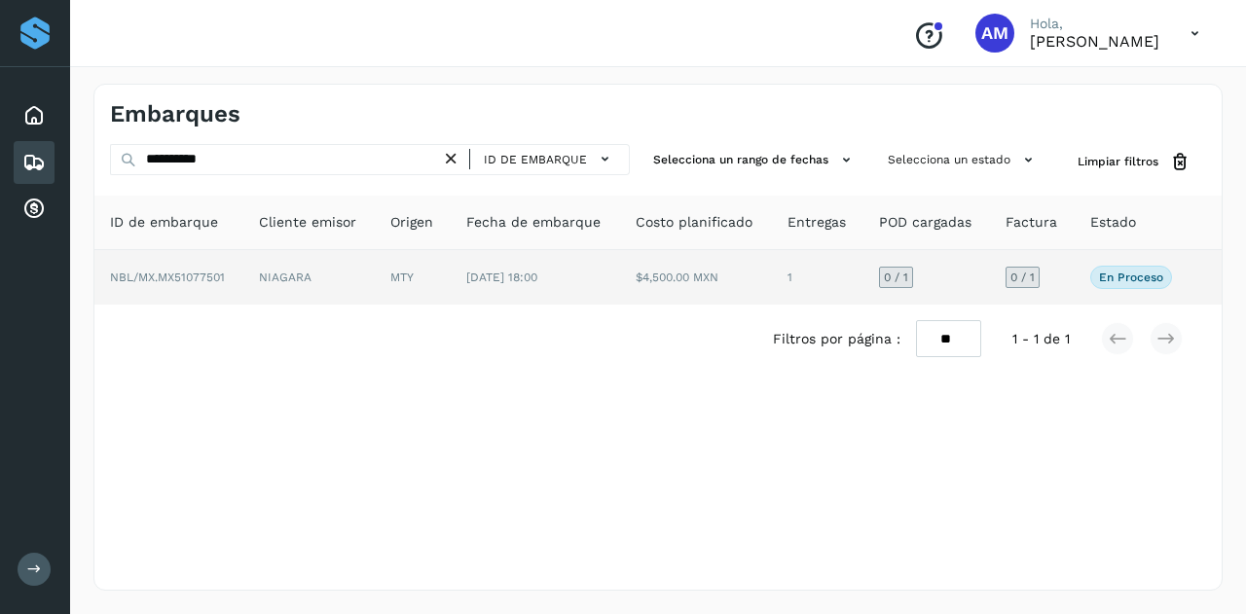
click at [348, 295] on td "NIAGARA" at bounding box center [308, 277] width 131 height 55
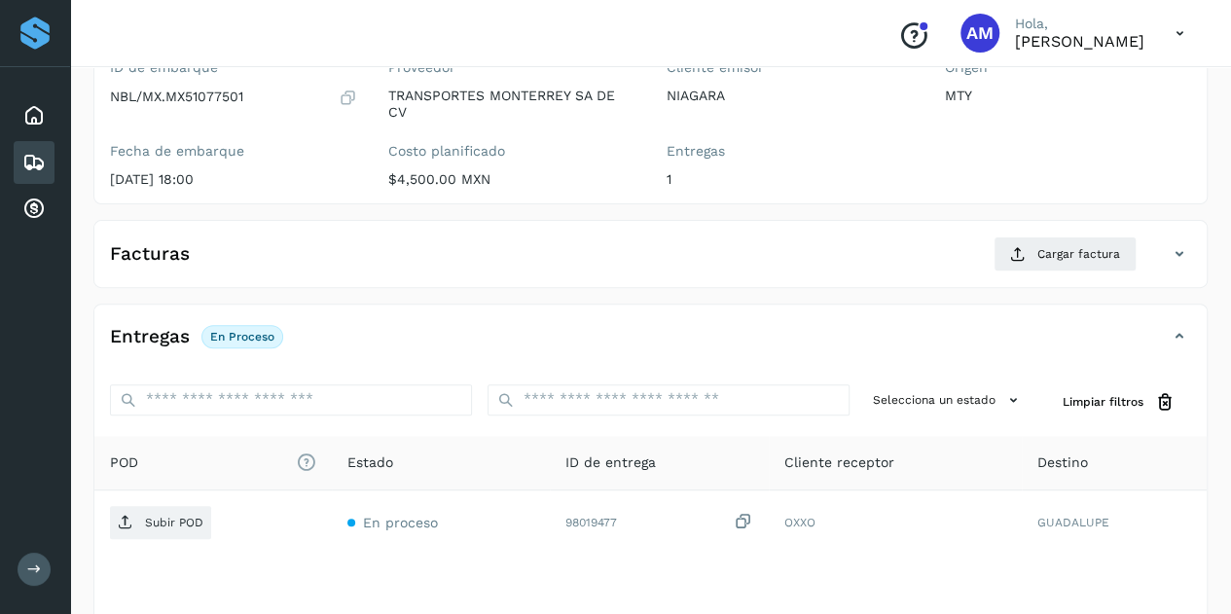
scroll to position [292, 0]
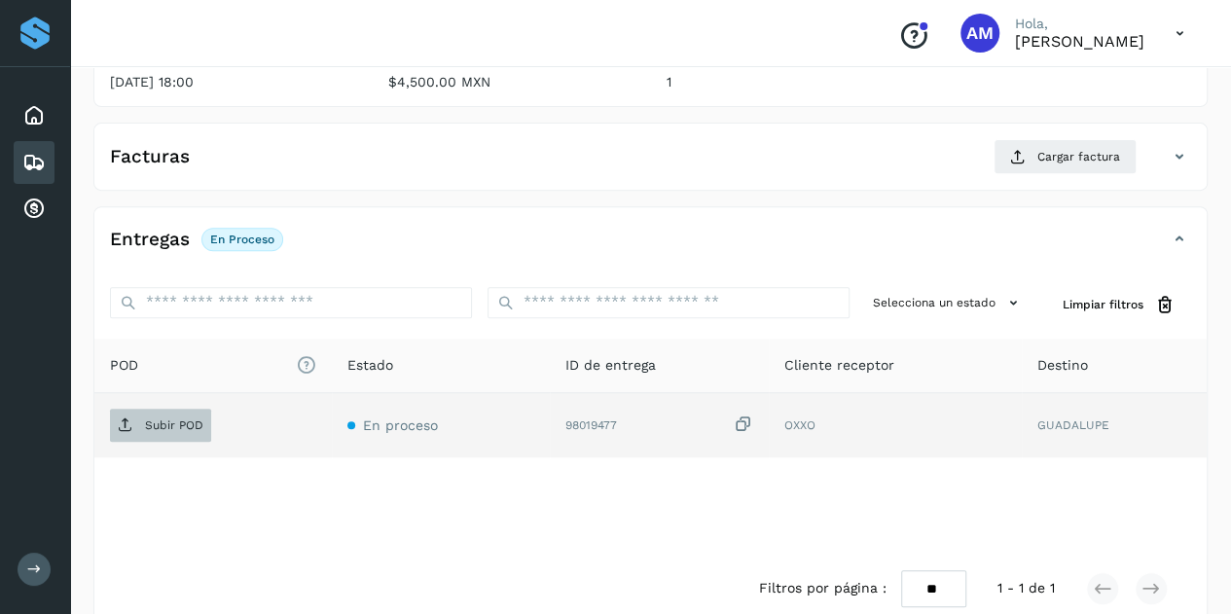
click at [156, 419] on p "Subir POD" at bounding box center [174, 426] width 58 height 14
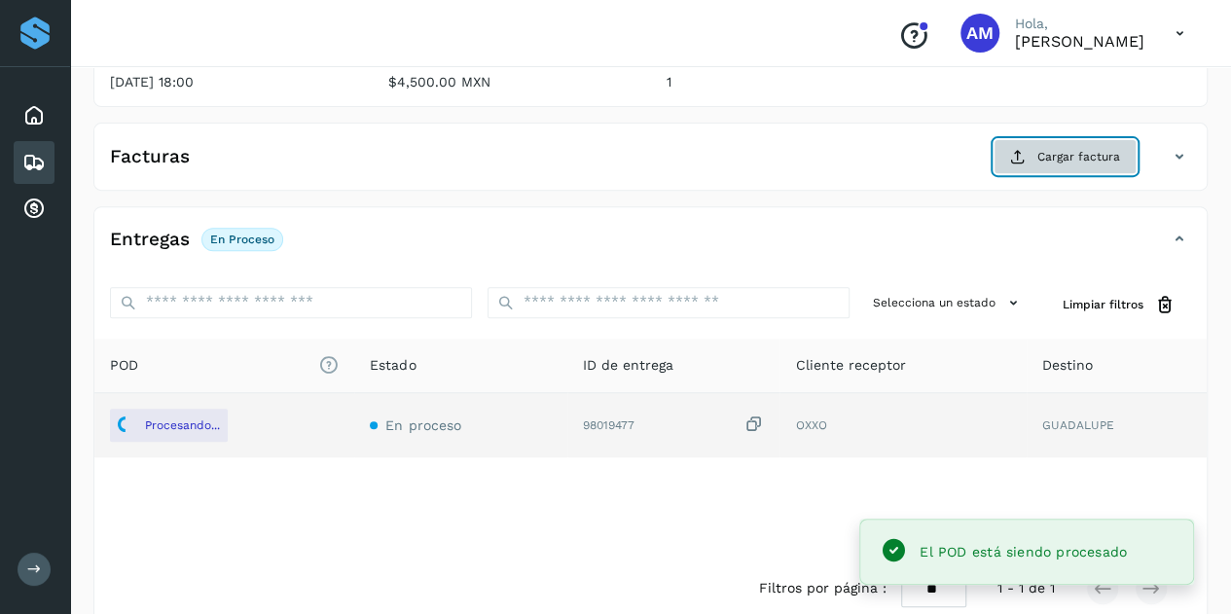
click at [1080, 158] on span "Cargar factura" at bounding box center [1079, 157] width 83 height 18
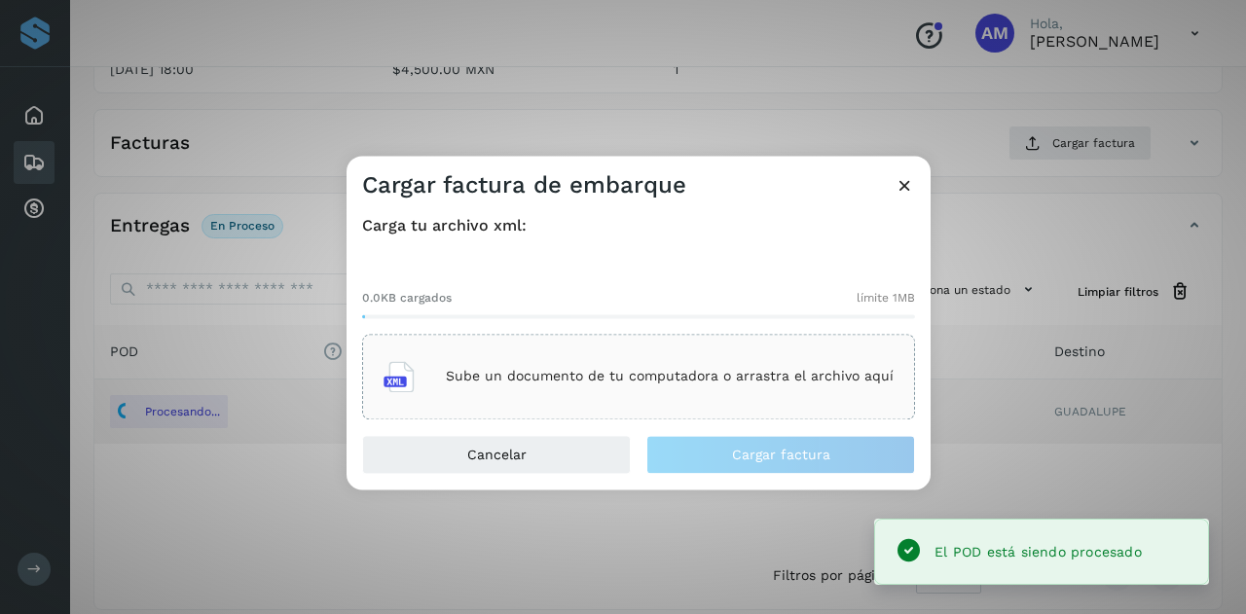
click at [685, 350] on div "Sube un documento de tu computadora o arrastra el archivo aquí" at bounding box center [638, 376] width 510 height 53
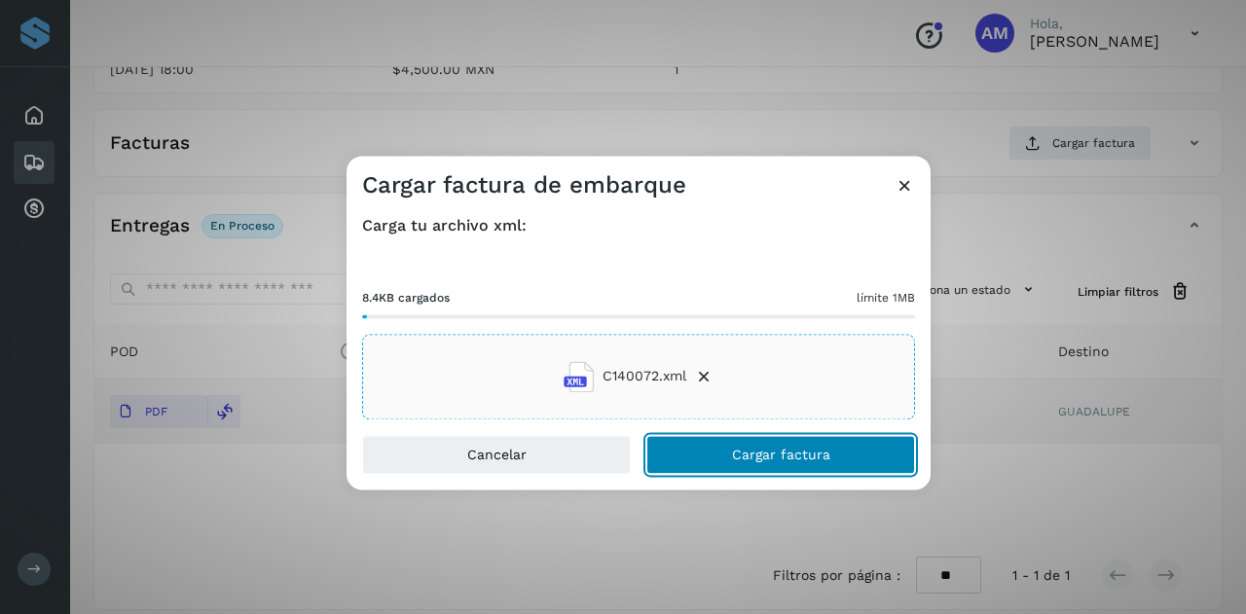
click at [678, 456] on button "Cargar factura" at bounding box center [780, 454] width 269 height 39
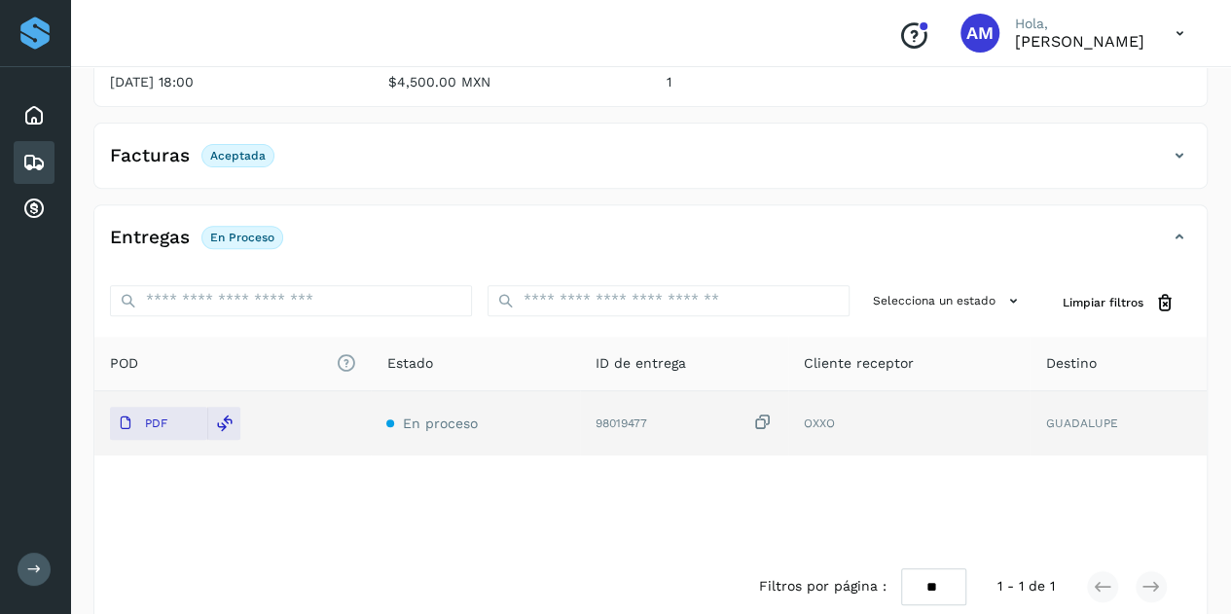
scroll to position [0, 0]
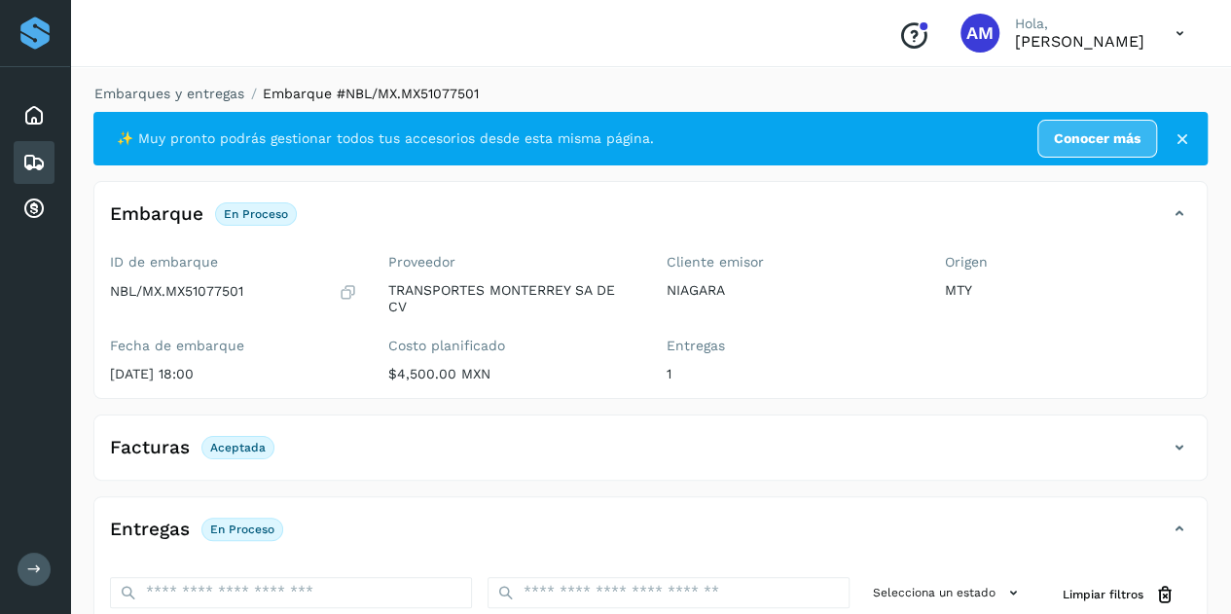
click at [201, 102] on li "Embarques y entregas" at bounding box center [163, 94] width 163 height 20
click at [208, 91] on link "Embarques y entregas" at bounding box center [169, 94] width 150 height 16
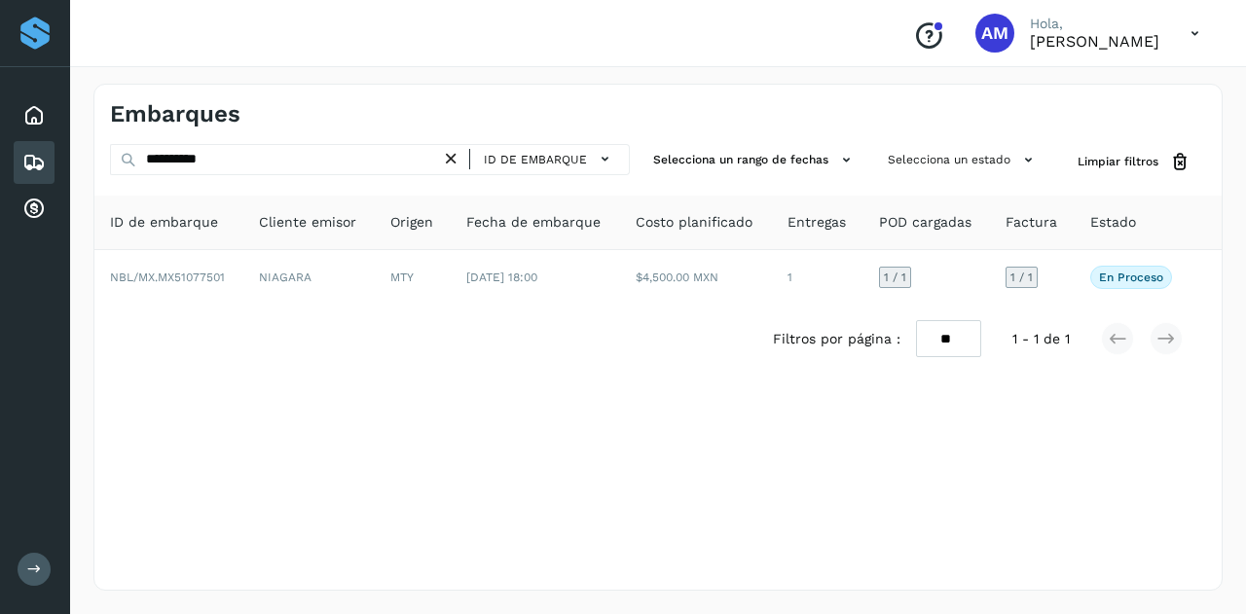
click at [459, 161] on icon at bounding box center [451, 159] width 20 height 20
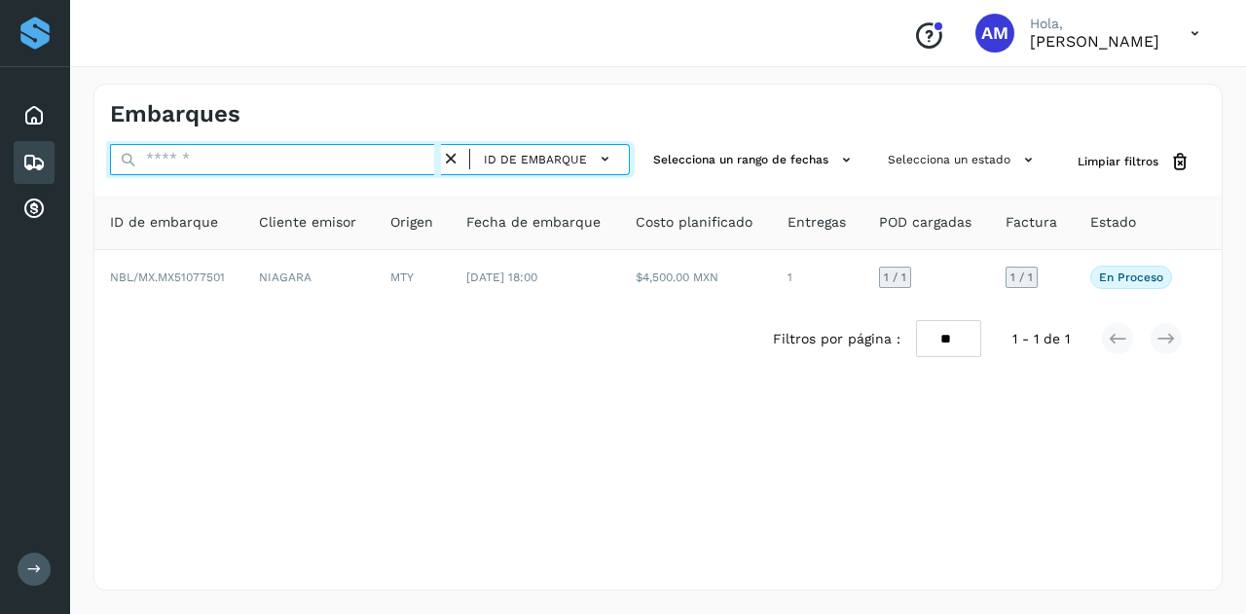
click at [351, 172] on input "text" at bounding box center [275, 159] width 331 height 31
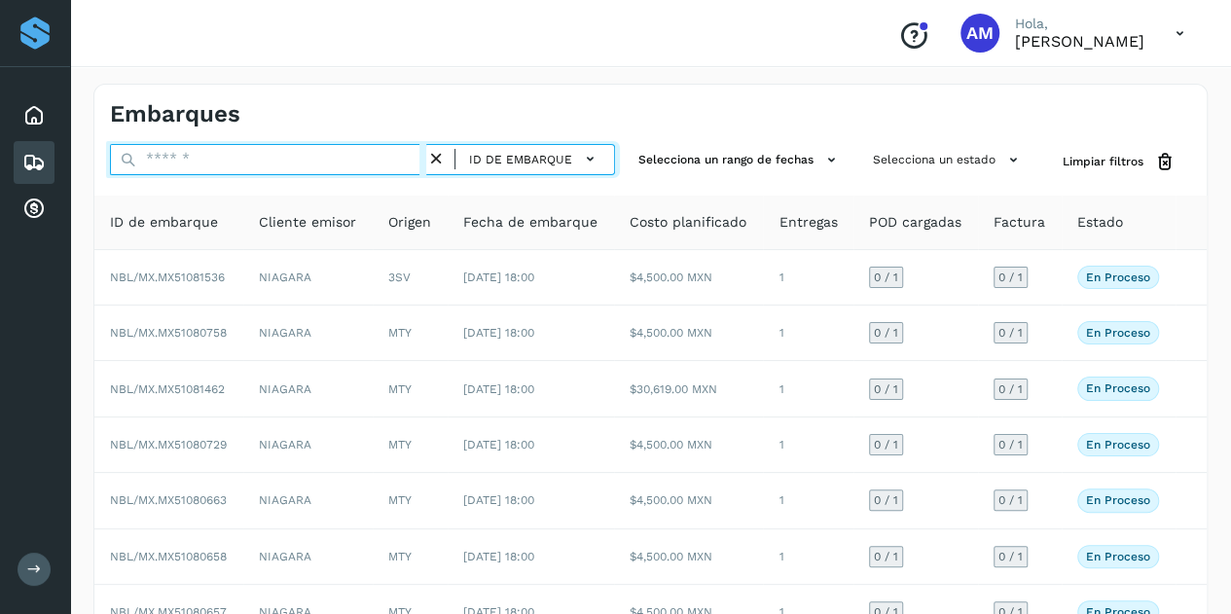
paste input "**********"
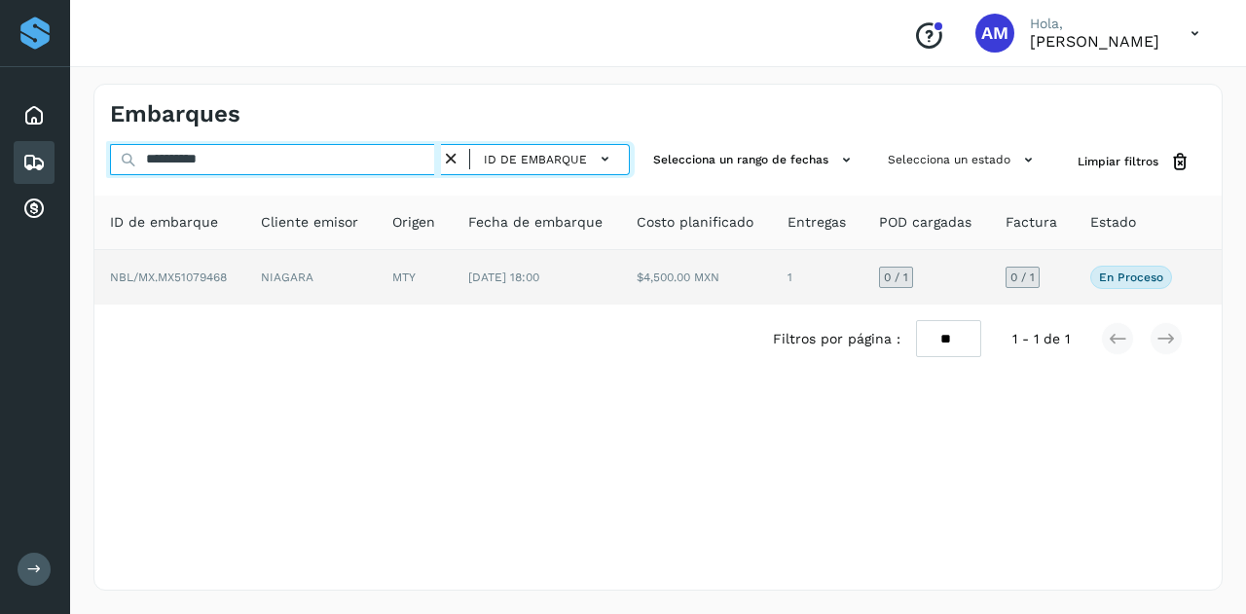
type input "**********"
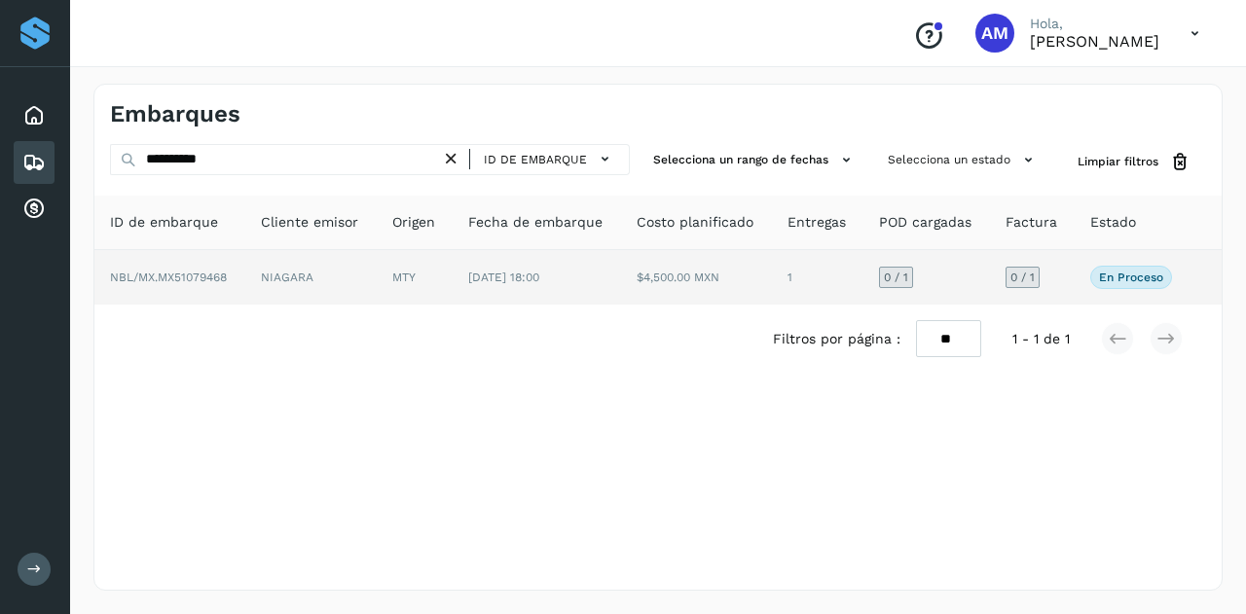
click at [430, 268] on td "MTY" at bounding box center [415, 277] width 76 height 55
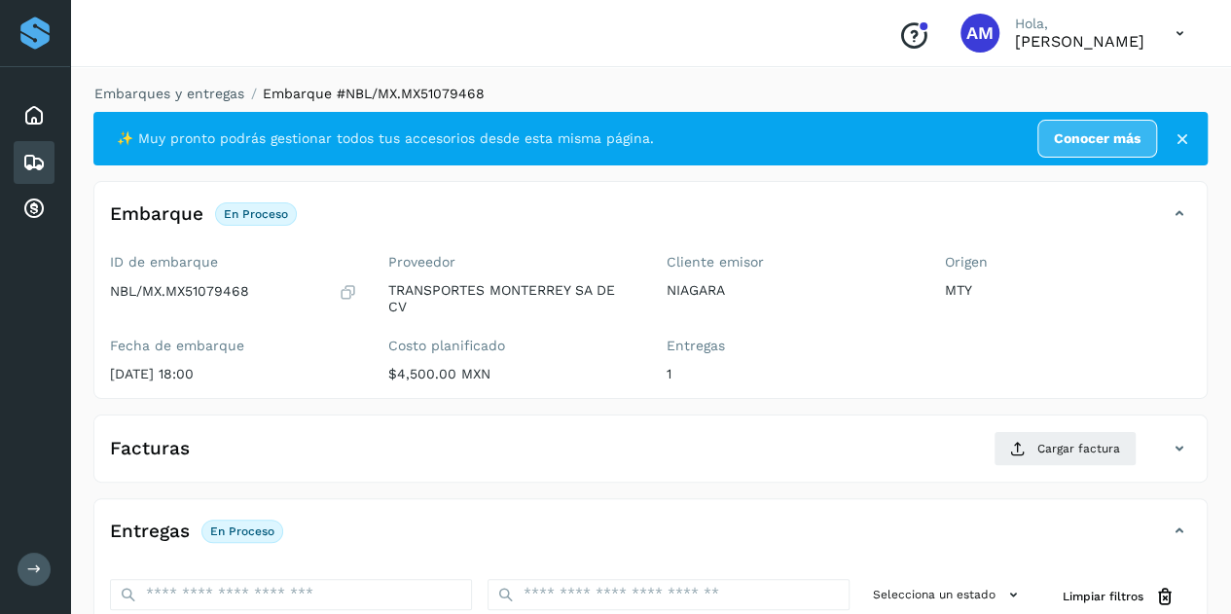
scroll to position [292, 0]
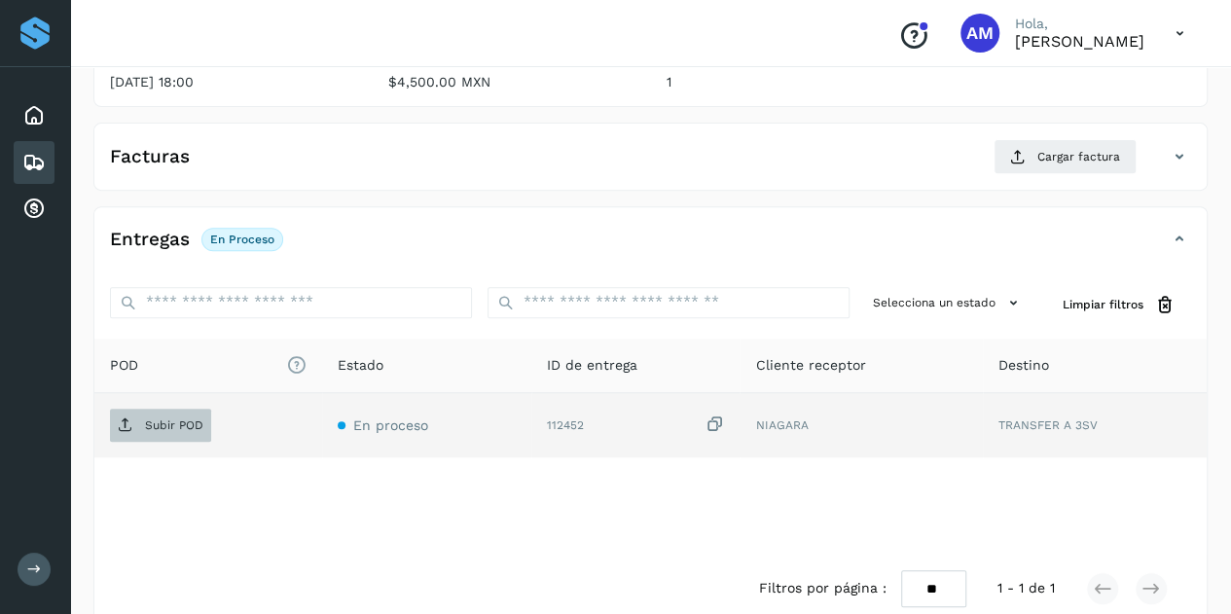
click at [189, 423] on p "Subir POD" at bounding box center [174, 426] width 58 height 14
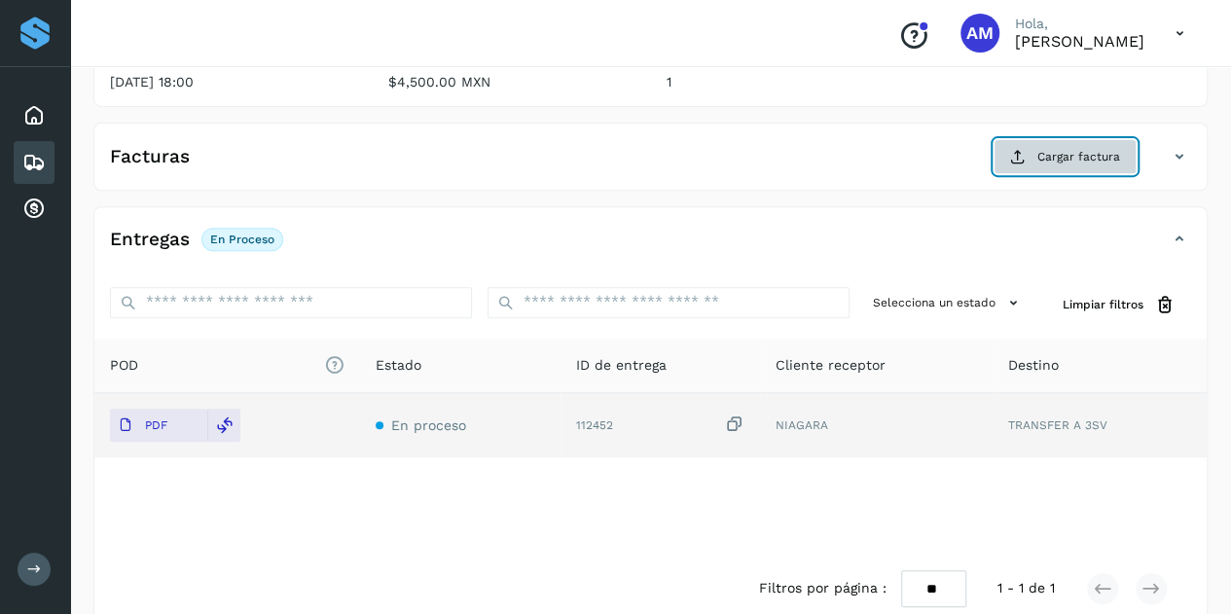
click at [1058, 158] on span "Cargar factura" at bounding box center [1079, 157] width 83 height 18
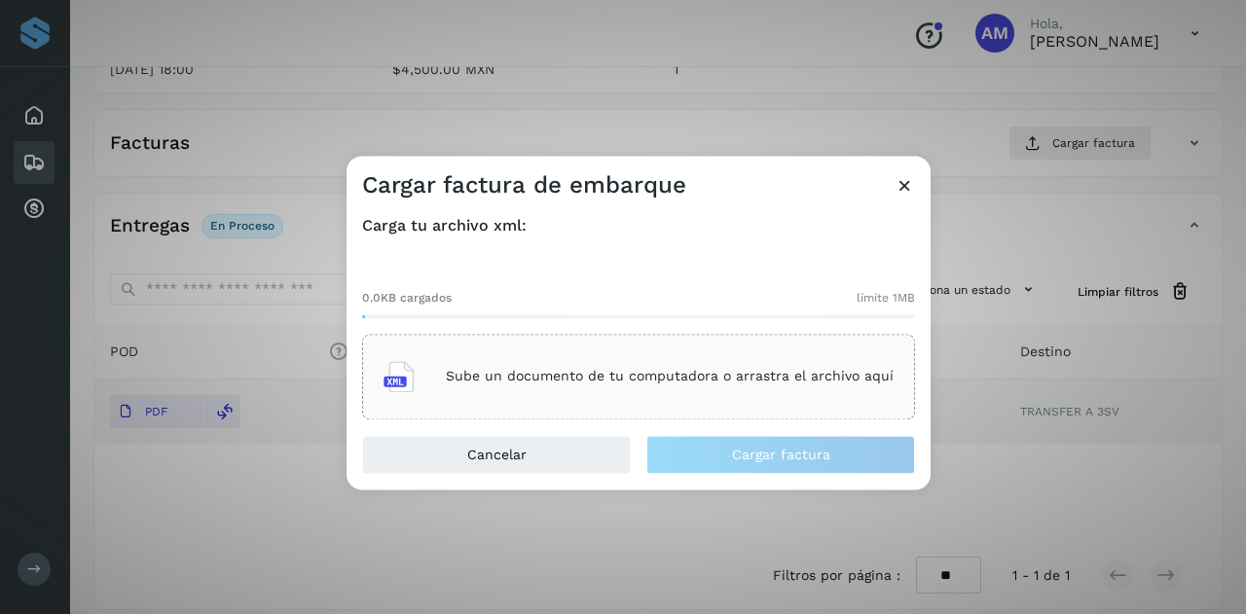
click at [493, 389] on div "Sube un documento de tu computadora o arrastra el archivo aquí" at bounding box center [638, 376] width 510 height 53
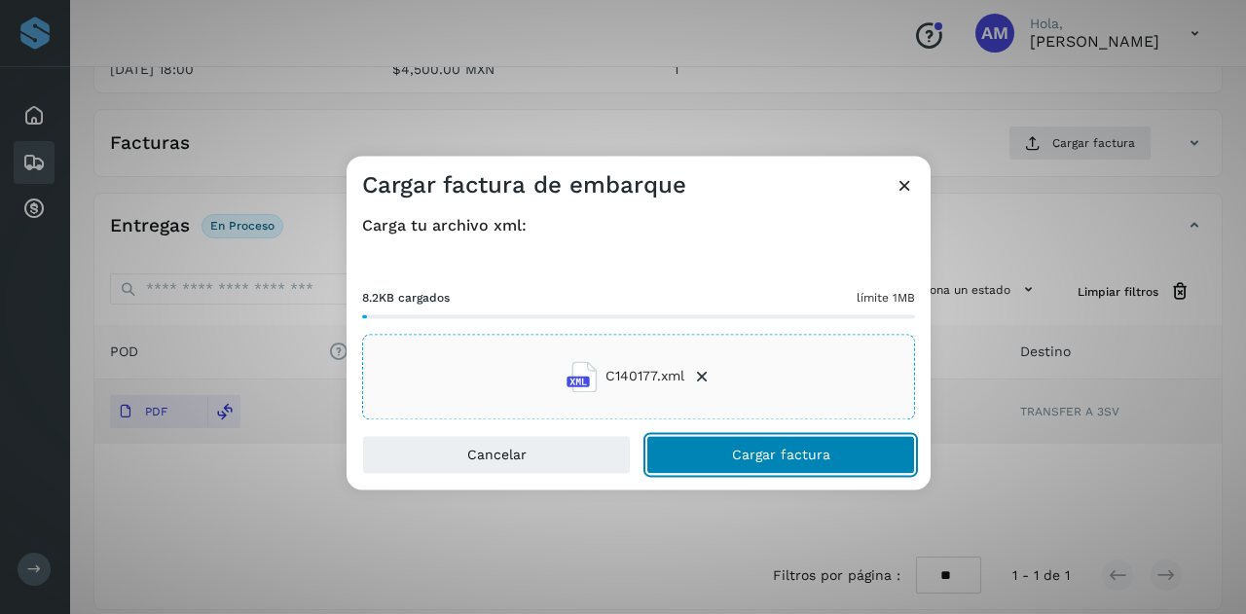
click at [734, 455] on span "Cargar factura" at bounding box center [781, 455] width 98 height 14
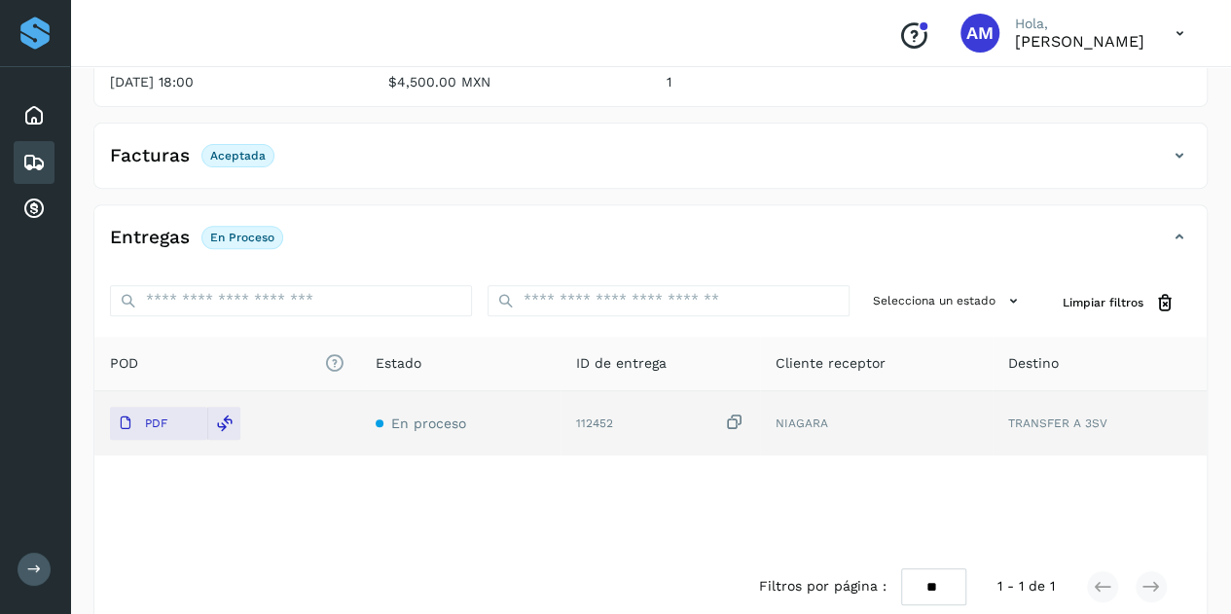
scroll to position [0, 0]
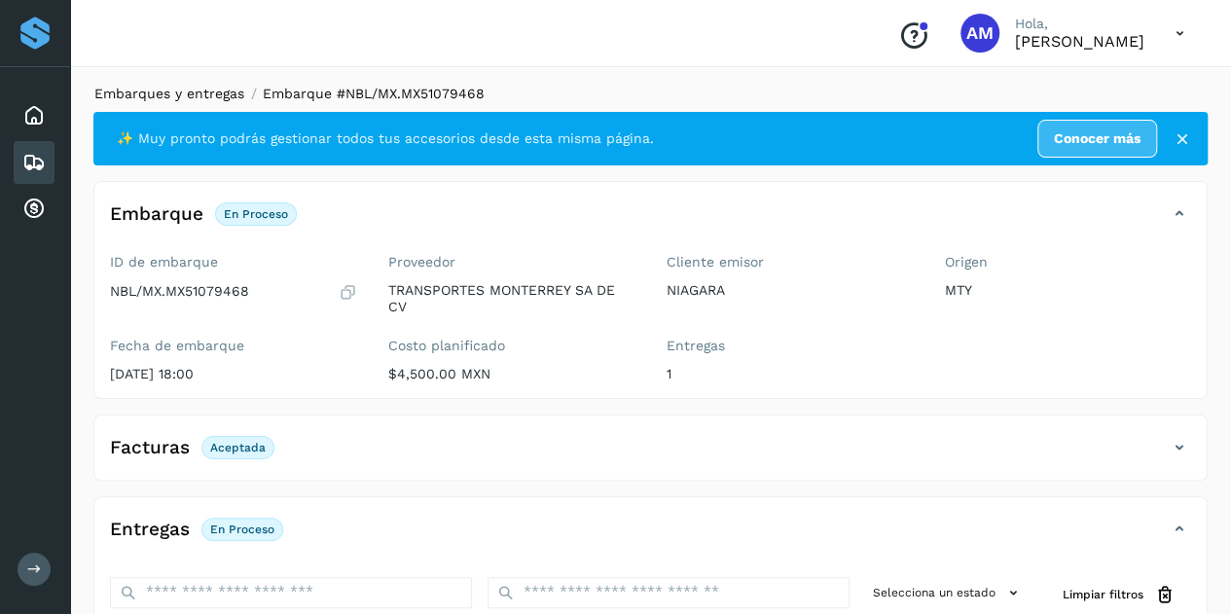
click at [219, 98] on link "Embarques y entregas" at bounding box center [169, 94] width 150 height 16
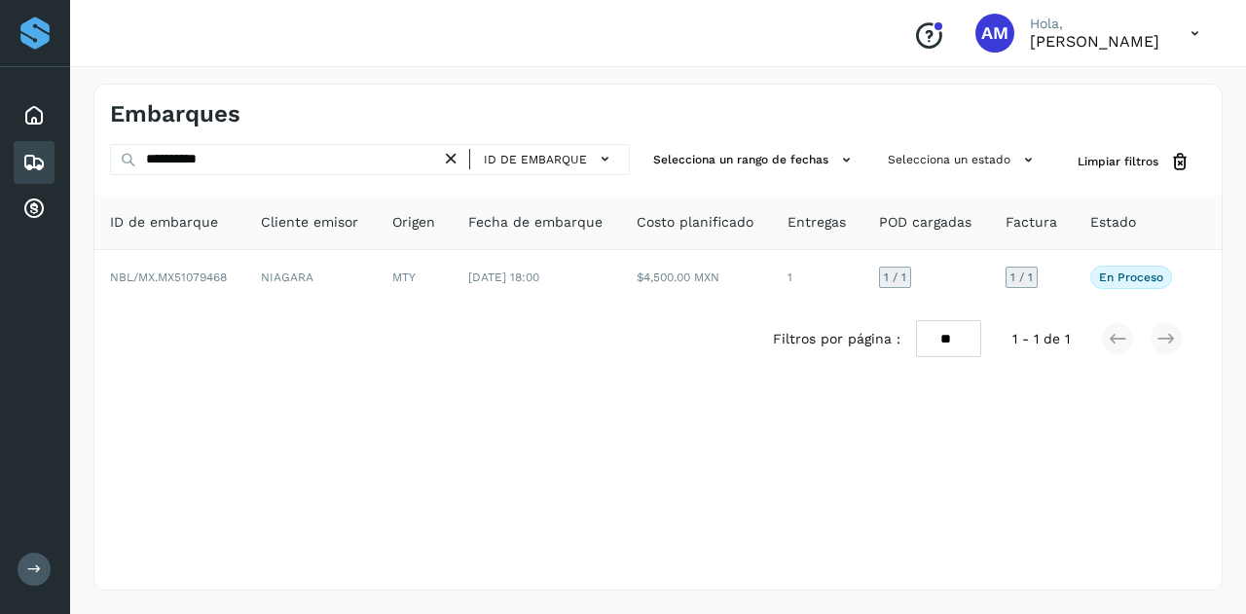
click at [454, 157] on icon at bounding box center [451, 159] width 20 height 20
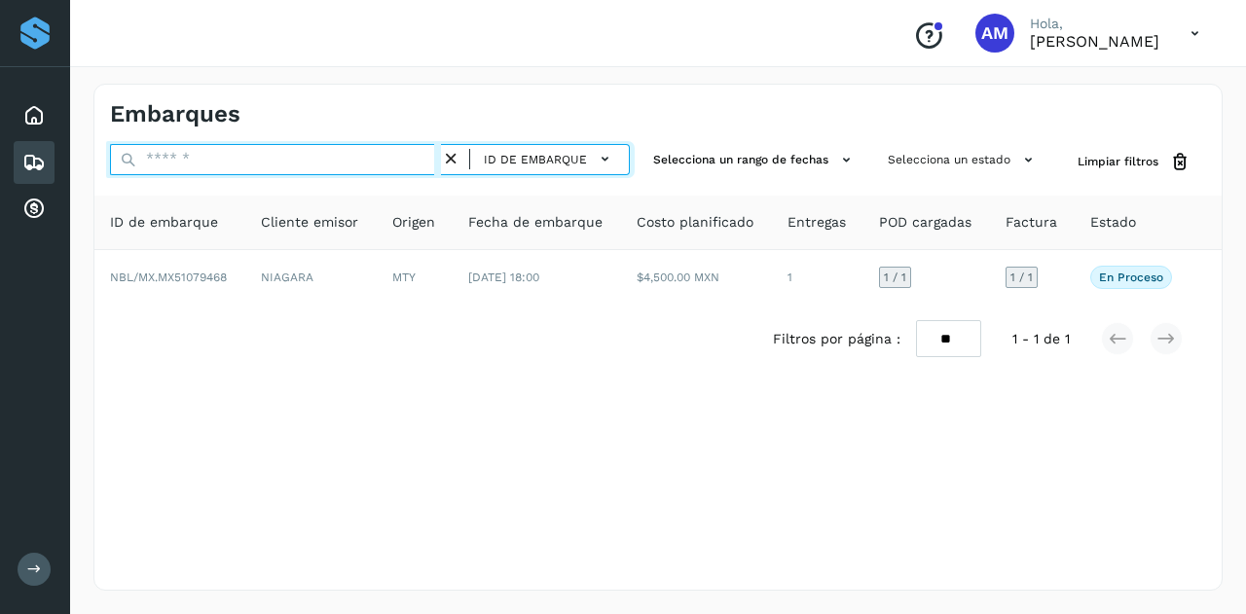
click at [366, 157] on input "text" at bounding box center [275, 159] width 331 height 31
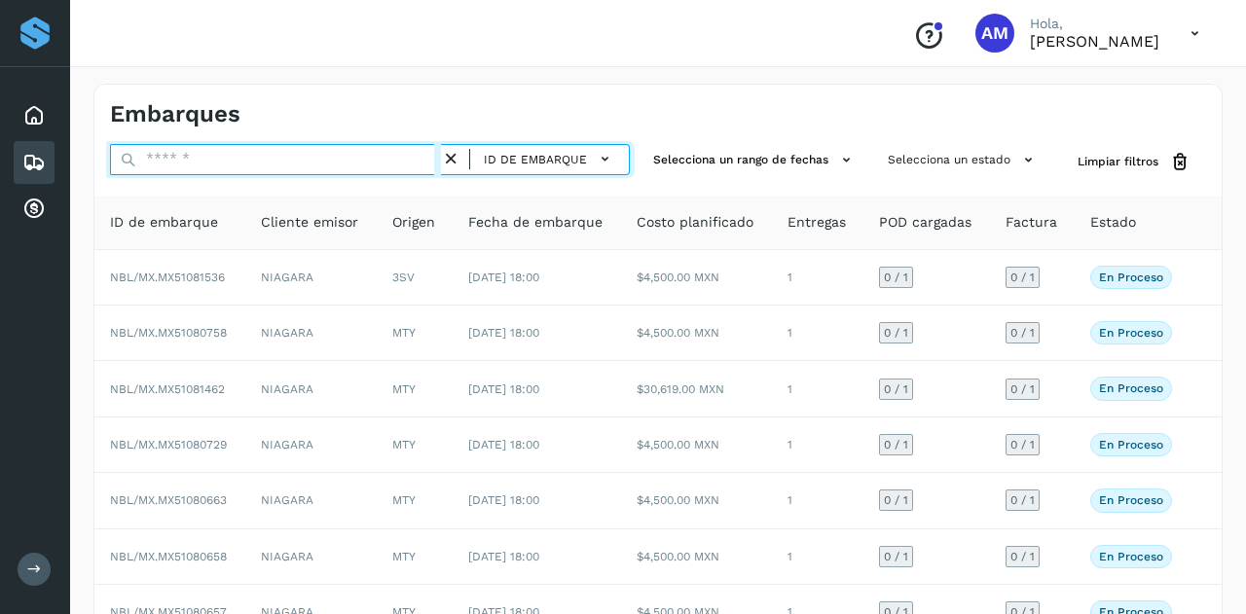
paste input "**********"
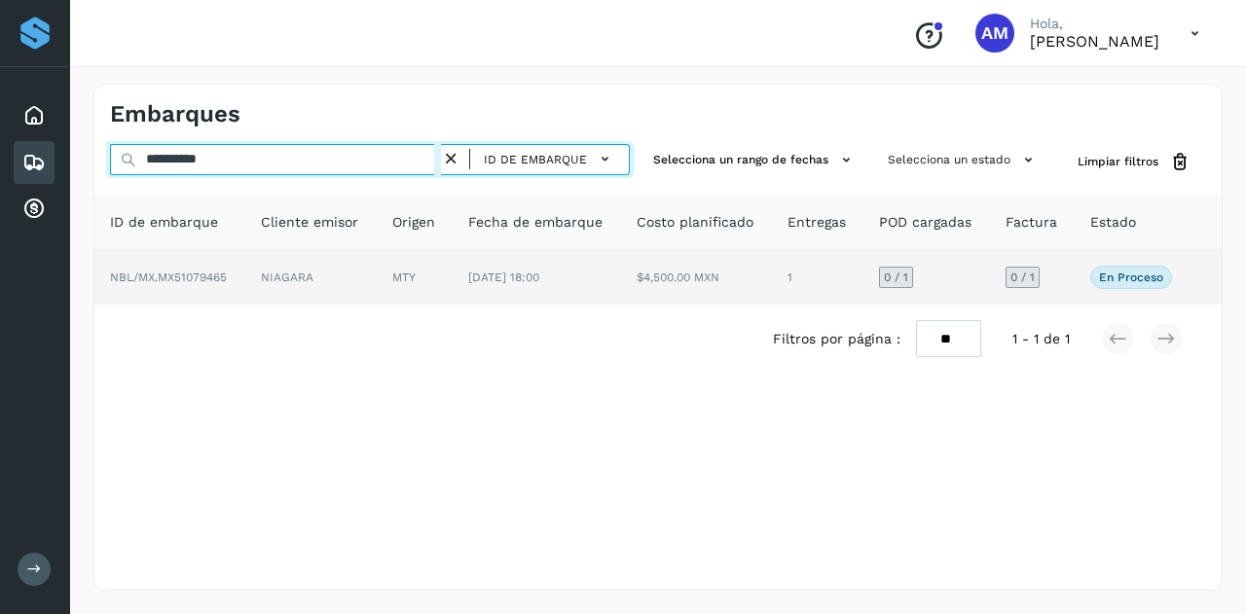
type input "**********"
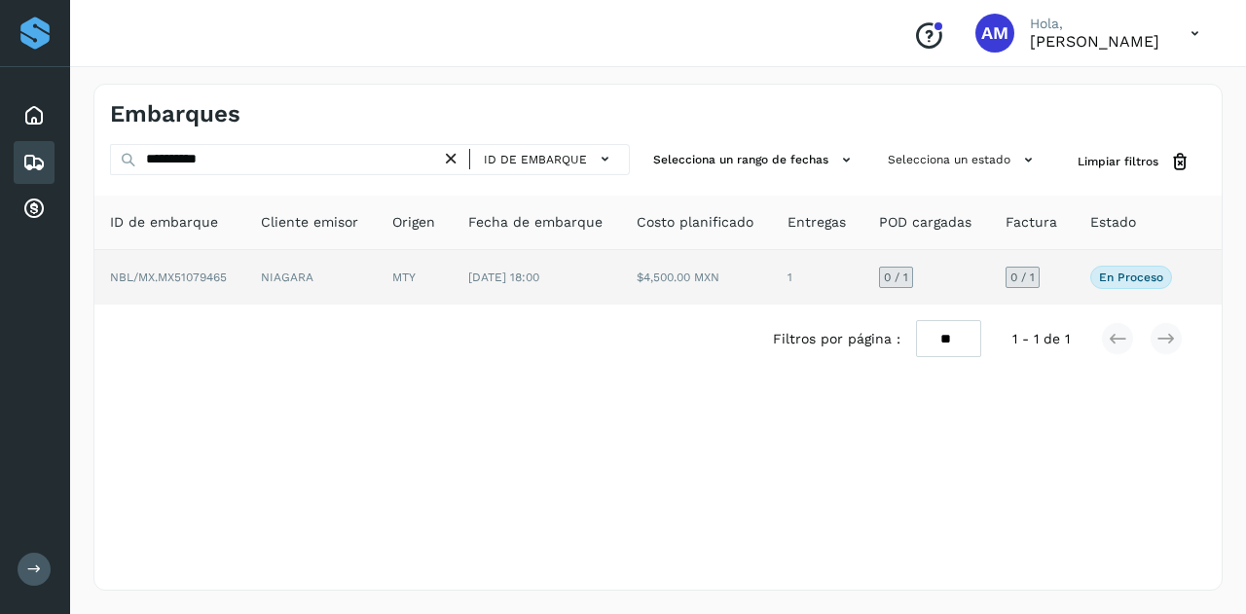
click at [441, 275] on td "MTY" at bounding box center [415, 277] width 76 height 55
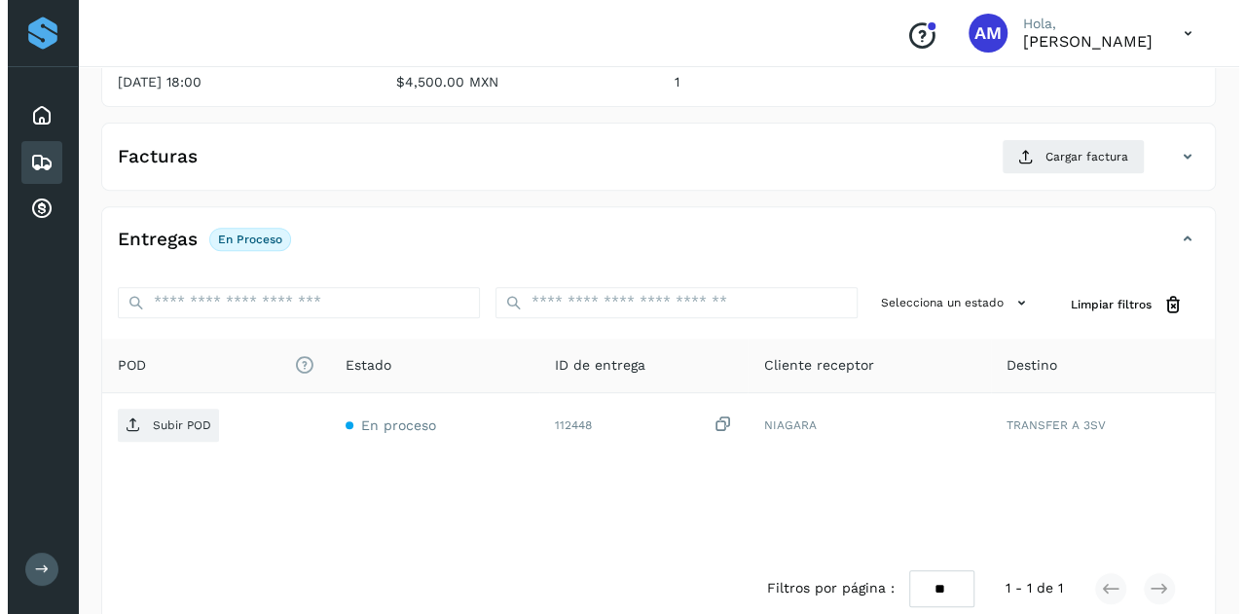
scroll to position [321, 0]
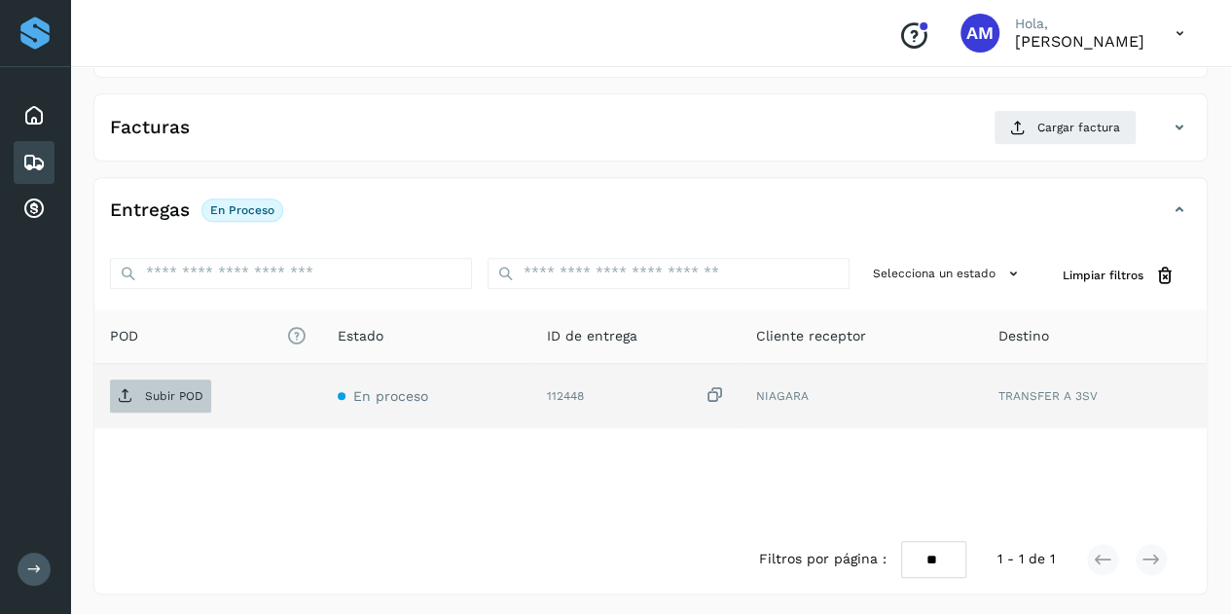
click at [172, 390] on p "Subir POD" at bounding box center [174, 396] width 58 height 14
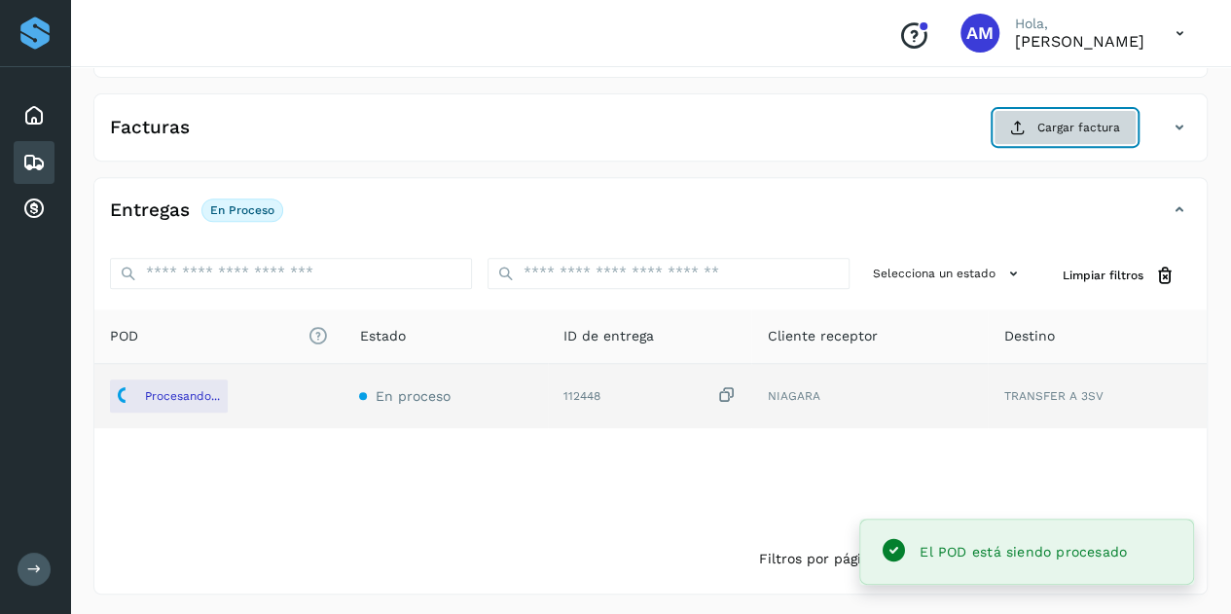
click at [1069, 130] on span "Cargar factura" at bounding box center [1079, 128] width 83 height 18
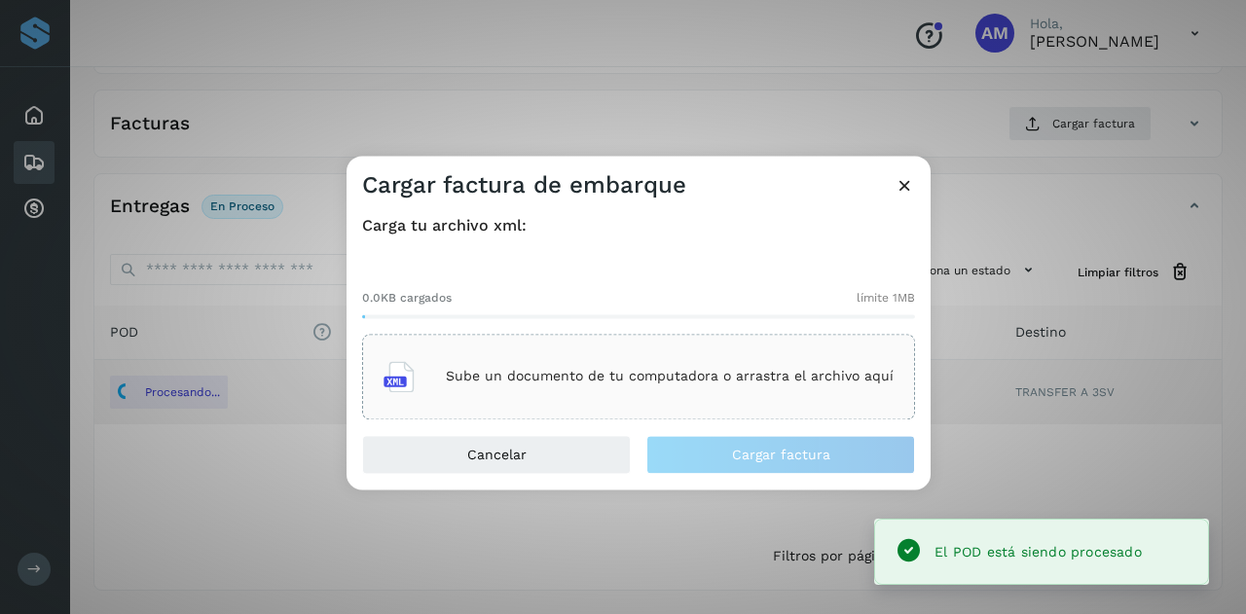
click at [586, 384] on p "Sube un documento de tu computadora o arrastra el archivo aquí" at bounding box center [670, 377] width 448 height 17
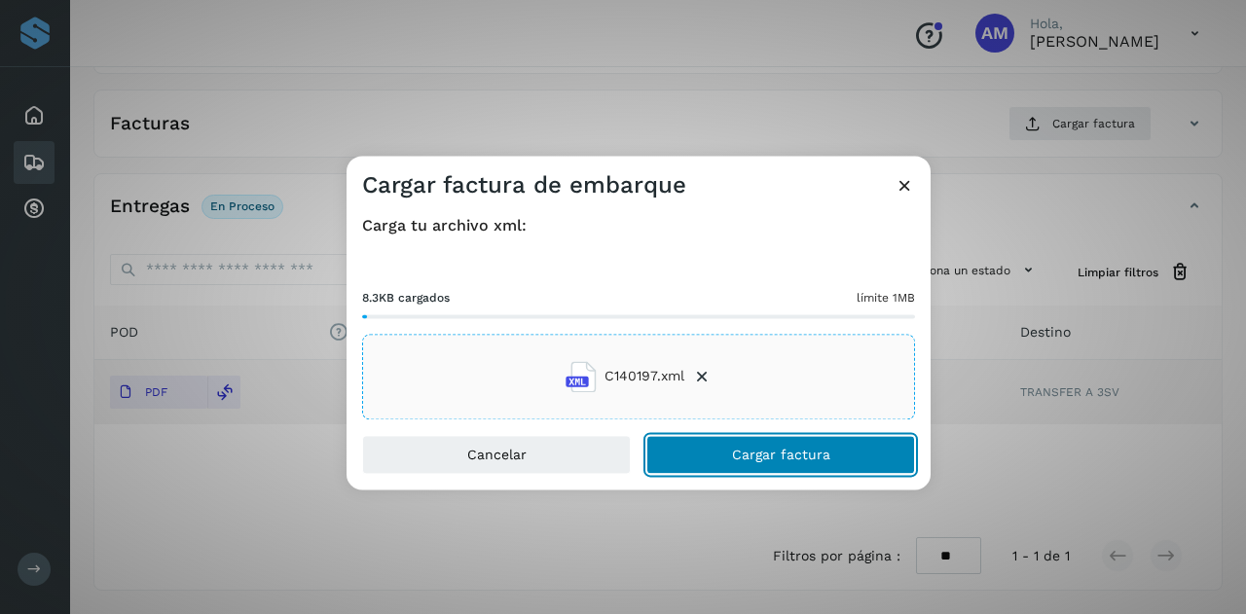
click at [710, 461] on button "Cargar factura" at bounding box center [780, 454] width 269 height 39
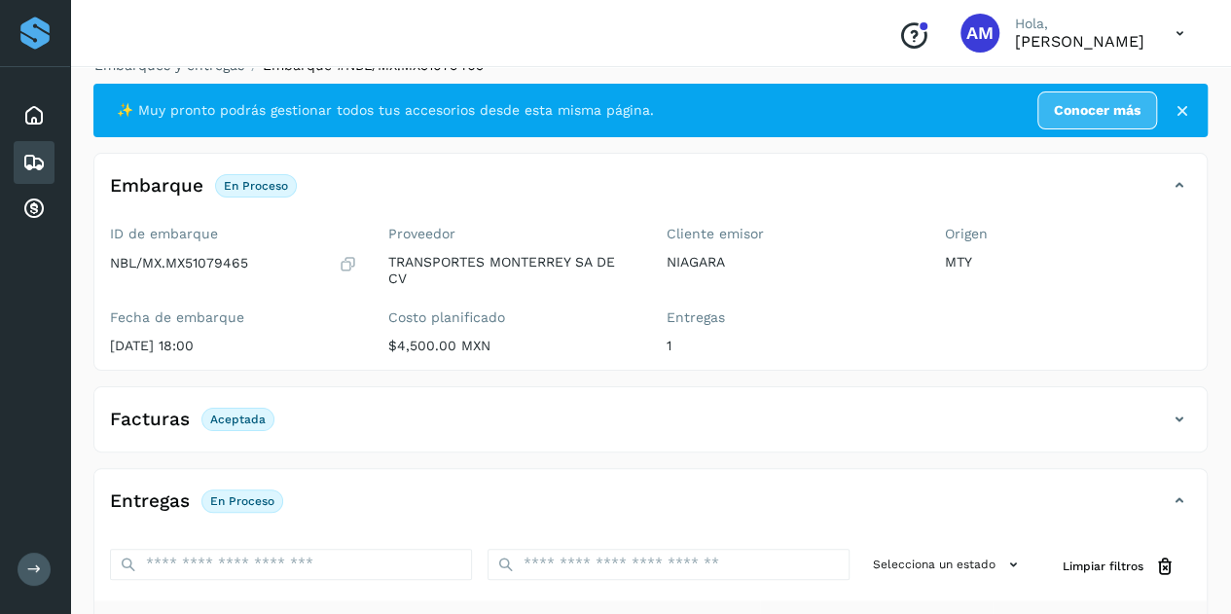
scroll to position [0, 0]
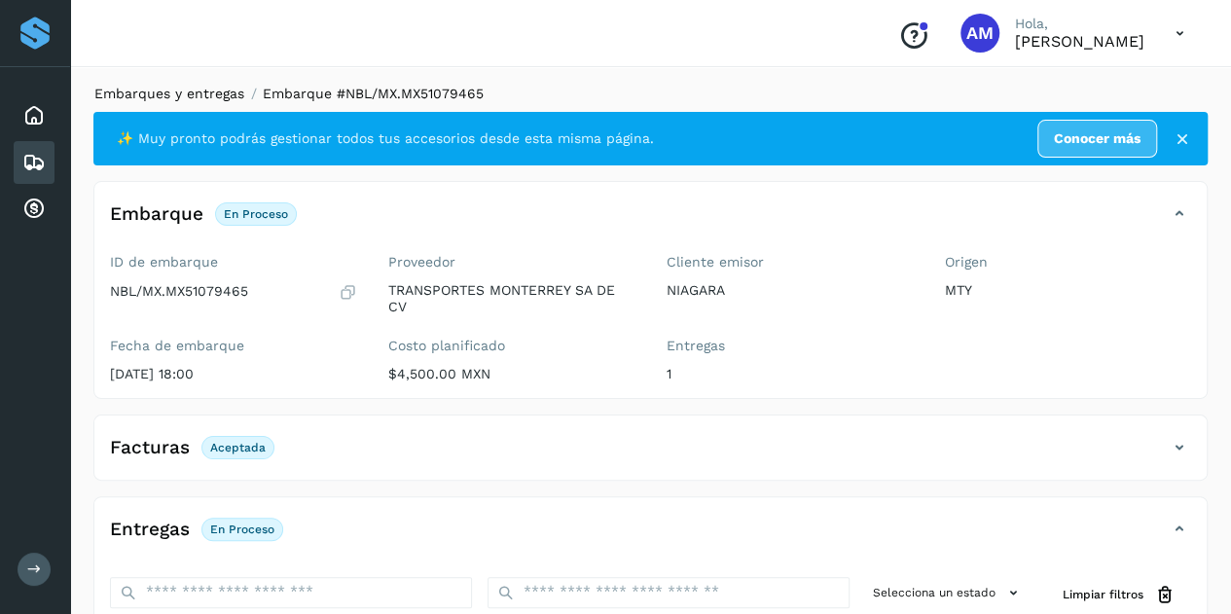
click at [177, 92] on link "Embarques y entregas" at bounding box center [169, 94] width 150 height 16
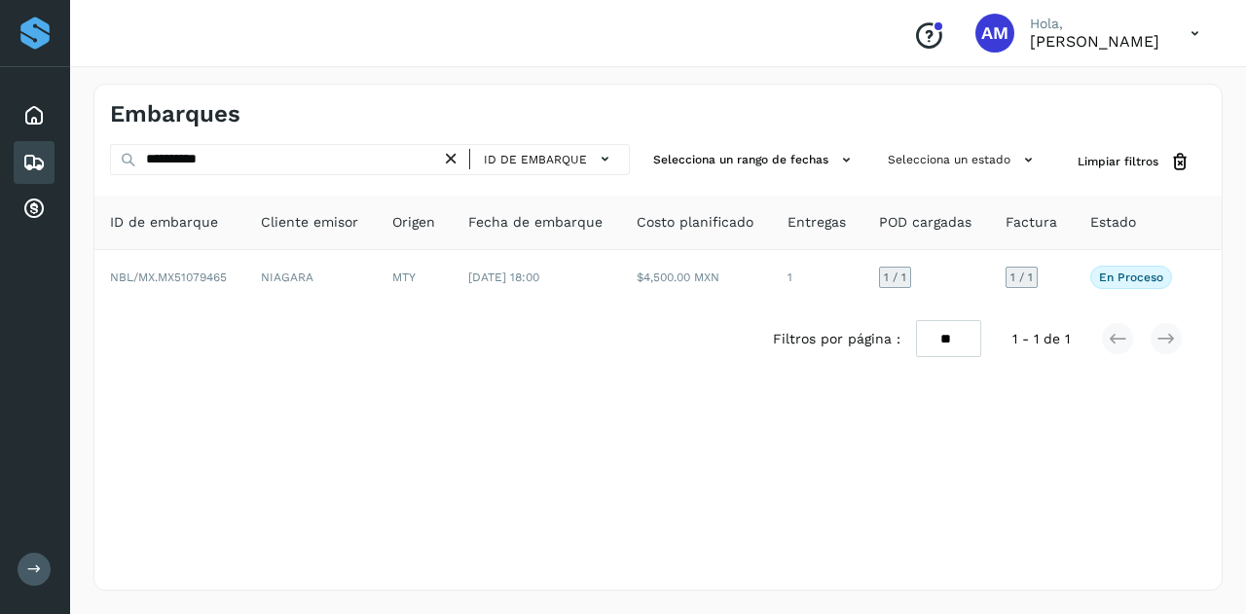
click at [455, 153] on icon at bounding box center [451, 159] width 20 height 20
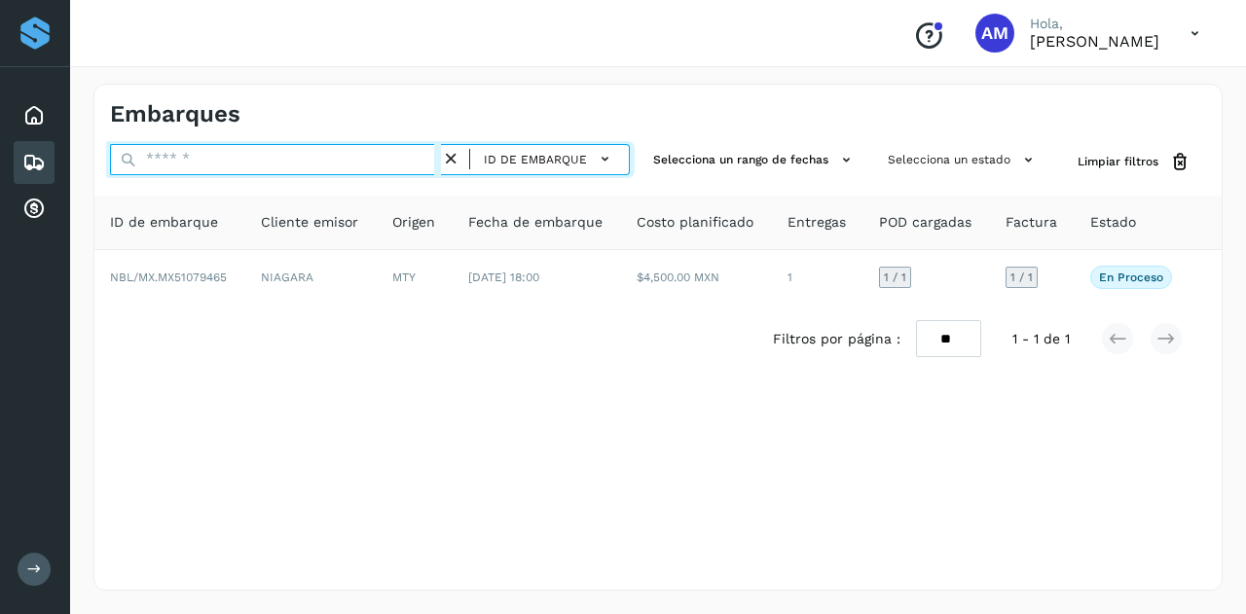
click at [407, 153] on input "text" at bounding box center [275, 159] width 331 height 31
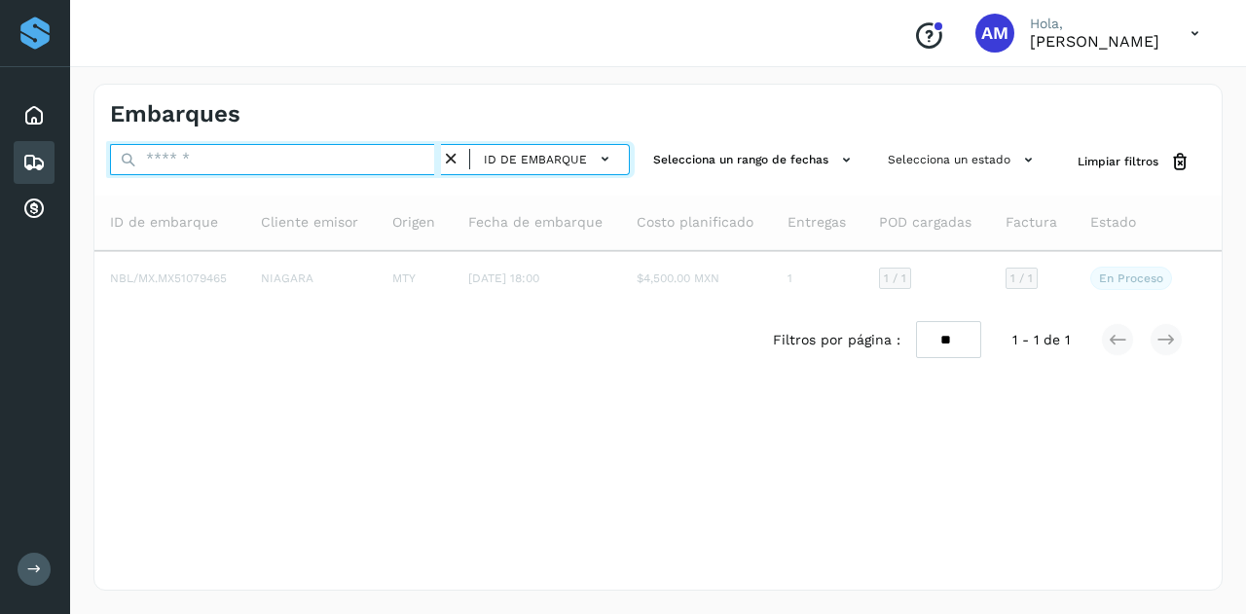
paste input "**********"
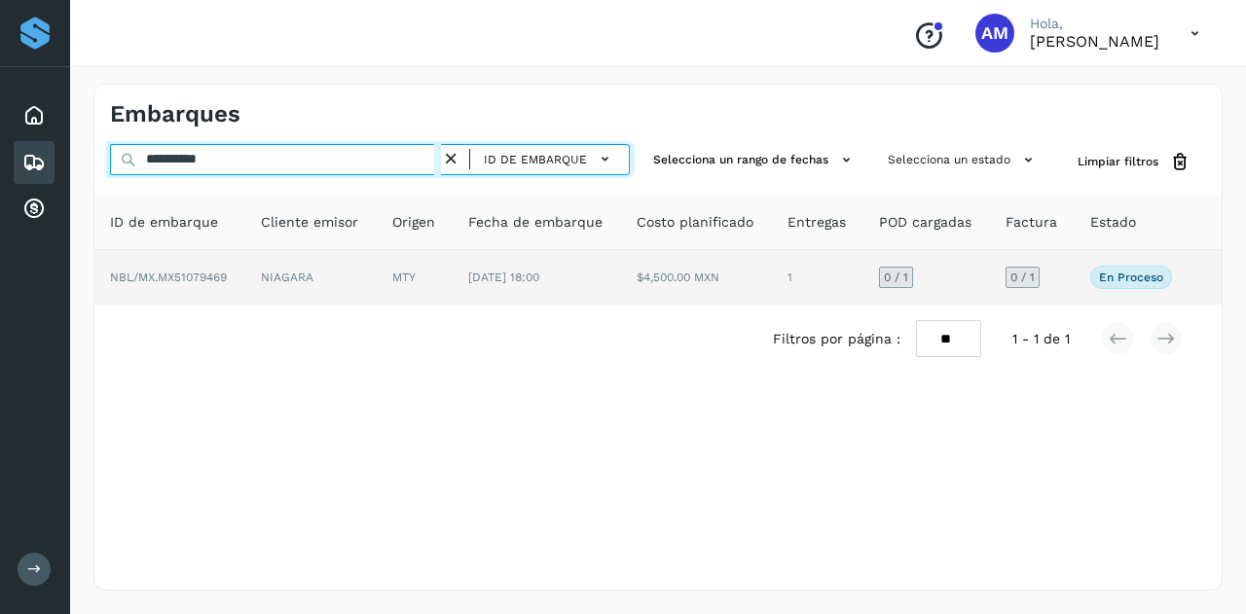
type input "**********"
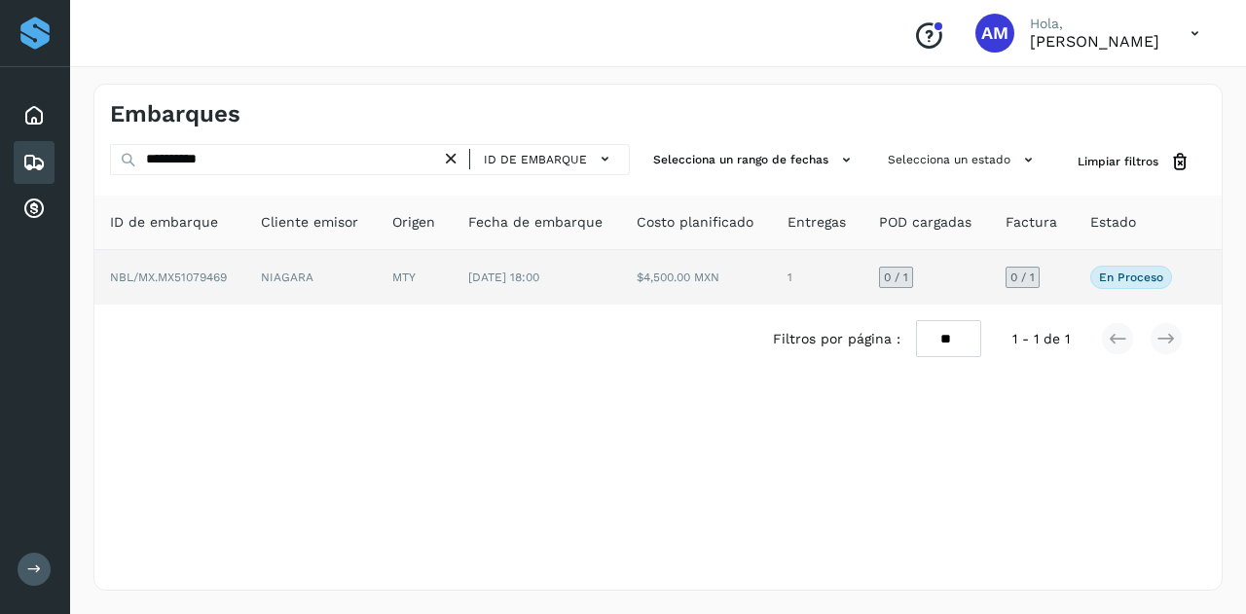
click at [353, 270] on td "NIAGARA" at bounding box center [310, 277] width 131 height 55
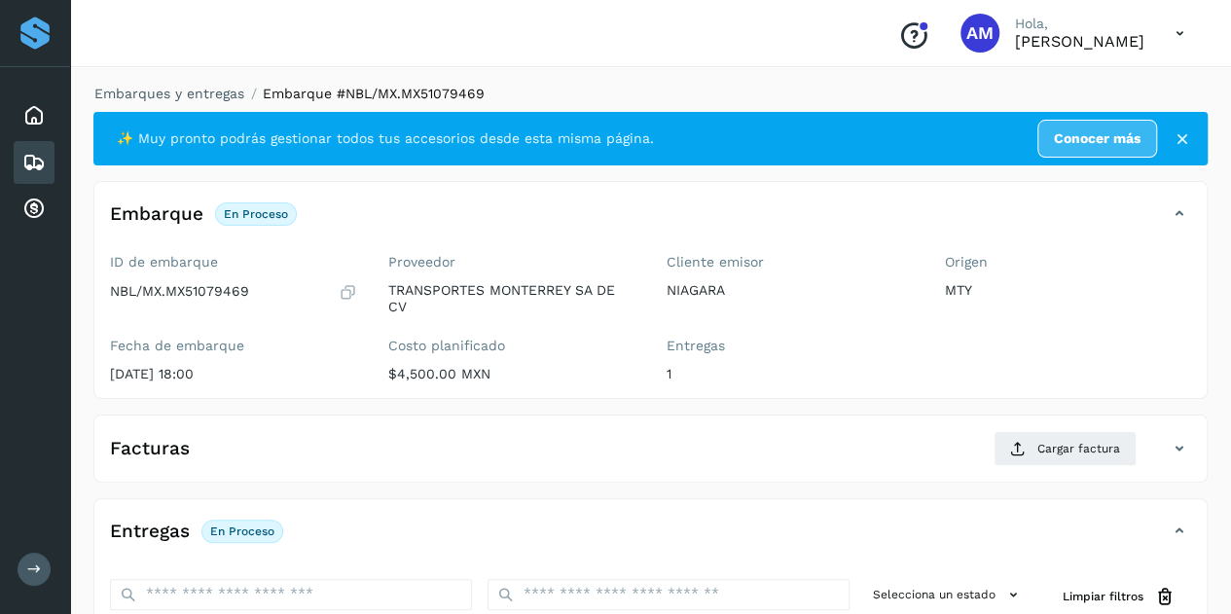
scroll to position [292, 0]
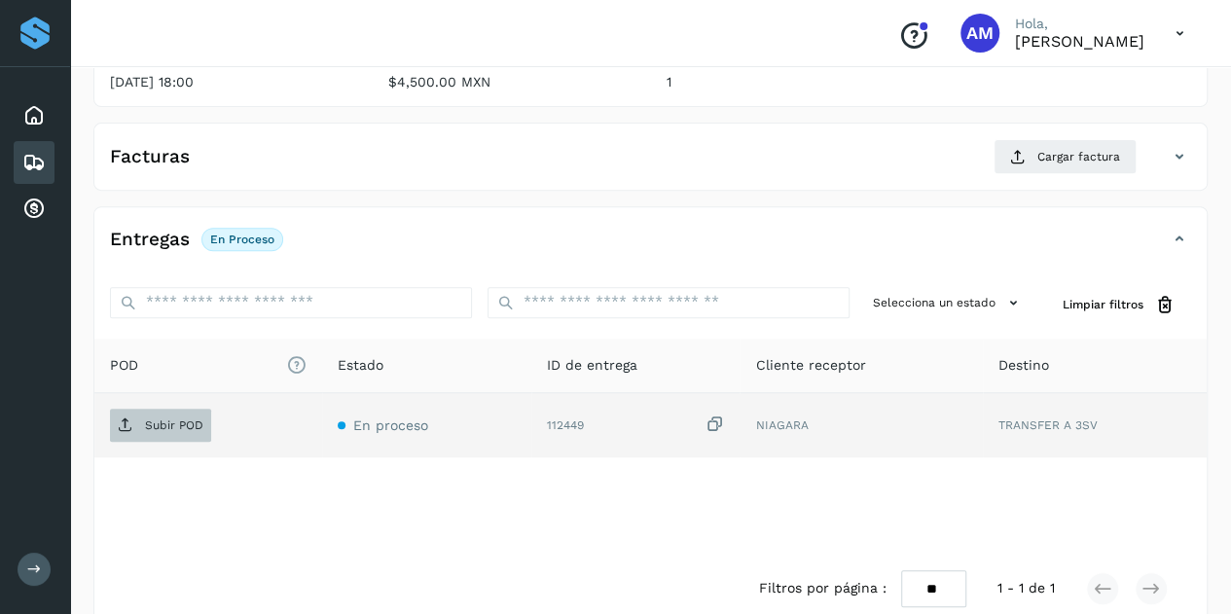
click at [197, 431] on span "Subir POD" at bounding box center [160, 425] width 101 height 31
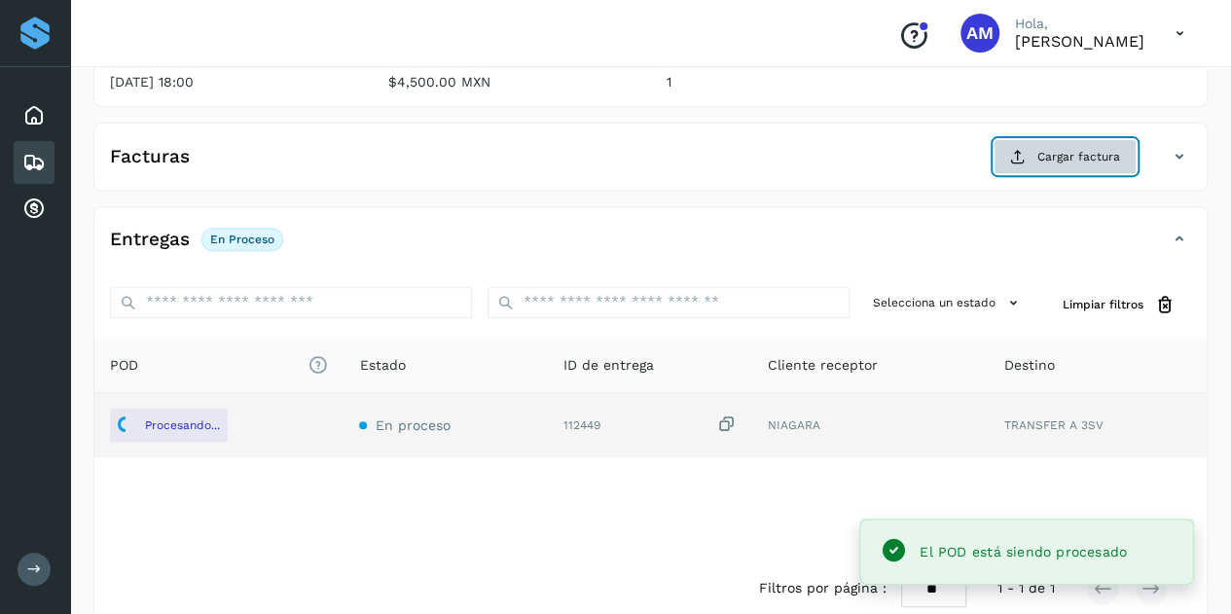
click at [1048, 155] on span "Cargar factura" at bounding box center [1079, 157] width 83 height 18
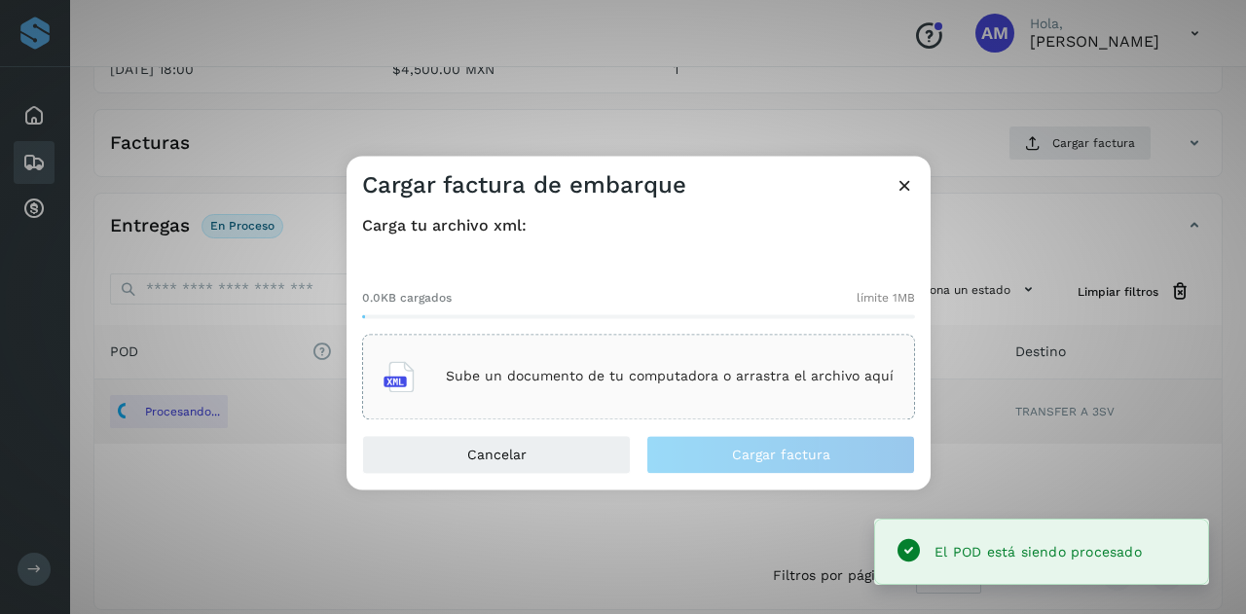
click at [758, 378] on p "Sube un documento de tu computadora o arrastra el archivo aquí" at bounding box center [670, 377] width 448 height 17
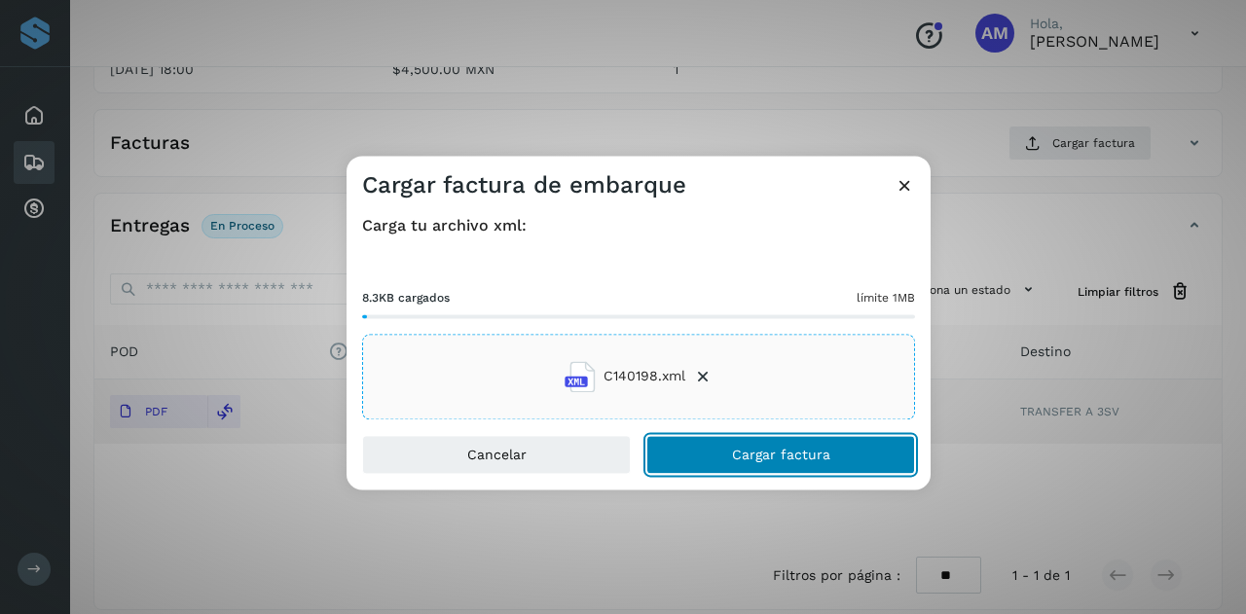
click at [742, 468] on button "Cargar factura" at bounding box center [780, 454] width 269 height 39
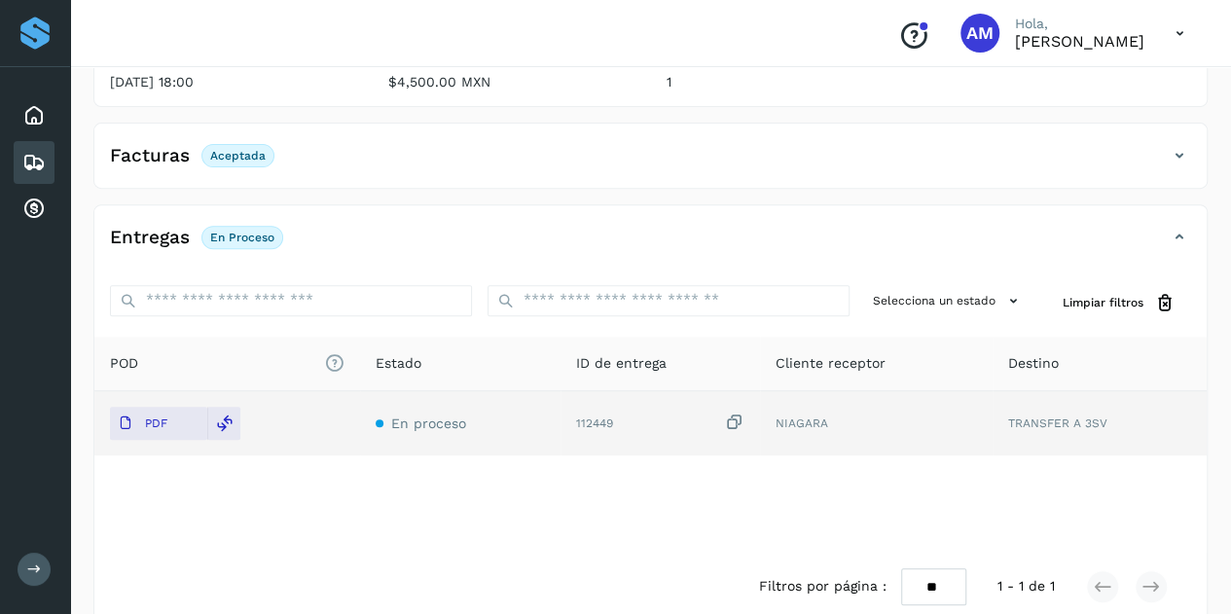
scroll to position [0, 0]
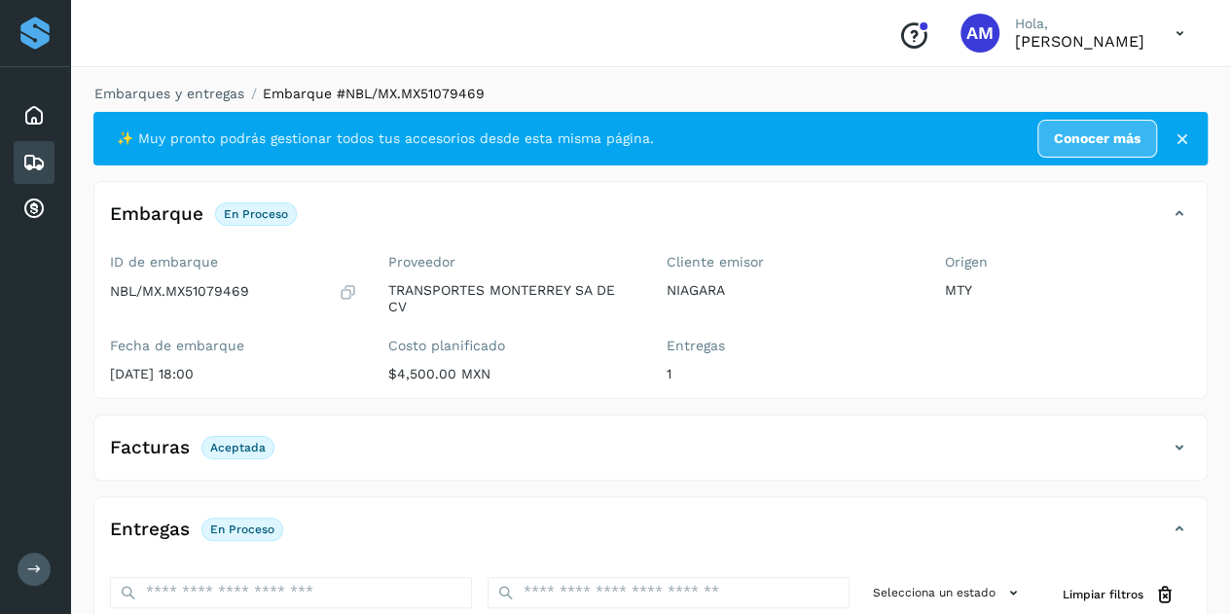
drag, startPoint x: 206, startPoint y: 85, endPoint x: 232, endPoint y: 79, distance: 26.0
click at [206, 86] on link "Embarques y entregas" at bounding box center [169, 94] width 150 height 16
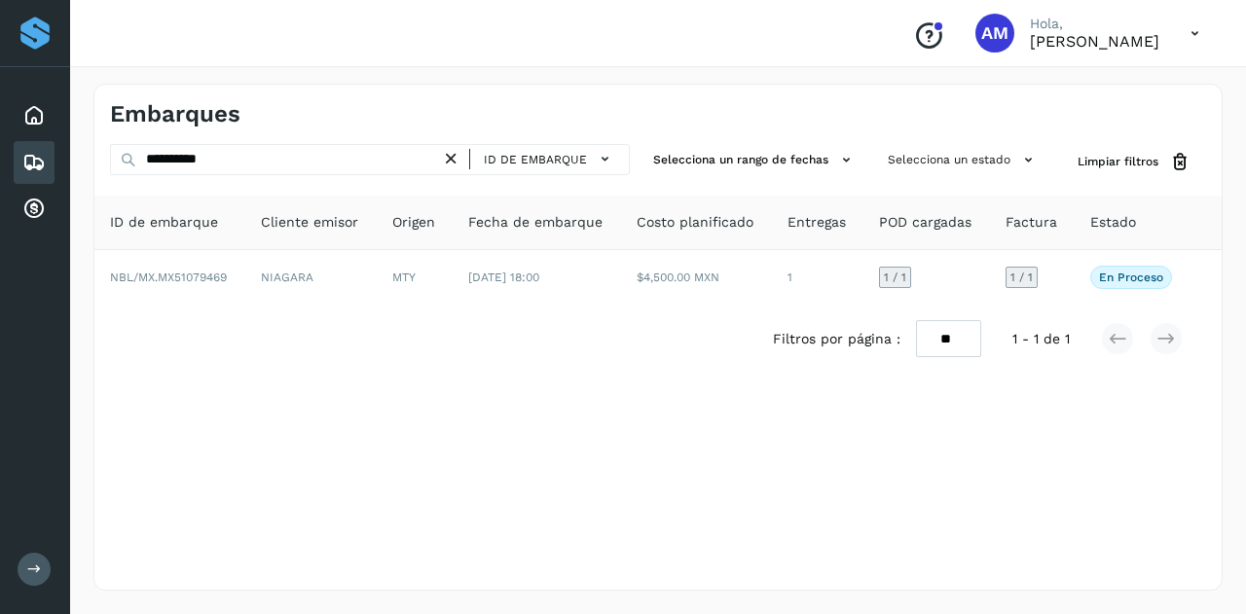
click at [454, 153] on icon at bounding box center [451, 159] width 20 height 20
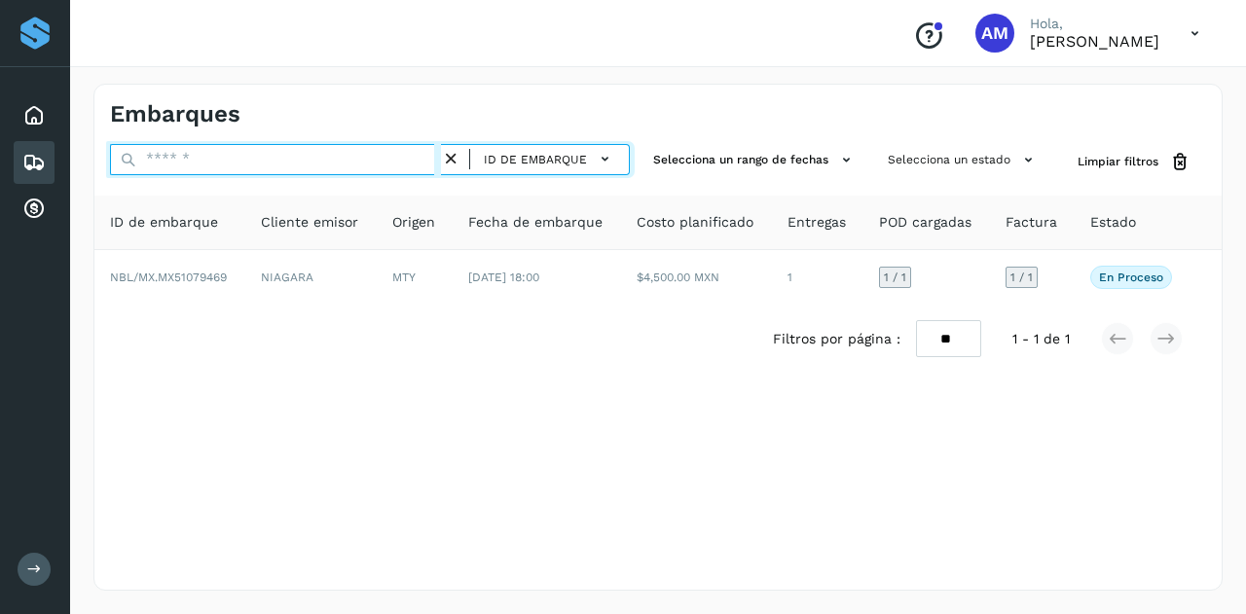
click at [370, 152] on input "text" at bounding box center [275, 159] width 331 height 31
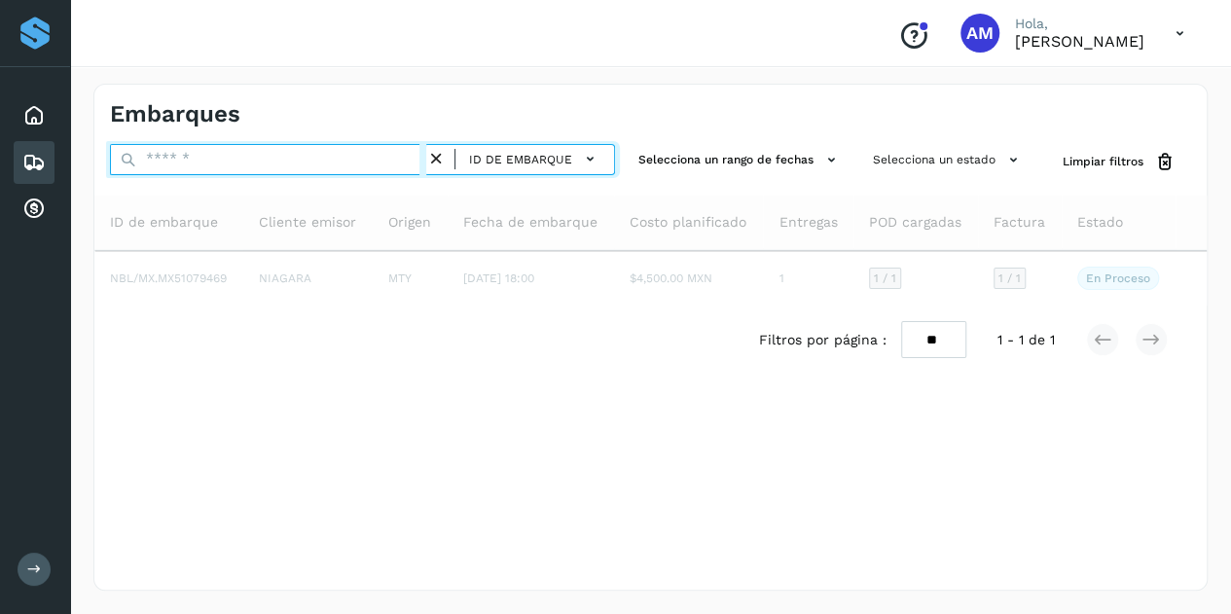
paste input "**********"
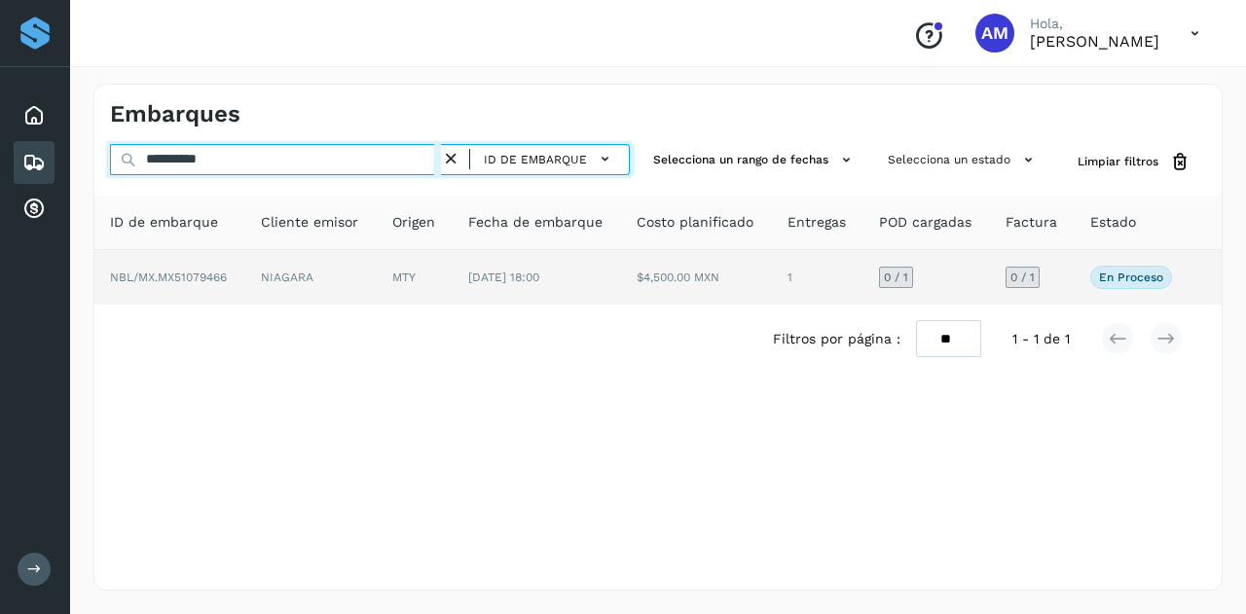
type input "**********"
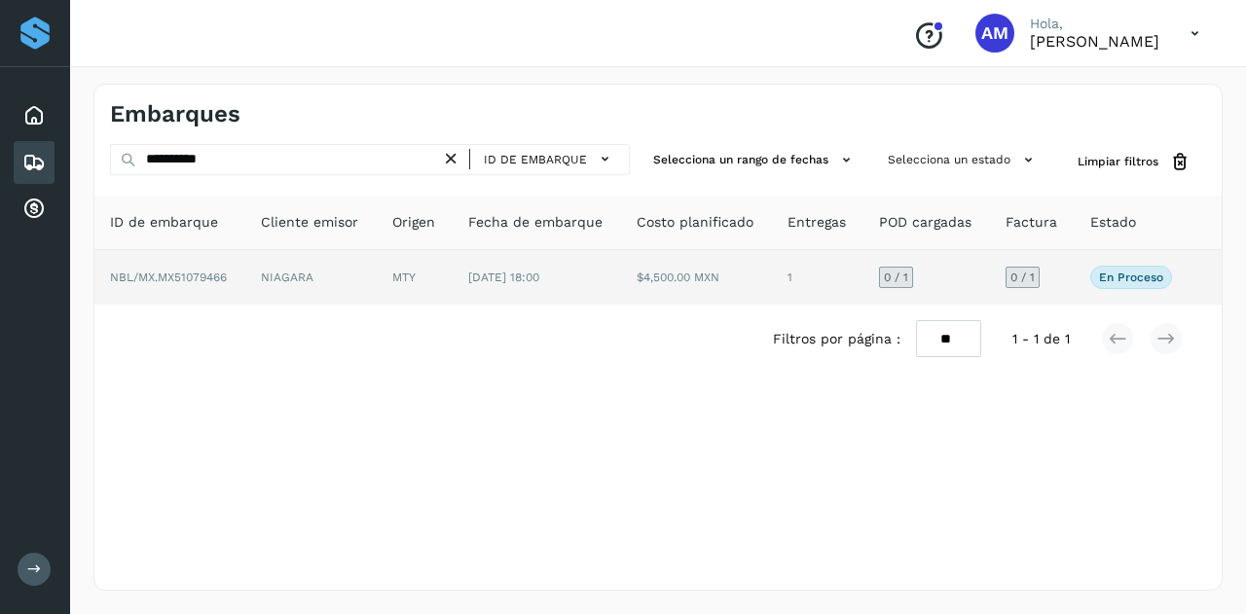
click at [333, 279] on td "NIAGARA" at bounding box center [310, 277] width 131 height 55
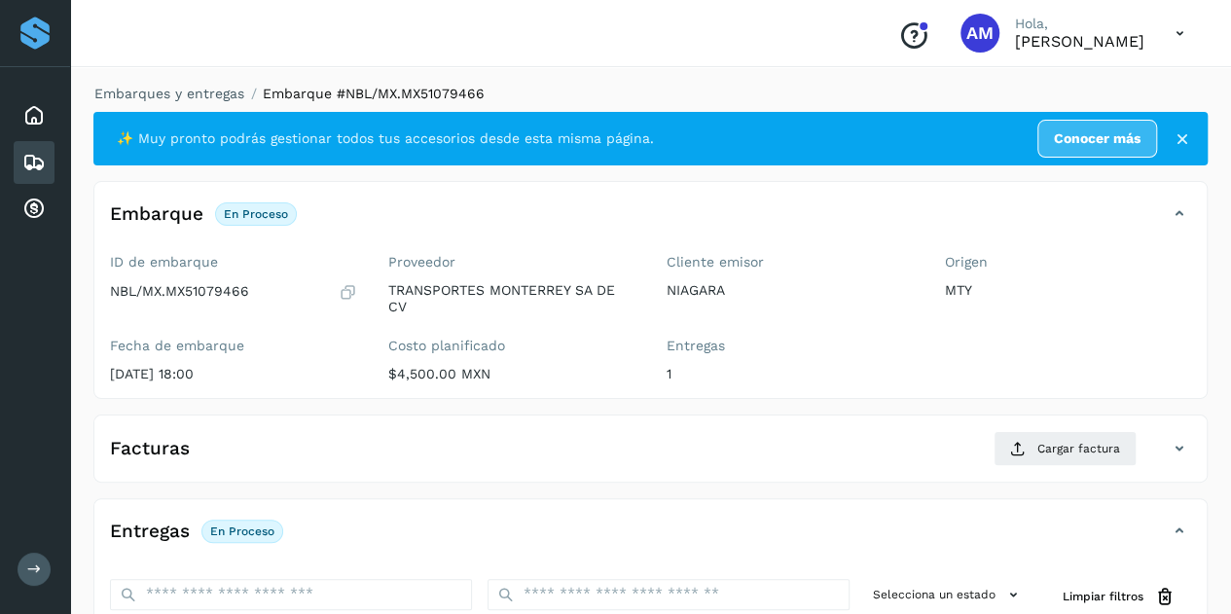
scroll to position [195, 0]
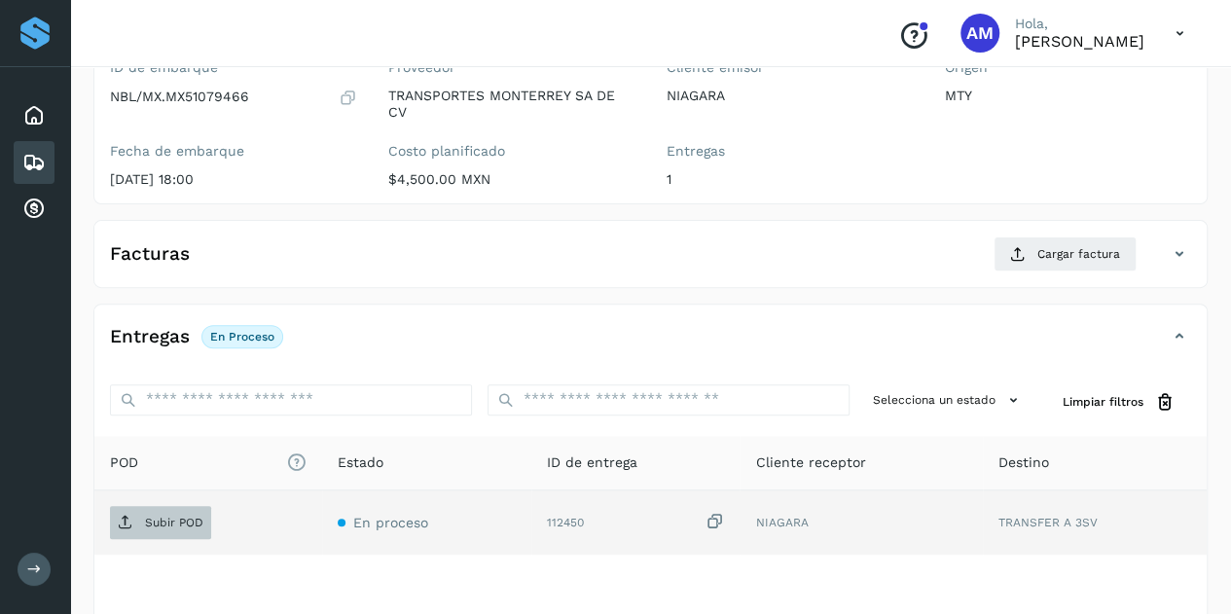
click at [167, 521] on p "Subir POD" at bounding box center [174, 523] width 58 height 14
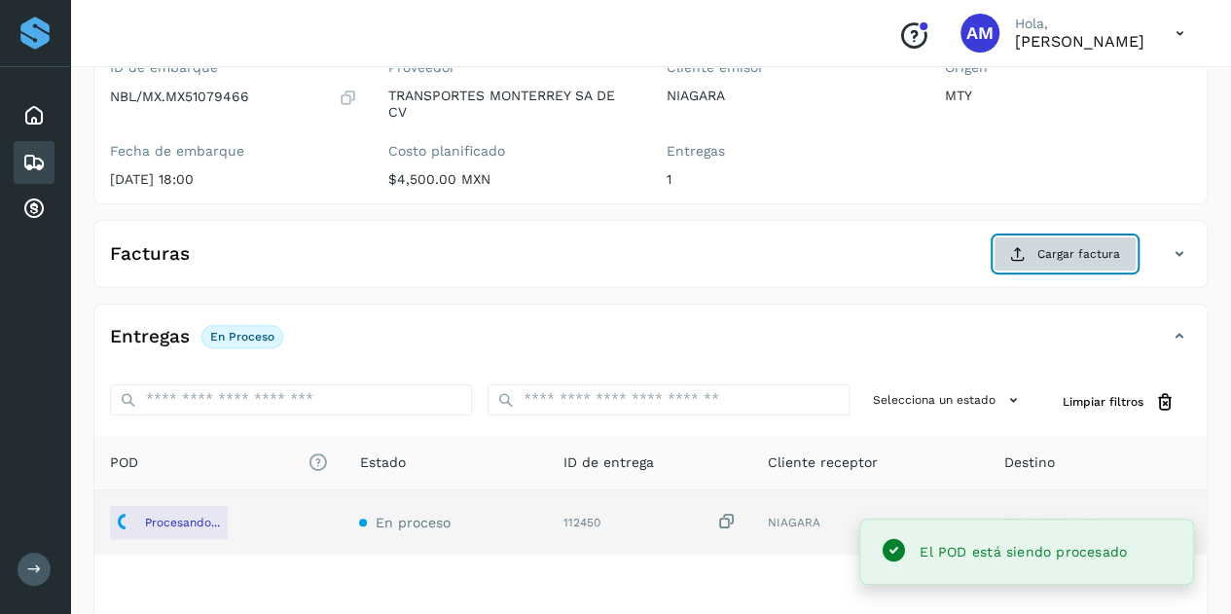
click at [1041, 251] on span "Cargar factura" at bounding box center [1079, 254] width 83 height 18
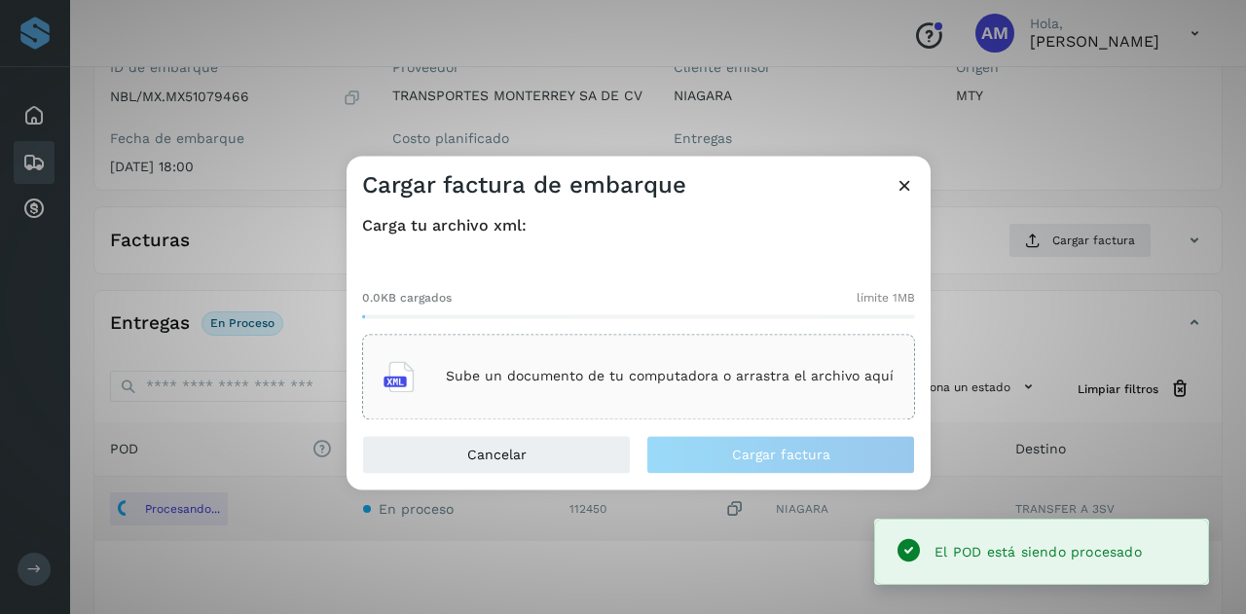
click at [728, 384] on p "Sube un documento de tu computadora o arrastra el archivo aquí" at bounding box center [670, 377] width 448 height 17
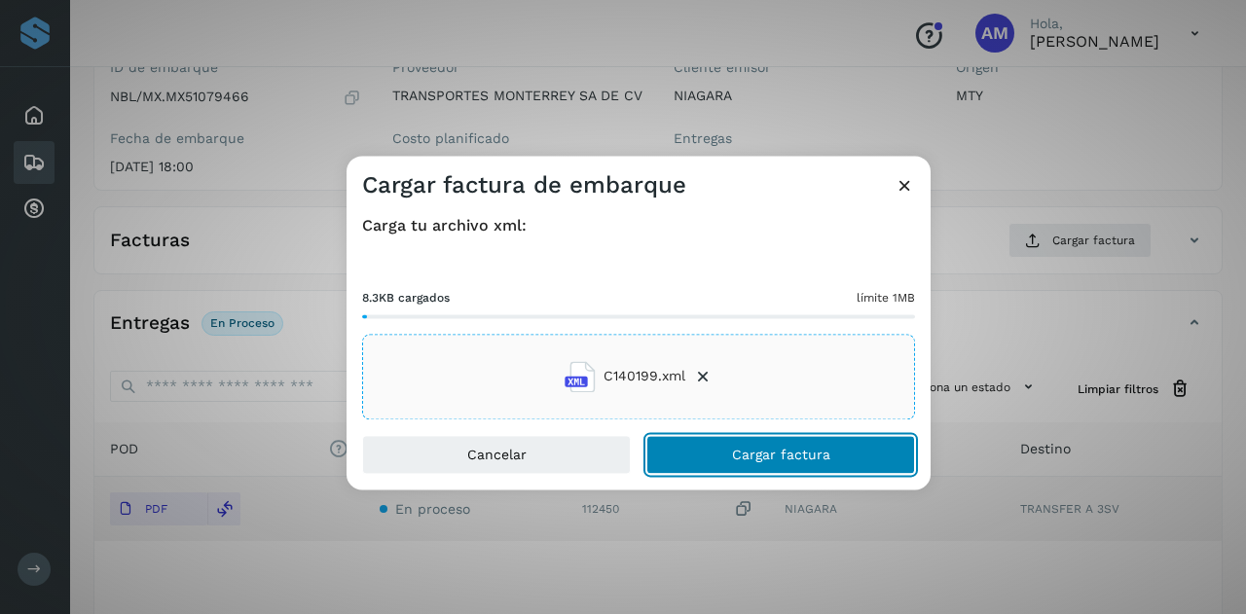
click at [716, 456] on button "Cargar factura" at bounding box center [780, 454] width 269 height 39
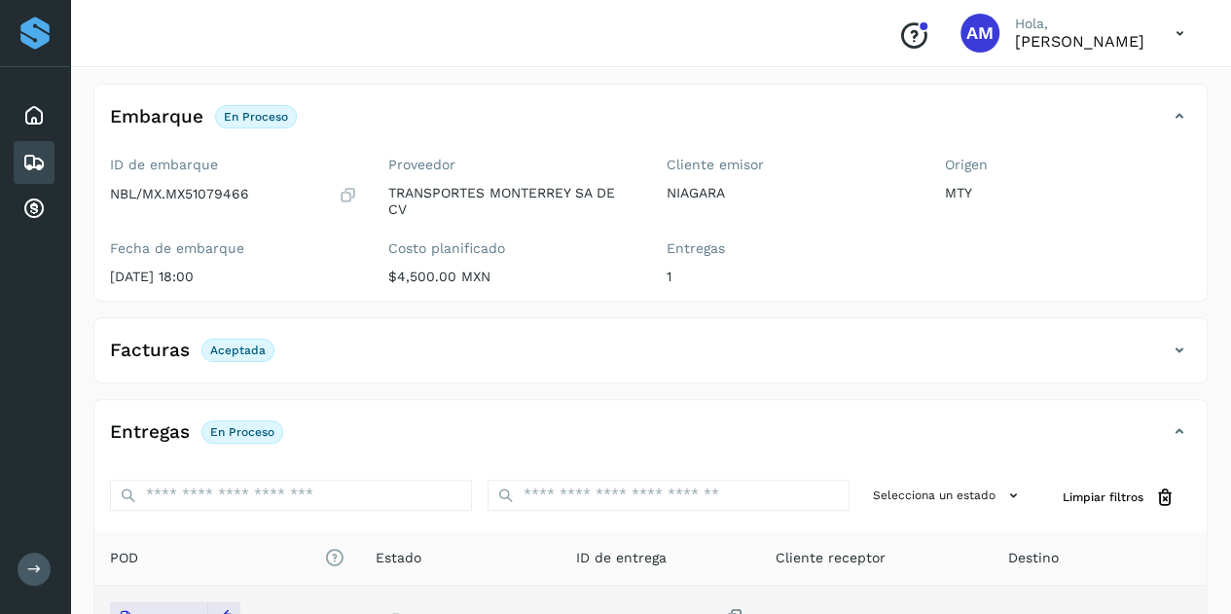
scroll to position [0, 0]
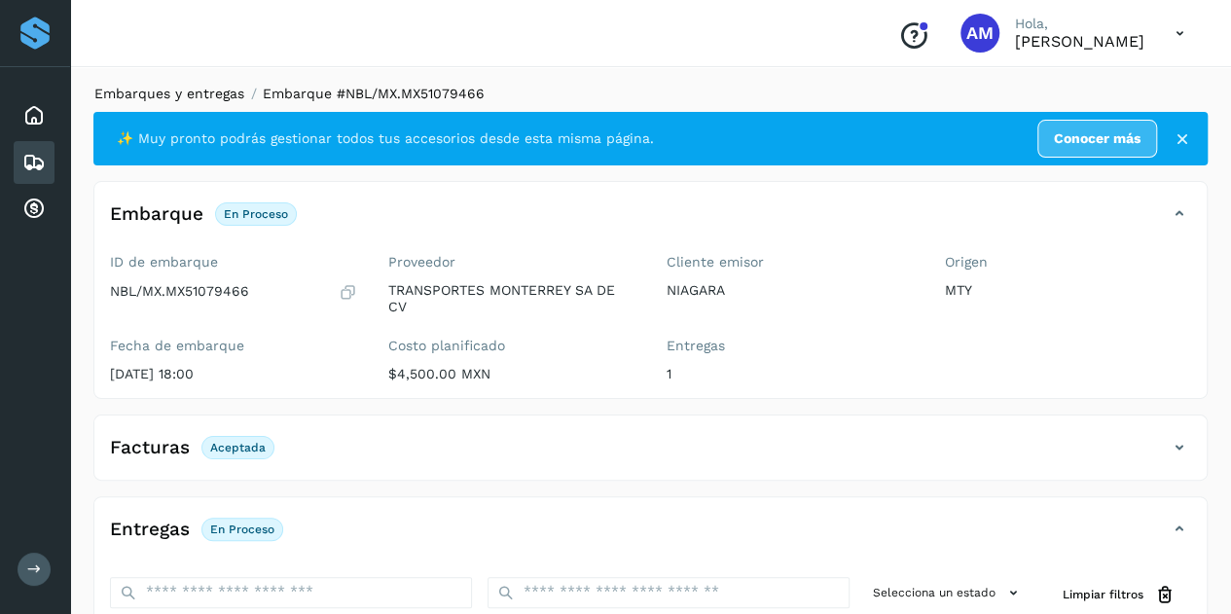
click at [208, 97] on link "Embarques y entregas" at bounding box center [169, 94] width 150 height 16
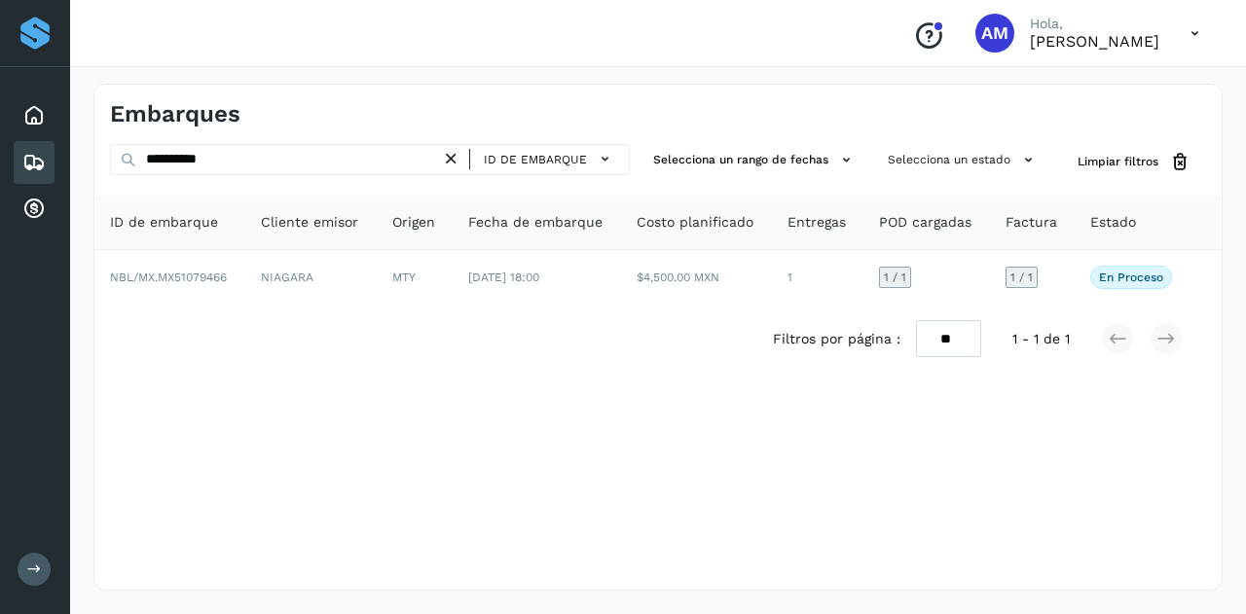
click at [456, 155] on icon at bounding box center [451, 159] width 20 height 20
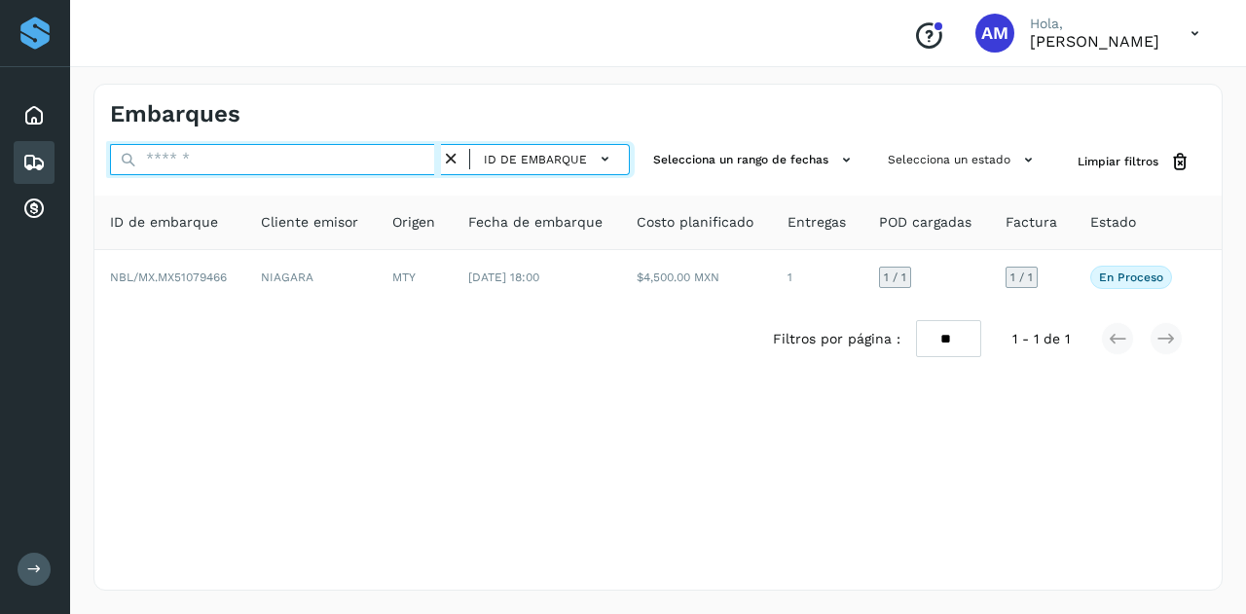
click at [380, 159] on input "text" at bounding box center [275, 159] width 331 height 31
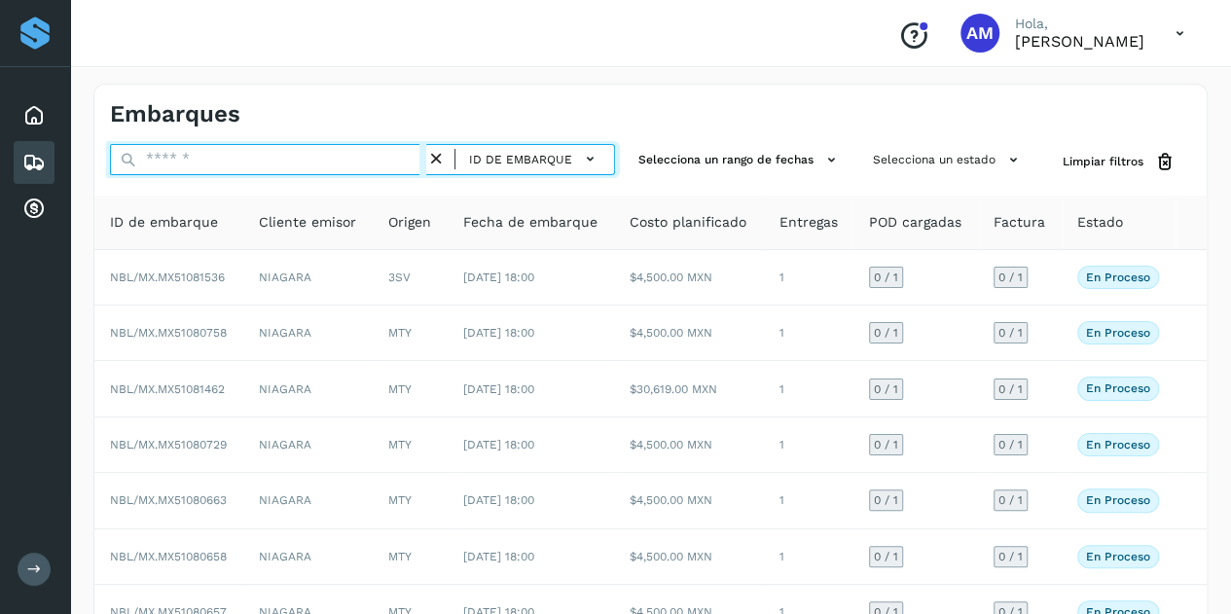
paste input "**********"
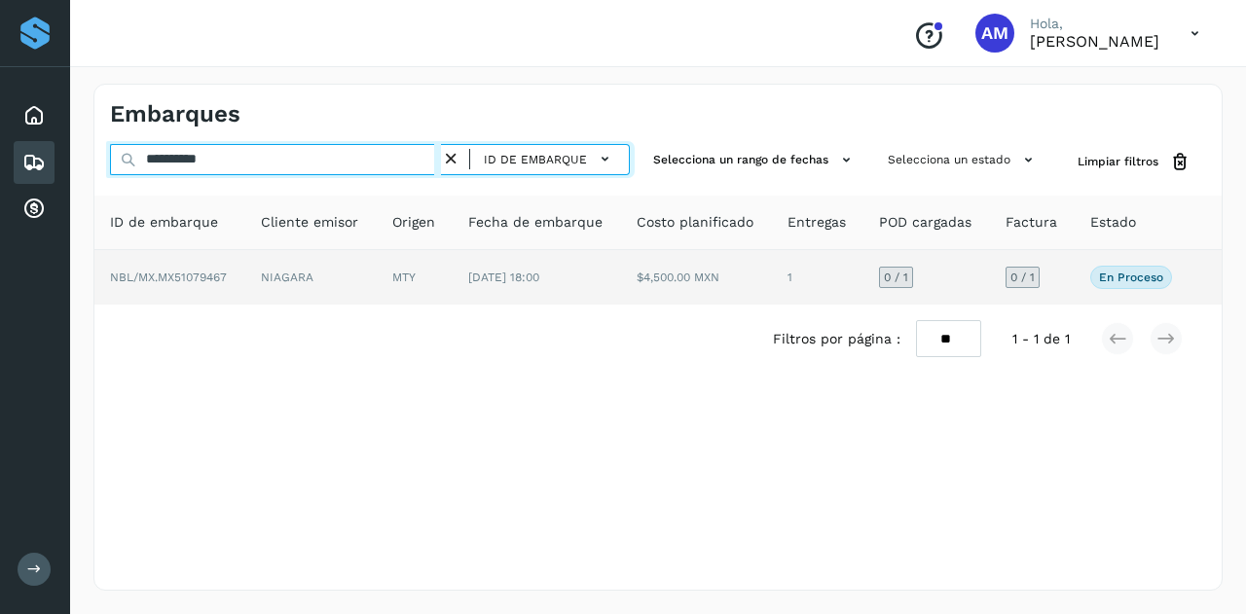
type input "**********"
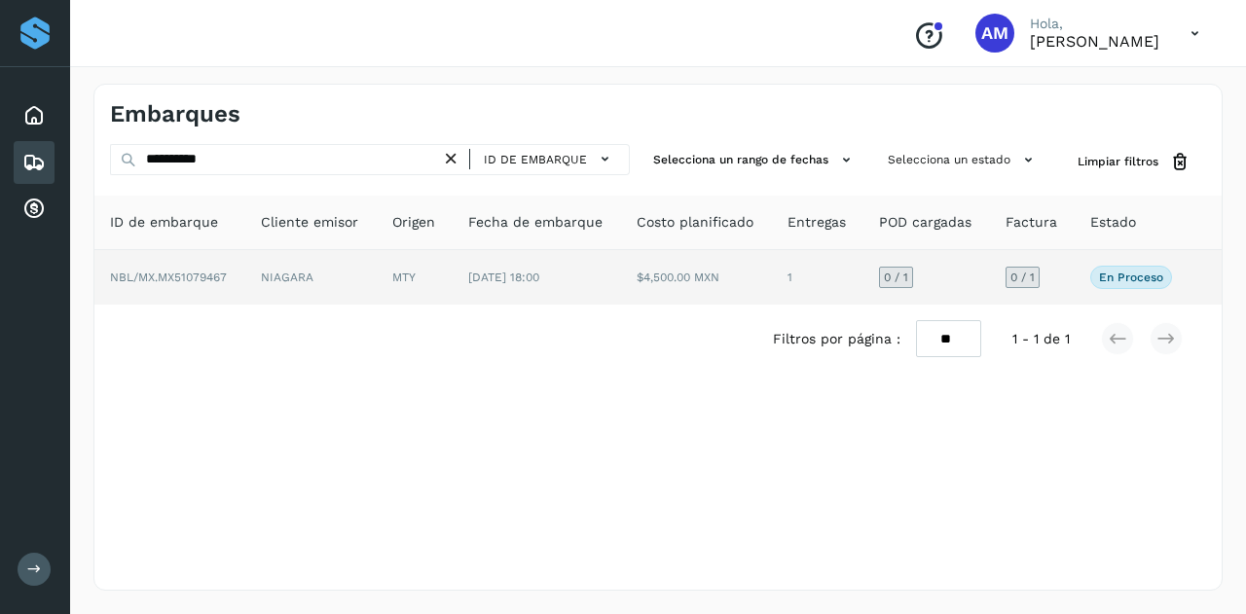
click at [280, 291] on td "NIAGARA" at bounding box center [310, 277] width 131 height 55
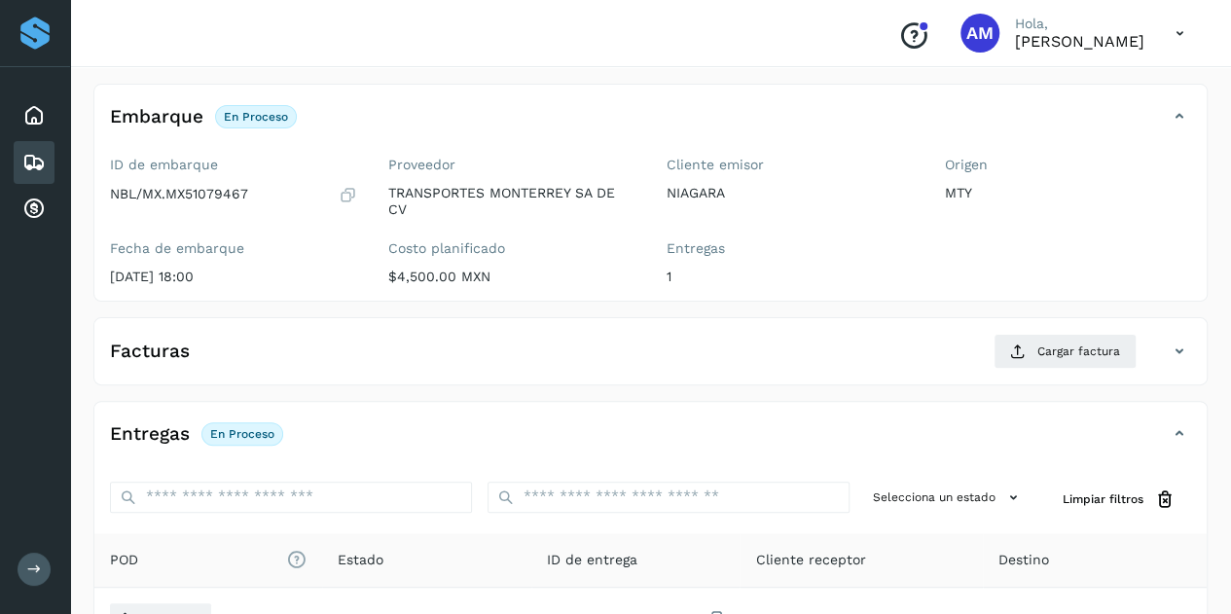
scroll to position [292, 0]
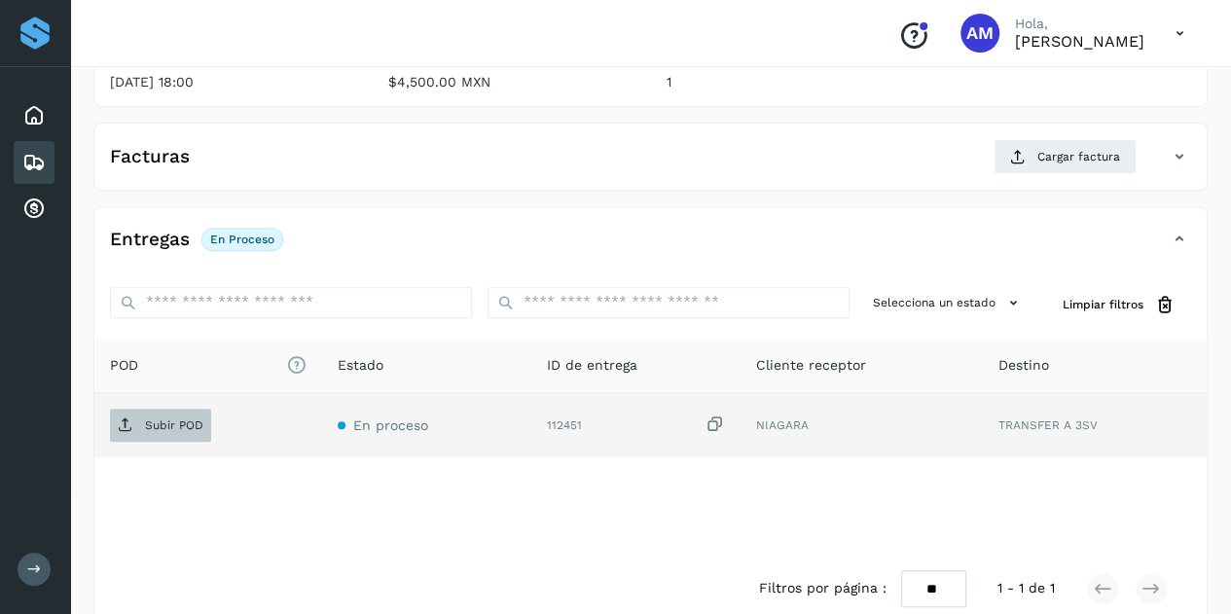
click at [199, 434] on span "Subir POD" at bounding box center [160, 425] width 101 height 31
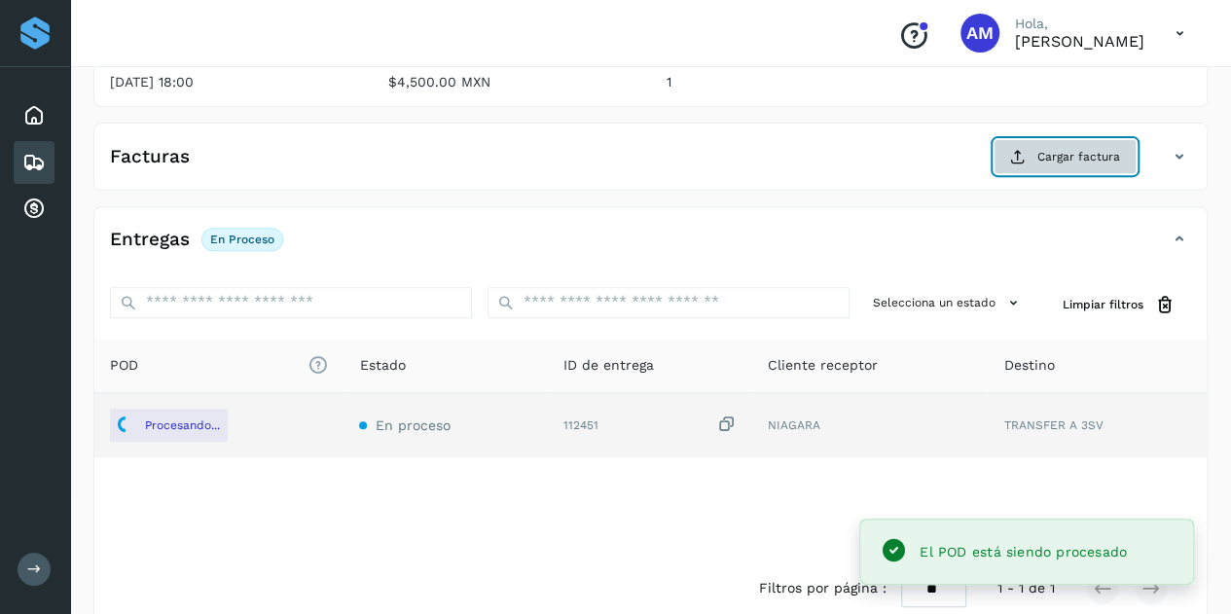
click at [1059, 163] on span "Cargar factura" at bounding box center [1079, 157] width 83 height 18
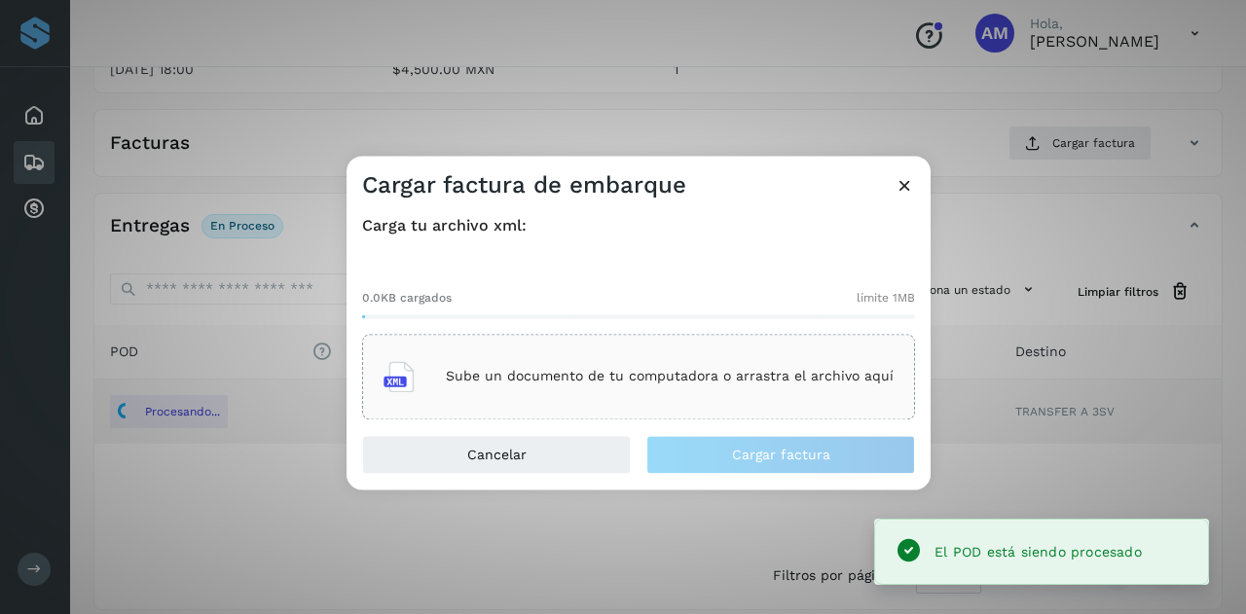
click at [753, 371] on p "Sube un documento de tu computadora o arrastra el archivo aquí" at bounding box center [670, 377] width 448 height 17
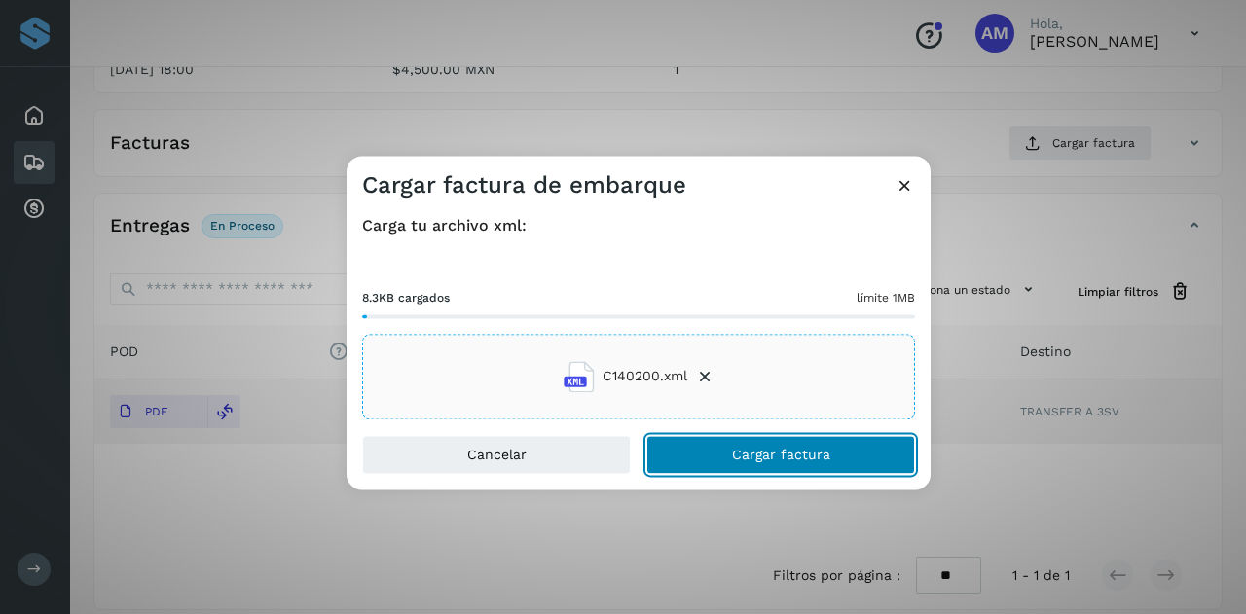
click at [725, 457] on button "Cargar factura" at bounding box center [780, 454] width 269 height 39
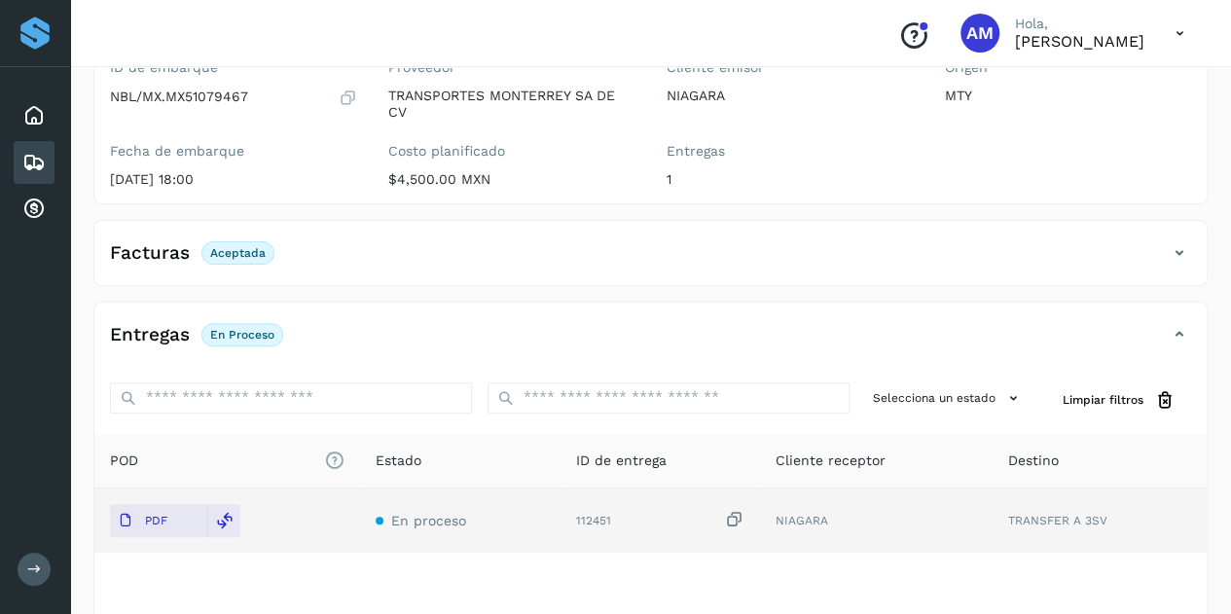
scroll to position [0, 0]
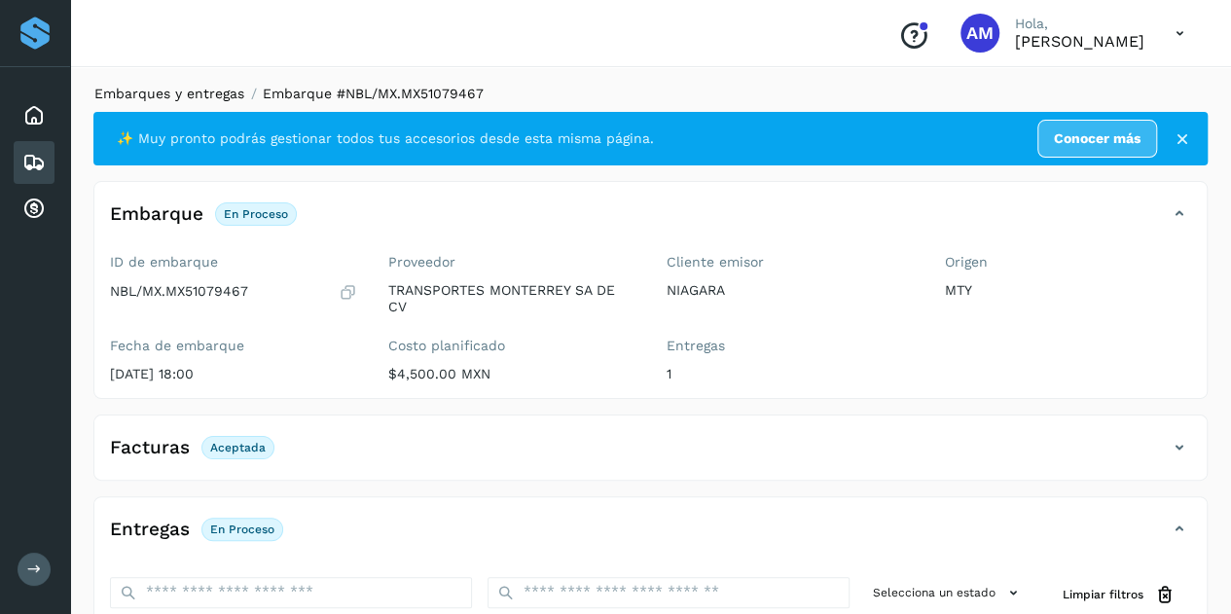
click at [177, 98] on link "Embarques y entregas" at bounding box center [169, 94] width 150 height 16
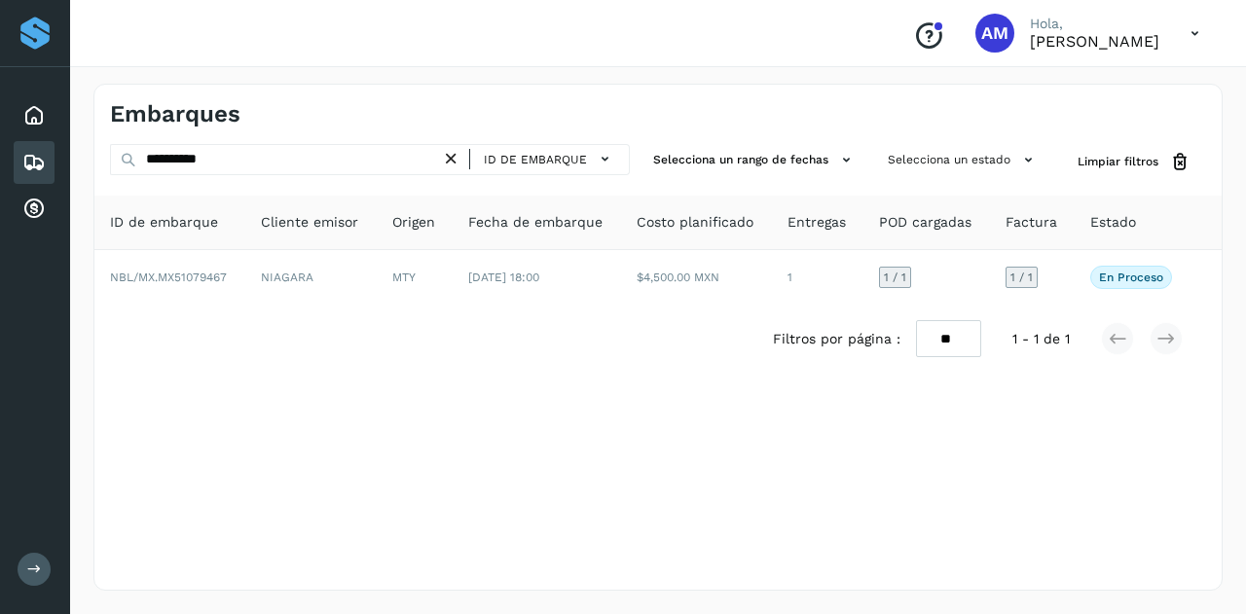
click at [453, 152] on icon at bounding box center [451, 159] width 20 height 20
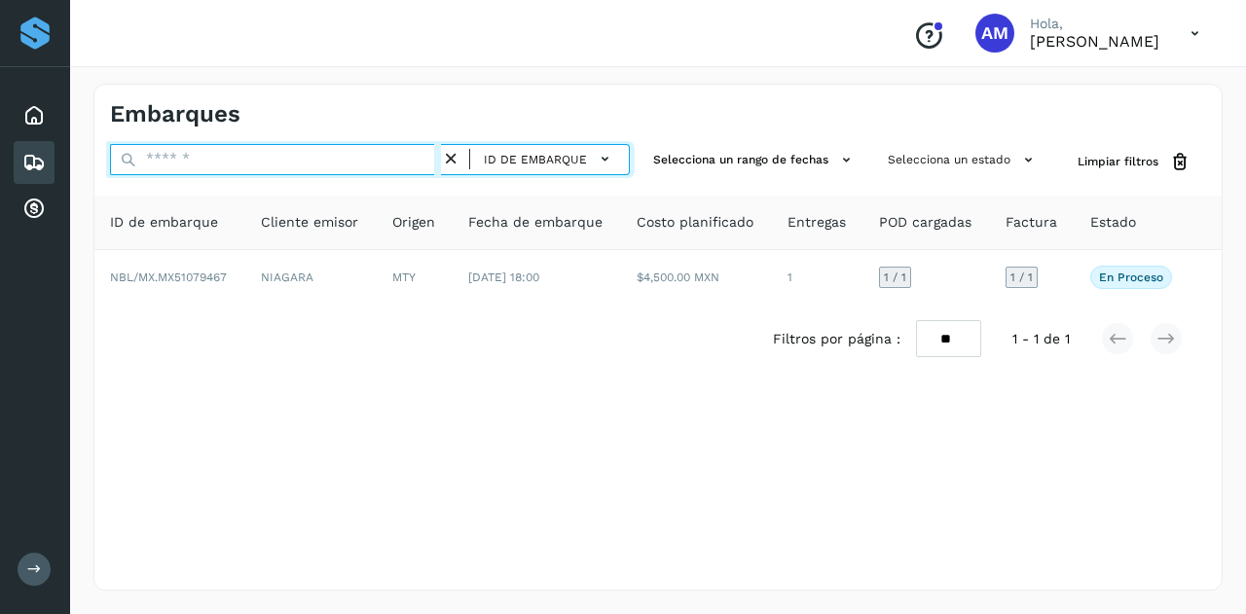
click at [337, 161] on input "text" at bounding box center [275, 159] width 331 height 31
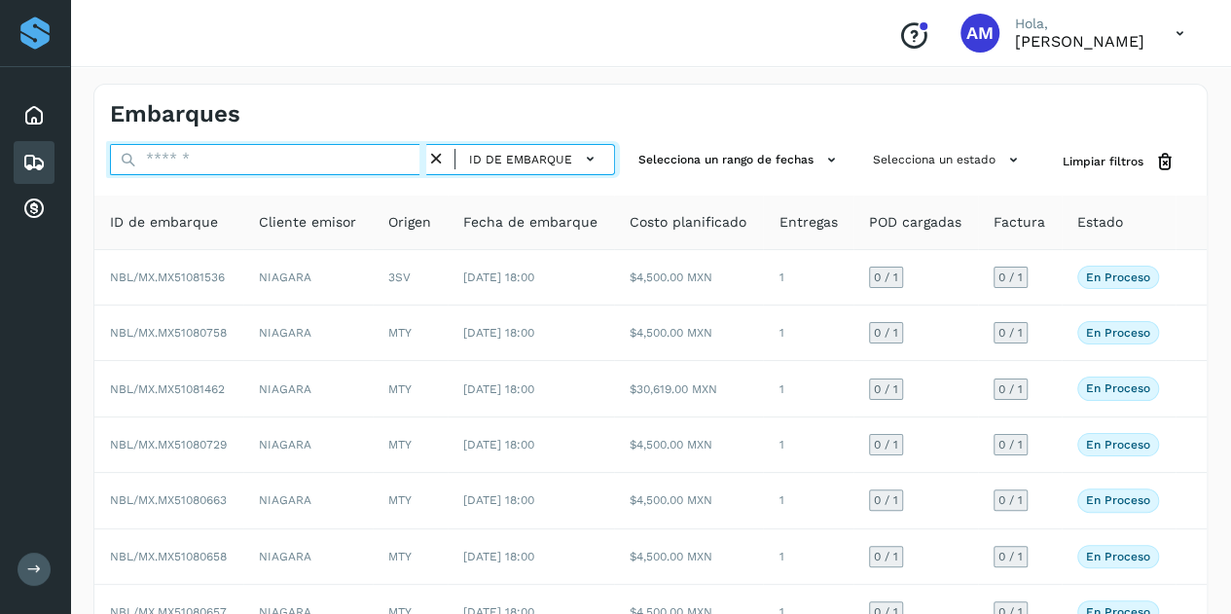
paste input "**********"
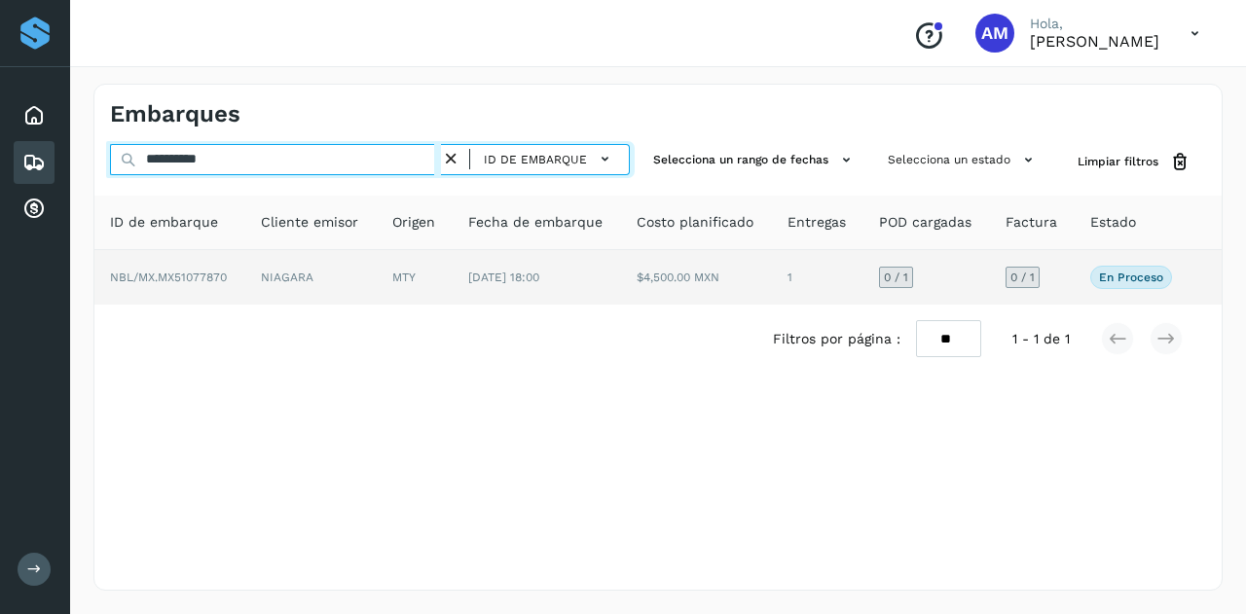
type input "**********"
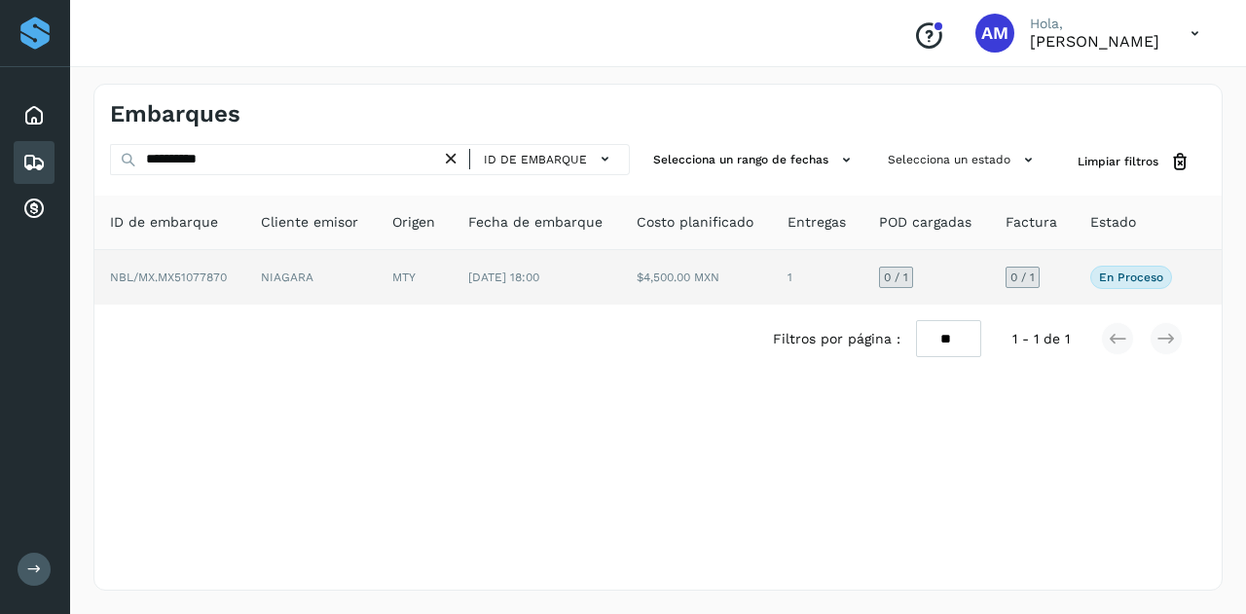
click at [341, 265] on td "NIAGARA" at bounding box center [310, 277] width 131 height 55
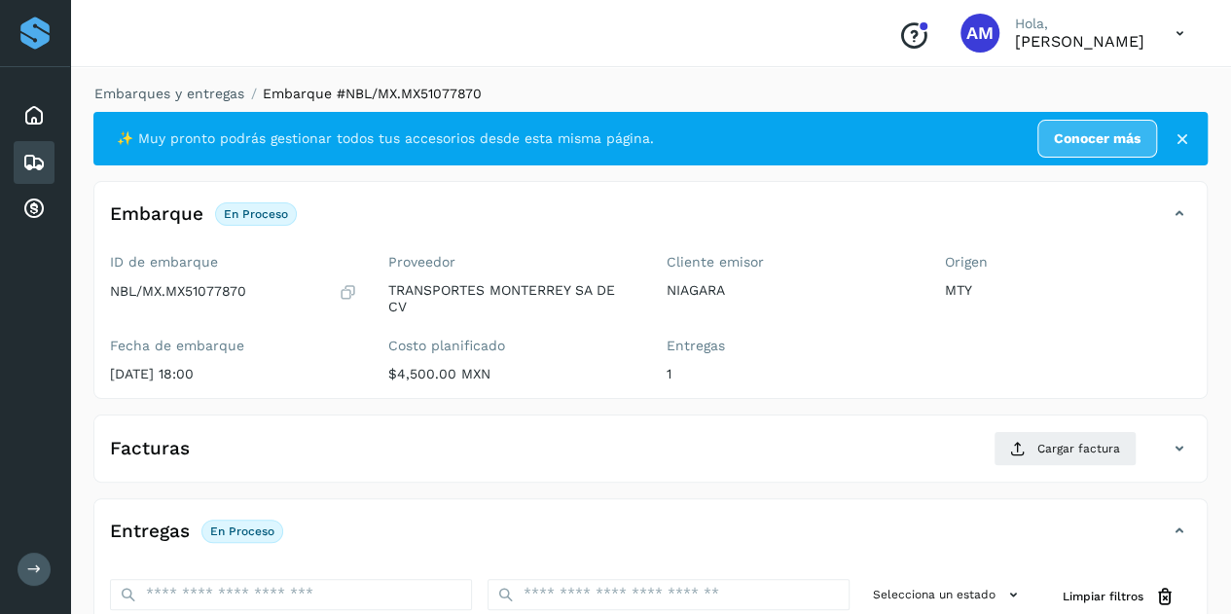
scroll to position [292, 0]
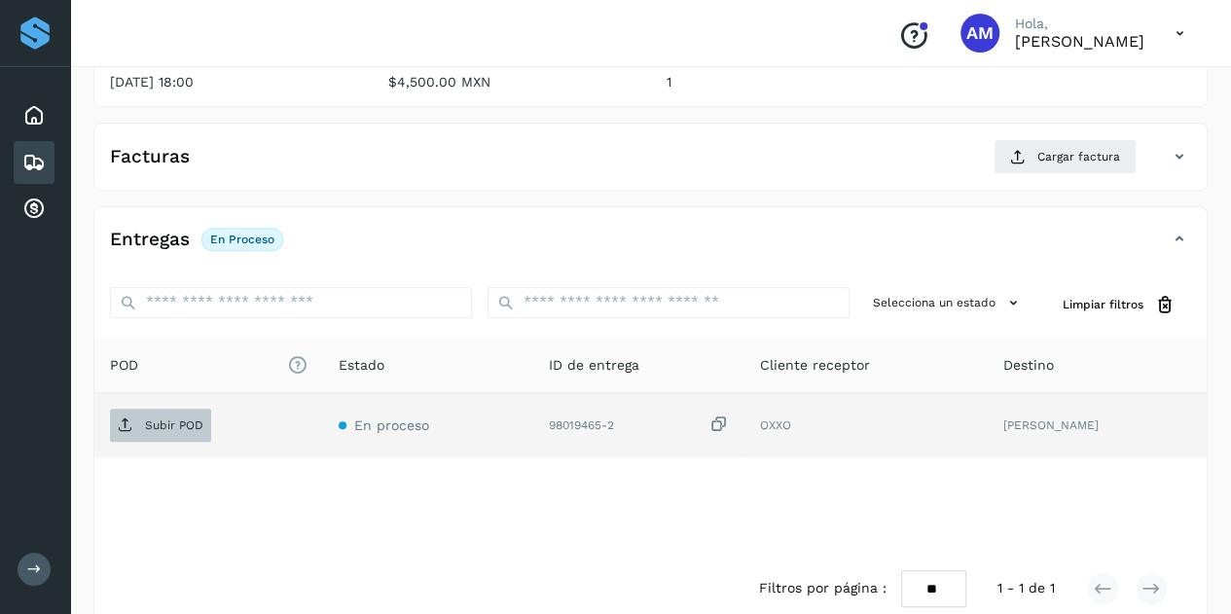
click at [176, 419] on p "Subir POD" at bounding box center [174, 426] width 58 height 14
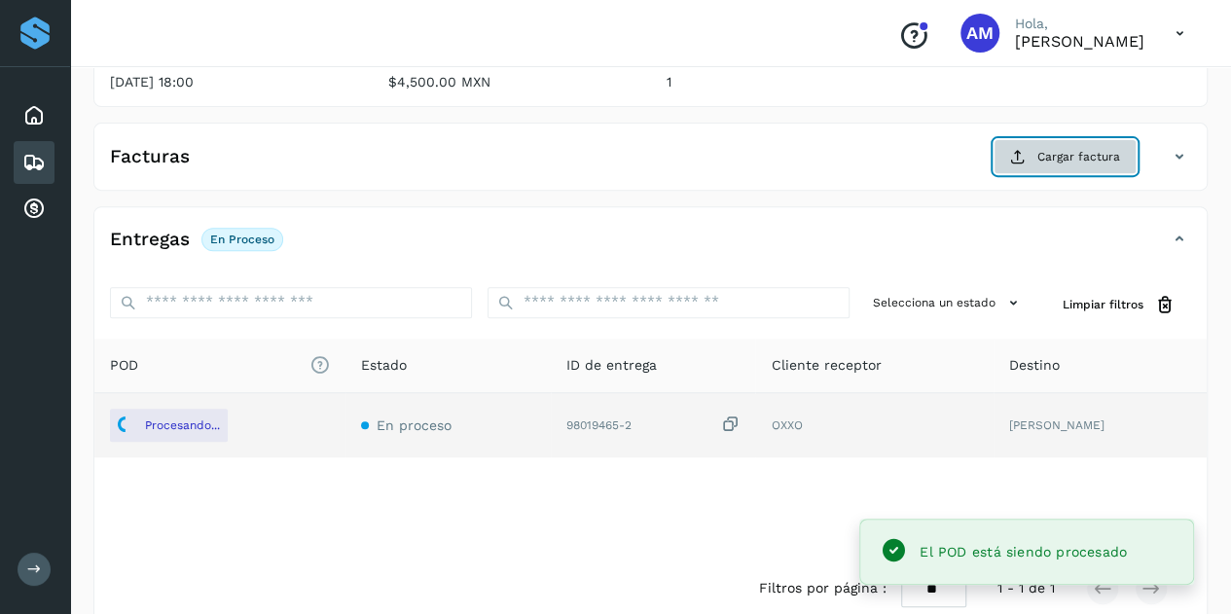
click at [1047, 166] on button "Cargar factura" at bounding box center [1065, 156] width 143 height 35
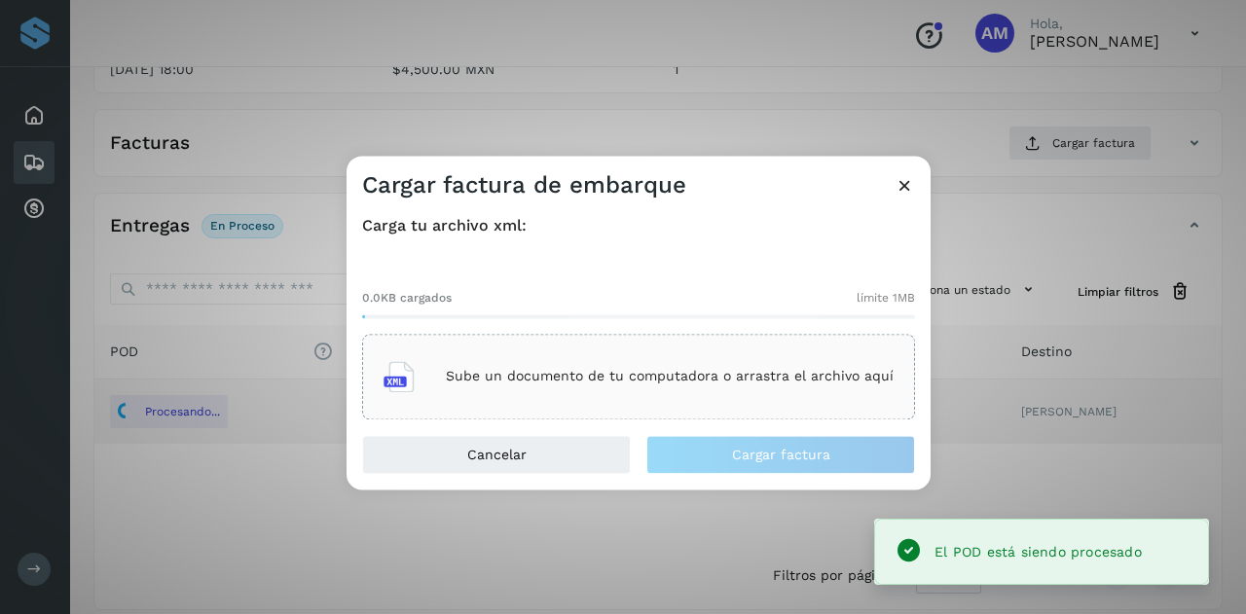
click at [673, 350] on div "Sube un documento de tu computadora o arrastra el archivo aquí" at bounding box center [638, 376] width 510 height 53
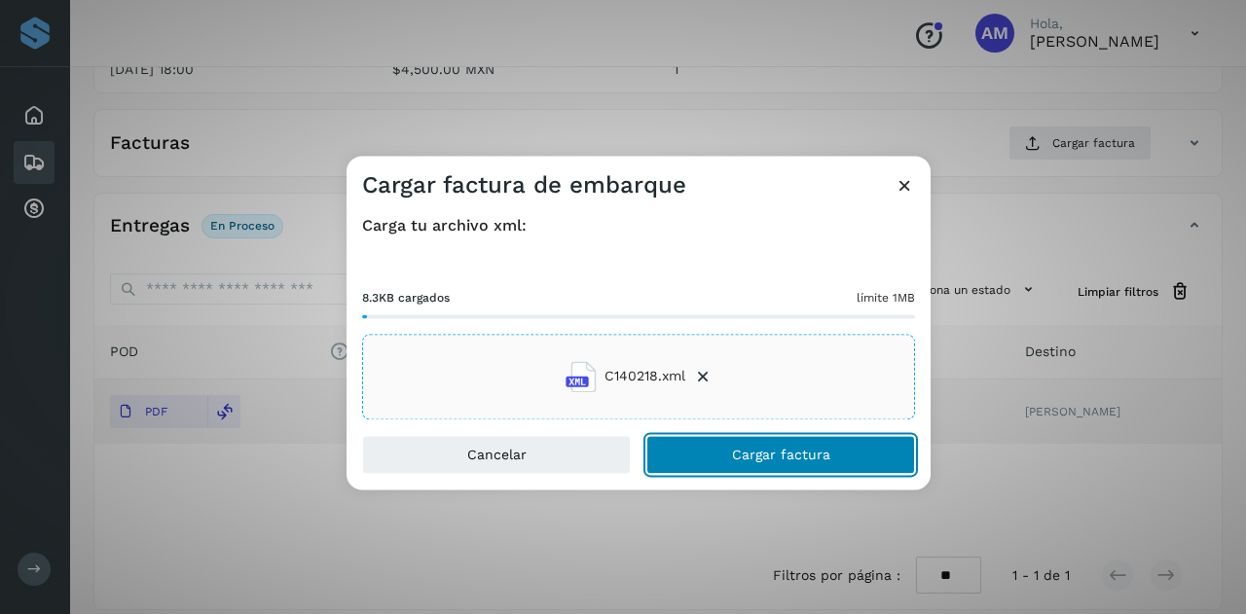
click at [709, 467] on button "Cargar factura" at bounding box center [780, 454] width 269 height 39
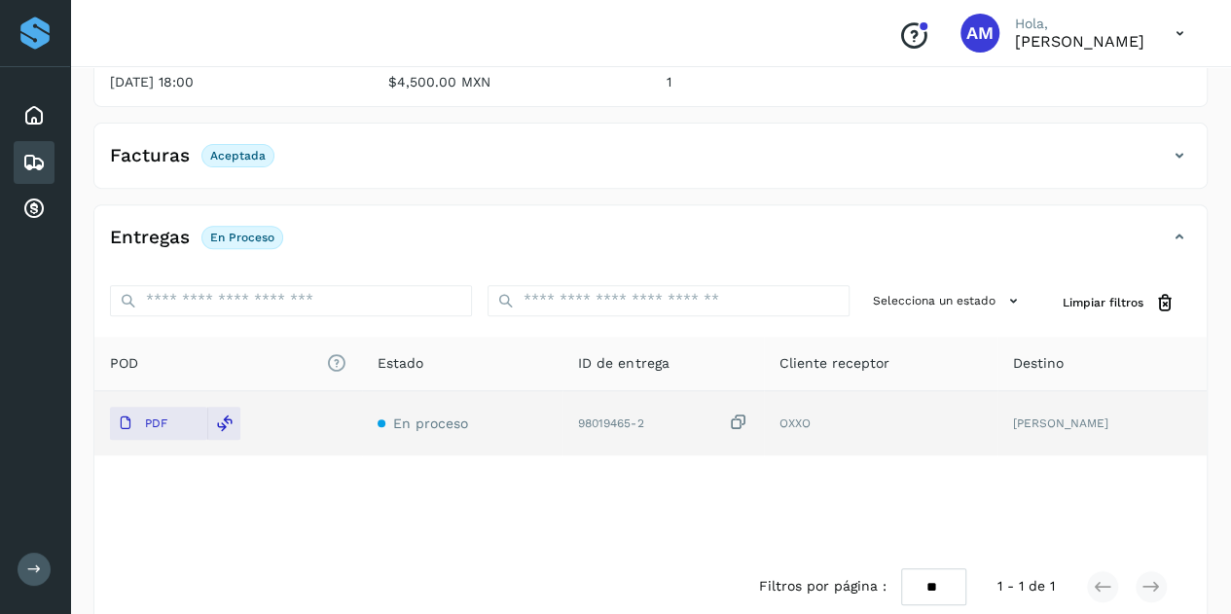
scroll to position [0, 0]
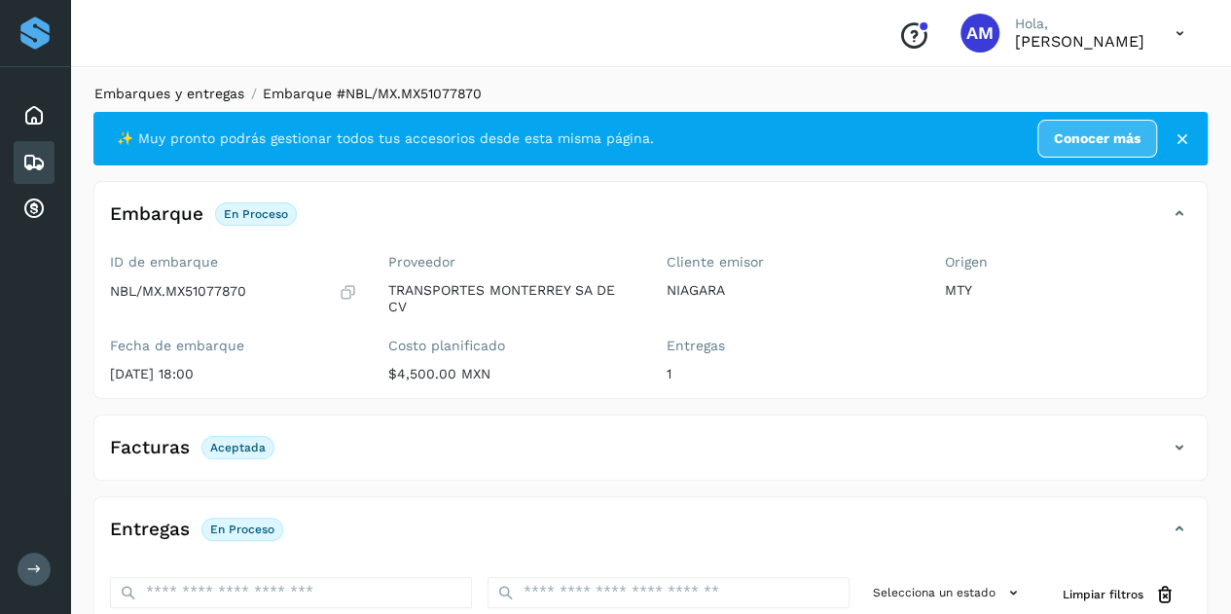
click at [154, 92] on link "Embarques y entregas" at bounding box center [169, 94] width 150 height 16
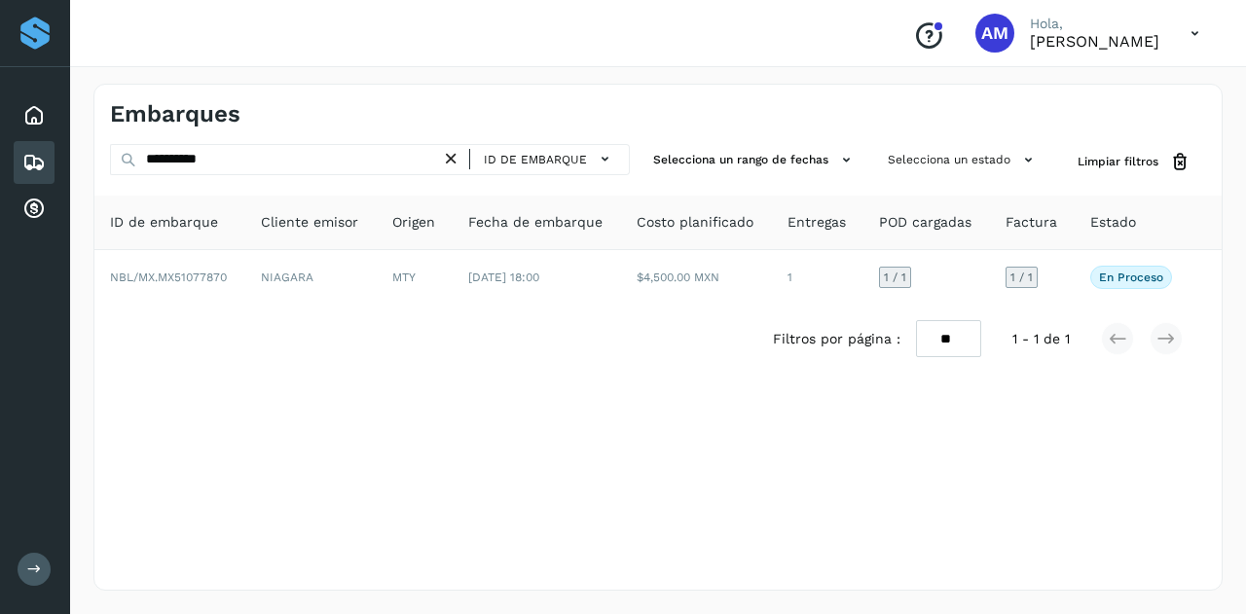
drag, startPoint x: 463, startPoint y: 156, endPoint x: 411, endPoint y: 157, distance: 52.6
click at [461, 156] on icon at bounding box center [451, 159] width 20 height 20
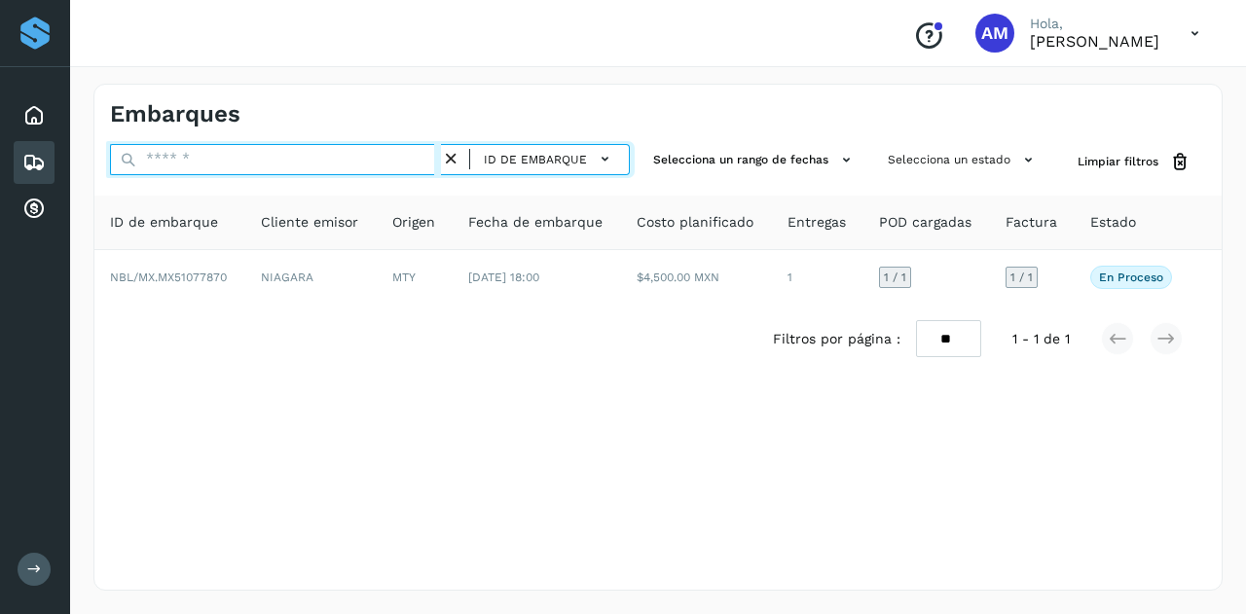
click at [411, 157] on input "text" at bounding box center [275, 159] width 331 height 31
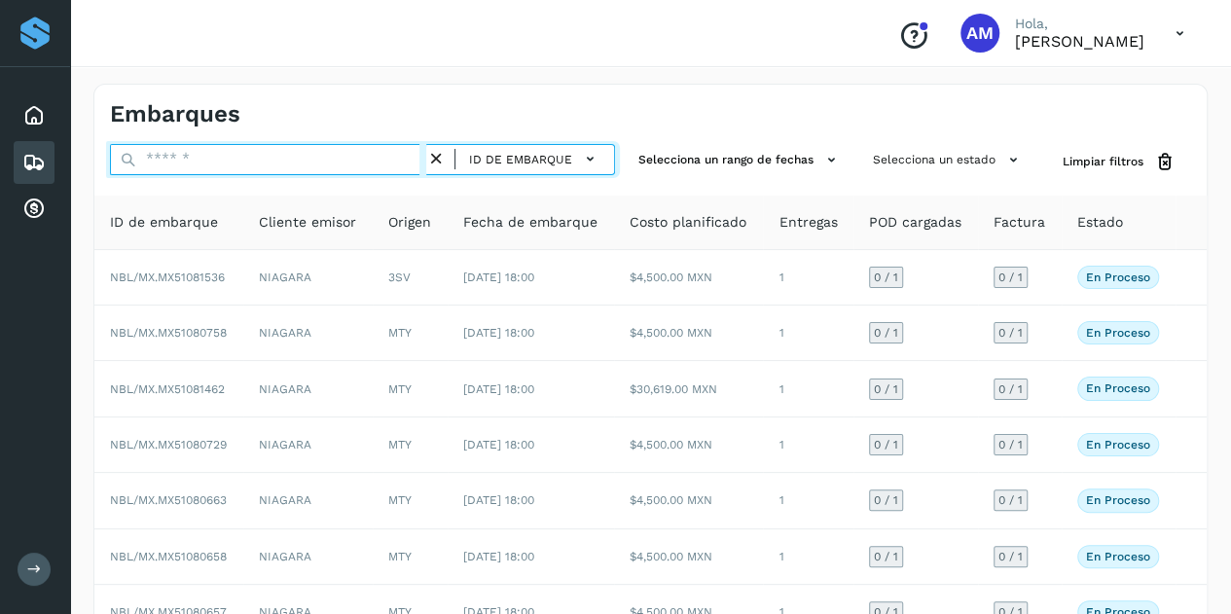
paste input "**********"
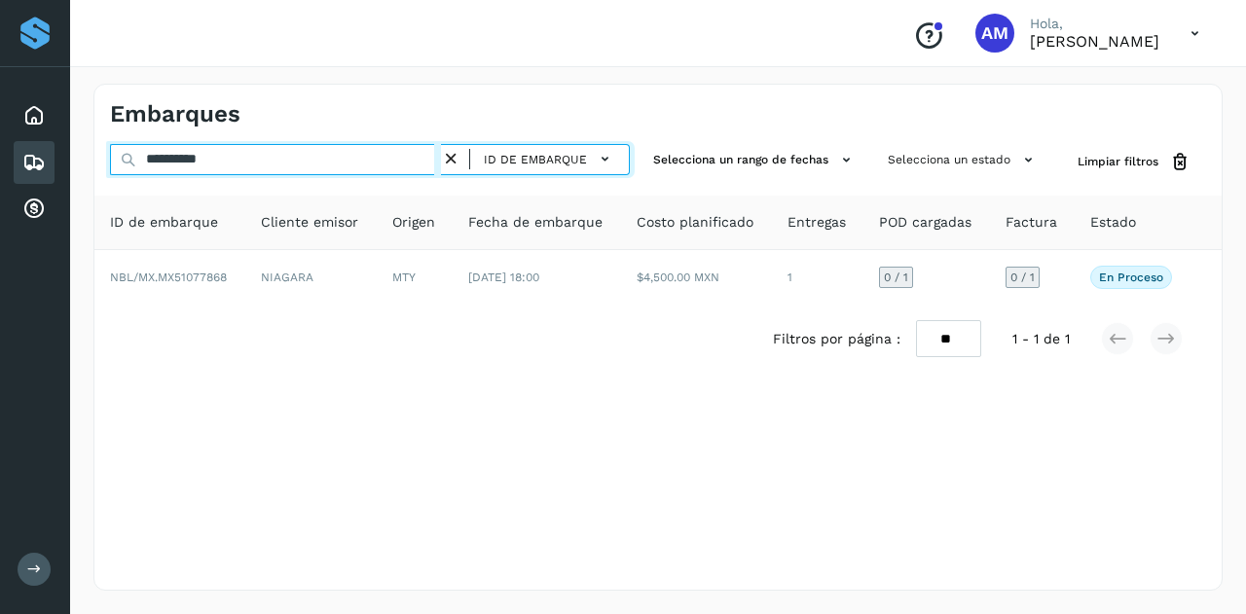
type input "**********"
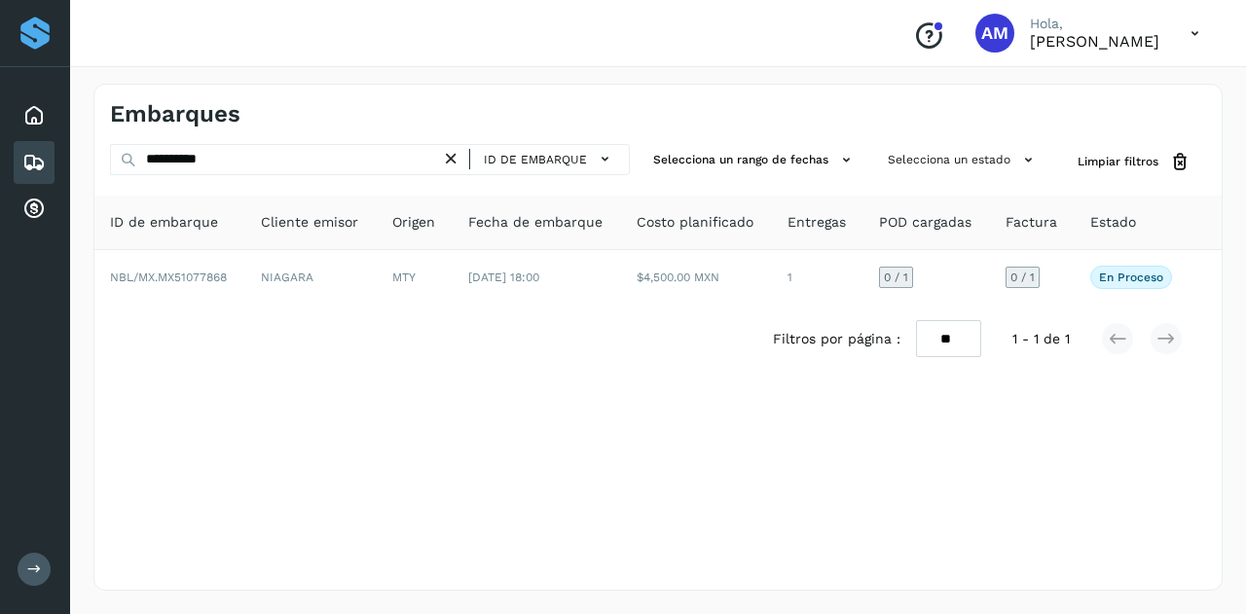
click at [368, 248] on th "Cliente emisor" at bounding box center [310, 223] width 131 height 55
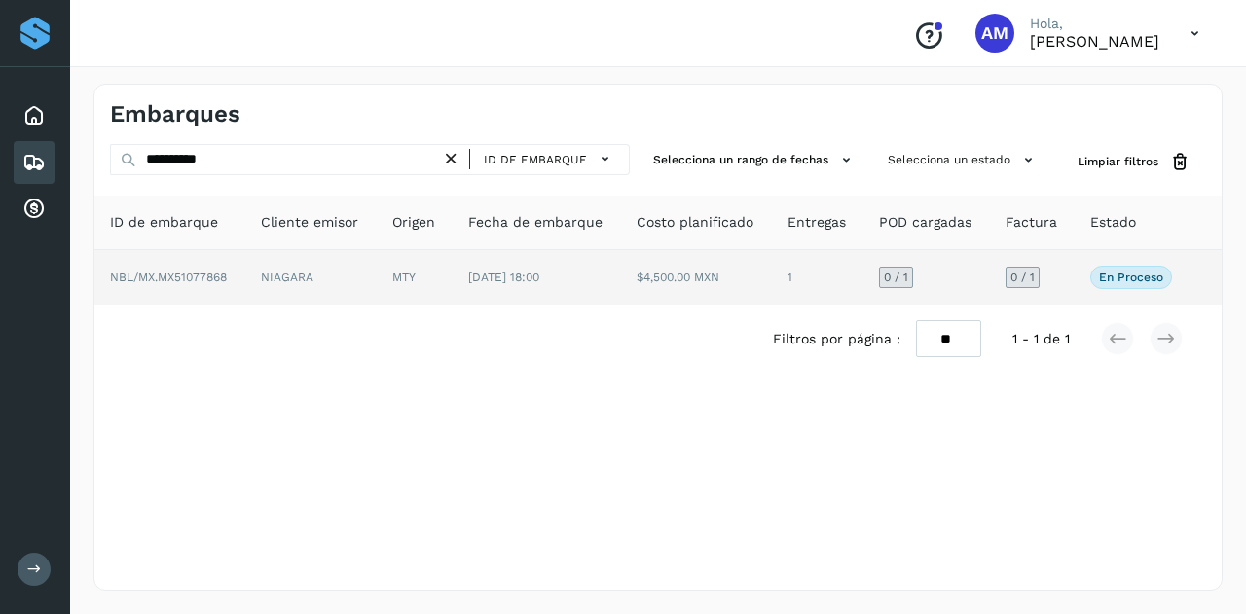
click at [364, 261] on td "NIAGARA" at bounding box center [310, 277] width 131 height 55
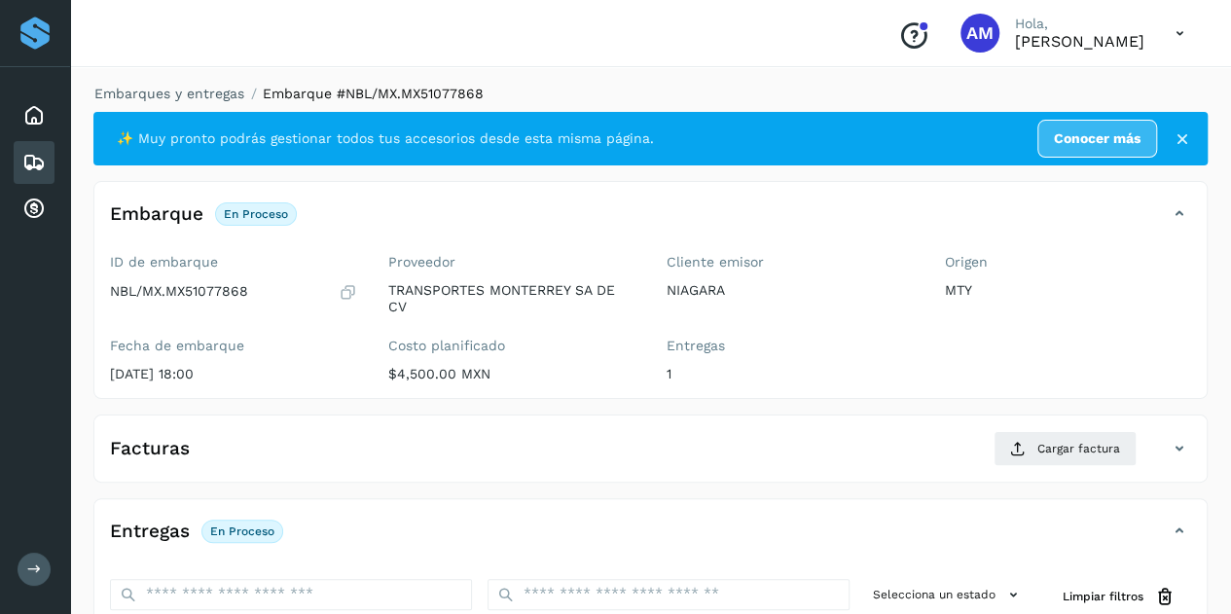
scroll to position [195, 0]
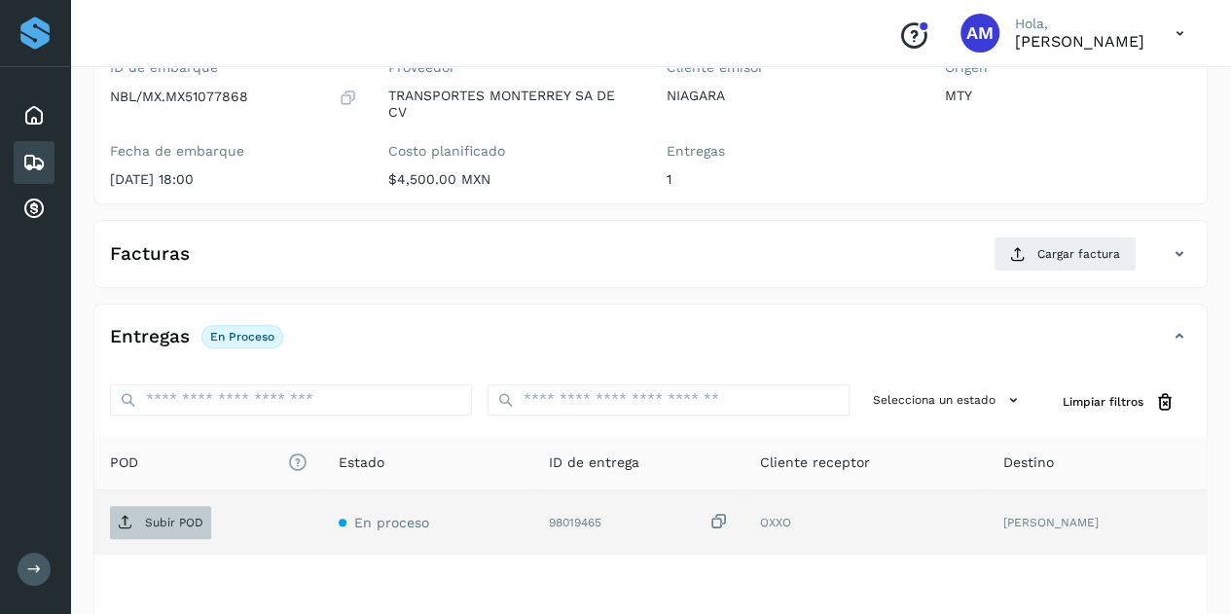
click at [165, 516] on p "Subir POD" at bounding box center [174, 523] width 58 height 14
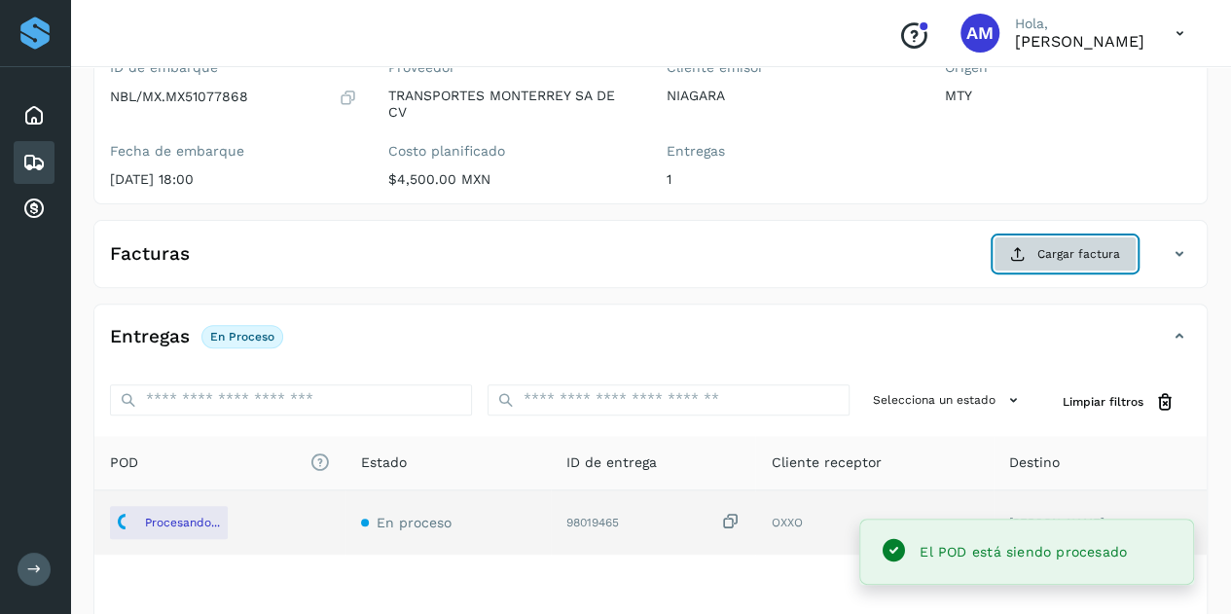
click at [1042, 240] on button "Cargar factura" at bounding box center [1065, 254] width 143 height 35
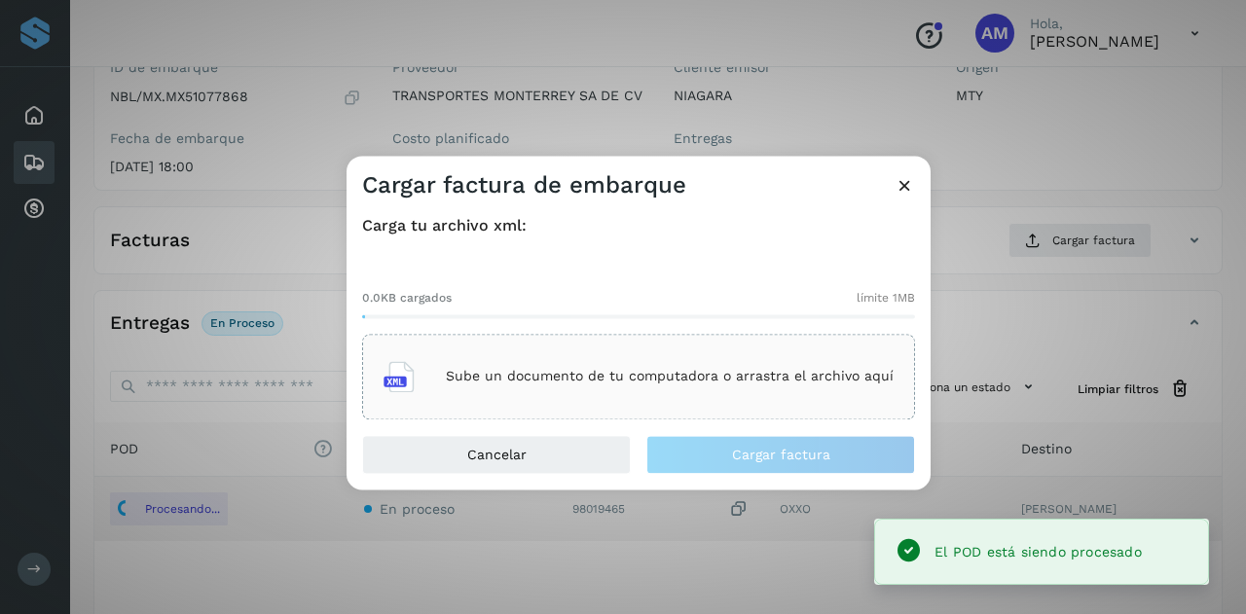
click at [664, 396] on div "Sube un documento de tu computadora o arrastra el archivo aquí" at bounding box center [638, 376] width 510 height 53
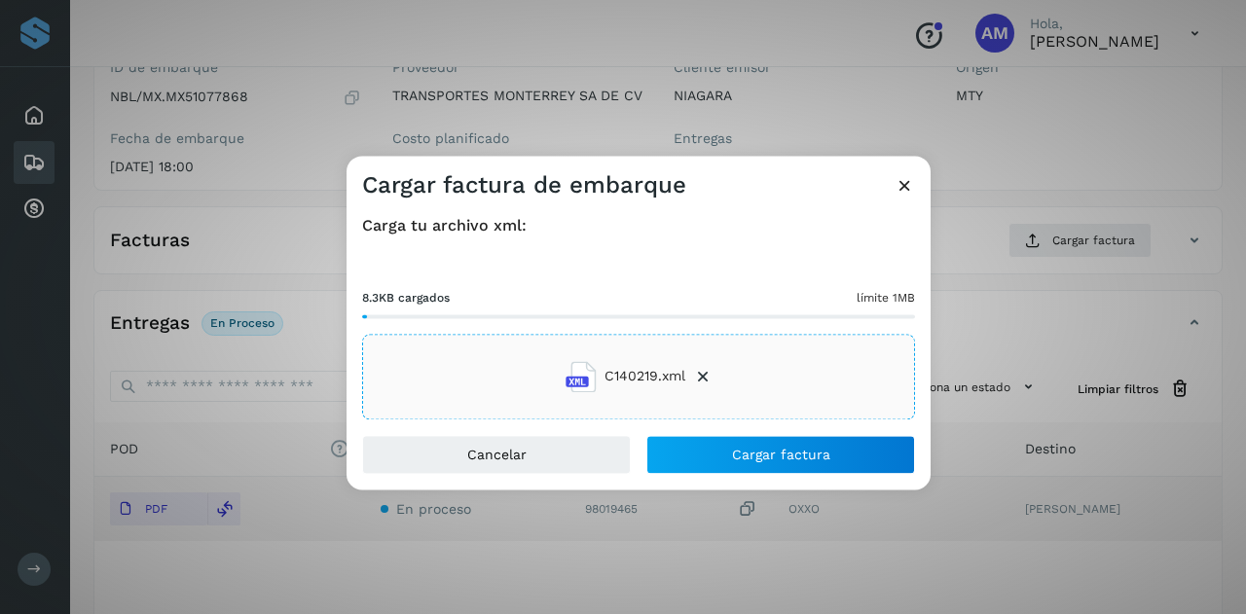
click at [736, 474] on div "Cancelar Cargar factura" at bounding box center [638, 462] width 584 height 55
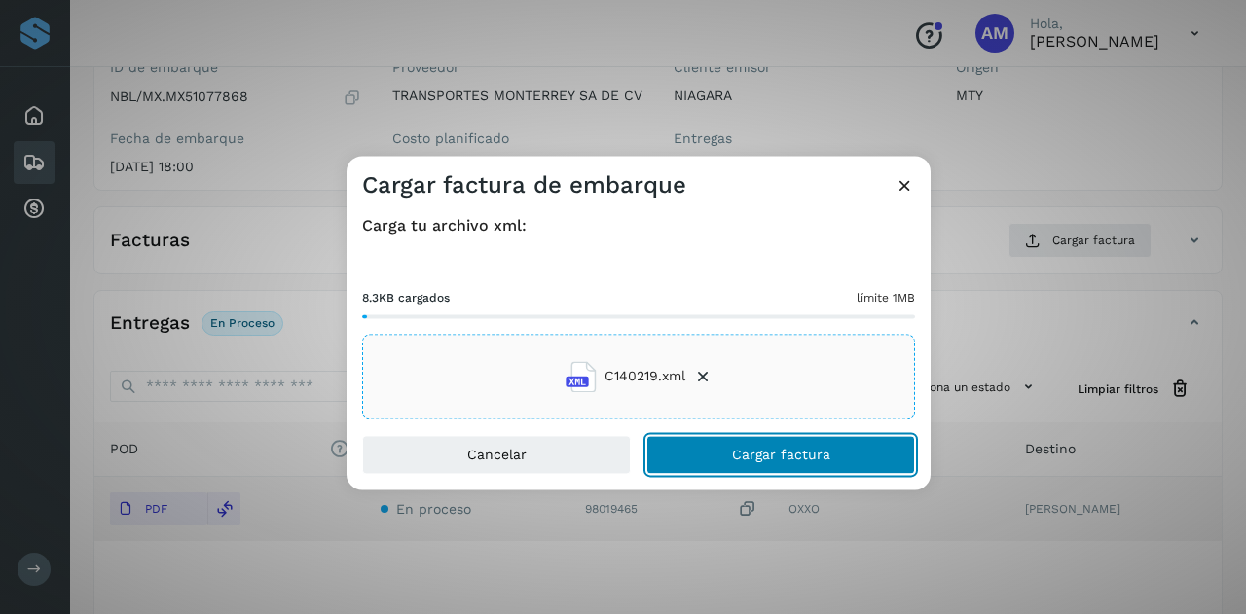
click at [734, 466] on button "Cargar factura" at bounding box center [780, 454] width 269 height 39
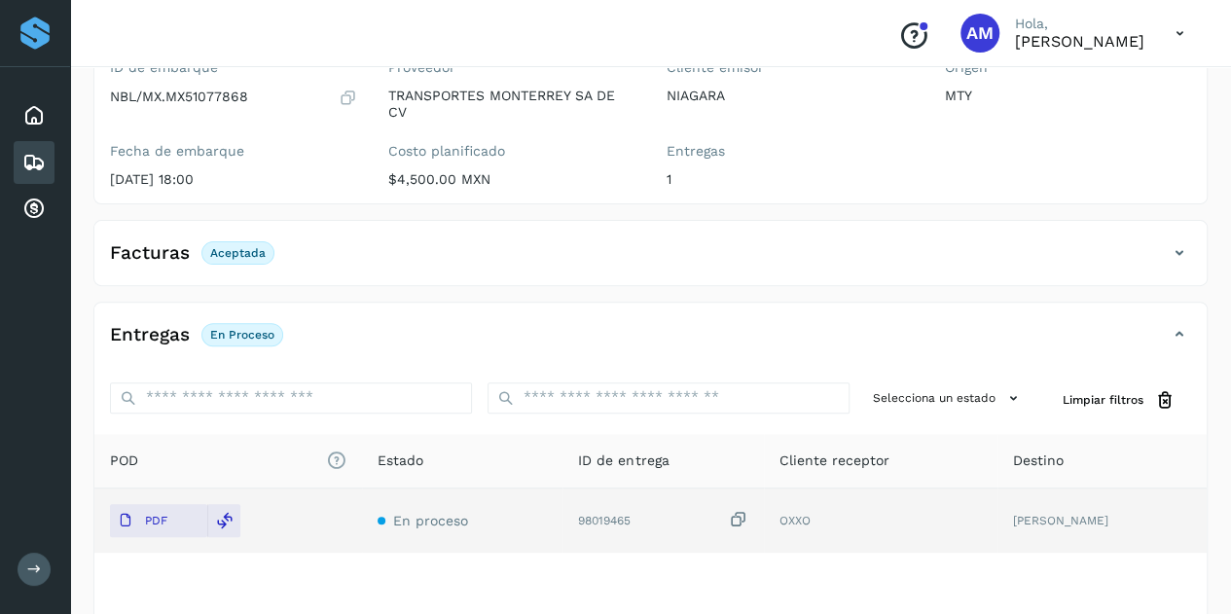
scroll to position [0, 0]
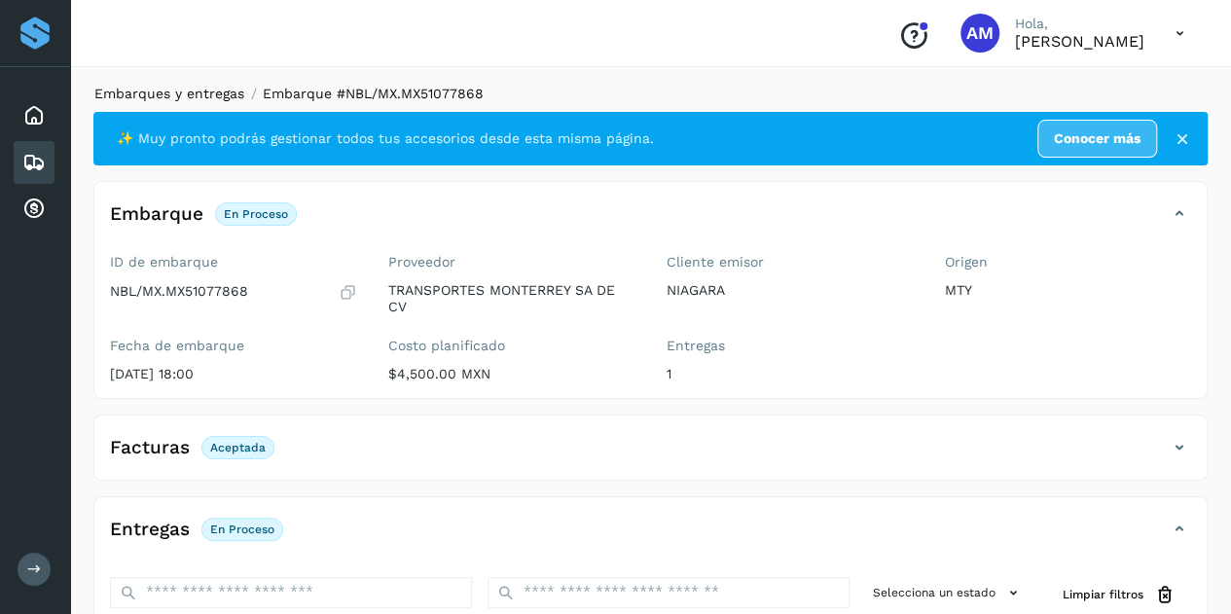
click at [226, 94] on link "Embarques y entregas" at bounding box center [169, 94] width 150 height 16
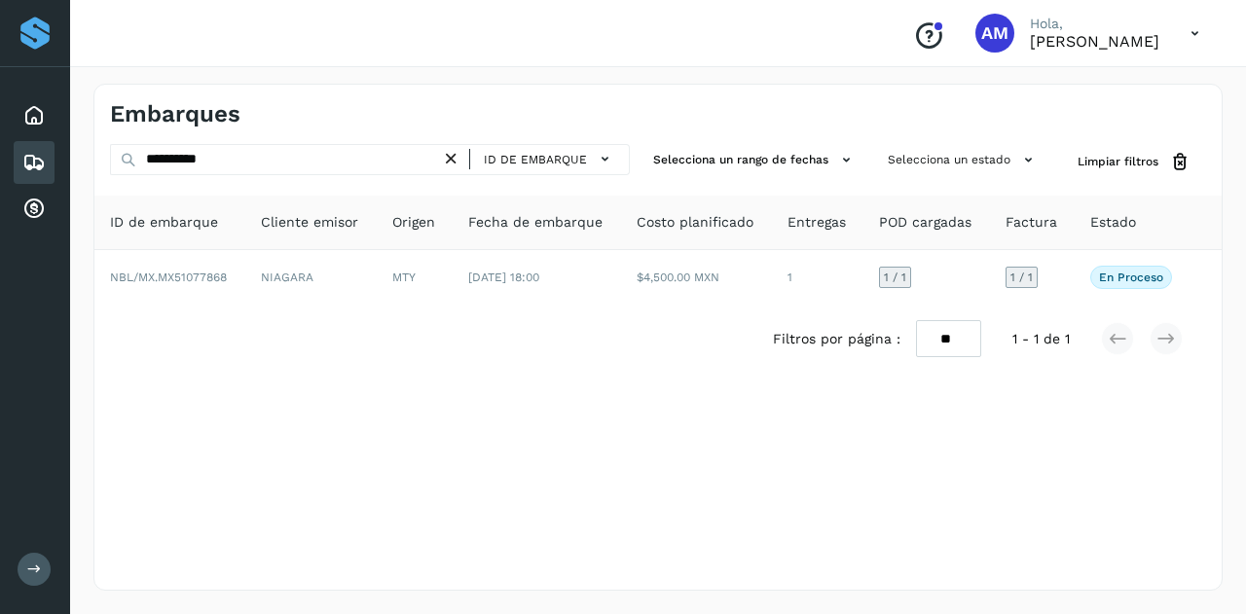
click at [454, 152] on icon at bounding box center [451, 159] width 20 height 20
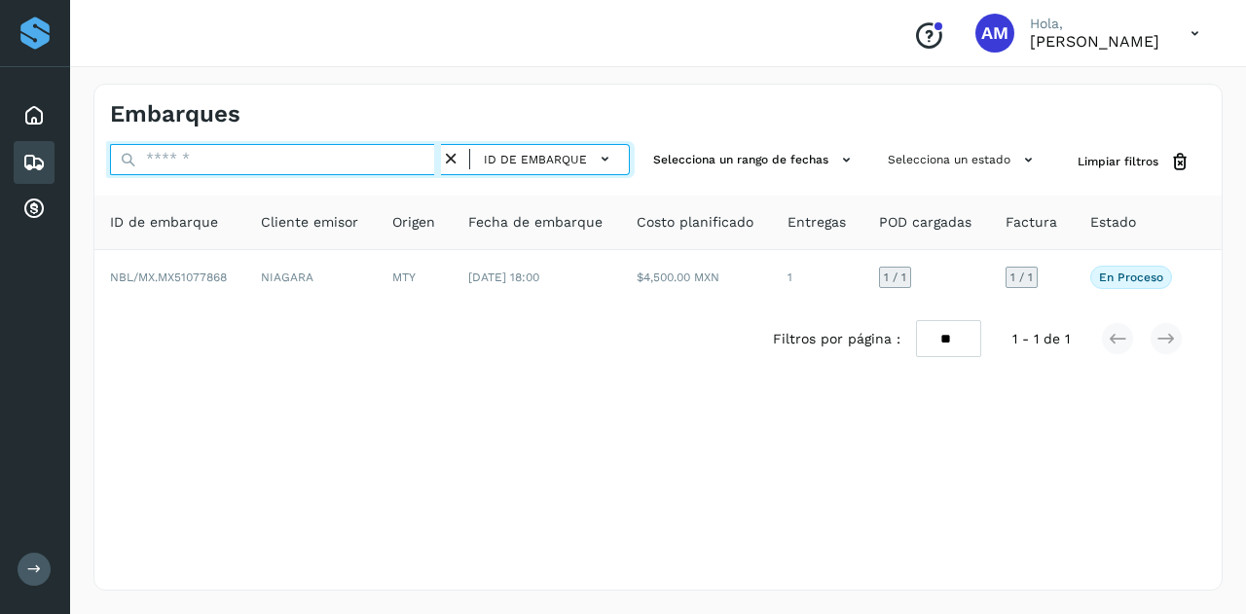
click at [403, 157] on input "text" at bounding box center [275, 159] width 331 height 31
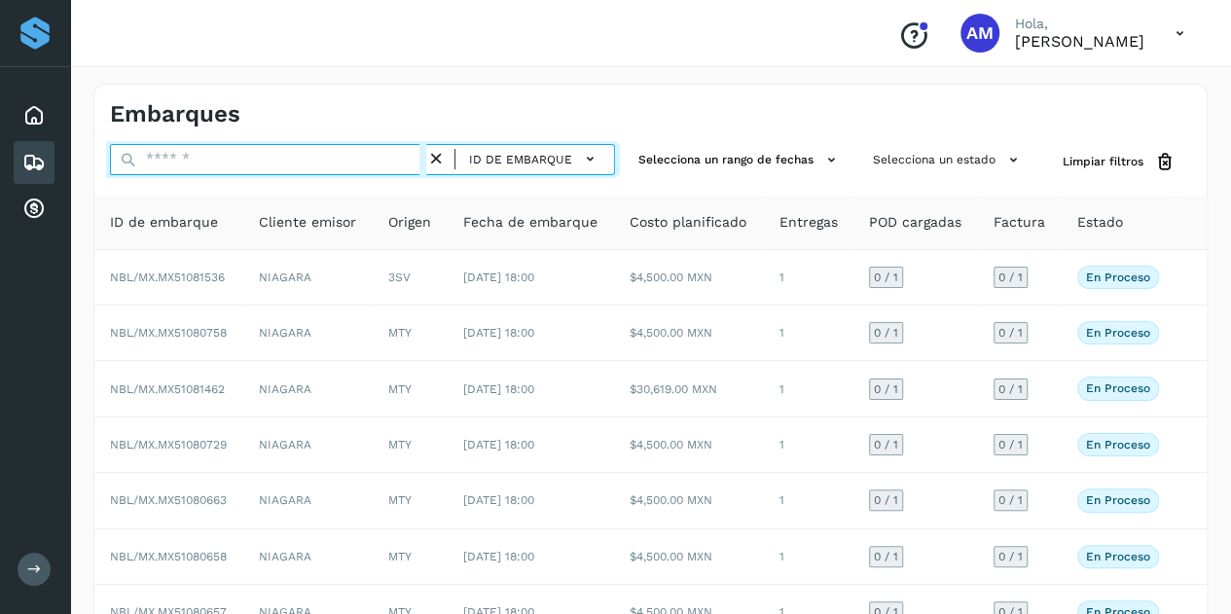
paste input "**********"
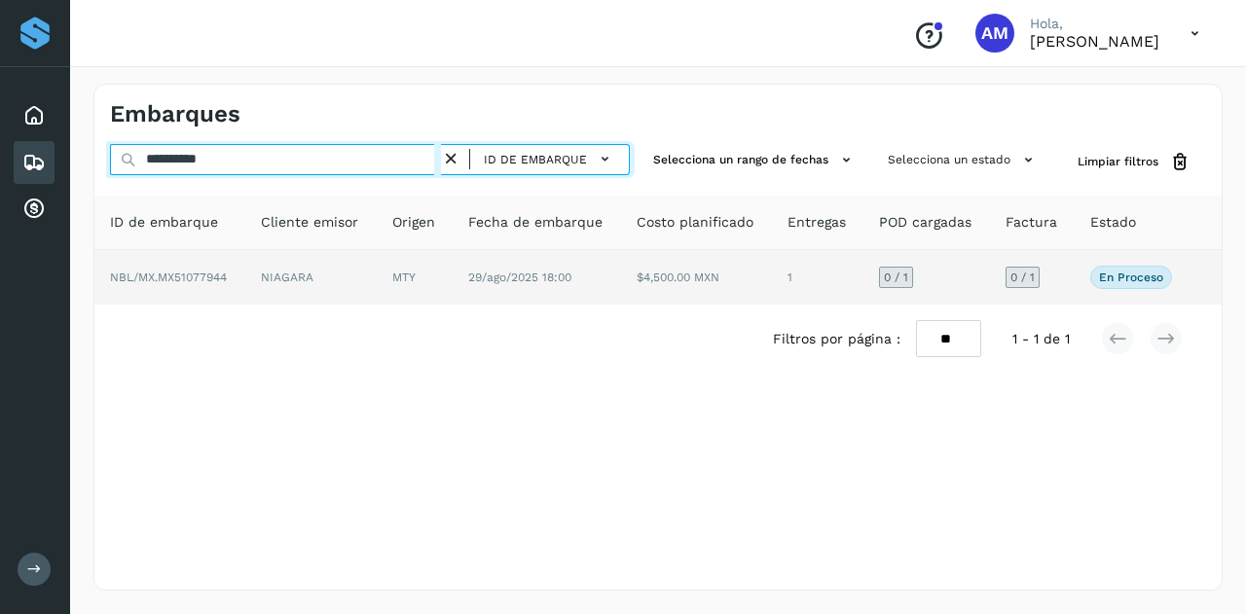
type input "**********"
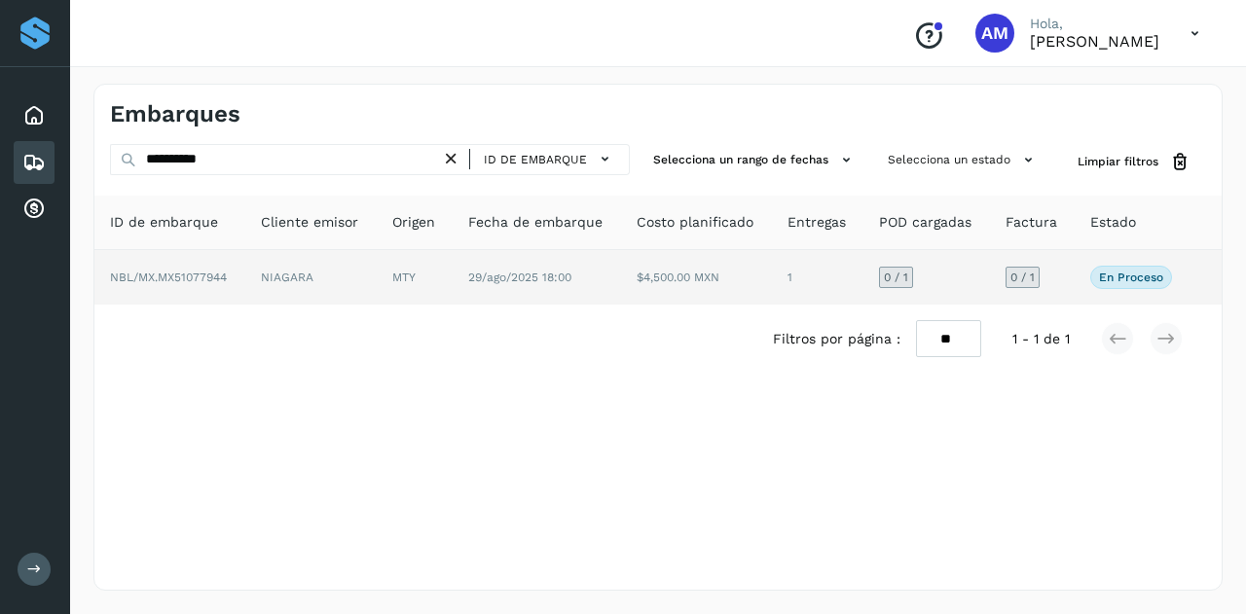
click at [401, 272] on td "MTY" at bounding box center [415, 277] width 76 height 55
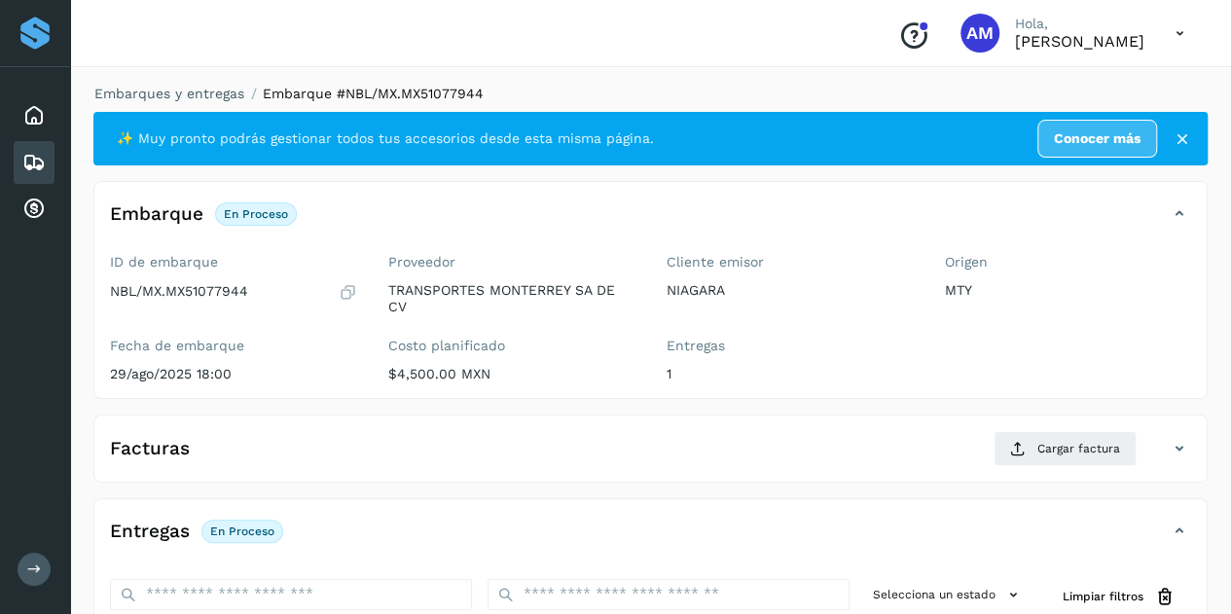
scroll to position [195, 0]
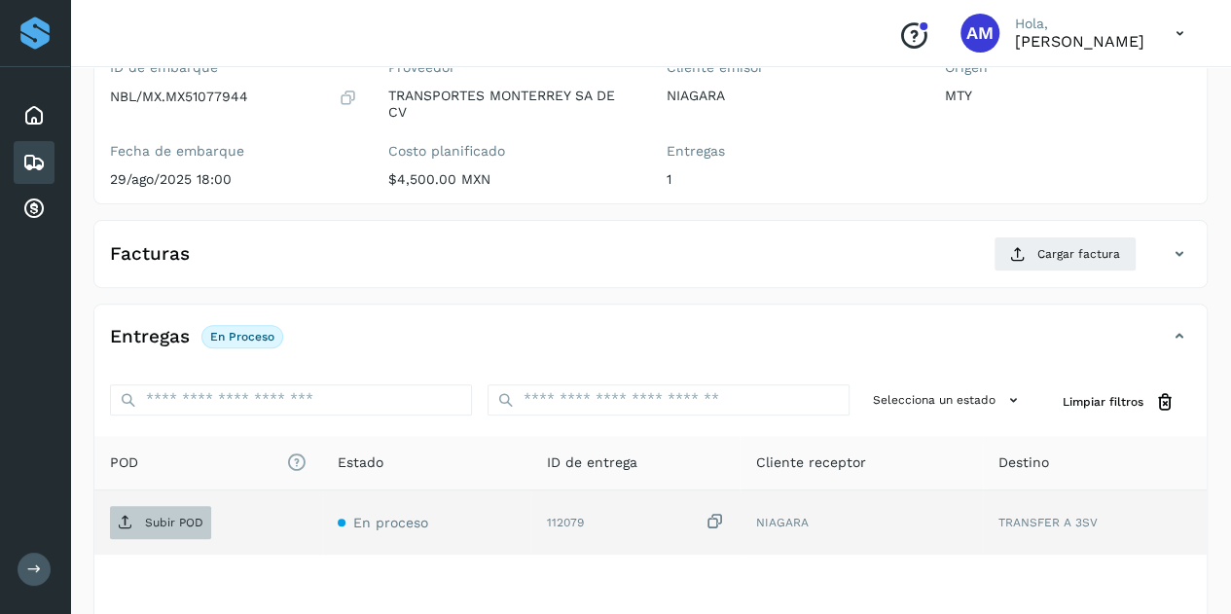
click at [167, 516] on p "Subir POD" at bounding box center [174, 523] width 58 height 14
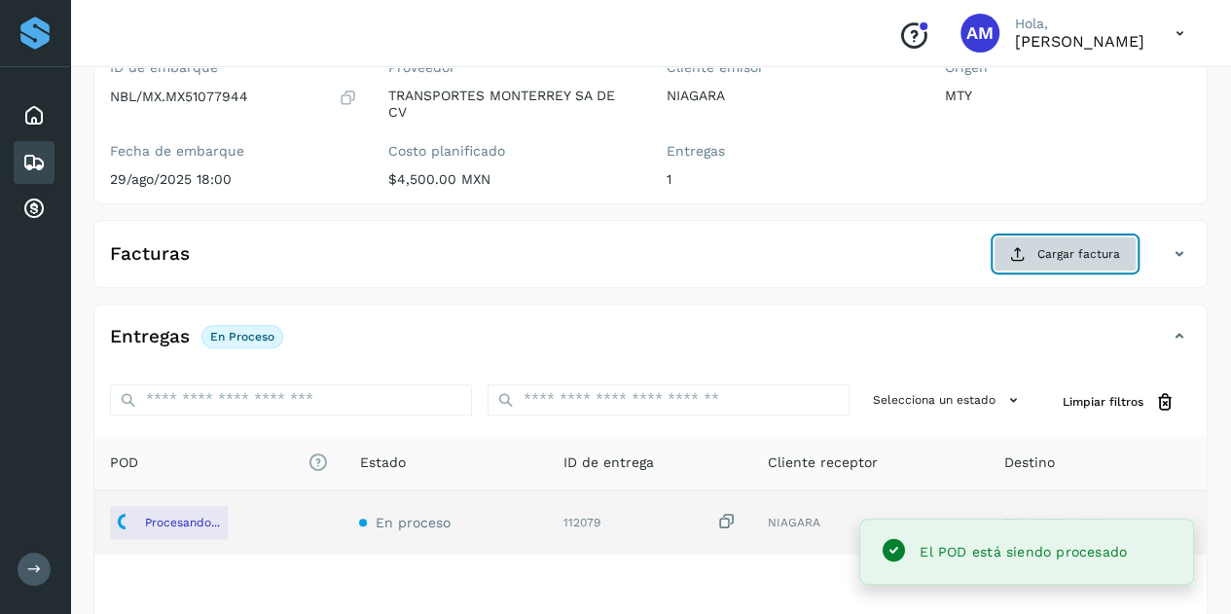
click at [1052, 251] on span "Cargar factura" at bounding box center [1079, 254] width 83 height 18
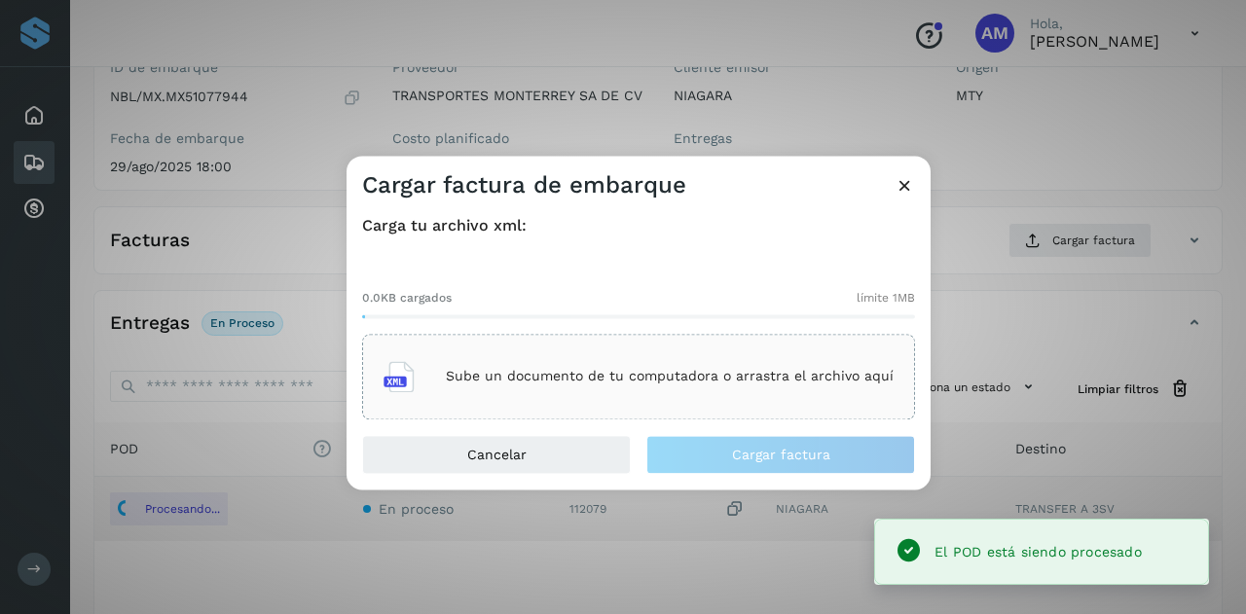
click at [621, 365] on div "Sube un documento de tu computadora o arrastra el archivo aquí" at bounding box center [638, 376] width 510 height 53
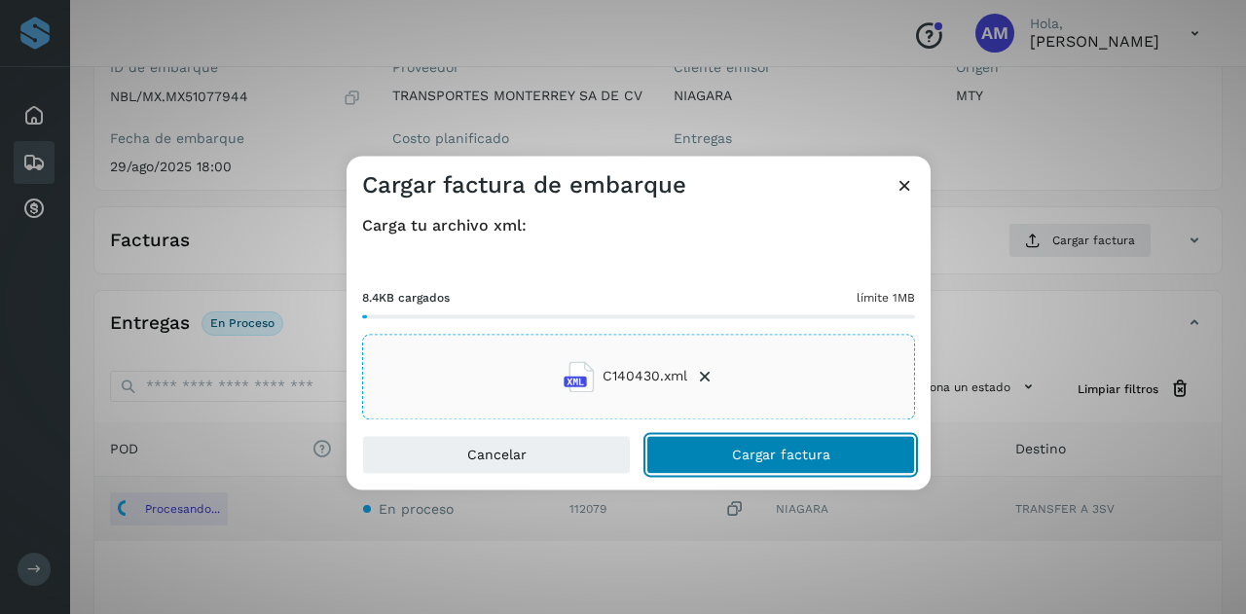
click at [691, 458] on button "Cargar factura" at bounding box center [780, 454] width 269 height 39
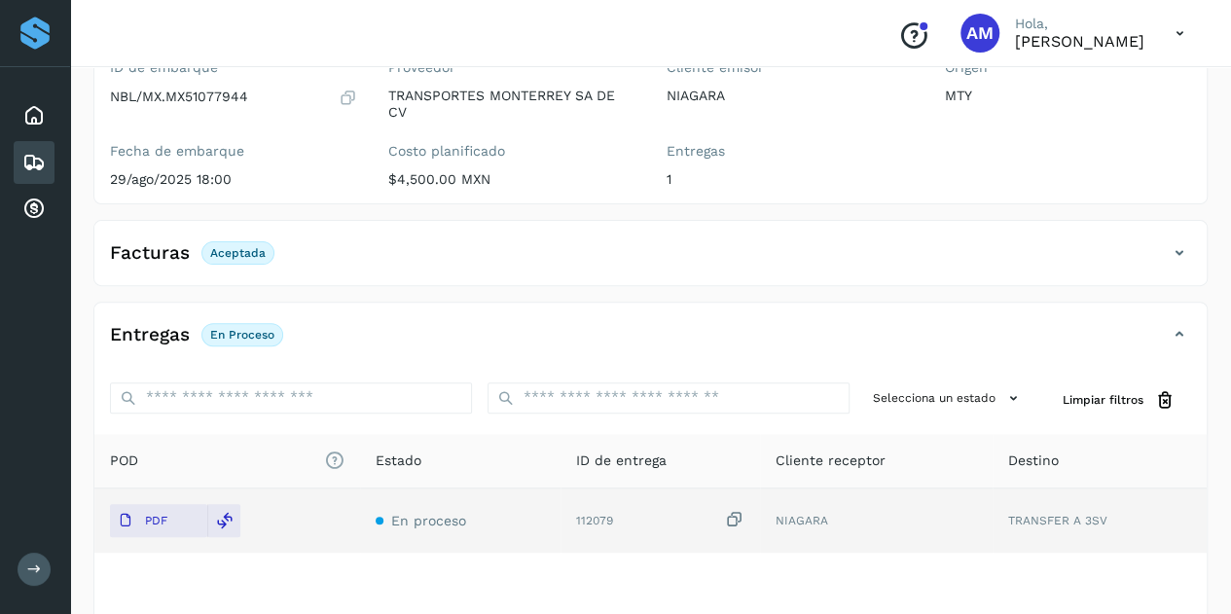
scroll to position [0, 0]
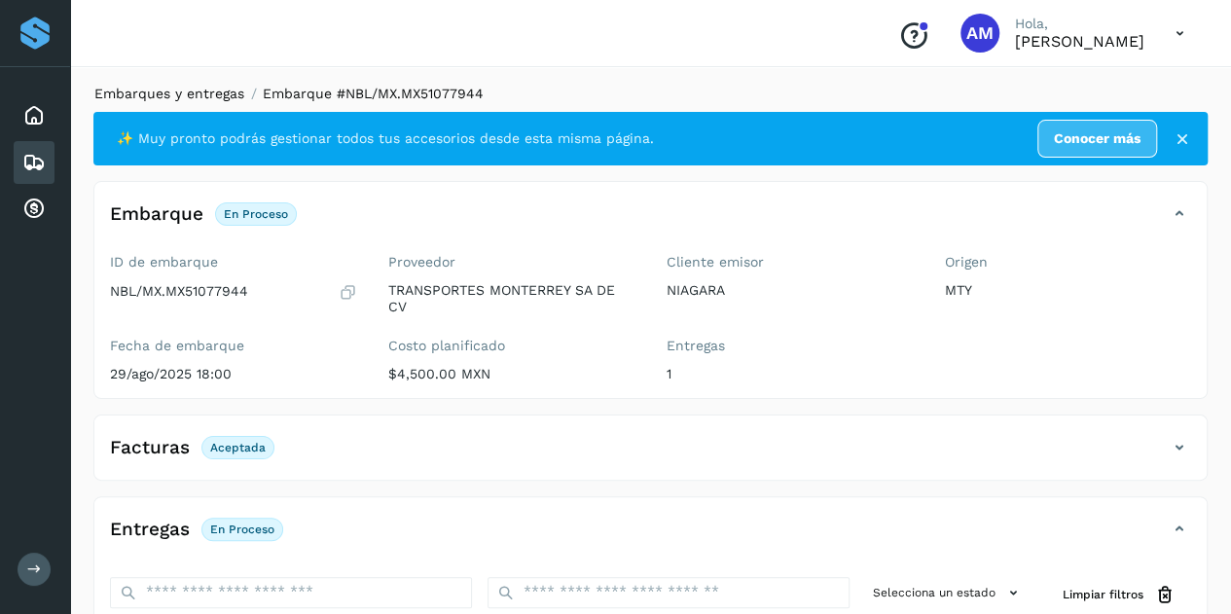
click at [164, 97] on link "Embarques y entregas" at bounding box center [169, 94] width 150 height 16
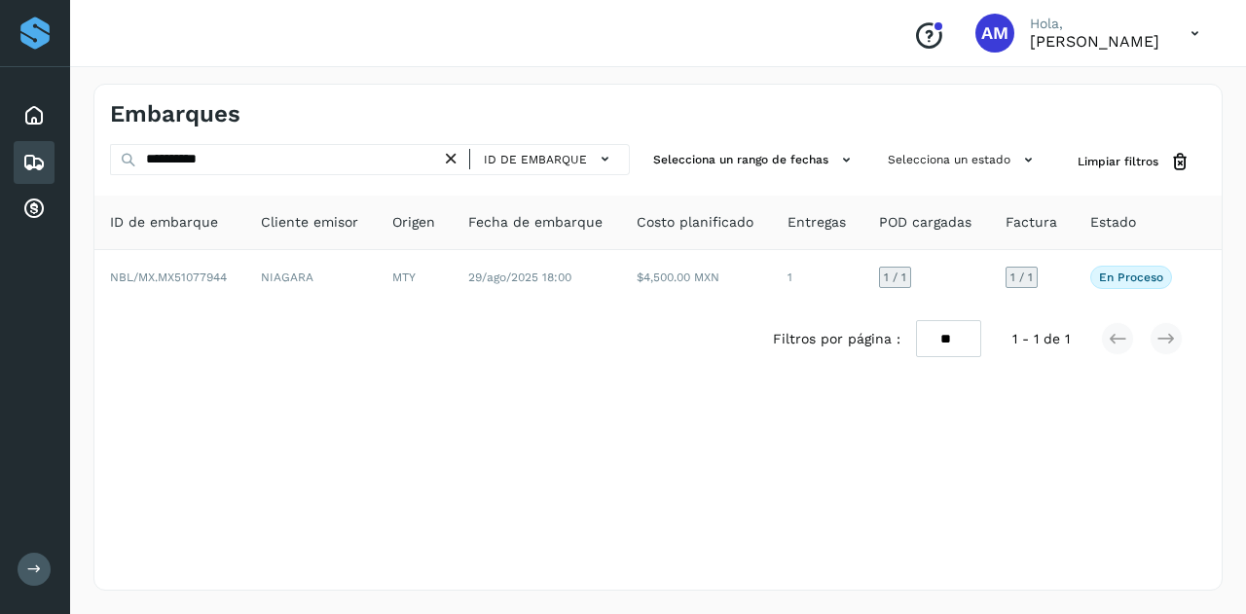
click at [457, 155] on icon at bounding box center [451, 159] width 20 height 20
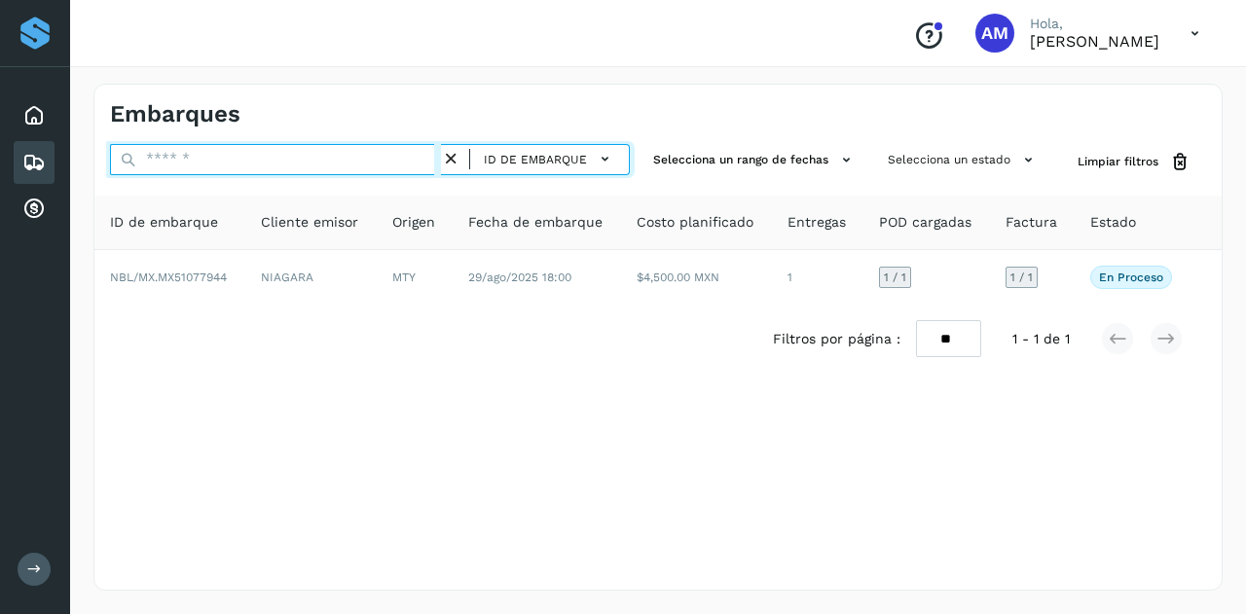
click at [371, 154] on input "text" at bounding box center [275, 159] width 331 height 31
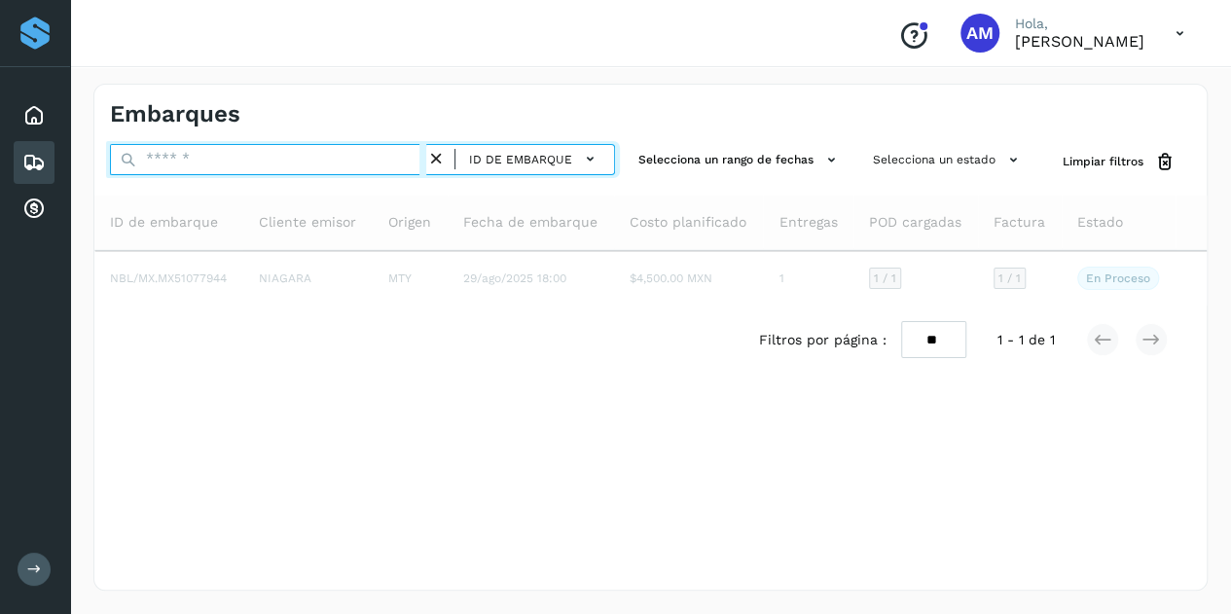
paste input "**********"
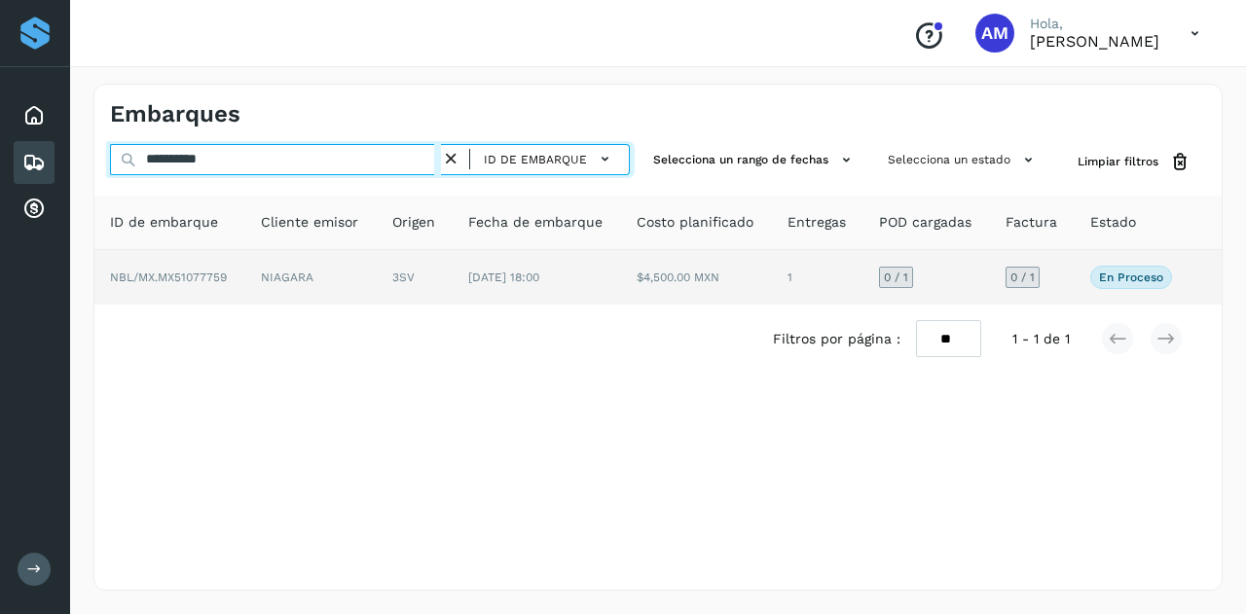
type input "**********"
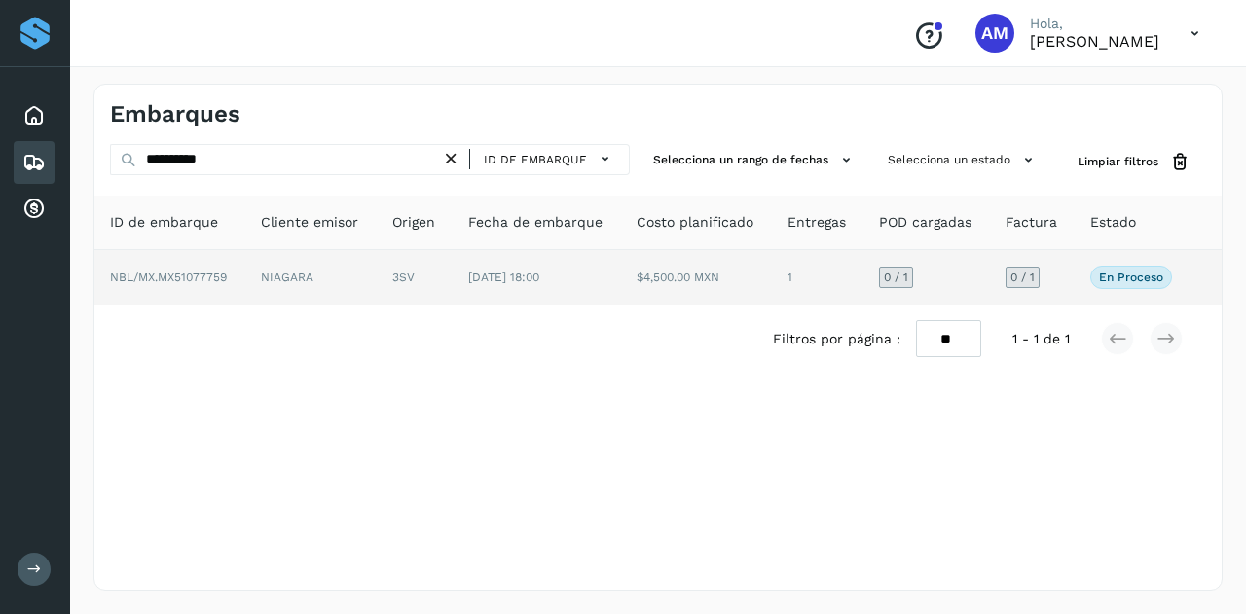
click at [339, 284] on td "NIAGARA" at bounding box center [310, 277] width 131 height 55
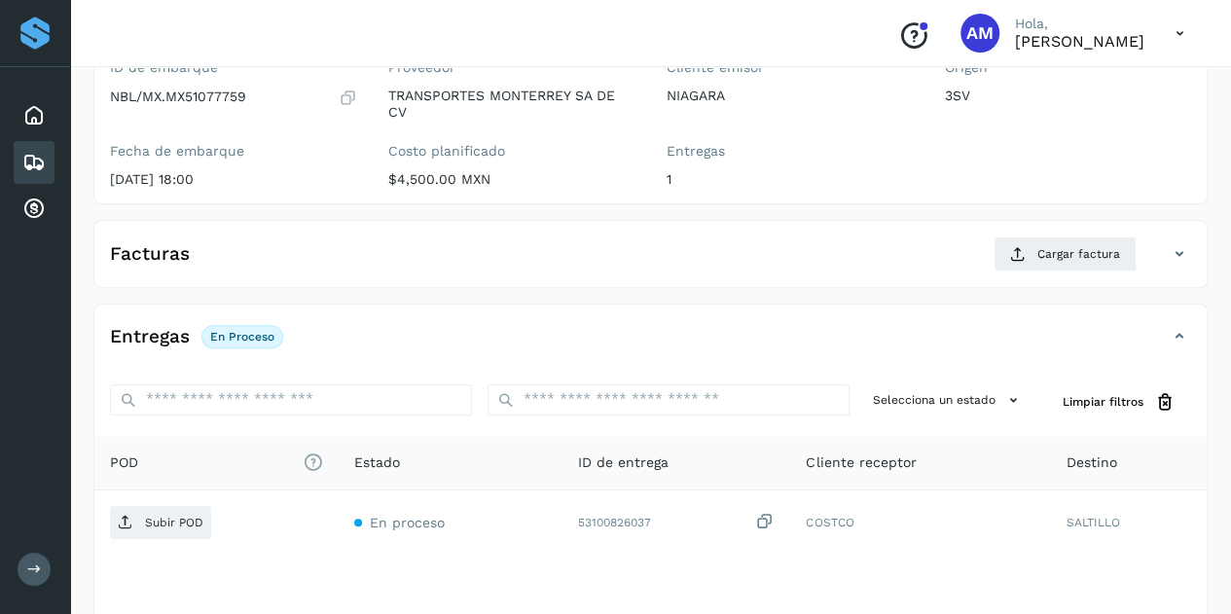
scroll to position [292, 0]
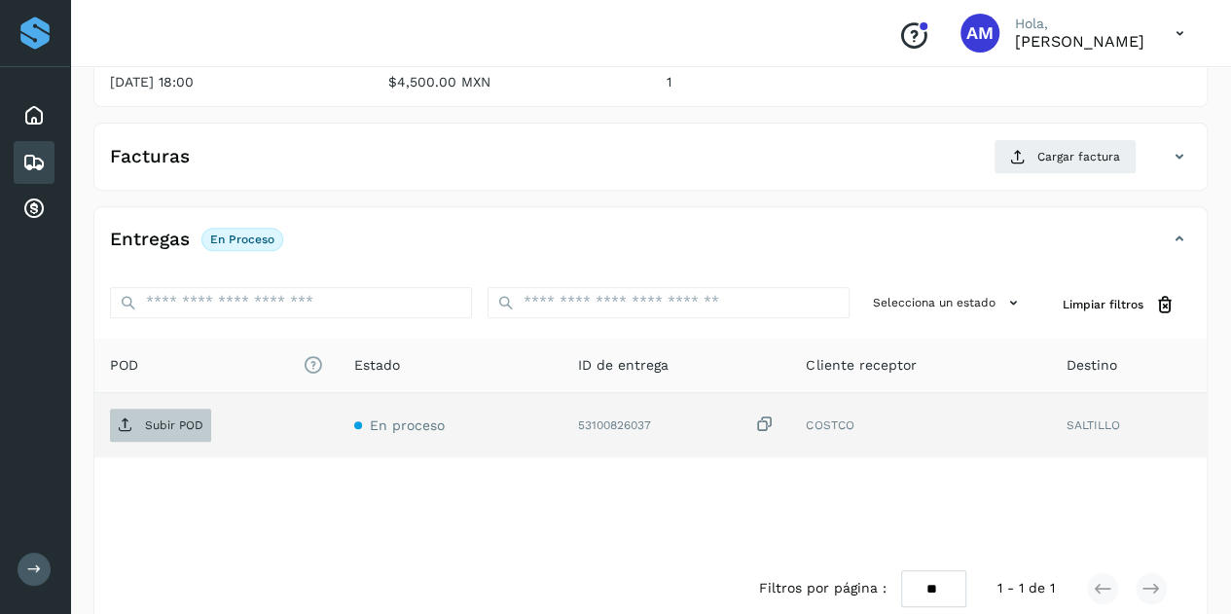
click at [164, 411] on span "Subir POD" at bounding box center [160, 425] width 101 height 31
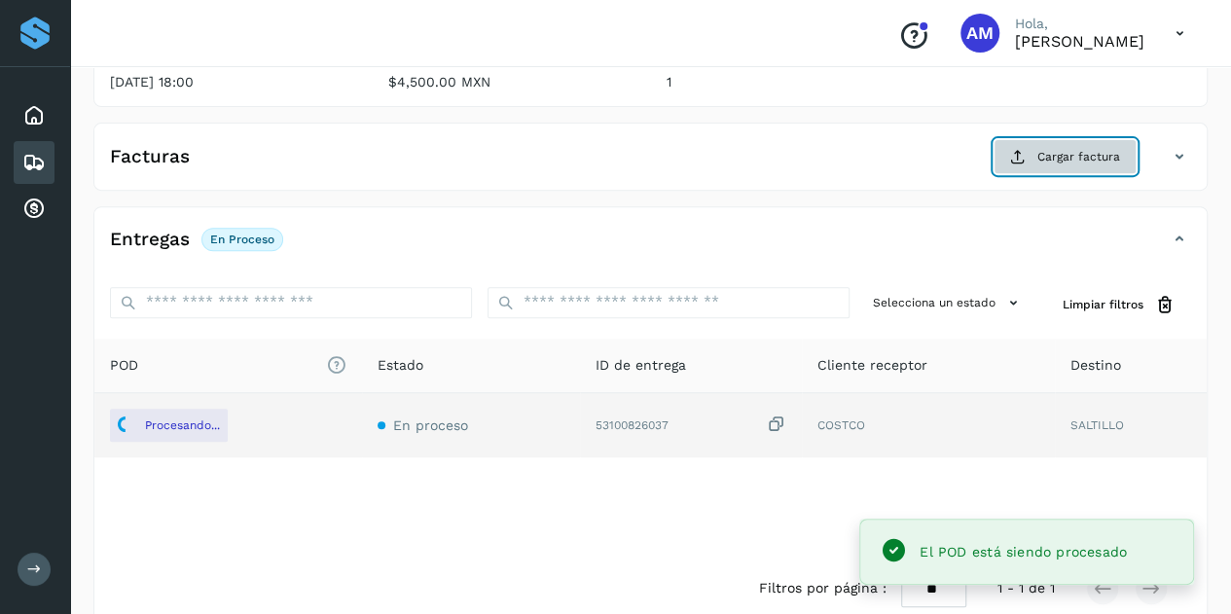
click at [1076, 155] on span "Cargar factura" at bounding box center [1079, 157] width 83 height 18
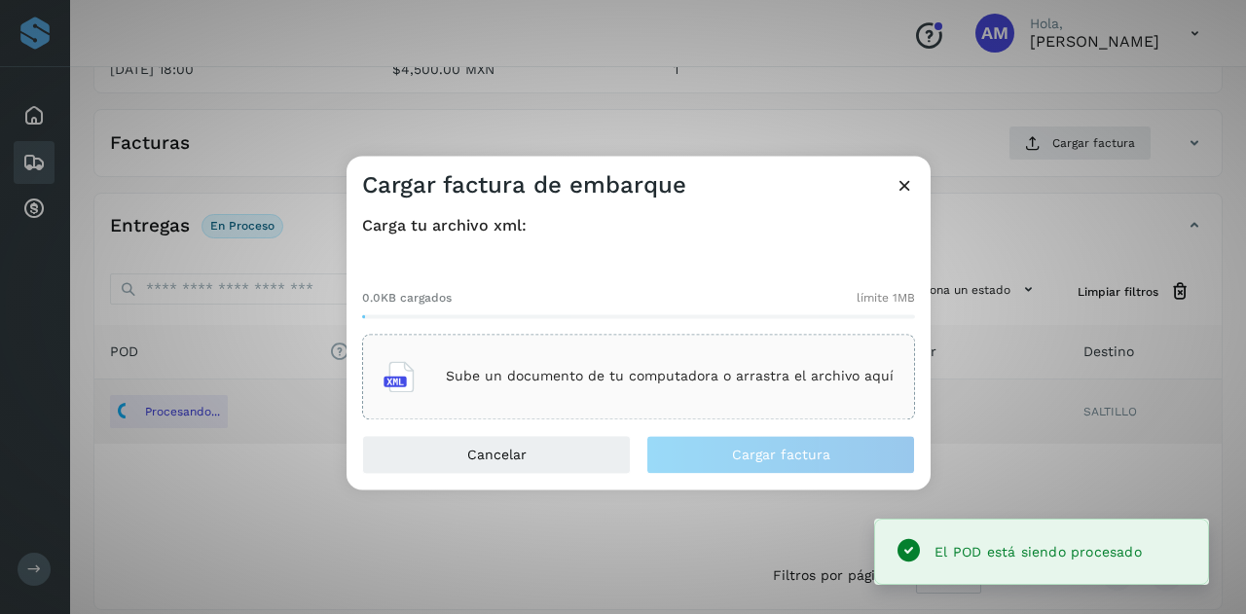
click at [630, 363] on div "Sube un documento de tu computadora o arrastra el archivo aquí" at bounding box center [638, 376] width 510 height 53
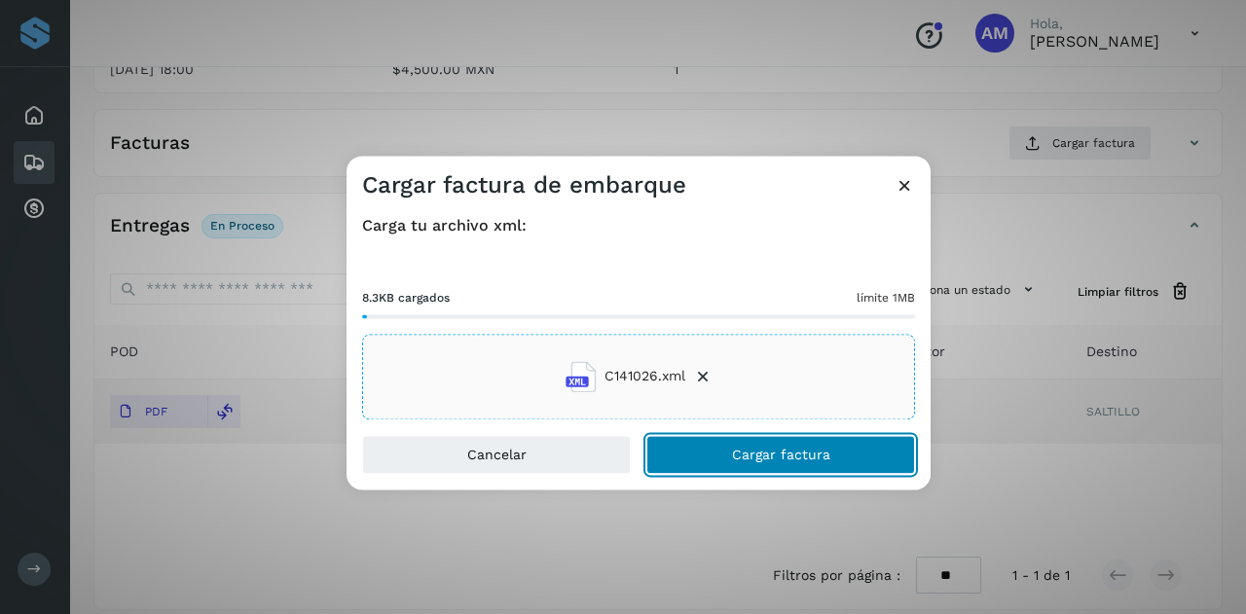
click at [724, 460] on button "Cargar factura" at bounding box center [780, 454] width 269 height 39
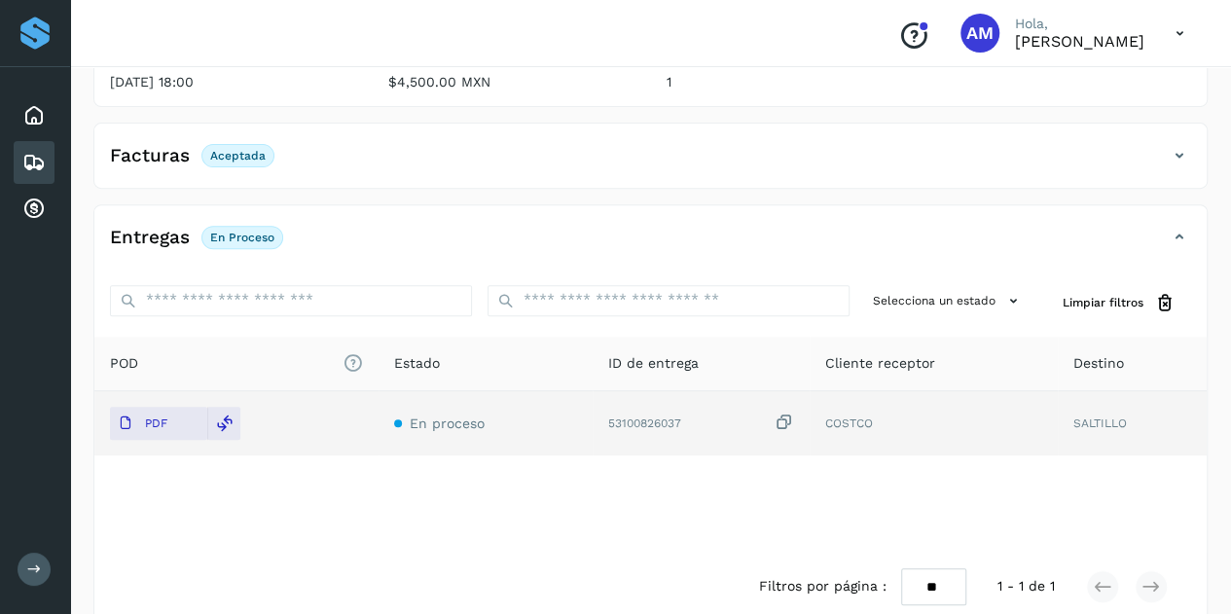
scroll to position [0, 0]
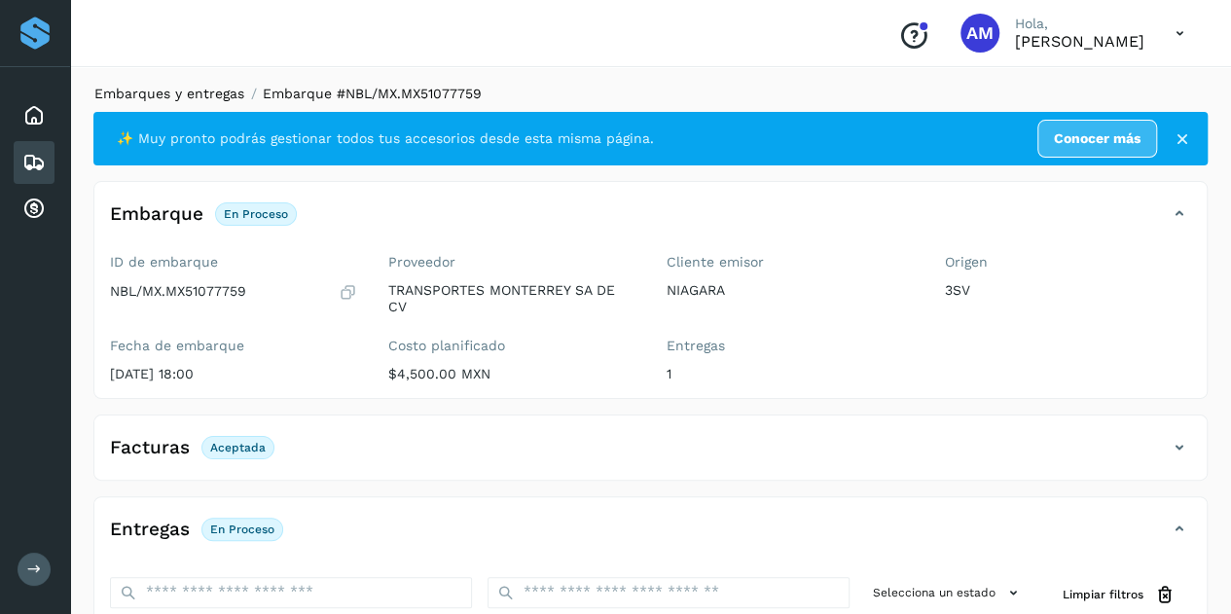
click at [190, 98] on link "Embarques y entregas" at bounding box center [169, 94] width 150 height 16
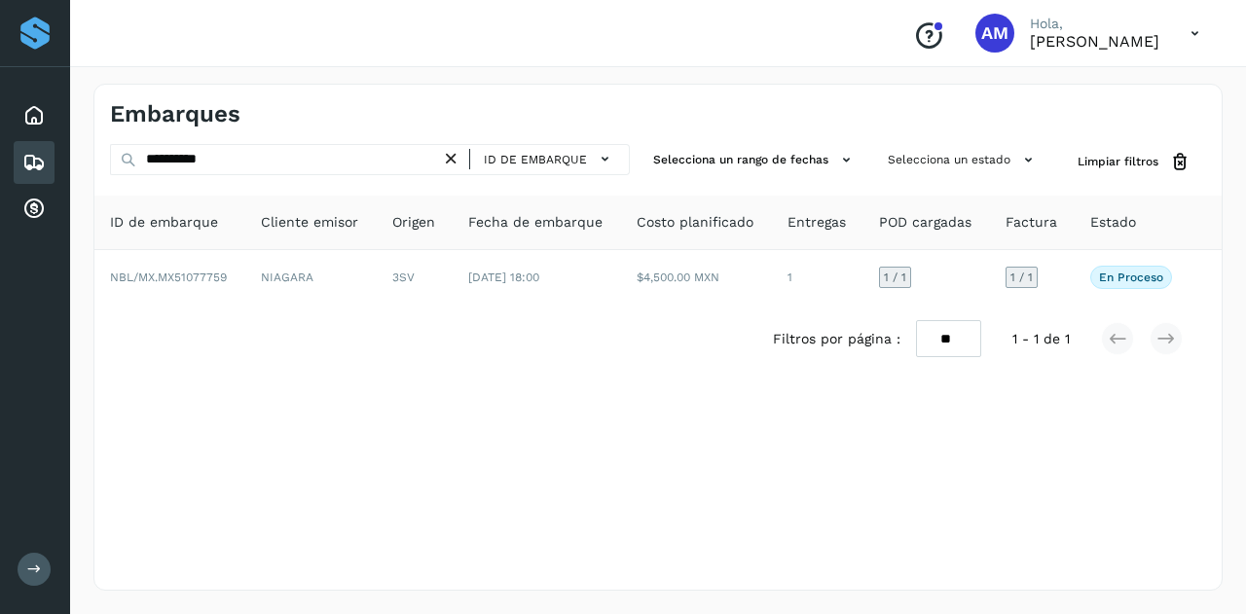
click at [451, 164] on icon at bounding box center [451, 159] width 20 height 20
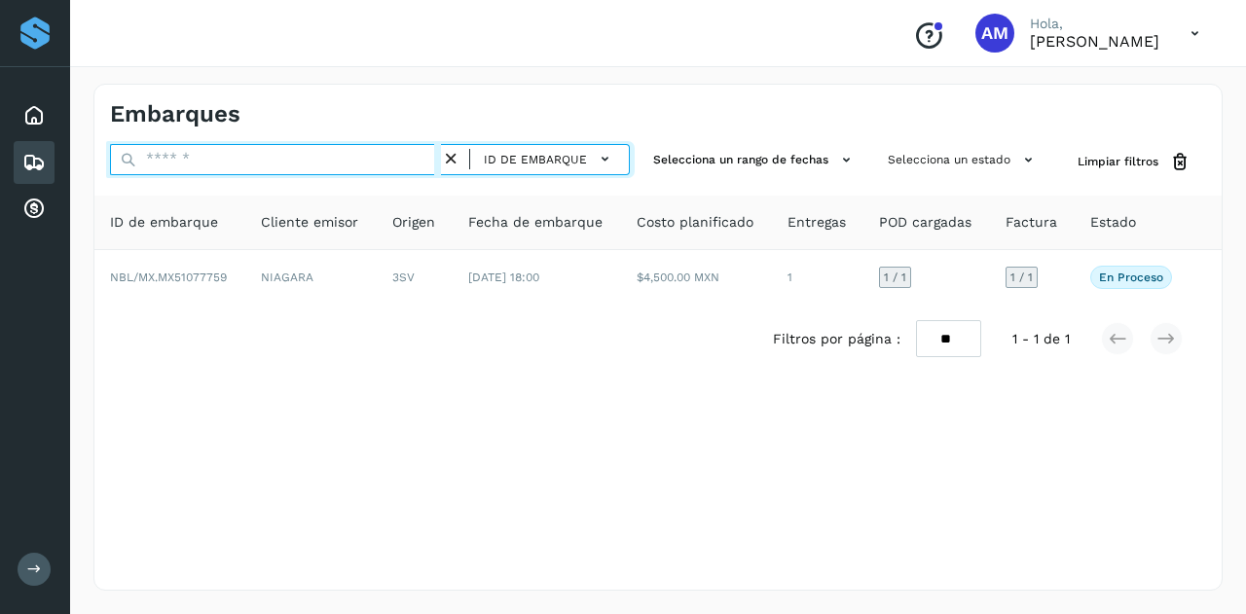
click at [346, 162] on input "text" at bounding box center [275, 159] width 331 height 31
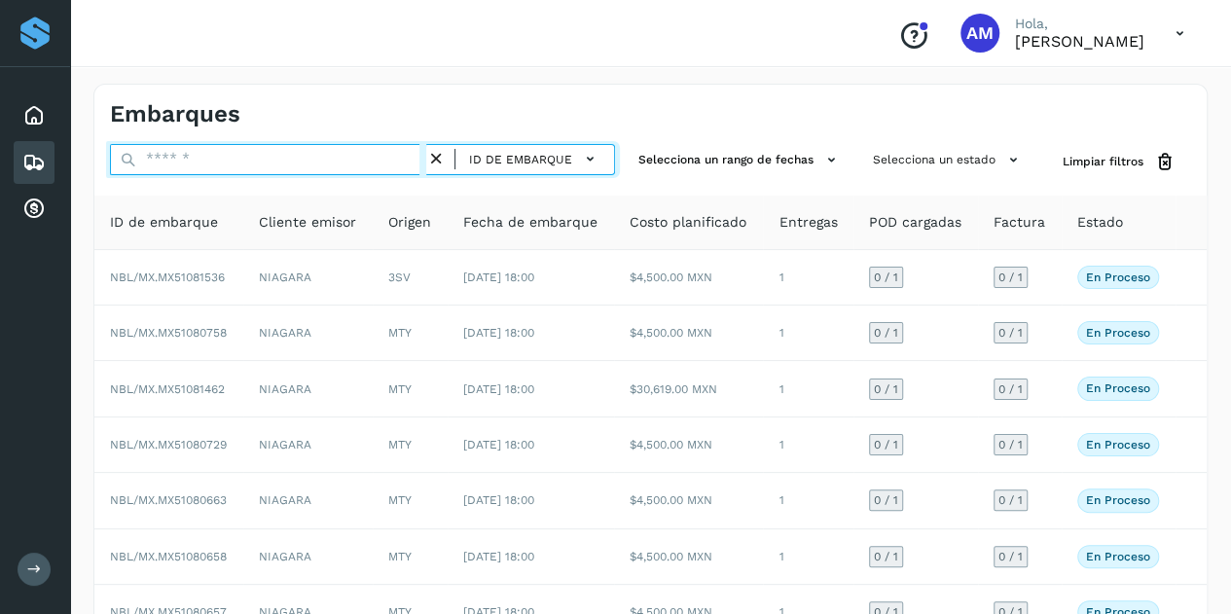
paste input "**********"
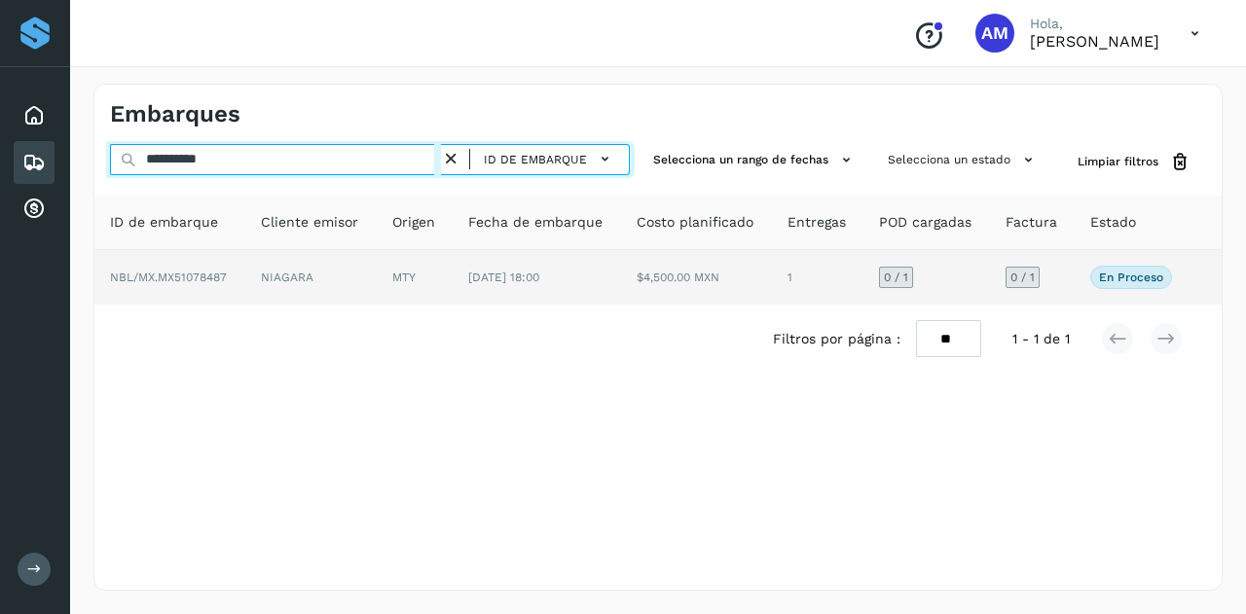
type input "**********"
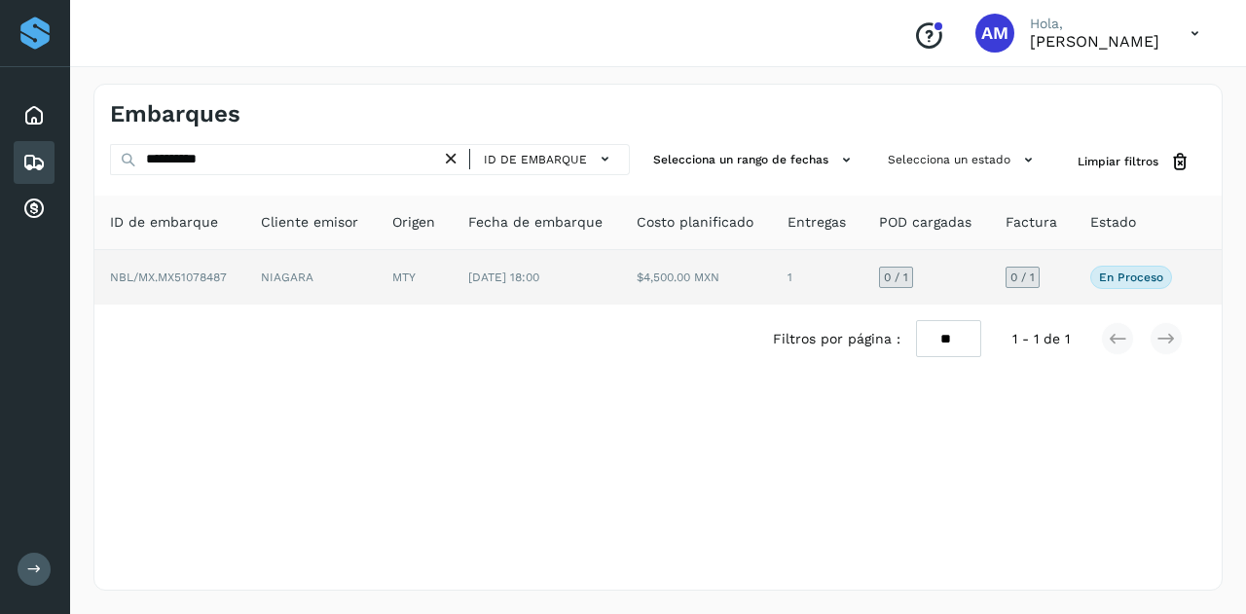
click at [376, 264] on td "NIAGARA" at bounding box center [310, 277] width 131 height 55
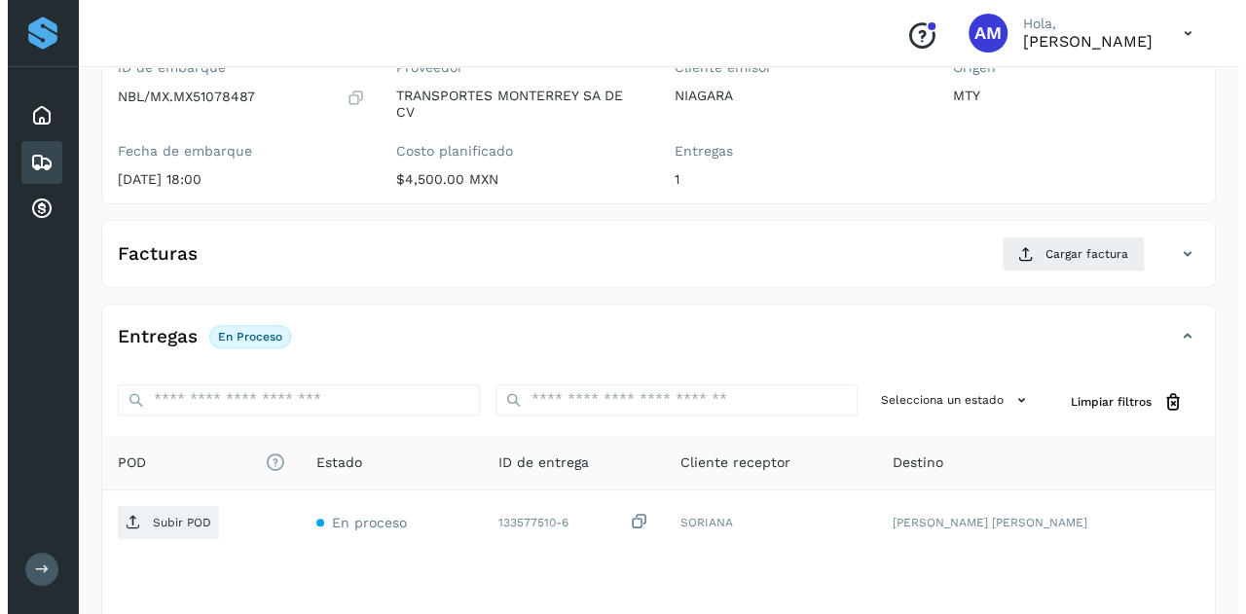
scroll to position [321, 0]
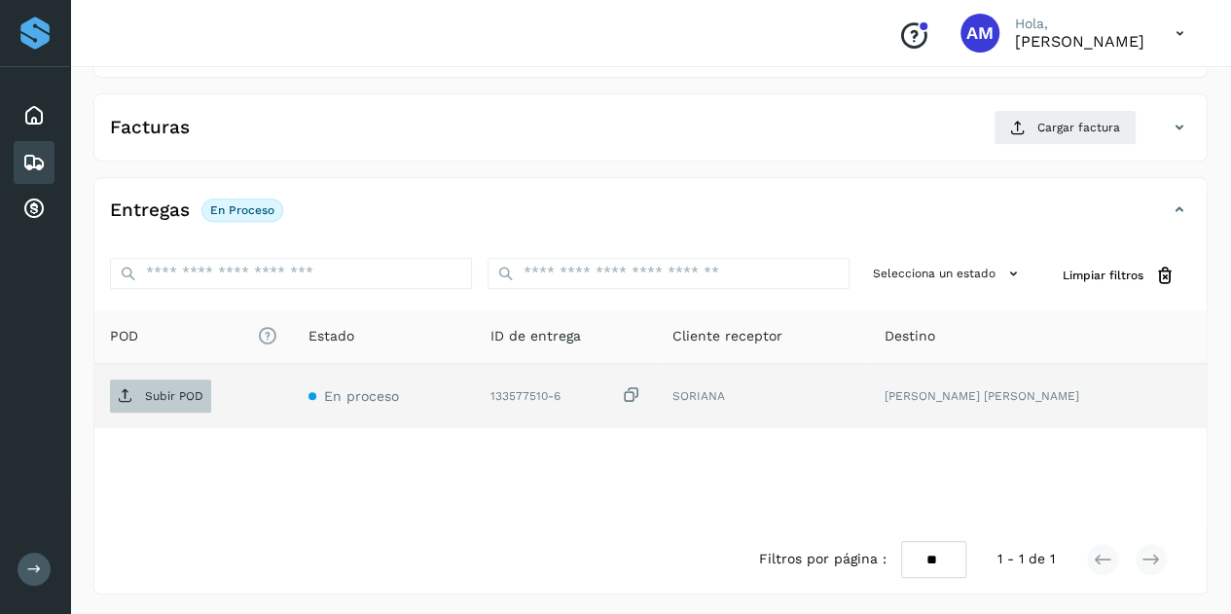
click at [173, 392] on p "Subir POD" at bounding box center [174, 396] width 58 height 14
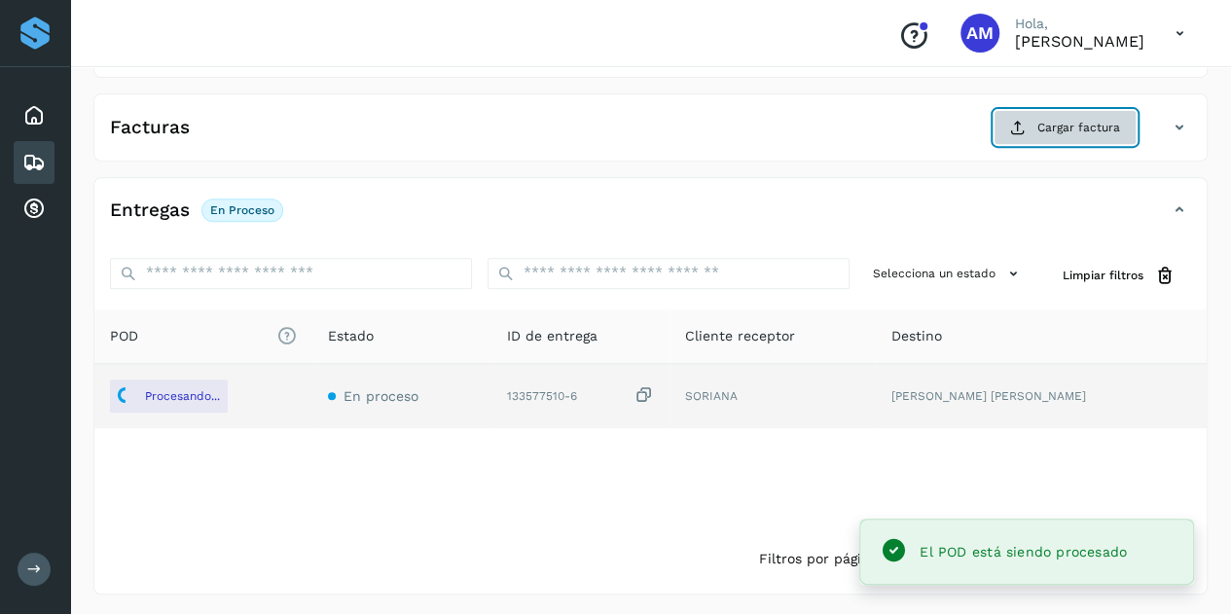
click at [1034, 126] on button "Cargar factura" at bounding box center [1065, 127] width 143 height 35
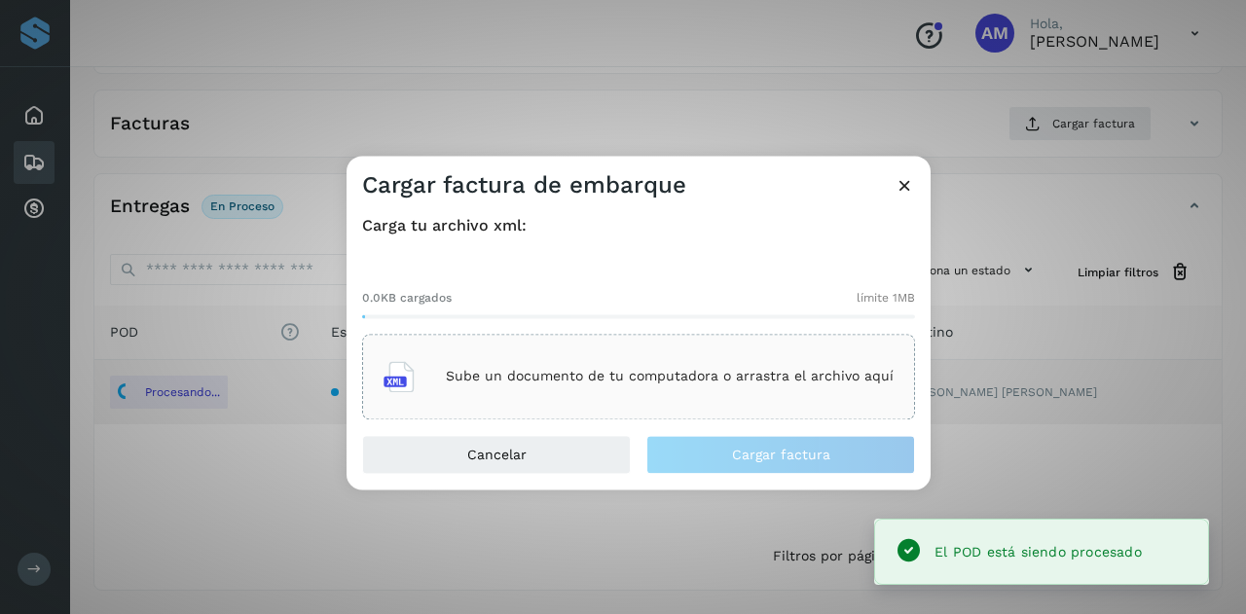
click at [733, 349] on div "Sube un documento de tu computadora o arrastra el archivo aquí" at bounding box center [638, 377] width 553 height 86
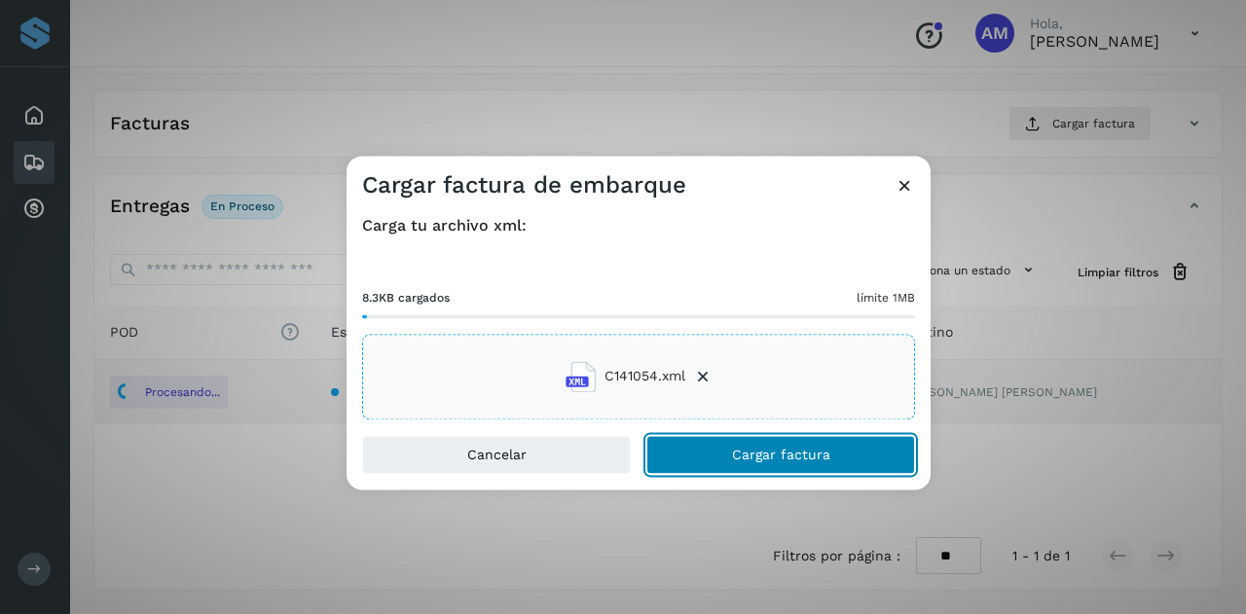
click at [697, 458] on button "Cargar factura" at bounding box center [780, 454] width 269 height 39
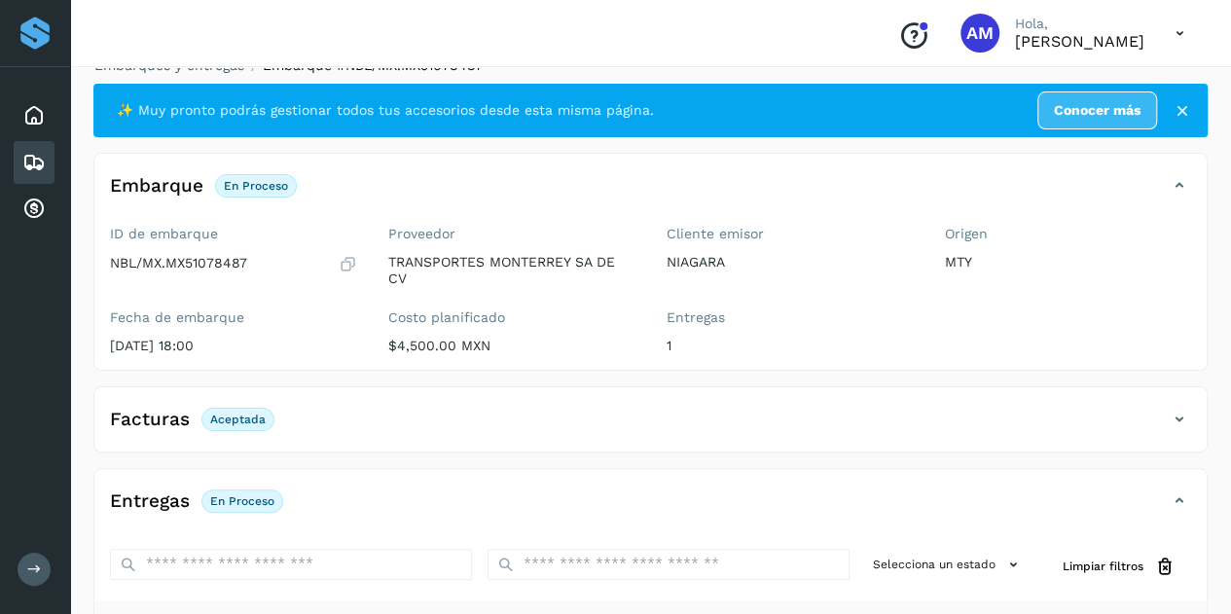
scroll to position [0, 0]
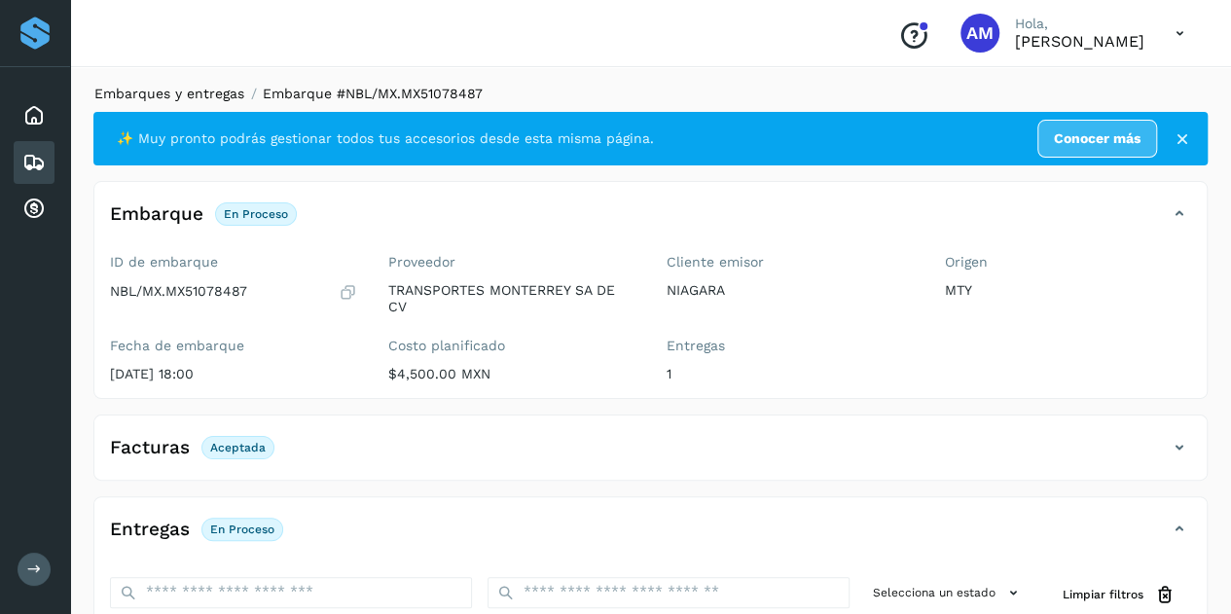
click at [220, 99] on link "Embarques y entregas" at bounding box center [169, 94] width 150 height 16
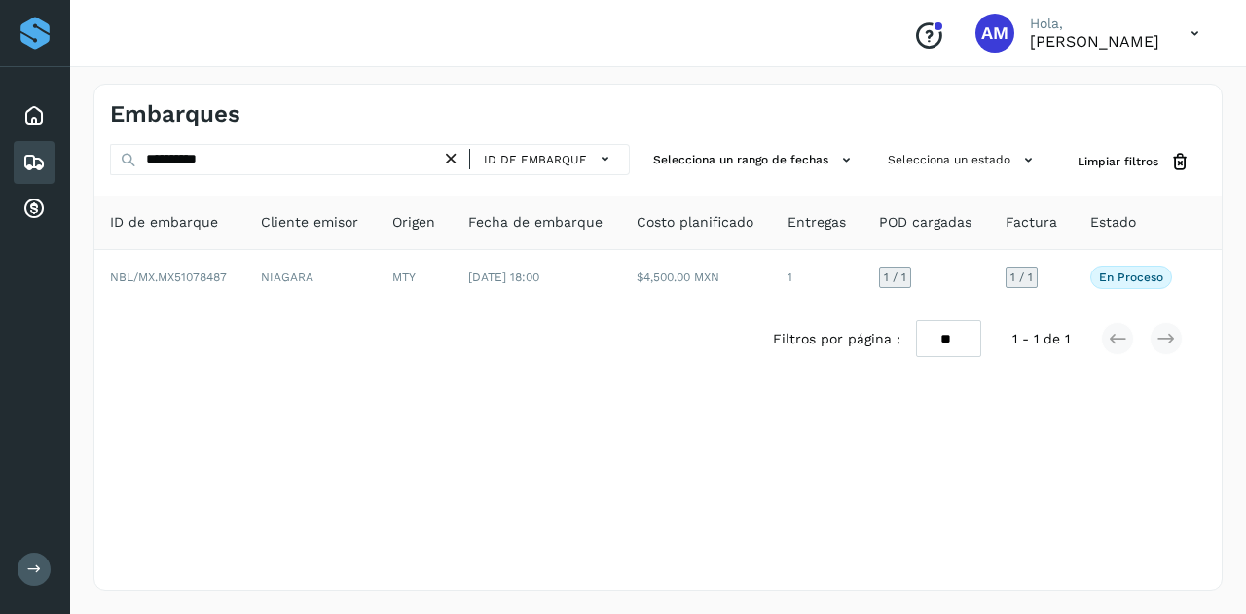
click at [458, 157] on icon at bounding box center [451, 159] width 20 height 20
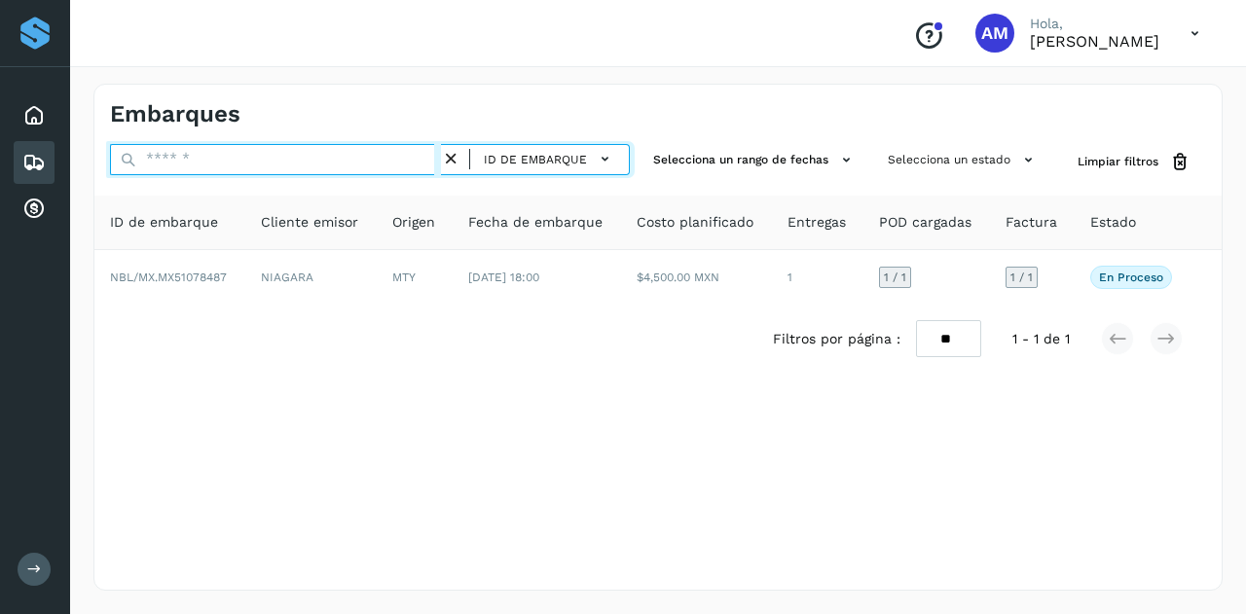
click at [382, 157] on input "text" at bounding box center [275, 159] width 331 height 31
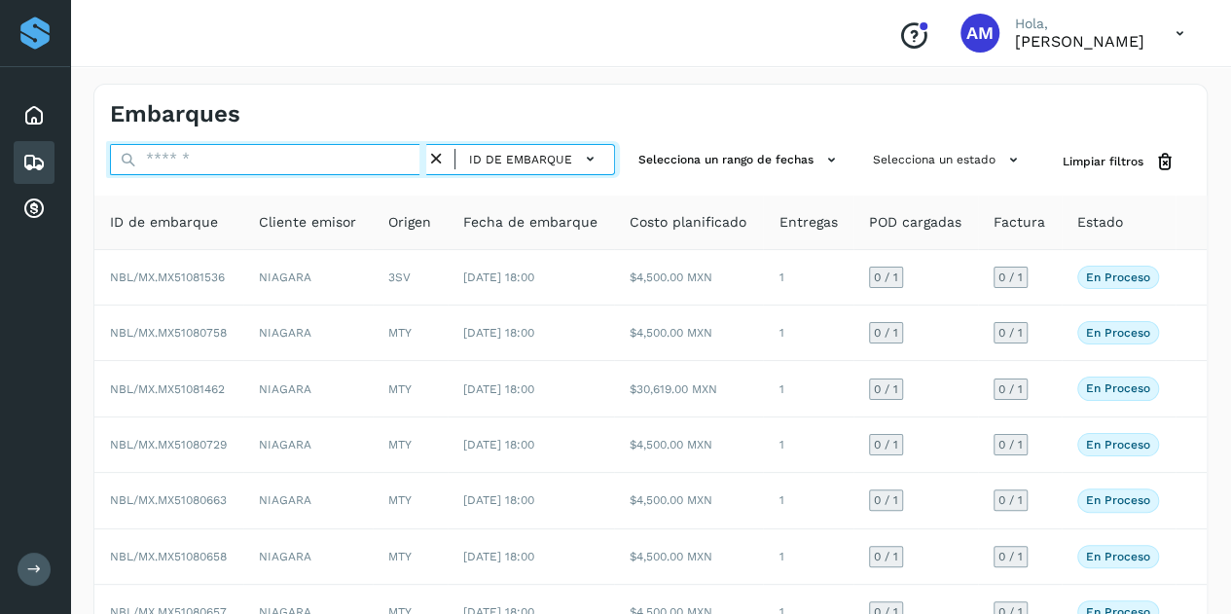
paste input "**********"
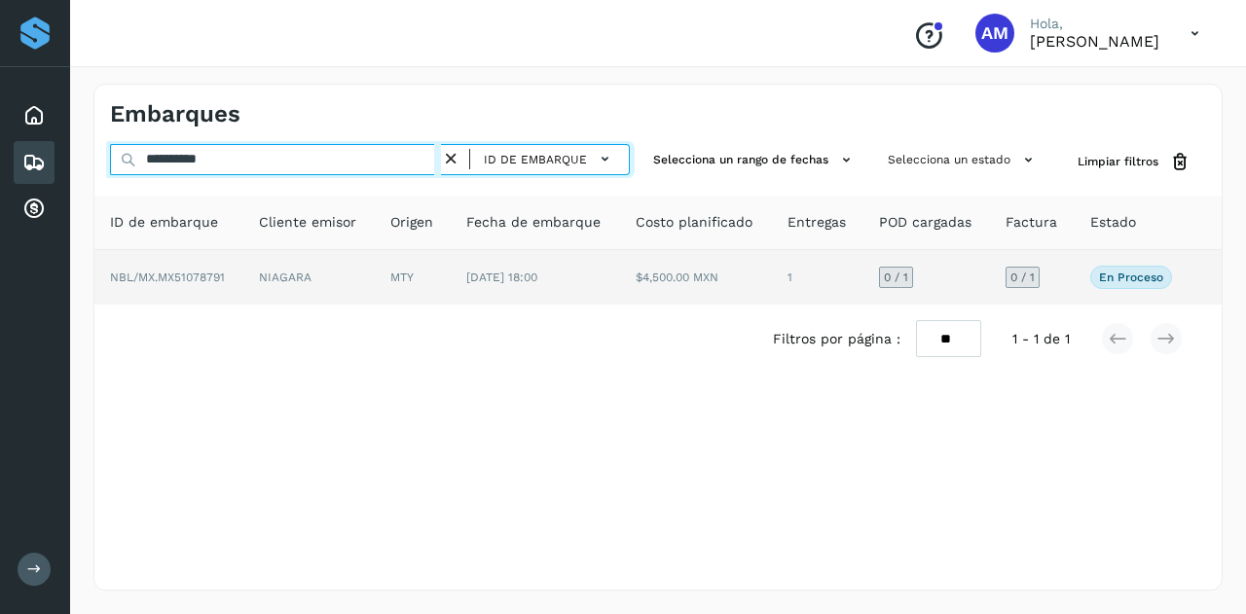
type input "**********"
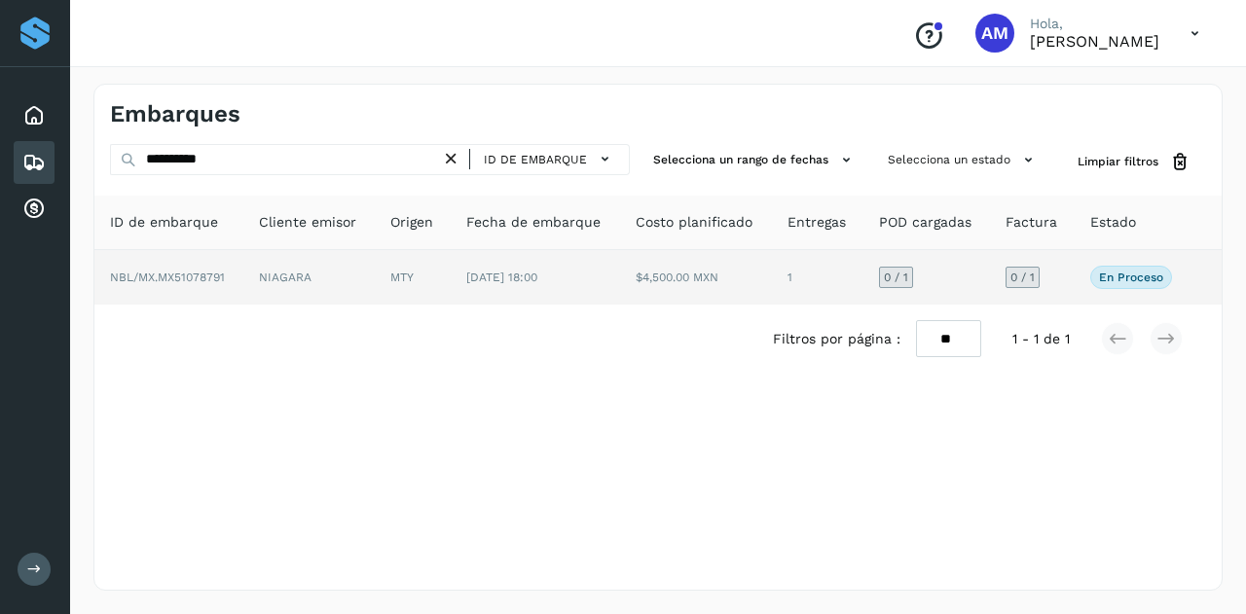
click at [533, 269] on td "[DATE] 18:00" at bounding box center [535, 277] width 169 height 55
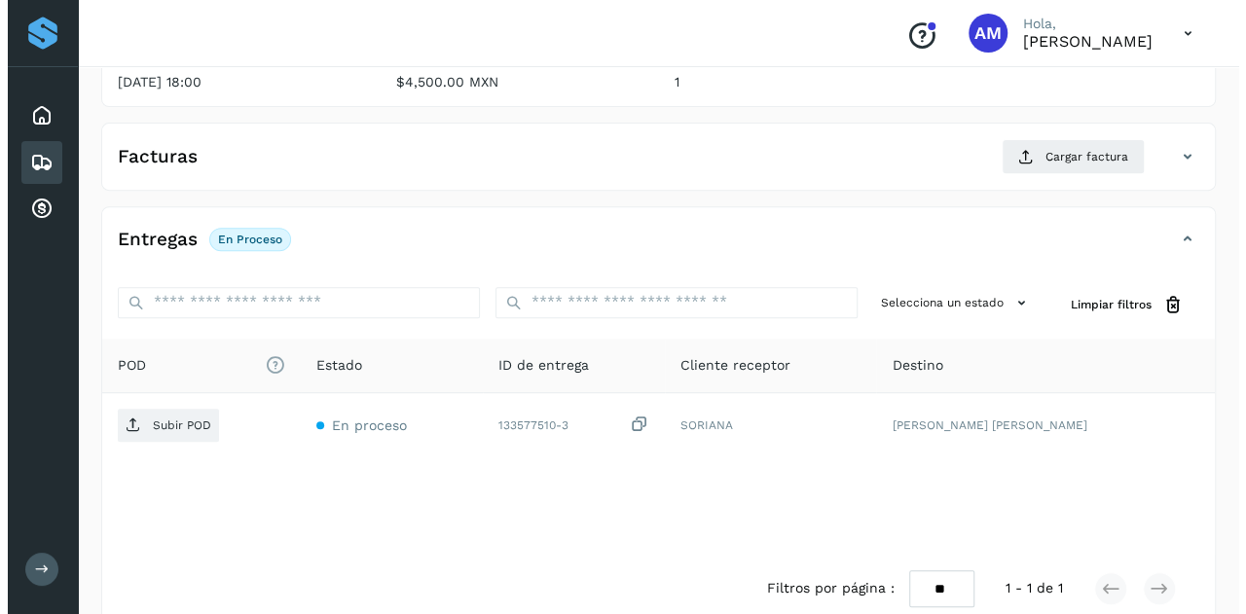
scroll to position [321, 0]
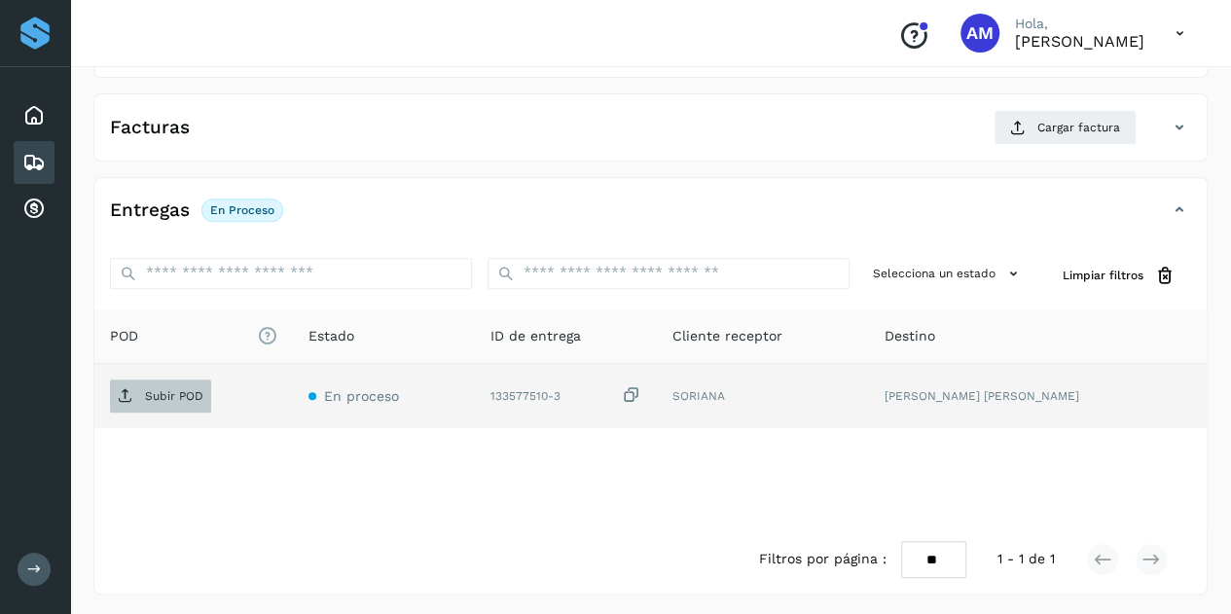
click at [147, 397] on p "Subir POD" at bounding box center [174, 396] width 58 height 14
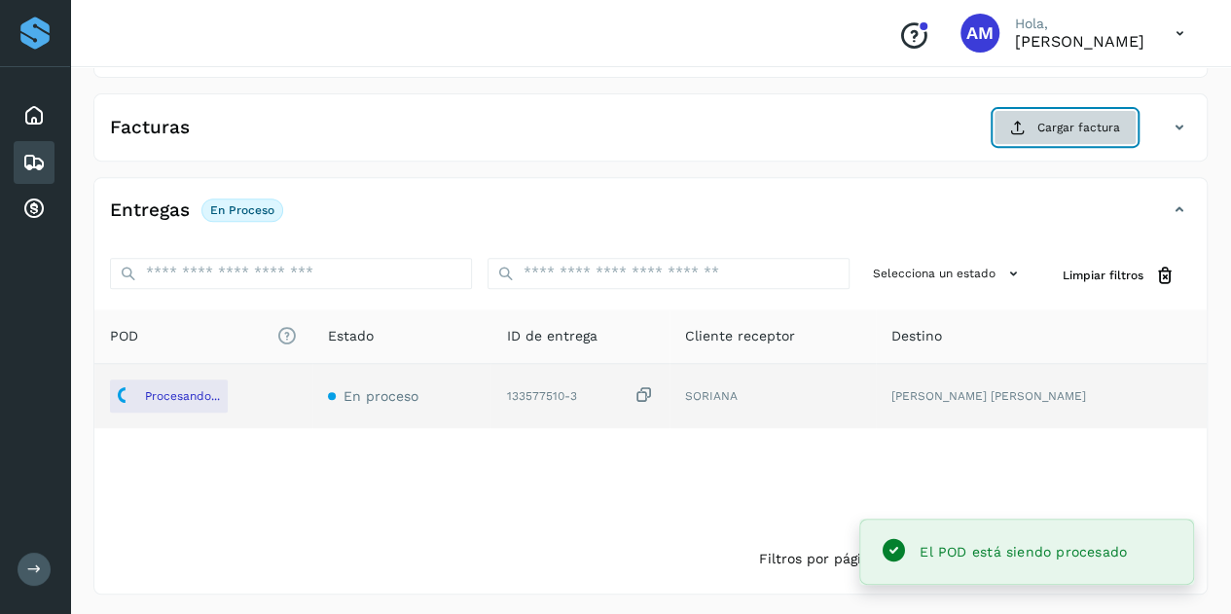
click at [1034, 124] on button "Cargar factura" at bounding box center [1065, 127] width 143 height 35
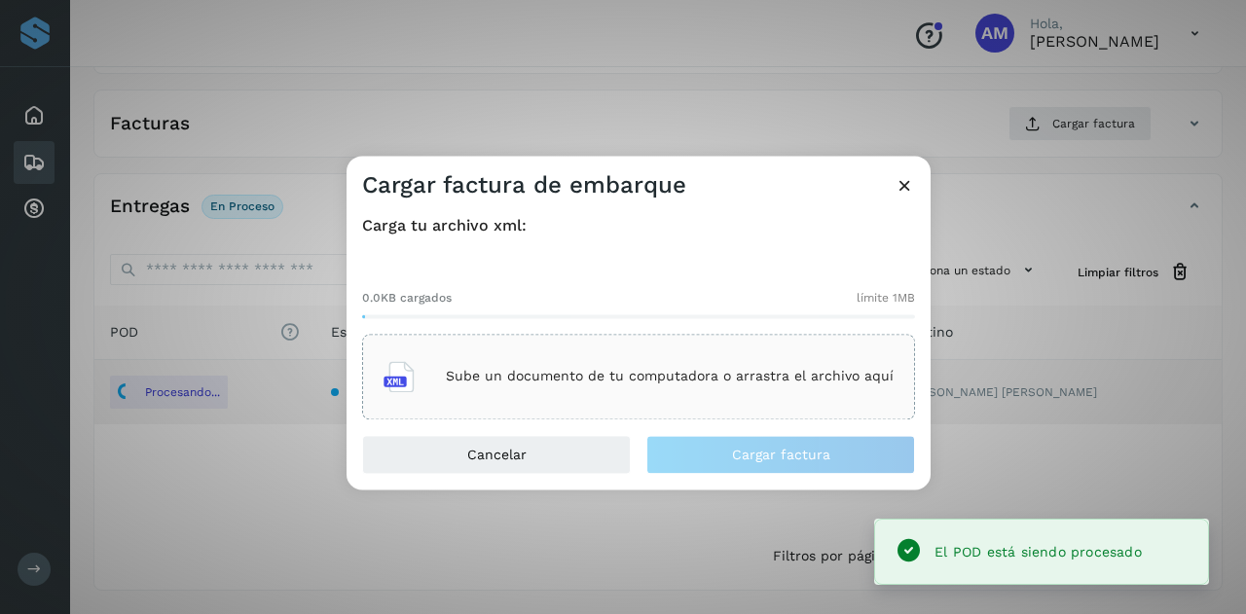
click at [729, 336] on div "Sube un documento de tu computadora o arrastra el archivo aquí" at bounding box center [638, 377] width 553 height 86
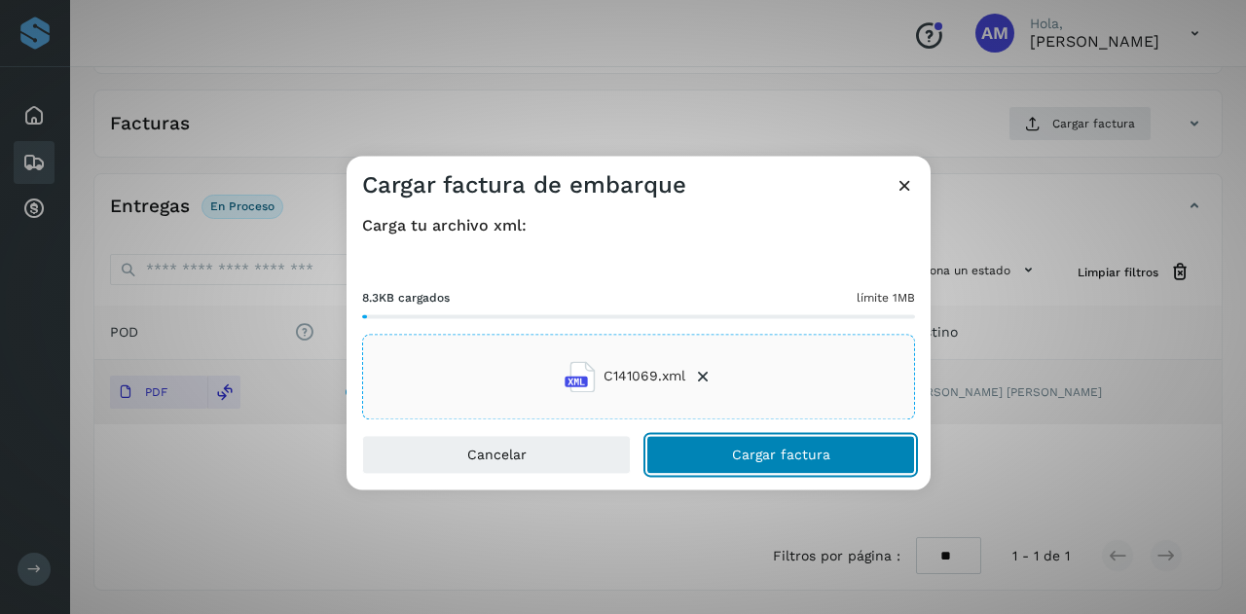
click at [679, 455] on button "Cargar factura" at bounding box center [780, 454] width 269 height 39
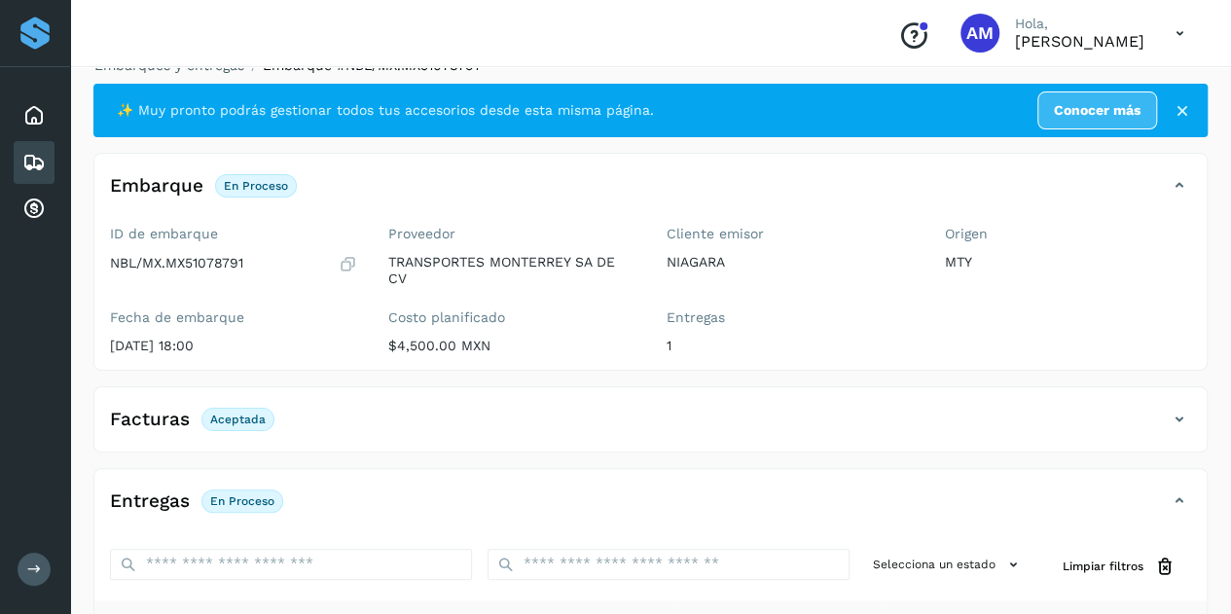
scroll to position [0, 0]
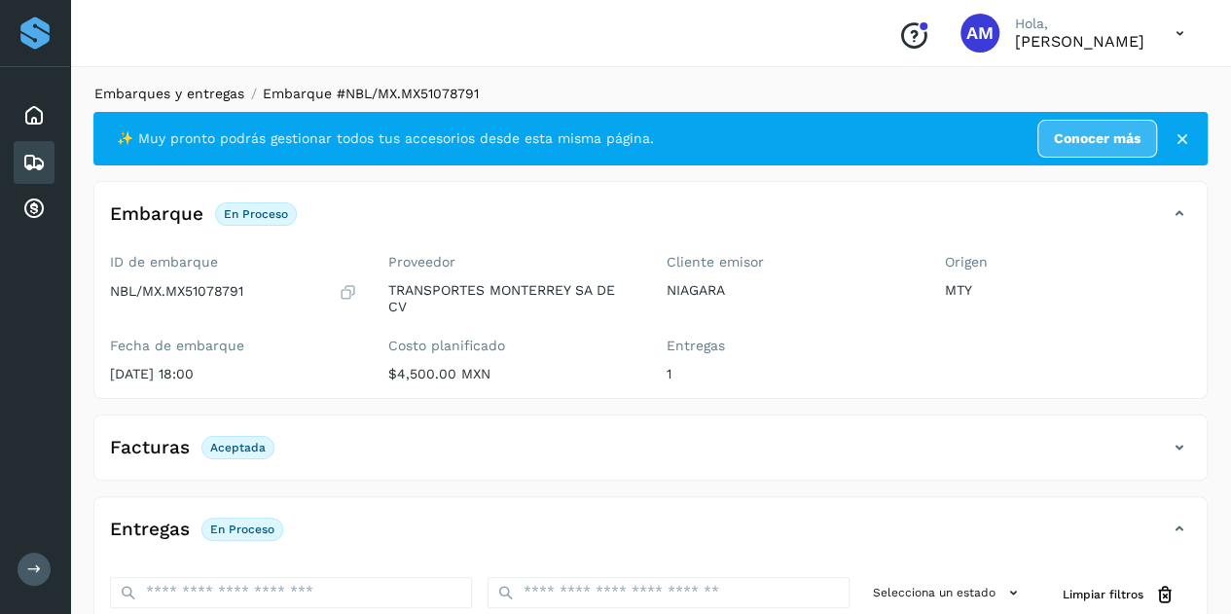
click at [189, 91] on link "Embarques y entregas" at bounding box center [169, 94] width 150 height 16
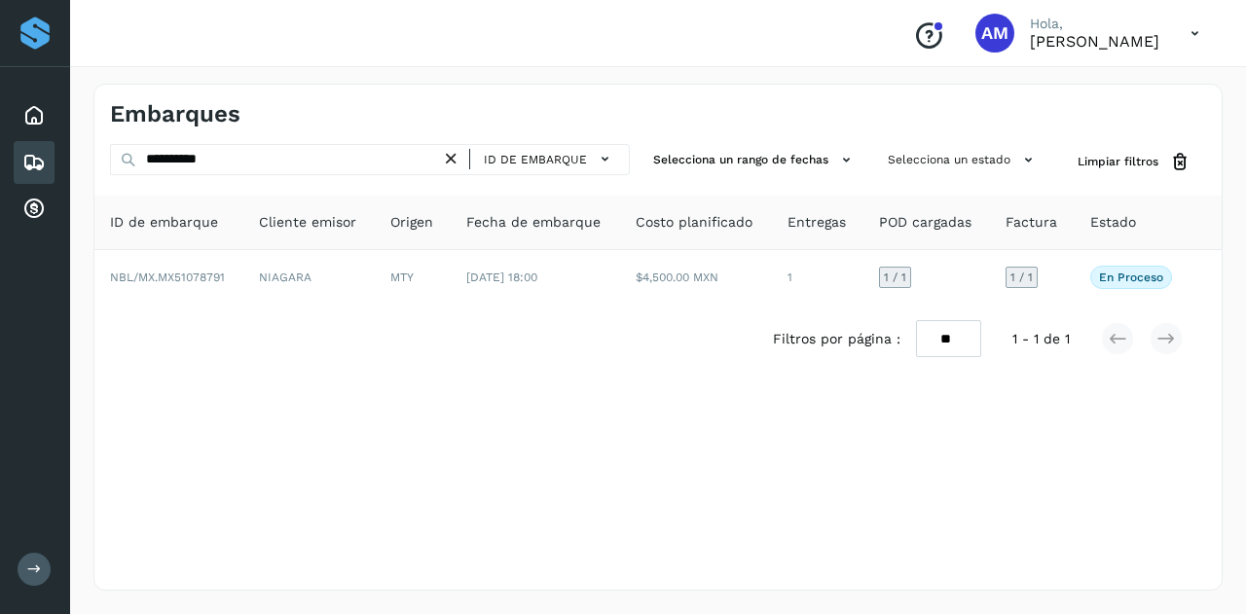
click at [452, 149] on icon at bounding box center [451, 159] width 20 height 20
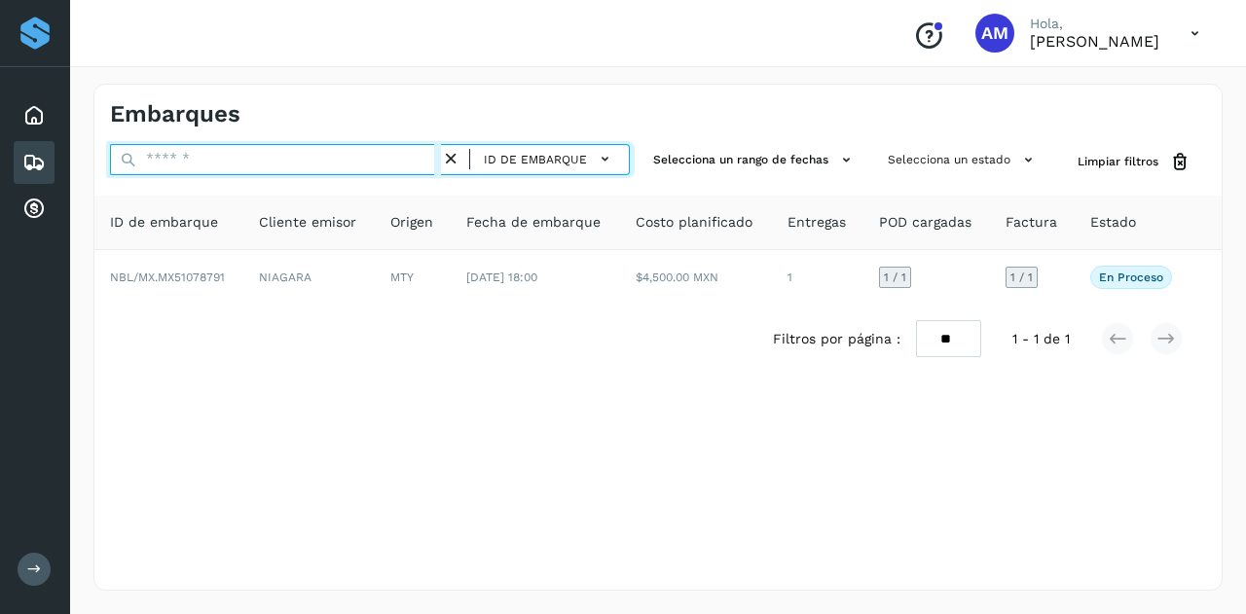
click at [397, 150] on input "text" at bounding box center [275, 159] width 331 height 31
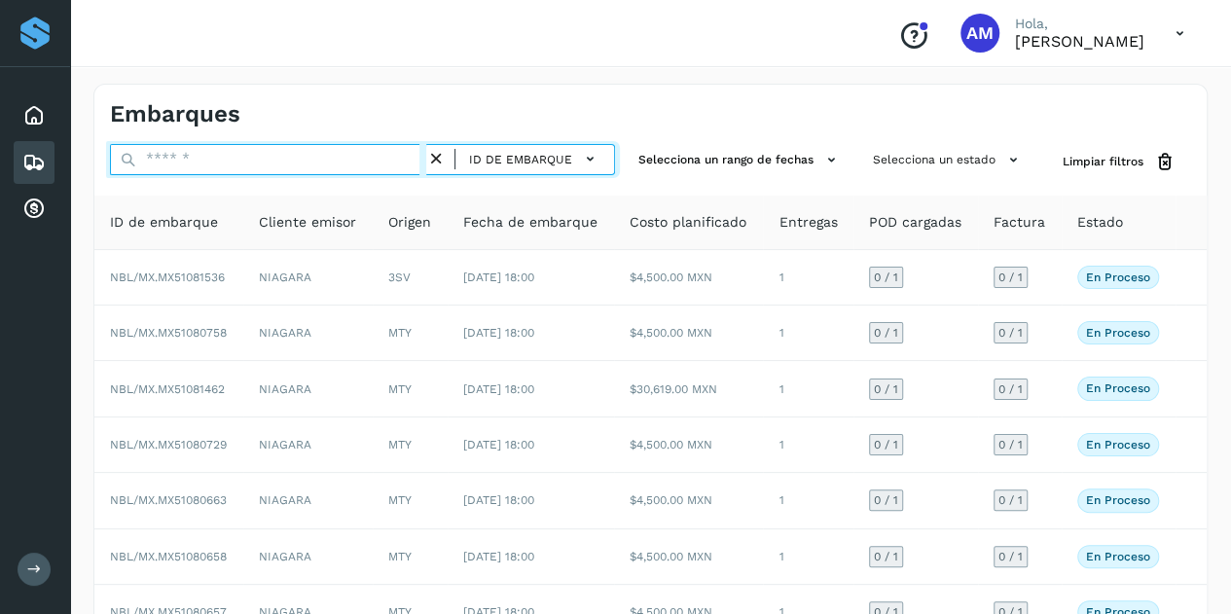
paste input "**********"
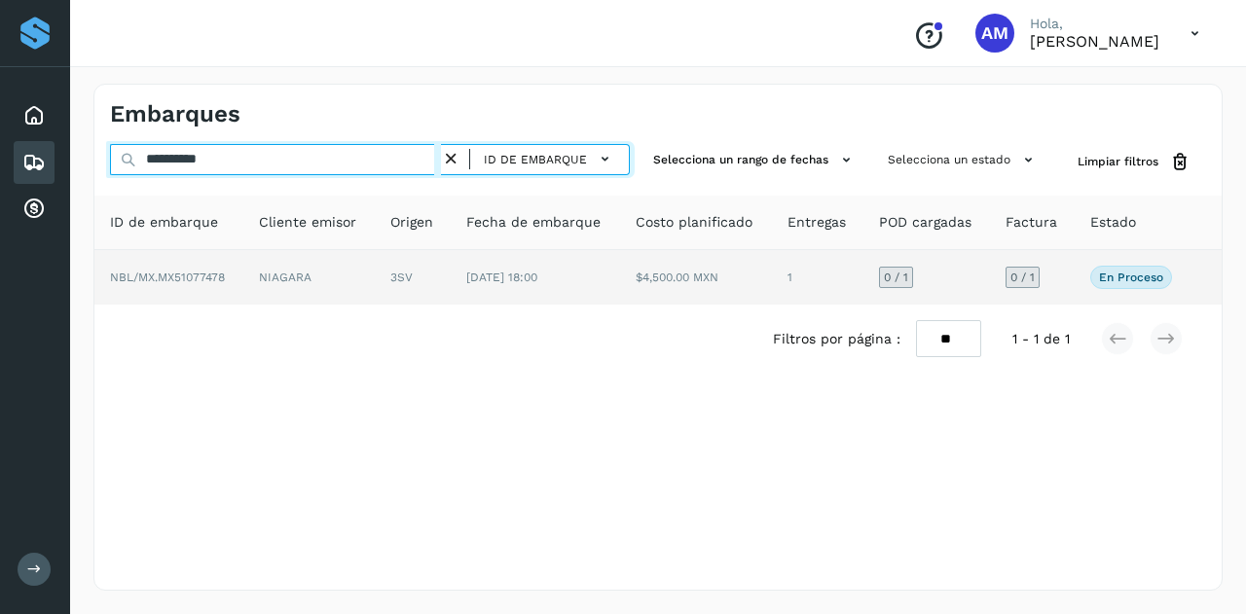
type input "**********"
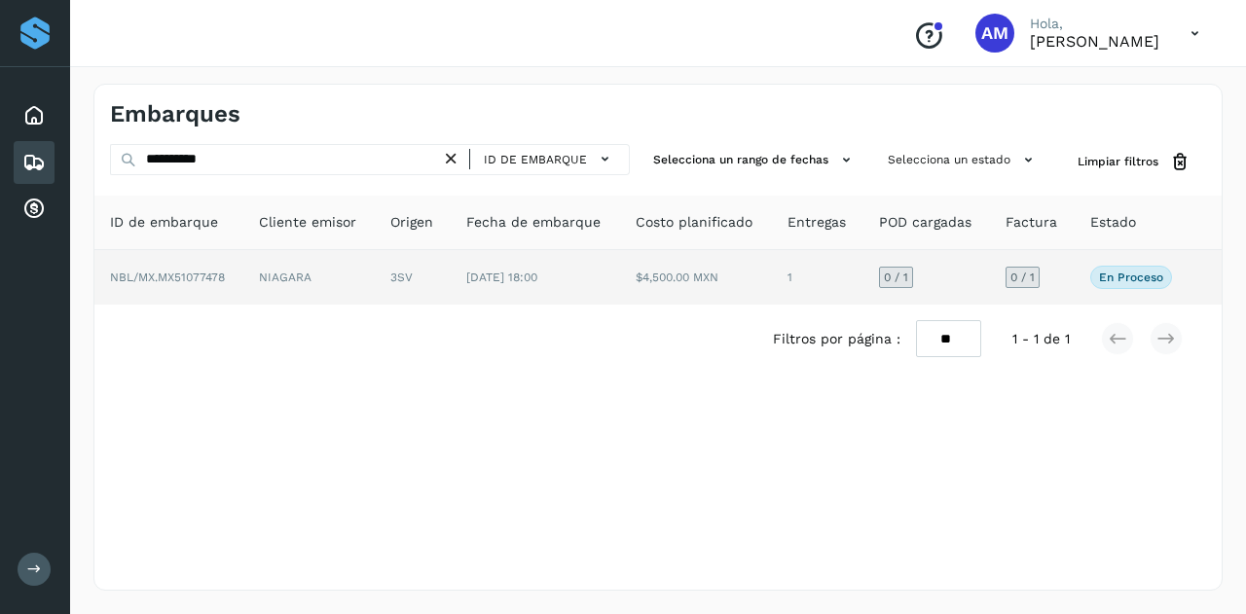
click at [434, 302] on td "3SV" at bounding box center [413, 277] width 76 height 55
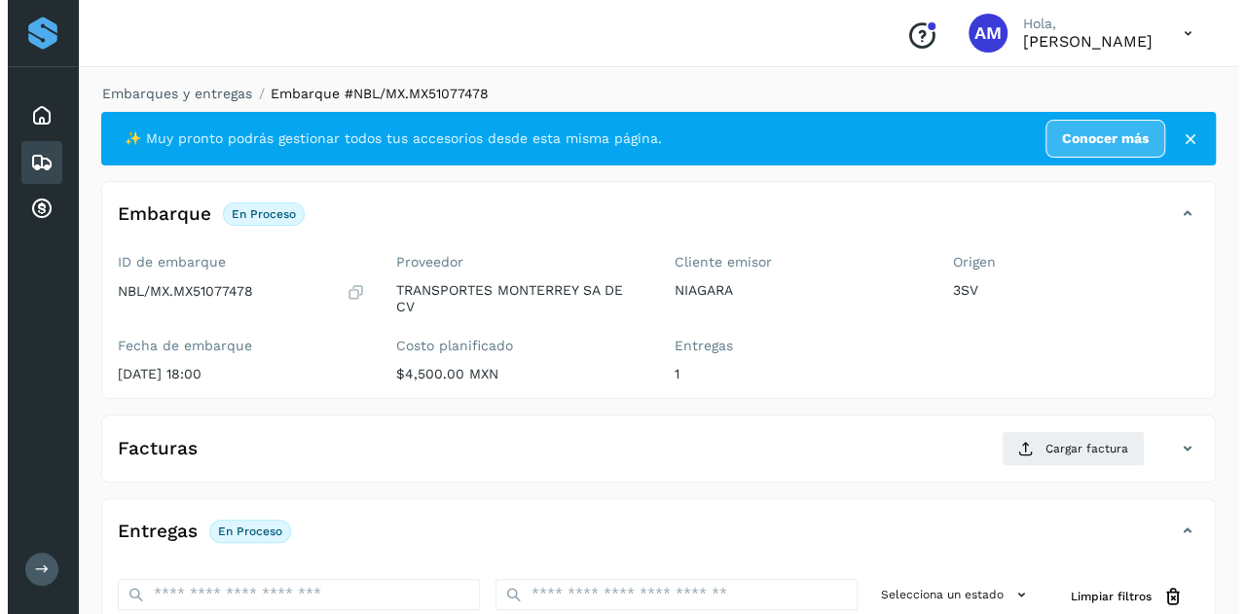
scroll to position [321, 0]
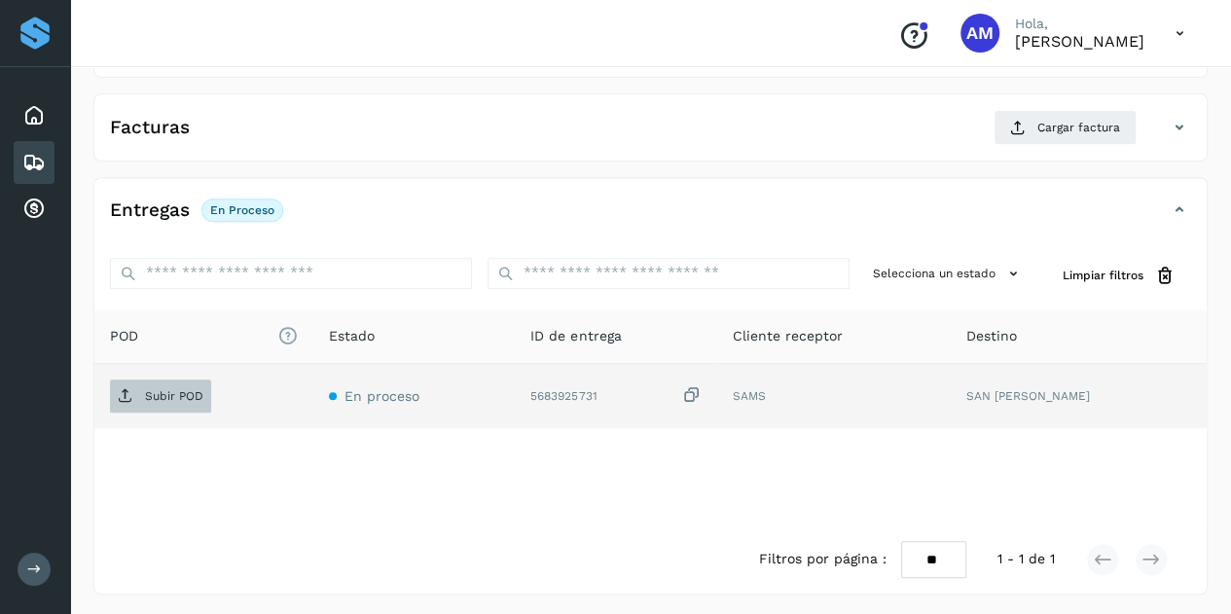
click at [188, 389] on p "Subir POD" at bounding box center [174, 396] width 58 height 14
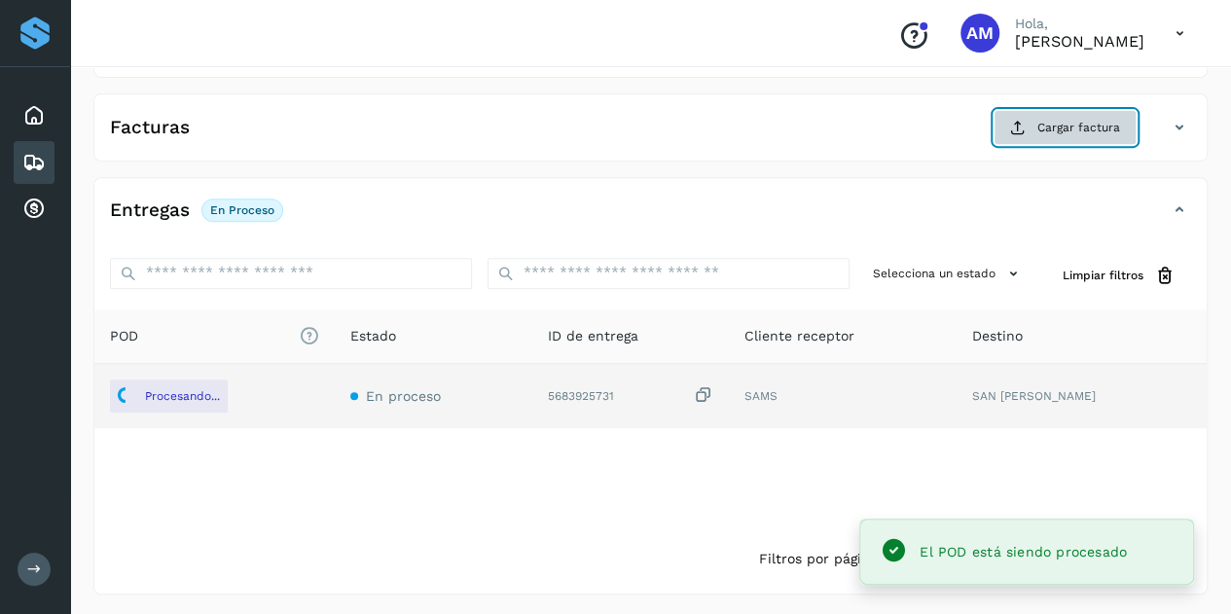
click at [1053, 127] on span "Cargar factura" at bounding box center [1079, 128] width 83 height 18
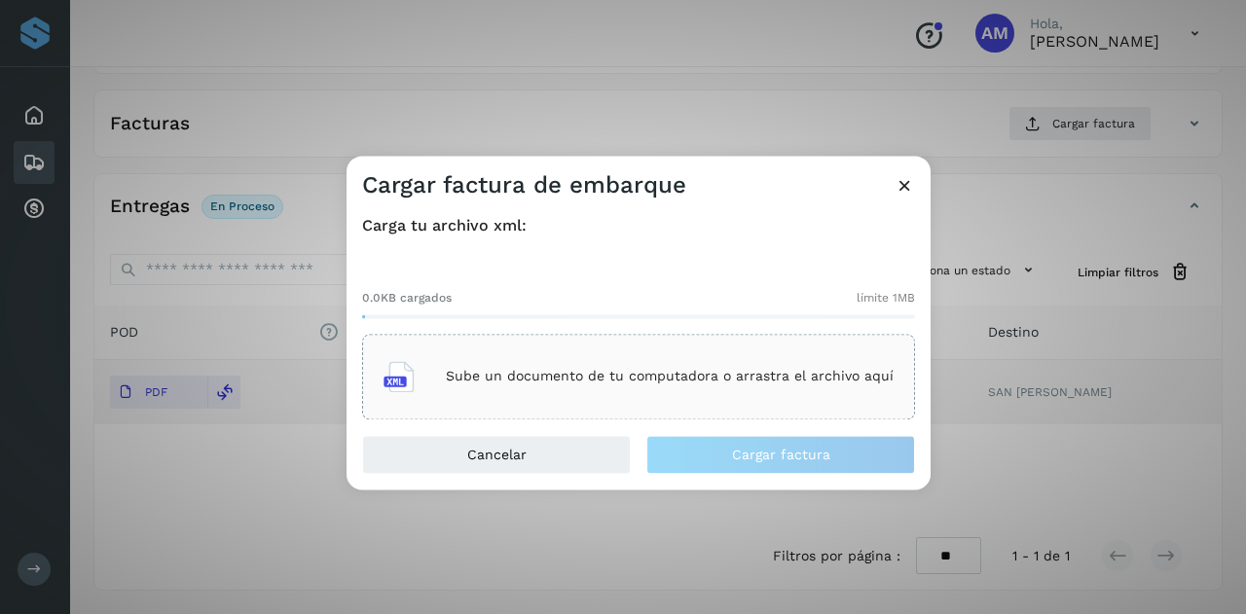
click at [667, 373] on p "Sube un documento de tu computadora o arrastra el archivo aquí" at bounding box center [670, 377] width 448 height 17
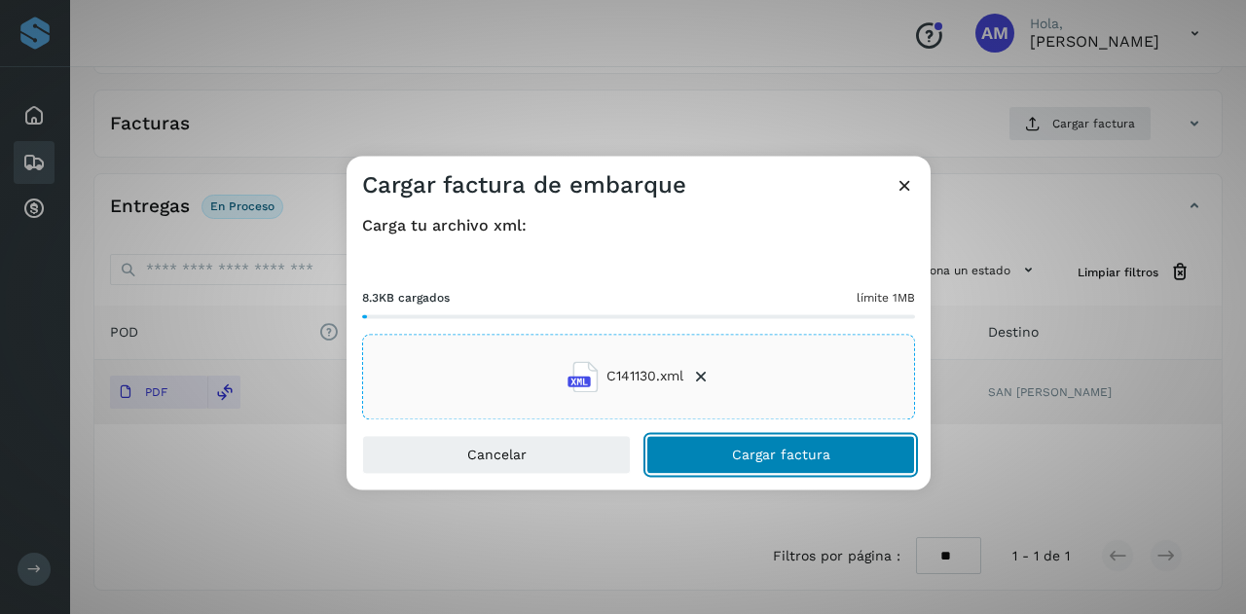
click at [724, 451] on button "Cargar factura" at bounding box center [780, 454] width 269 height 39
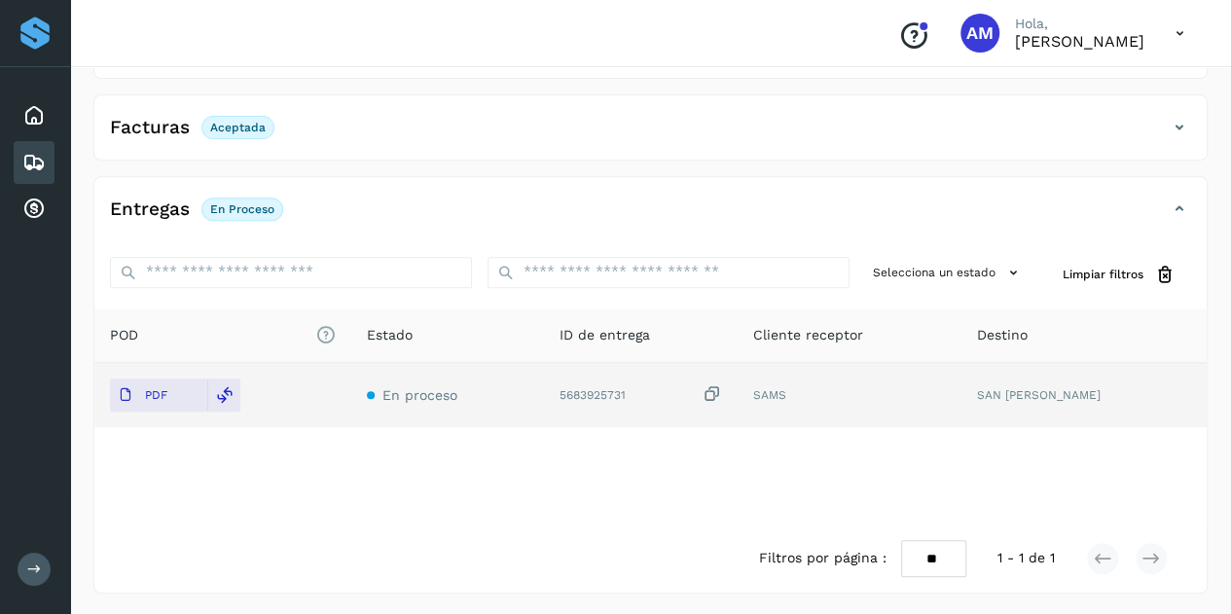
scroll to position [0, 0]
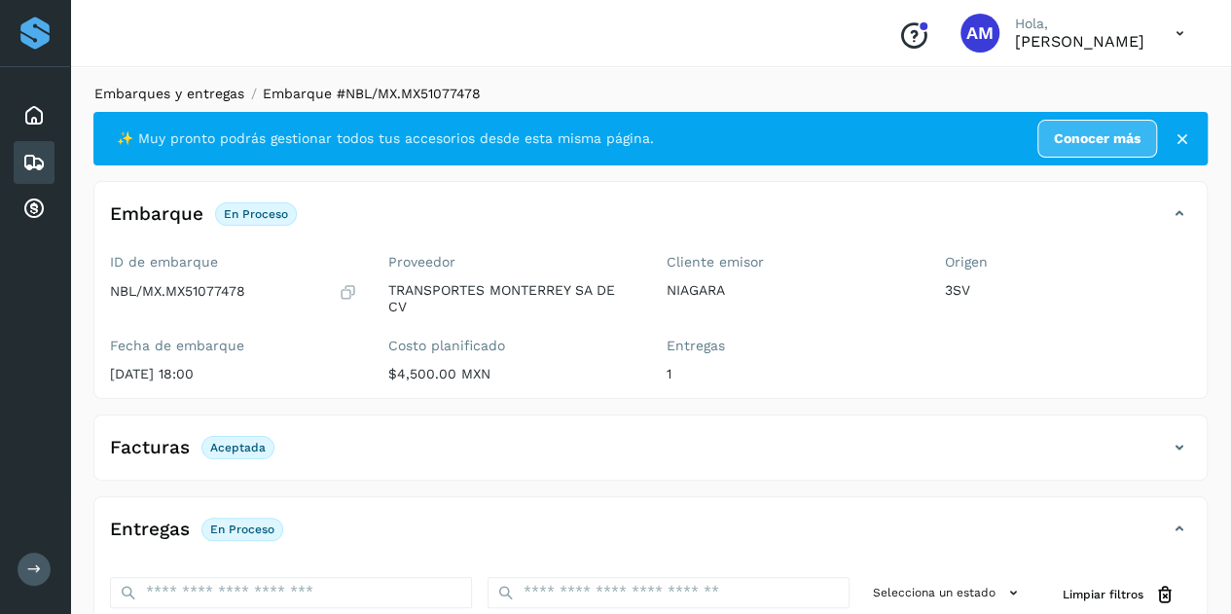
click at [173, 99] on link "Embarques y entregas" at bounding box center [169, 94] width 150 height 16
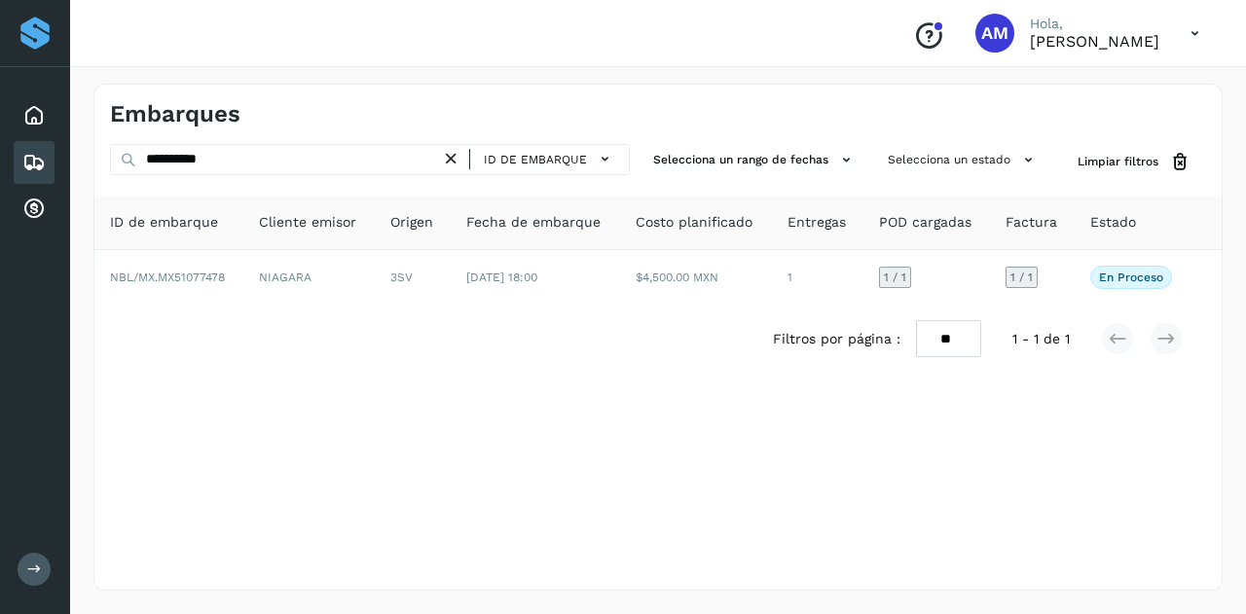
click at [456, 164] on icon at bounding box center [451, 159] width 20 height 20
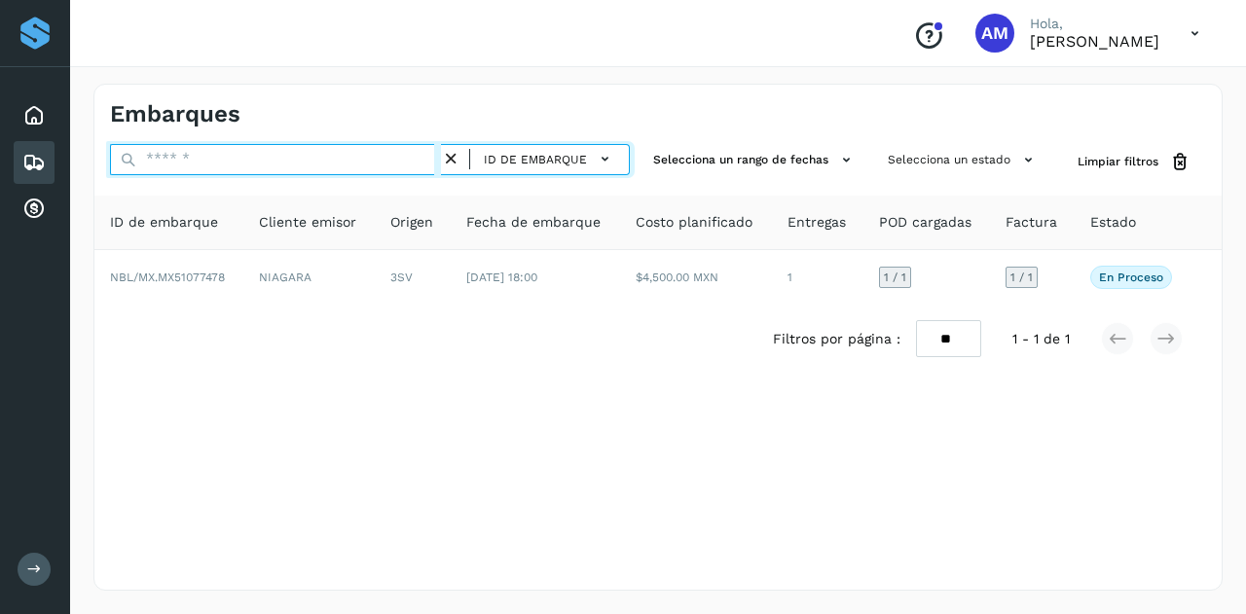
click at [437, 164] on input "text" at bounding box center [275, 159] width 331 height 31
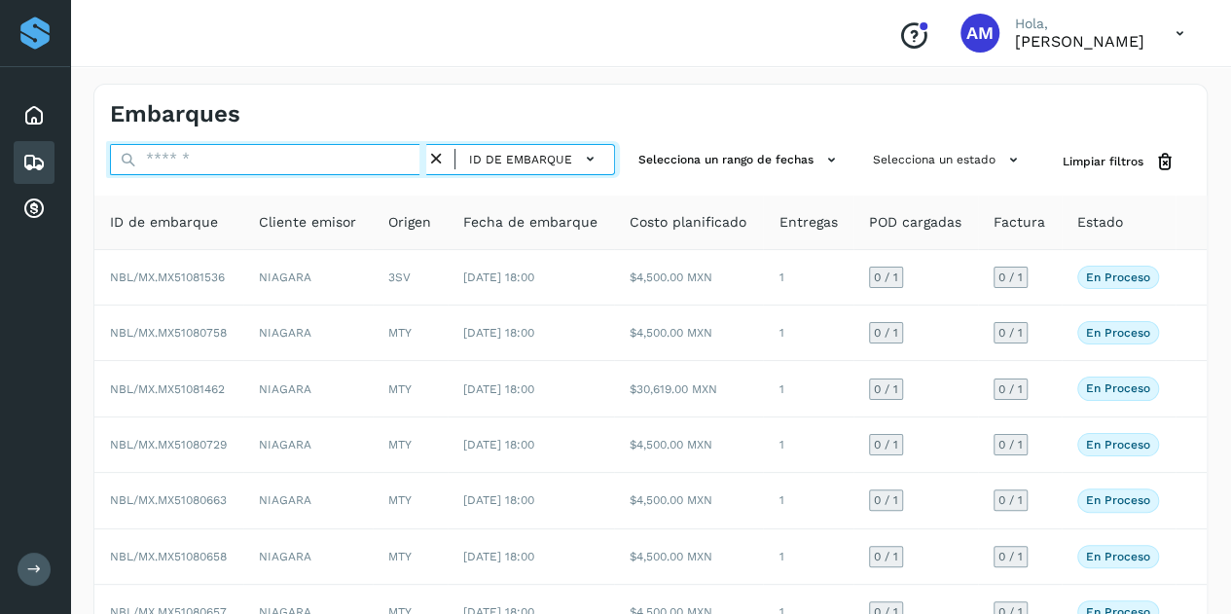
paste input "**********"
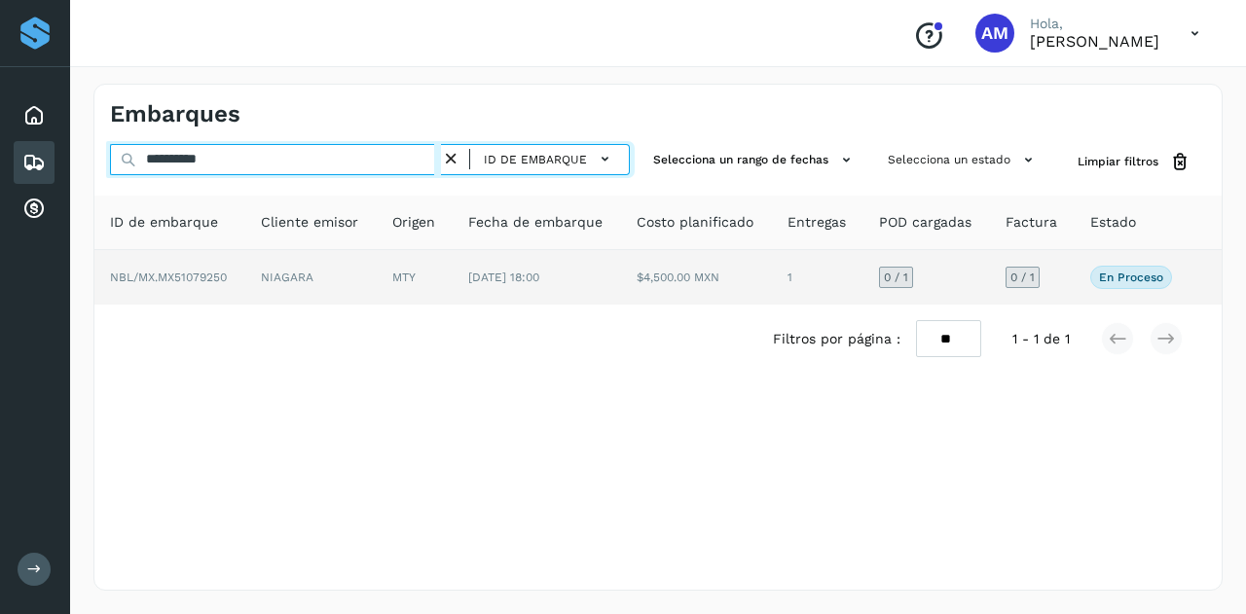
type input "**********"
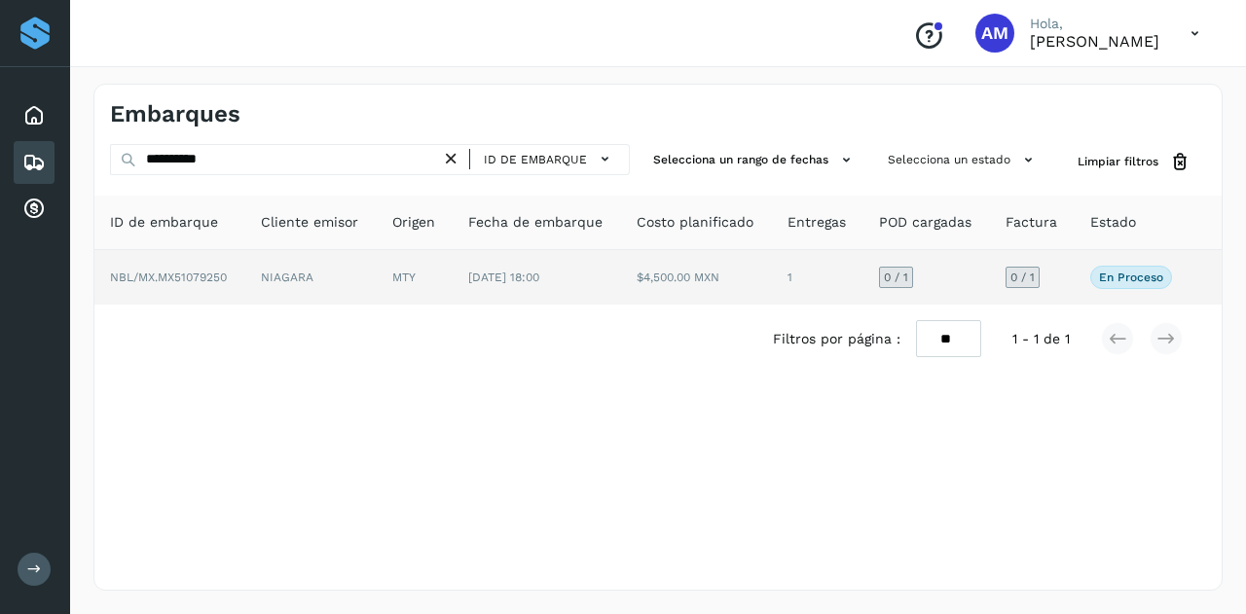
click at [432, 273] on td "MTY" at bounding box center [415, 277] width 76 height 55
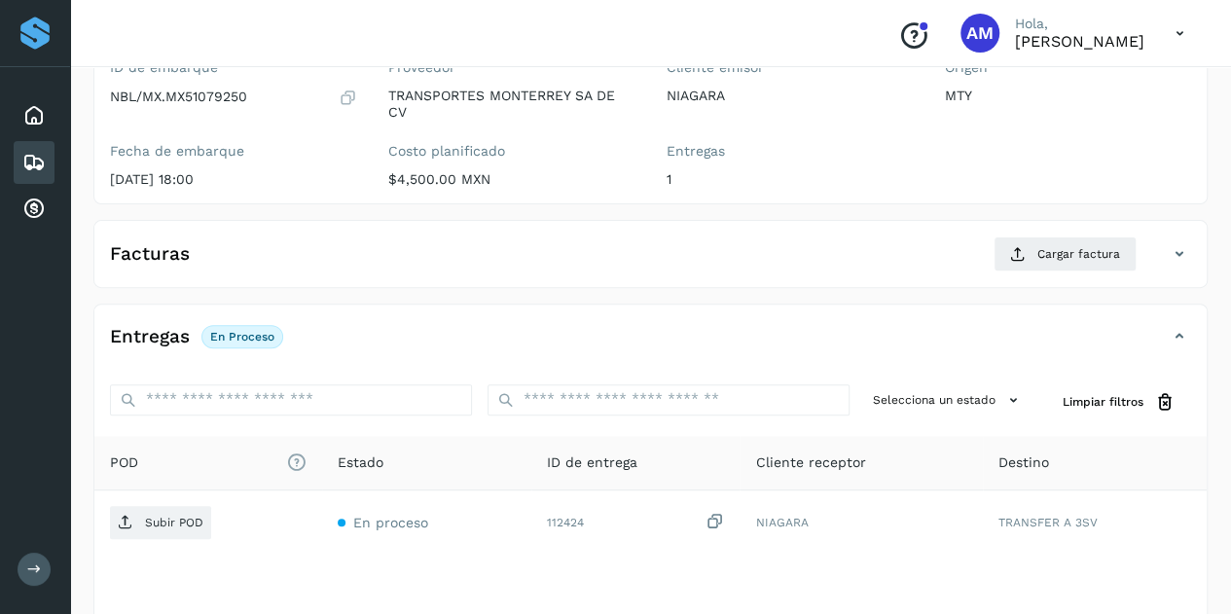
scroll to position [292, 0]
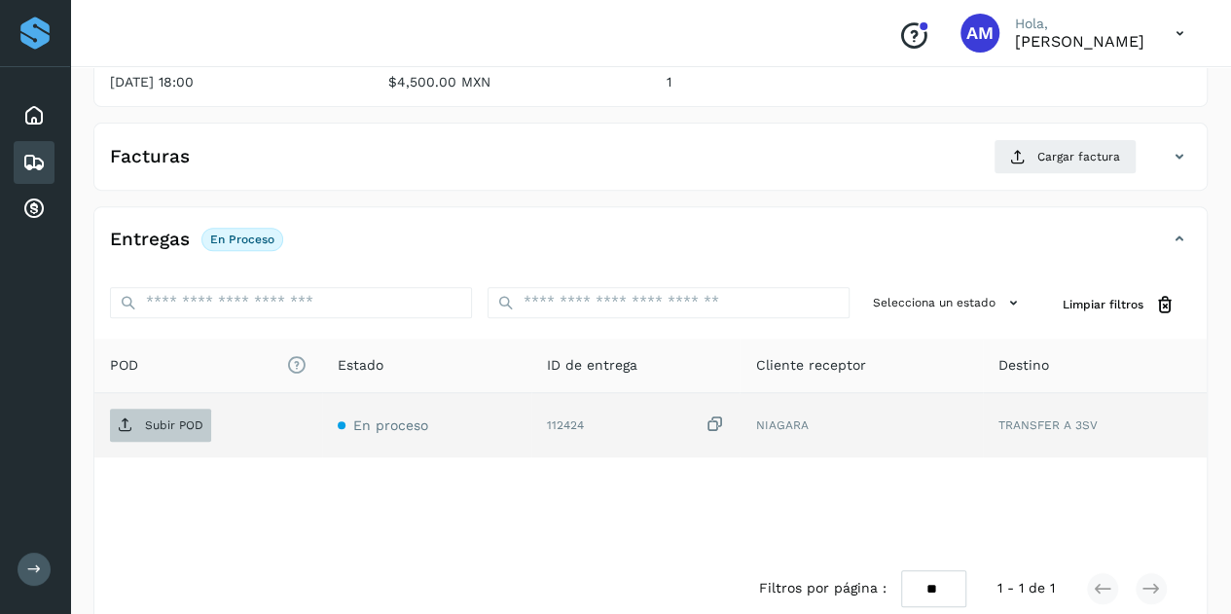
click at [157, 415] on span "Subir POD" at bounding box center [160, 425] width 101 height 31
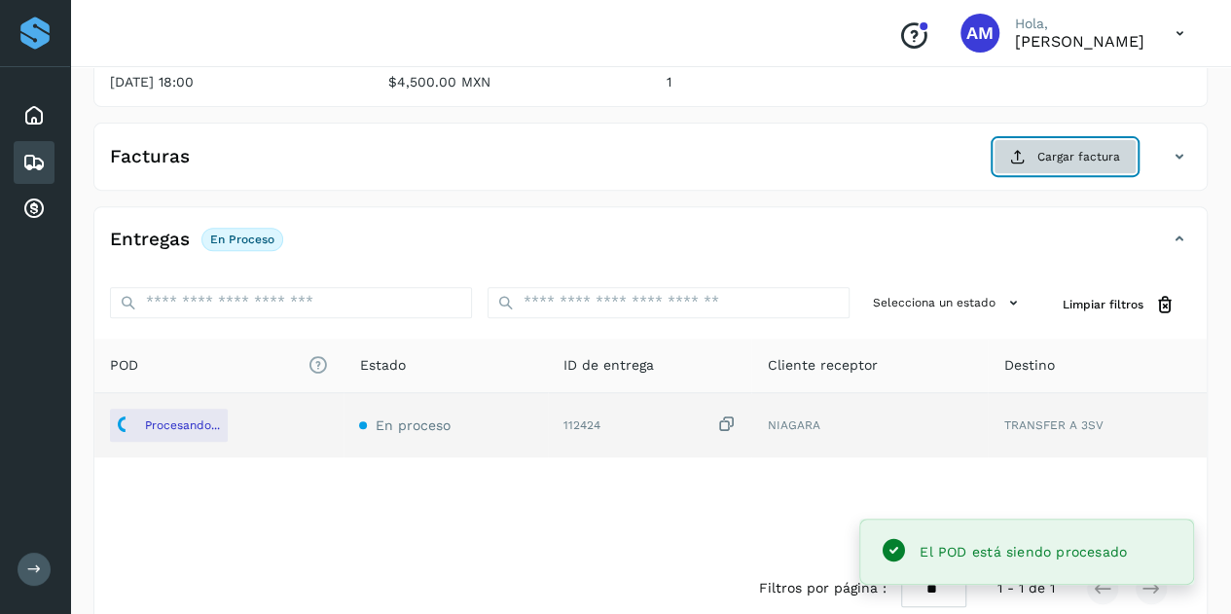
click at [1054, 160] on span "Cargar factura" at bounding box center [1079, 157] width 83 height 18
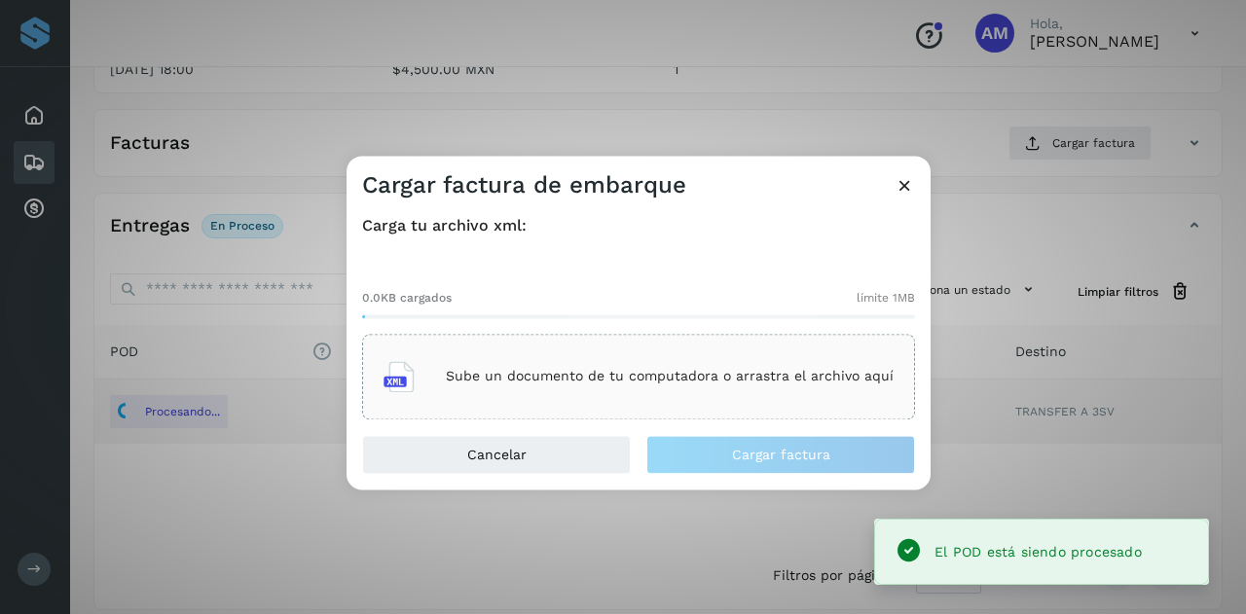
click at [601, 394] on div "Sube un documento de tu computadora o arrastra el archivo aquí" at bounding box center [638, 376] width 510 height 53
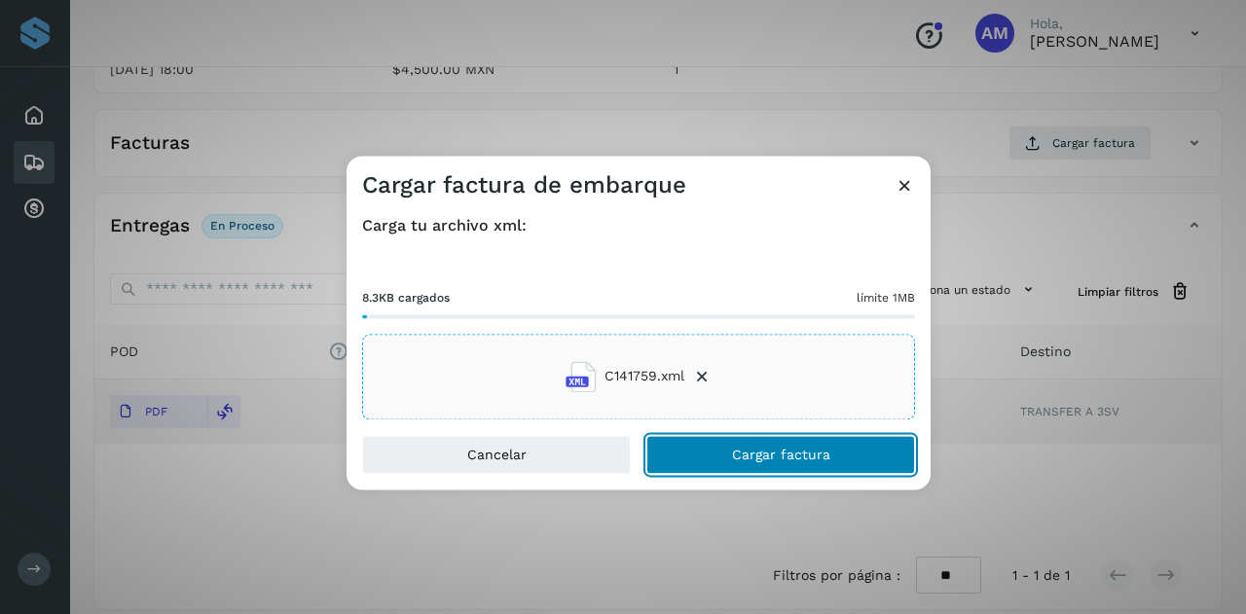
click at [691, 457] on button "Cargar factura" at bounding box center [780, 454] width 269 height 39
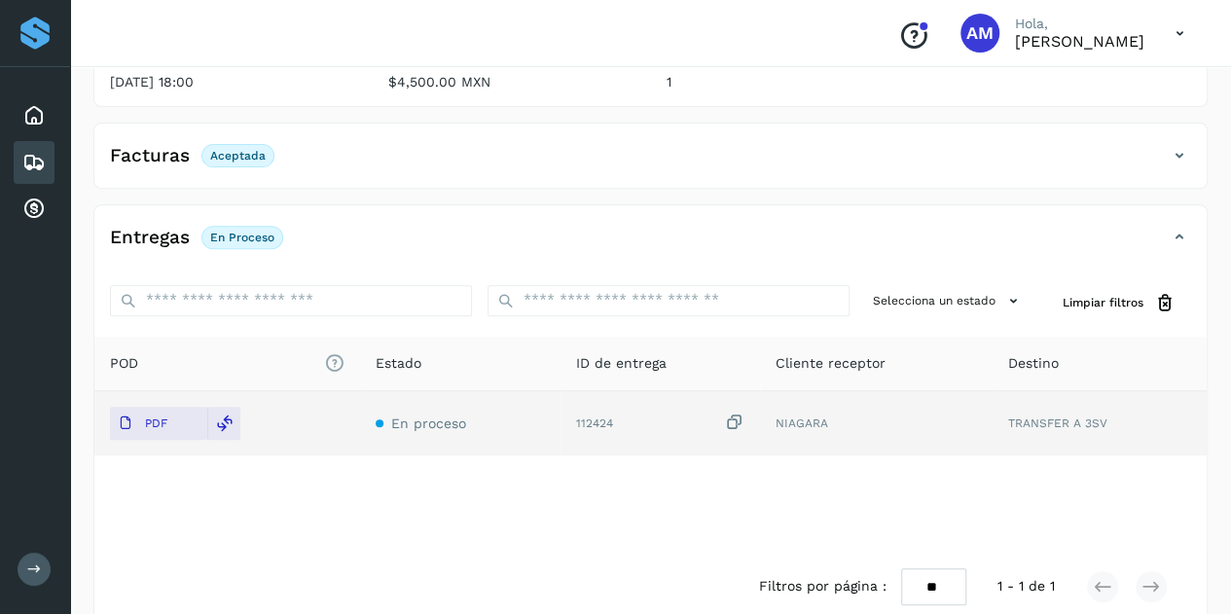
scroll to position [0, 0]
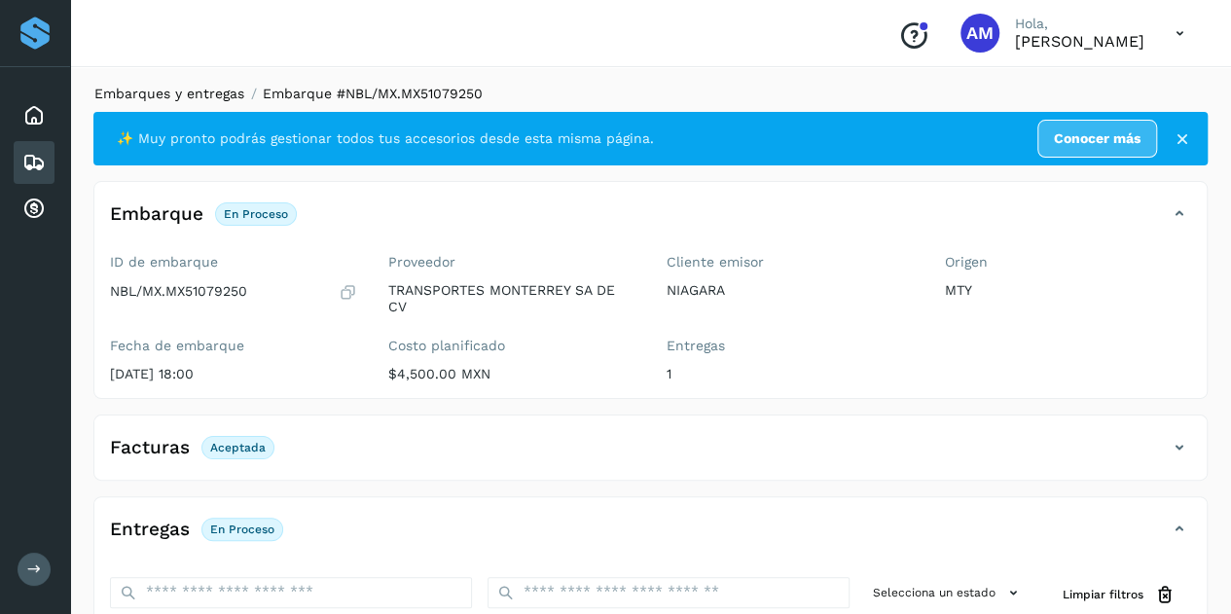
click at [205, 99] on link "Embarques y entregas" at bounding box center [169, 94] width 150 height 16
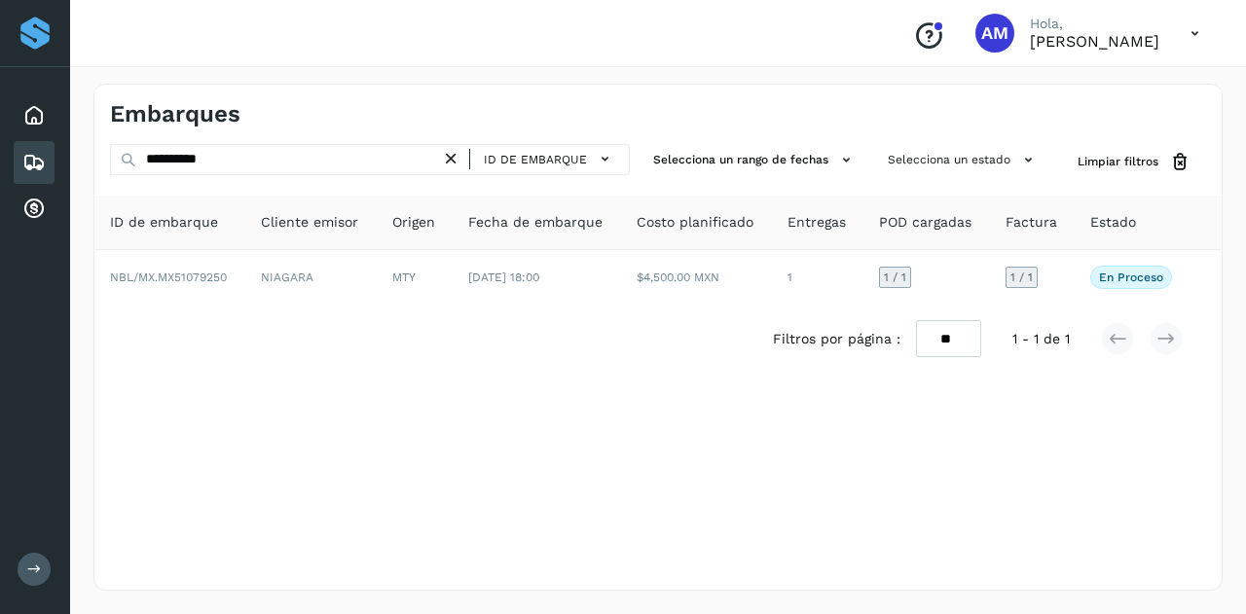
click at [454, 161] on icon at bounding box center [451, 159] width 20 height 20
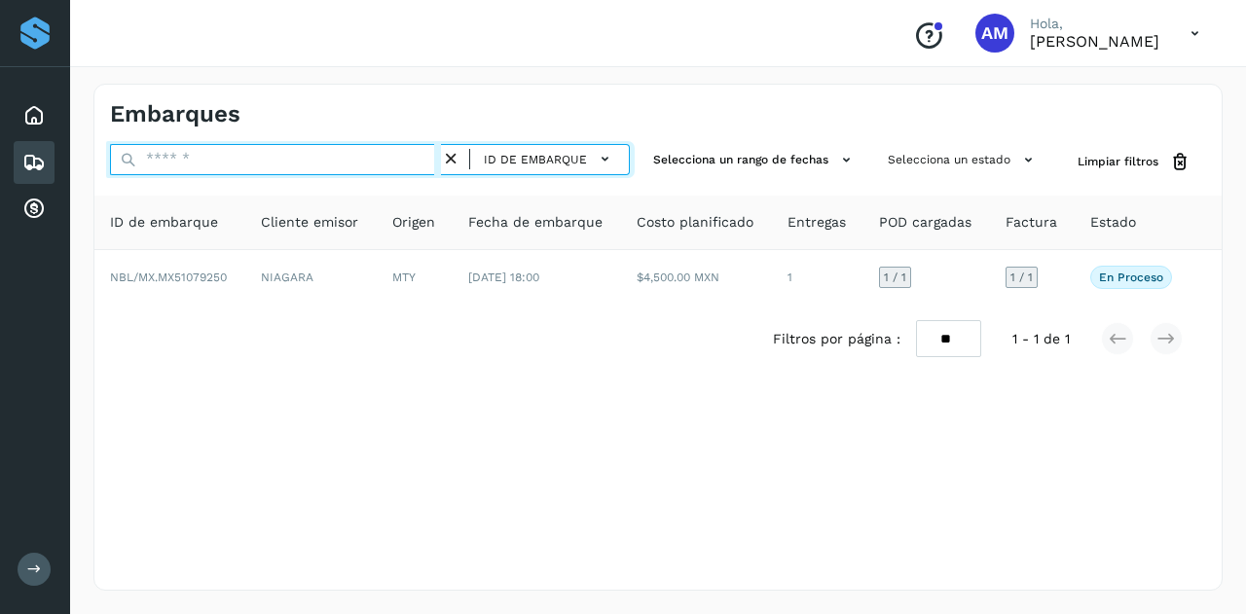
click at [407, 159] on input "text" at bounding box center [275, 159] width 331 height 31
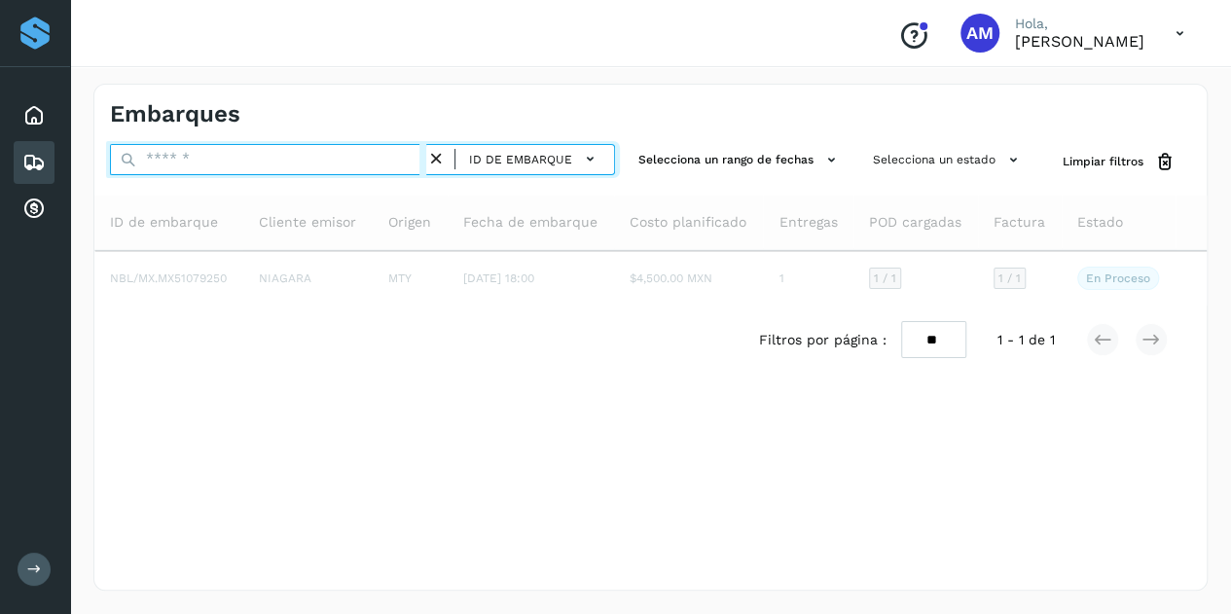
paste input "**********"
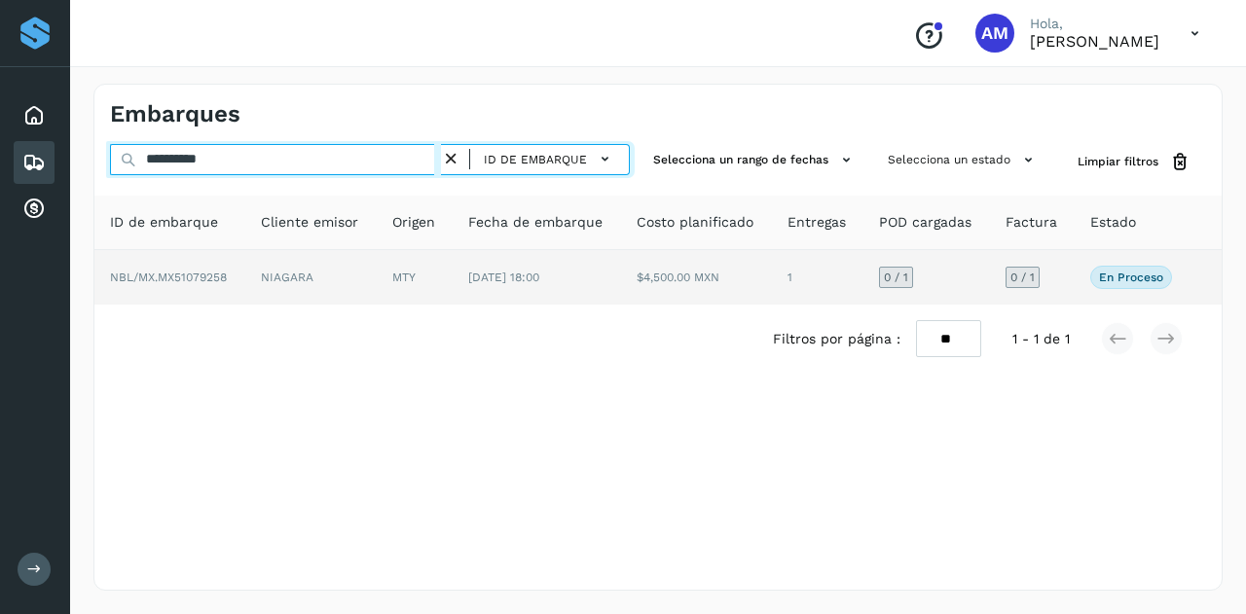
type input "**********"
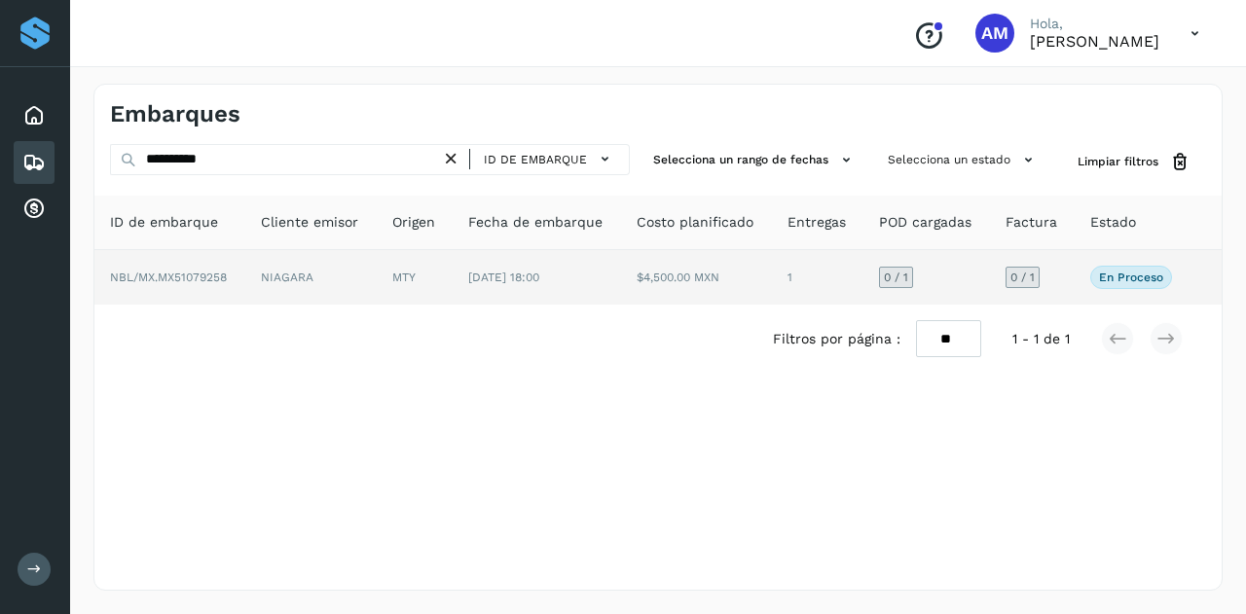
click at [463, 282] on td "[DATE] 18:00" at bounding box center [537, 277] width 169 height 55
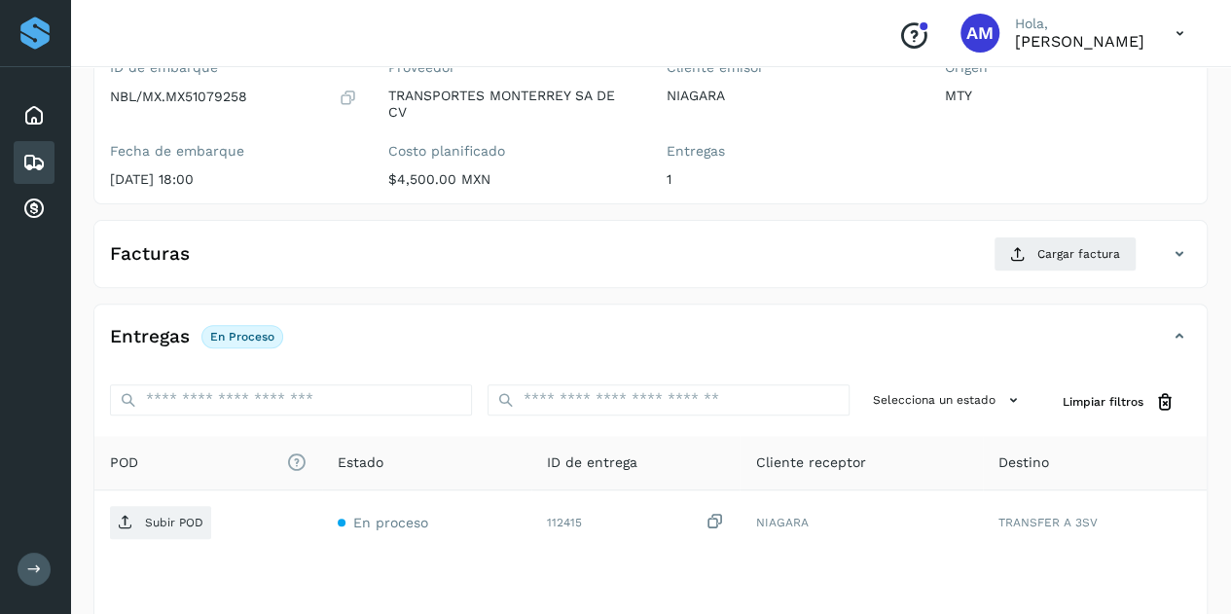
scroll to position [292, 0]
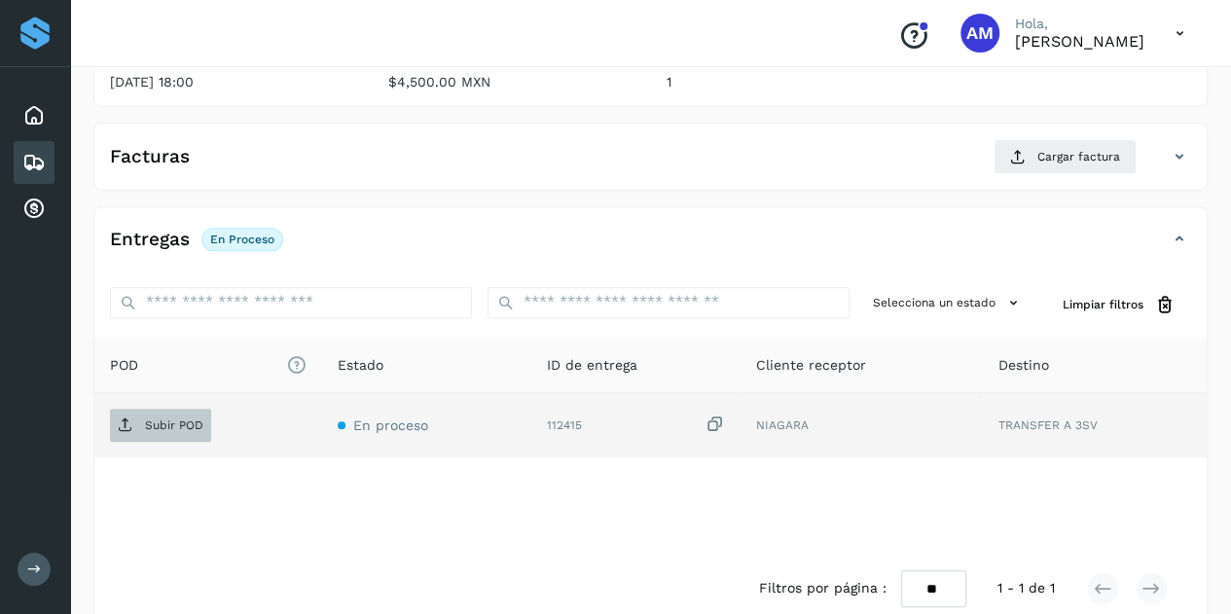
click at [180, 424] on p "Subir POD" at bounding box center [174, 426] width 58 height 14
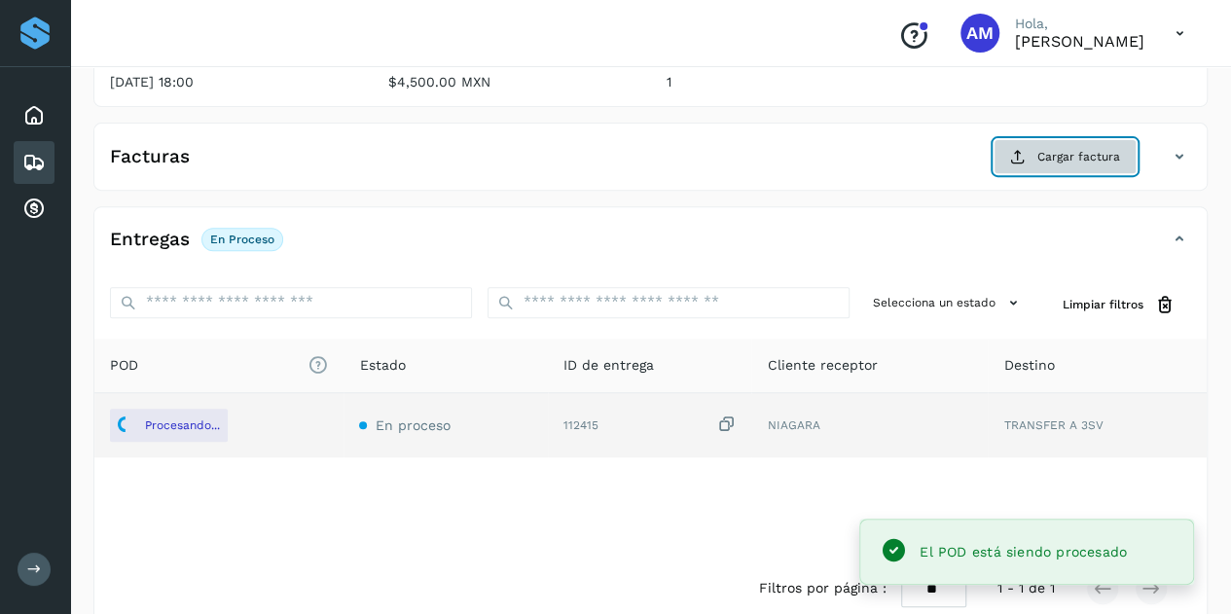
click at [1078, 156] on span "Cargar factura" at bounding box center [1079, 157] width 83 height 18
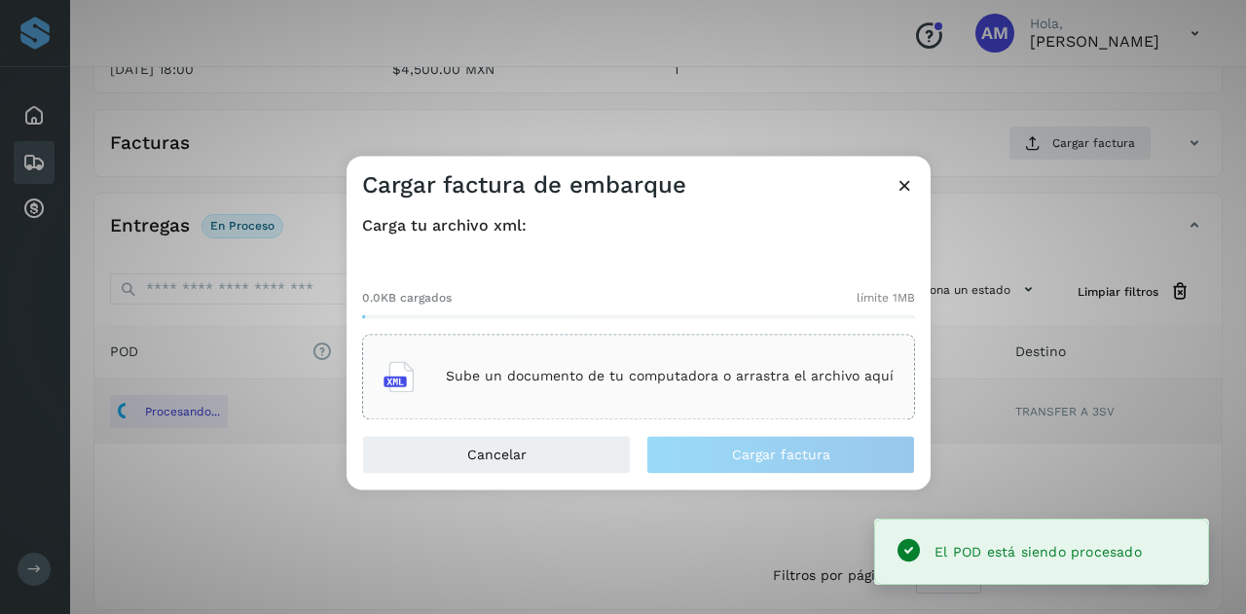
click at [668, 358] on div "Sube un documento de tu computadora o arrastra el archivo aquí" at bounding box center [638, 376] width 510 height 53
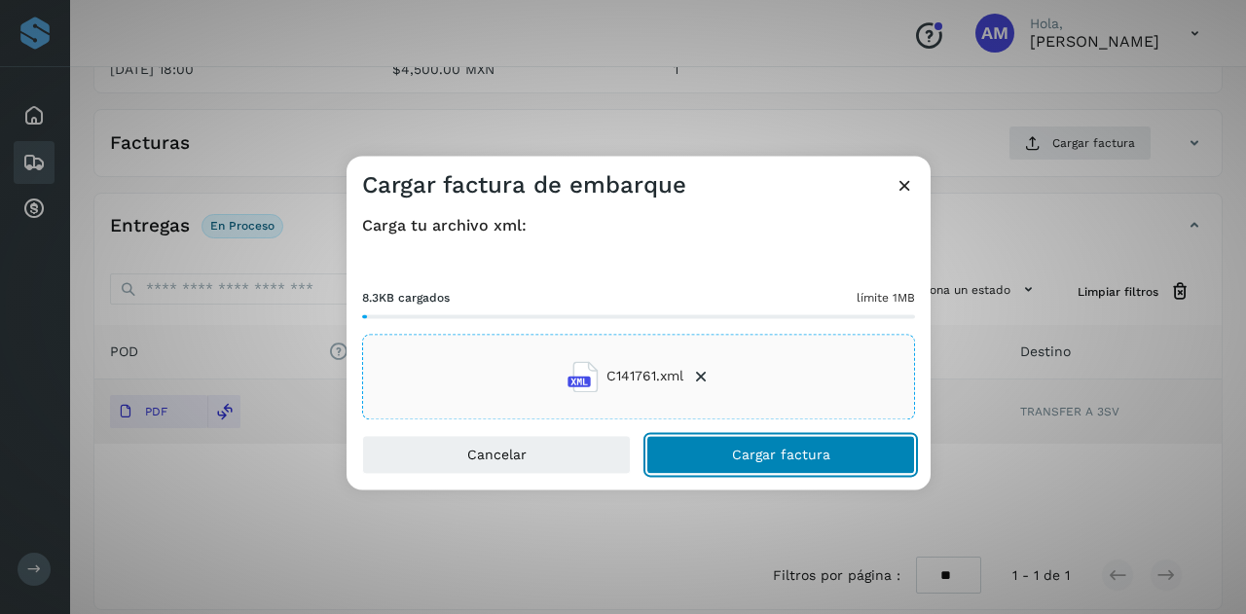
click at [716, 456] on button "Cargar factura" at bounding box center [780, 454] width 269 height 39
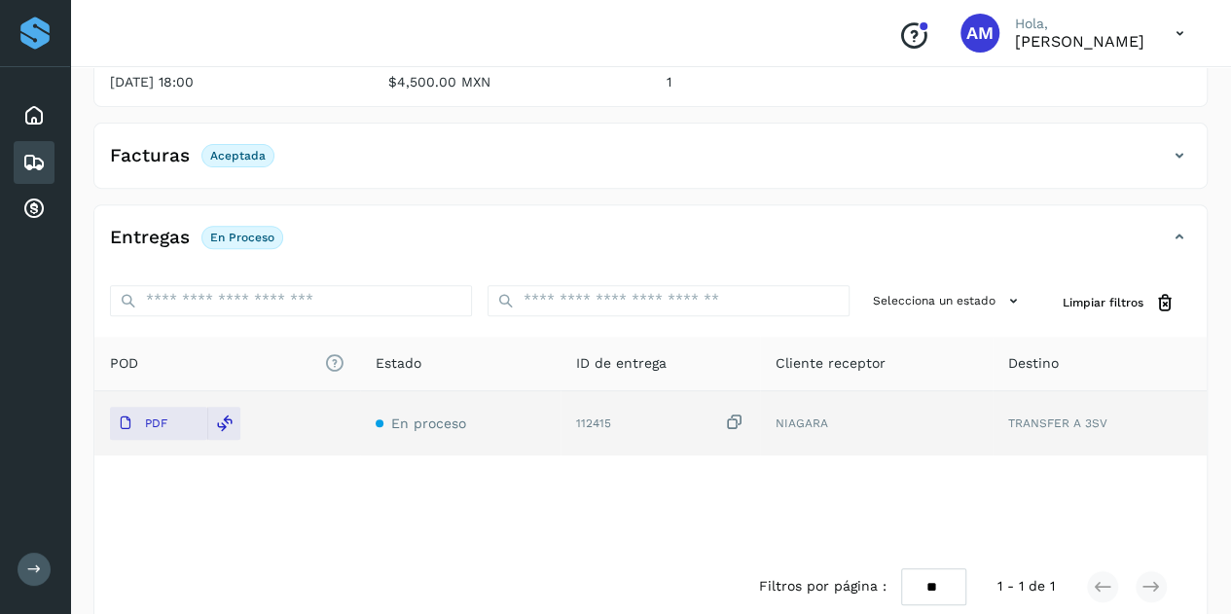
scroll to position [0, 0]
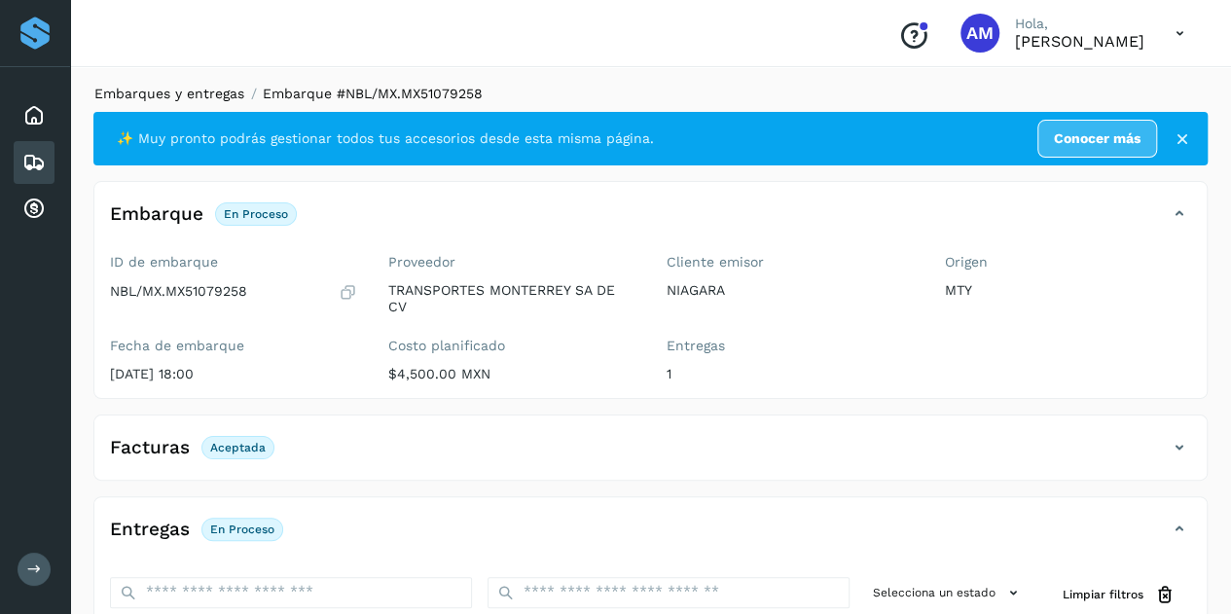
click at [198, 92] on link "Embarques y entregas" at bounding box center [169, 94] width 150 height 16
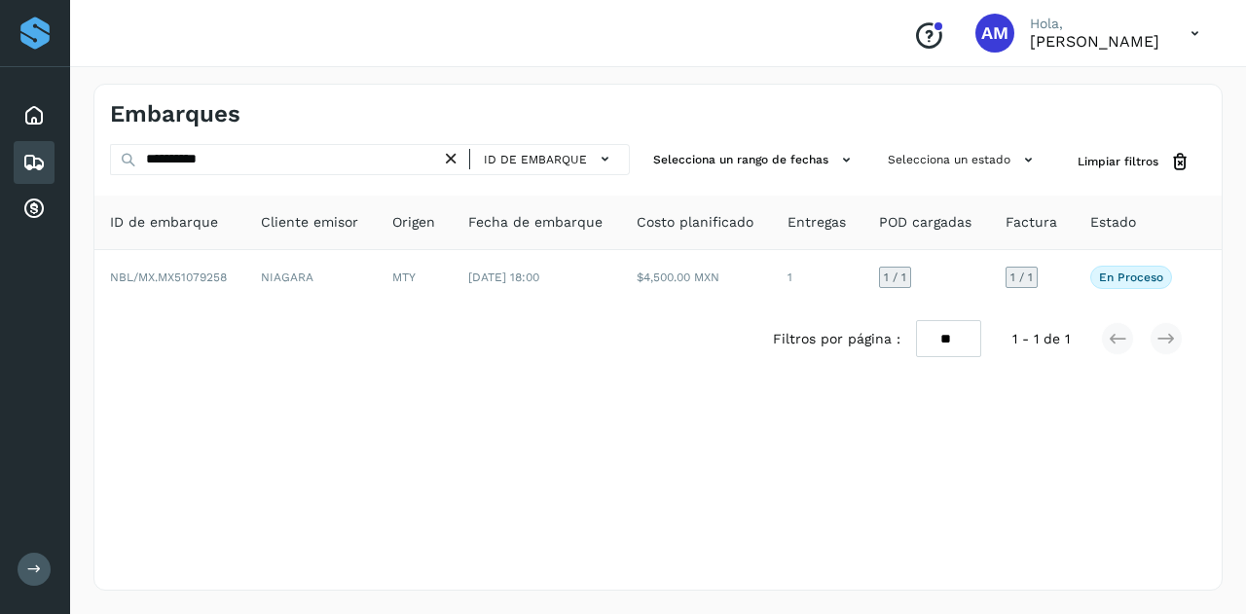
click at [454, 161] on icon at bounding box center [451, 159] width 20 height 20
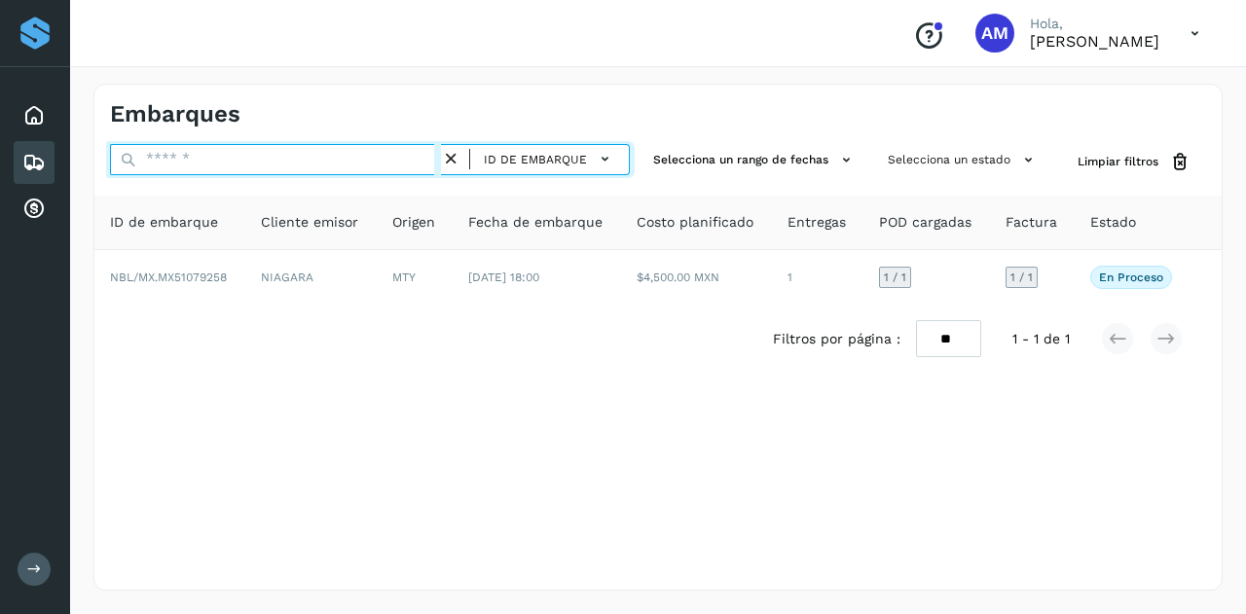
click at [410, 161] on input "text" at bounding box center [275, 159] width 331 height 31
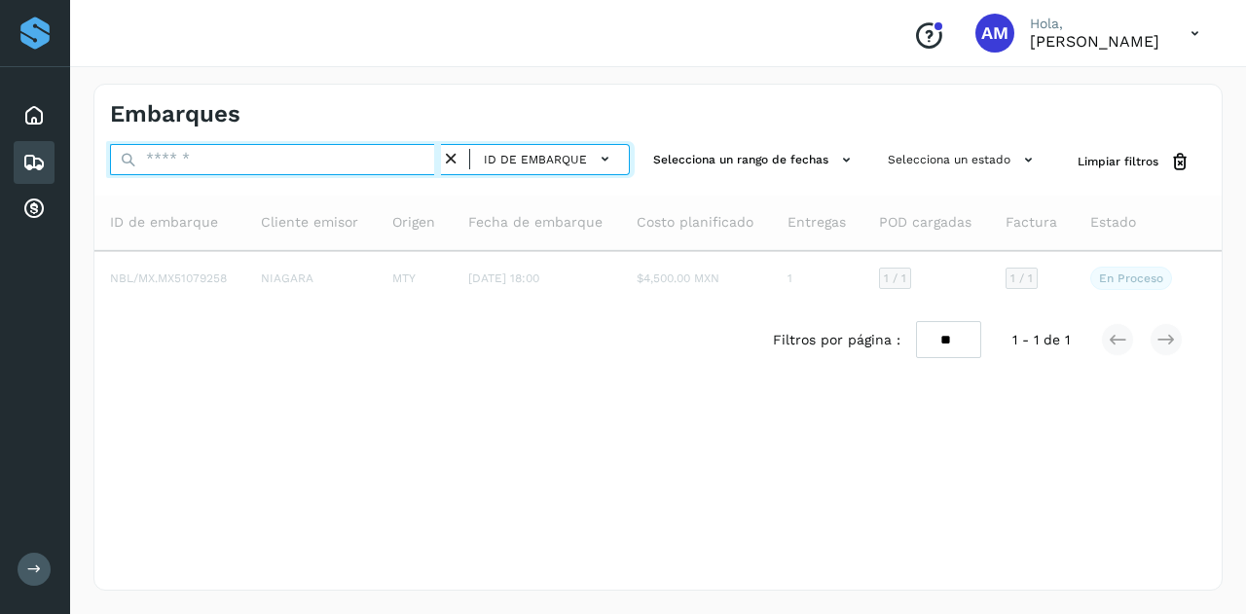
paste input "**********"
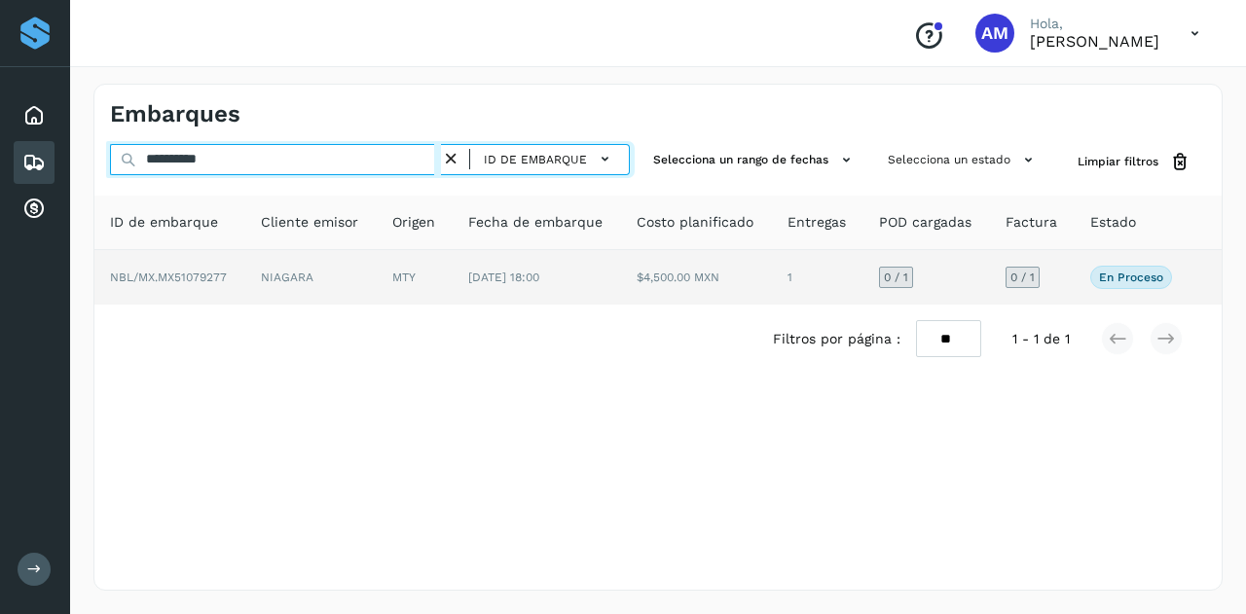
type input "**********"
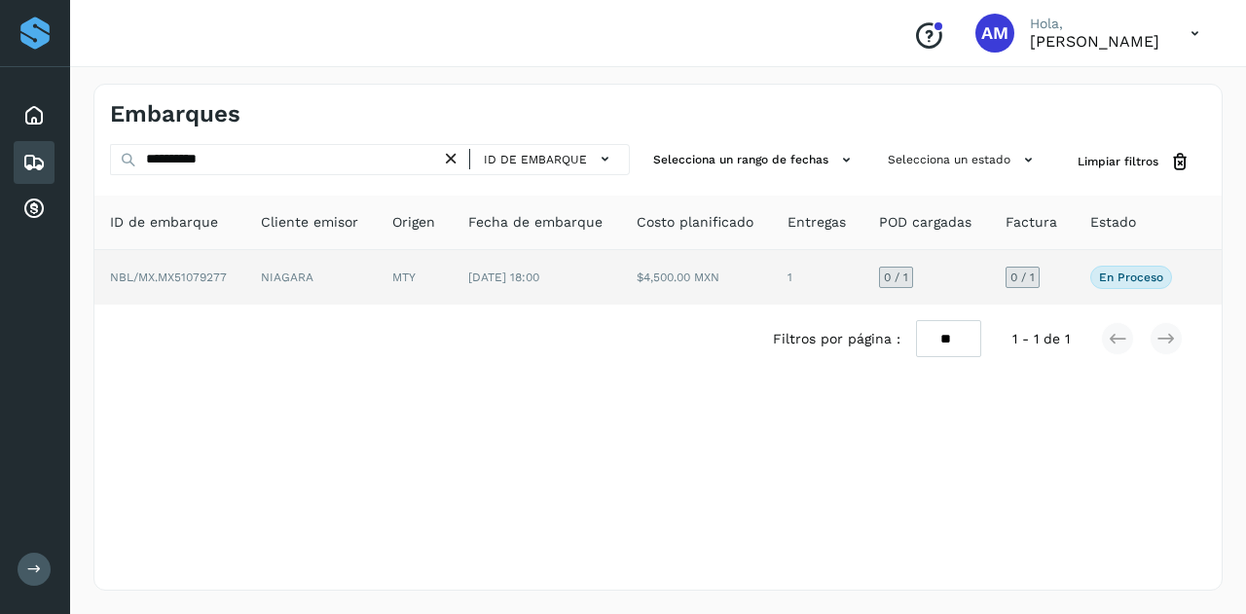
click at [346, 287] on td "NIAGARA" at bounding box center [310, 277] width 131 height 55
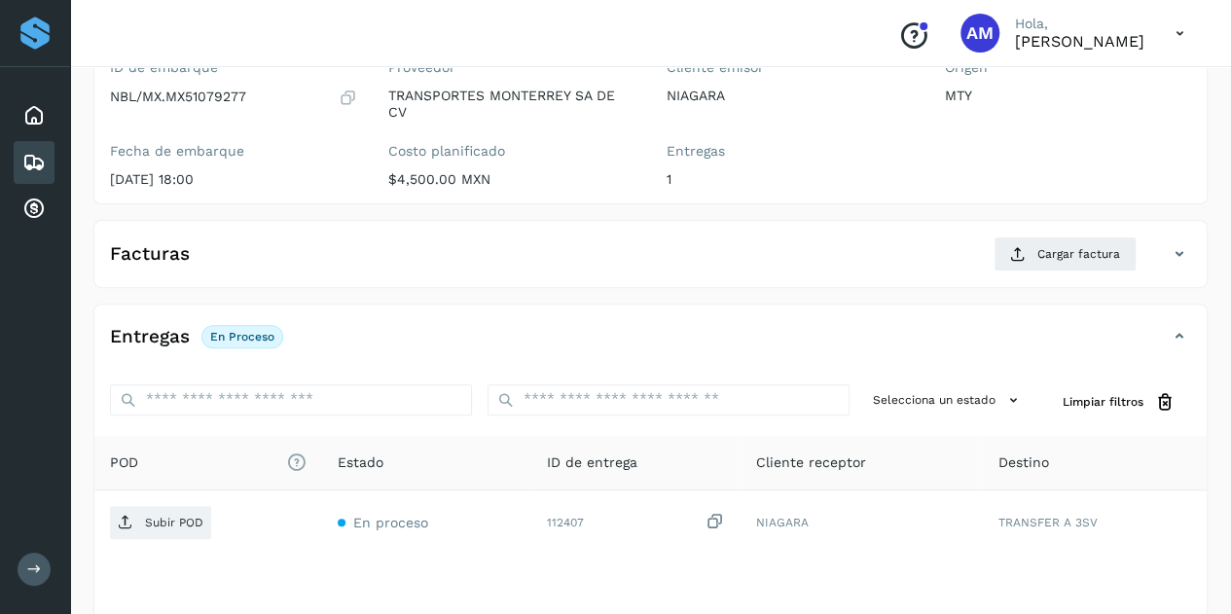
scroll to position [292, 0]
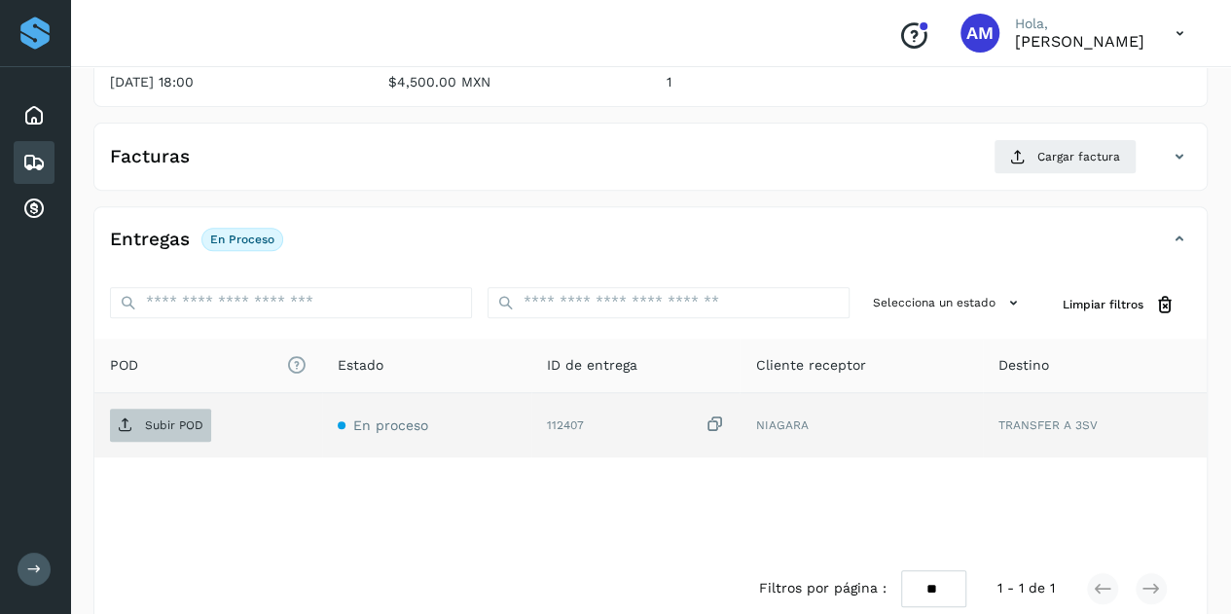
click at [197, 423] on p "Subir POD" at bounding box center [174, 426] width 58 height 14
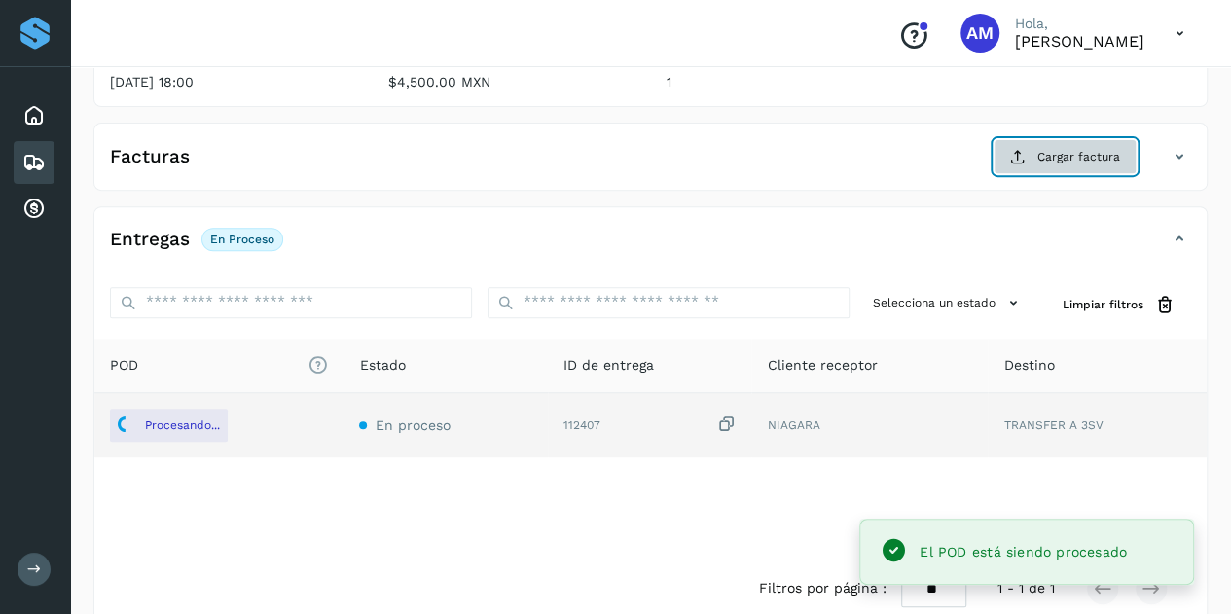
click at [1053, 164] on button "Cargar factura" at bounding box center [1065, 156] width 143 height 35
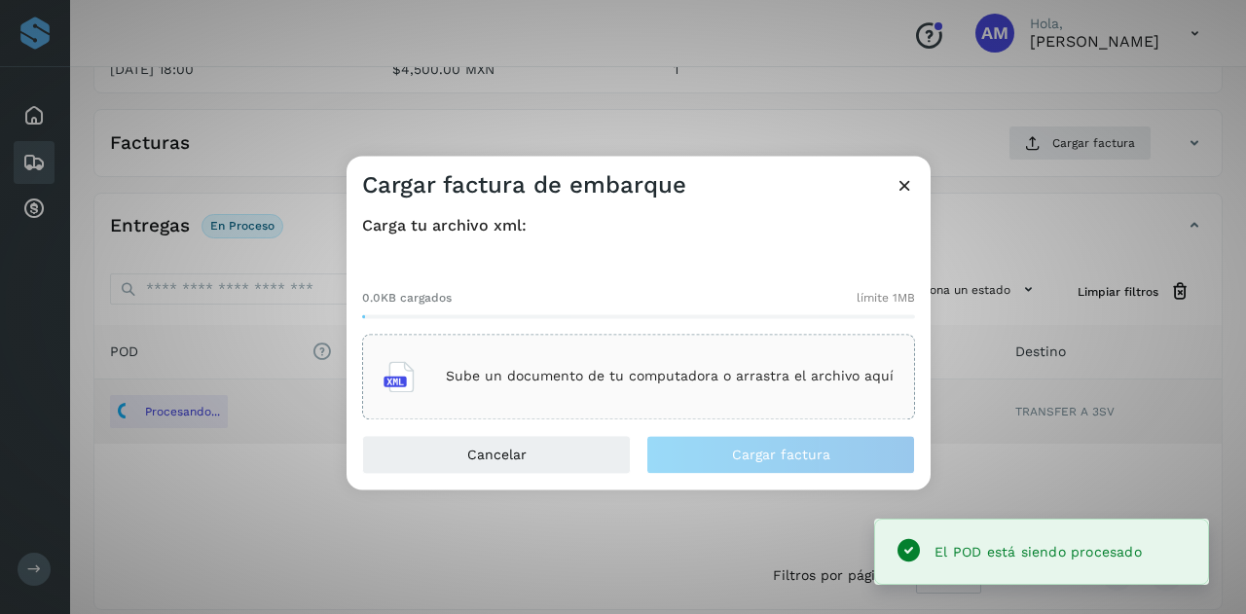
click at [675, 381] on p "Sube un documento de tu computadora o arrastra el archivo aquí" at bounding box center [670, 377] width 448 height 17
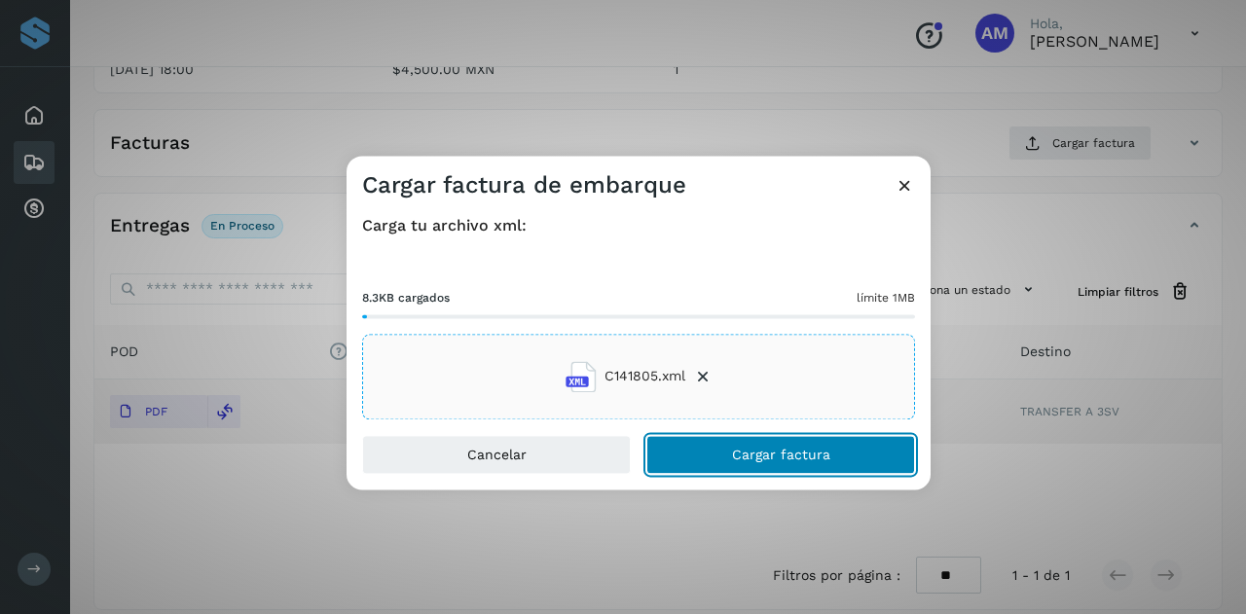
click at [760, 451] on span "Cargar factura" at bounding box center [781, 455] width 98 height 14
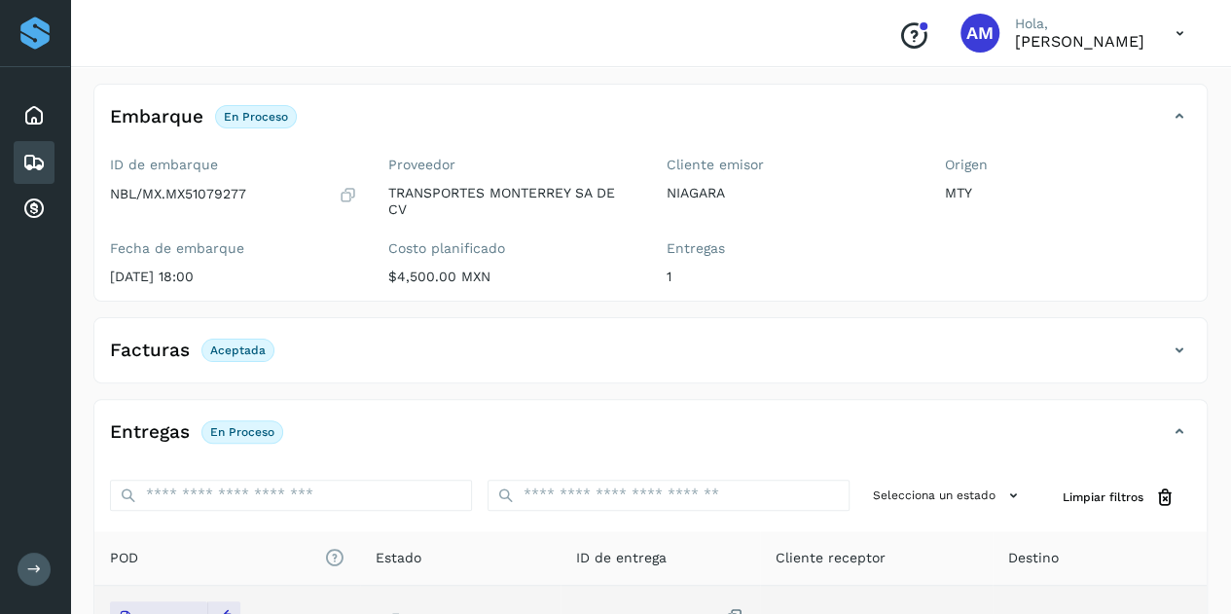
scroll to position [0, 0]
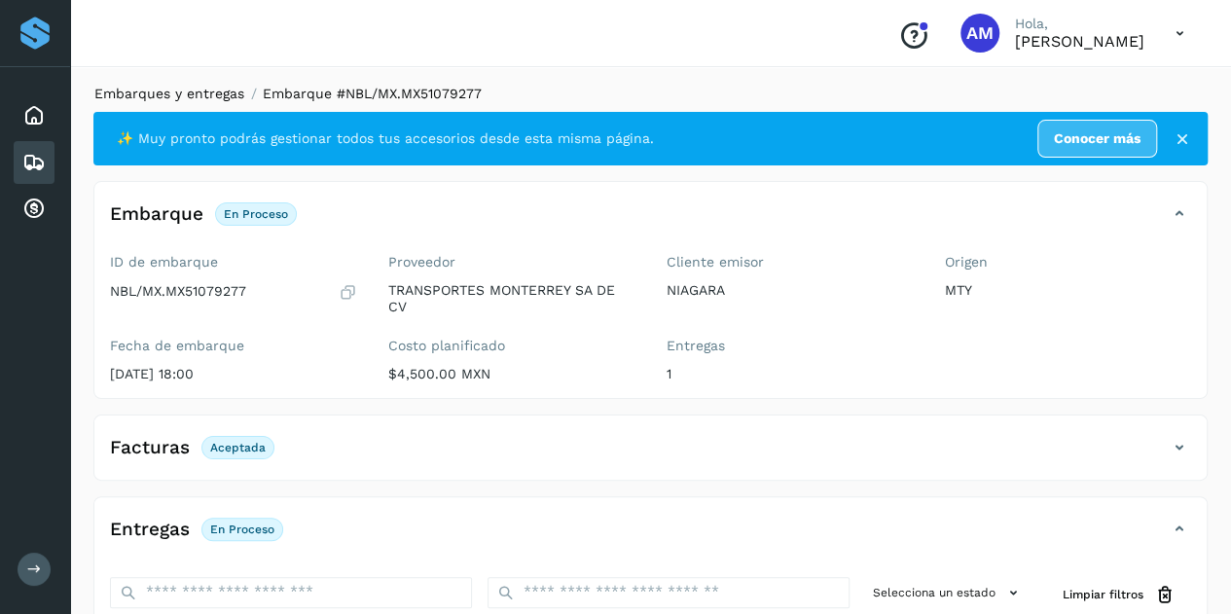
click at [150, 89] on link "Embarques y entregas" at bounding box center [169, 94] width 150 height 16
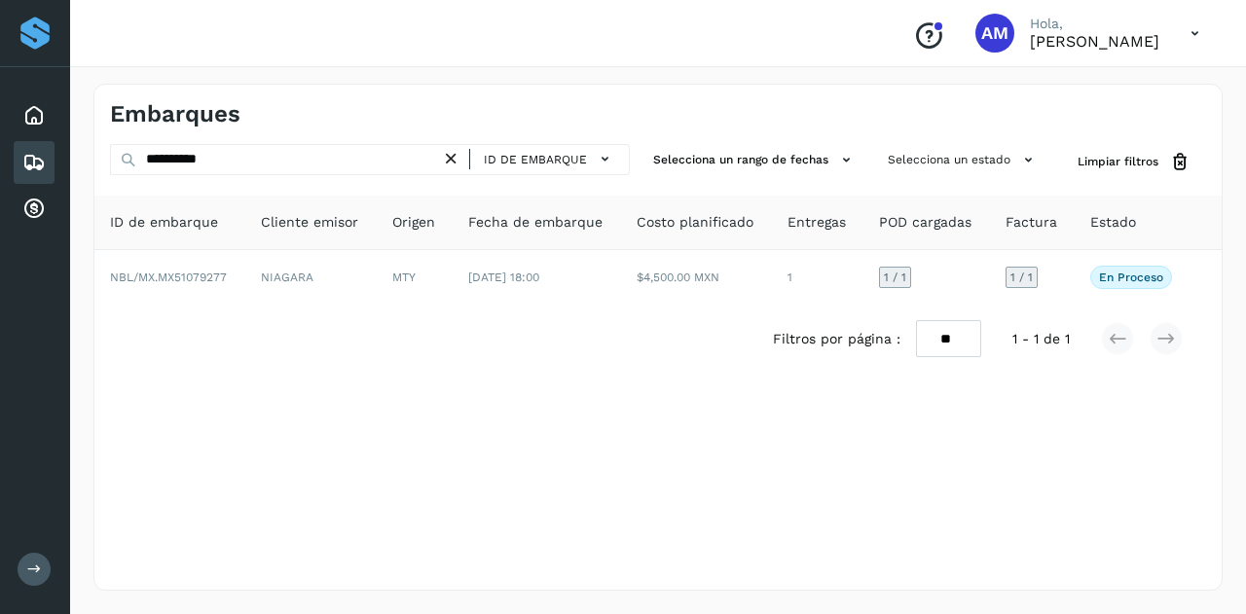
click at [460, 152] on icon at bounding box center [451, 159] width 20 height 20
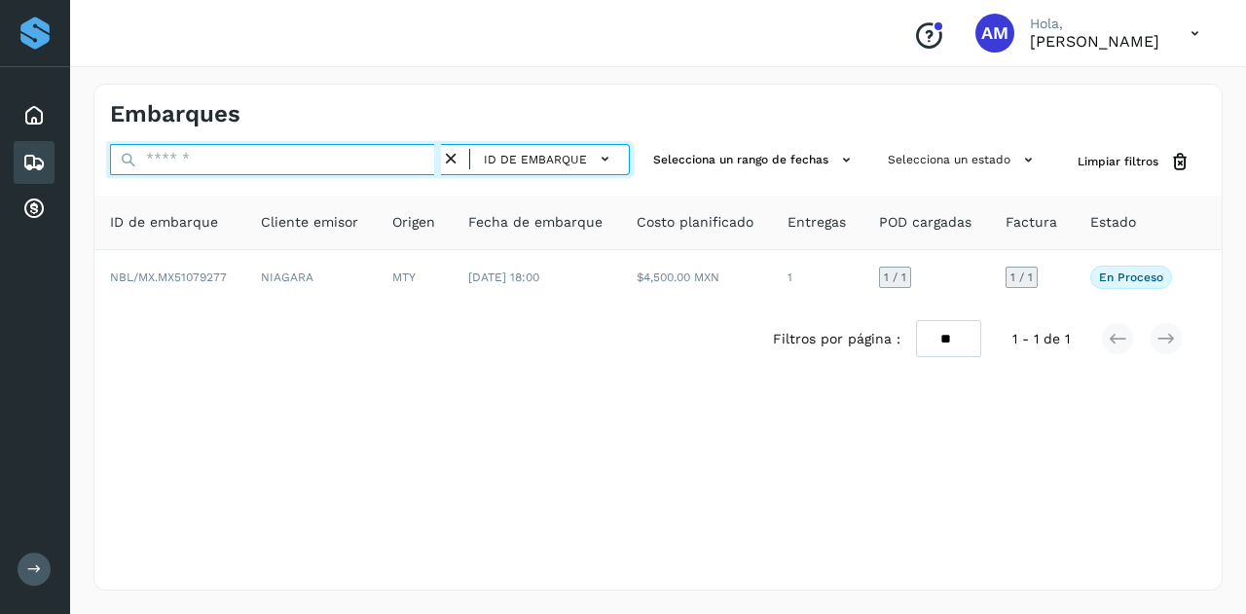
click at [287, 156] on input "text" at bounding box center [275, 159] width 331 height 31
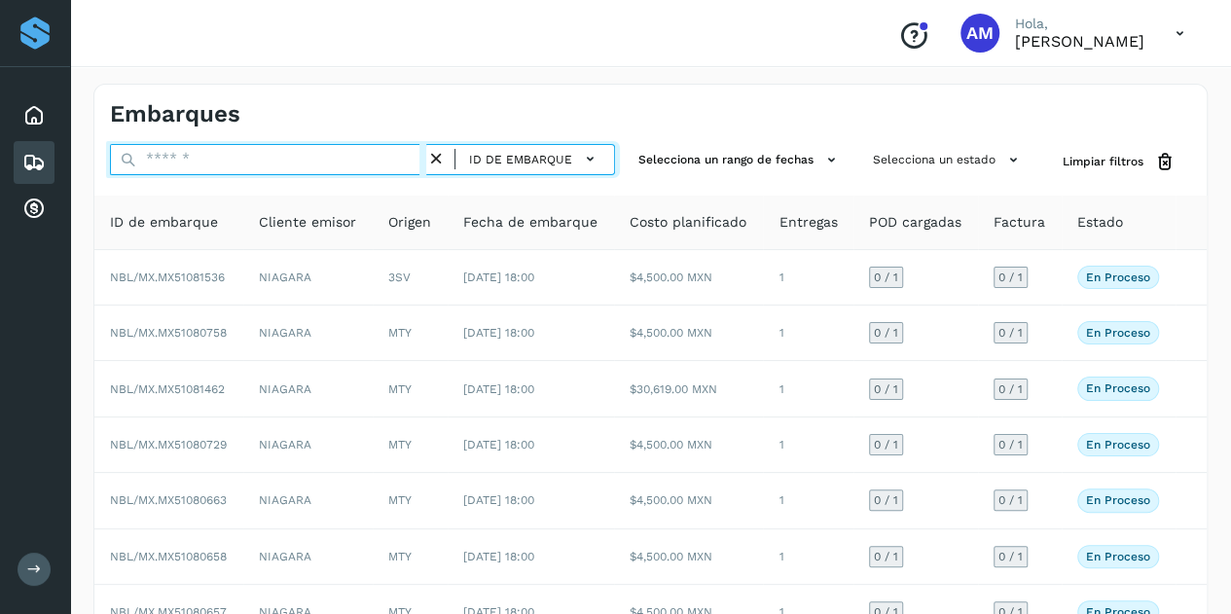
paste input "**********"
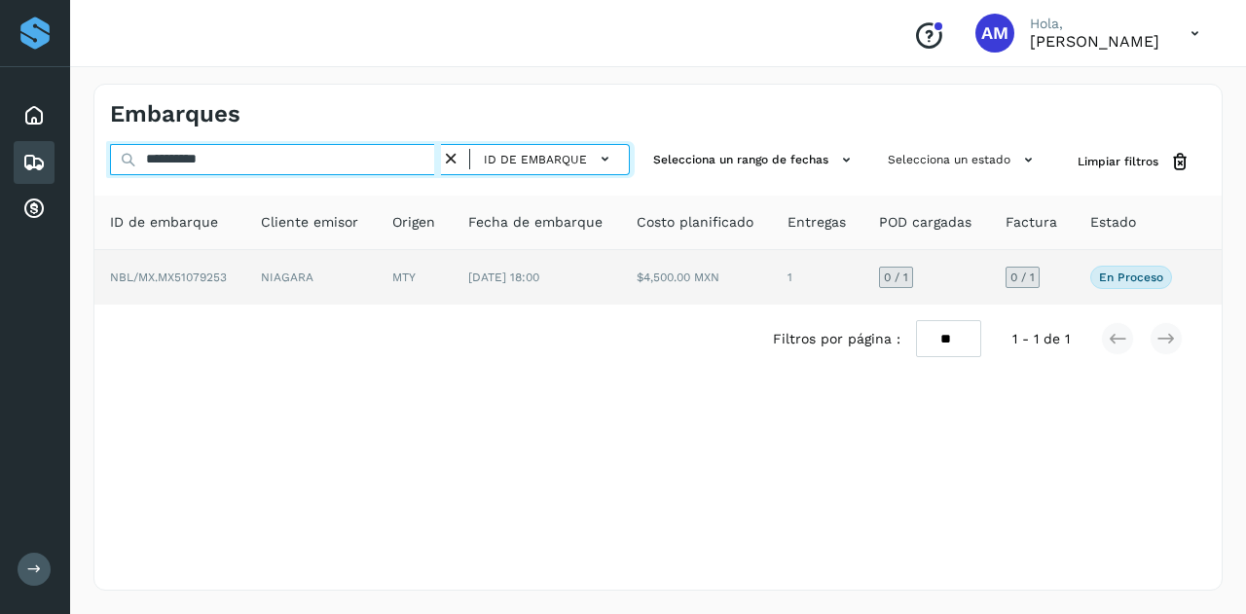
type input "**********"
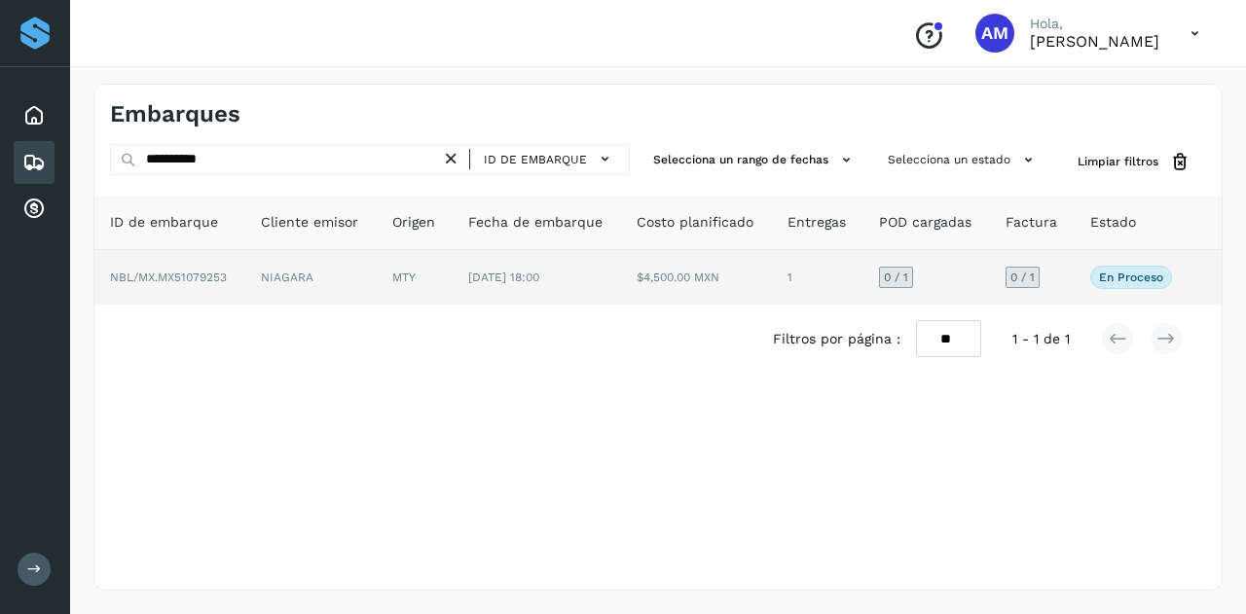
click at [334, 264] on td "NIAGARA" at bounding box center [310, 277] width 131 height 55
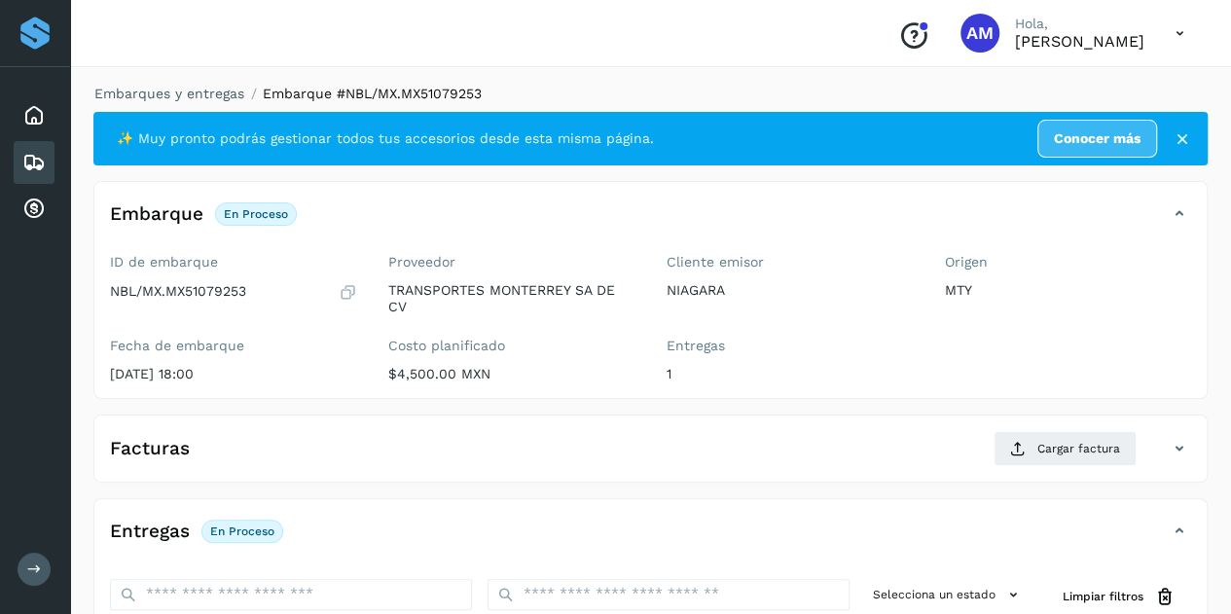
scroll to position [195, 0]
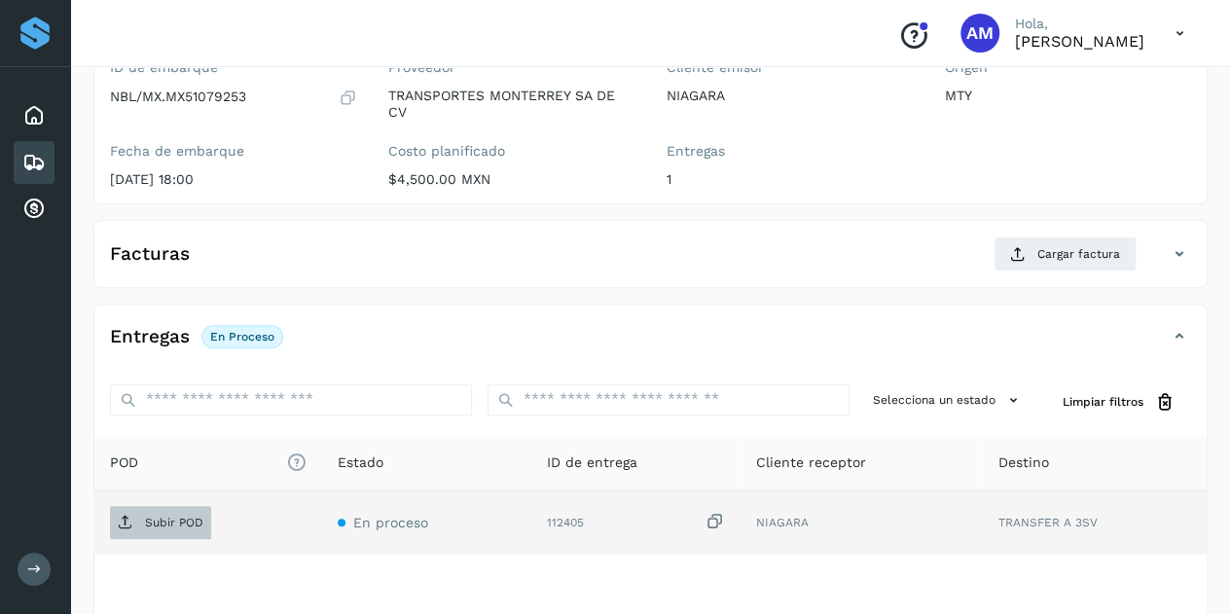
click at [177, 507] on span "Subir POD" at bounding box center [160, 522] width 101 height 31
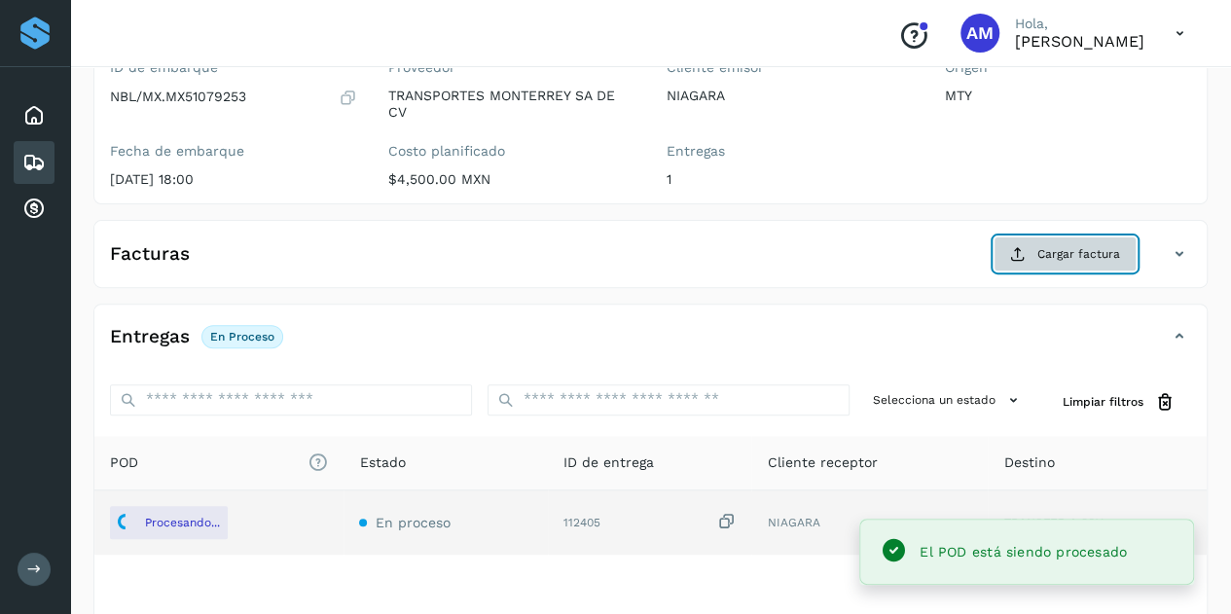
click at [1042, 249] on span "Cargar factura" at bounding box center [1079, 254] width 83 height 18
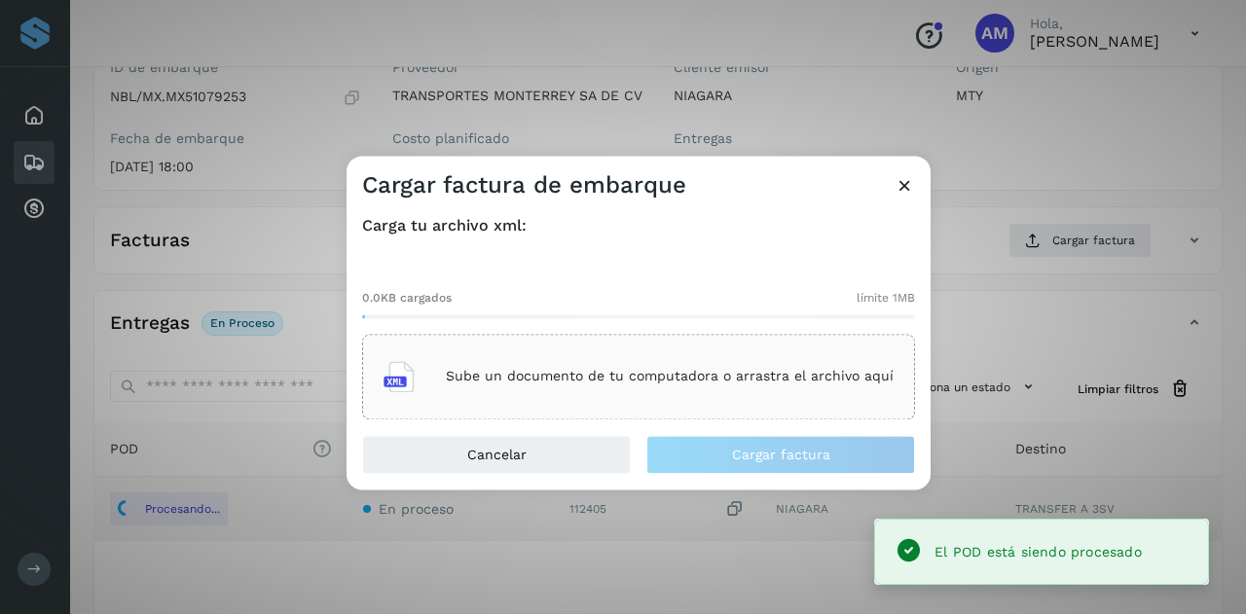
click at [736, 398] on div "Sube un documento de tu computadora o arrastra el archivo aquí" at bounding box center [638, 376] width 510 height 53
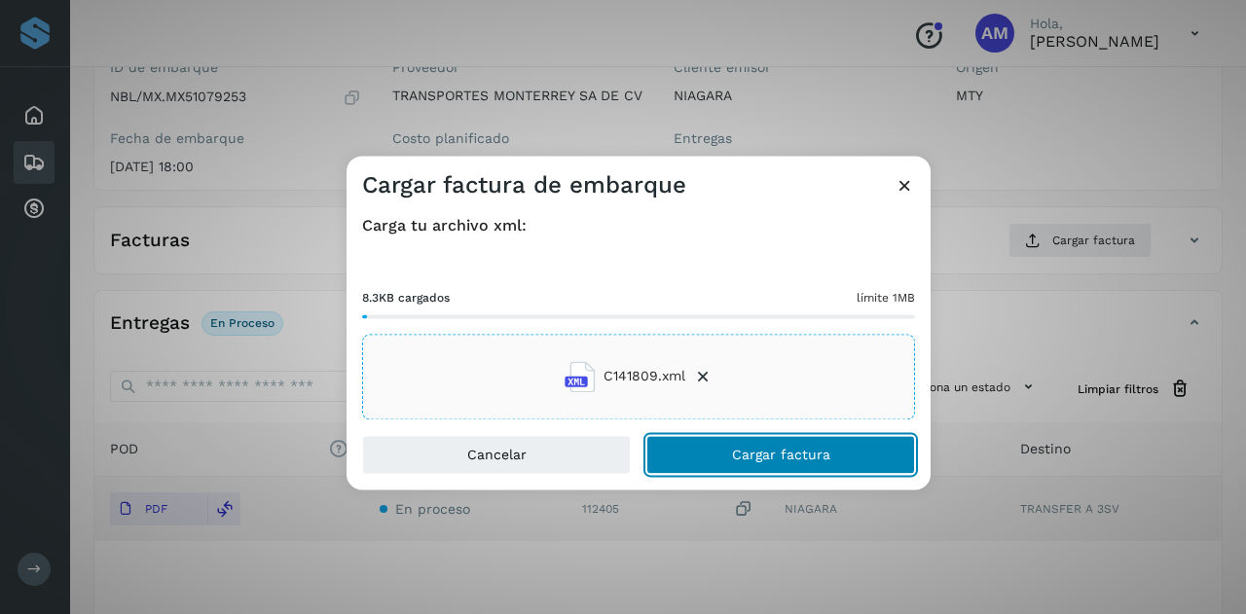
click at [725, 451] on button "Cargar factura" at bounding box center [780, 454] width 269 height 39
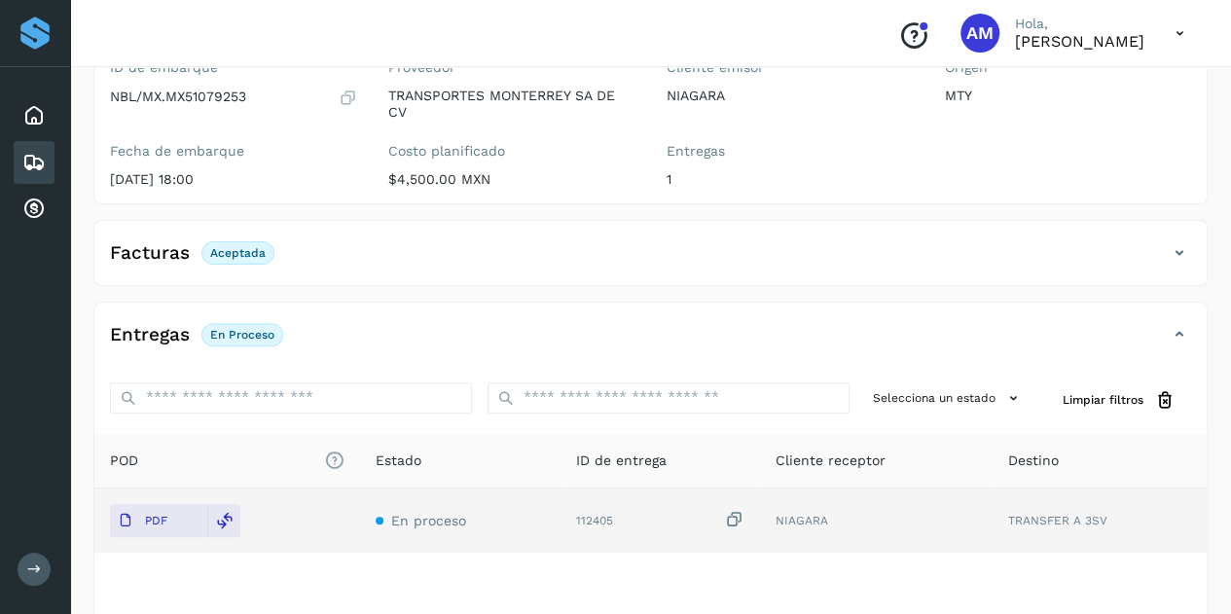
scroll to position [0, 0]
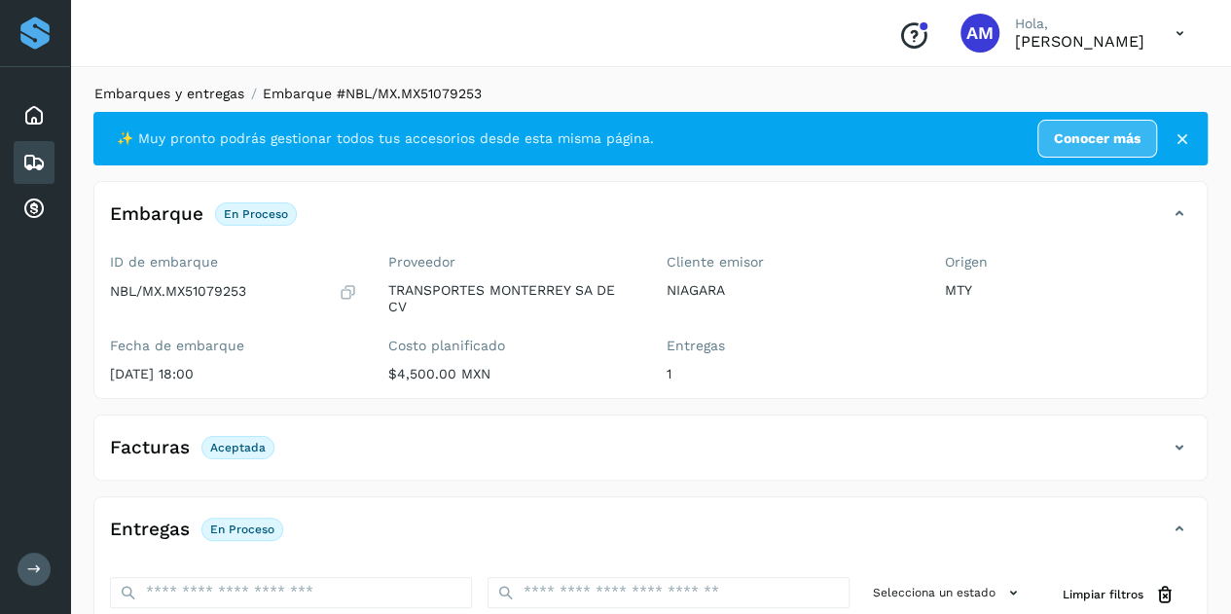
click at [204, 91] on link "Embarques y entregas" at bounding box center [169, 94] width 150 height 16
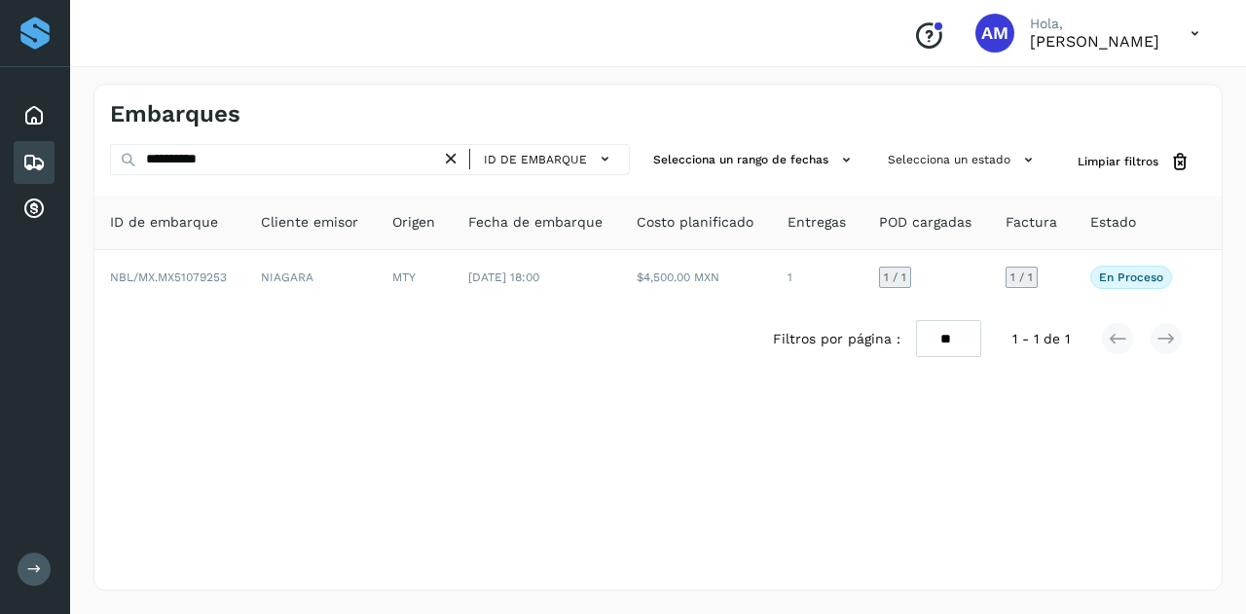
click at [454, 155] on icon at bounding box center [451, 159] width 20 height 20
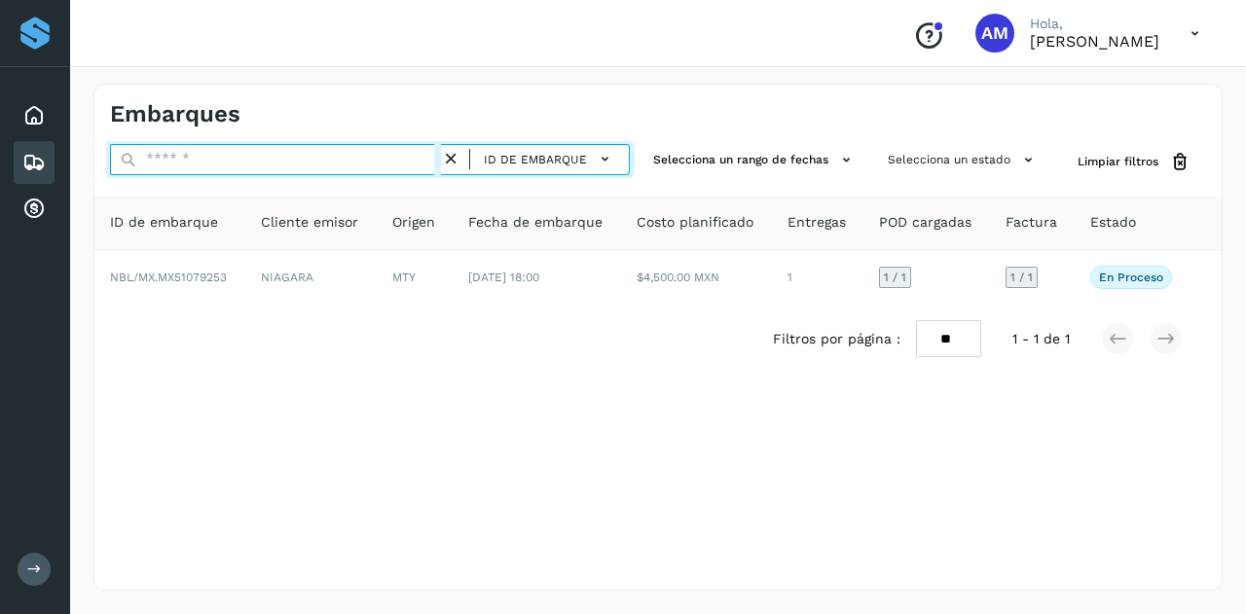
click at [437, 154] on input "text" at bounding box center [275, 159] width 331 height 31
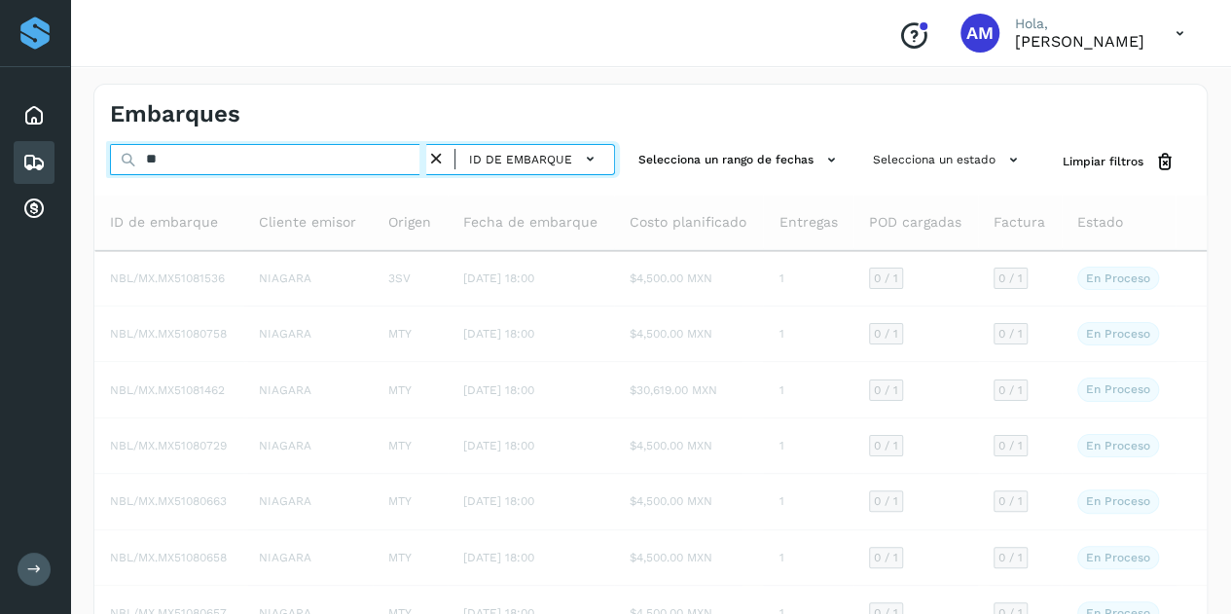
type input "*"
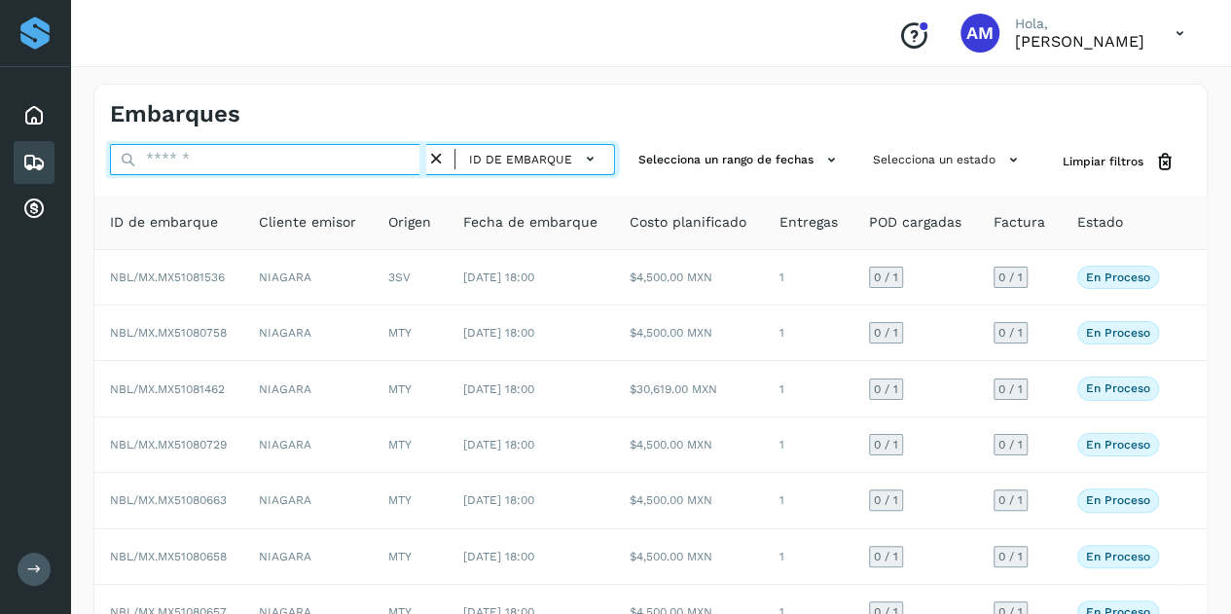
paste input "**********"
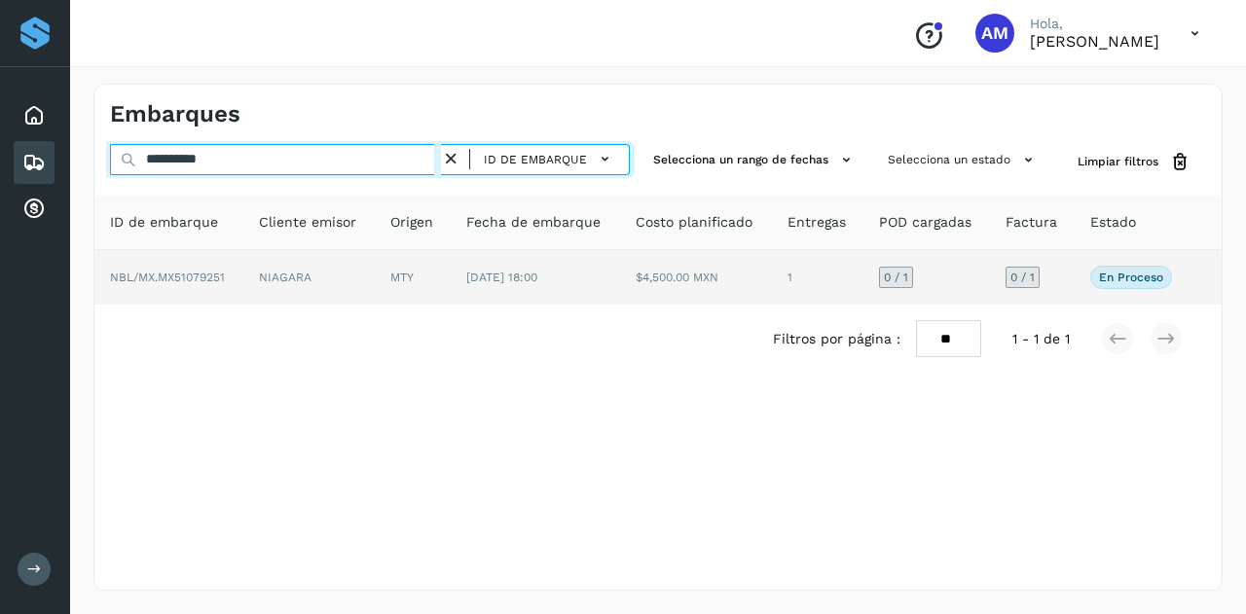
type input "**********"
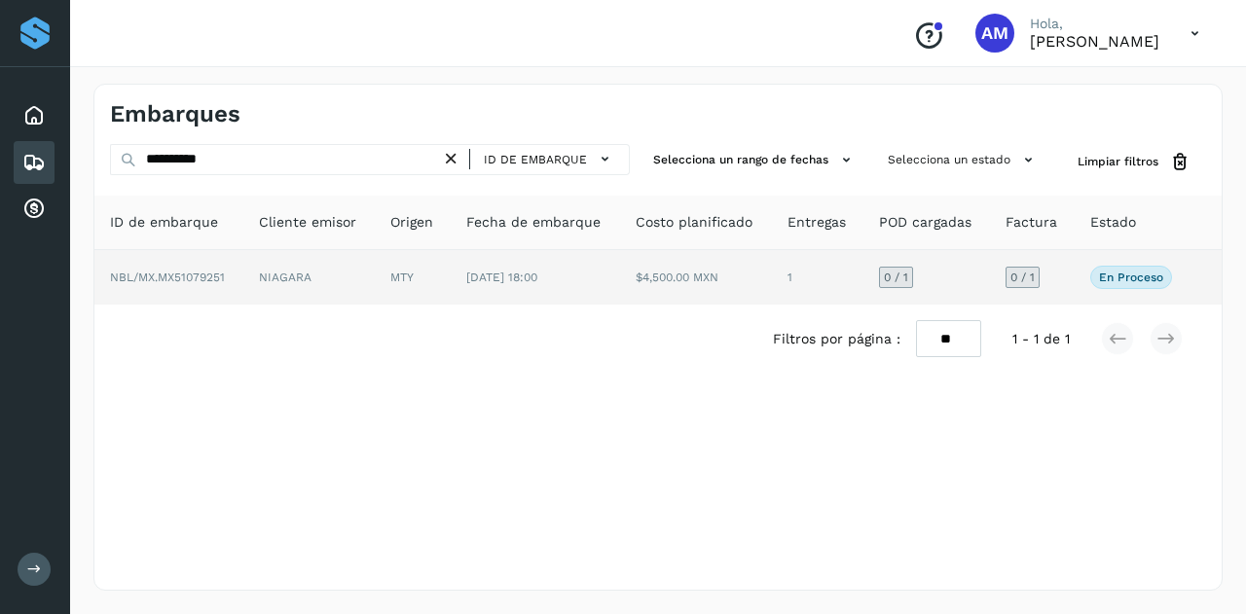
click at [457, 291] on td "[DATE] 18:00" at bounding box center [535, 277] width 169 height 55
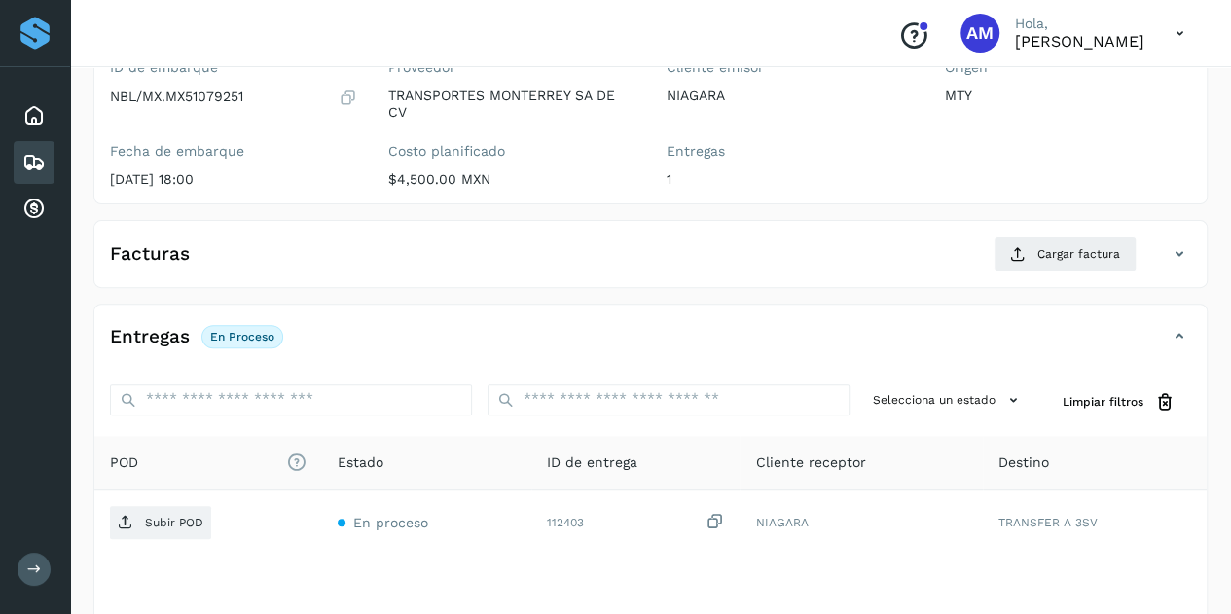
scroll to position [292, 0]
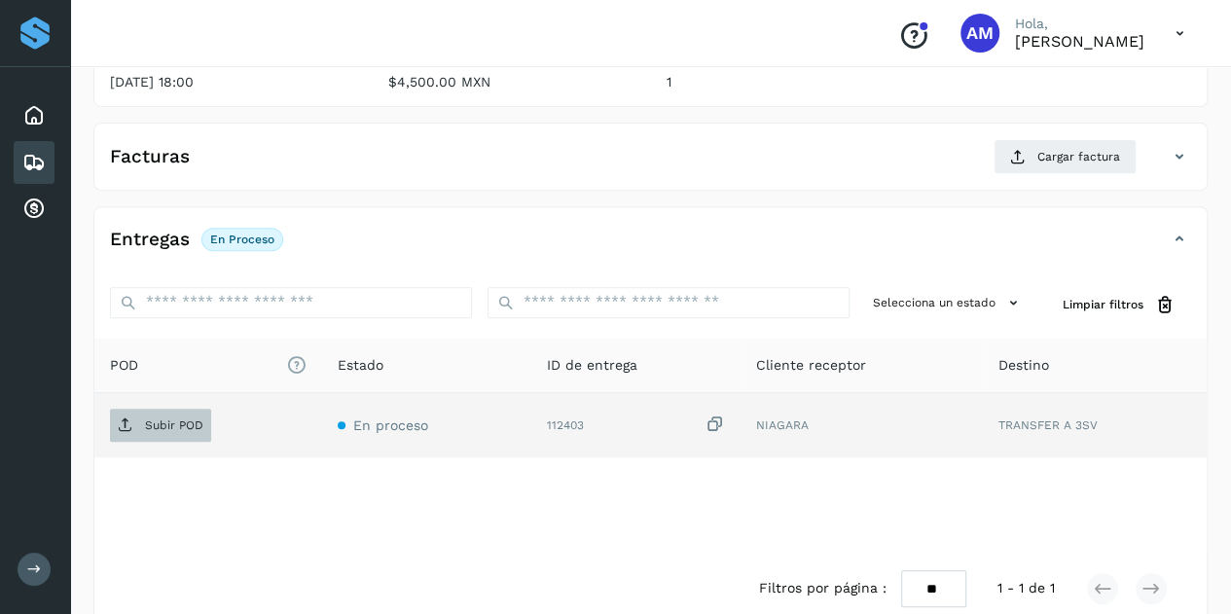
click at [177, 425] on p "Subir POD" at bounding box center [174, 426] width 58 height 14
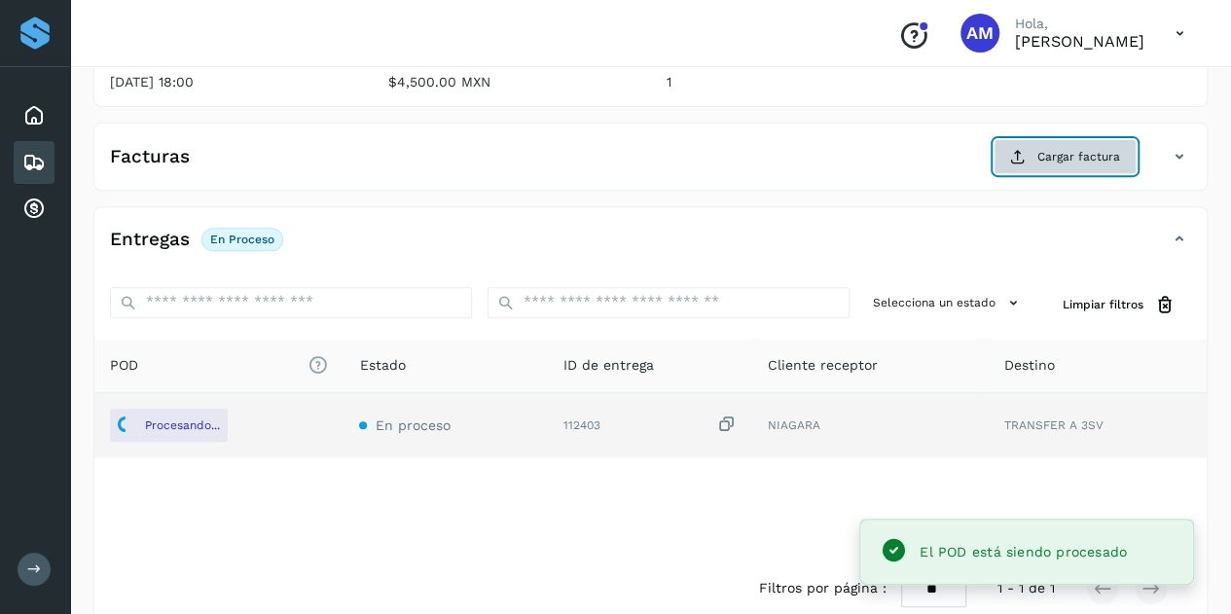
click at [1040, 148] on span "Cargar factura" at bounding box center [1079, 157] width 83 height 18
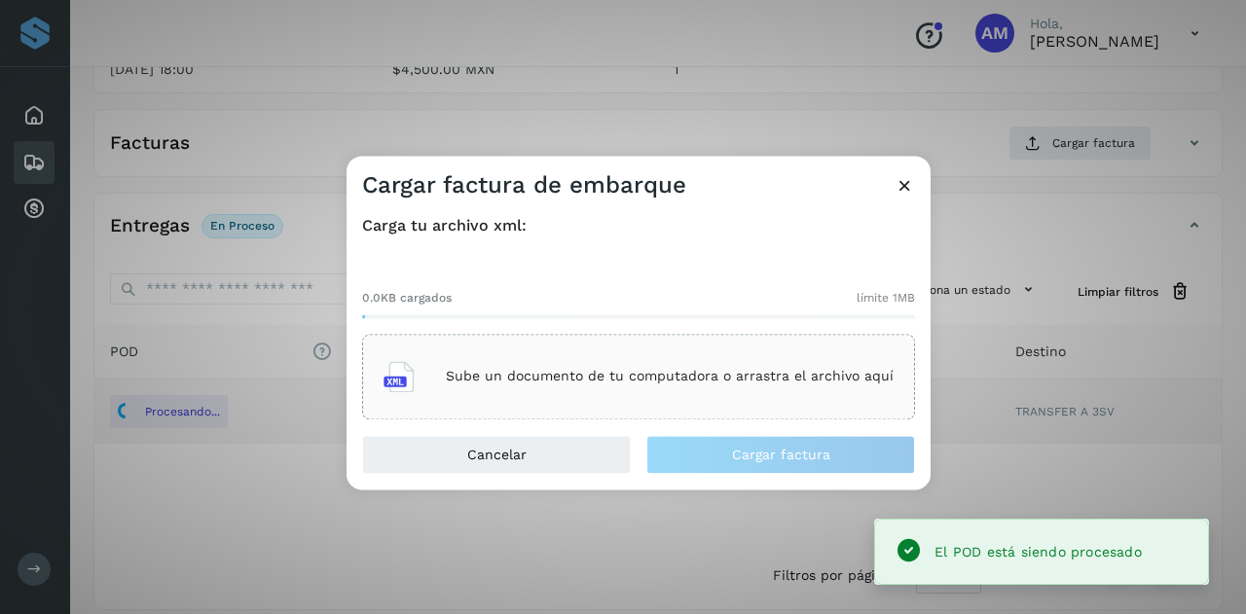
click at [712, 334] on div "0.0KB cargados límite 1MB Sube un documento de tu computadora o arrastra el arc…" at bounding box center [638, 339] width 553 height 162
click at [705, 365] on div "Sube un documento de tu computadora o arrastra el archivo aquí" at bounding box center [638, 376] width 510 height 53
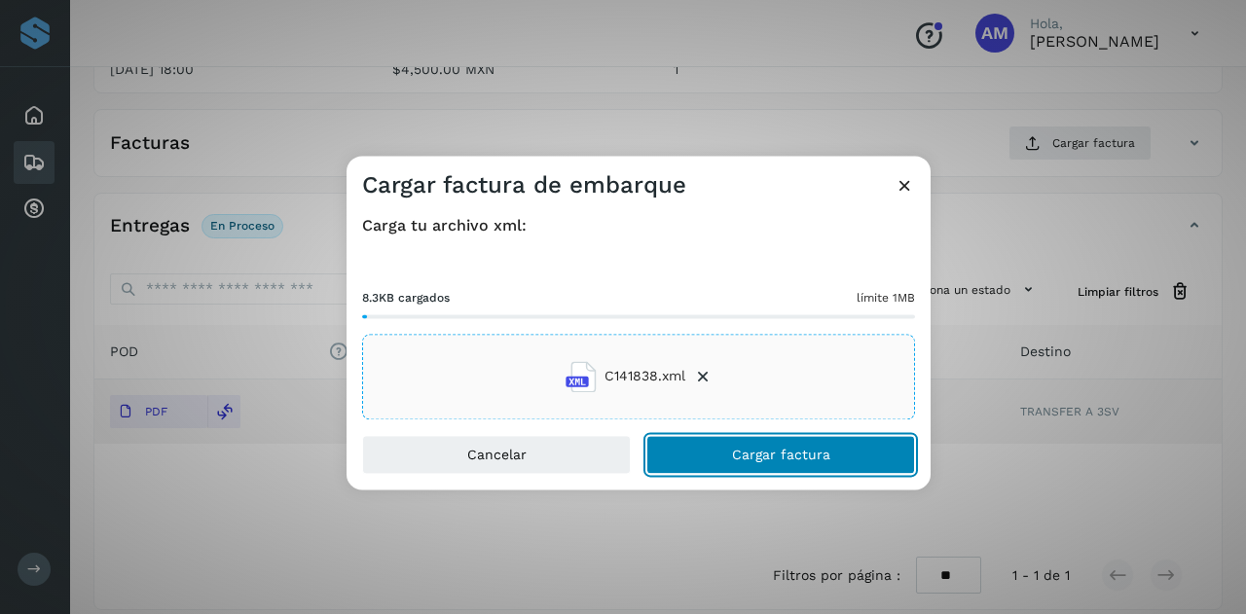
click at [725, 462] on button "Cargar factura" at bounding box center [780, 454] width 269 height 39
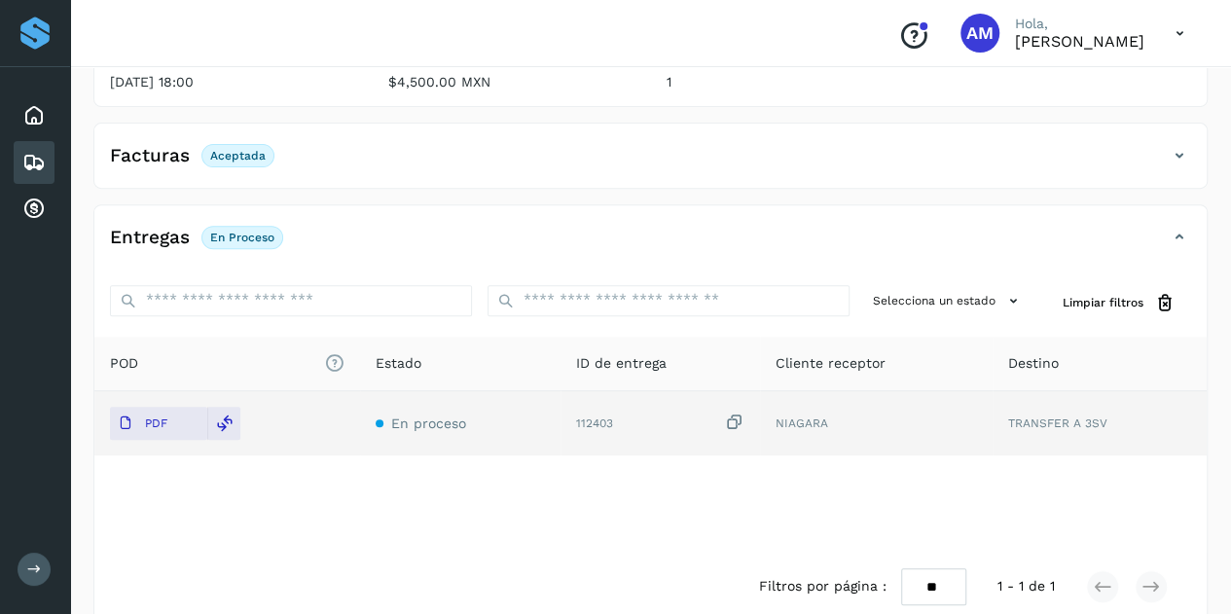
scroll to position [0, 0]
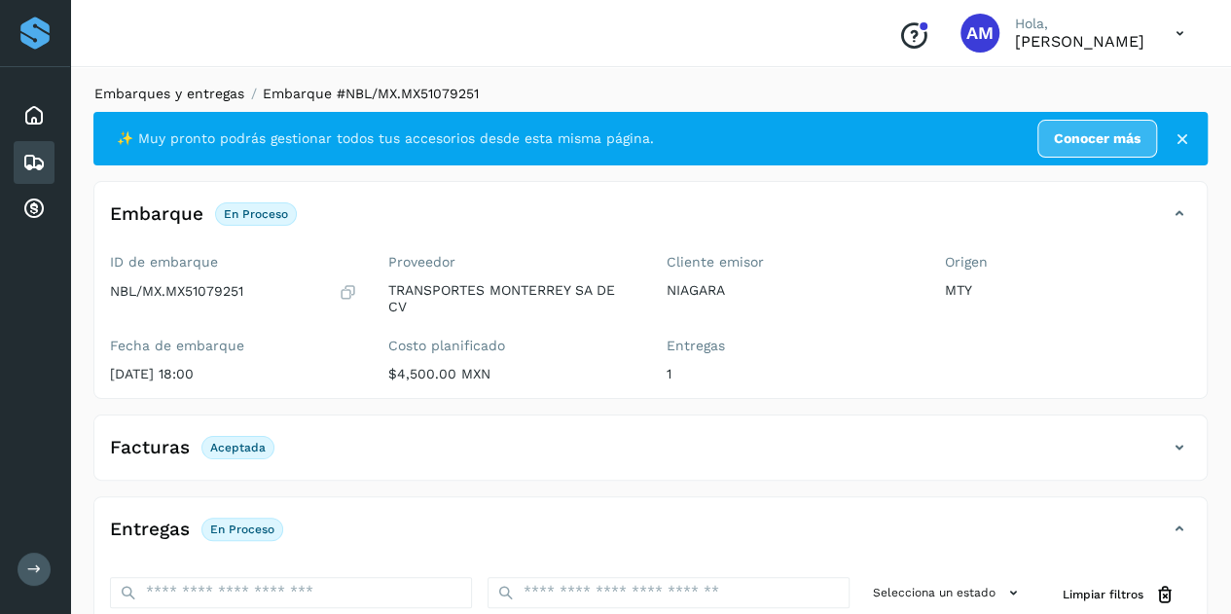
click at [187, 89] on link "Embarques y entregas" at bounding box center [169, 94] width 150 height 16
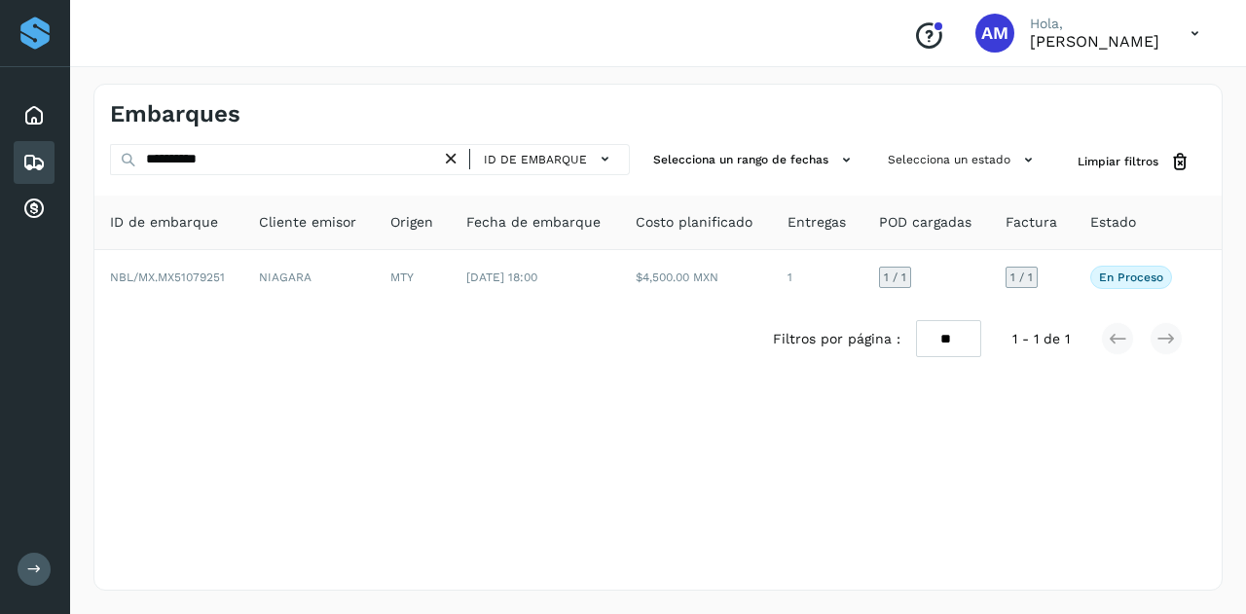
click at [456, 157] on icon at bounding box center [451, 159] width 20 height 20
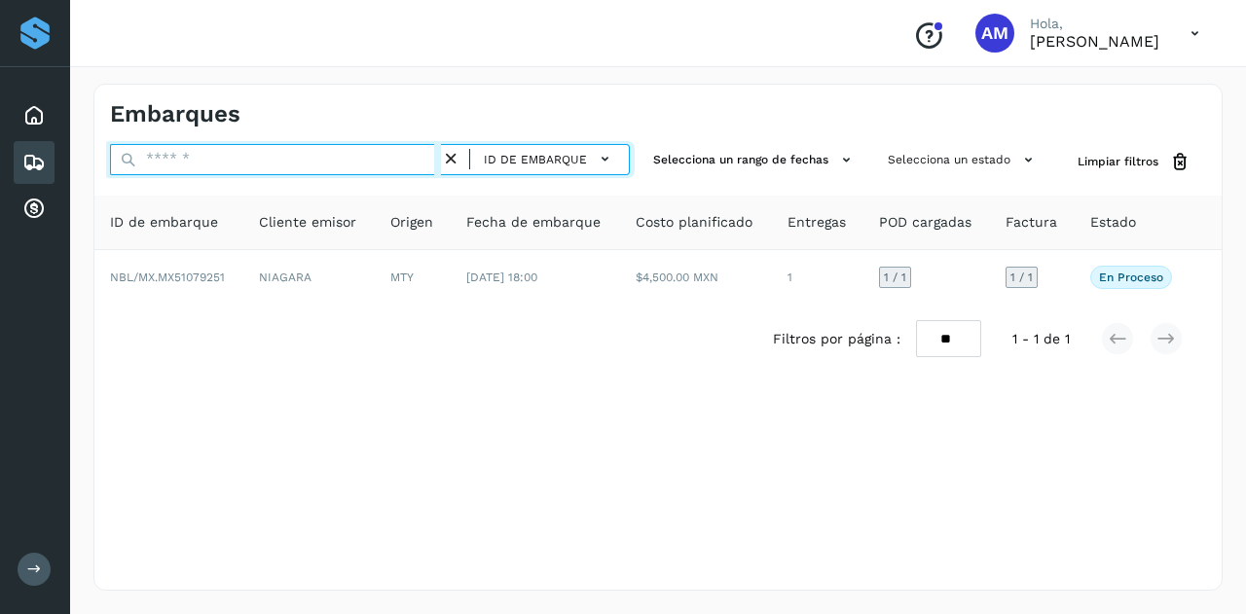
click at [381, 157] on input "text" at bounding box center [275, 159] width 331 height 31
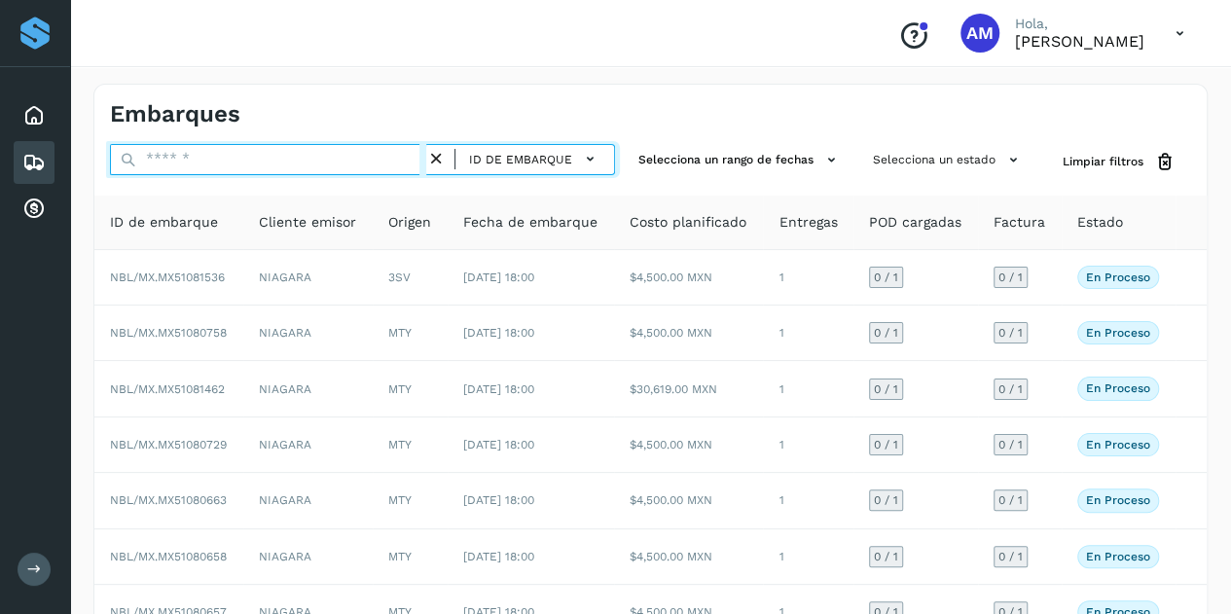
paste input "**********"
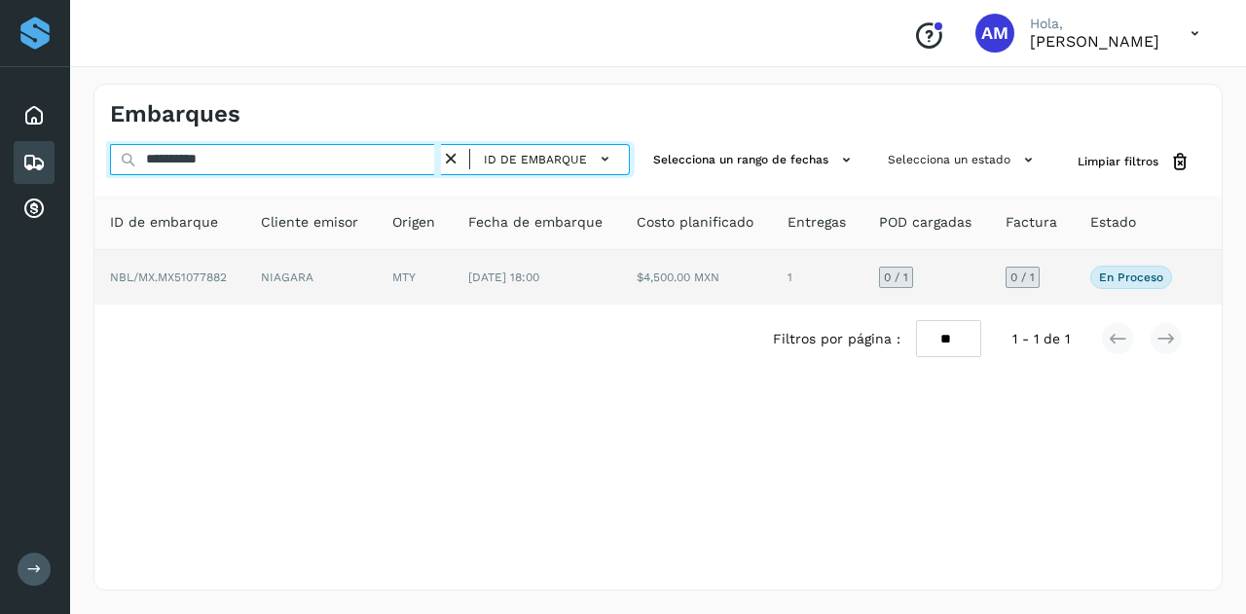
type input "**********"
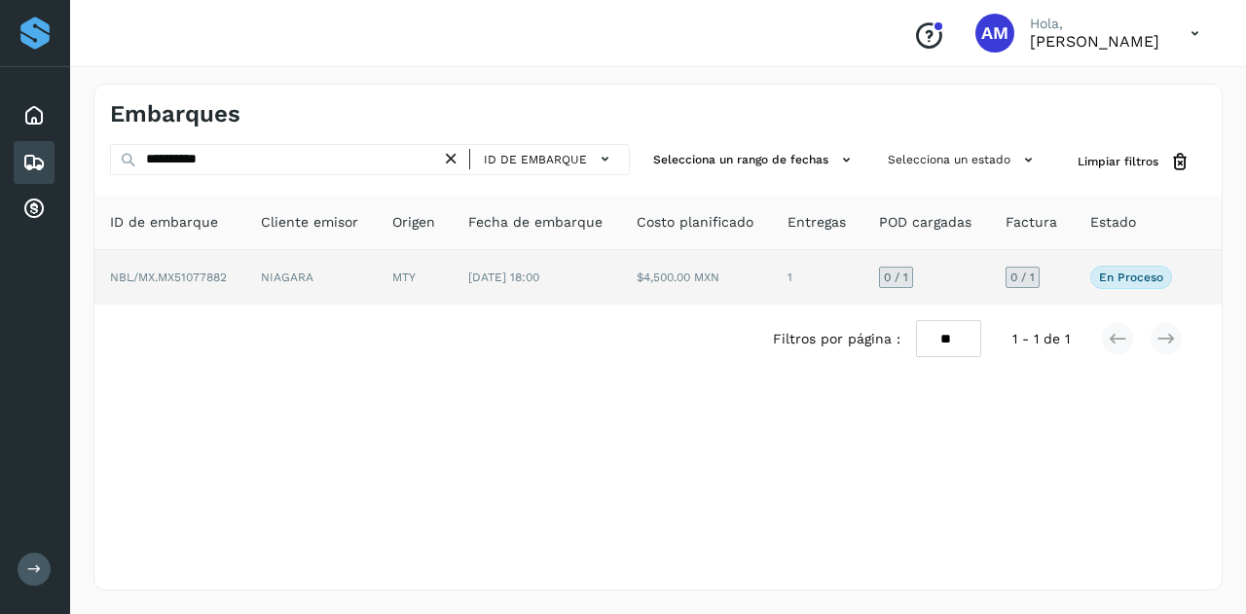
click at [370, 265] on td "NIAGARA" at bounding box center [310, 277] width 131 height 55
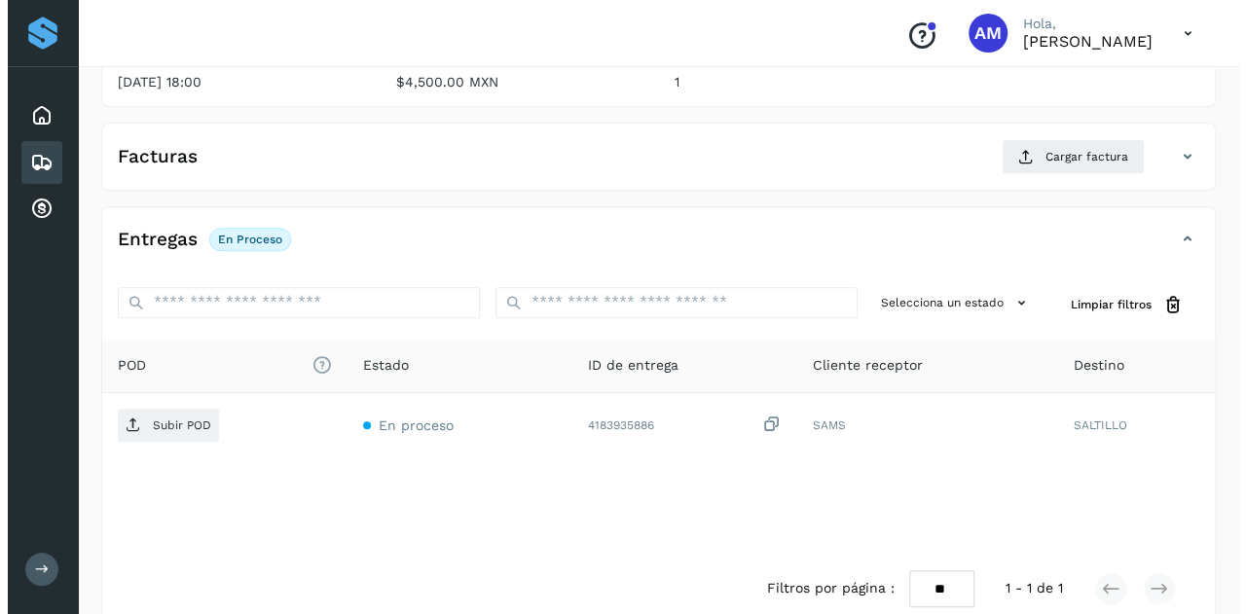
scroll to position [321, 0]
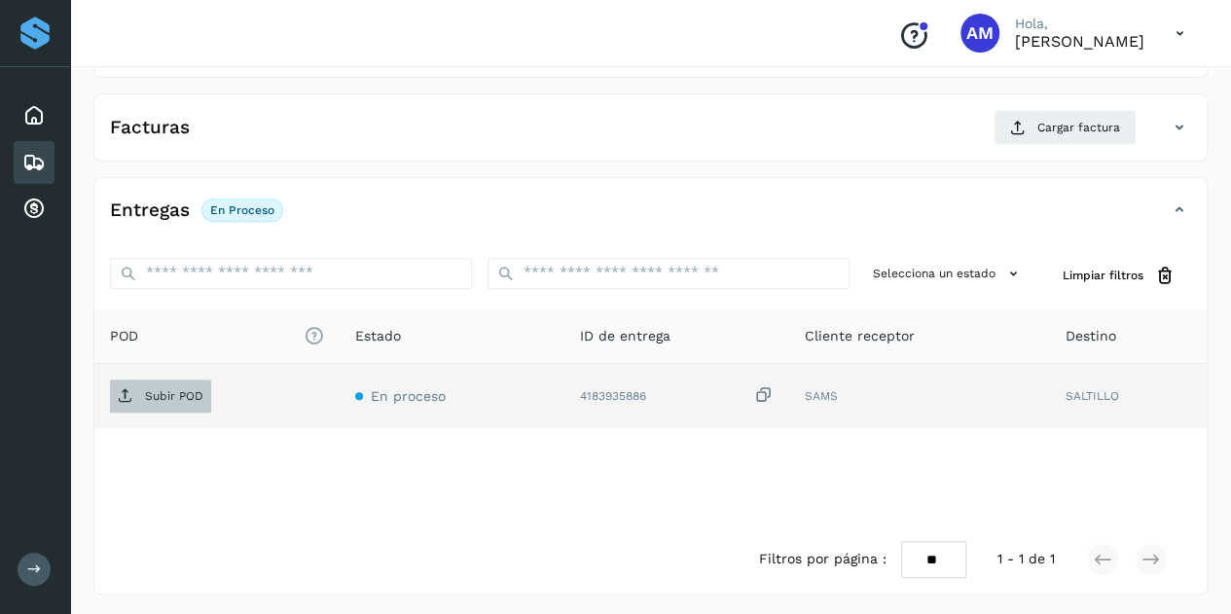
click at [164, 392] on p "Subir POD" at bounding box center [174, 396] width 58 height 14
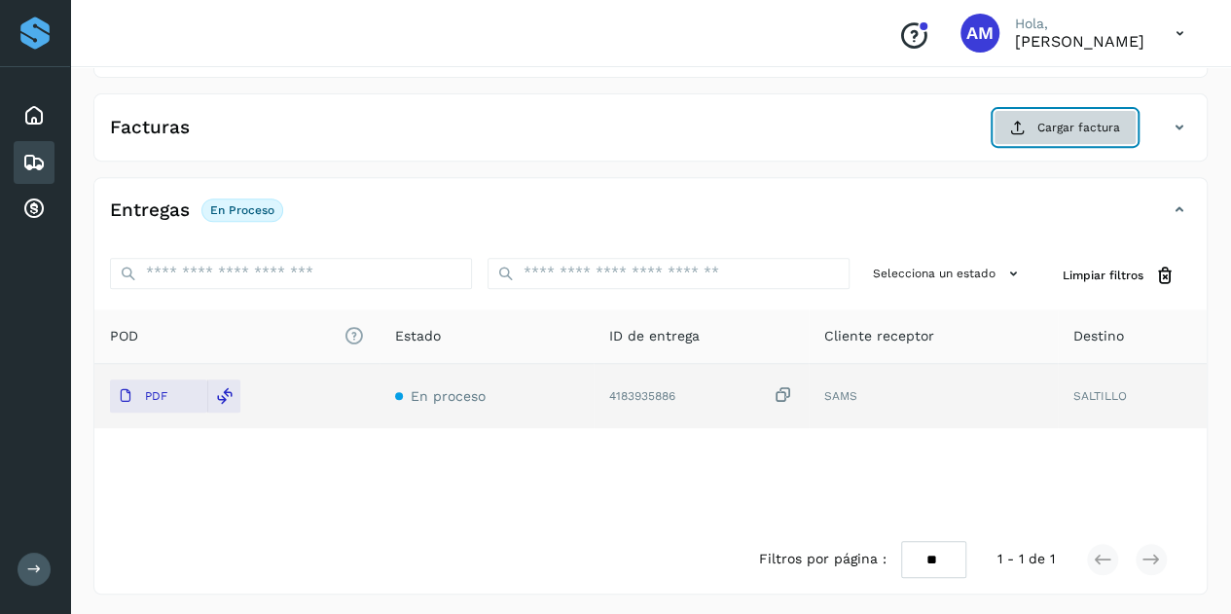
click at [1055, 124] on span "Cargar factura" at bounding box center [1079, 128] width 83 height 18
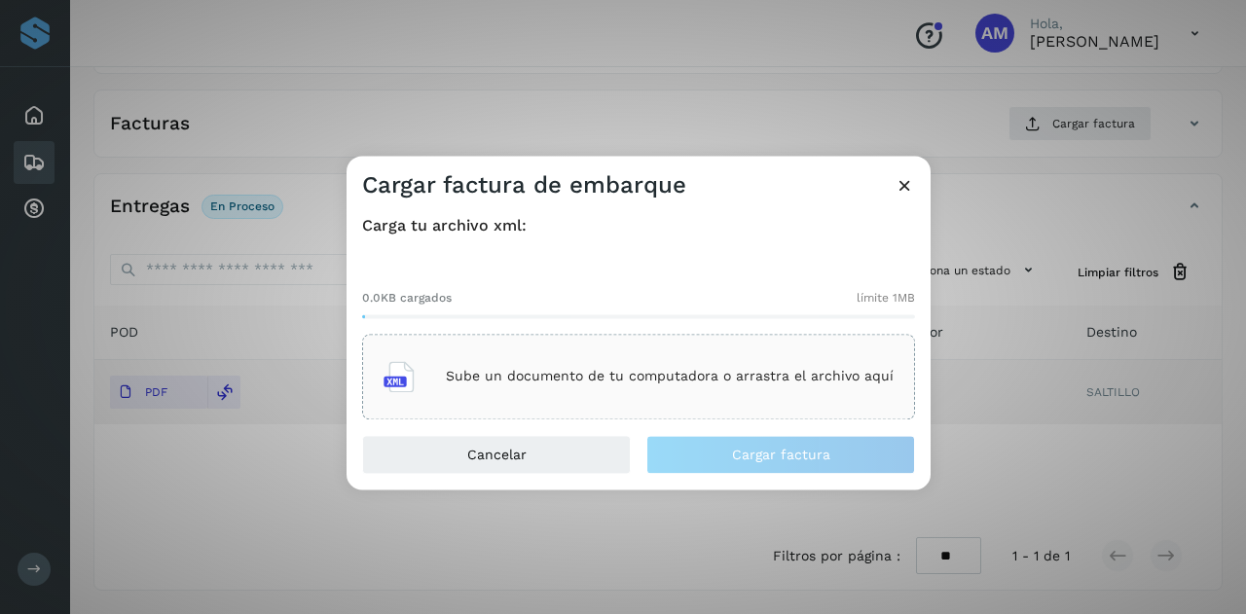
click at [784, 383] on p "Sube un documento de tu computadora o arrastra el archivo aquí" at bounding box center [670, 377] width 448 height 17
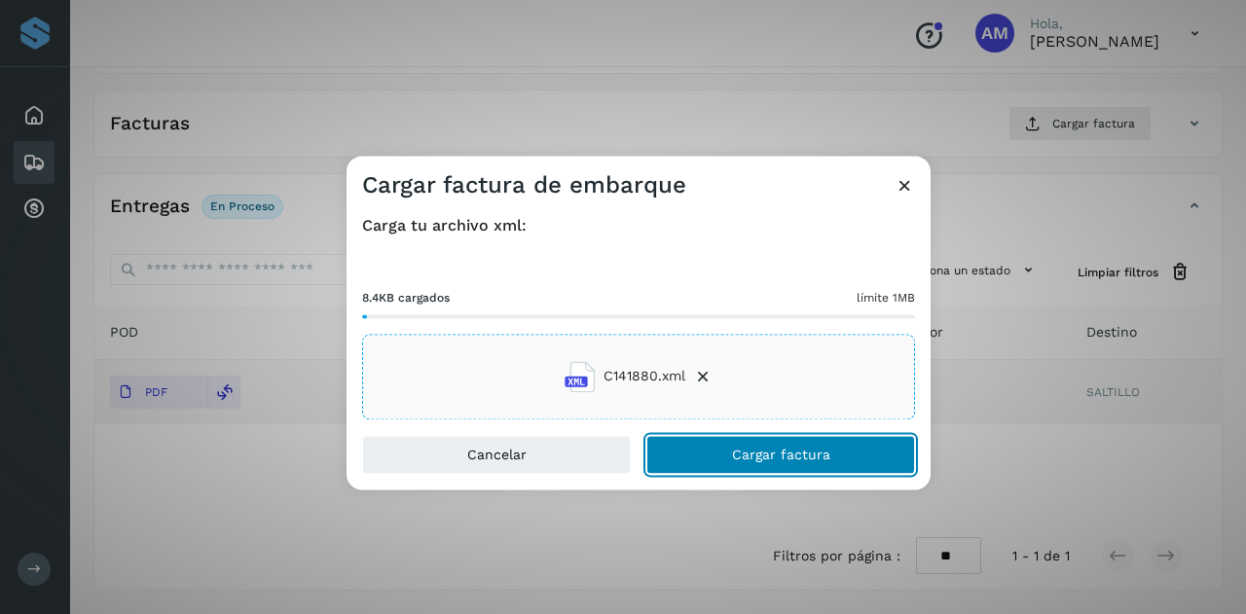
click at [757, 466] on button "Cargar factura" at bounding box center [780, 454] width 269 height 39
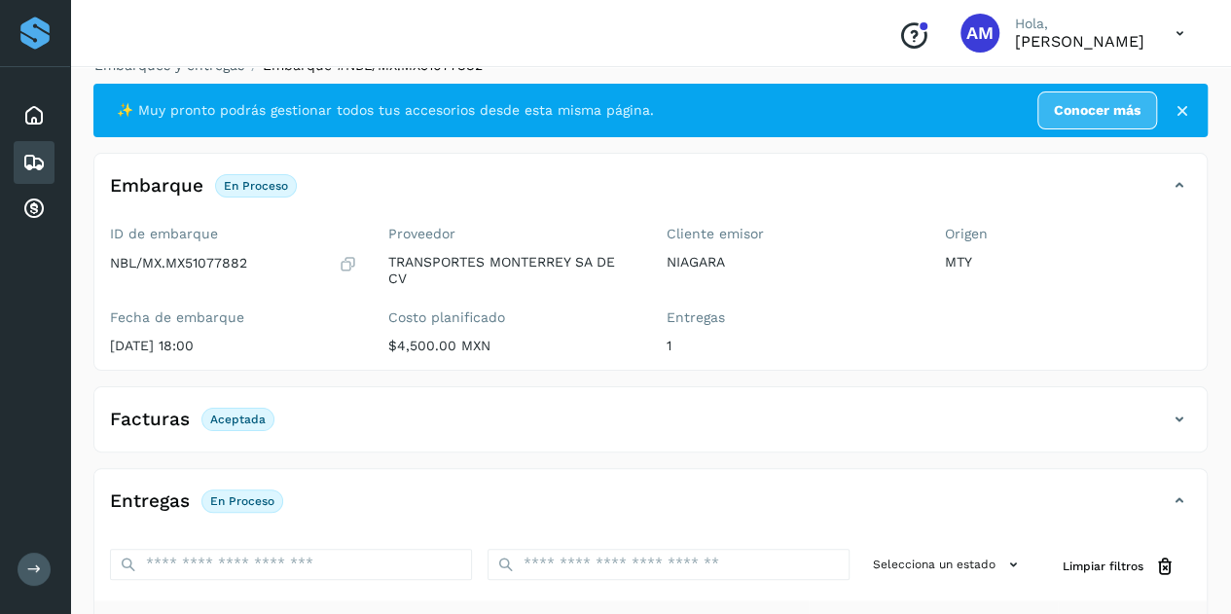
scroll to position [0, 0]
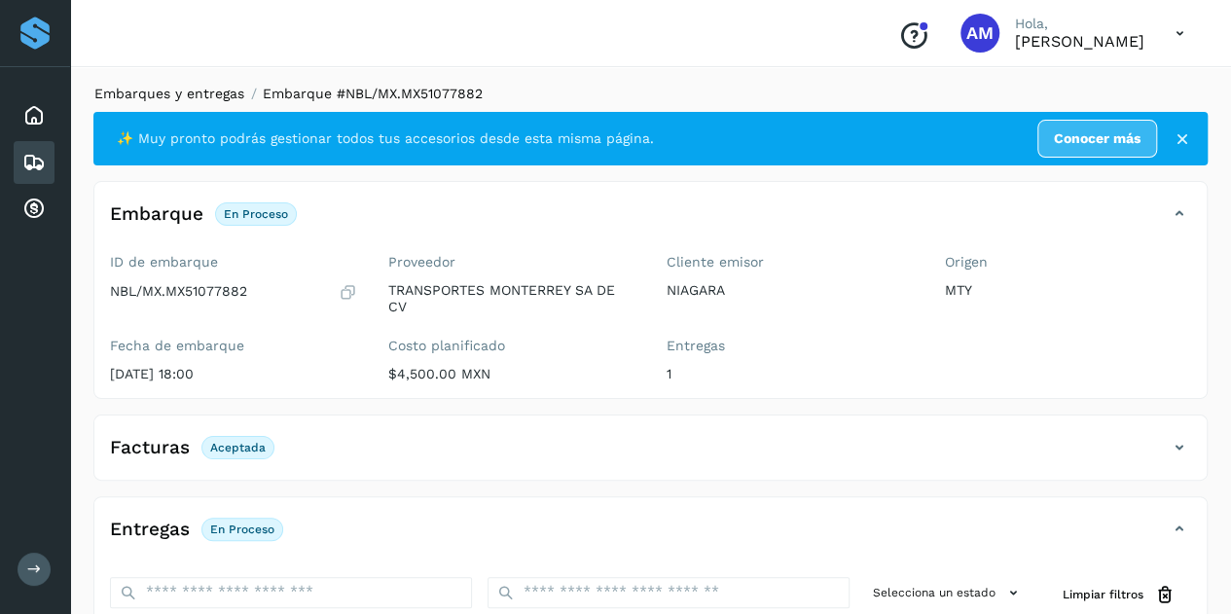
click at [184, 89] on link "Embarques y entregas" at bounding box center [169, 94] width 150 height 16
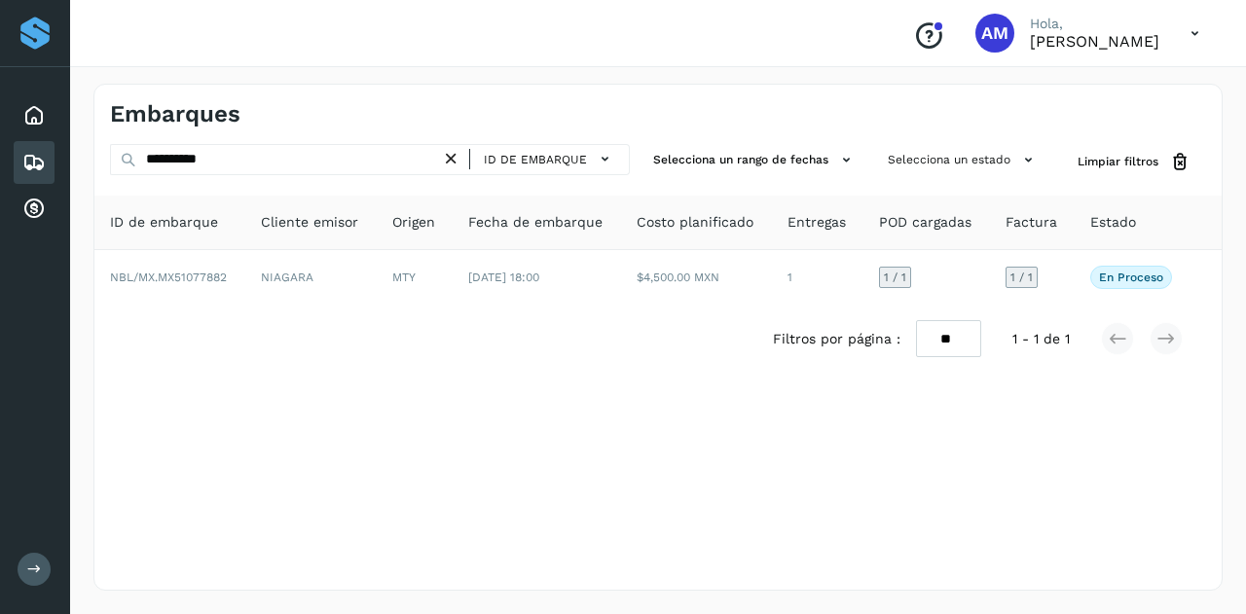
drag, startPoint x: 458, startPoint y: 157, endPoint x: 385, endPoint y: 151, distance: 73.2
click at [457, 157] on icon at bounding box center [451, 159] width 20 height 20
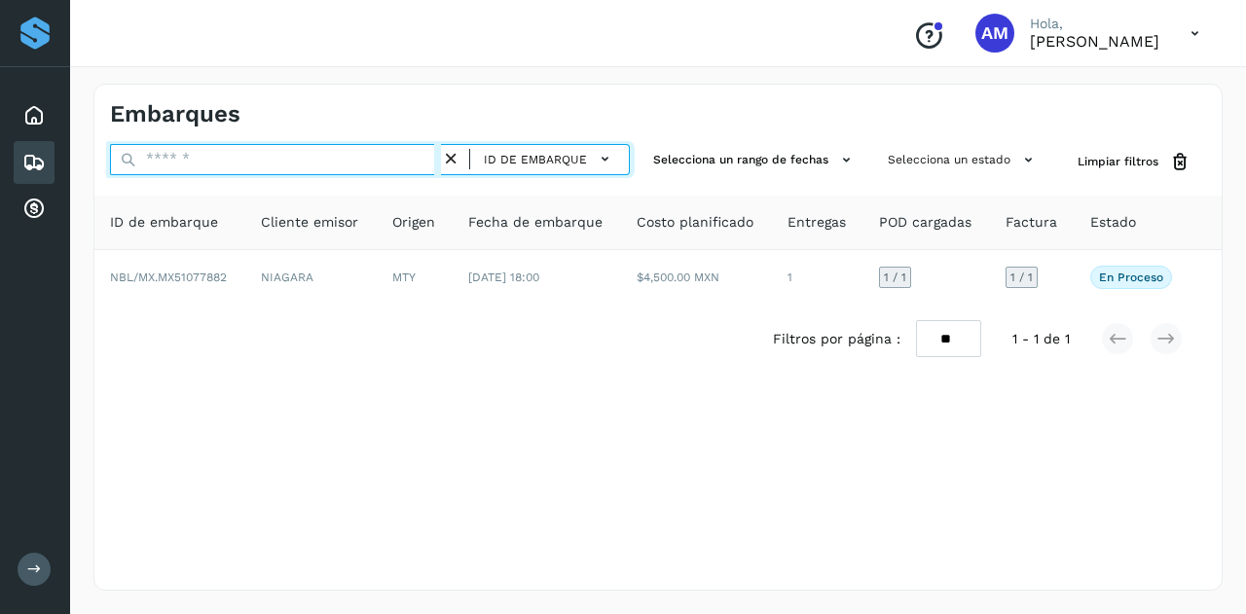
click at [385, 151] on input "text" at bounding box center [275, 159] width 331 height 31
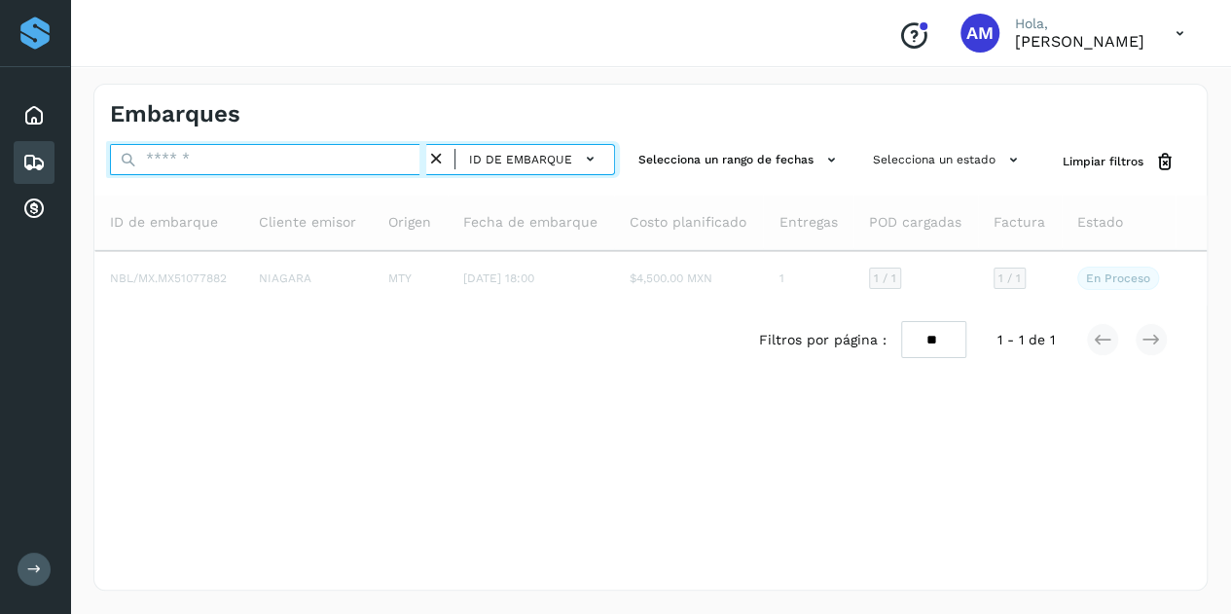
paste input "**********"
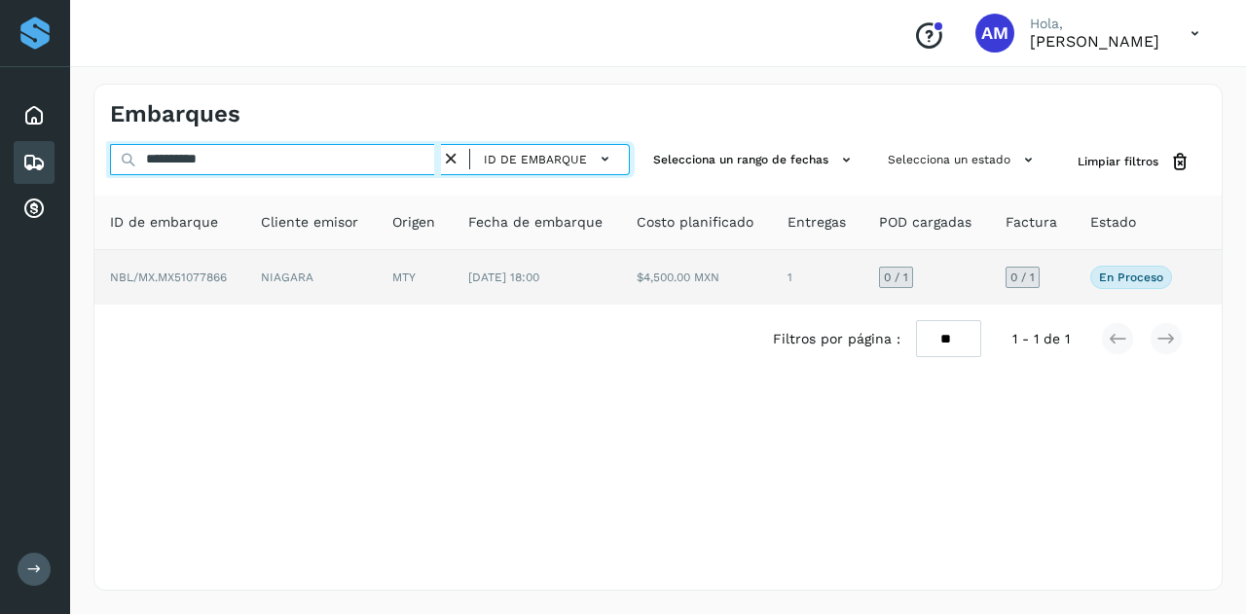
type input "**********"
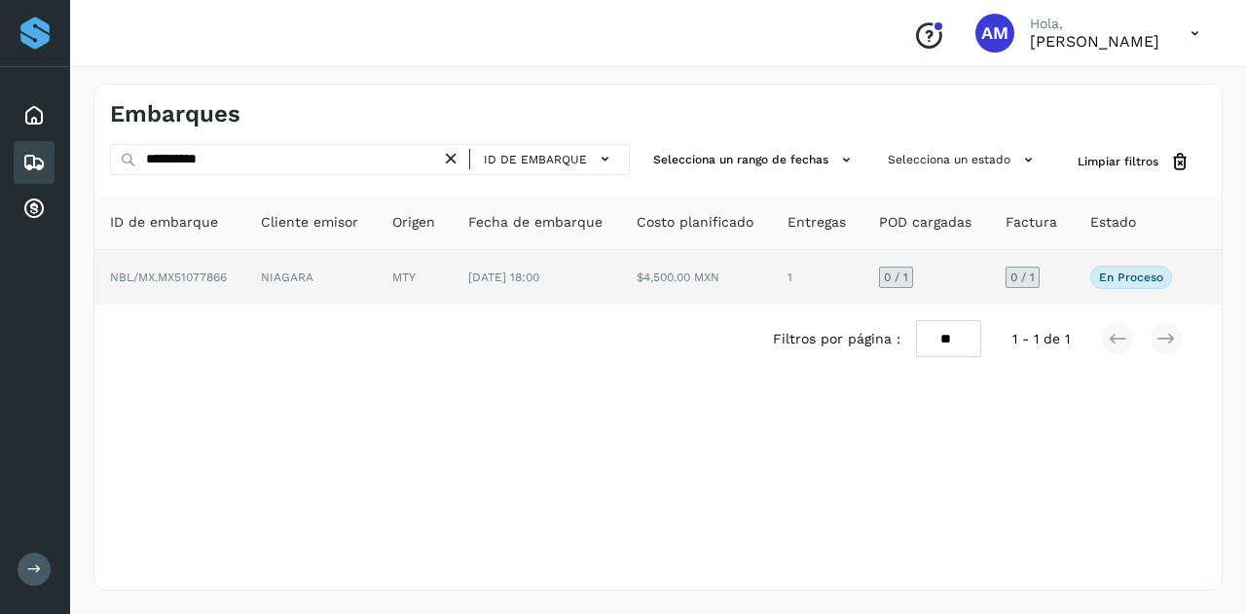
click at [358, 275] on td "NIAGARA" at bounding box center [310, 277] width 131 height 55
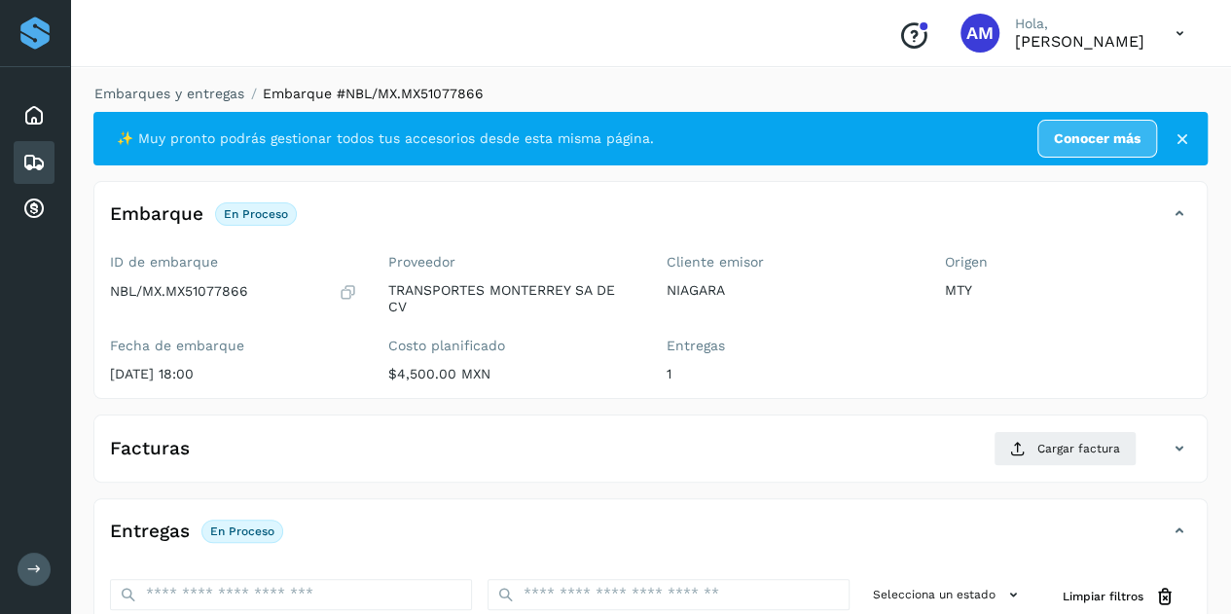
scroll to position [292, 0]
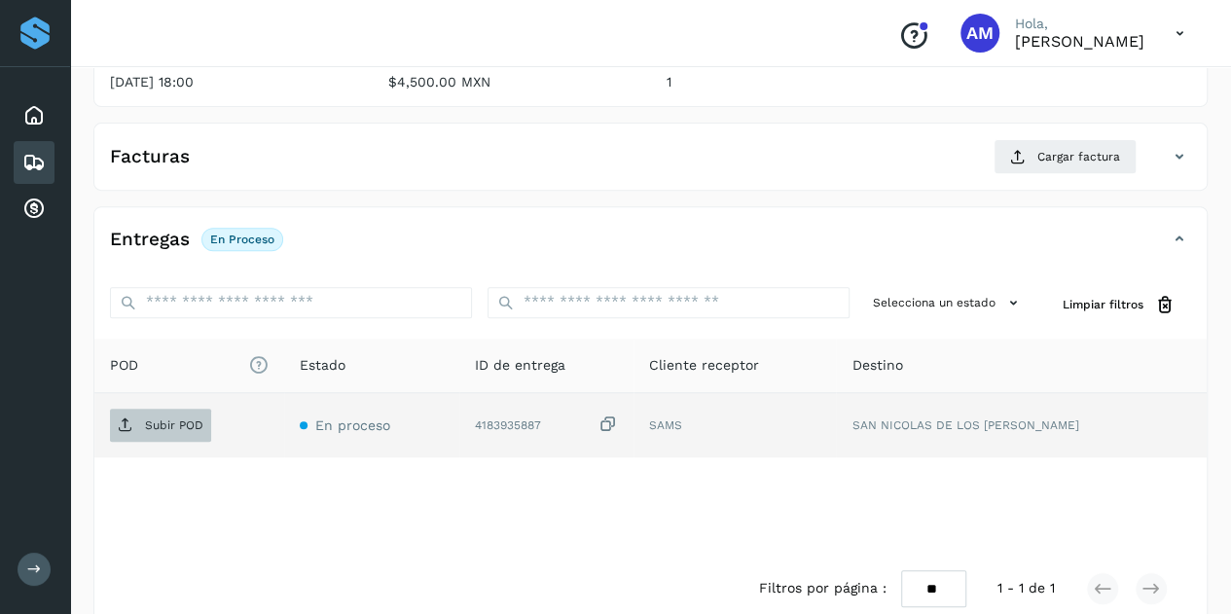
click at [173, 412] on span "Subir POD" at bounding box center [160, 425] width 101 height 31
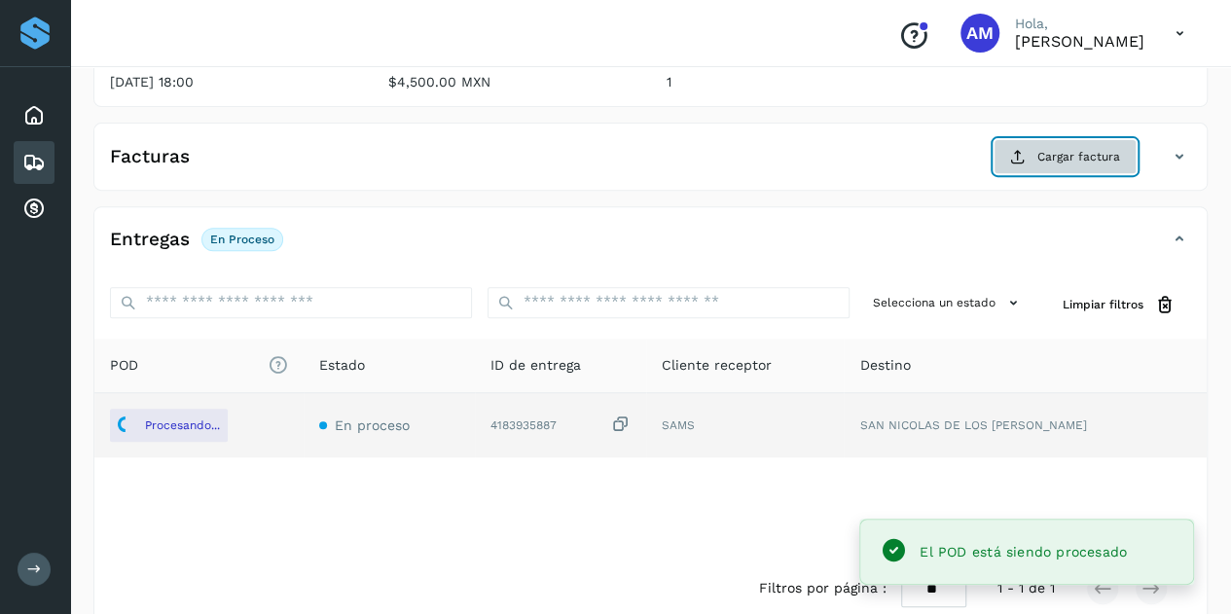
click at [1048, 148] on span "Cargar factura" at bounding box center [1079, 157] width 83 height 18
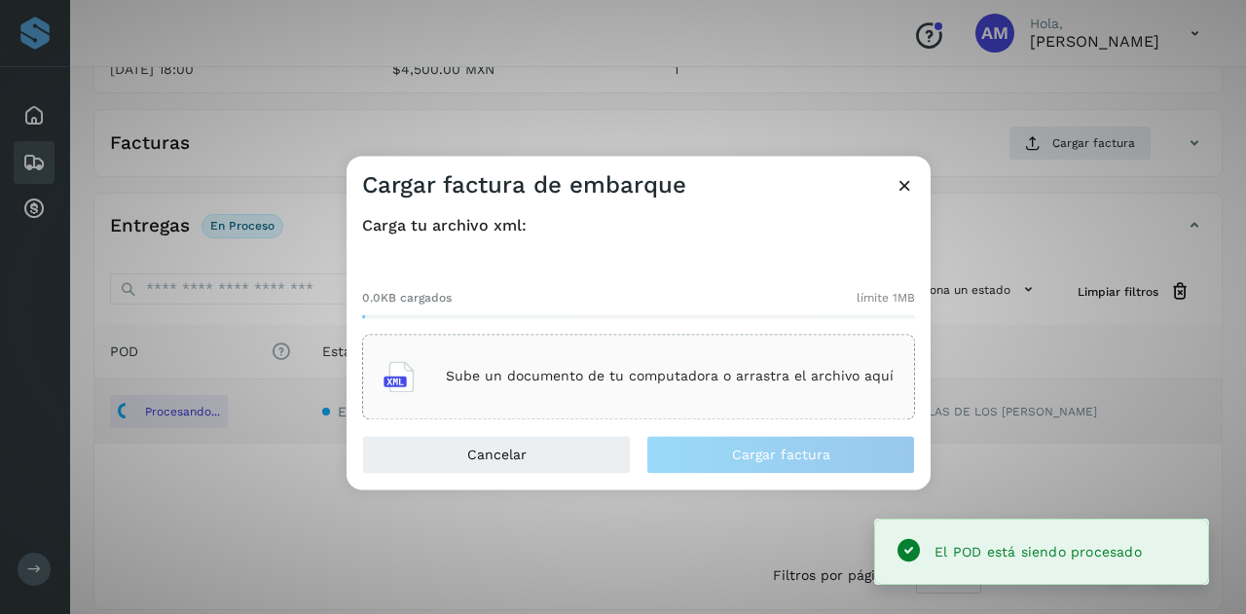
click at [699, 345] on div "Sube un documento de tu computadora o arrastra el archivo aquí" at bounding box center [638, 377] width 553 height 86
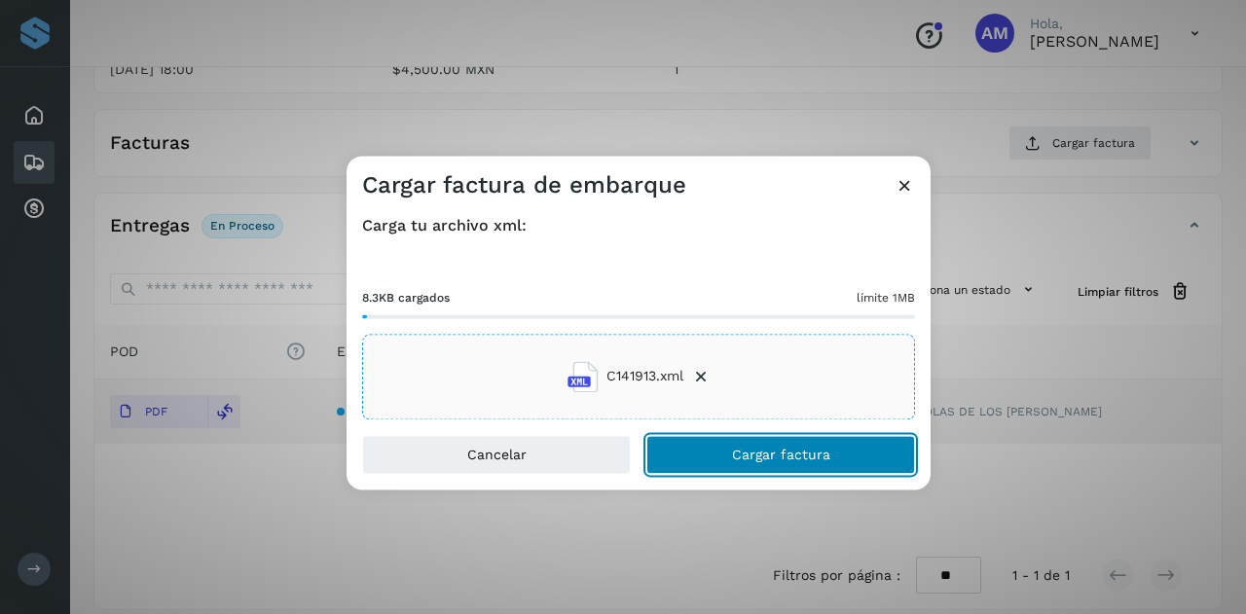
click at [736, 452] on span "Cargar factura" at bounding box center [781, 455] width 98 height 14
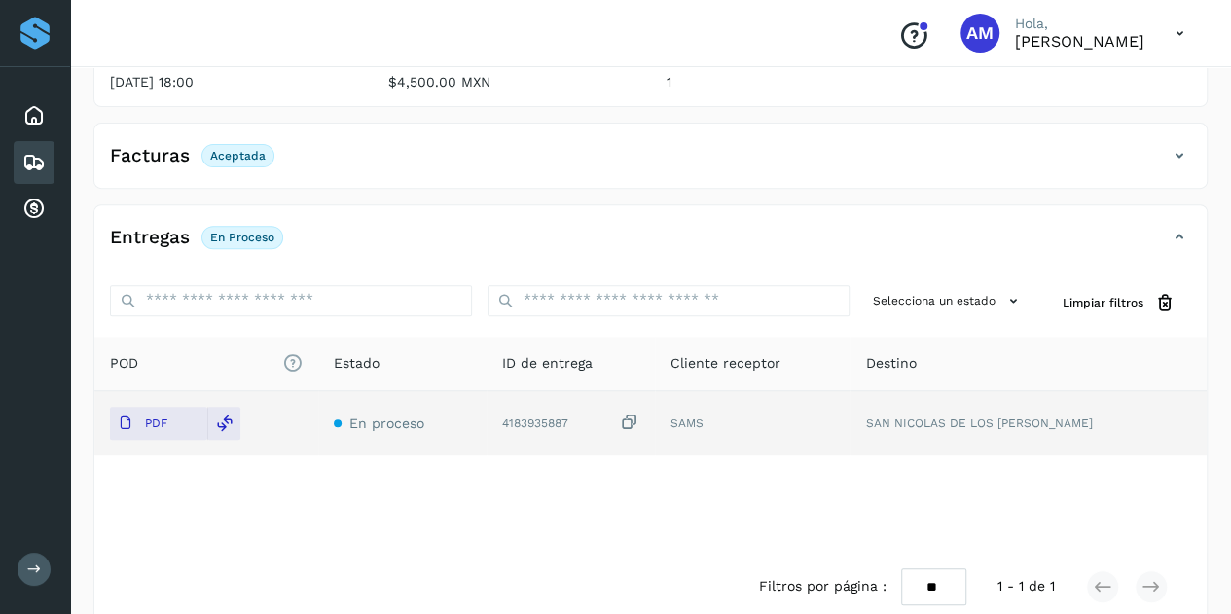
scroll to position [0, 0]
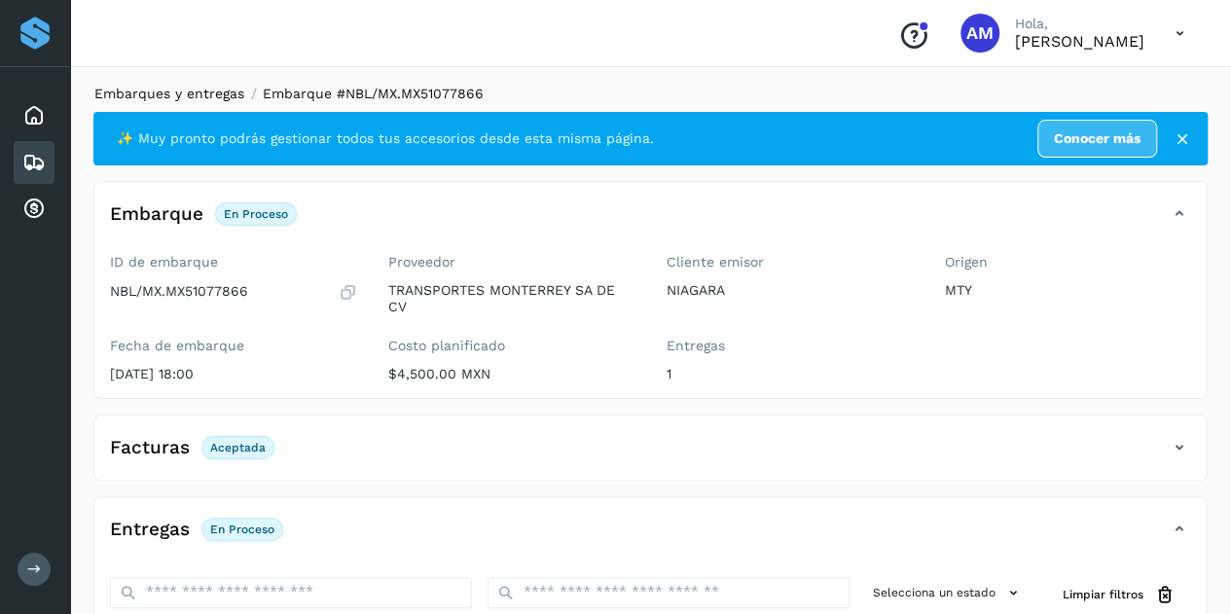
click at [210, 87] on link "Embarques y entregas" at bounding box center [169, 94] width 150 height 16
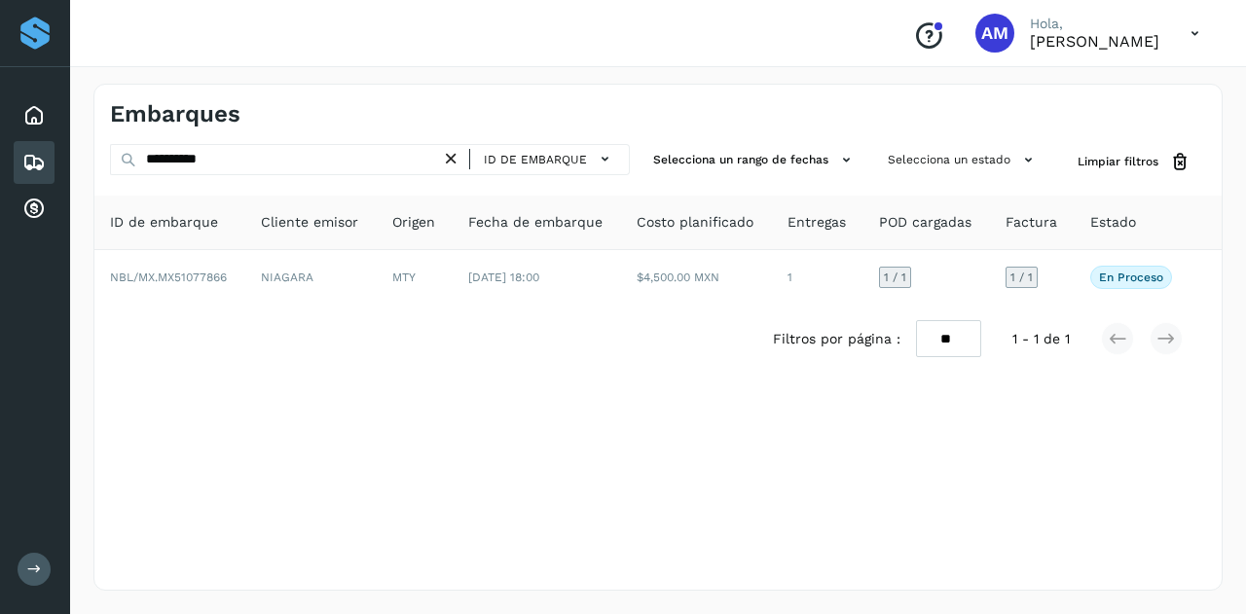
click at [456, 161] on icon at bounding box center [451, 159] width 20 height 20
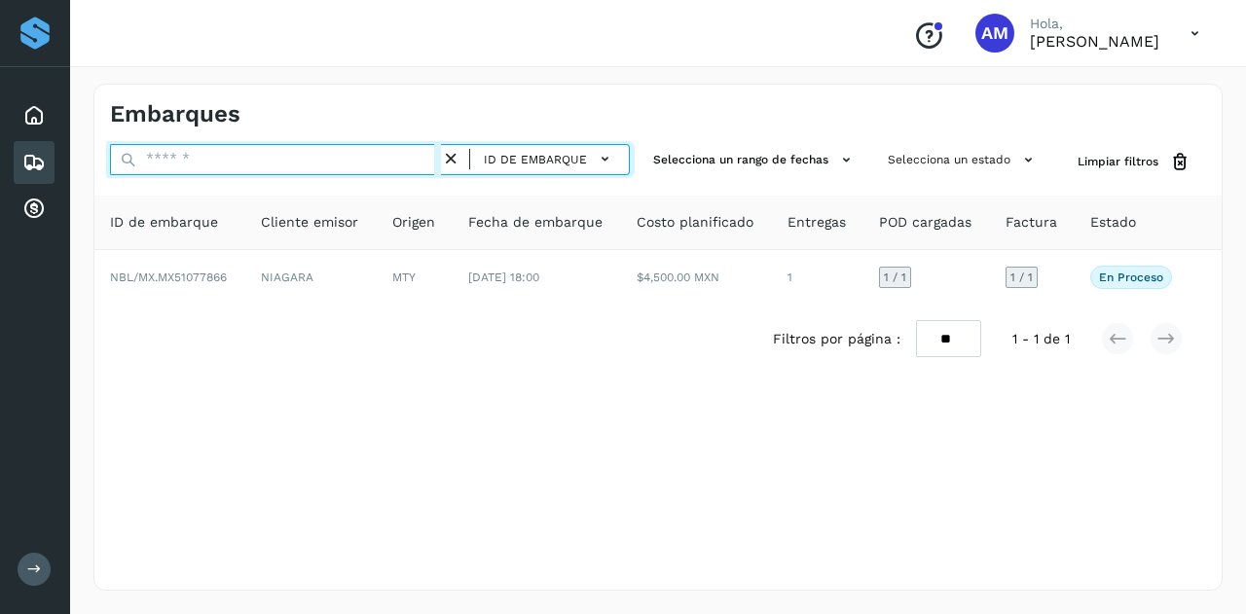
click at [389, 160] on input "text" at bounding box center [275, 159] width 331 height 31
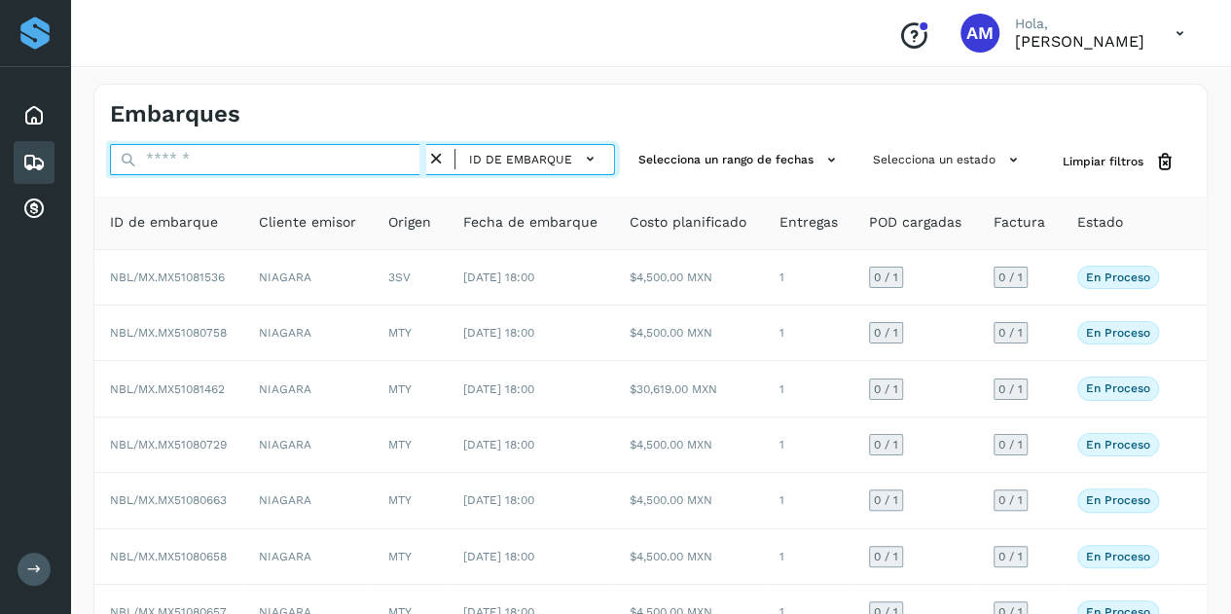
paste input "**********"
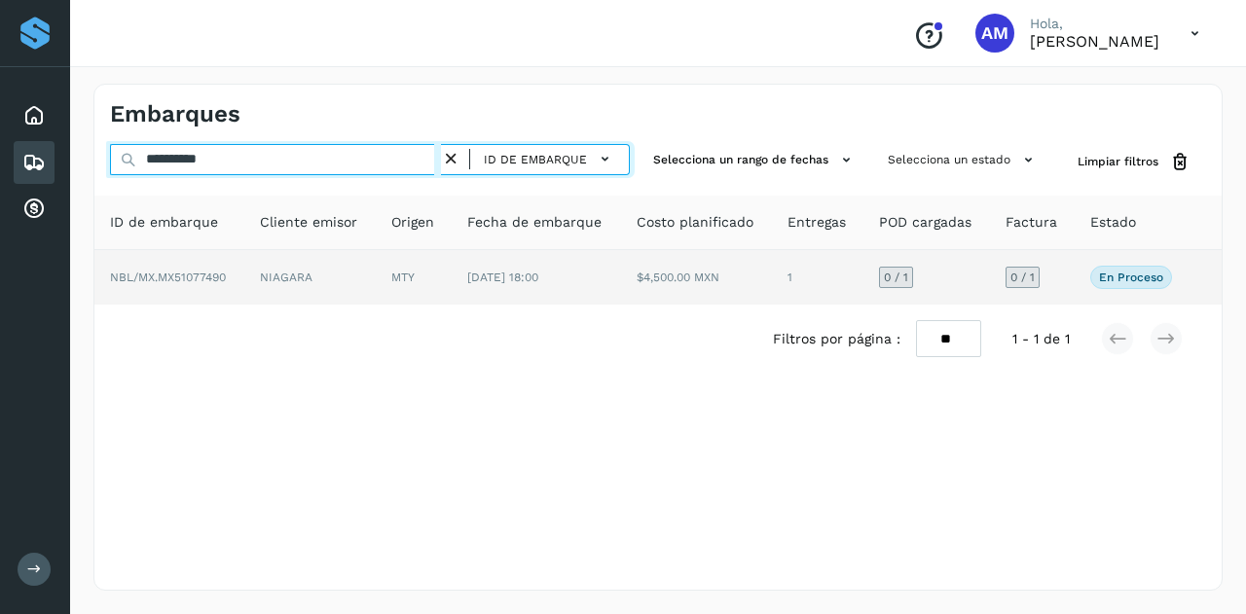
type input "**********"
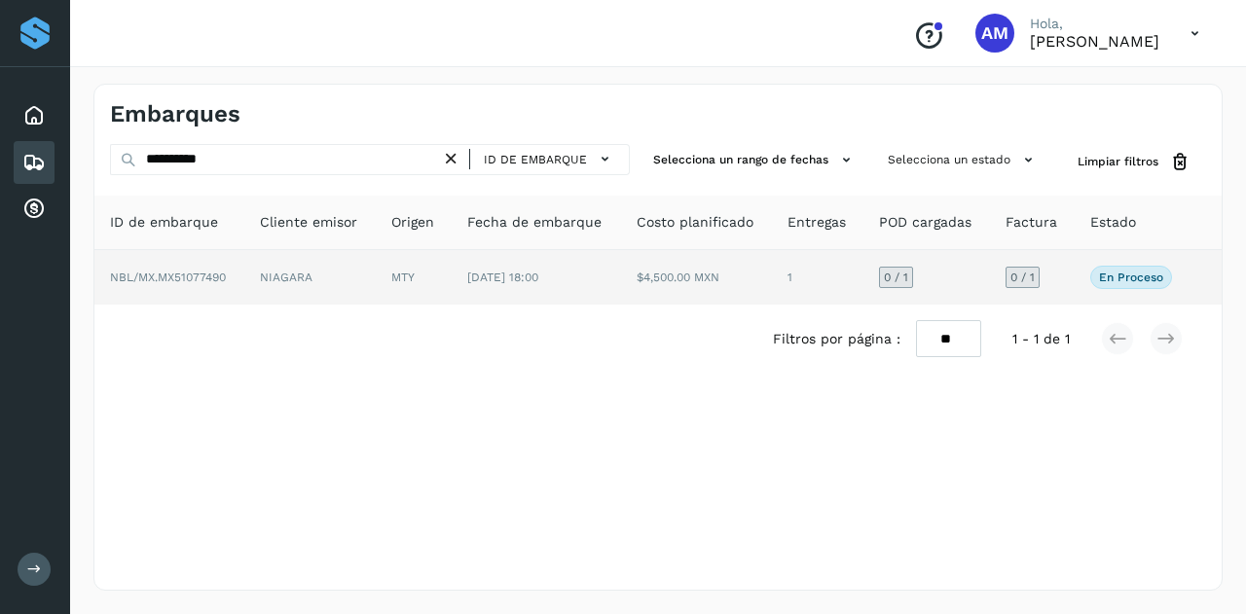
click at [375, 272] on td "NIAGARA" at bounding box center [309, 277] width 131 height 55
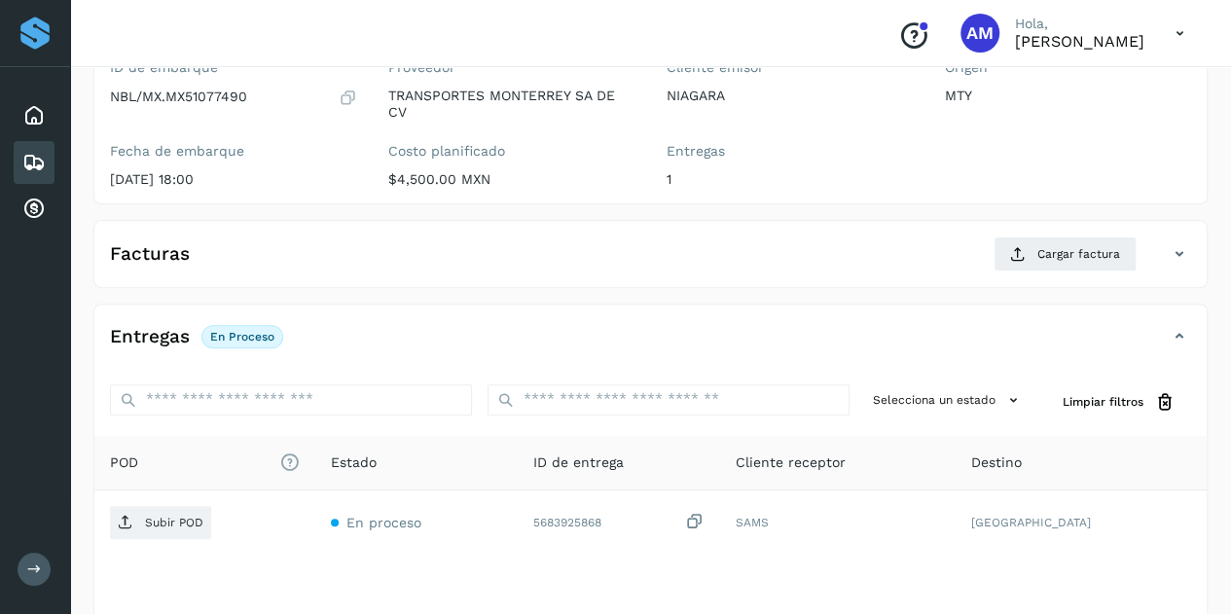
scroll to position [292, 0]
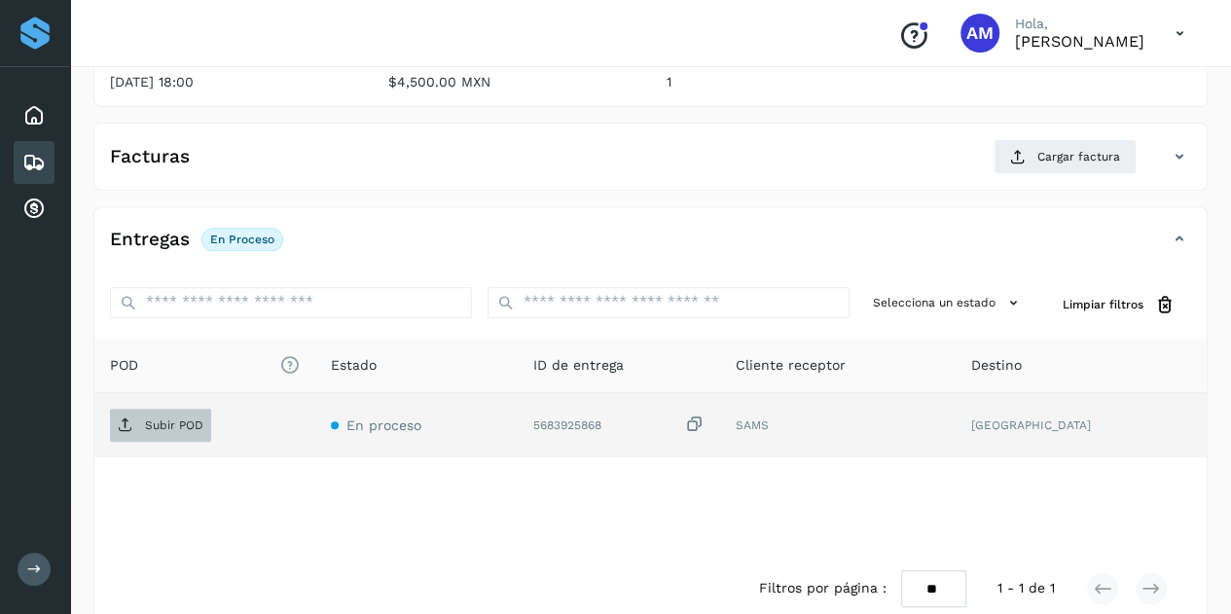
click at [136, 422] on span "Subir POD" at bounding box center [160, 425] width 101 height 31
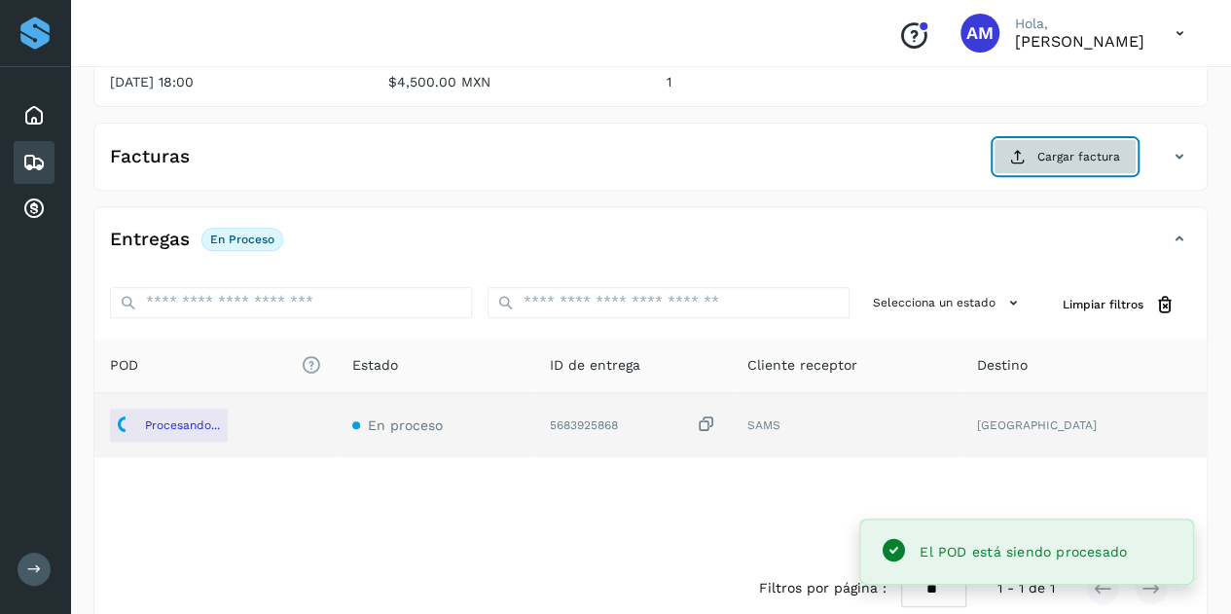
click at [1070, 164] on button "Cargar factura" at bounding box center [1065, 156] width 143 height 35
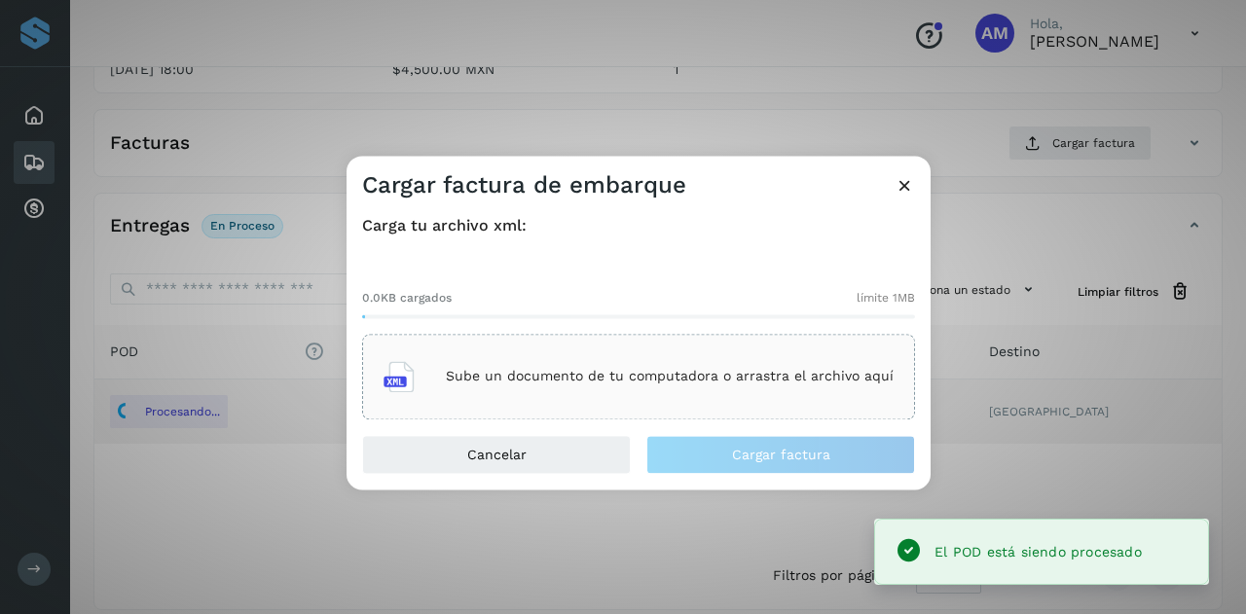
click at [728, 376] on p "Sube un documento de tu computadora o arrastra el archivo aquí" at bounding box center [670, 377] width 448 height 17
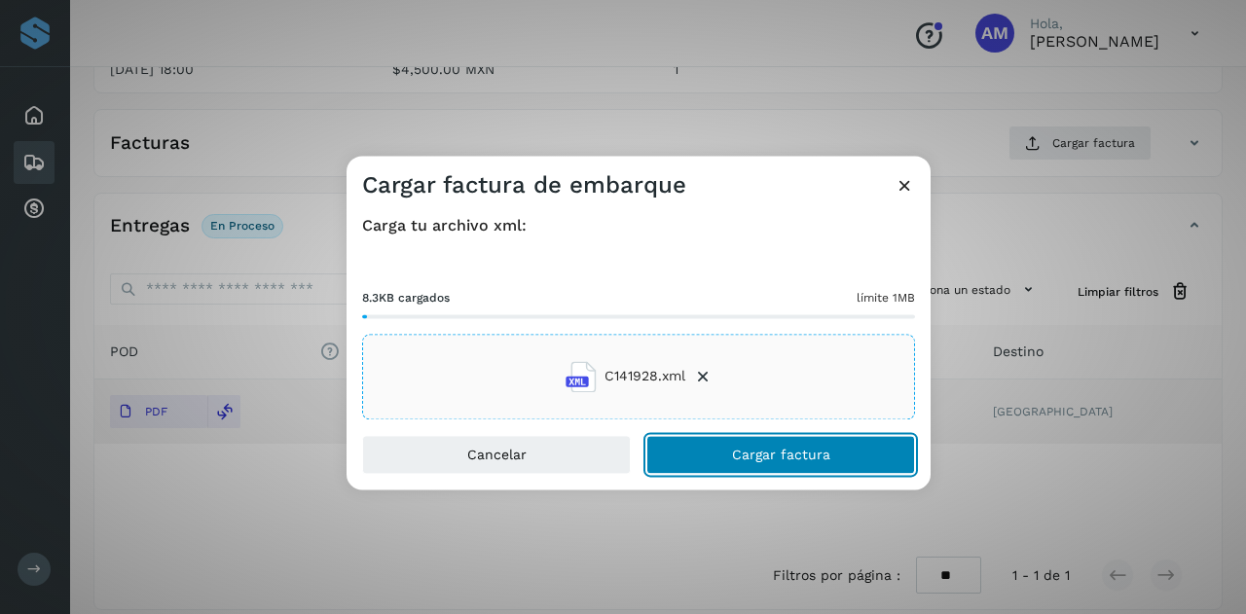
click at [712, 456] on button "Cargar factura" at bounding box center [780, 454] width 269 height 39
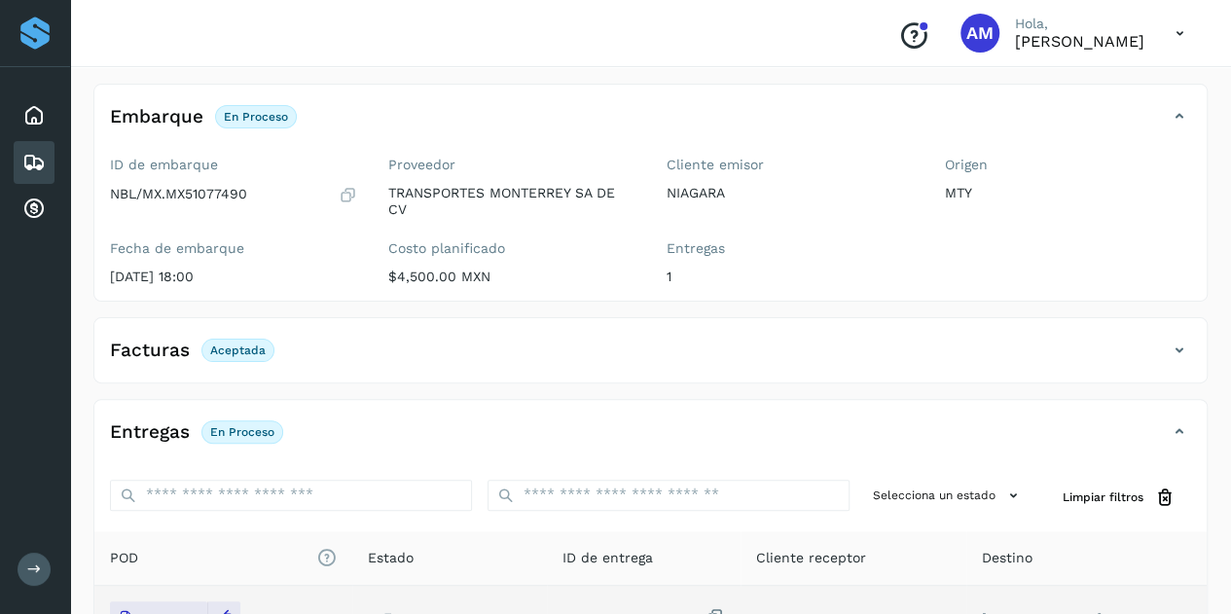
scroll to position [0, 0]
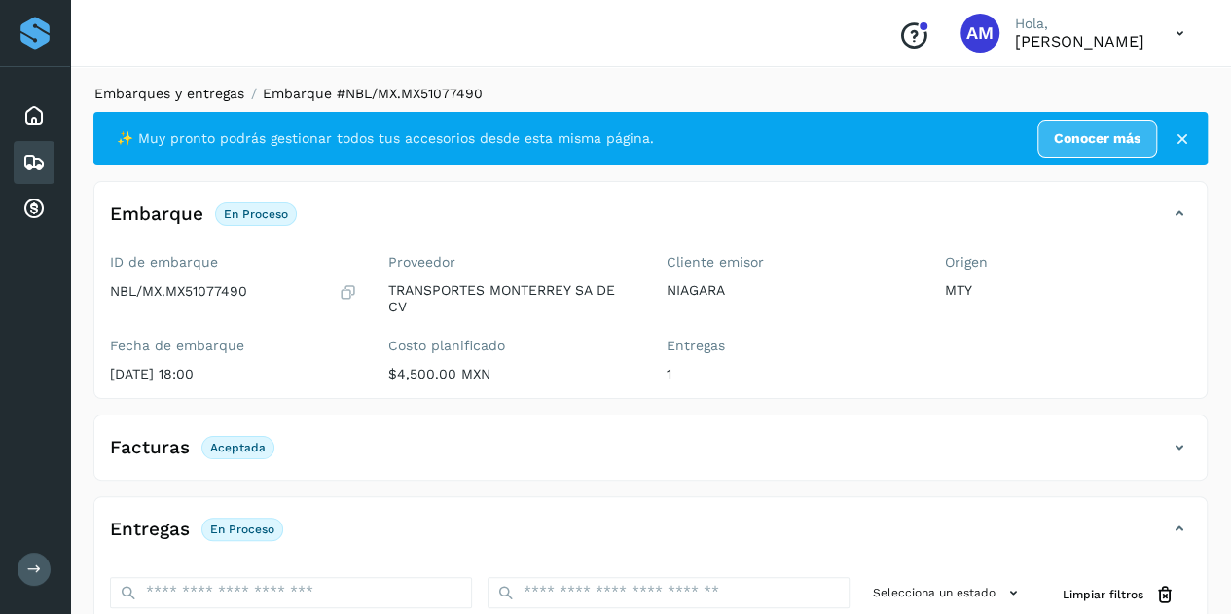
click at [171, 87] on link "Embarques y entregas" at bounding box center [169, 94] width 150 height 16
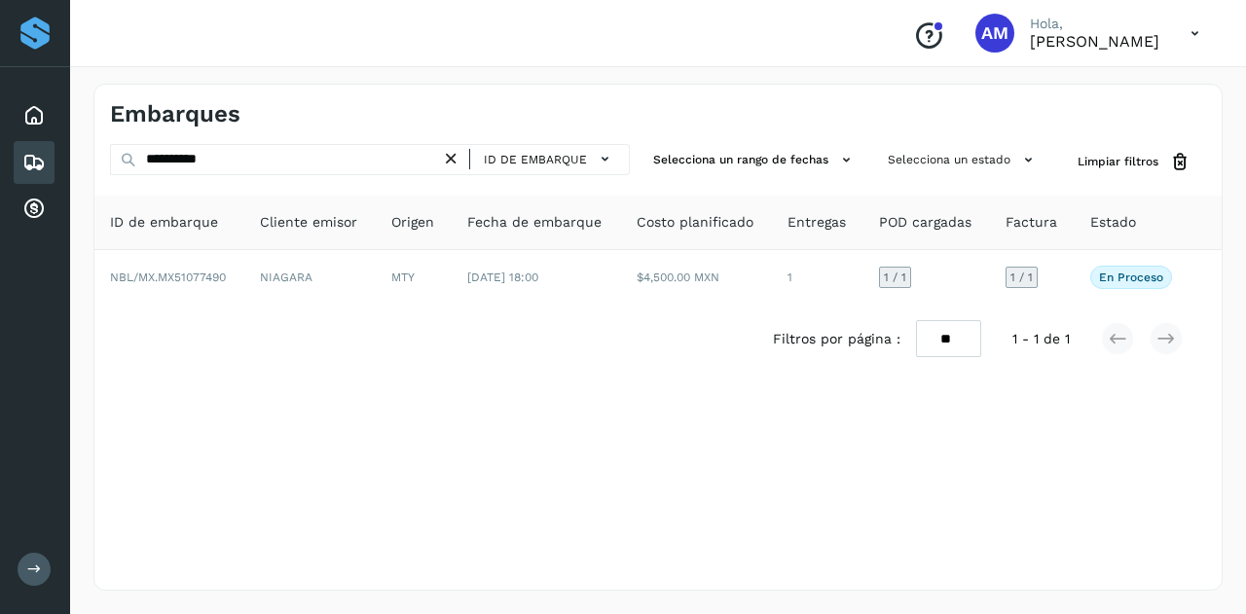
click at [461, 163] on icon at bounding box center [451, 159] width 20 height 20
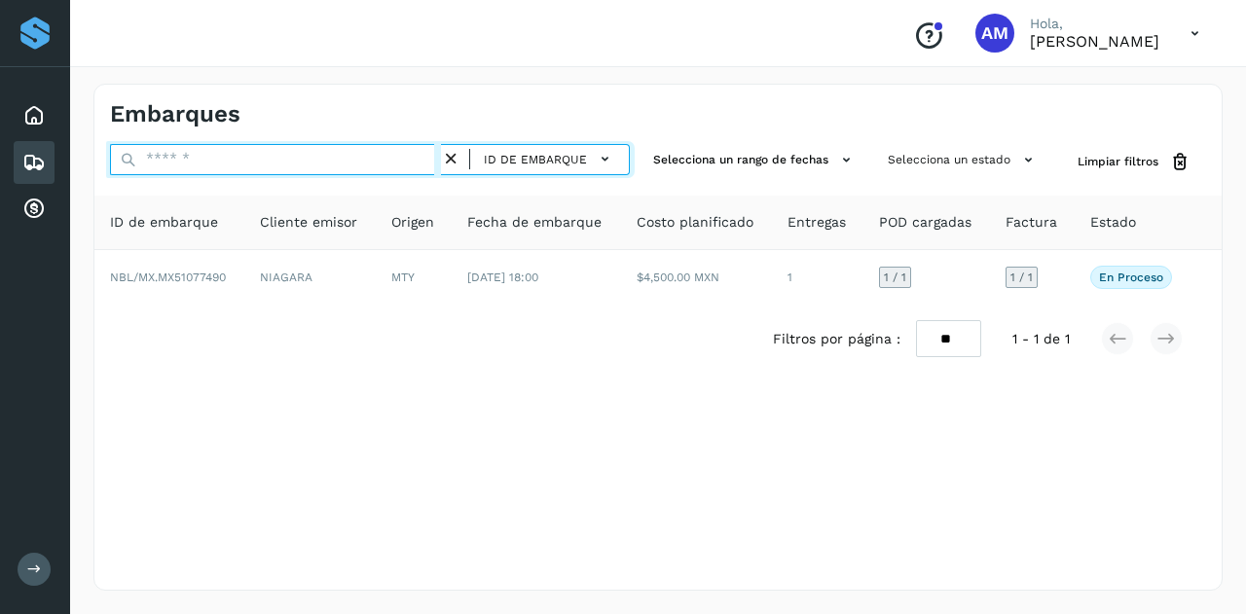
click at [406, 165] on input "text" at bounding box center [275, 159] width 331 height 31
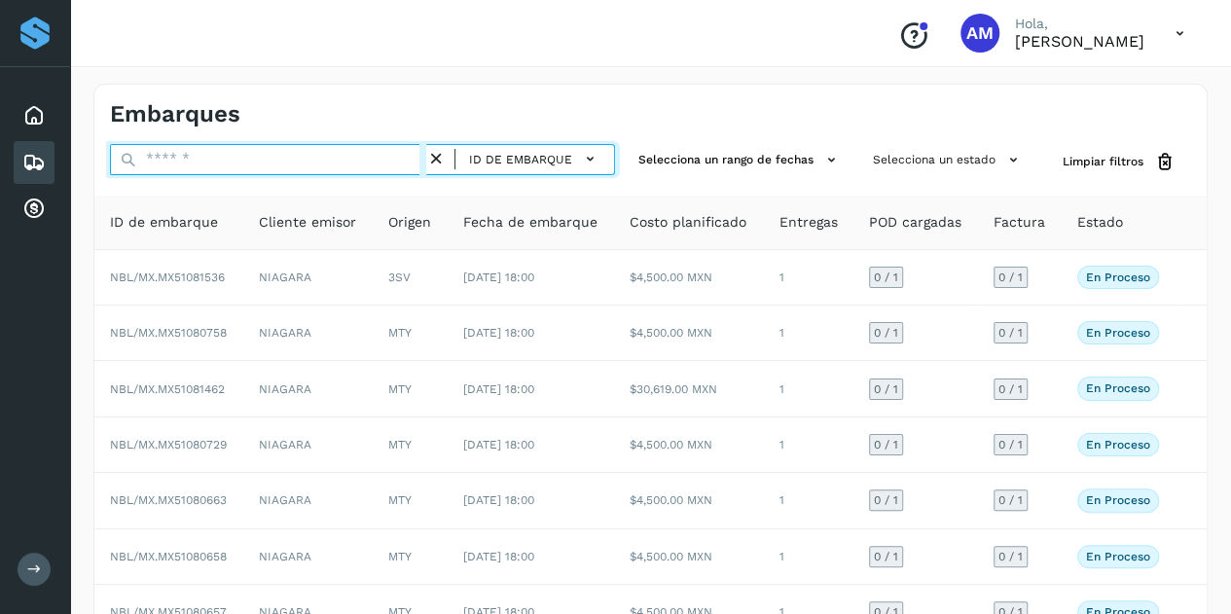
paste input "**********"
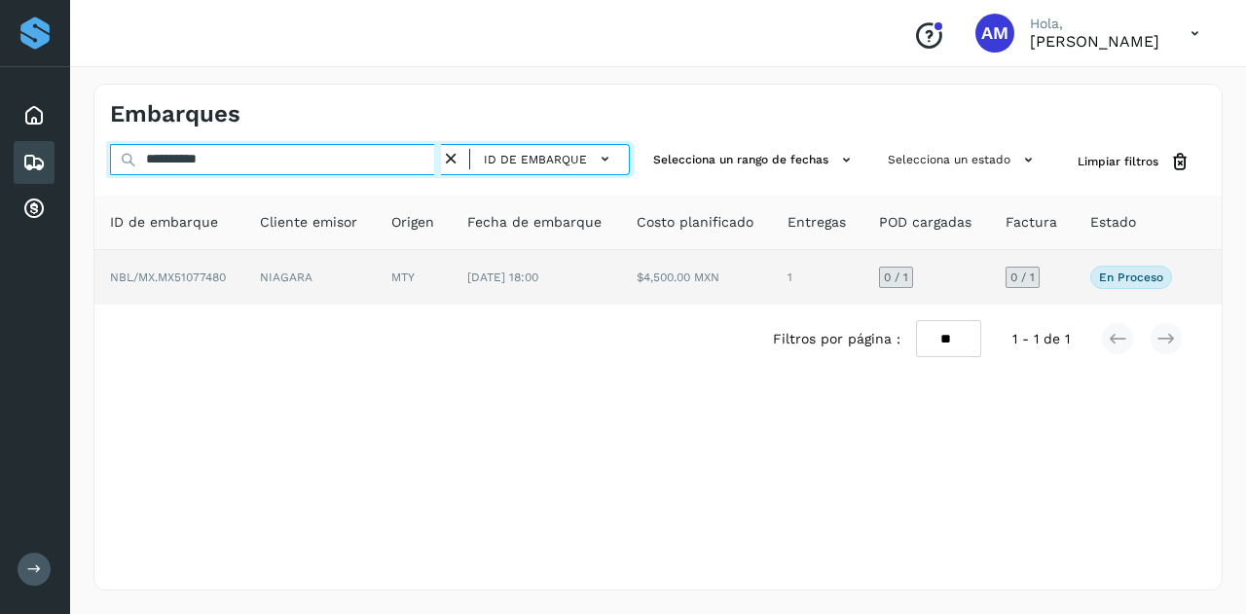
type input "**********"
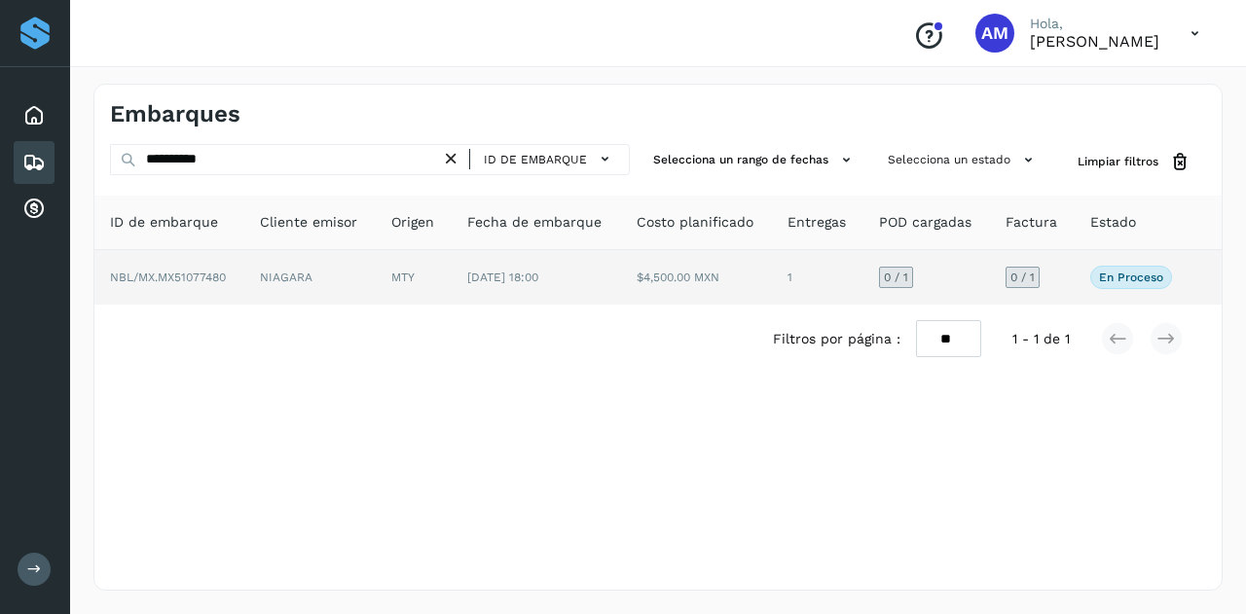
click at [375, 258] on td "NIAGARA" at bounding box center [309, 277] width 131 height 55
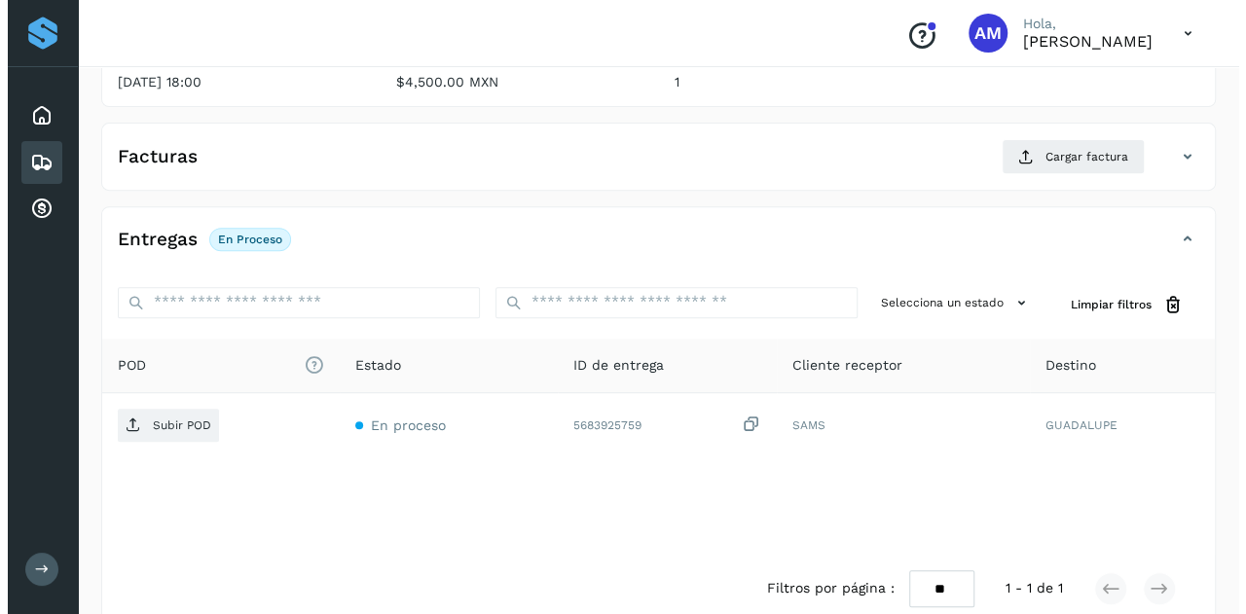
scroll to position [321, 0]
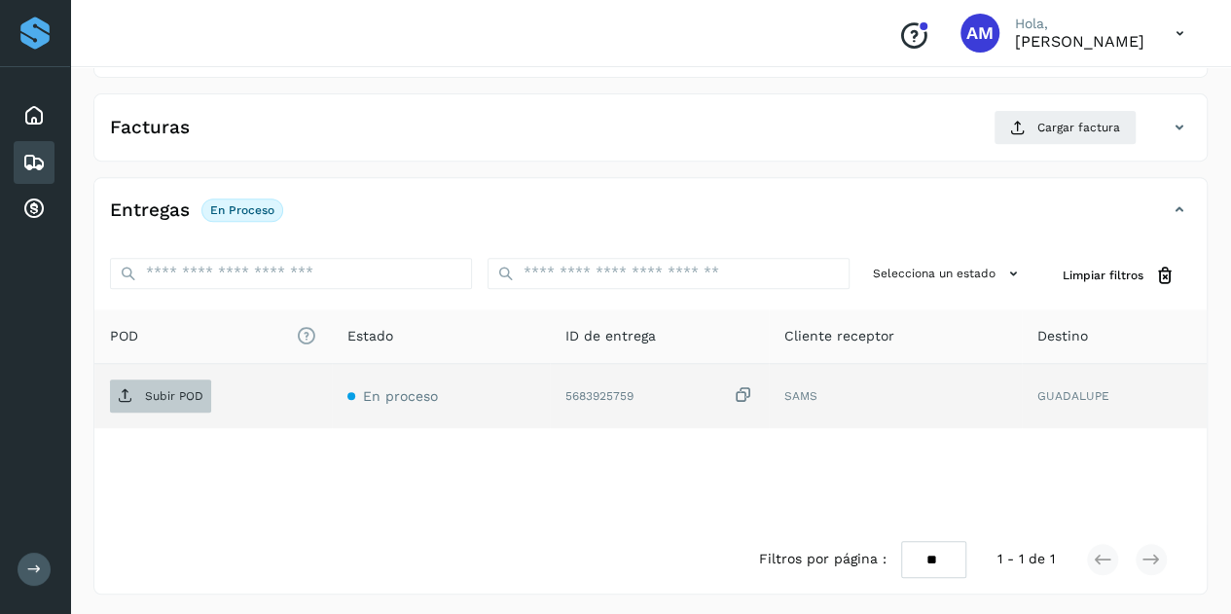
click at [191, 389] on p "Subir POD" at bounding box center [174, 396] width 58 height 14
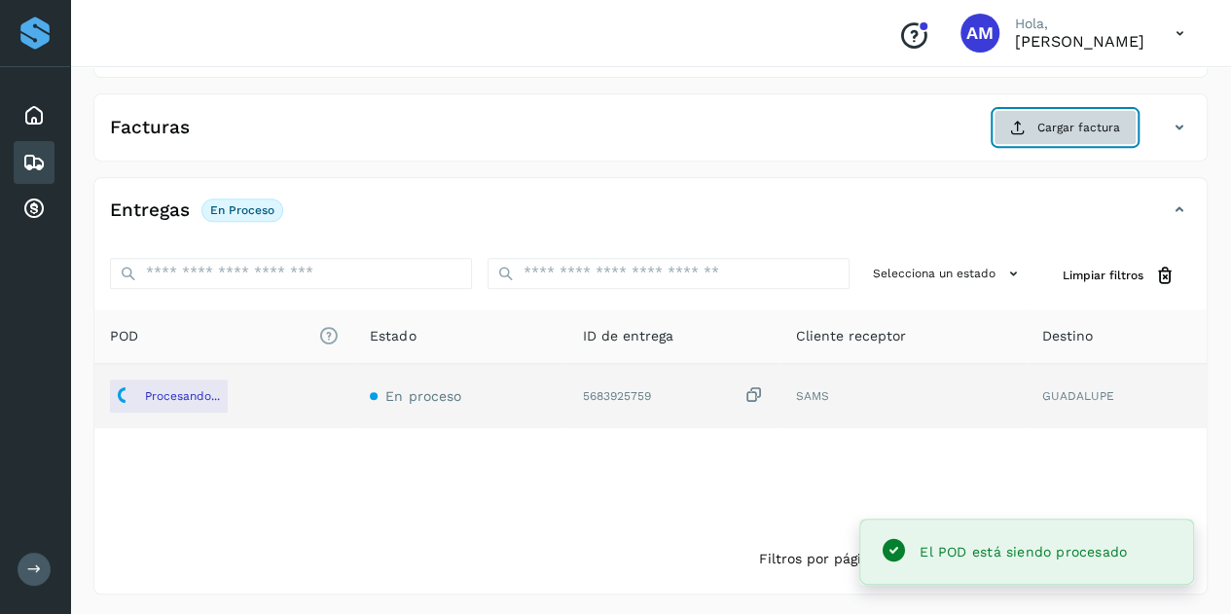
click at [1049, 126] on span "Cargar factura" at bounding box center [1079, 128] width 83 height 18
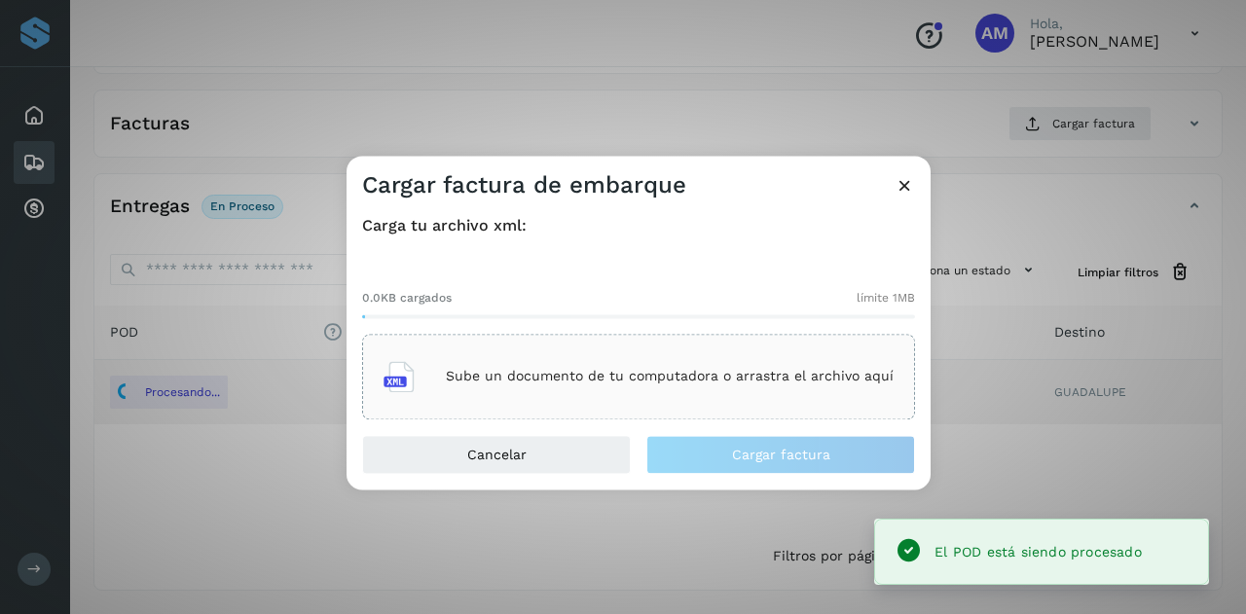
click at [773, 346] on div "Sube un documento de tu computadora o arrastra el archivo aquí" at bounding box center [638, 377] width 553 height 86
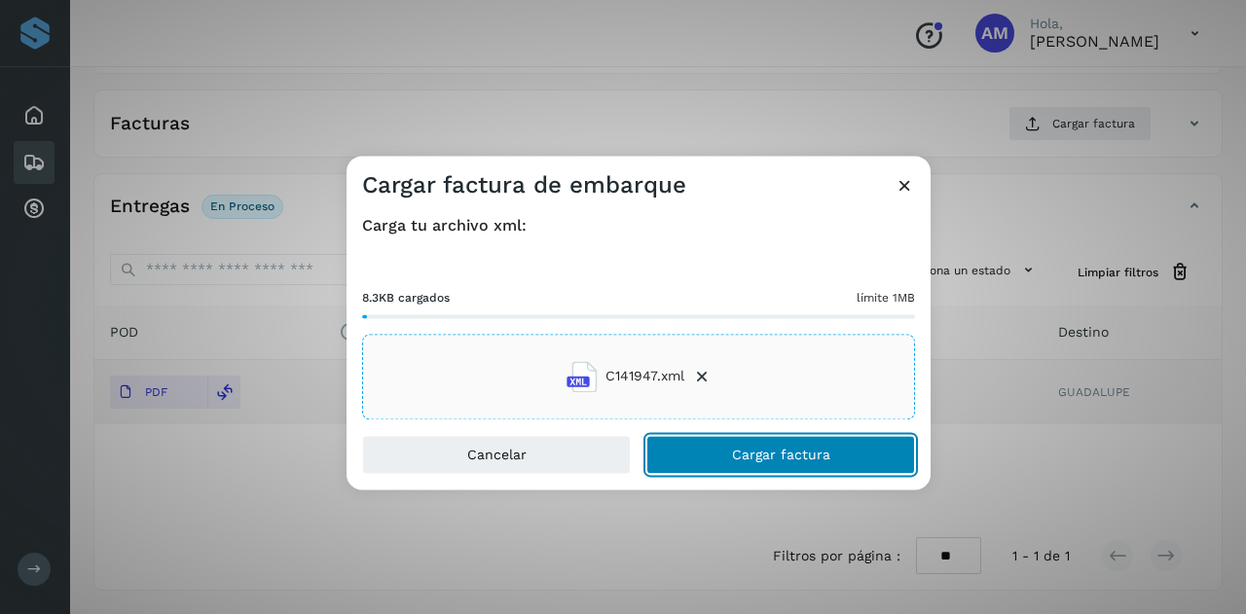
click at [675, 449] on button "Cargar factura" at bounding box center [780, 454] width 269 height 39
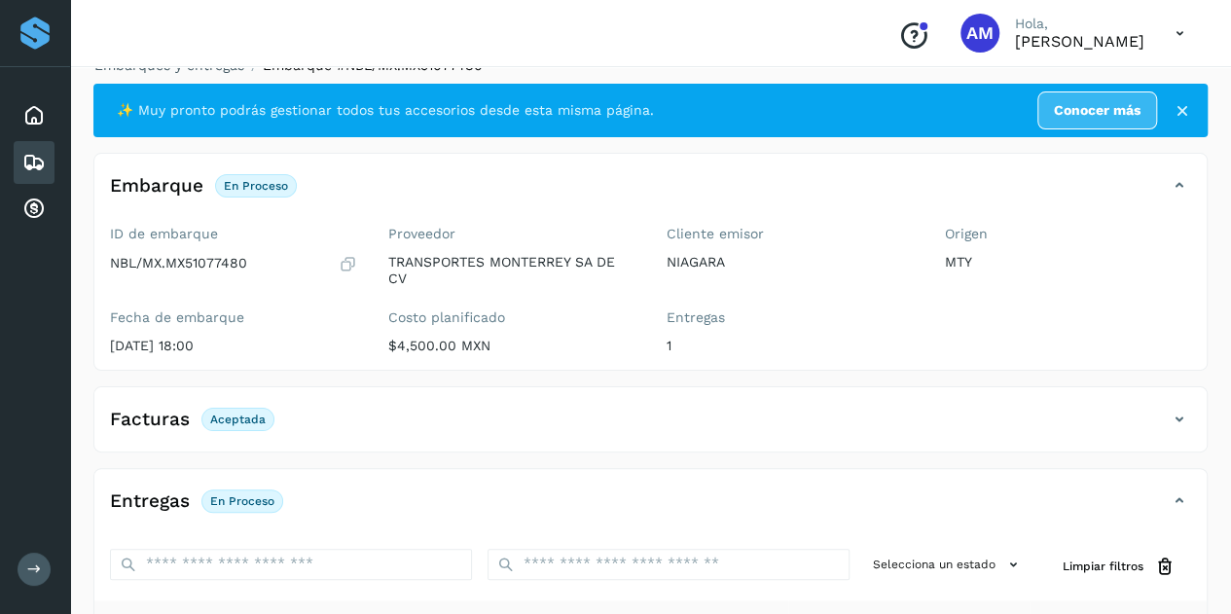
scroll to position [0, 0]
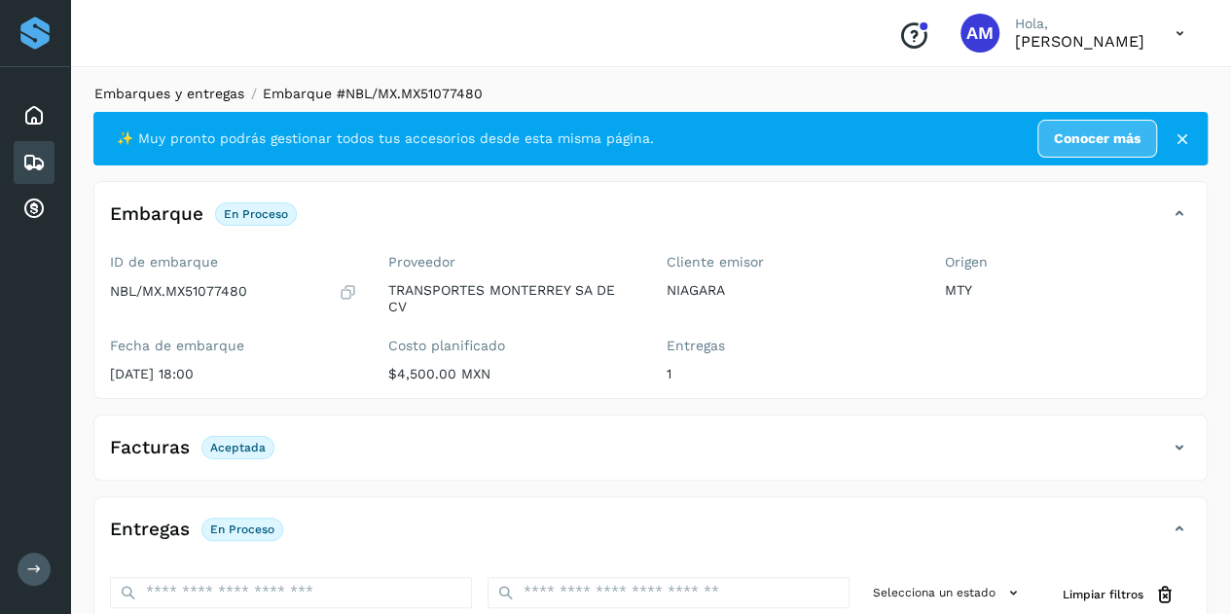
click at [201, 92] on link "Embarques y entregas" at bounding box center [169, 94] width 150 height 16
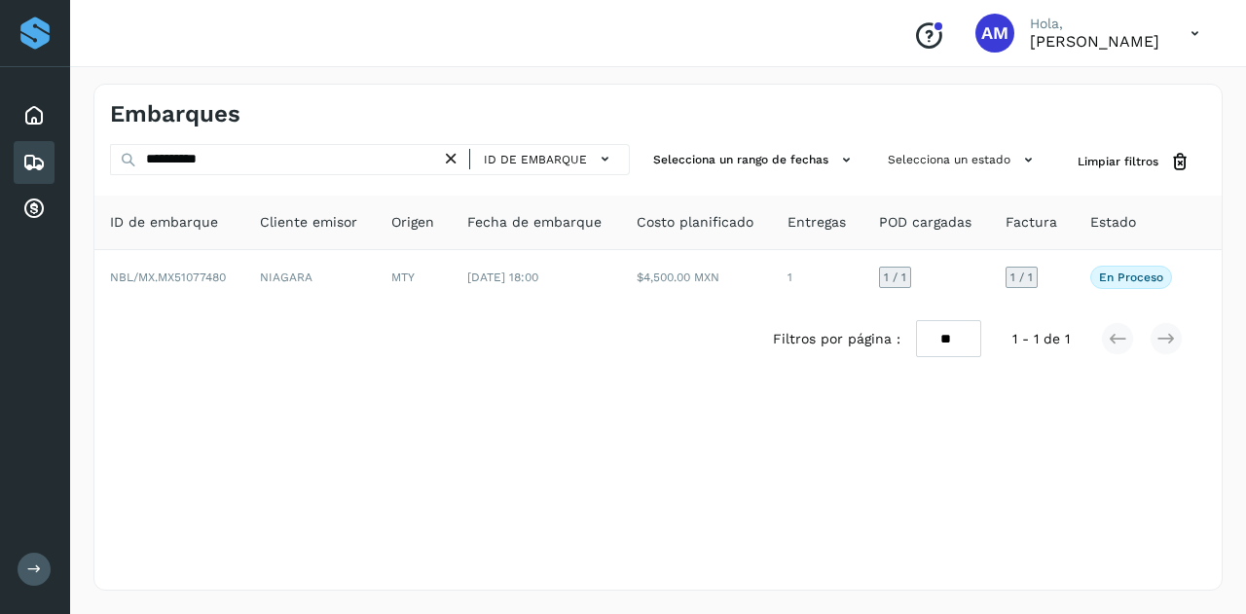
click at [456, 162] on icon at bounding box center [451, 159] width 20 height 20
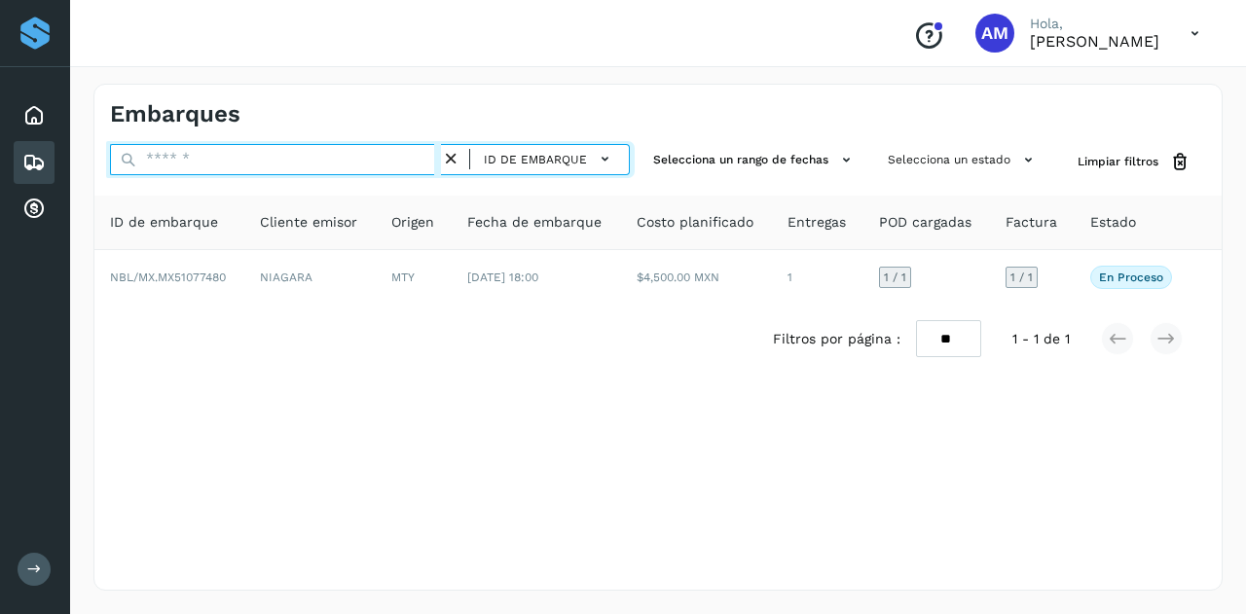
click at [424, 162] on input "text" at bounding box center [275, 159] width 331 height 31
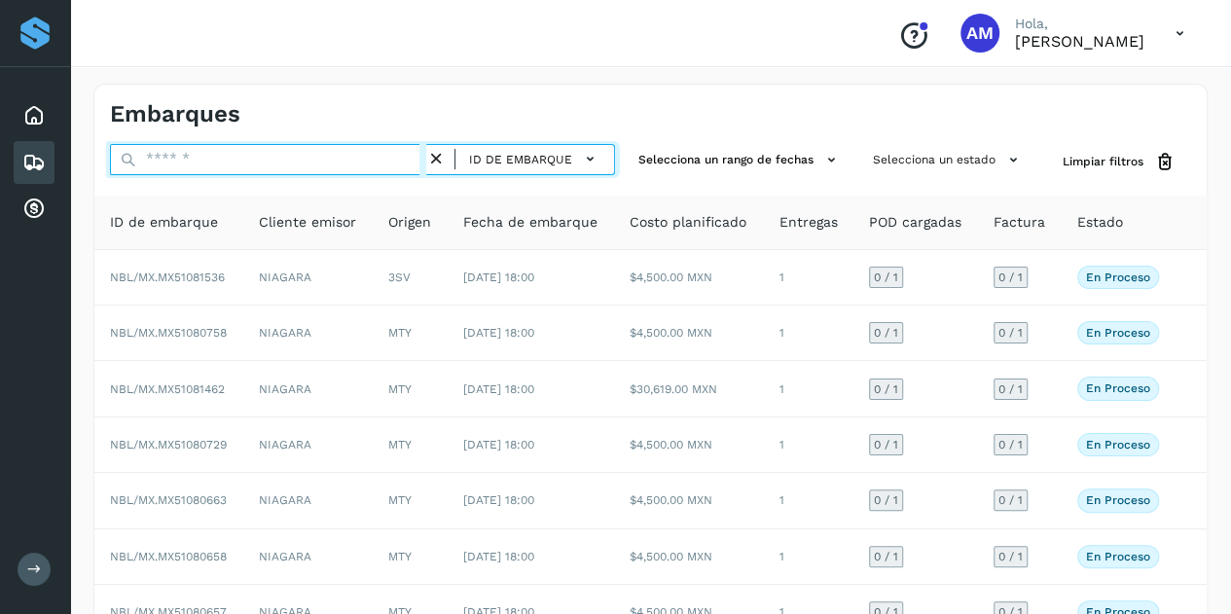
paste input "**********"
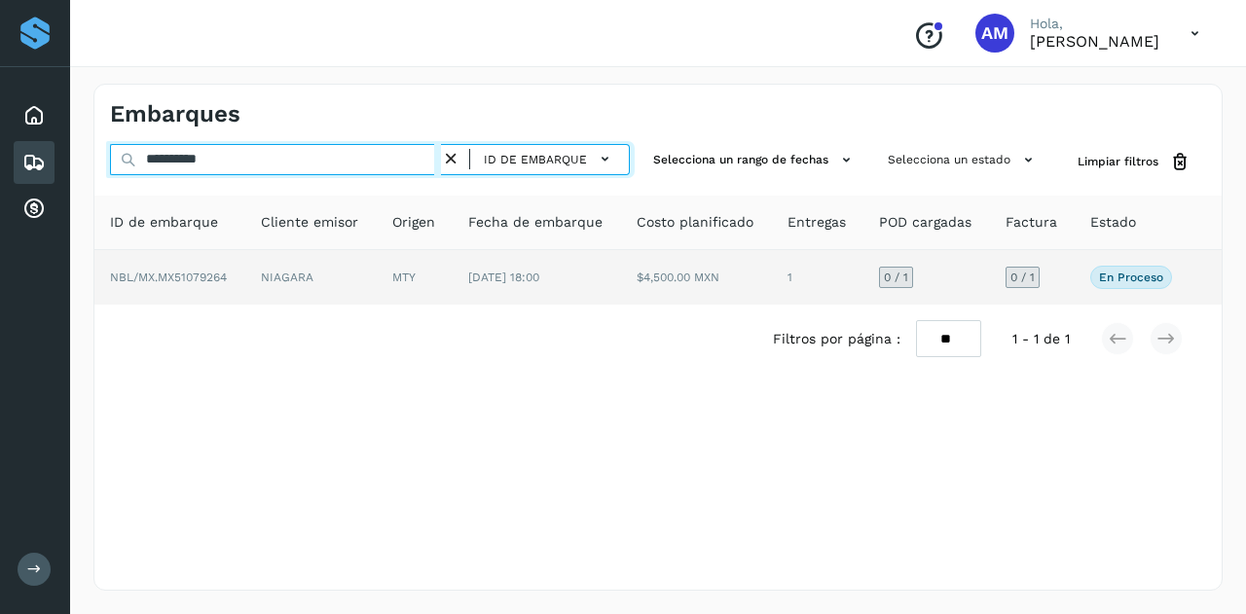
type input "**********"
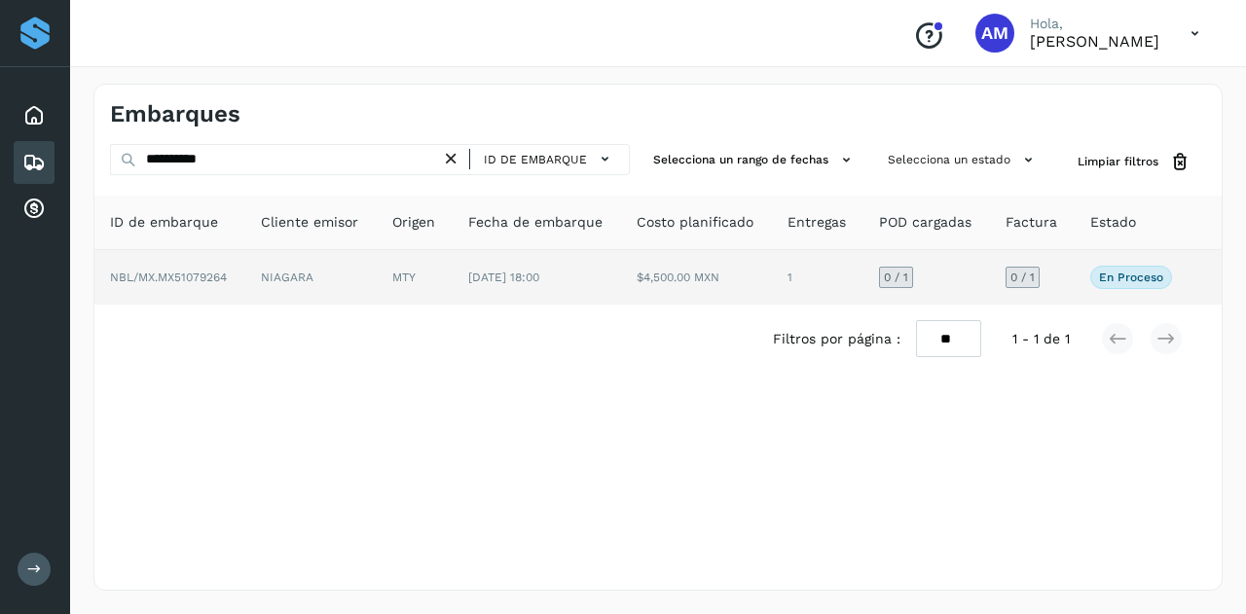
click at [359, 268] on td "NIAGARA" at bounding box center [310, 277] width 131 height 55
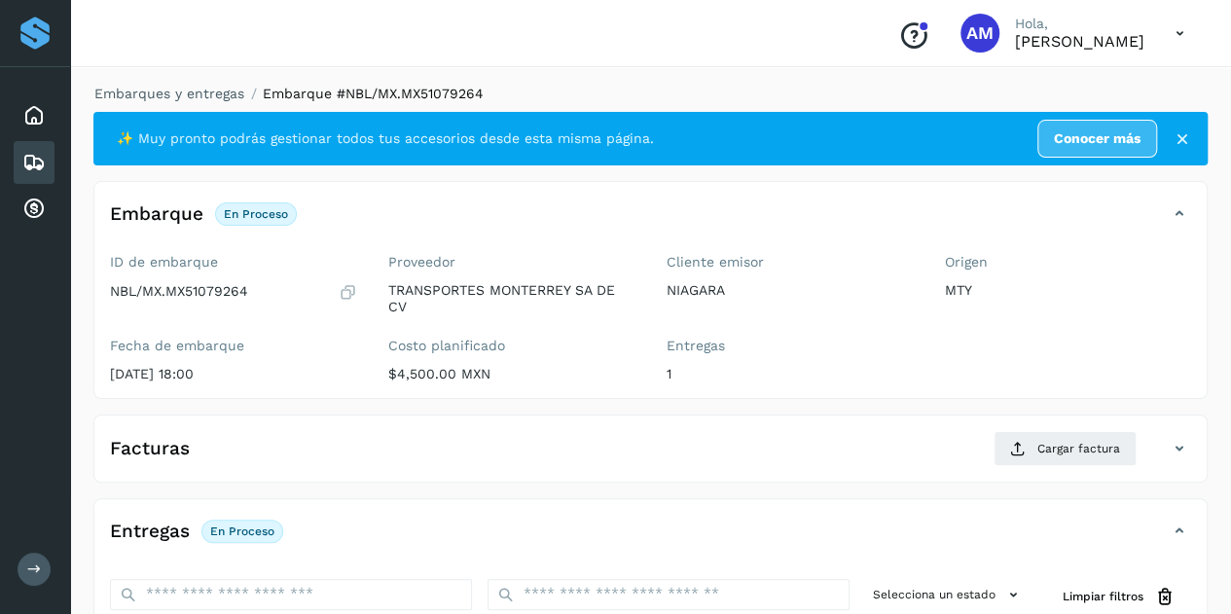
scroll to position [292, 0]
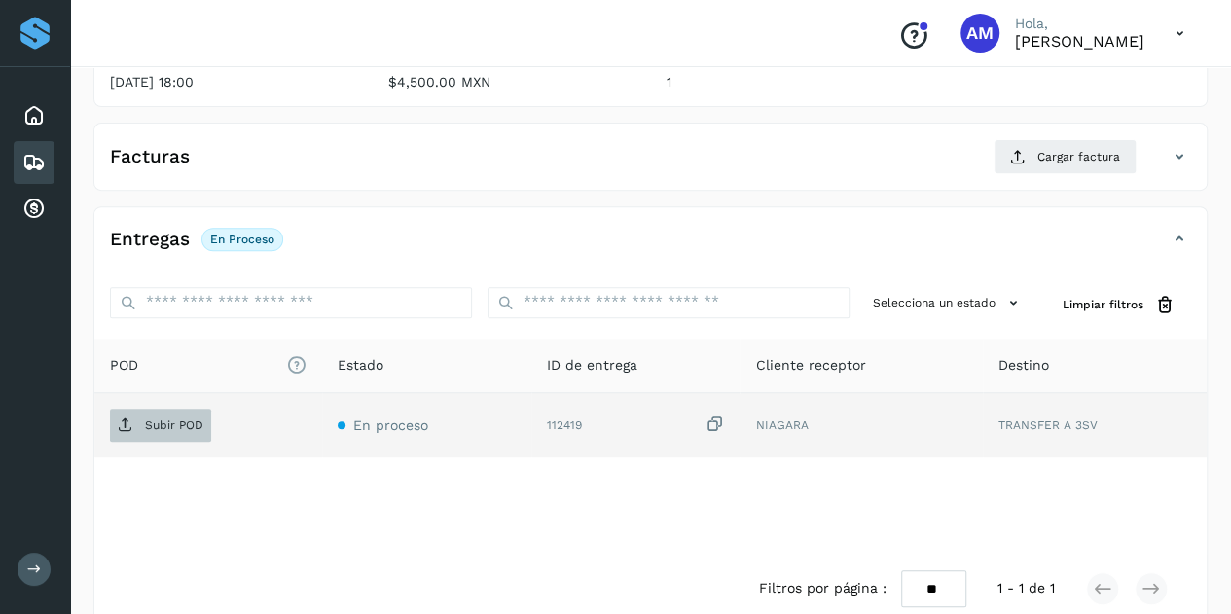
click at [193, 422] on p "Subir POD" at bounding box center [174, 426] width 58 height 14
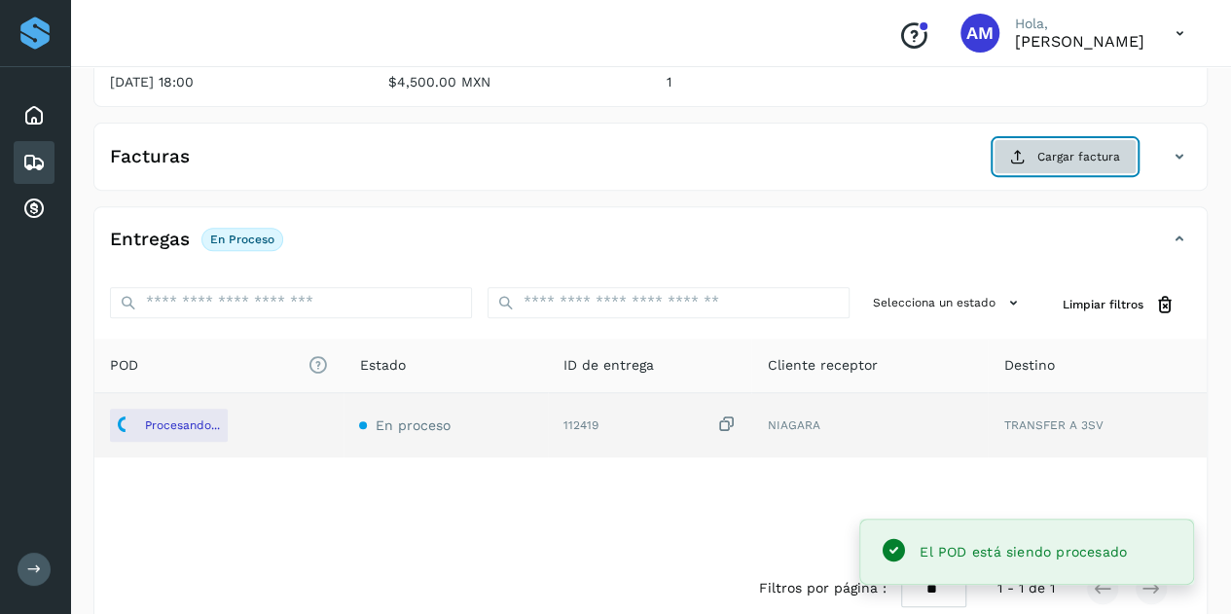
click at [1053, 161] on span "Cargar factura" at bounding box center [1079, 157] width 83 height 18
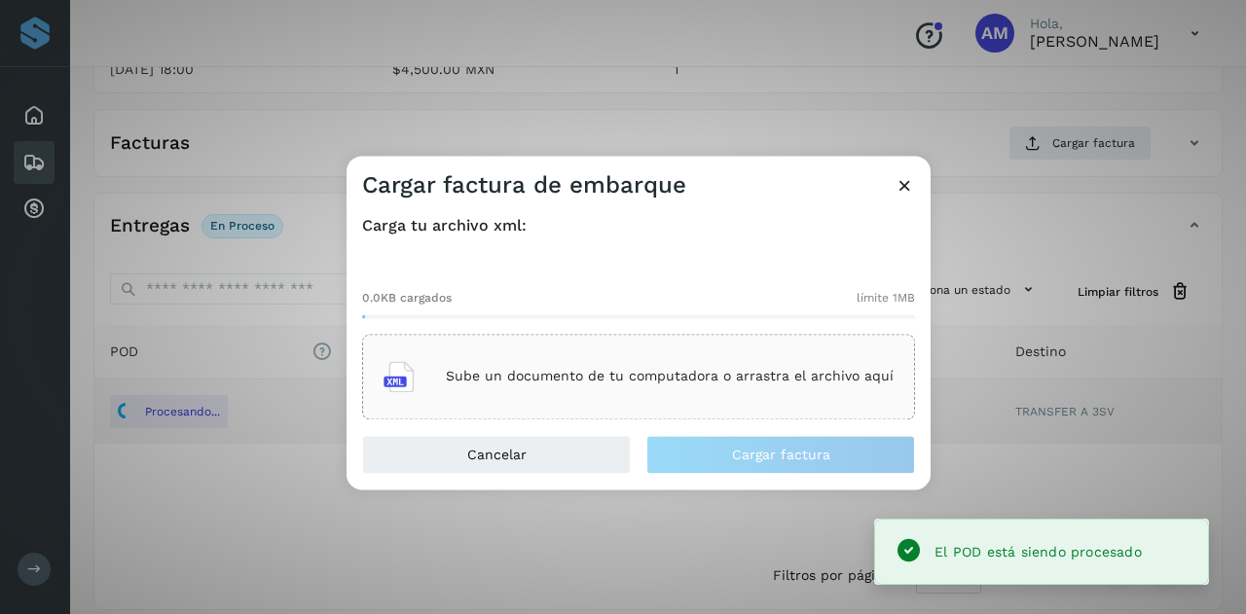
click at [748, 345] on div "Sube un documento de tu computadora o arrastra el archivo aquí" at bounding box center [638, 377] width 553 height 86
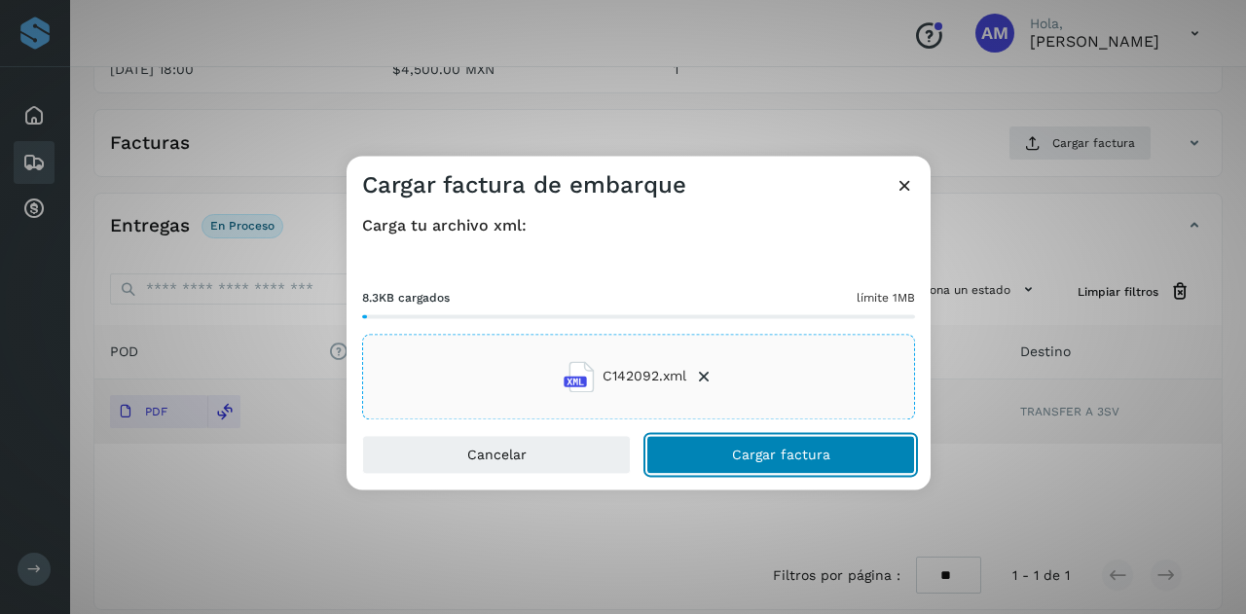
click at [715, 460] on button "Cargar factura" at bounding box center [780, 454] width 269 height 39
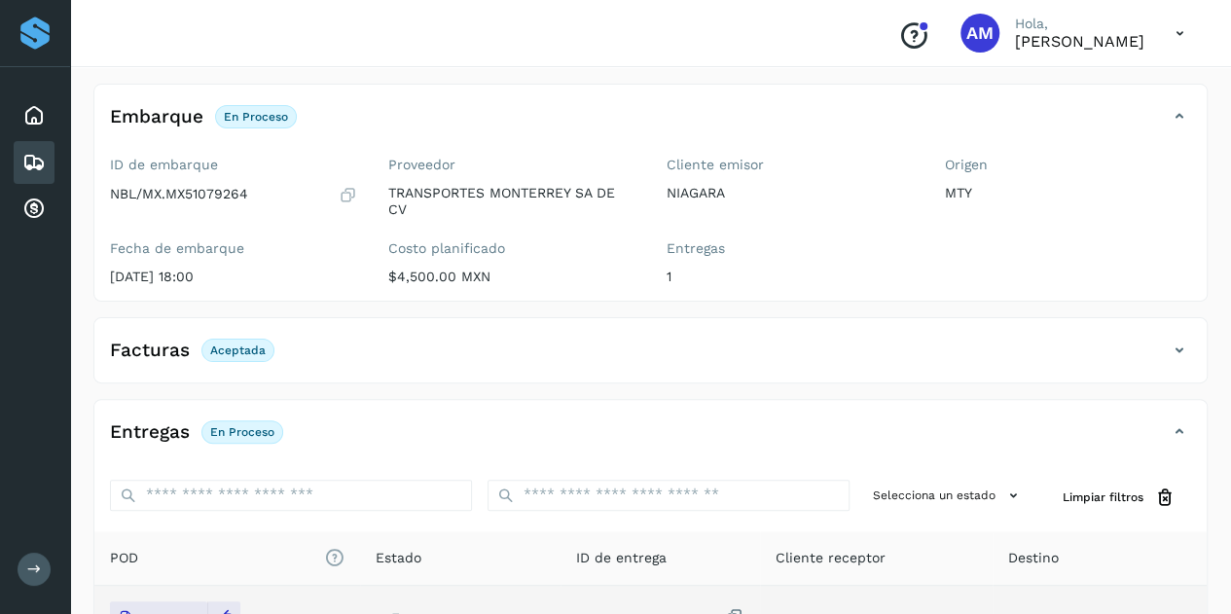
scroll to position [0, 0]
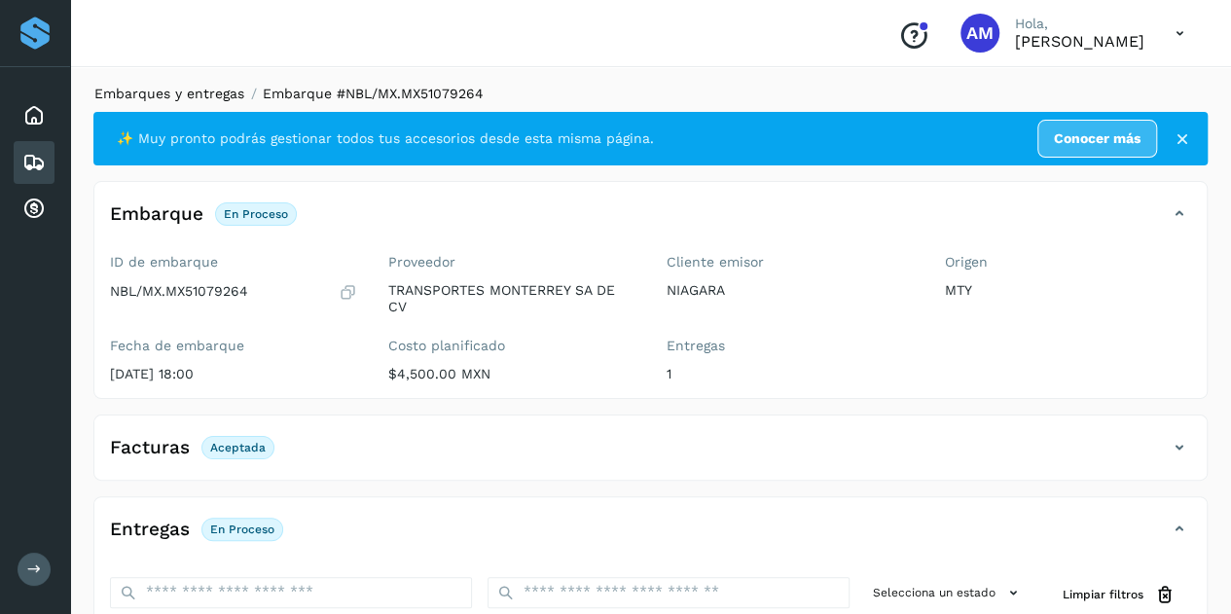
click at [189, 98] on link "Embarques y entregas" at bounding box center [169, 94] width 150 height 16
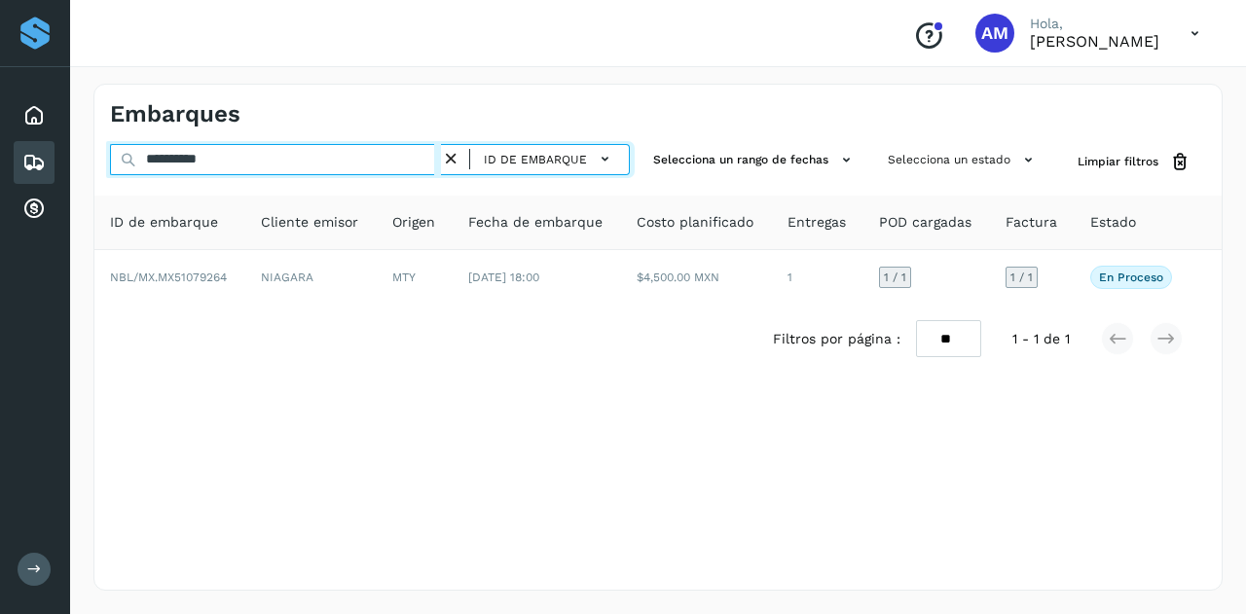
click at [432, 170] on input "**********" at bounding box center [275, 159] width 331 height 31
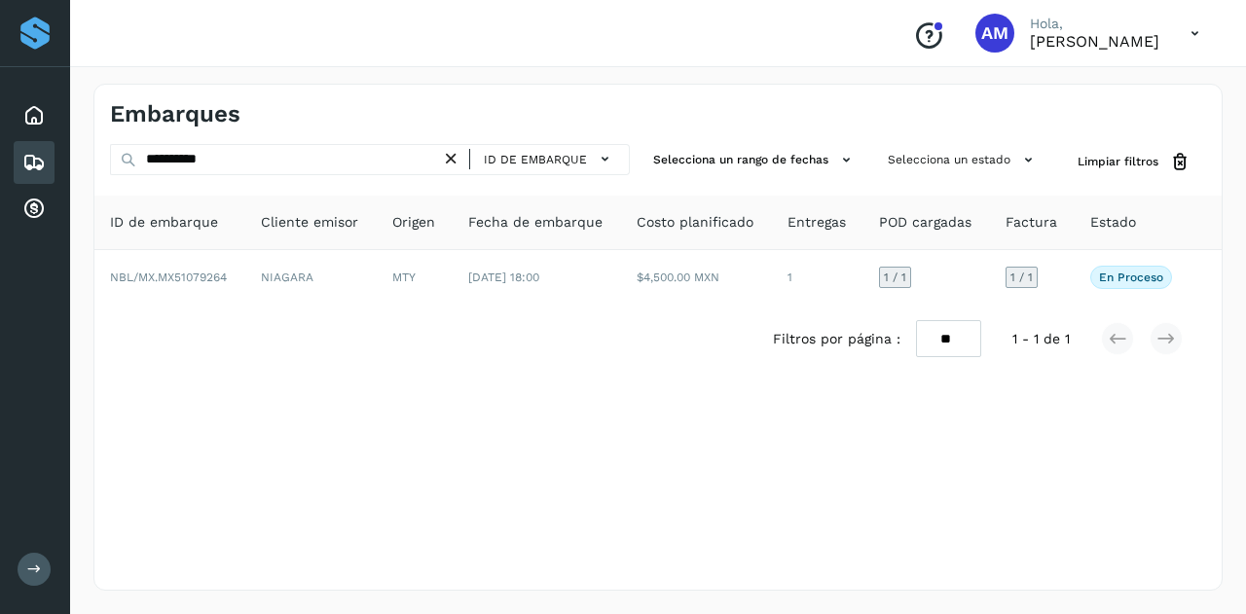
click at [454, 164] on icon at bounding box center [451, 159] width 20 height 20
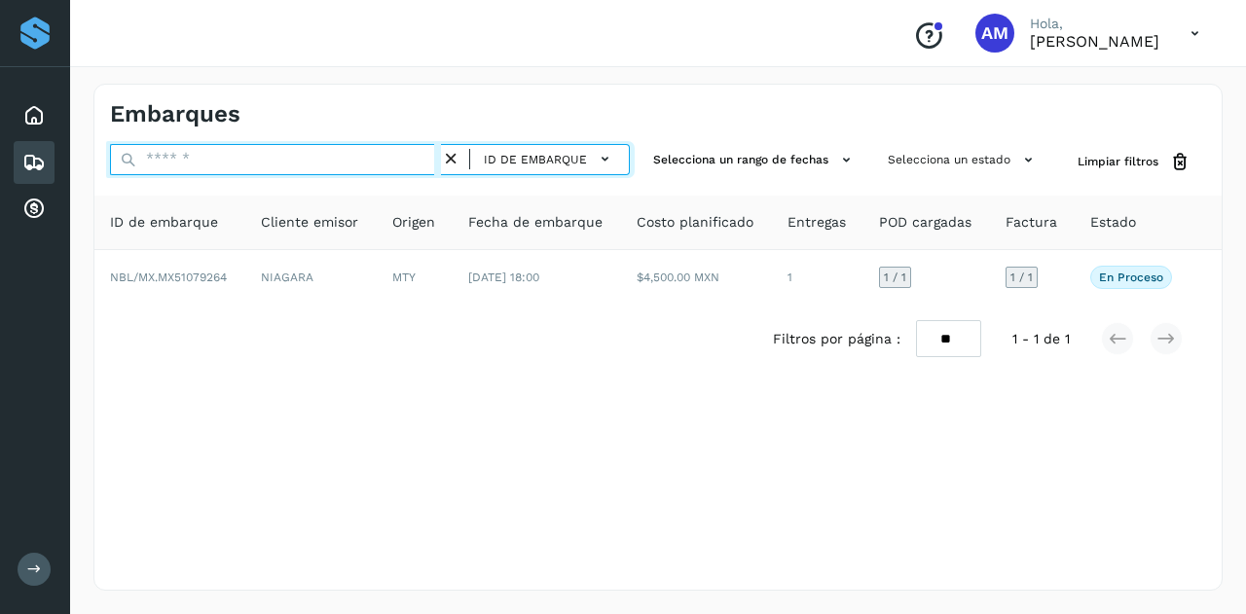
click at [429, 164] on input "text" at bounding box center [275, 159] width 331 height 31
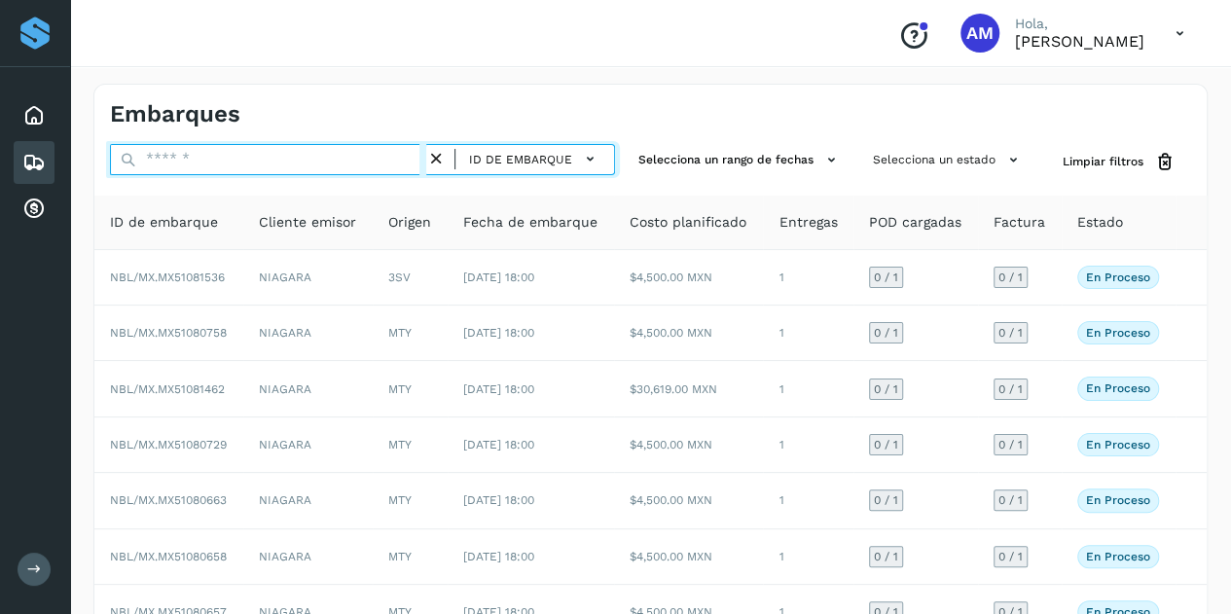
paste input "**********"
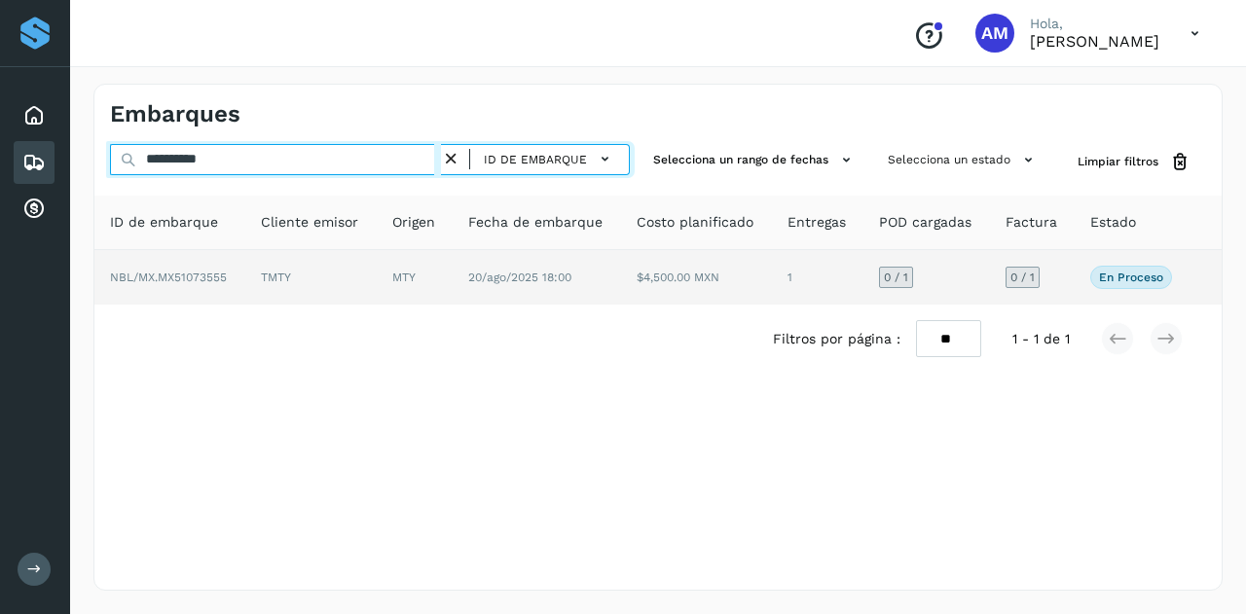
type input "**********"
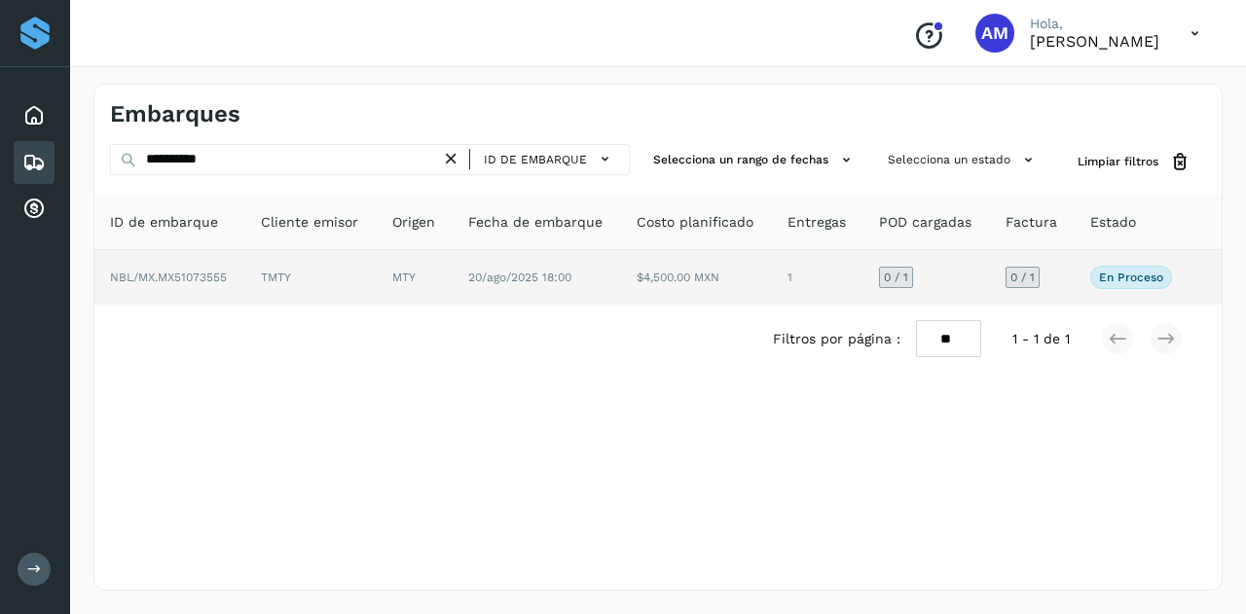
click at [419, 279] on td "MTY" at bounding box center [415, 277] width 76 height 55
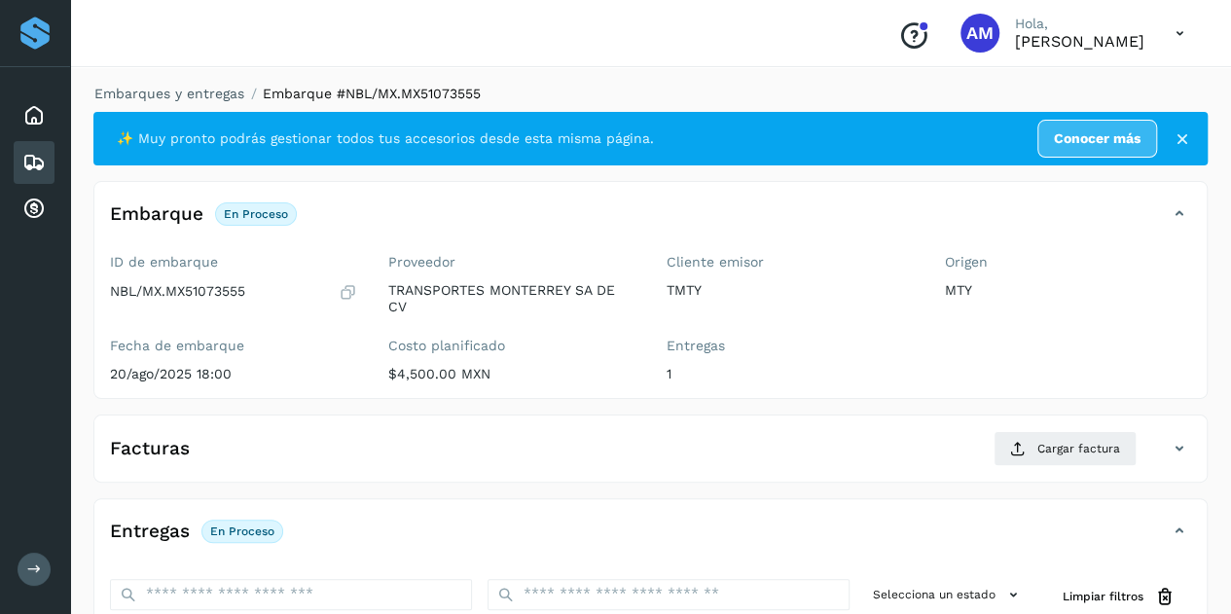
scroll to position [195, 0]
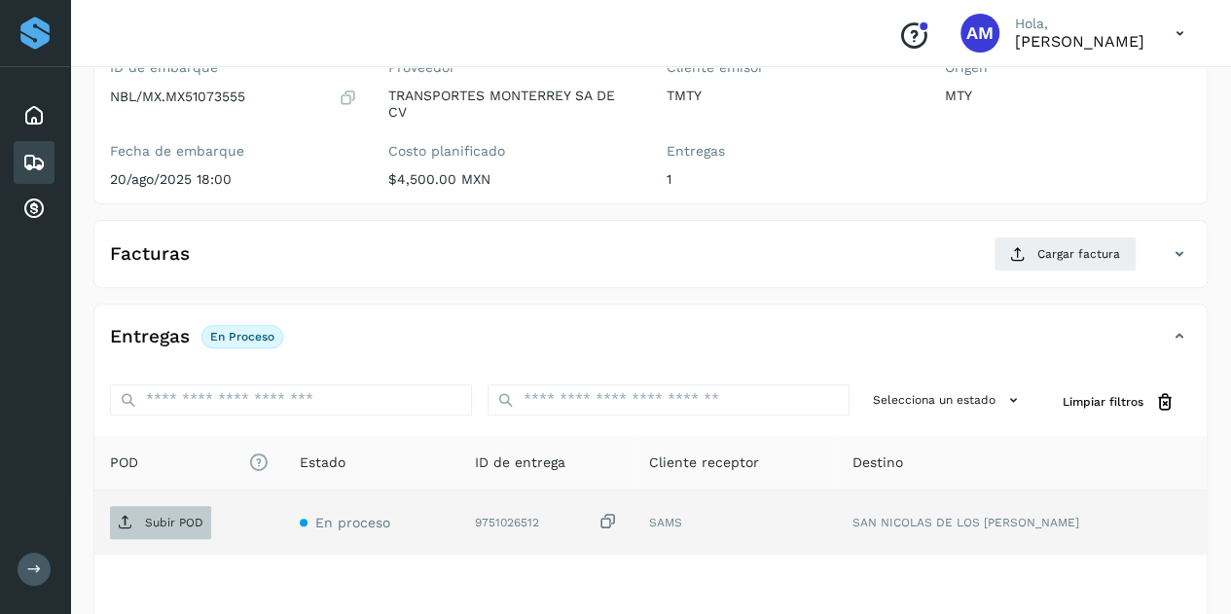
click at [197, 525] on p "Subir POD" at bounding box center [174, 523] width 58 height 14
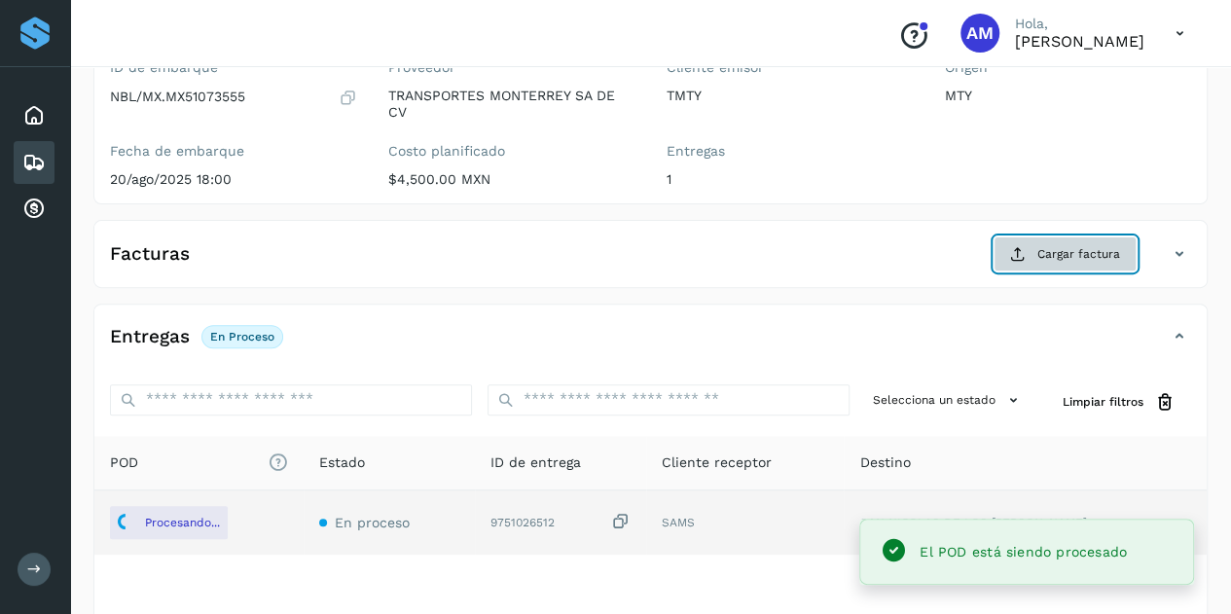
click at [1045, 254] on span "Cargar factura" at bounding box center [1079, 254] width 83 height 18
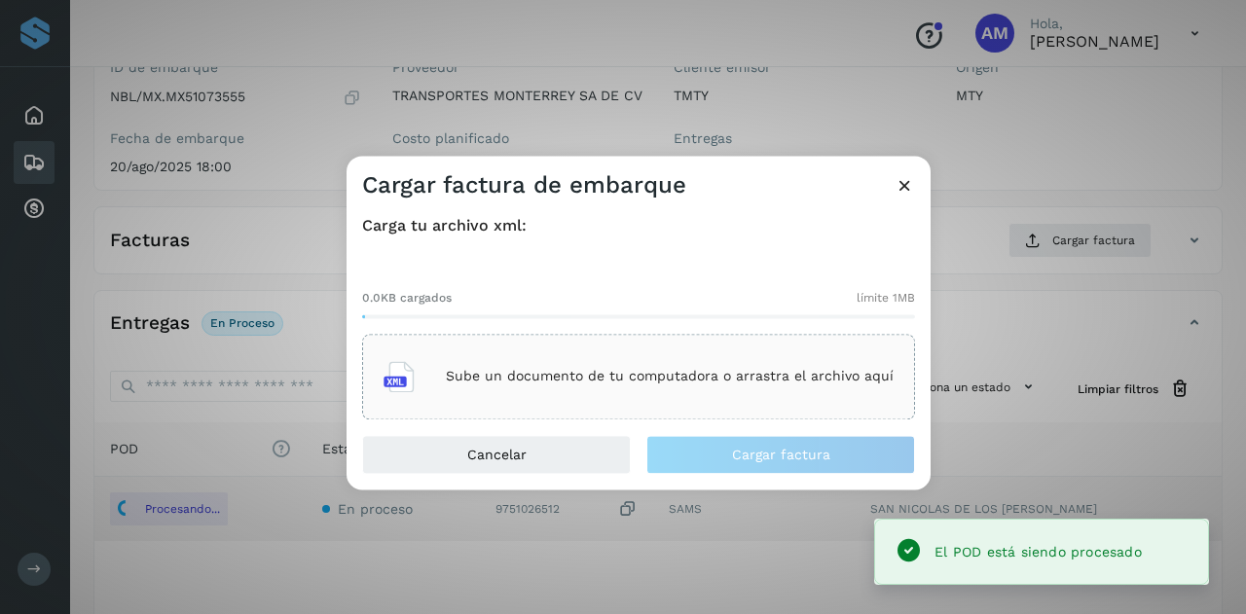
click at [687, 394] on div "Sube un documento de tu computadora o arrastra el archivo aquí" at bounding box center [638, 376] width 510 height 53
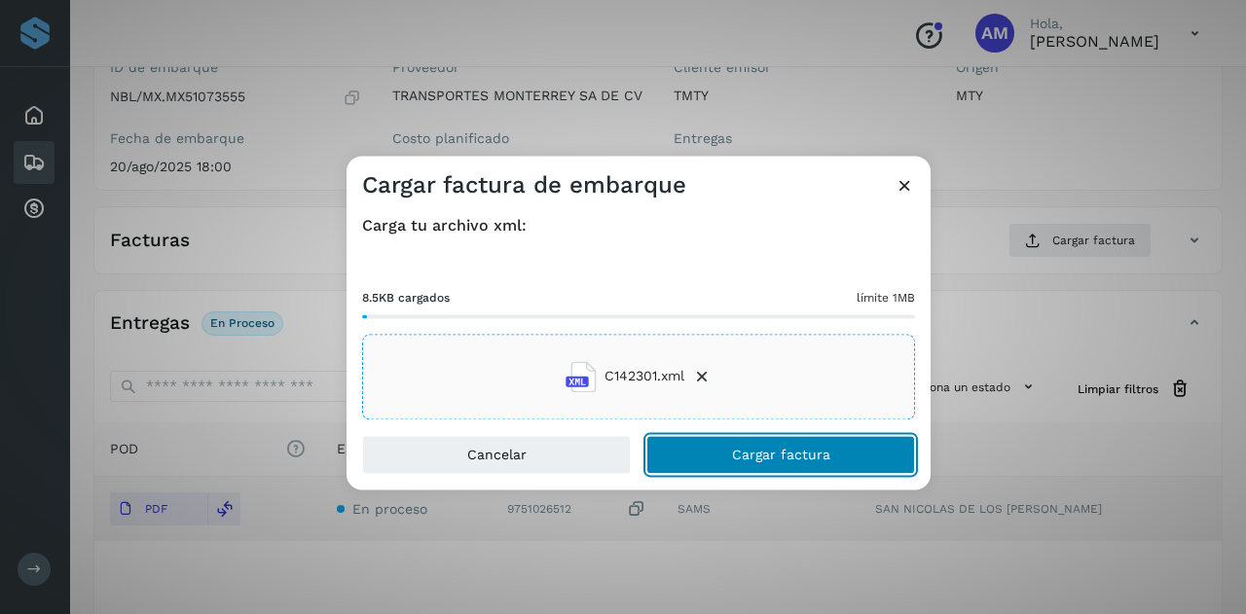
click at [765, 454] on span "Cargar factura" at bounding box center [781, 455] width 98 height 14
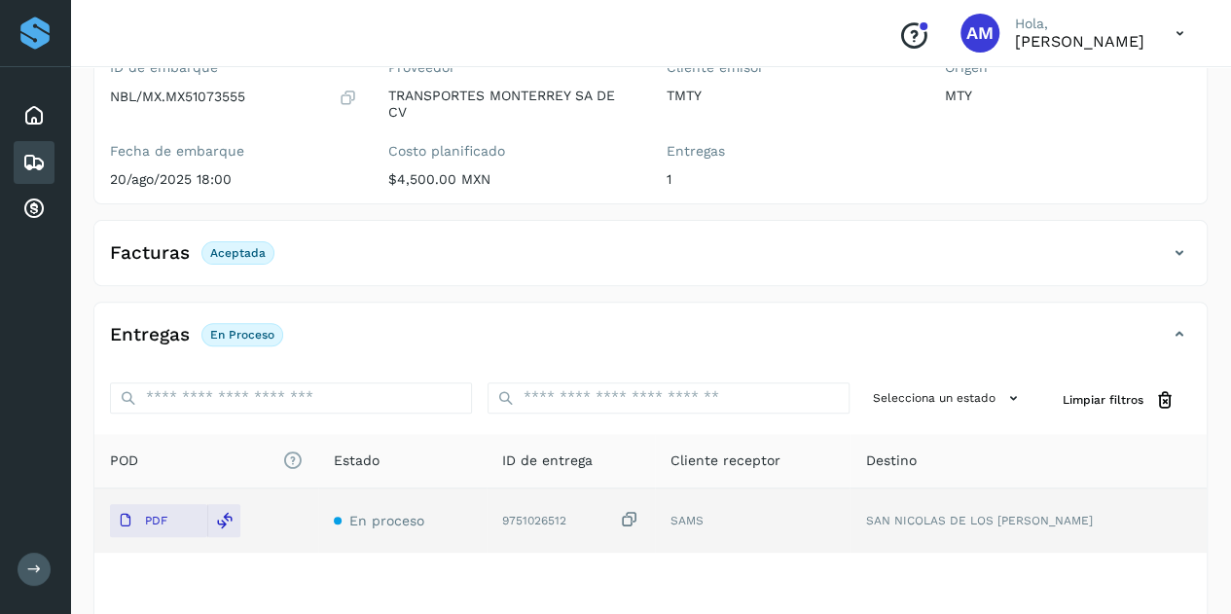
scroll to position [0, 0]
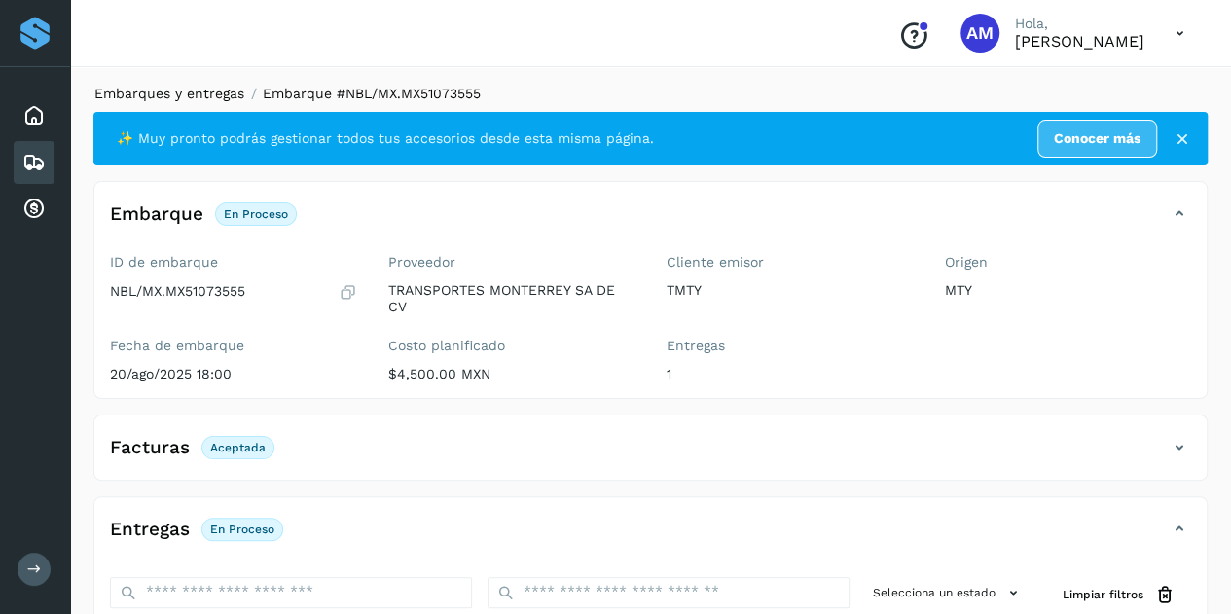
click at [197, 98] on link "Embarques y entregas" at bounding box center [169, 94] width 150 height 16
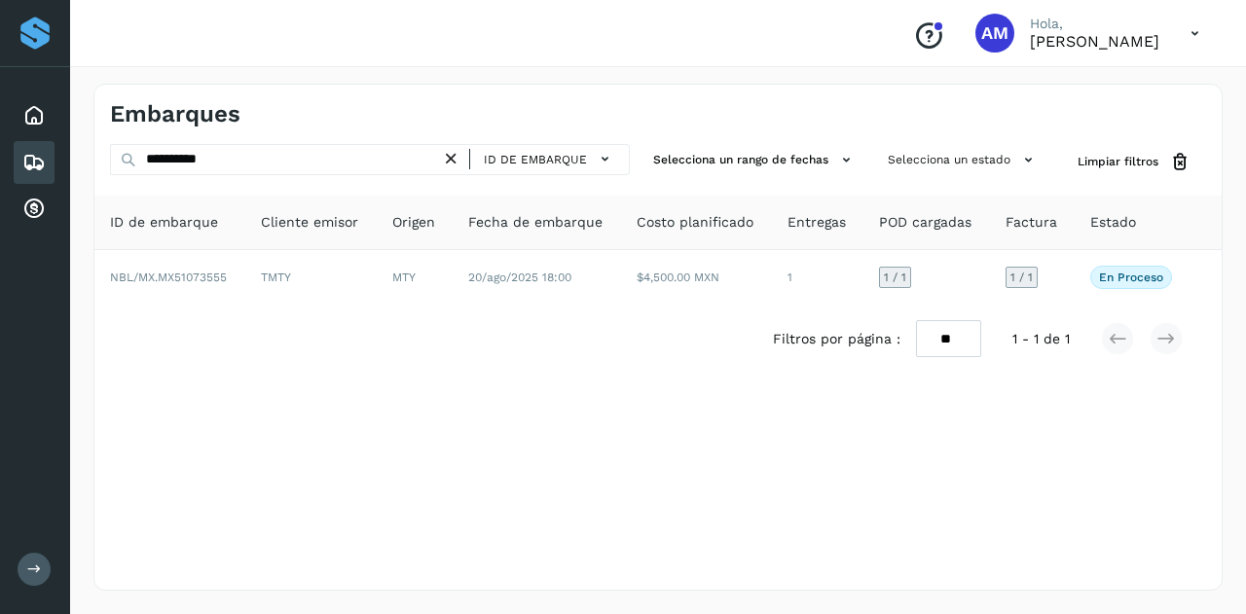
click at [459, 153] on icon at bounding box center [451, 159] width 20 height 20
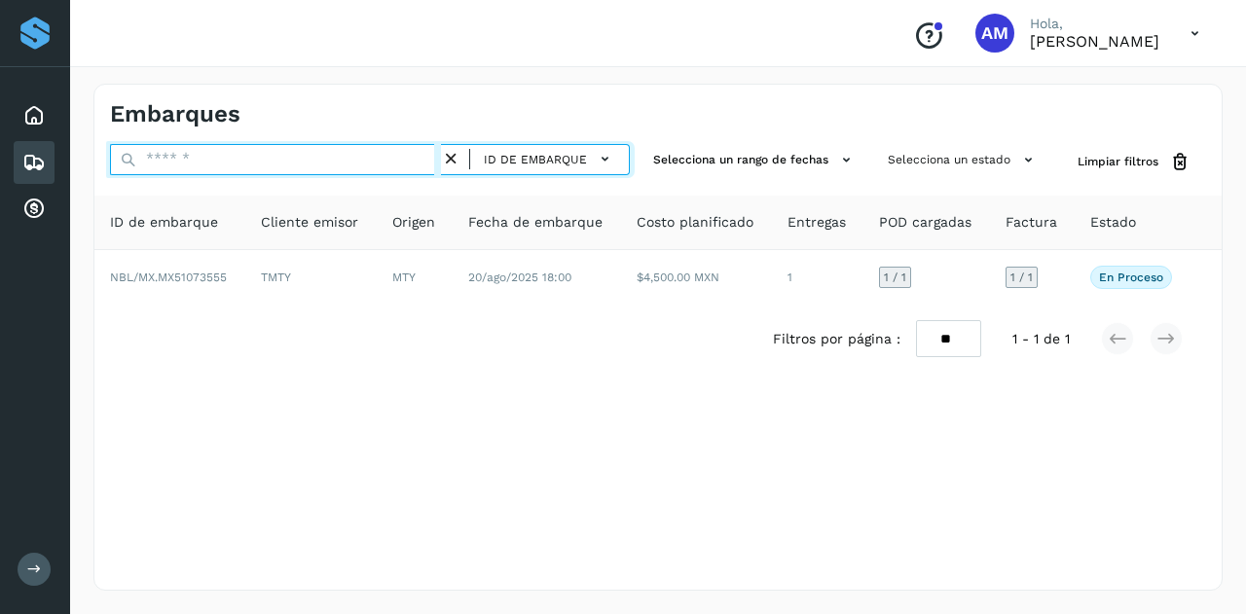
click at [376, 163] on input "text" at bounding box center [275, 159] width 331 height 31
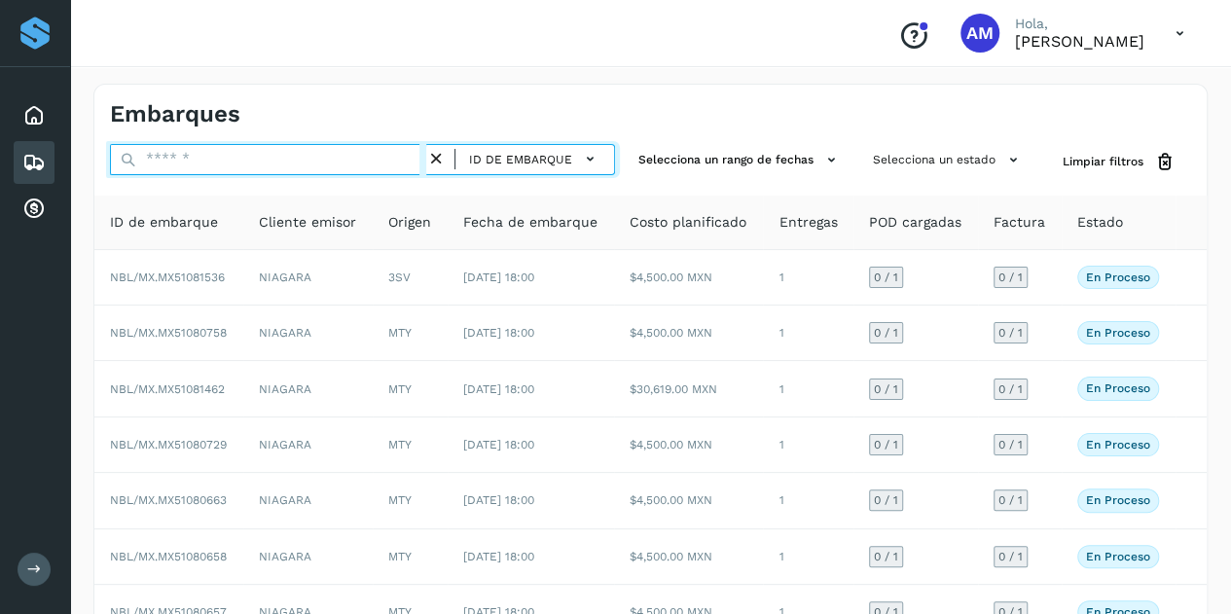
paste input "**********"
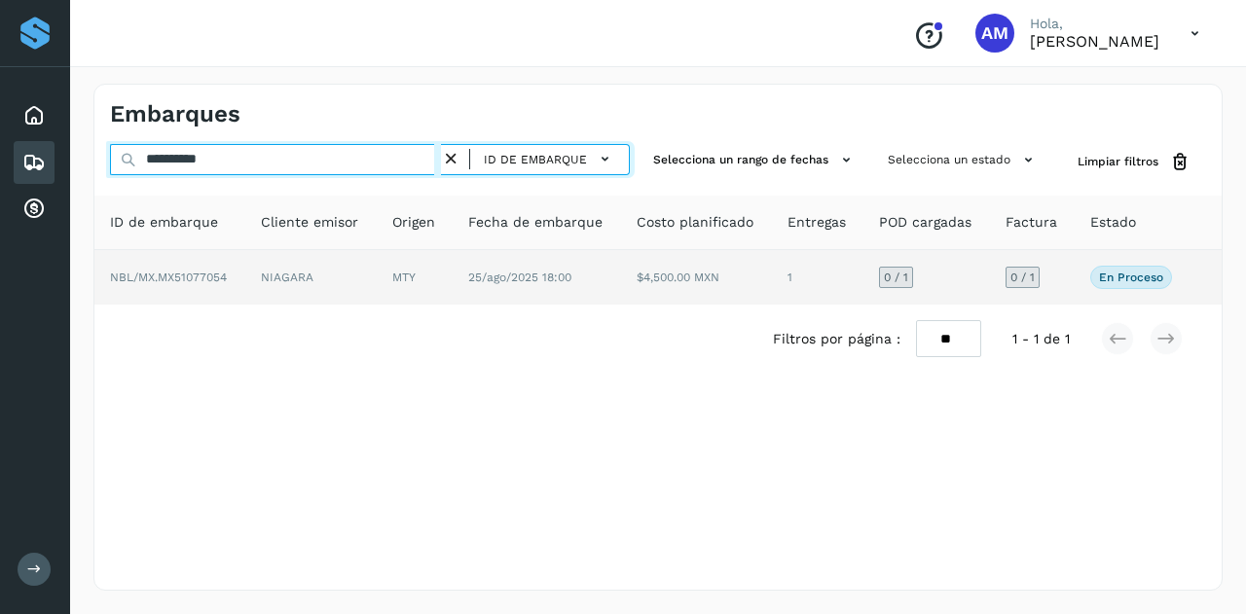
type input "**********"
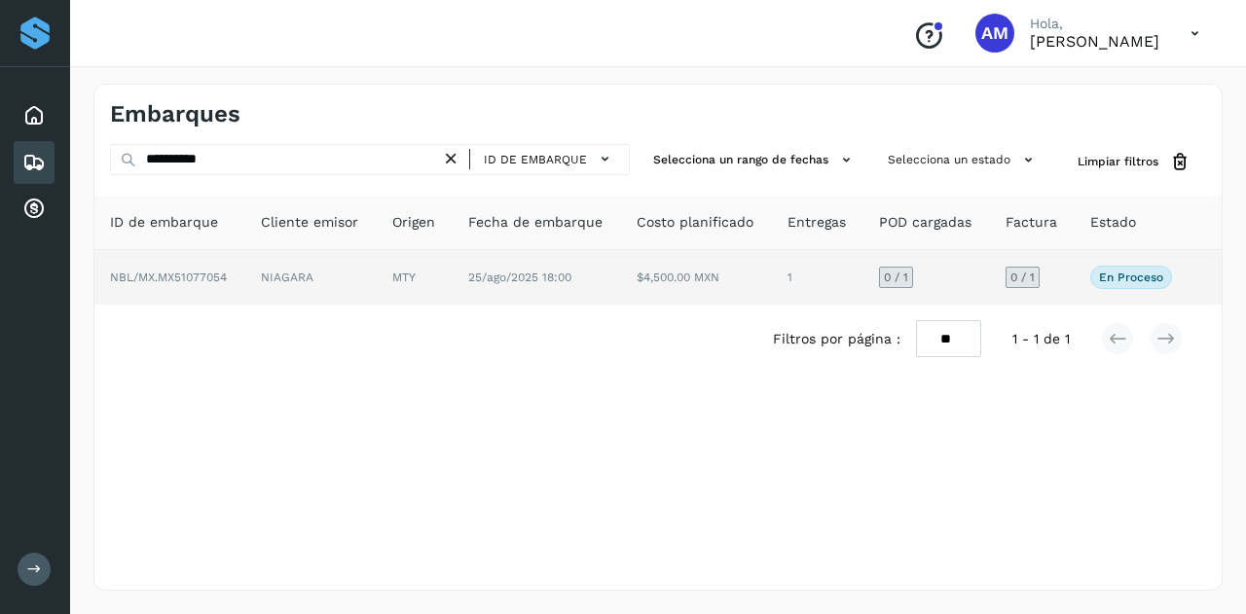
click at [397, 273] on td "MTY" at bounding box center [415, 277] width 76 height 55
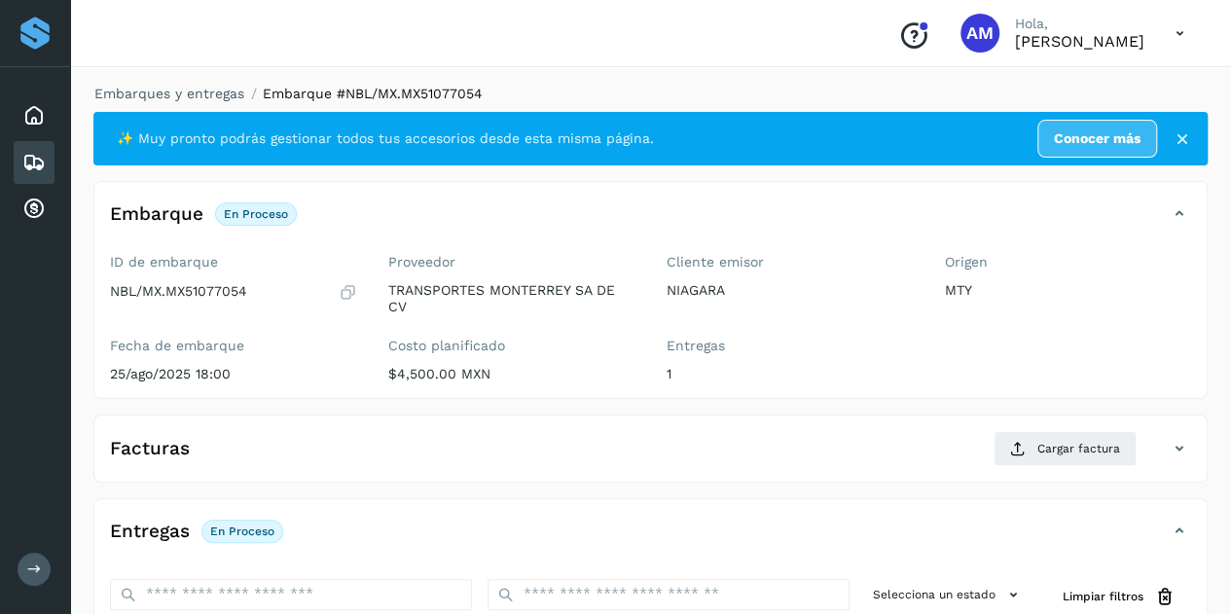
scroll to position [292, 0]
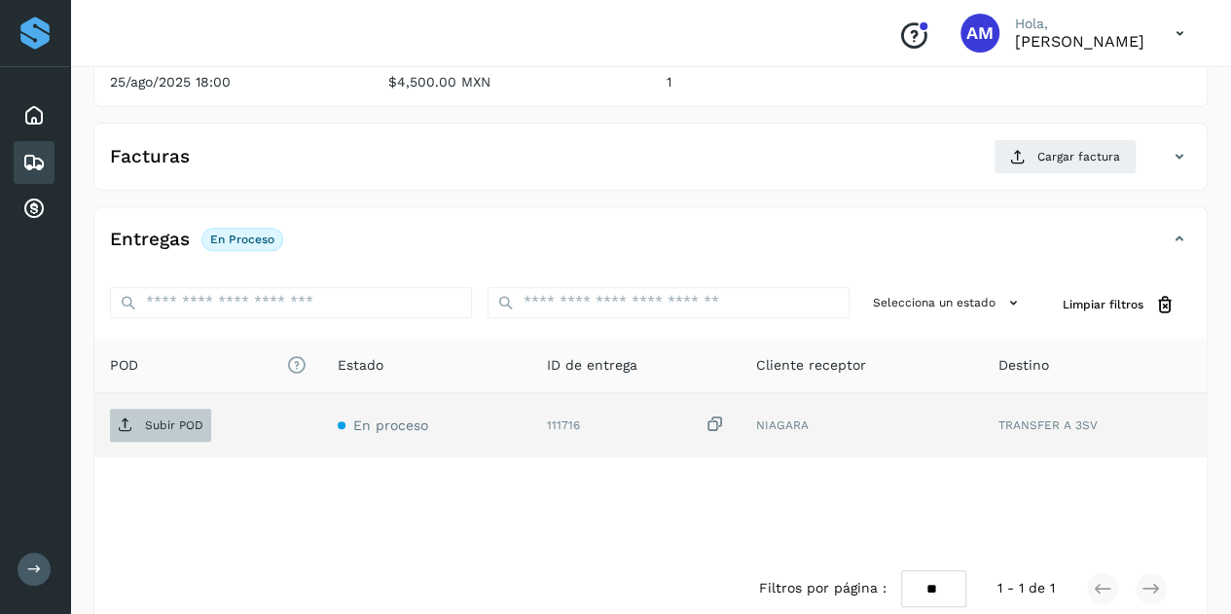
click at [165, 431] on span "Subir POD" at bounding box center [160, 425] width 101 height 31
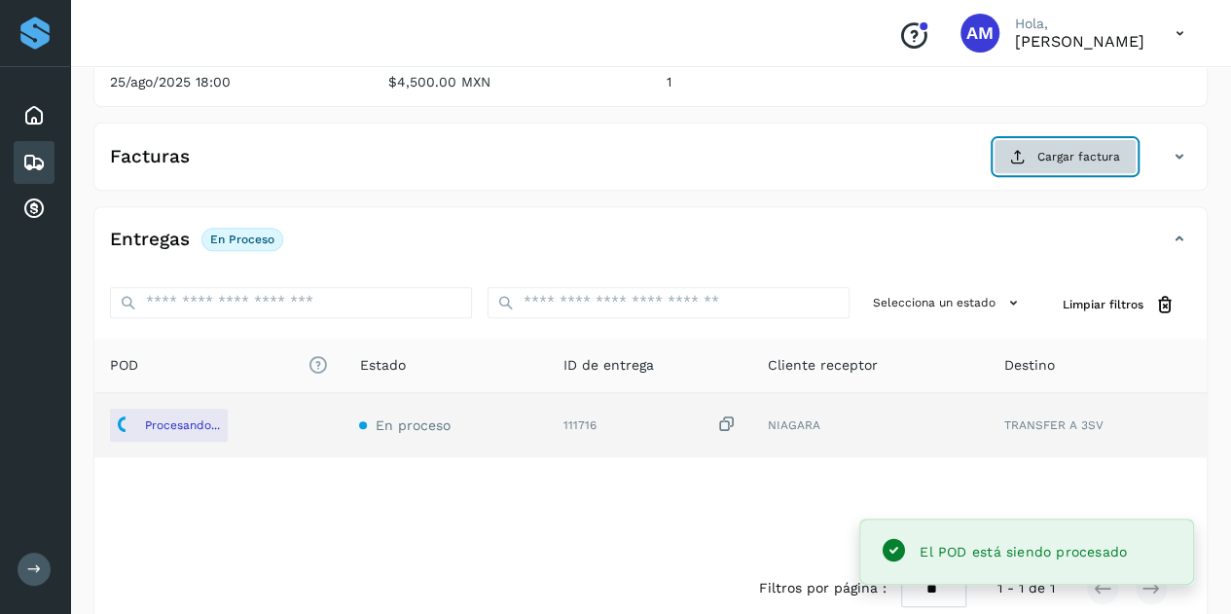
click at [1088, 151] on span "Cargar factura" at bounding box center [1079, 157] width 83 height 18
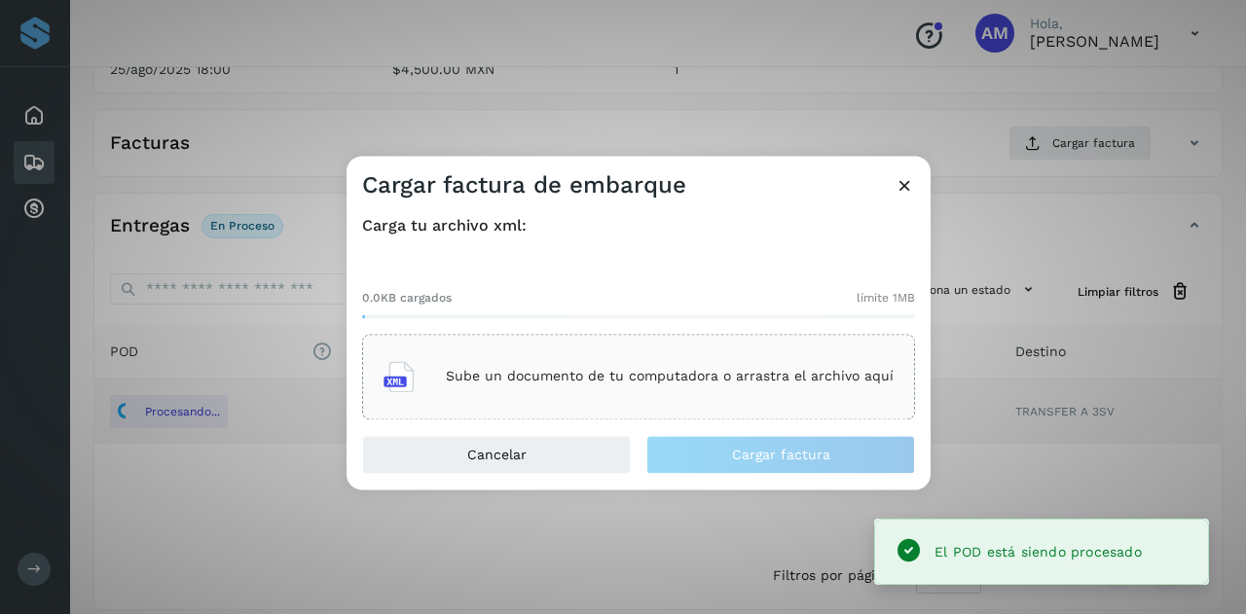
click at [775, 354] on div "Sube un documento de tu computadora o arrastra el archivo aquí" at bounding box center [638, 376] width 510 height 53
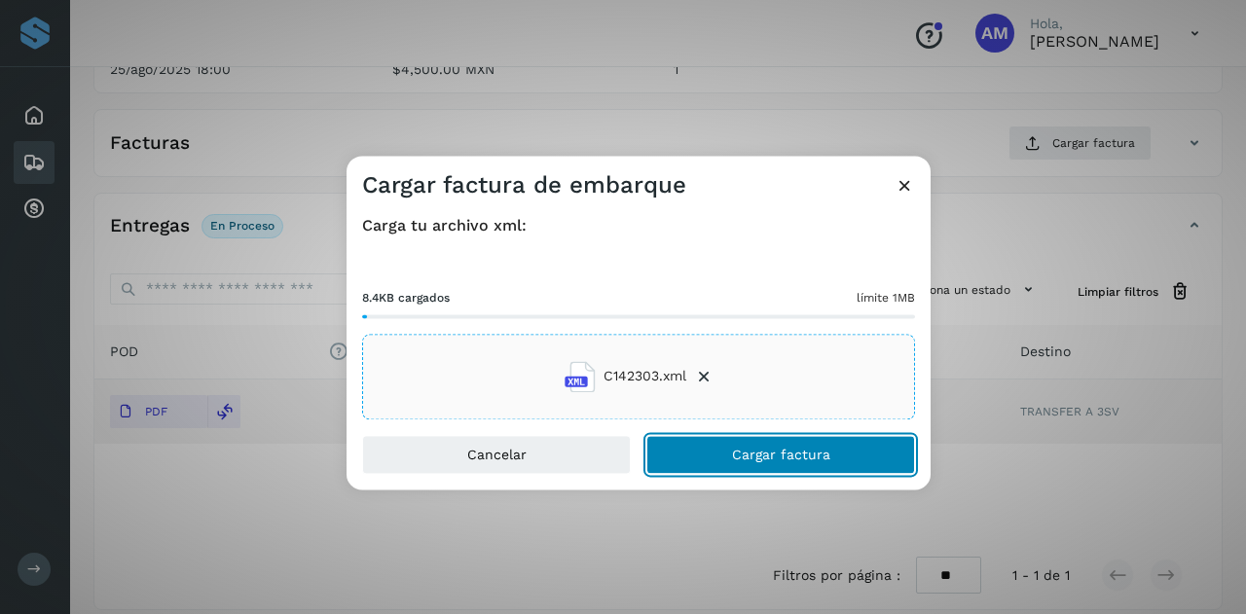
click at [680, 455] on button "Cargar factura" at bounding box center [780, 454] width 269 height 39
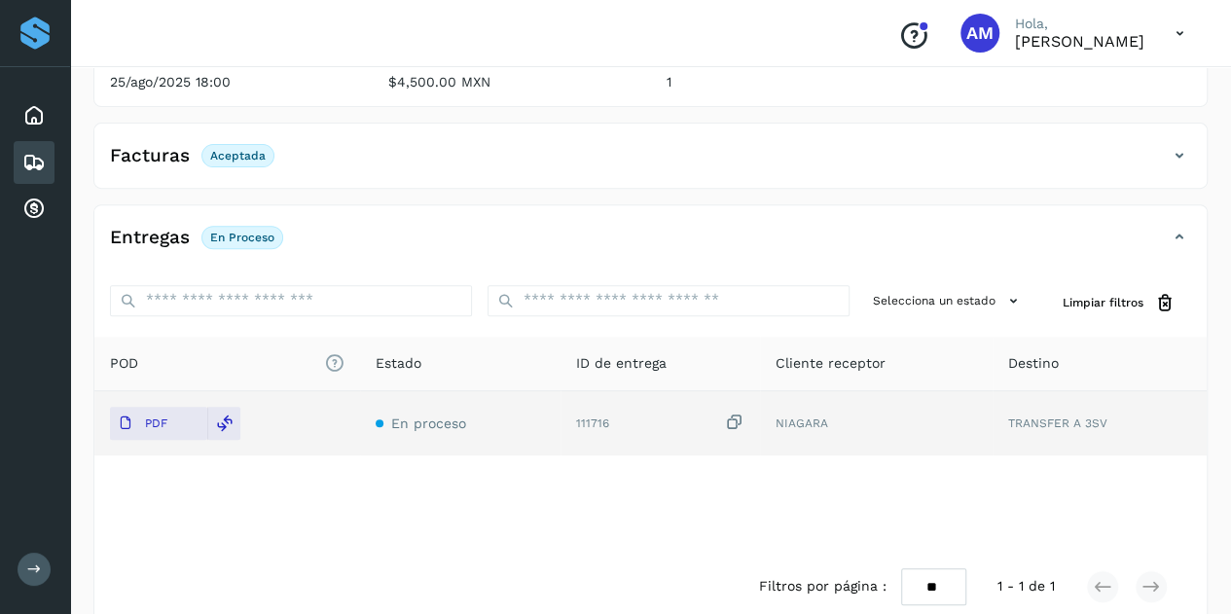
scroll to position [0, 0]
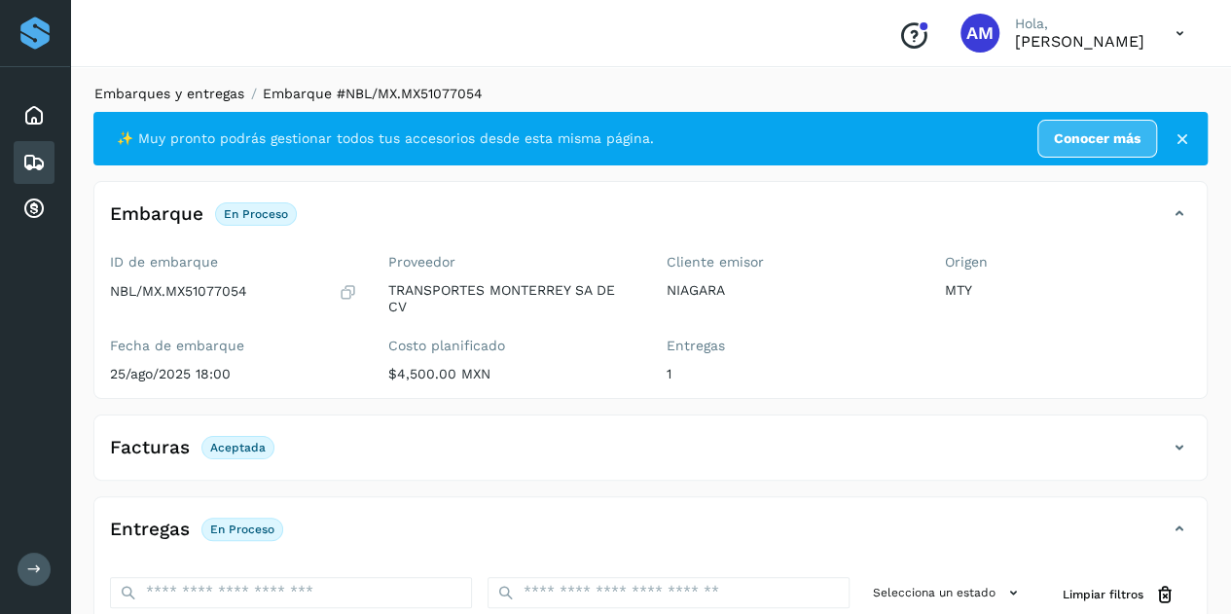
click at [193, 90] on link "Embarques y entregas" at bounding box center [169, 94] width 150 height 16
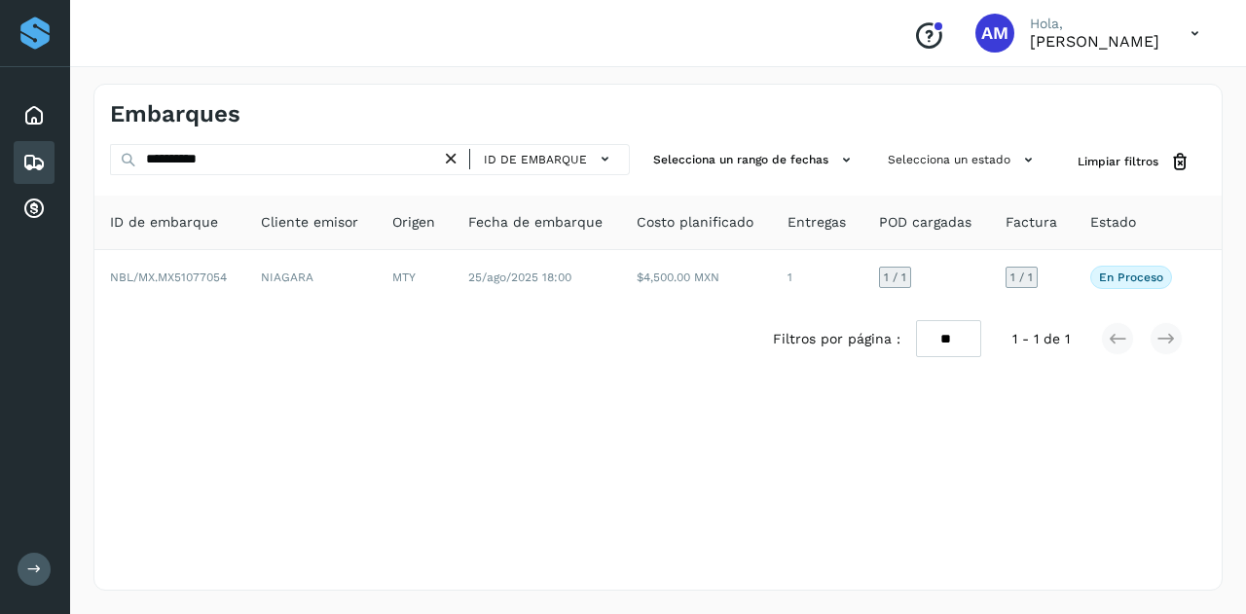
click at [455, 151] on icon at bounding box center [451, 159] width 20 height 20
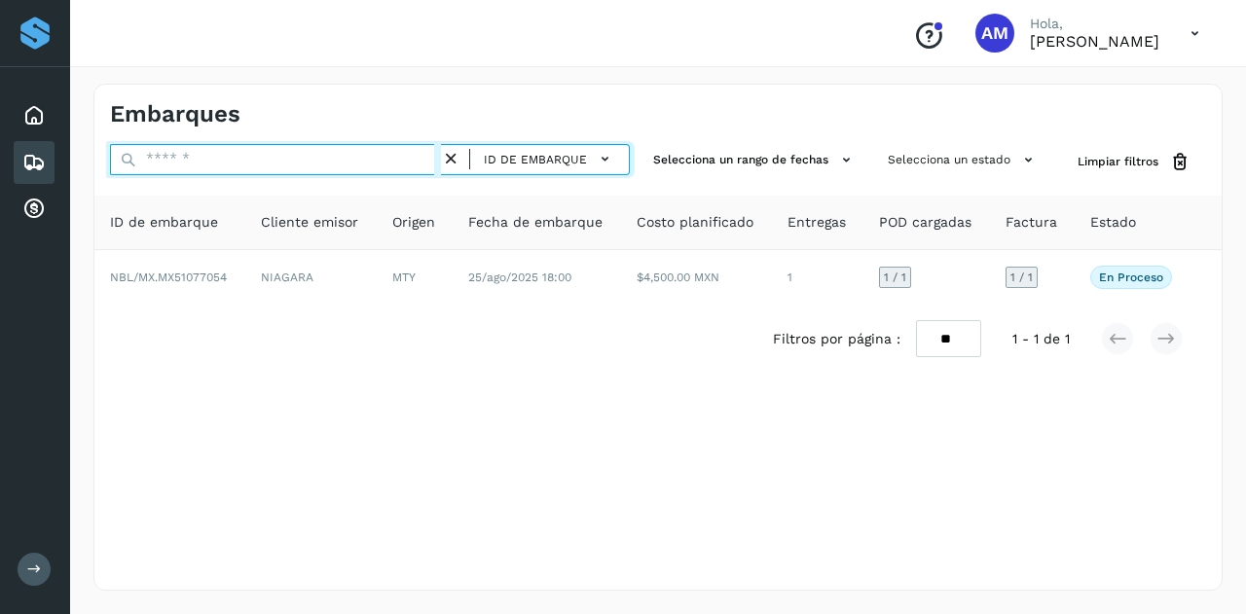
click at [441, 154] on input "text" at bounding box center [275, 159] width 331 height 31
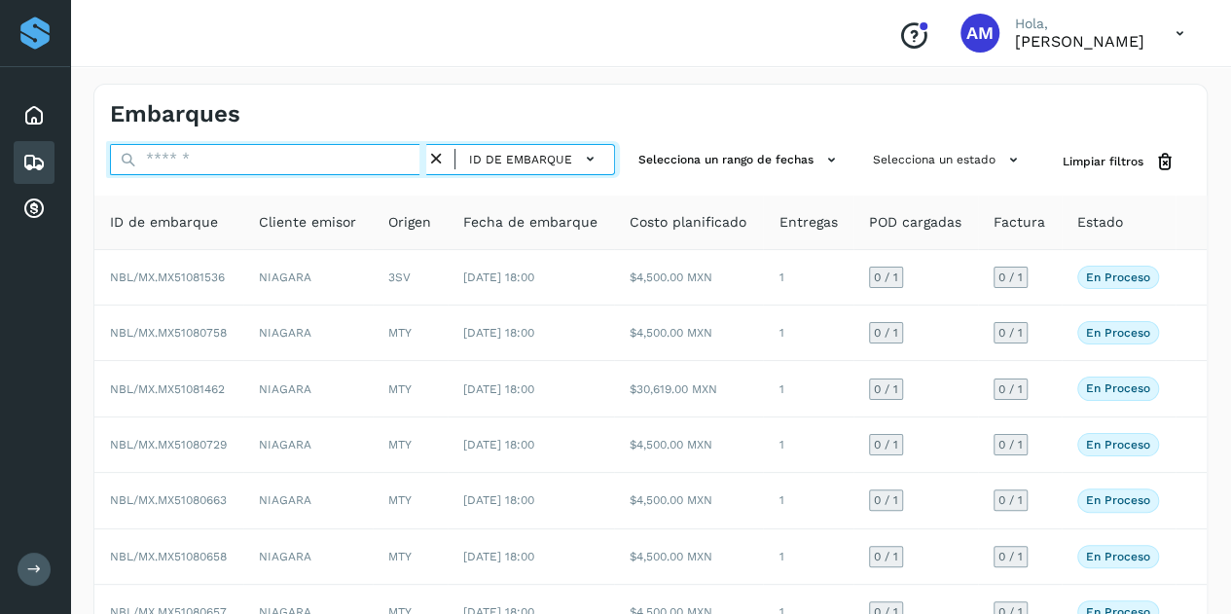
paste input "**********"
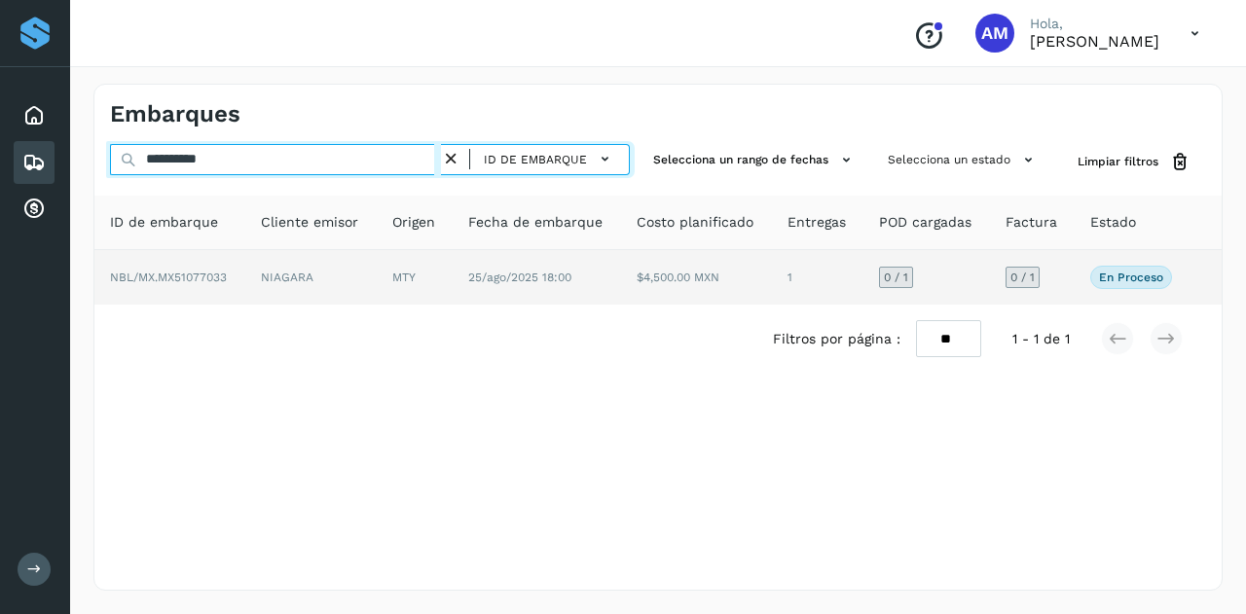
type input "**********"
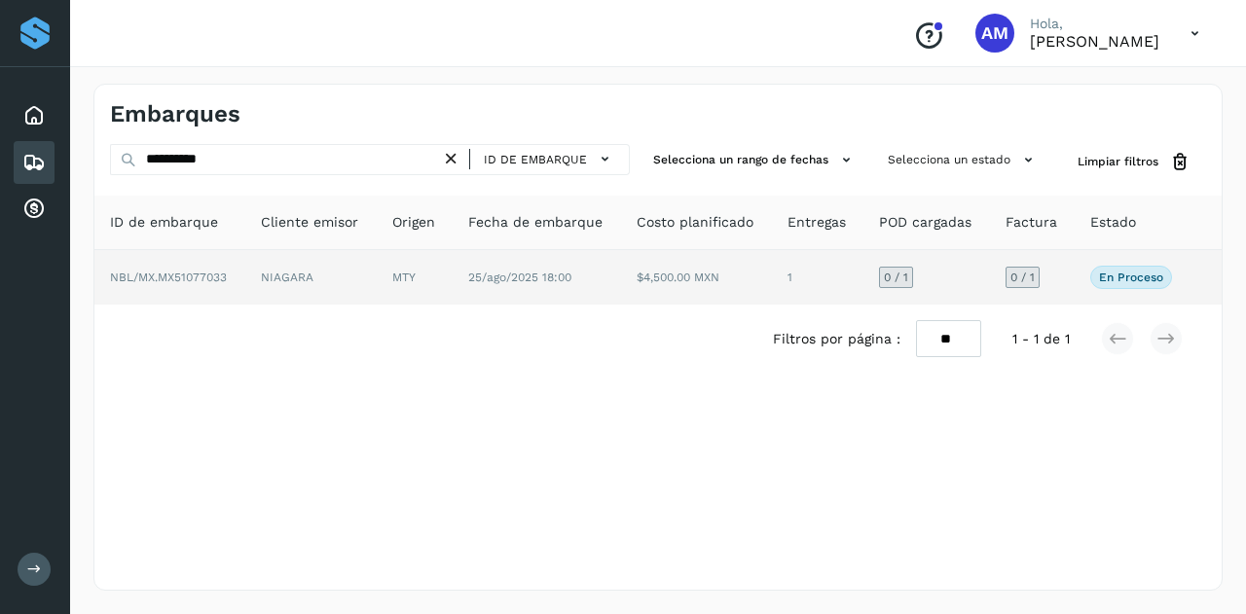
click at [430, 276] on td "MTY" at bounding box center [415, 277] width 76 height 55
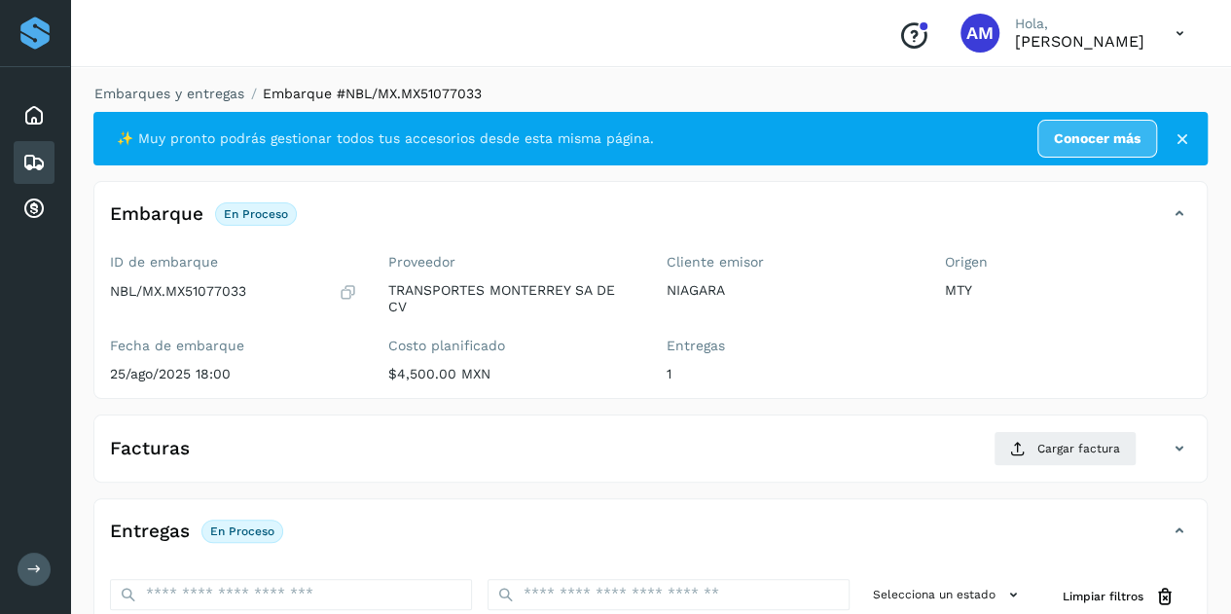
scroll to position [292, 0]
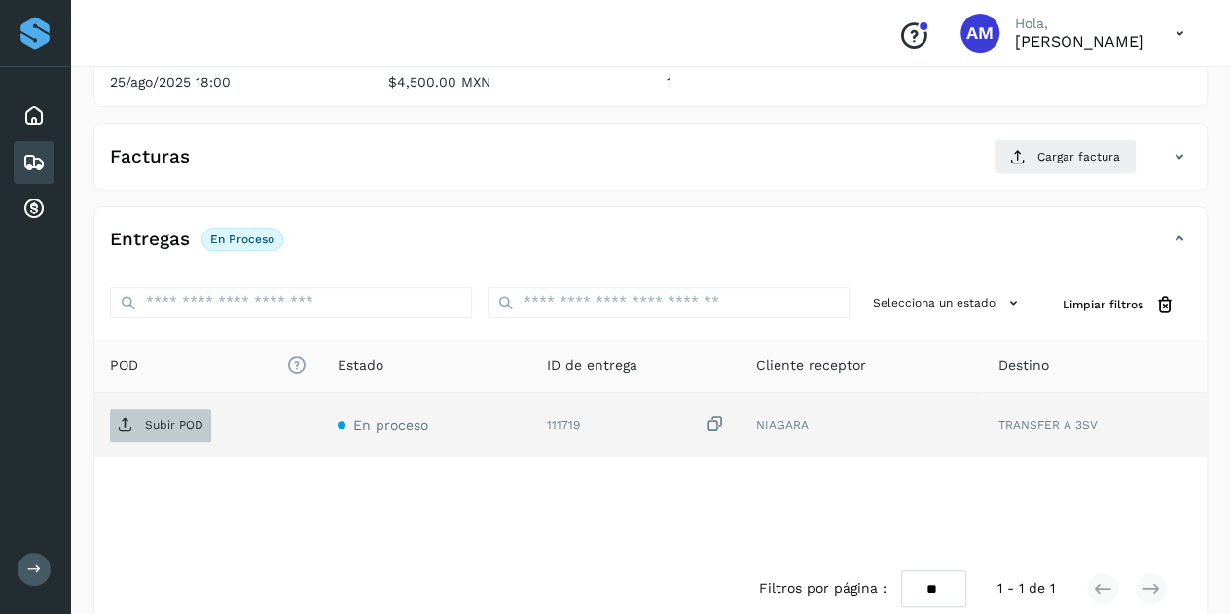
click at [193, 414] on span "Subir POD" at bounding box center [160, 425] width 101 height 31
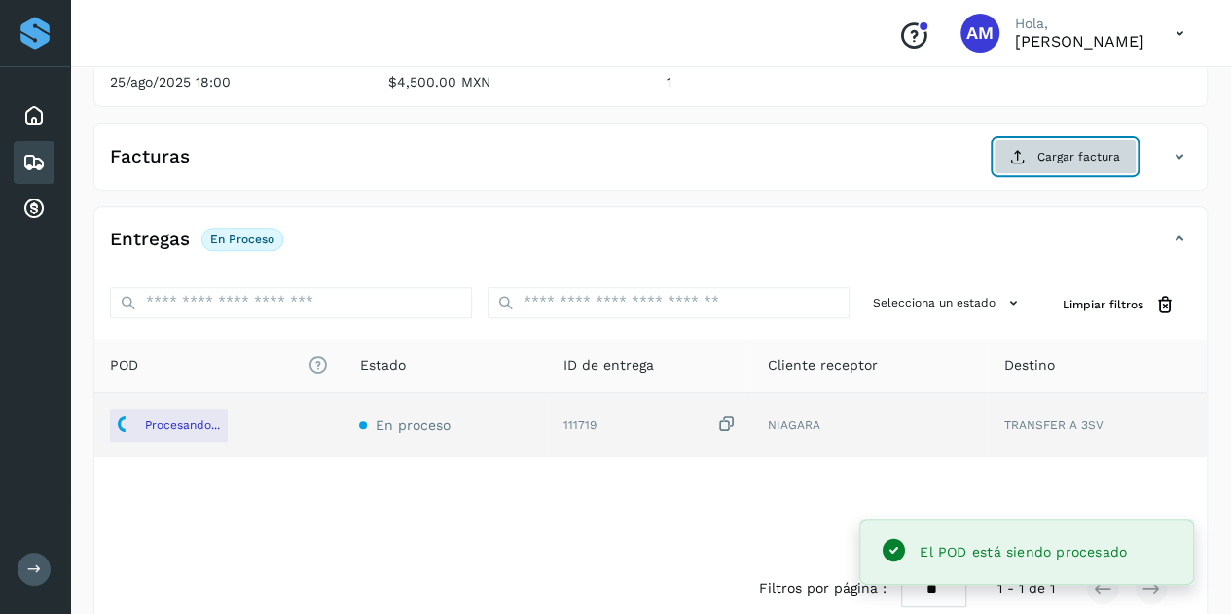
click at [1075, 163] on span "Cargar factura" at bounding box center [1079, 157] width 83 height 18
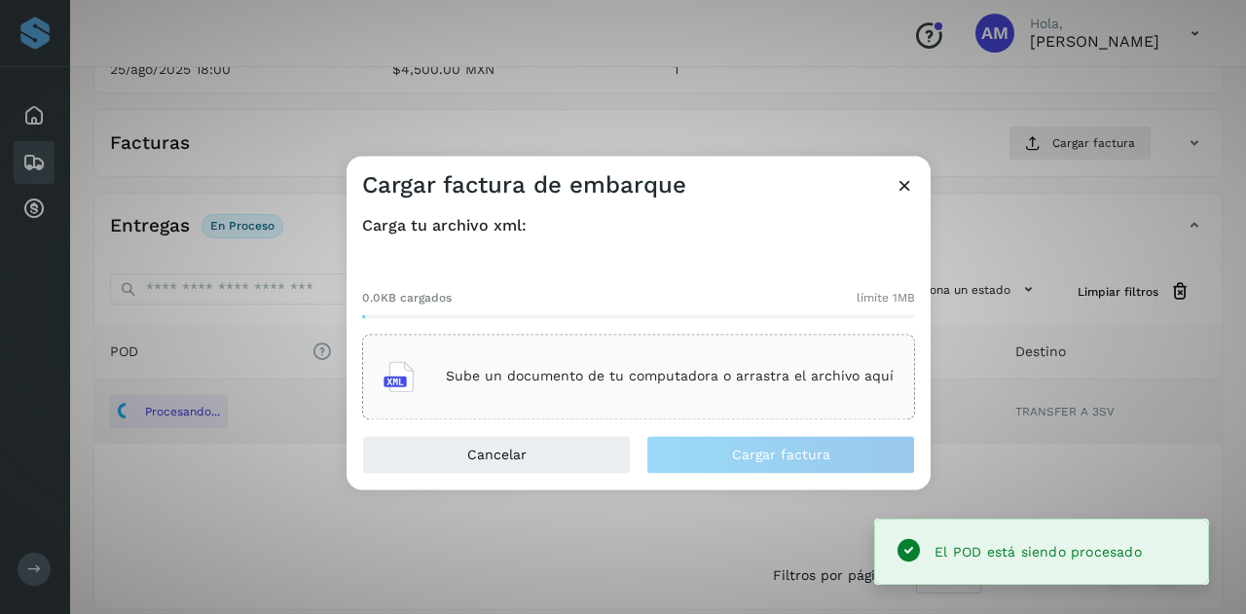
click at [722, 395] on div "Sube un documento de tu computadora o arrastra el archivo aquí" at bounding box center [638, 376] width 510 height 53
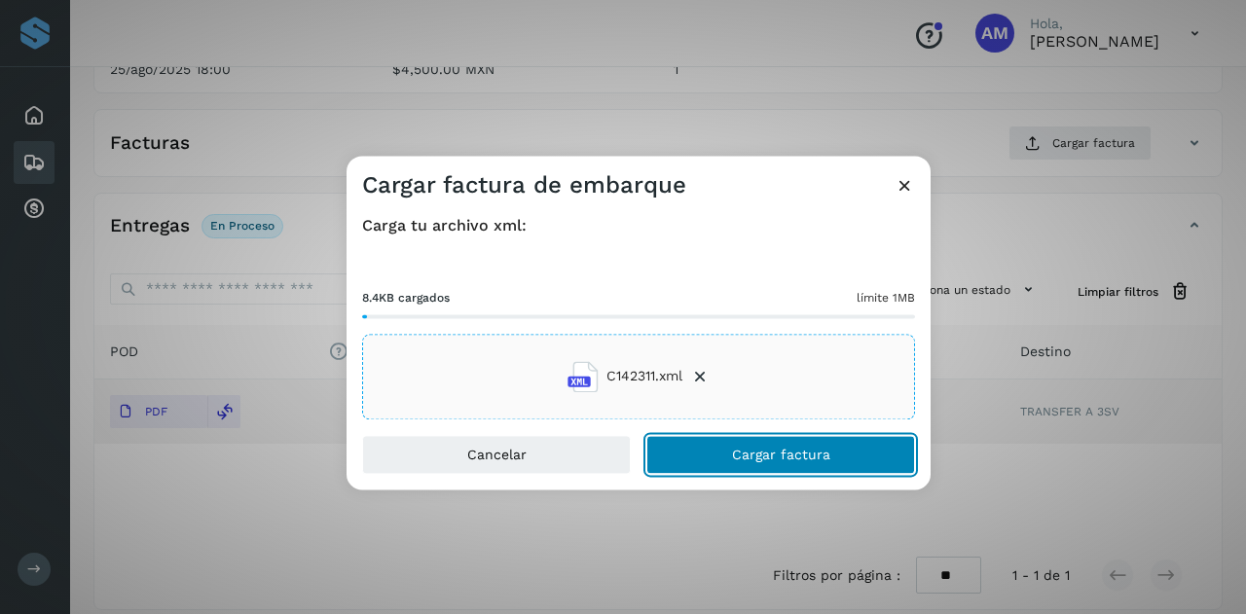
click at [746, 464] on button "Cargar factura" at bounding box center [780, 454] width 269 height 39
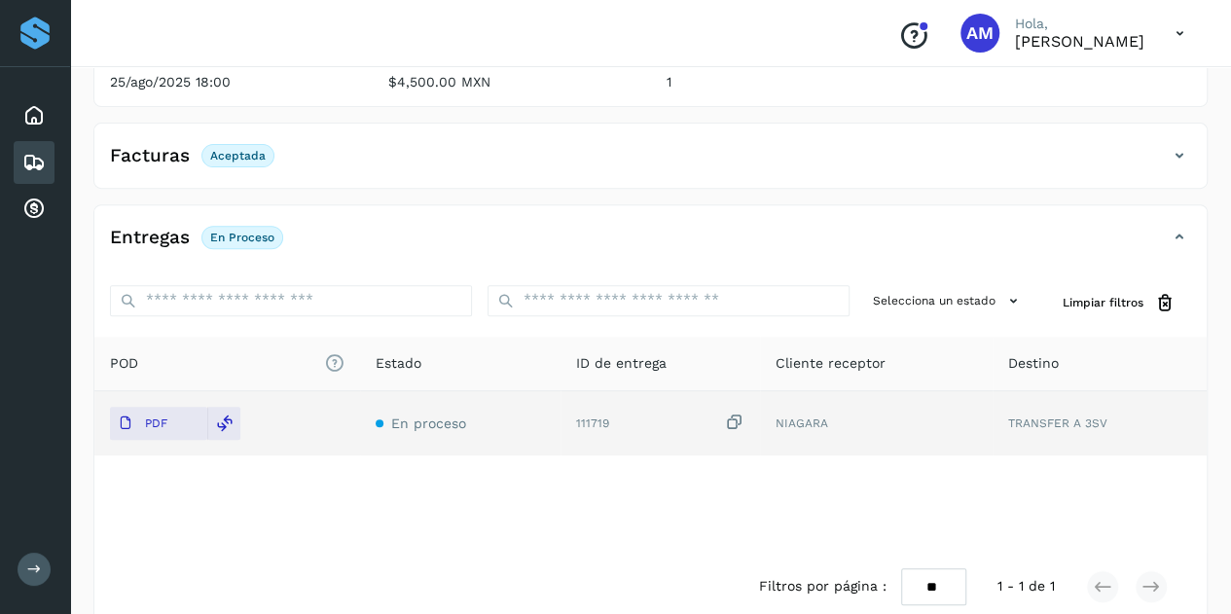
scroll to position [0, 0]
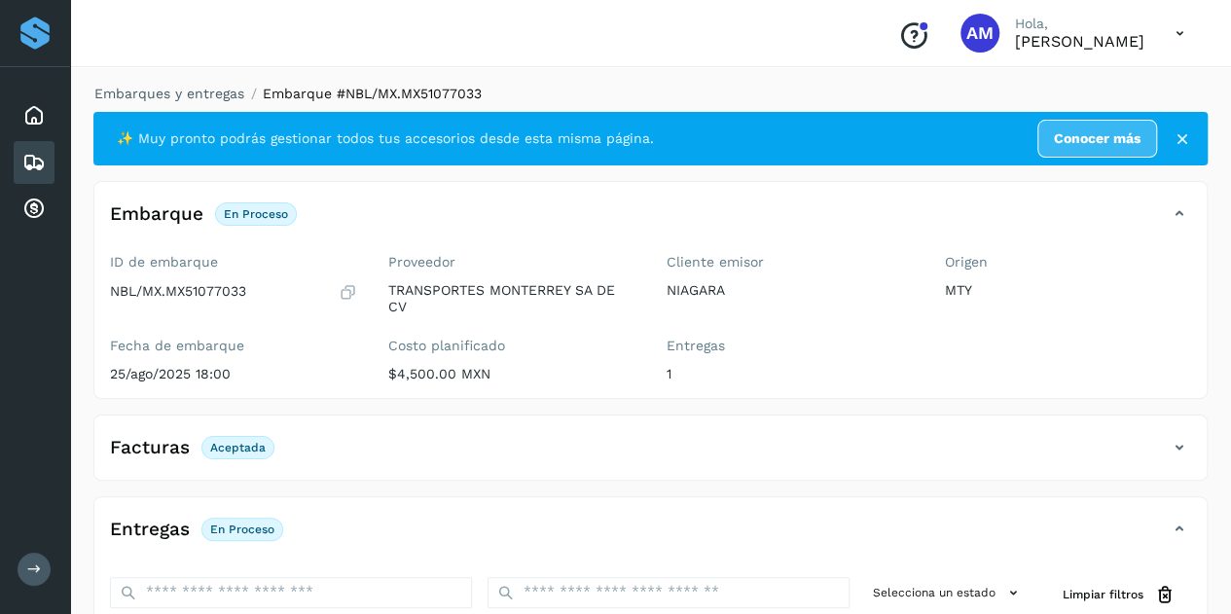
click at [178, 84] on li "Embarques y entregas" at bounding box center [163, 94] width 163 height 20
click at [181, 97] on link "Embarques y entregas" at bounding box center [169, 94] width 150 height 16
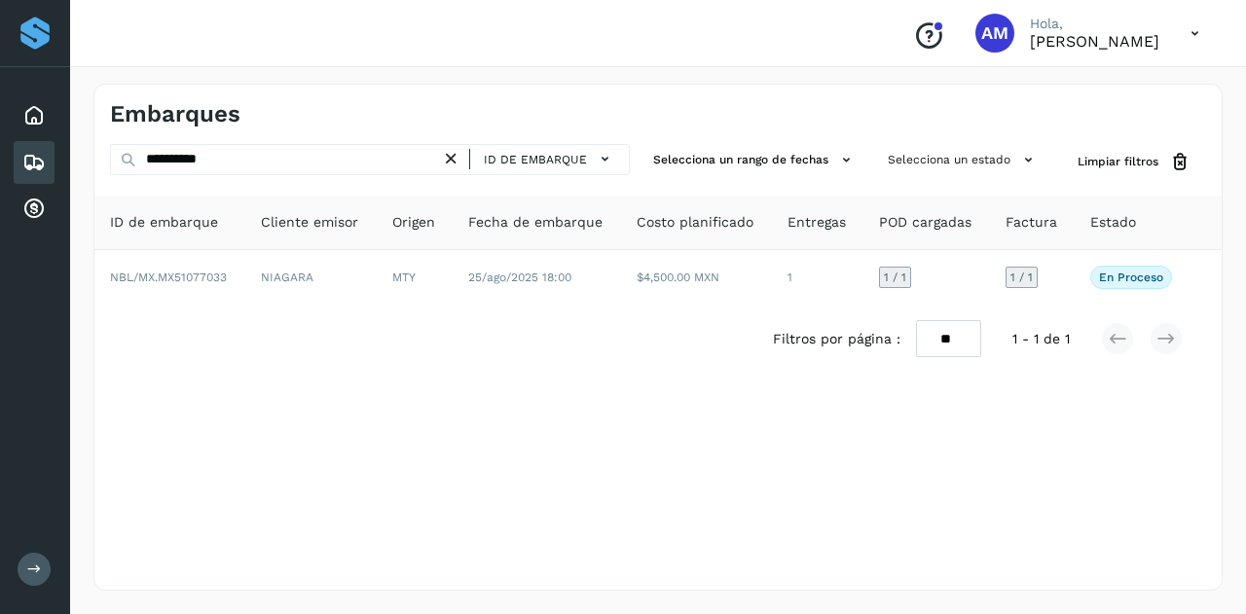
click at [450, 155] on icon at bounding box center [451, 159] width 20 height 20
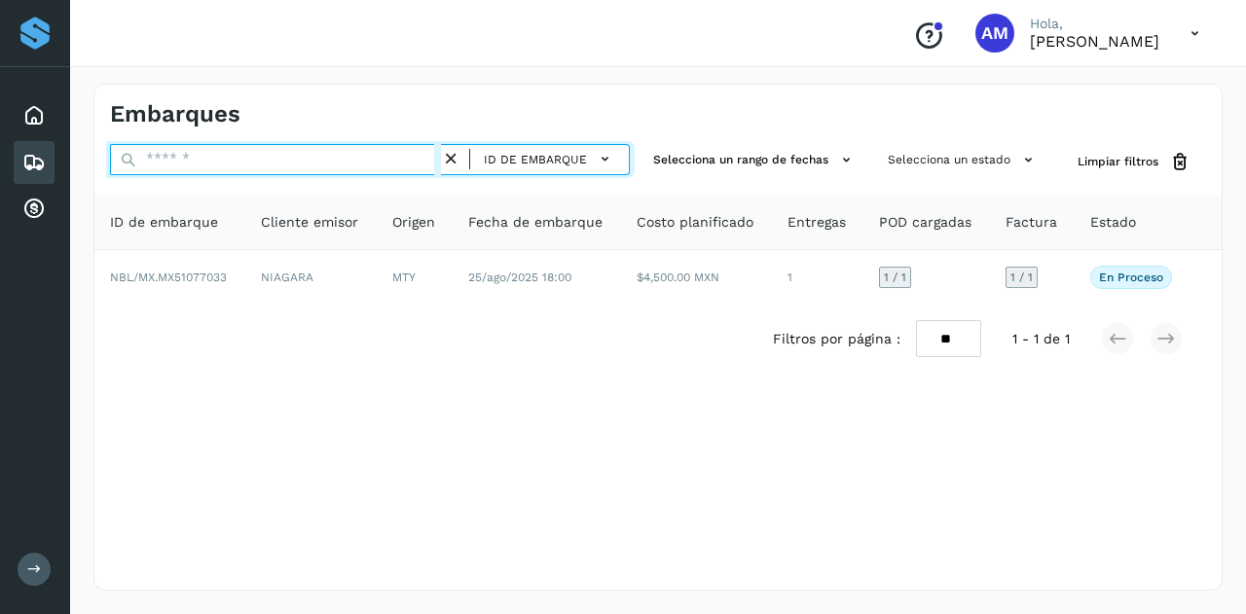
click at [381, 157] on input "text" at bounding box center [275, 159] width 331 height 31
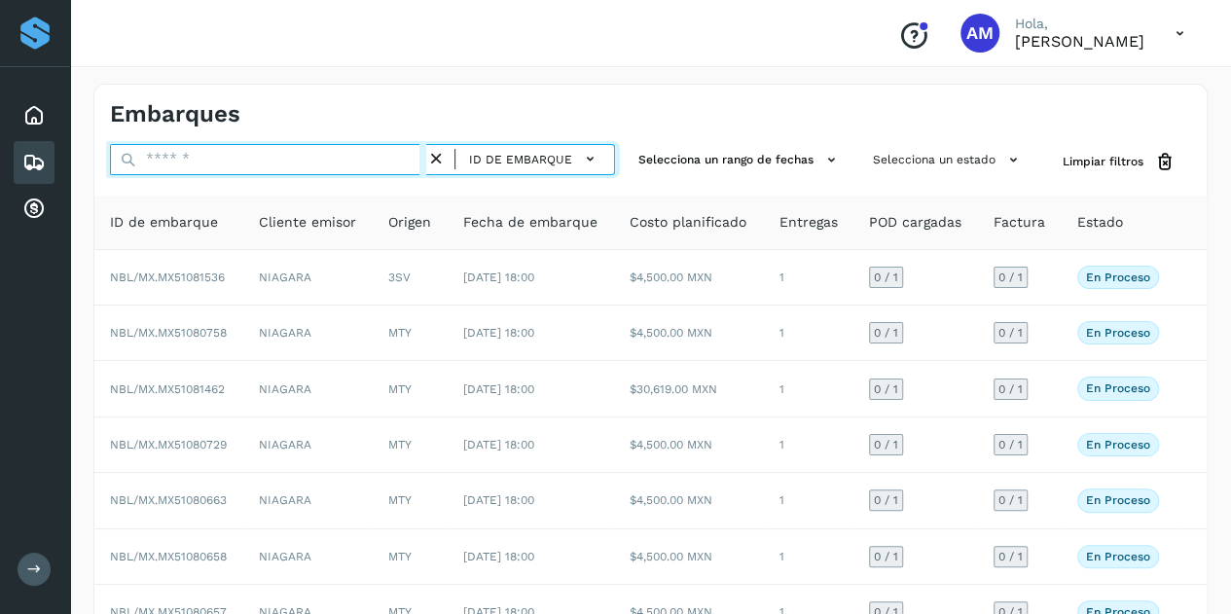
paste input "**********"
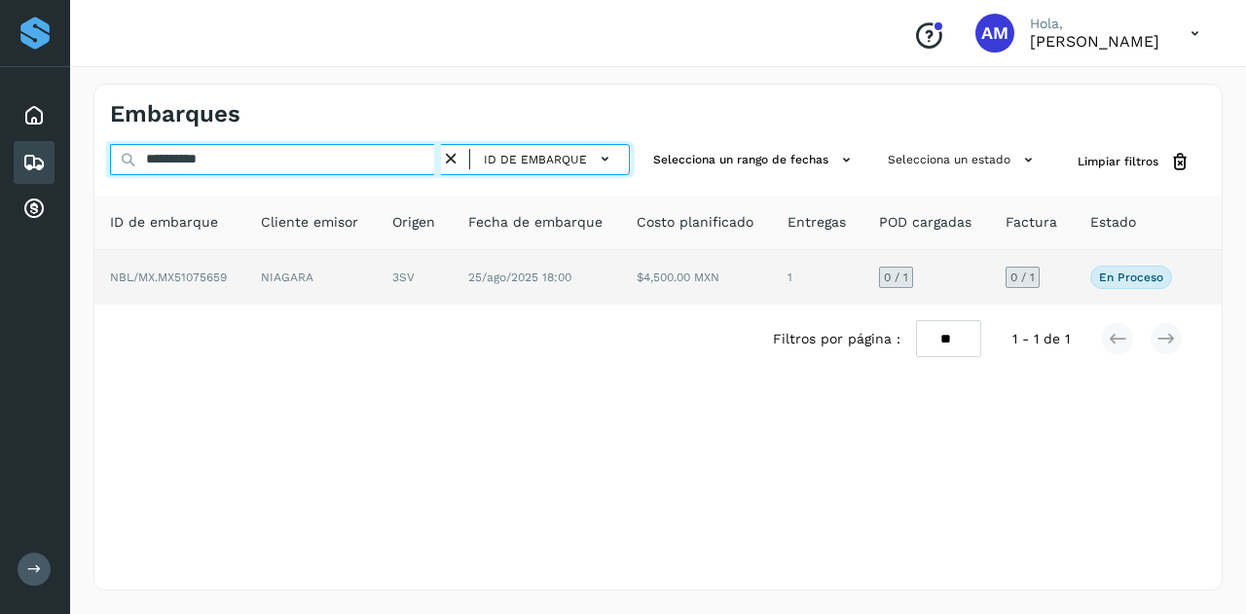
type input "**********"
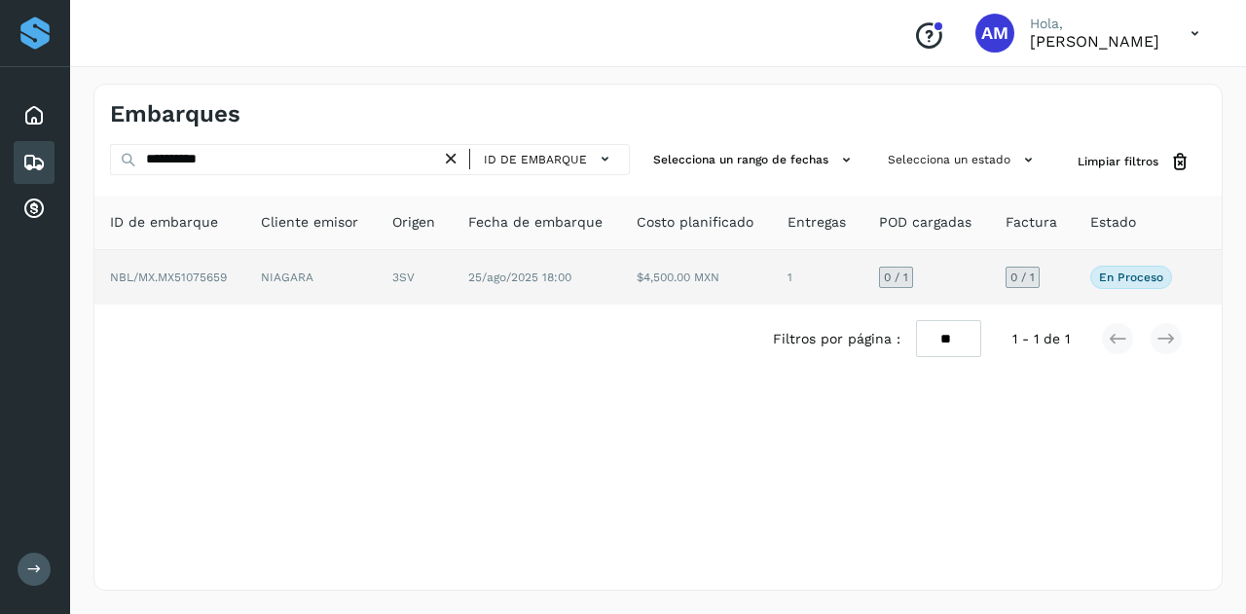
click at [368, 288] on td "NIAGARA" at bounding box center [310, 277] width 131 height 55
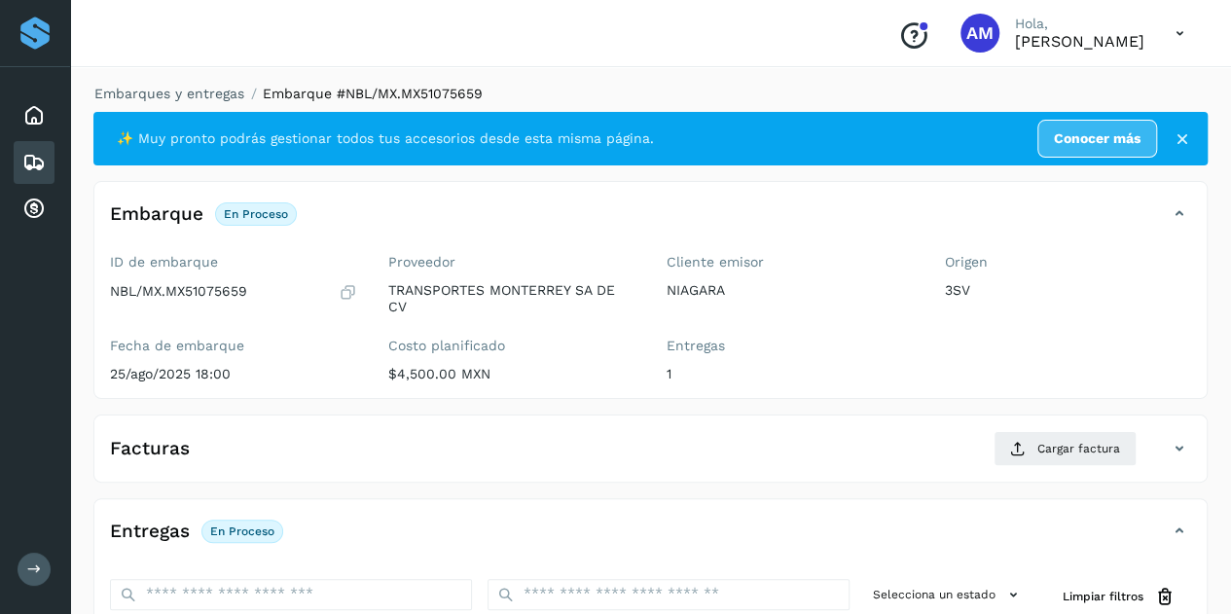
scroll to position [292, 0]
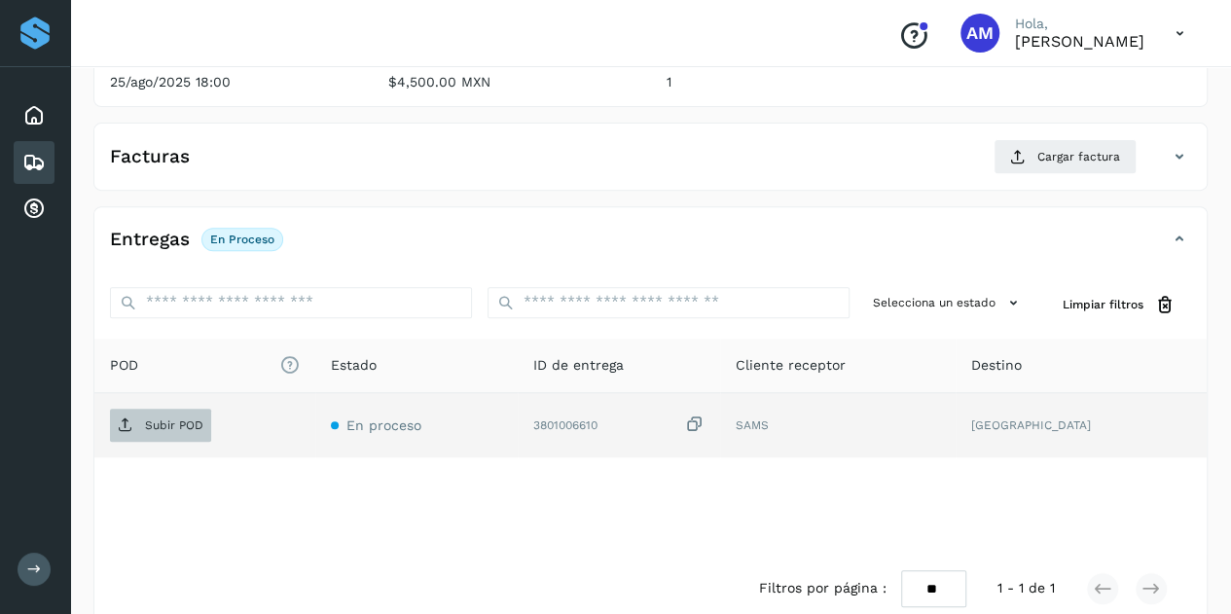
click at [193, 420] on p "Subir POD" at bounding box center [174, 426] width 58 height 14
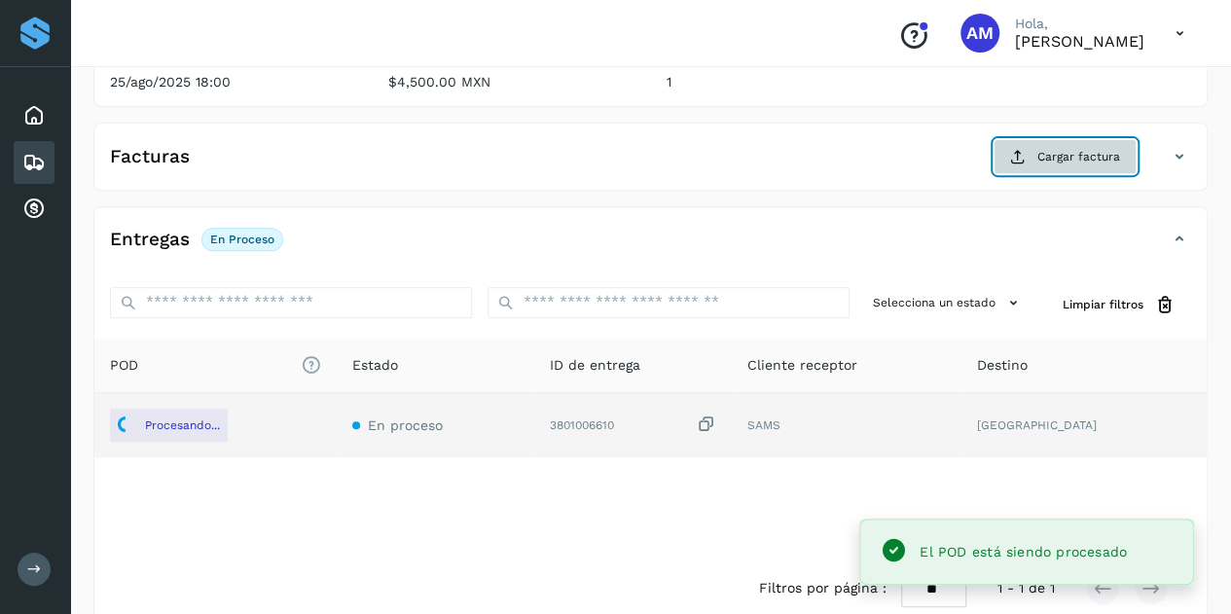
click at [1085, 155] on span "Cargar factura" at bounding box center [1079, 157] width 83 height 18
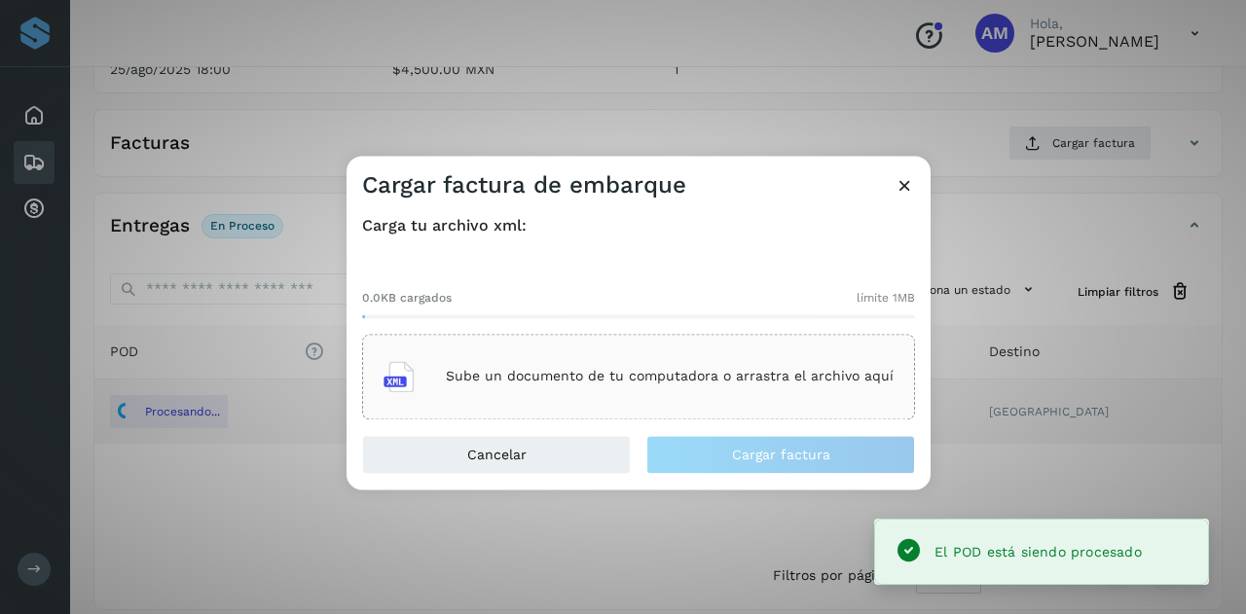
click at [689, 350] on div "Sube un documento de tu computadora o arrastra el archivo aquí" at bounding box center [638, 376] width 510 height 53
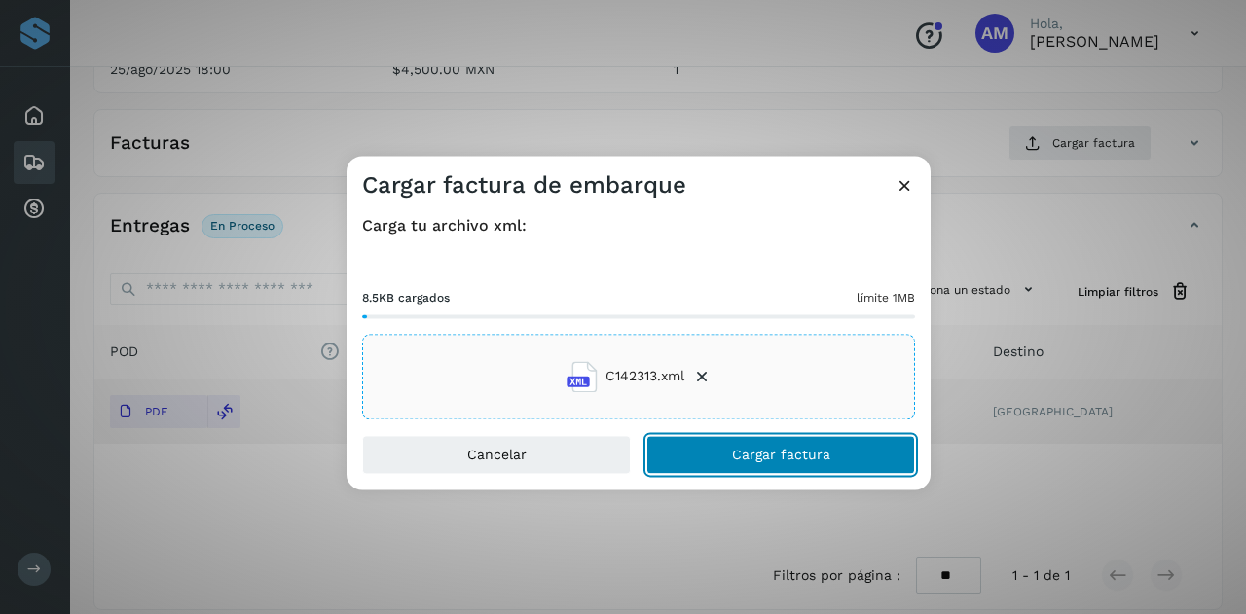
click at [676, 455] on button "Cargar factura" at bounding box center [780, 454] width 269 height 39
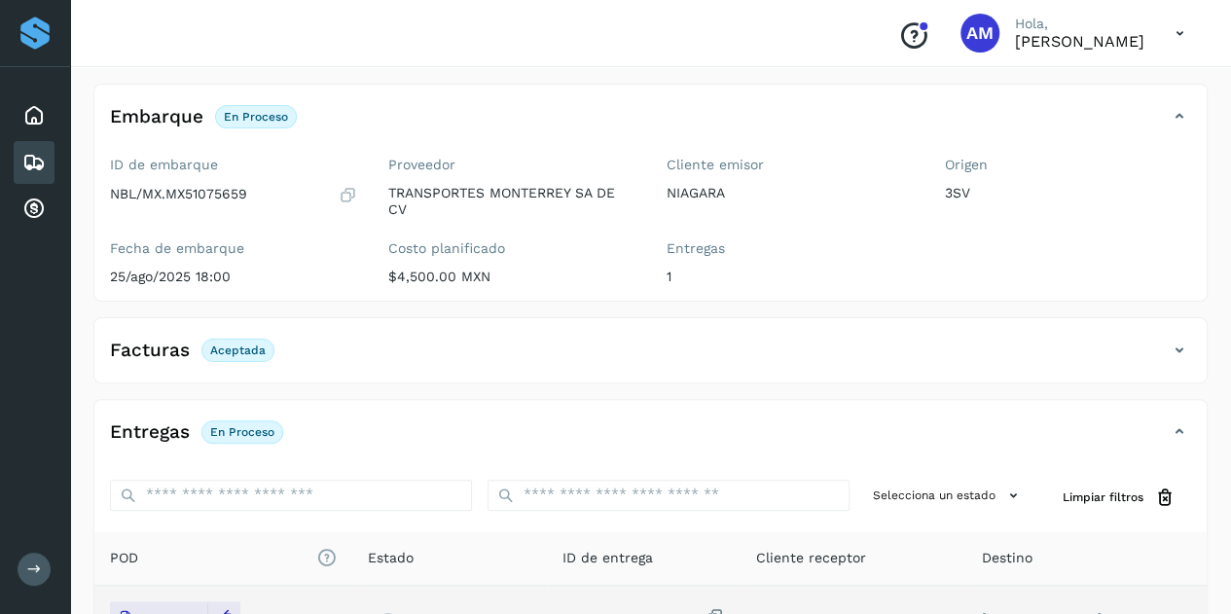
scroll to position [0, 0]
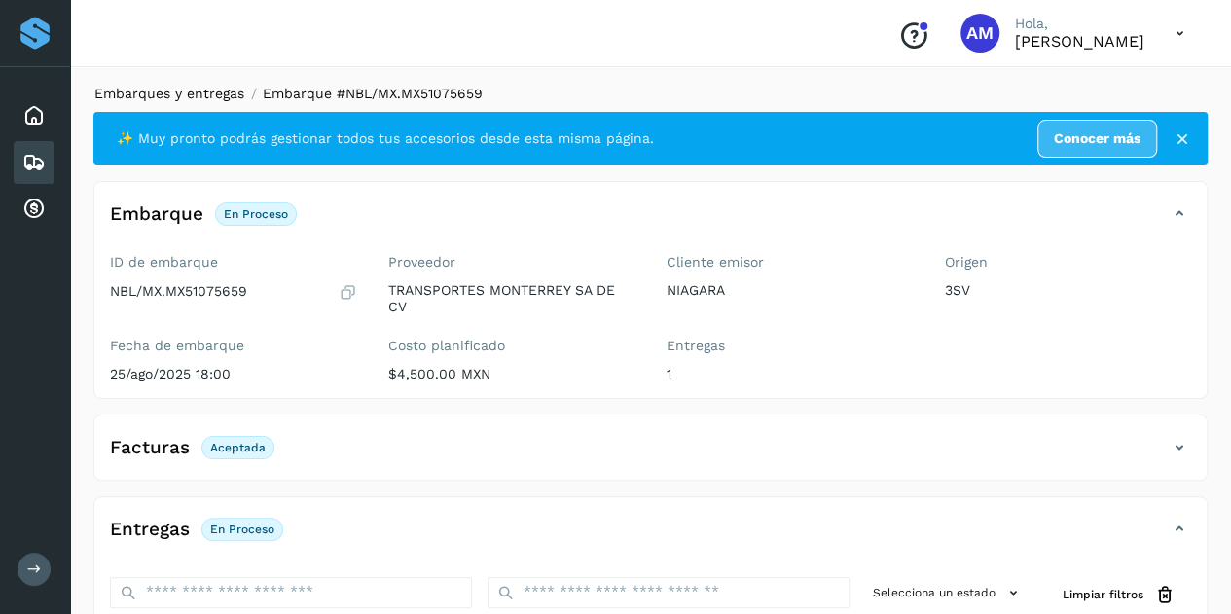
click at [172, 92] on link "Embarques y entregas" at bounding box center [169, 94] width 150 height 16
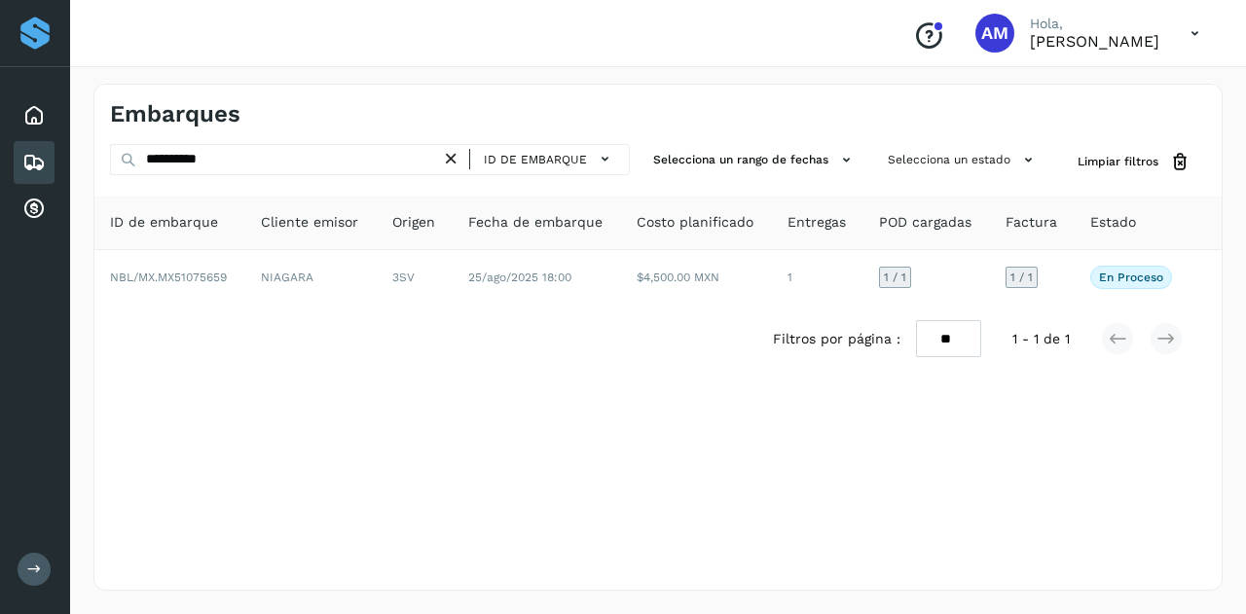
click at [457, 164] on icon at bounding box center [451, 159] width 20 height 20
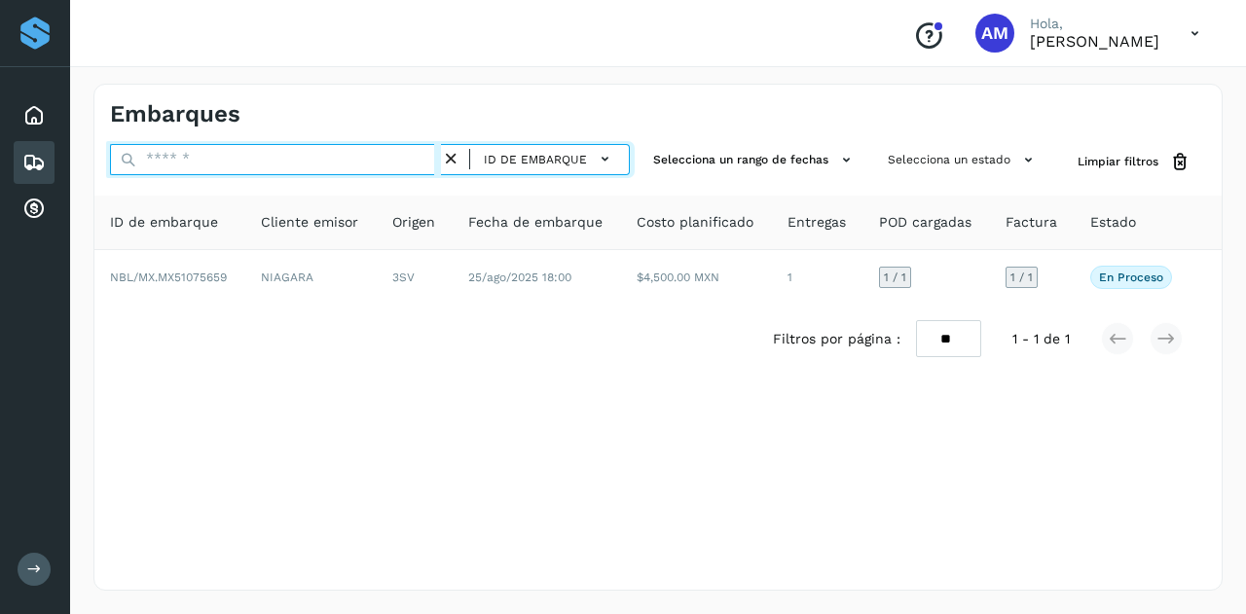
click at [441, 164] on input "text" at bounding box center [275, 159] width 331 height 31
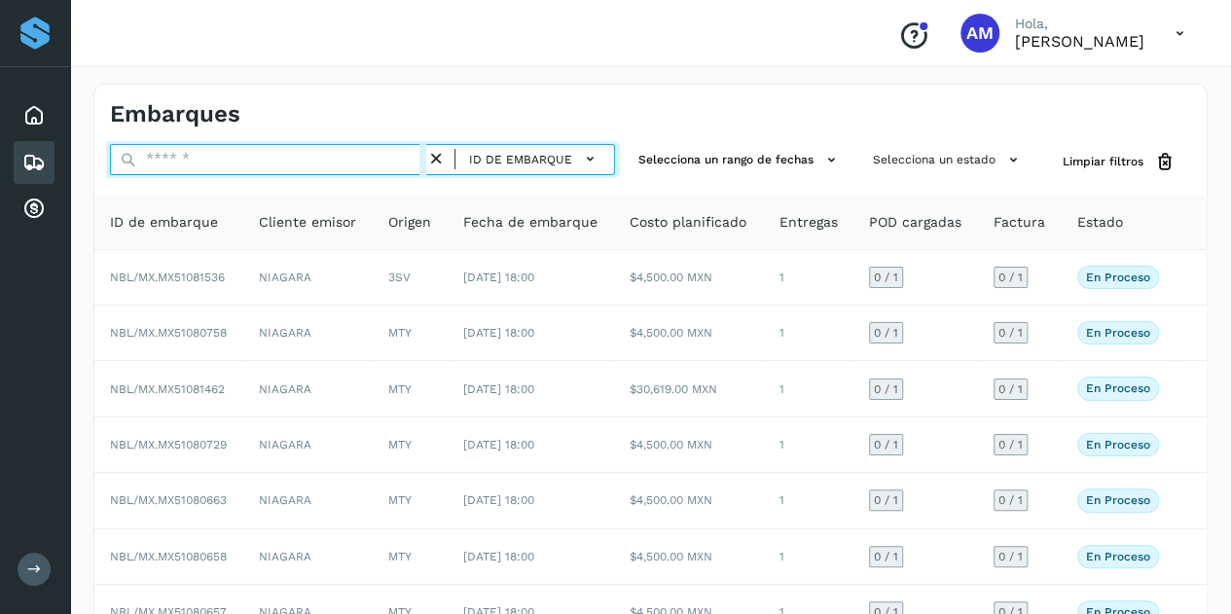
paste input "**********"
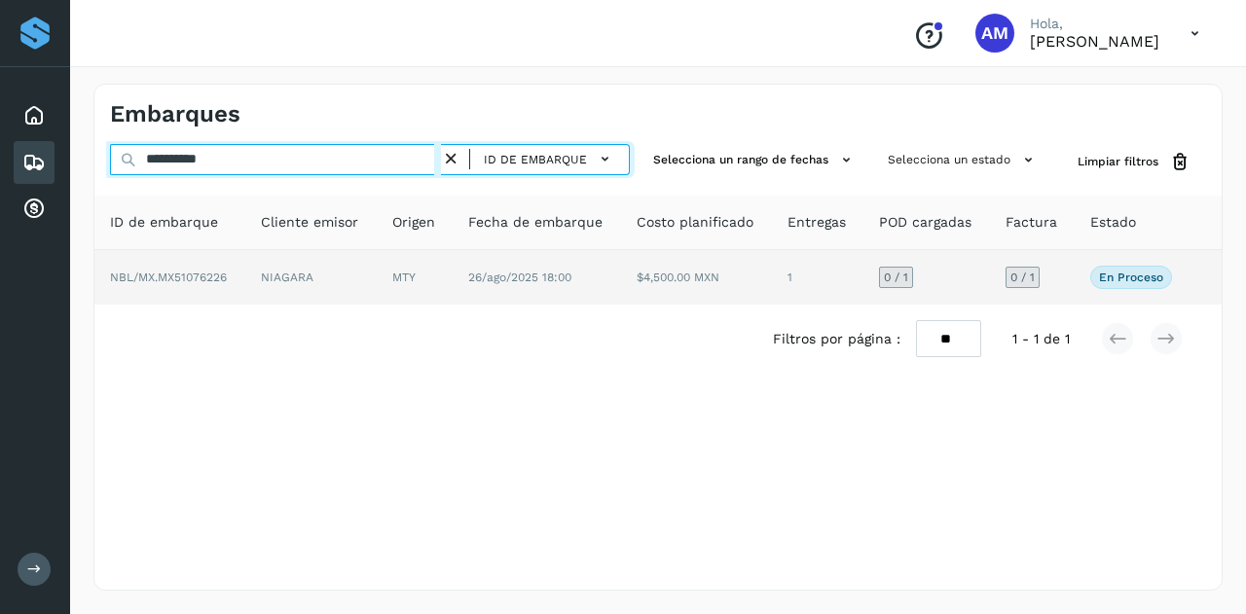
type input "**********"
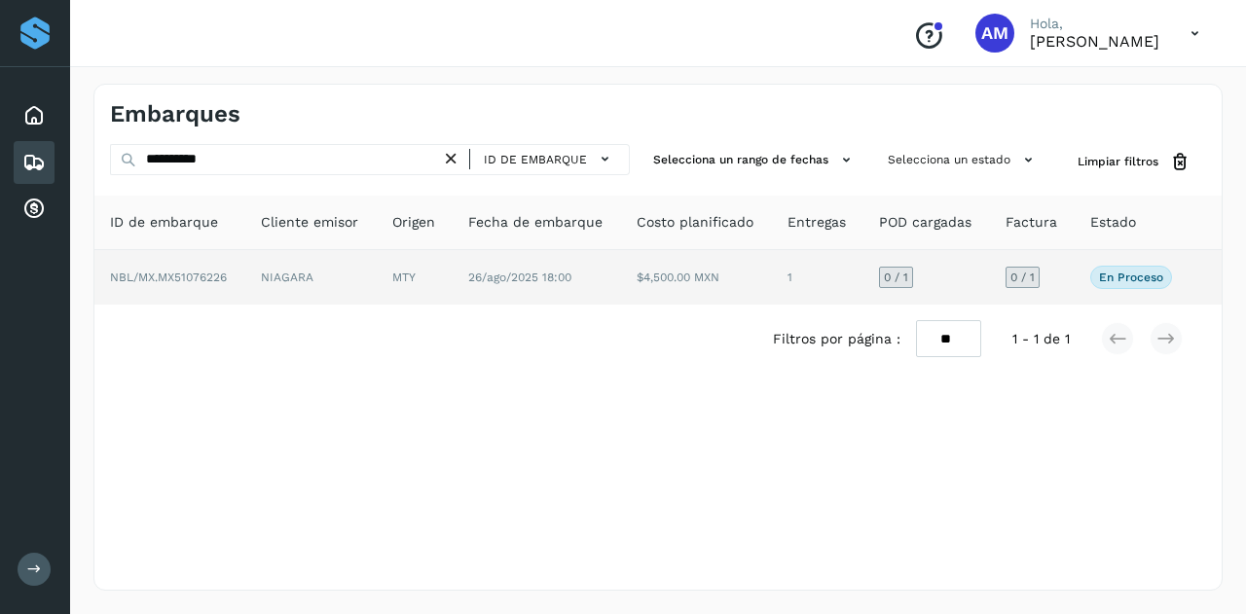
click at [401, 293] on td "MTY" at bounding box center [415, 277] width 76 height 55
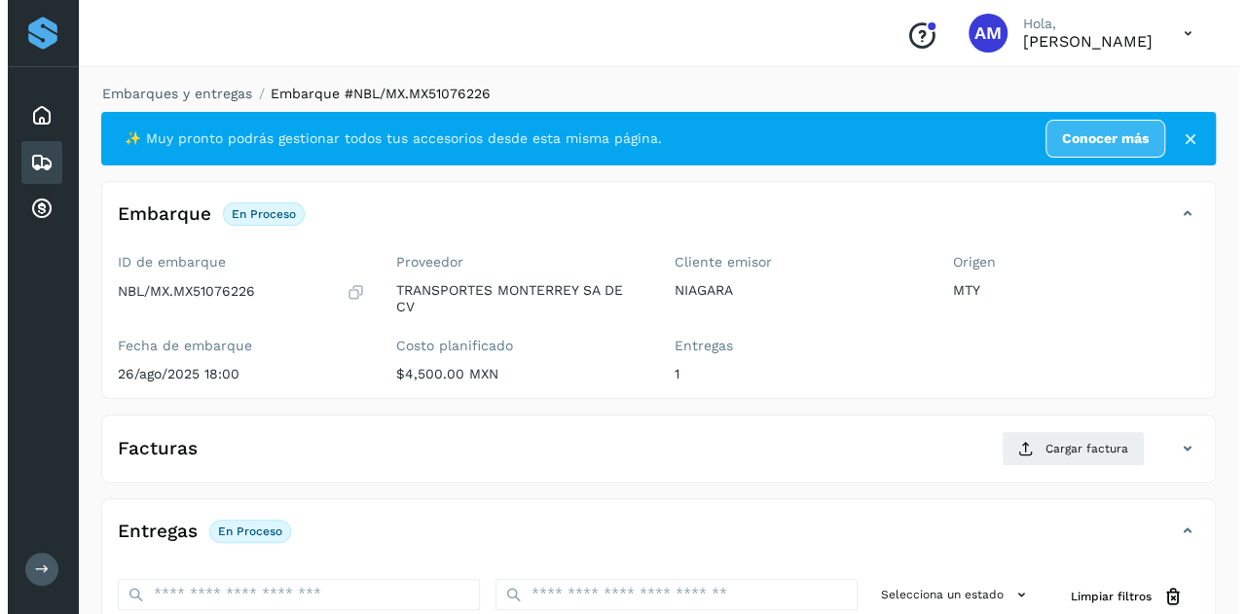
scroll to position [292, 0]
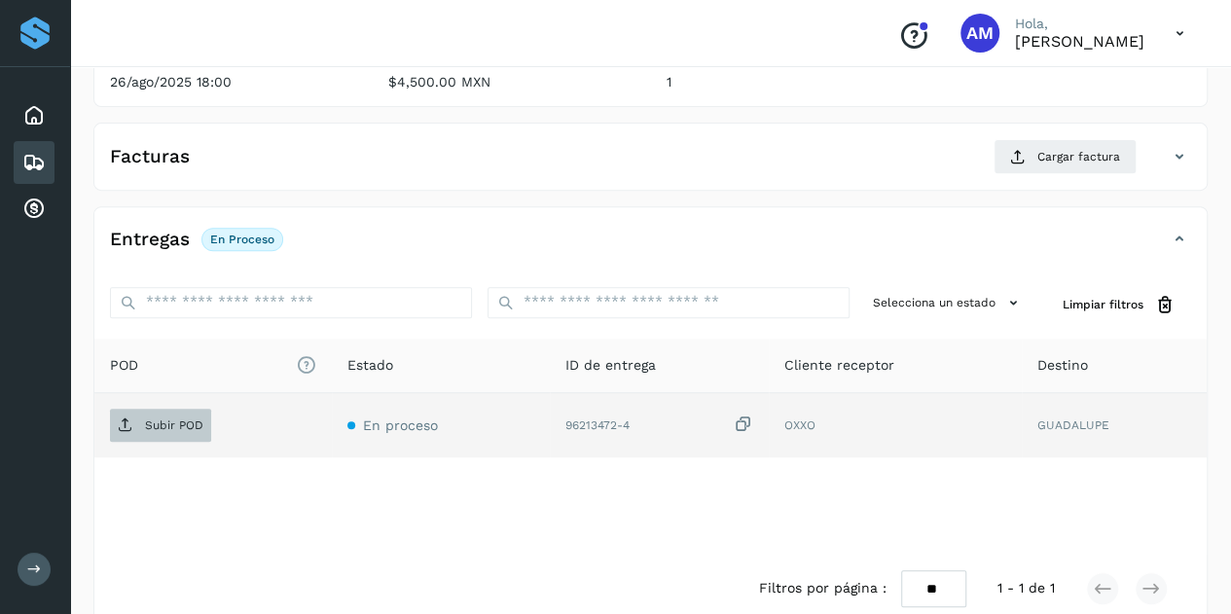
click at [171, 426] on p "Subir POD" at bounding box center [174, 426] width 58 height 14
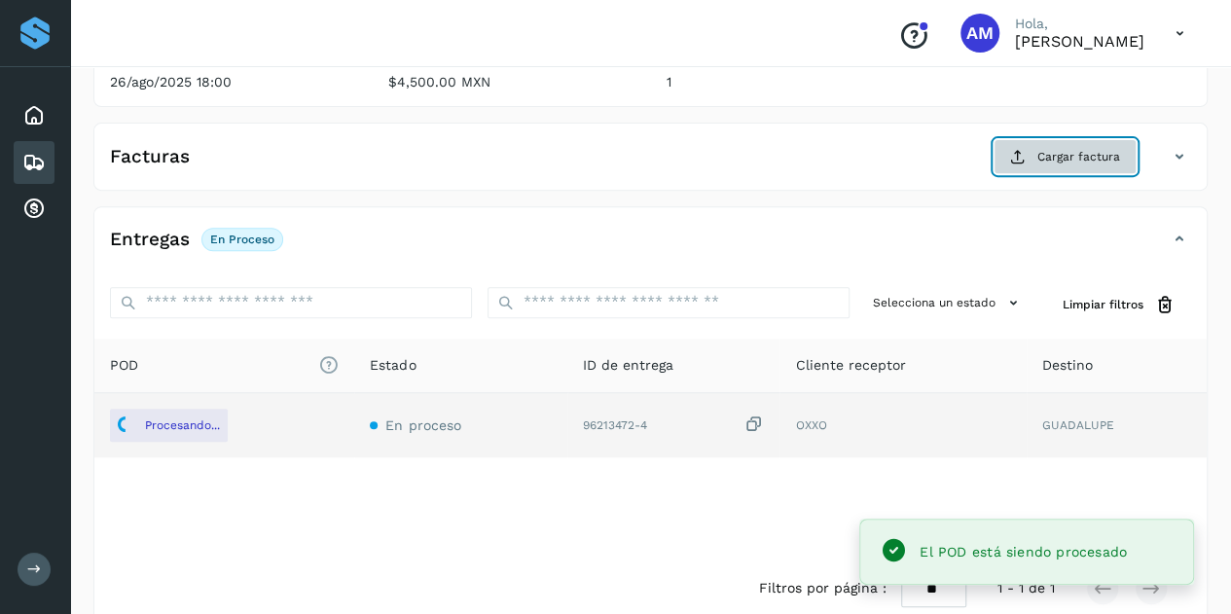
click at [1050, 155] on span "Cargar factura" at bounding box center [1079, 157] width 83 height 18
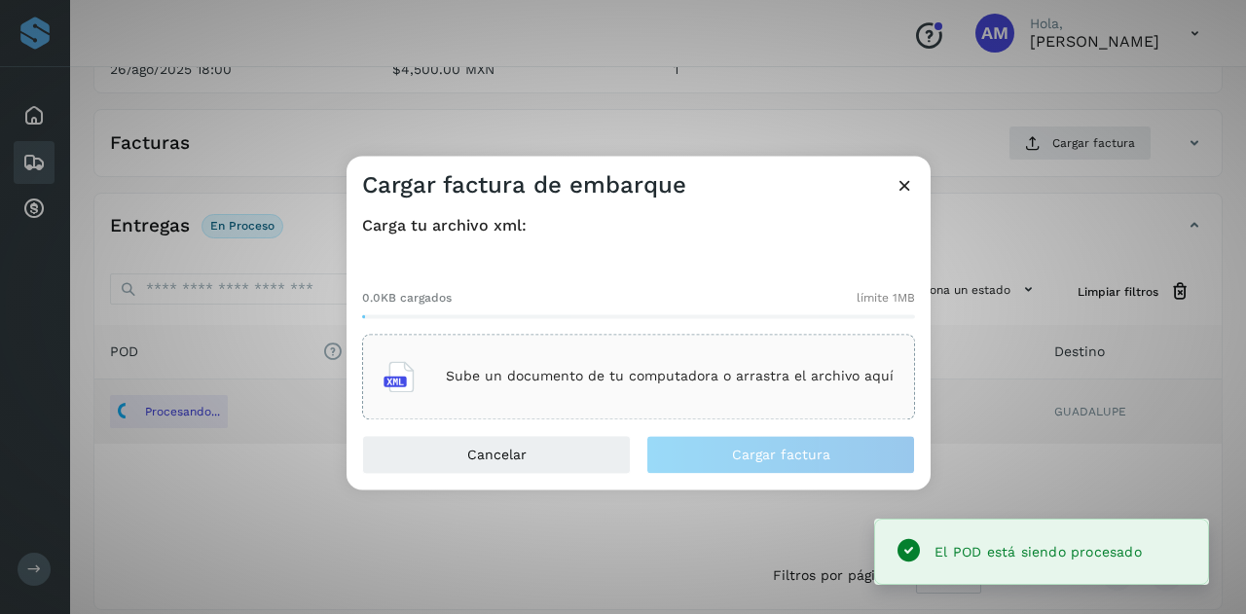
click at [698, 369] on p "Sube un documento de tu computadora o arrastra el archivo aquí" at bounding box center [670, 377] width 448 height 17
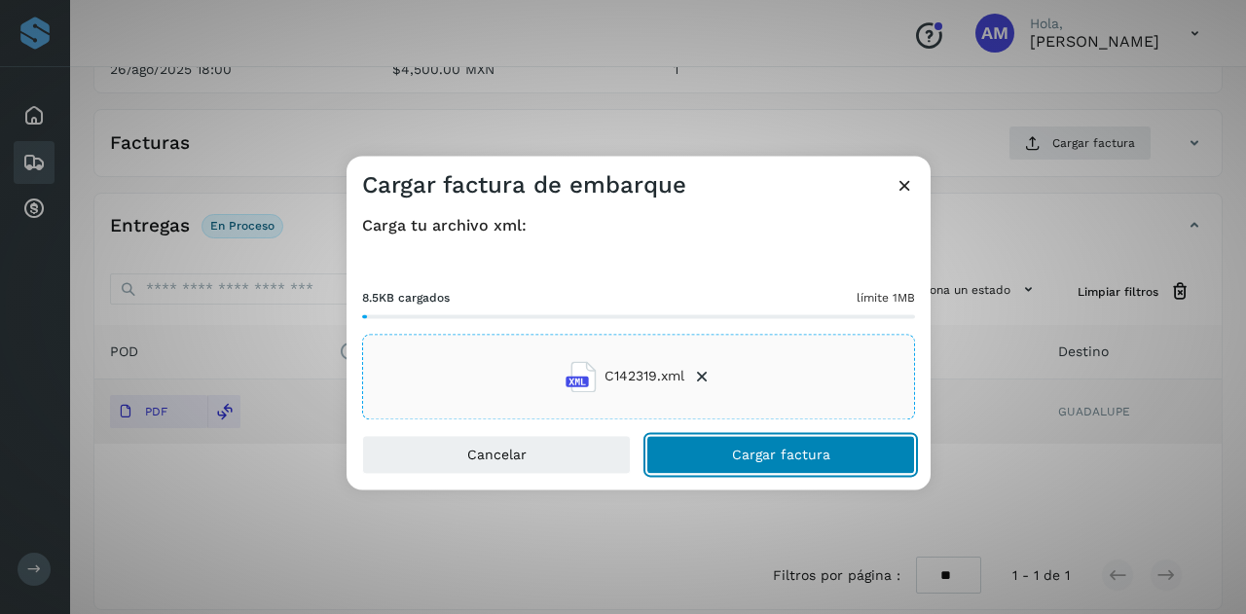
click at [719, 465] on button "Cargar factura" at bounding box center [780, 454] width 269 height 39
